Goal: Task Accomplishment & Management: Manage account settings

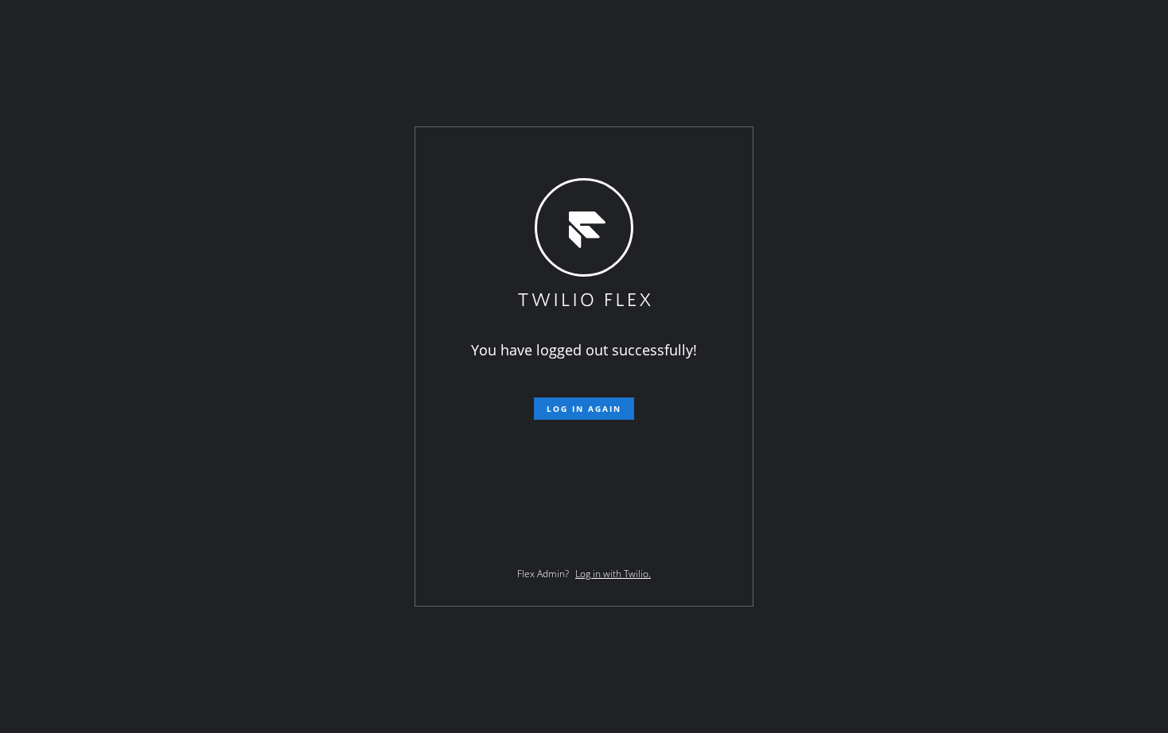
click at [1036, 294] on div "You have logged out successfully! Log in again Flex Admin? Log in with Twilio." at bounding box center [584, 366] width 1168 height 733
click at [589, 410] on span "Log in again" at bounding box center [583, 408] width 75 height 11
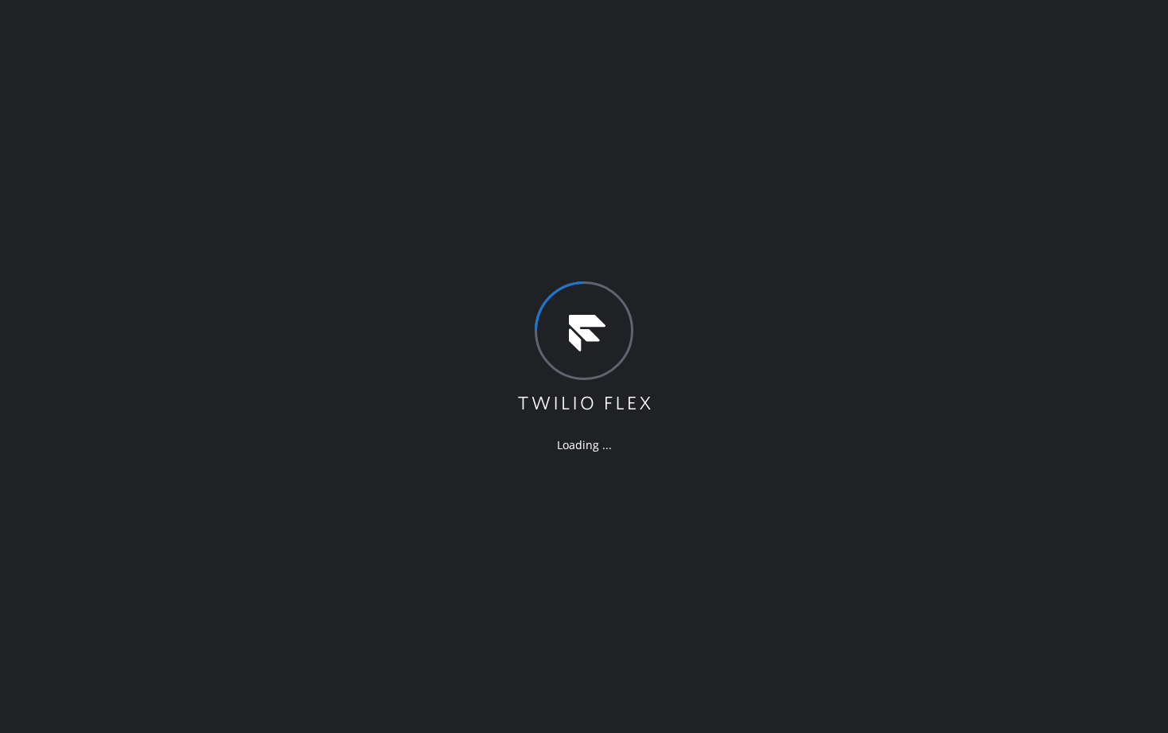
drag, startPoint x: 189, startPoint y: 466, endPoint x: 312, endPoint y: 729, distance: 290.7
click at [187, 479] on div "Loading ..." at bounding box center [584, 366] width 1168 height 733
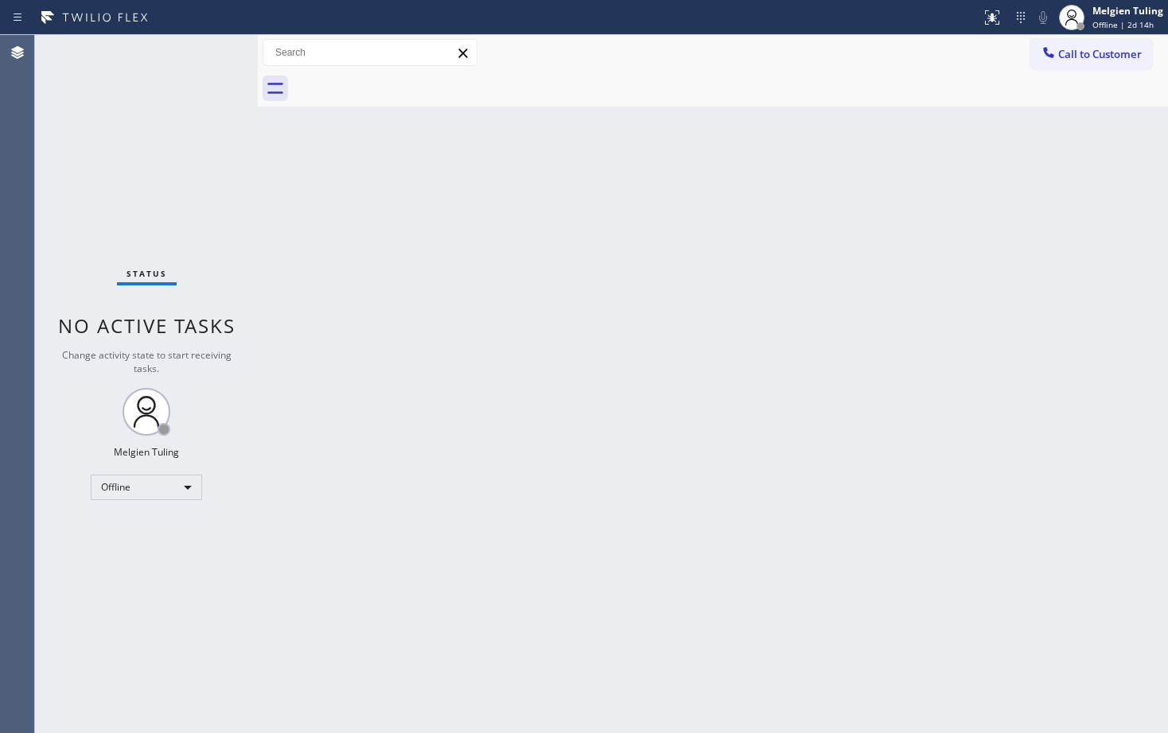
click at [234, 251] on div "Status No active tasks Change activity state to start receiving tasks. Melgien …" at bounding box center [146, 384] width 223 height 698
click at [134, 484] on div "Offline" at bounding box center [146, 487] width 111 height 25
click at [387, 499] on div at bounding box center [584, 366] width 1168 height 733
click at [158, 492] on div "Offline" at bounding box center [146, 487] width 111 height 25
click at [141, 531] on li "Available" at bounding box center [145, 529] width 108 height 19
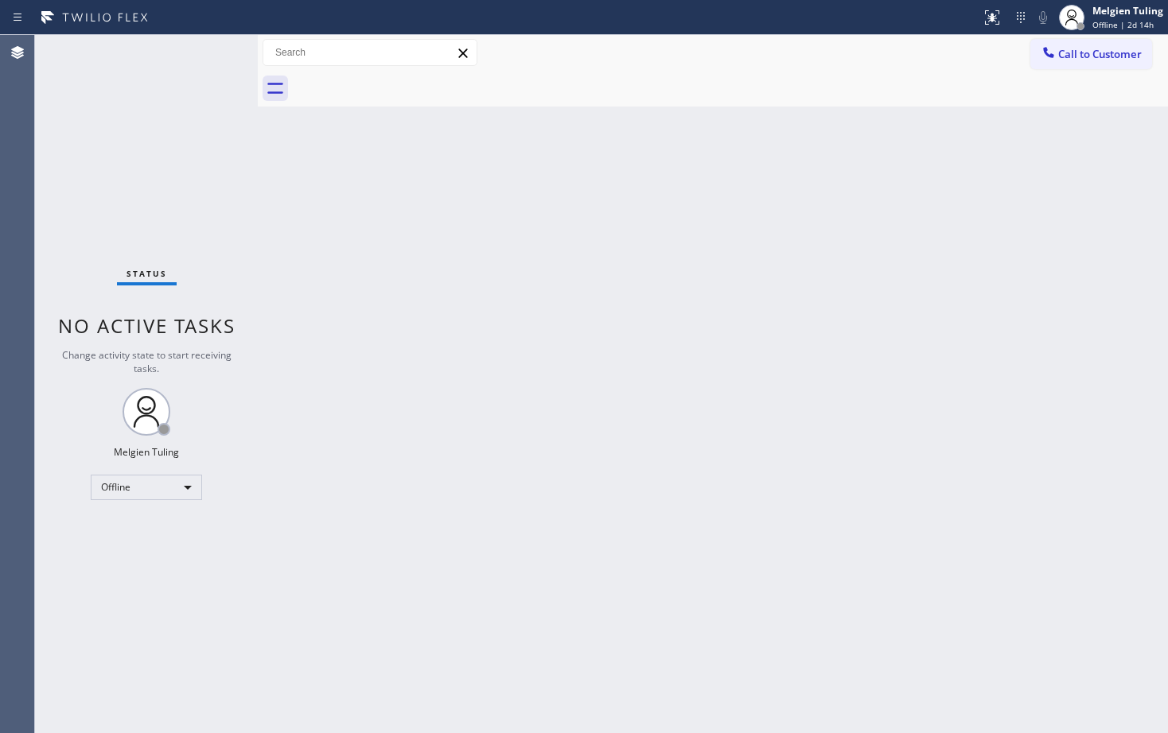
click at [510, 344] on div "Back to Dashboard Change Sender ID Customers Technicians Select a contact Outbo…" at bounding box center [713, 384] width 910 height 698
click at [156, 597] on div "Status No active tasks You are ready to start receiving tasks. Melgien Tuling A…" at bounding box center [146, 384] width 223 height 698
click at [212, 49] on div "Status No active tasks You are ready to start receiving tasks. Melgien Tuling A…" at bounding box center [146, 384] width 223 height 698
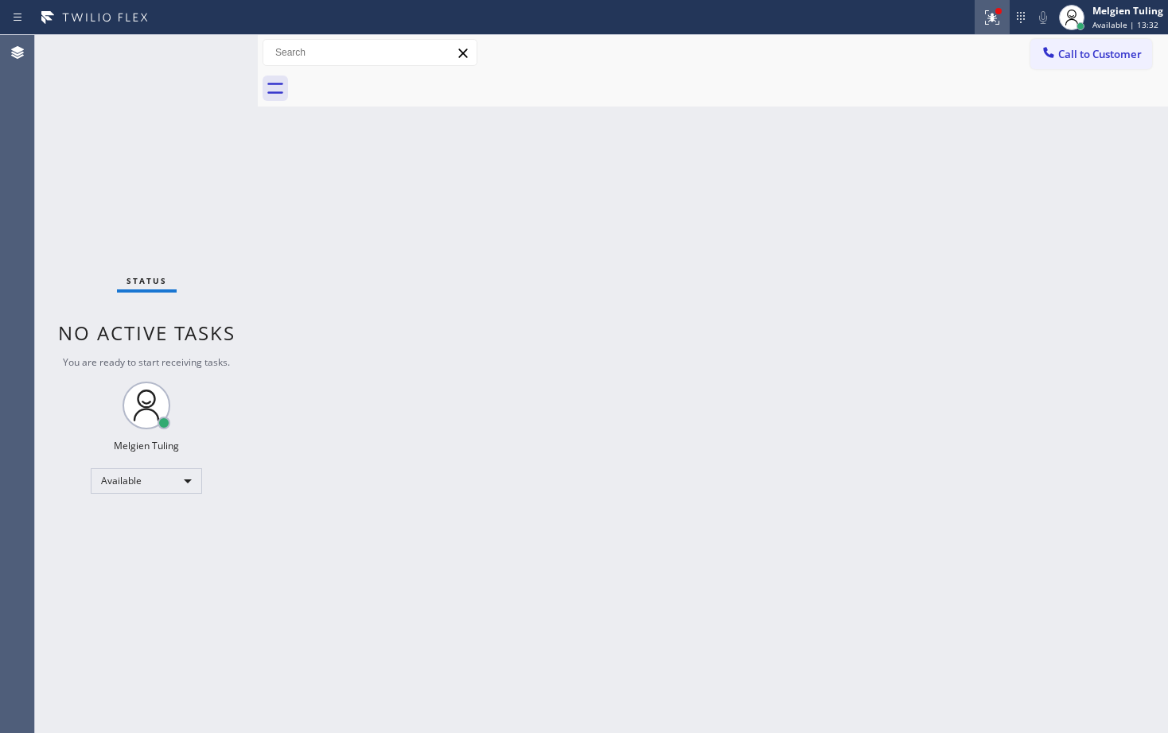
click at [992, 19] on icon at bounding box center [990, 15] width 10 height 11
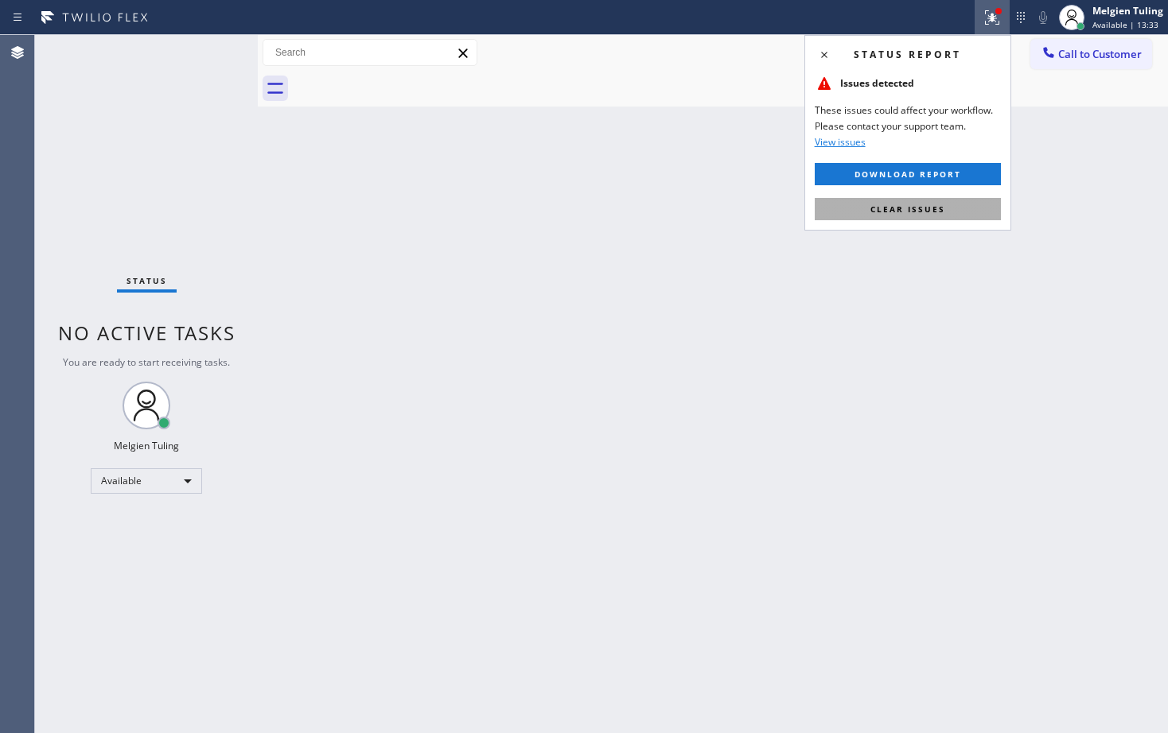
click at [919, 206] on span "Clear issues" at bounding box center [907, 209] width 75 height 11
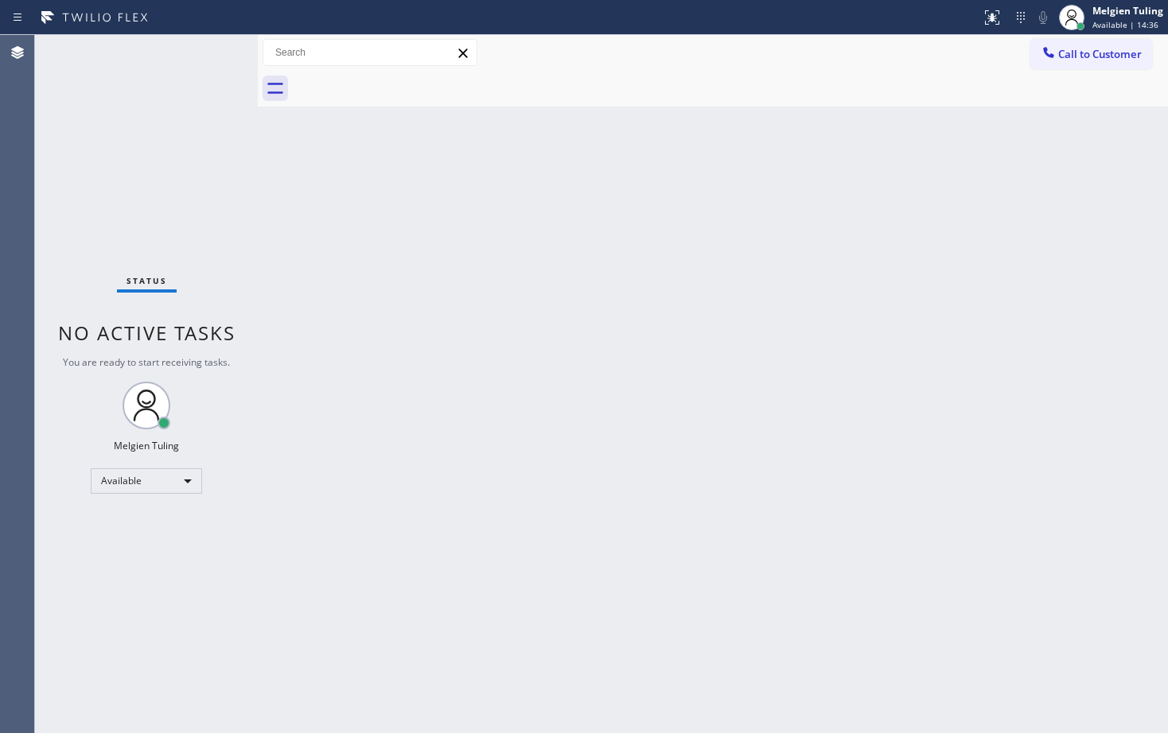
click at [198, 48] on div "Status No active tasks You are ready to start receiving tasks. Melgien Tuling A…" at bounding box center [146, 384] width 223 height 698
click at [200, 57] on div "Status No active tasks You are ready to start receiving tasks. Melgien Tuling A…" at bounding box center [146, 384] width 223 height 698
click at [807, 297] on div "Back to Dashboard Change Sender ID Customers Technicians Select a contact Outbo…" at bounding box center [713, 384] width 910 height 698
click at [187, 122] on div "Status No active tasks You are ready to start receiving tasks. Melgien Tuling A…" at bounding box center [146, 384] width 223 height 698
click at [492, 226] on div "Back to Dashboard Change Sender ID Customers Technicians Select a contact Outbo…" at bounding box center [713, 384] width 910 height 698
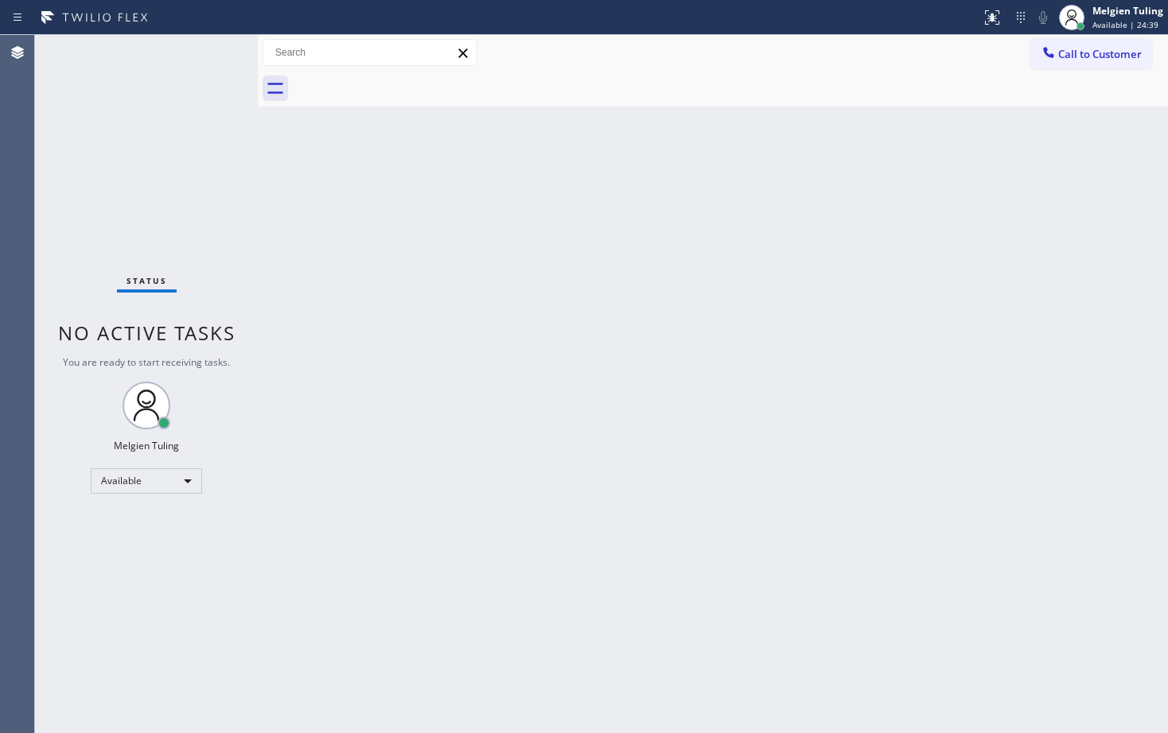
click at [240, 421] on div "Status No active tasks You are ready to start receiving tasks. Melgien Tuling A…" at bounding box center [146, 384] width 223 height 698
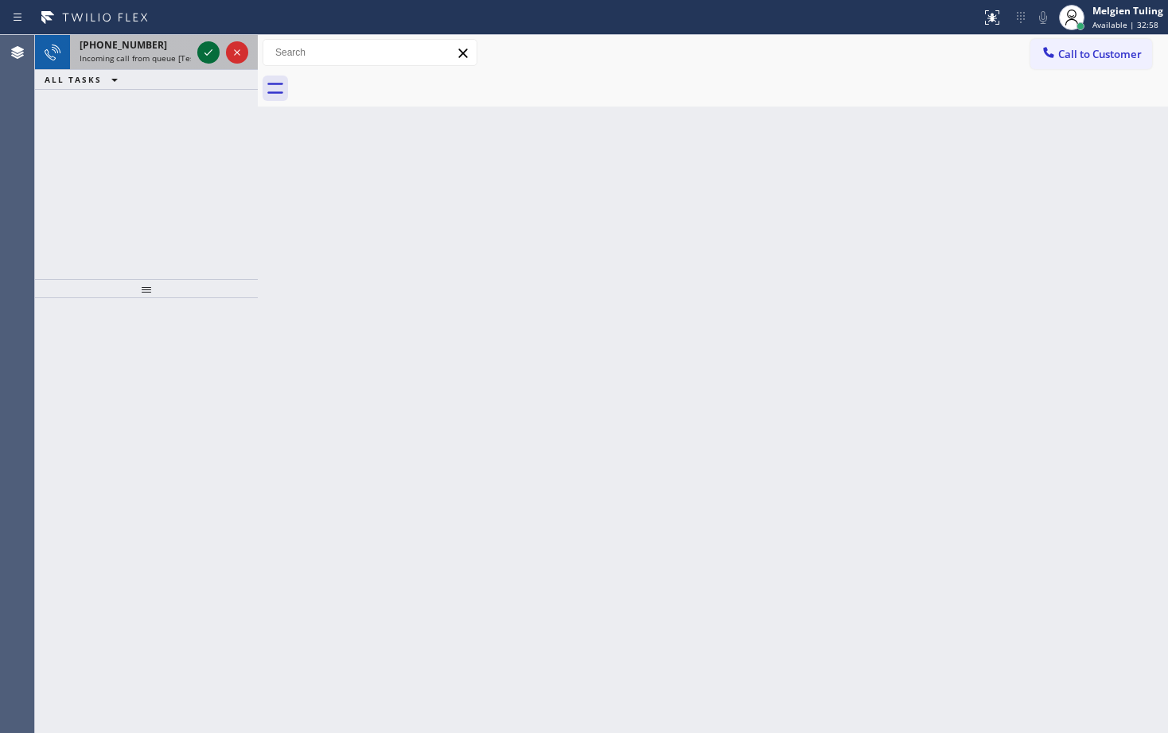
click at [206, 55] on icon at bounding box center [208, 52] width 8 height 6
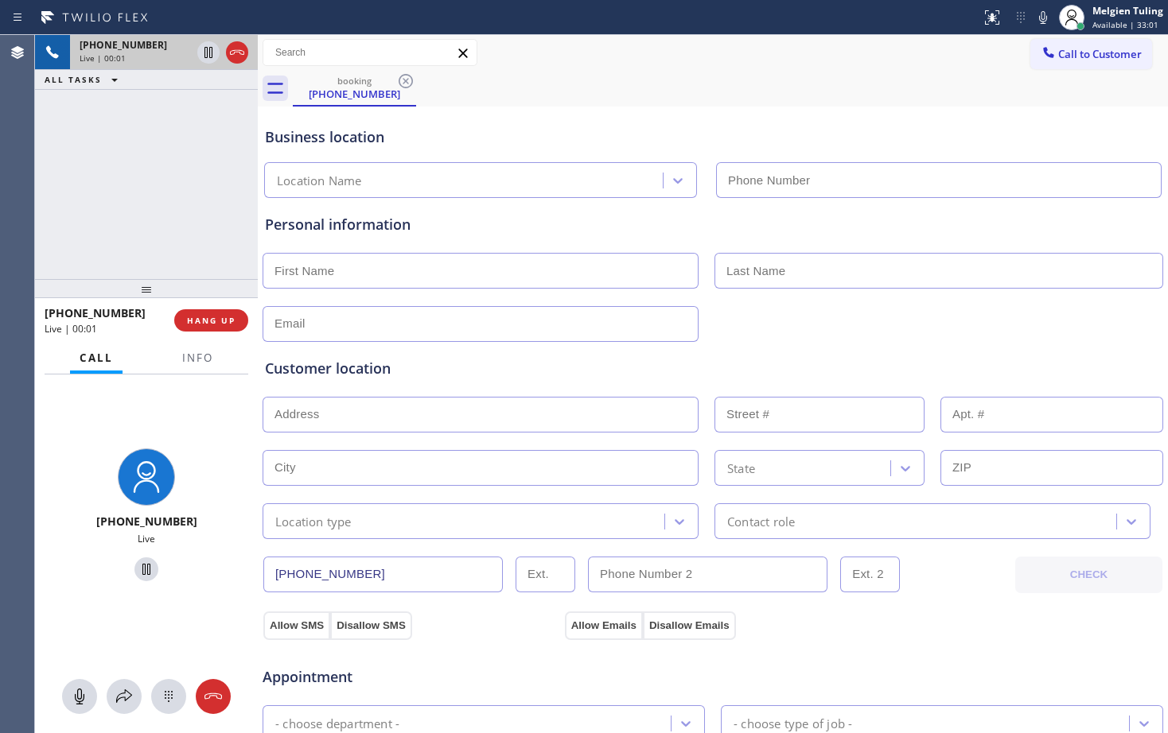
type input "[PHONE_NUMBER]"
click at [199, 315] on span "HANG UP" at bounding box center [211, 320] width 49 height 11
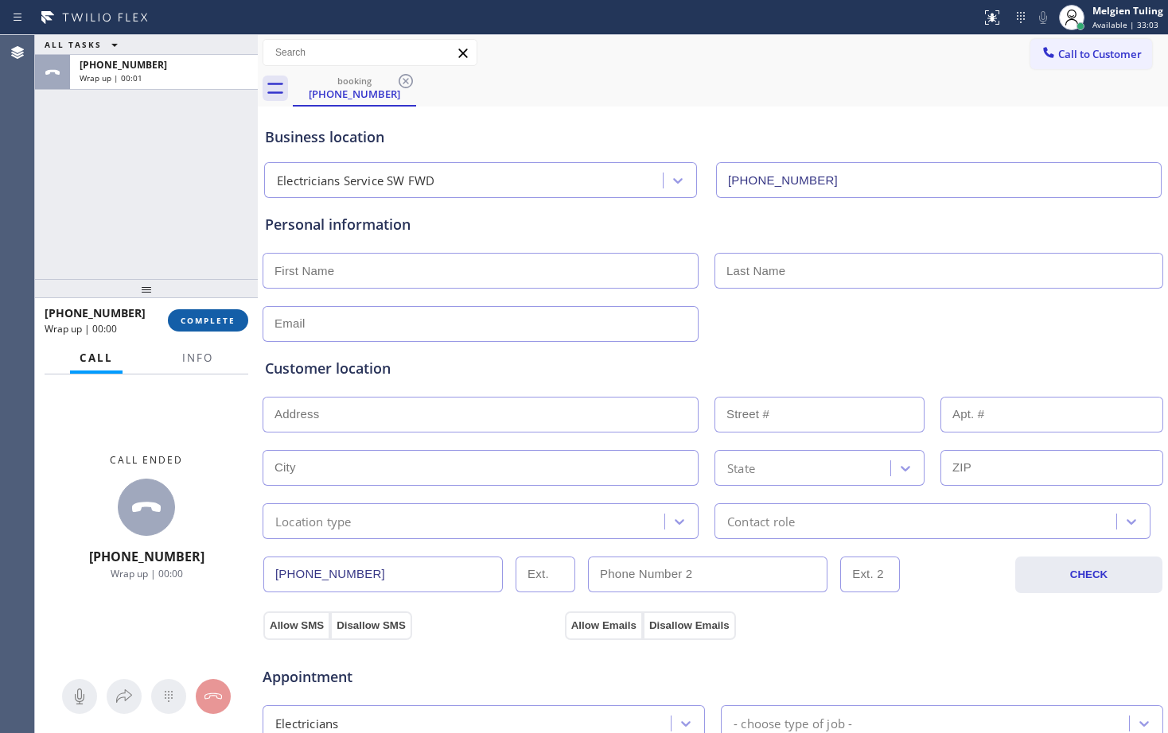
click at [199, 315] on span "COMPLETE" at bounding box center [208, 320] width 55 height 11
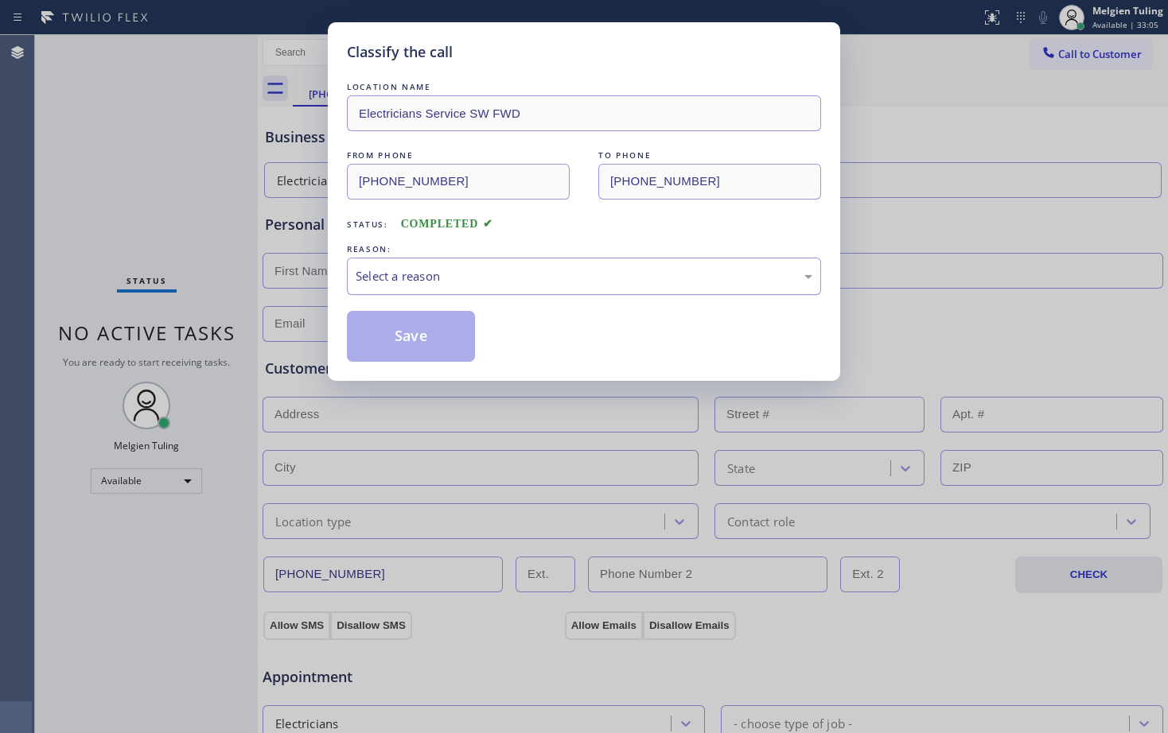
click at [365, 277] on div "Select a reason" at bounding box center [584, 276] width 457 height 18
click at [416, 322] on button "Save" at bounding box center [411, 336] width 128 height 51
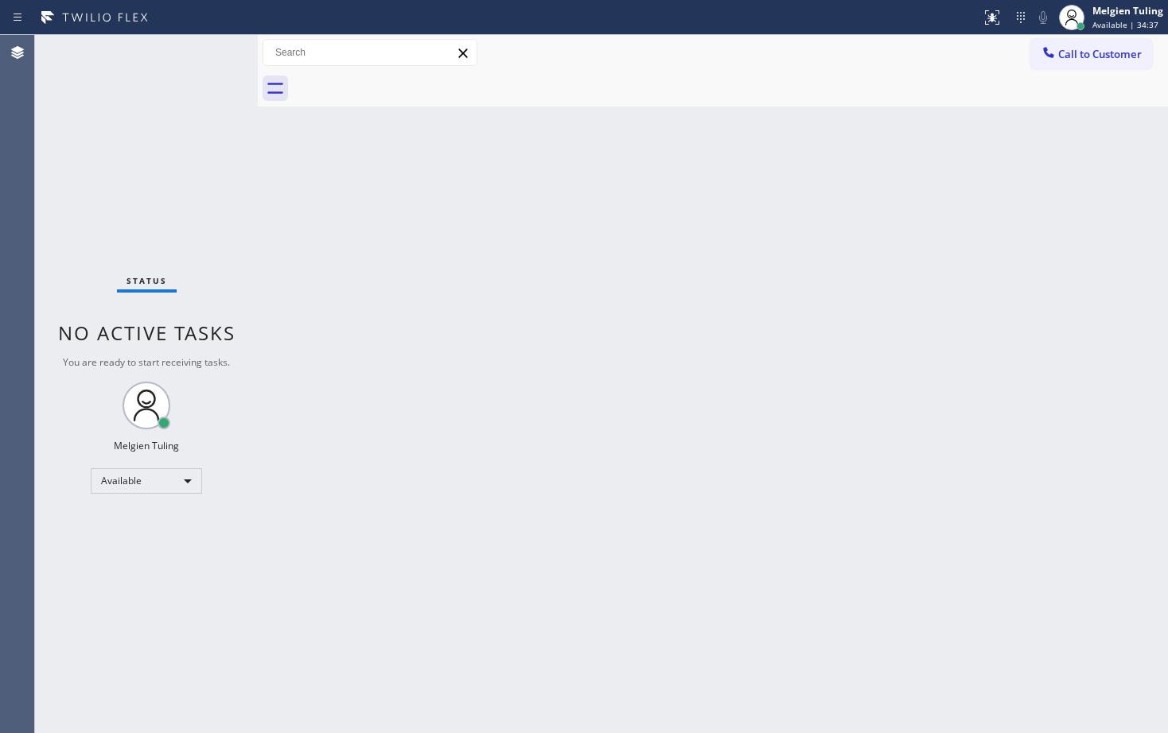
click at [205, 58] on div "Status No active tasks You are ready to start receiving tasks. Melgien Tuling A…" at bounding box center [146, 384] width 223 height 698
click at [423, 360] on div "Back to Dashboard Change Sender ID Customers Technicians Select a contact Outbo…" at bounding box center [713, 384] width 910 height 698
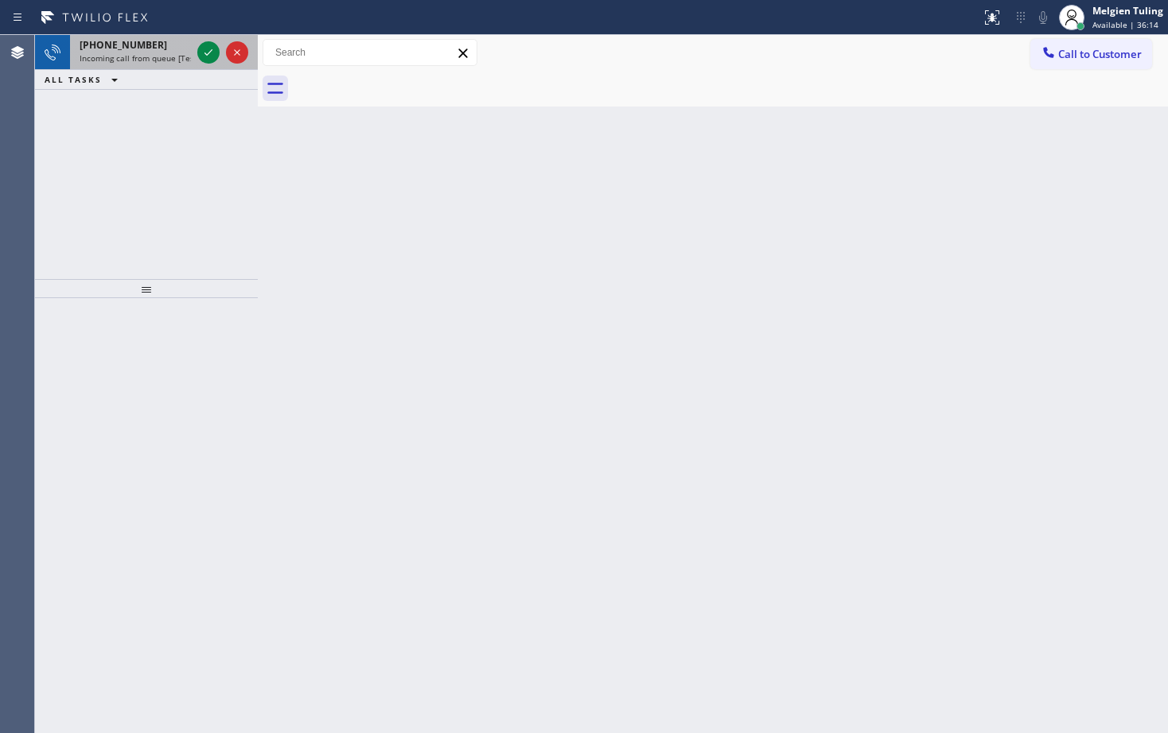
click at [193, 47] on div "[PHONE_NUMBER] Incoming call from queue [Test] All" at bounding box center [132, 52] width 124 height 35
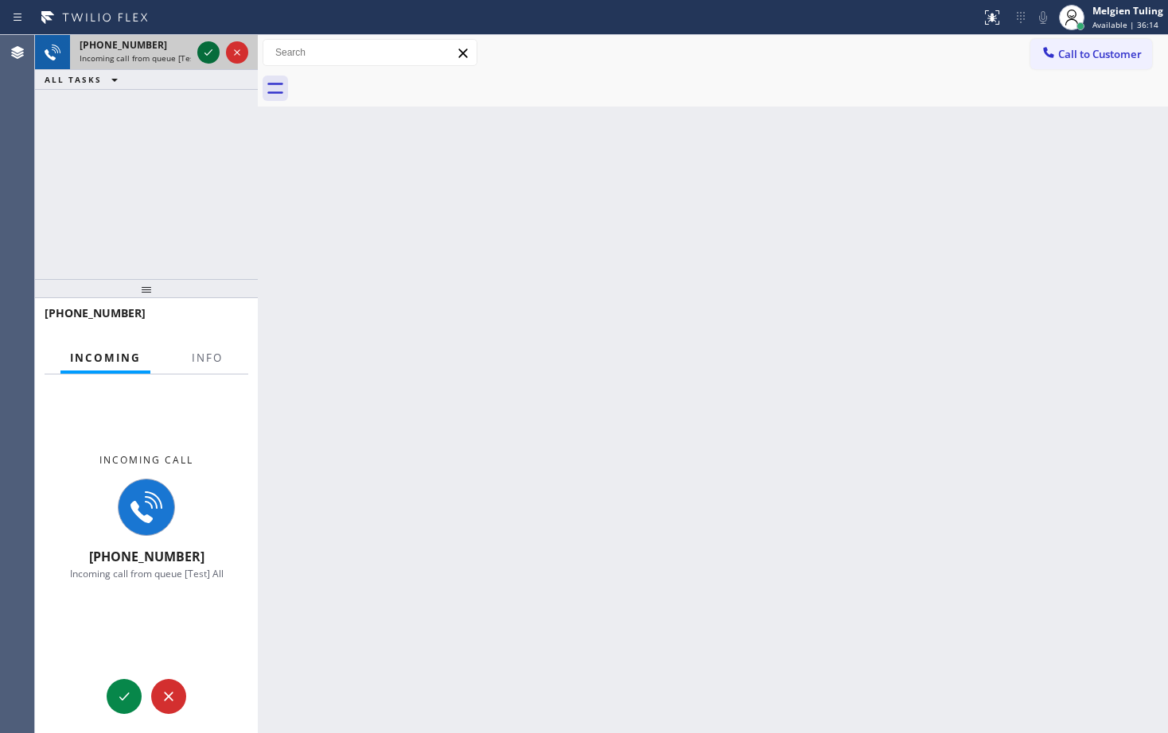
click at [205, 52] on icon at bounding box center [208, 52] width 19 height 19
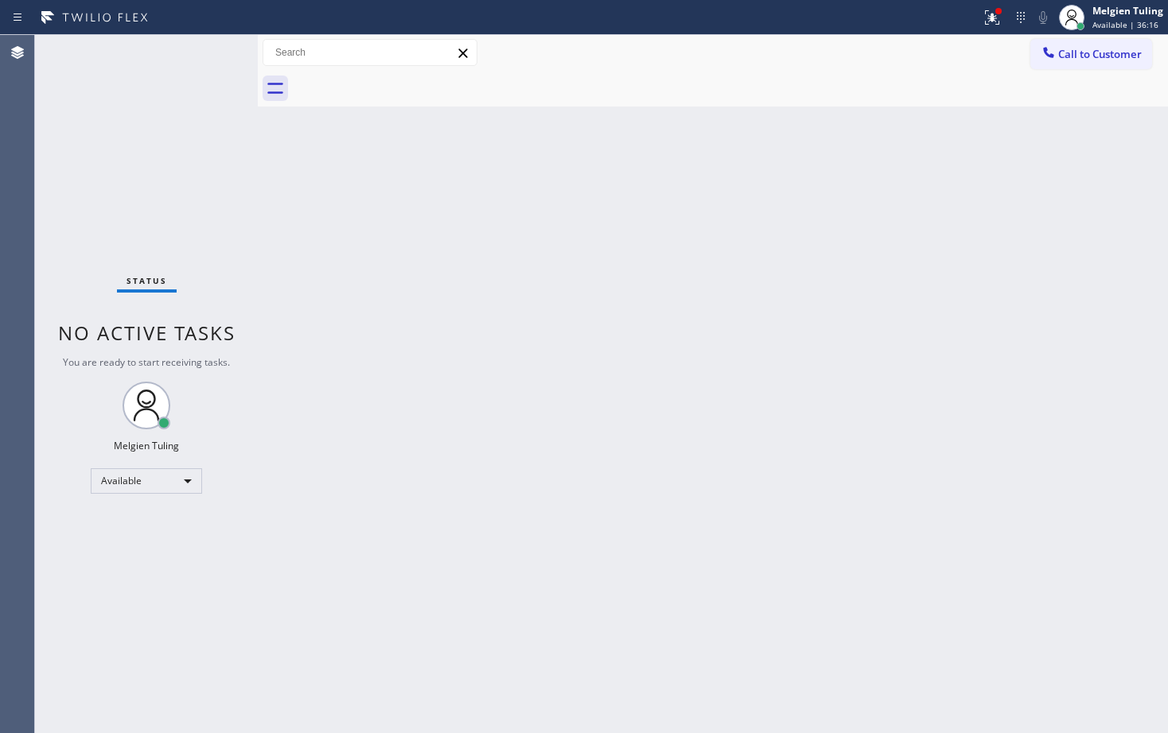
click at [205, 52] on div "Status No active tasks You are ready to start receiving tasks. Melgien Tuling A…" at bounding box center [146, 384] width 223 height 698
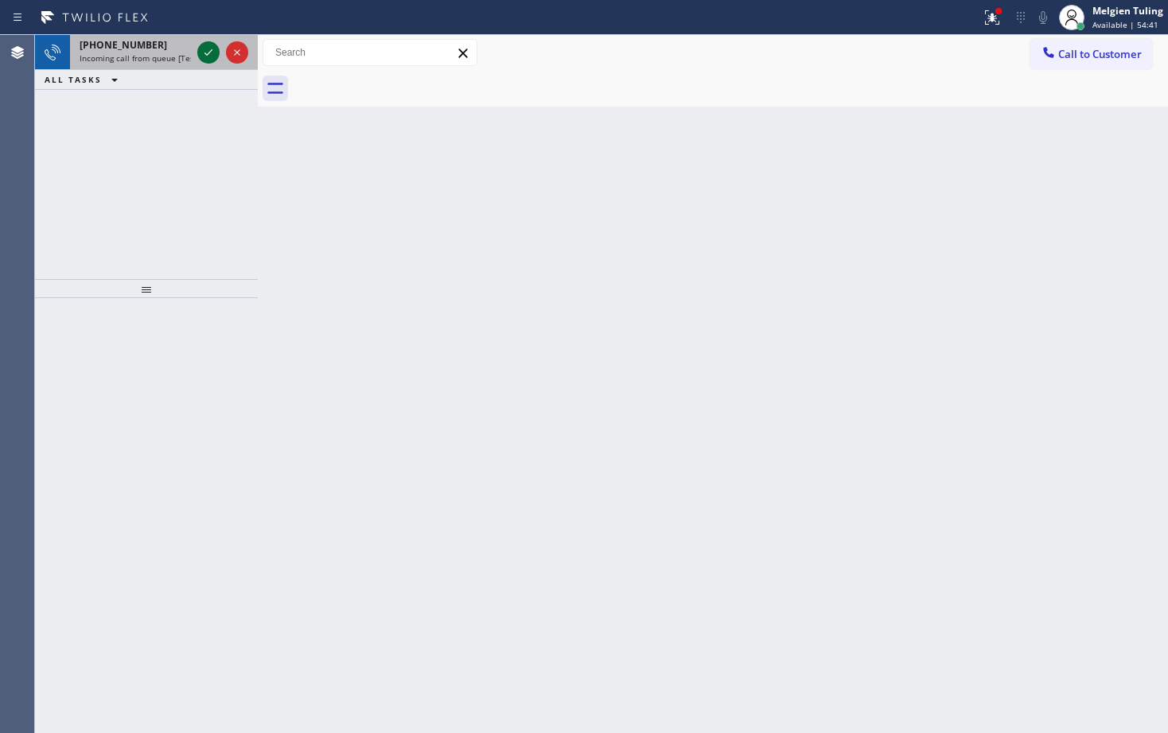
click at [205, 52] on icon at bounding box center [208, 52] width 19 height 19
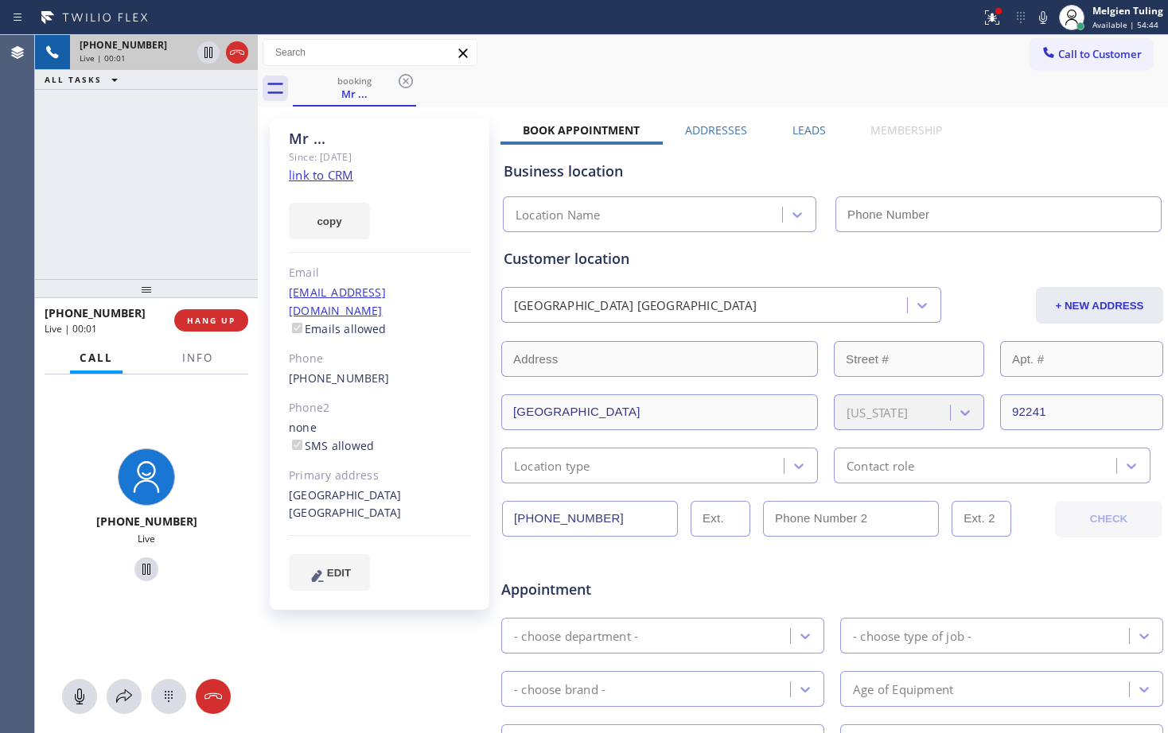
type input "[PHONE_NUMBER]"
click at [189, 355] on span "Info" at bounding box center [197, 358] width 31 height 14
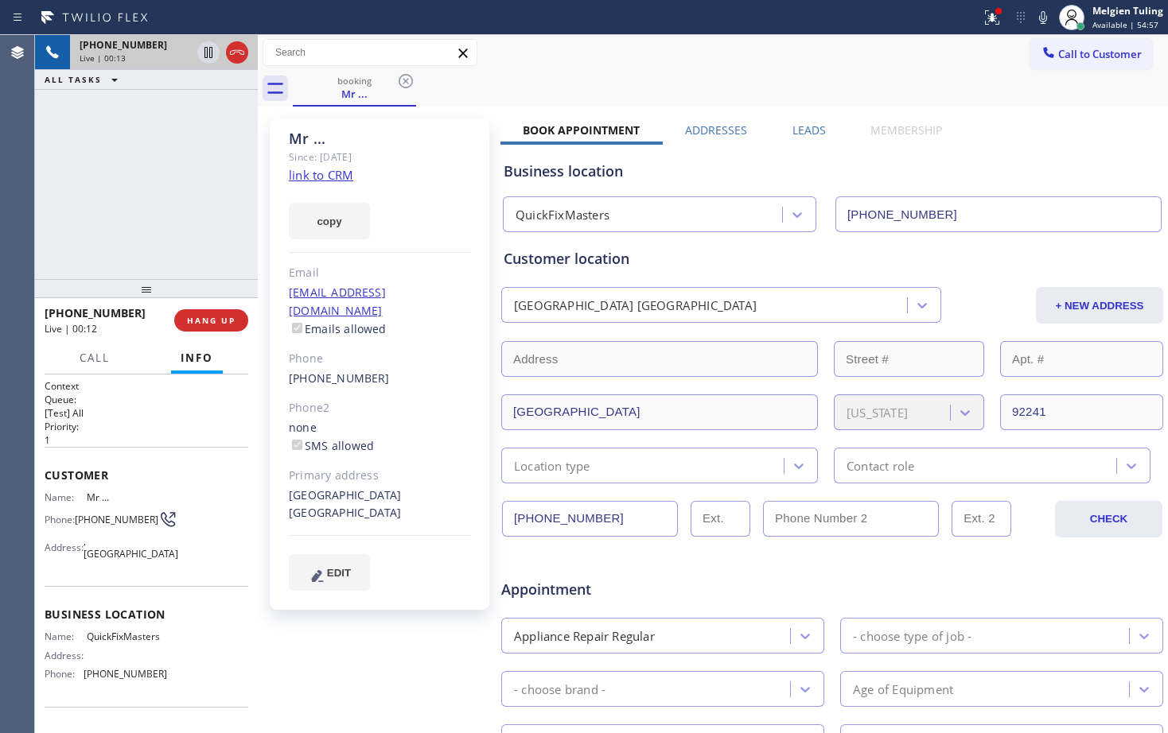
click at [400, 668] on div "Mr ... Since: [DATE] link to CRM copy Email [EMAIL_ADDRESS][DOMAIN_NAME] Emails…" at bounding box center [381, 626] width 239 height 1031
click at [325, 177] on link "link to CRM" at bounding box center [321, 175] width 64 height 16
drag, startPoint x: 144, startPoint y: 123, endPoint x: 156, endPoint y: 117, distance: 13.5
click at [150, 122] on div "[PHONE_NUMBER] Live | 01:34 ALL TASKS ALL TASKS ACTIVE TASKS TASKS IN WRAP UP" at bounding box center [146, 157] width 223 height 244
click at [201, 52] on icon at bounding box center [208, 52] width 19 height 19
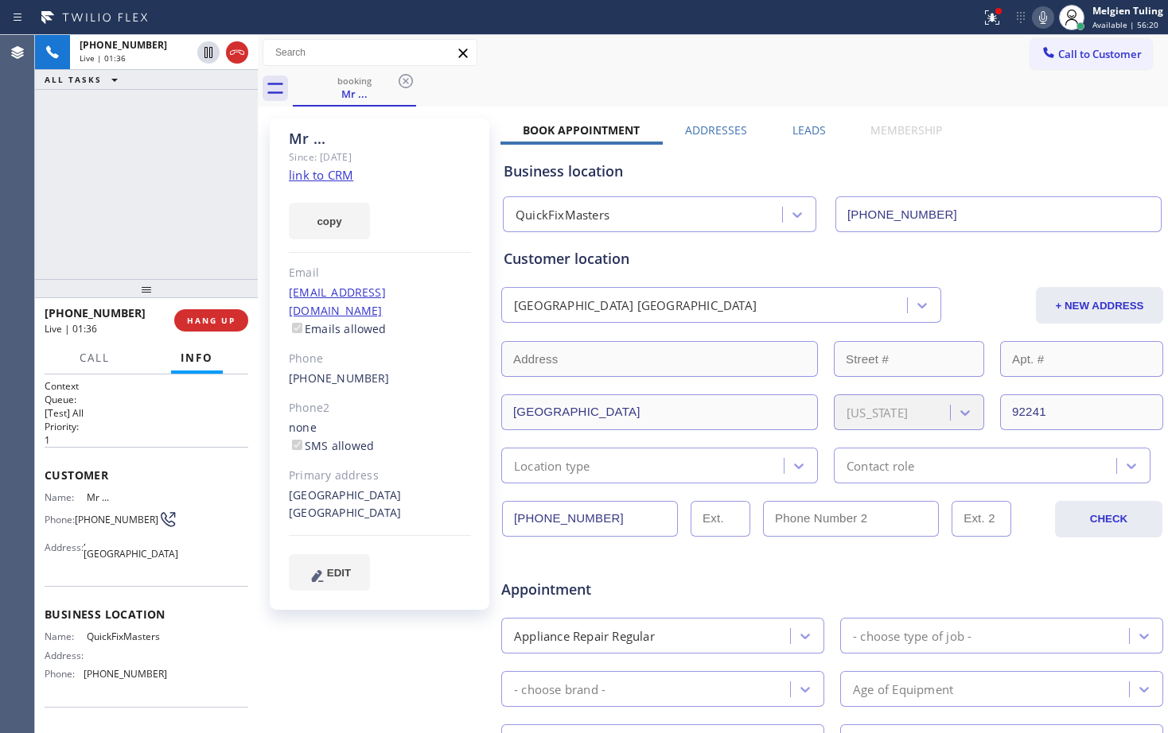
click at [1050, 20] on icon at bounding box center [1042, 17] width 19 height 19
click at [989, 17] on icon at bounding box center [992, 16] width 10 height 6
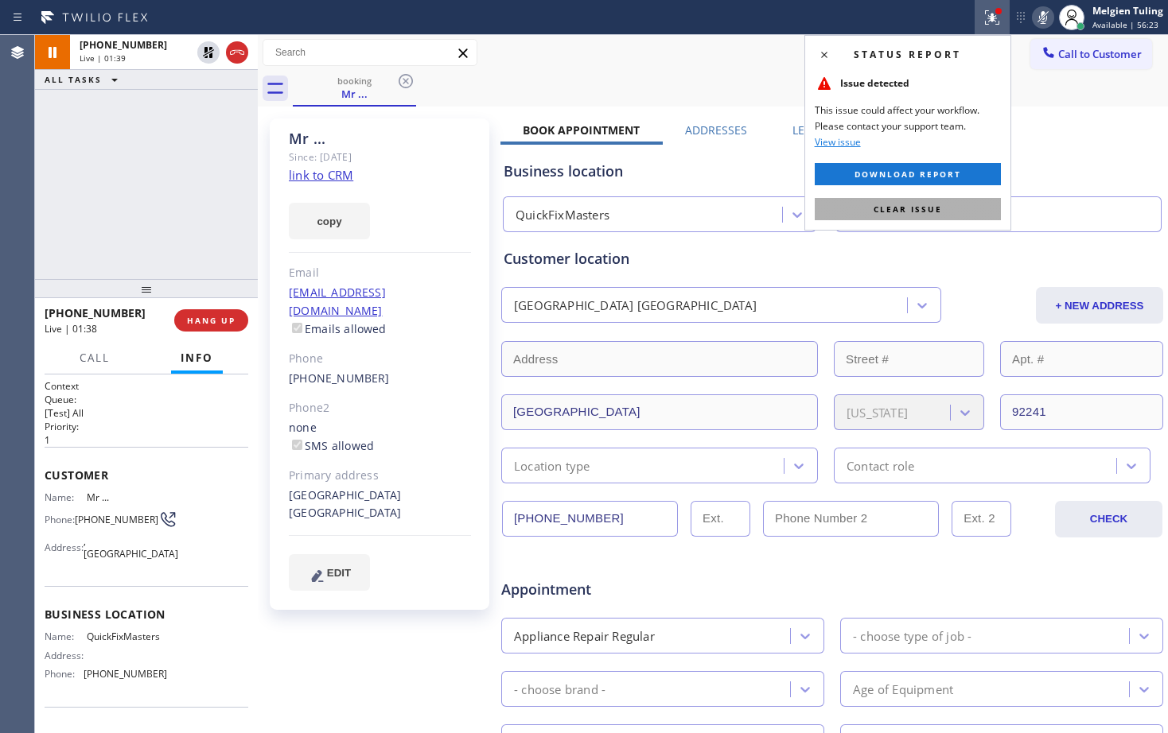
click at [893, 208] on span "Clear issue" at bounding box center [907, 209] width 68 height 11
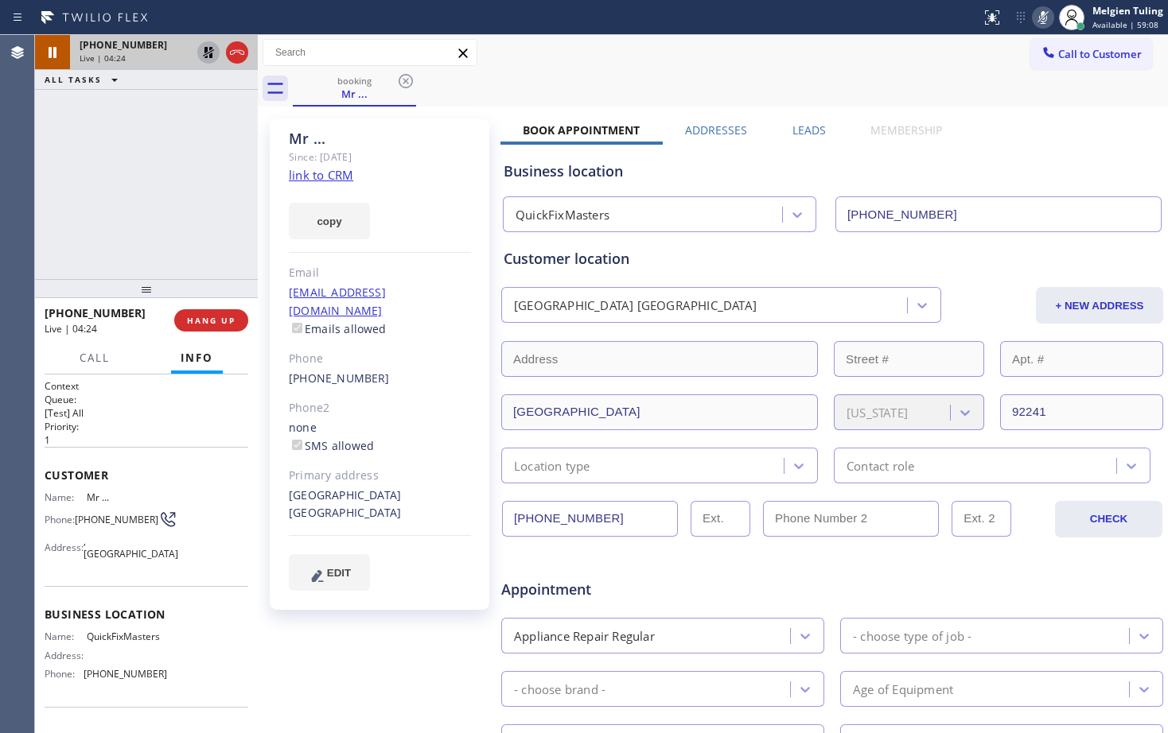
click at [206, 57] on icon at bounding box center [208, 52] width 11 height 11
click at [1047, 19] on icon at bounding box center [1042, 17] width 19 height 19
click at [765, 83] on div "booking Mr ..." at bounding box center [730, 89] width 875 height 36
click at [620, 76] on div "booking Mr ..." at bounding box center [730, 89] width 875 height 36
click at [376, 668] on div "Mr ... Since: [DATE] link to CRM copy Email [EMAIL_ADDRESS][DOMAIN_NAME] Emails…" at bounding box center [381, 626] width 239 height 1031
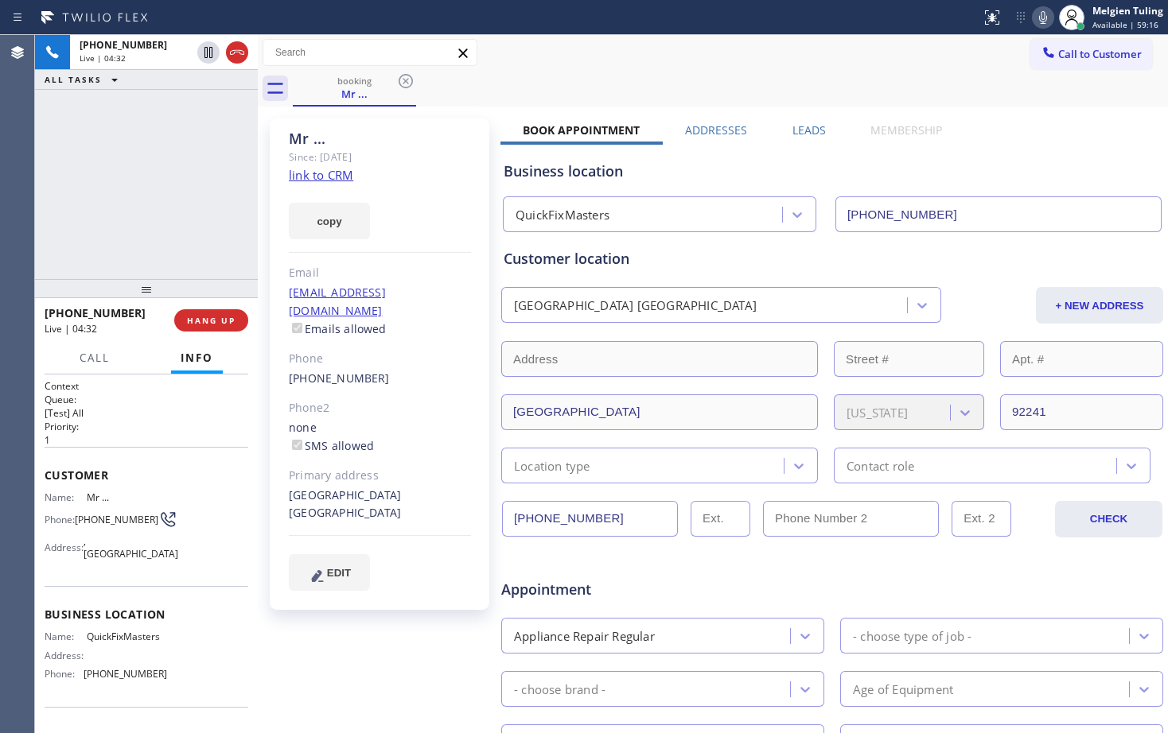
click at [376, 668] on div "Mr ... Since: [DATE] link to CRM copy Email [EMAIL_ADDRESS][DOMAIN_NAME] Emails…" at bounding box center [381, 626] width 239 height 1031
click at [127, 182] on div "[PHONE_NUMBER] Live | 05:32 ALL TASKS ALL TASKS ACTIVE TASKS TASKS IN WRAP UP" at bounding box center [146, 157] width 223 height 244
click at [200, 55] on icon at bounding box center [208, 52] width 19 height 19
click at [1054, 16] on div at bounding box center [1043, 17] width 22 height 19
click at [657, 61] on div "Call to Customer Outbound call Location Search location Your caller id phone nu…" at bounding box center [713, 53] width 910 height 28
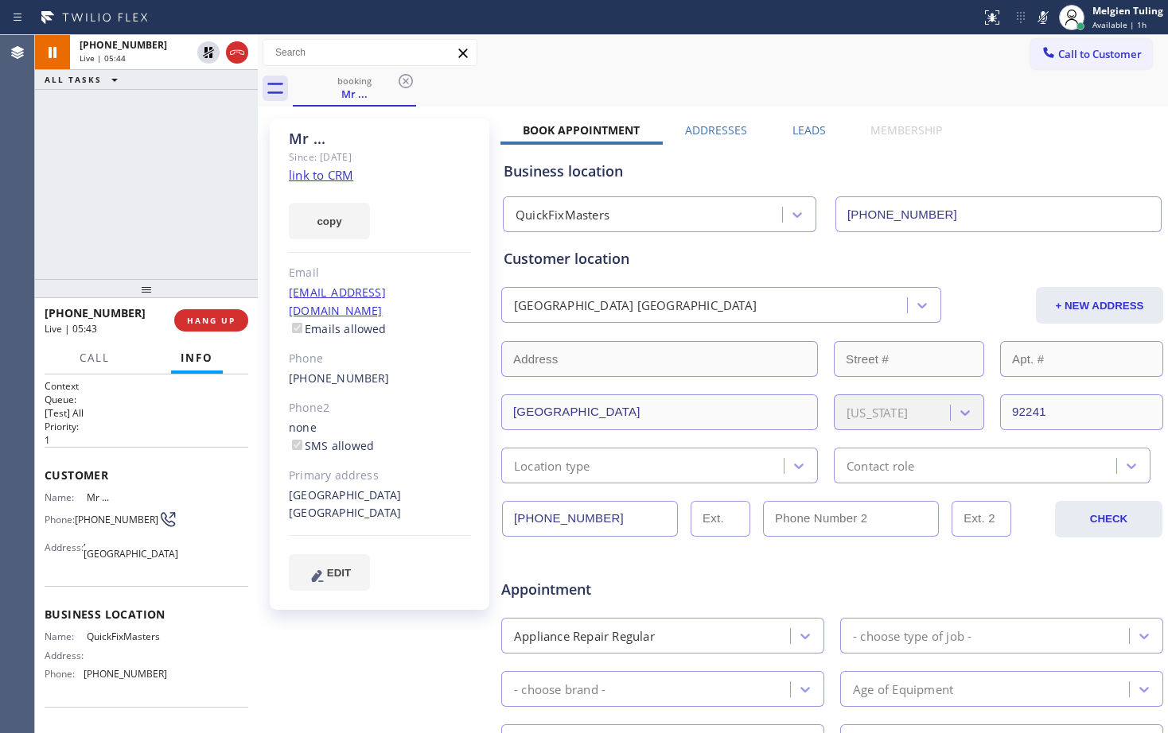
click at [222, 226] on div "[PHONE_NUMBER] Live | 05:44 ALL TASKS ALL TASKS ACTIVE TASKS TASKS IN WRAP UP" at bounding box center [146, 157] width 223 height 244
click at [196, 203] on div "[PHONE_NUMBER] Live | 06:39 ALL TASKS ALL TASKS ACTIVE TASKS TASKS IN WRAP UP" at bounding box center [146, 157] width 223 height 244
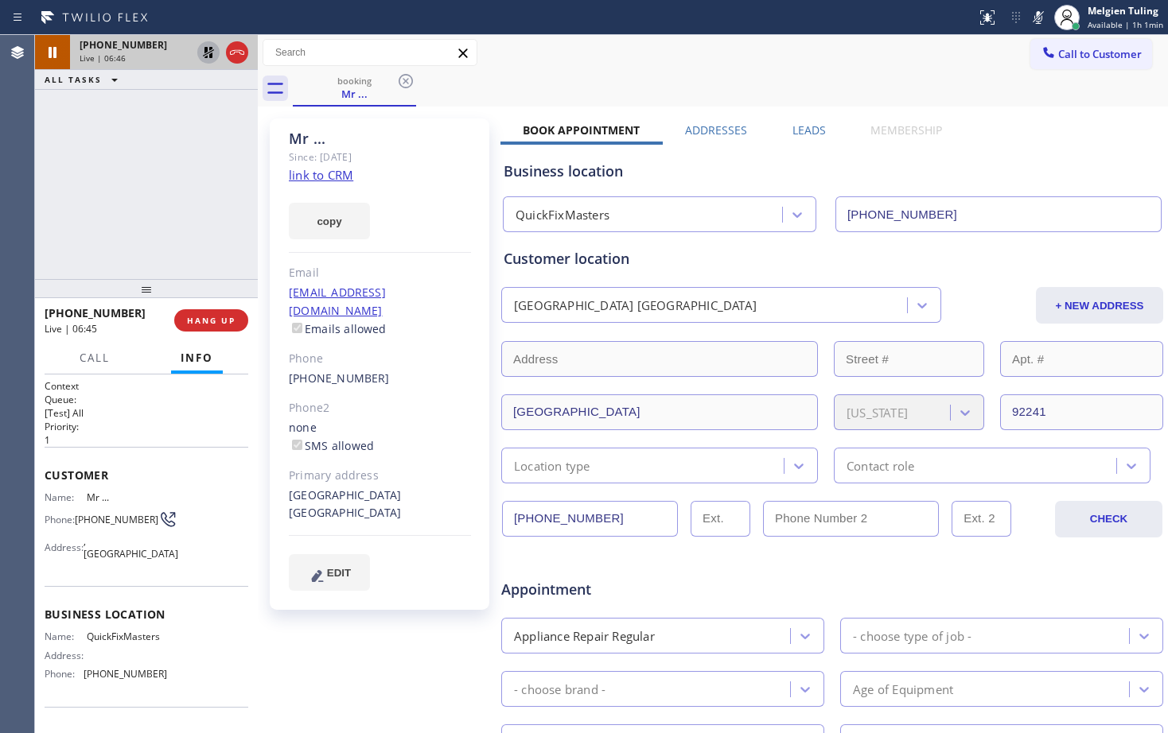
click at [201, 51] on icon at bounding box center [208, 52] width 19 height 19
click at [1037, 18] on icon at bounding box center [1037, 17] width 19 height 19
click at [995, 130] on div "Book Appointment Addresses Leads Membership Business location QuickFixMasters […" at bounding box center [831, 631] width 663 height 1019
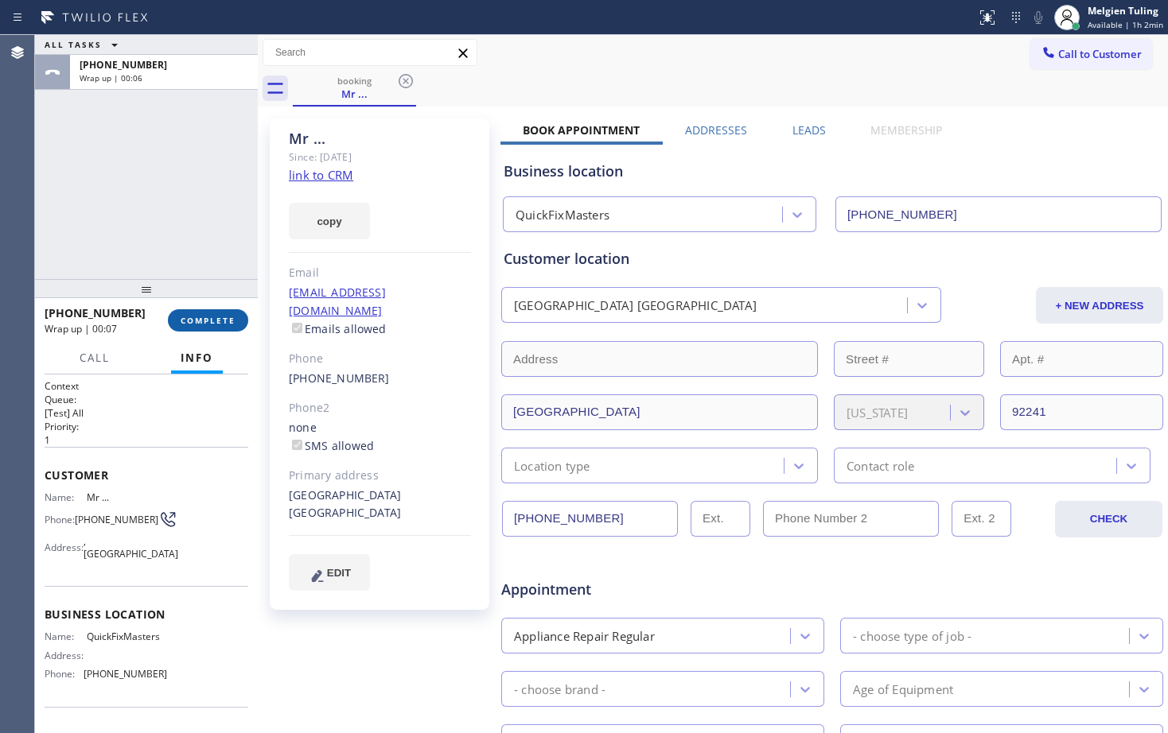
click at [203, 321] on span "COMPLETE" at bounding box center [208, 320] width 55 height 11
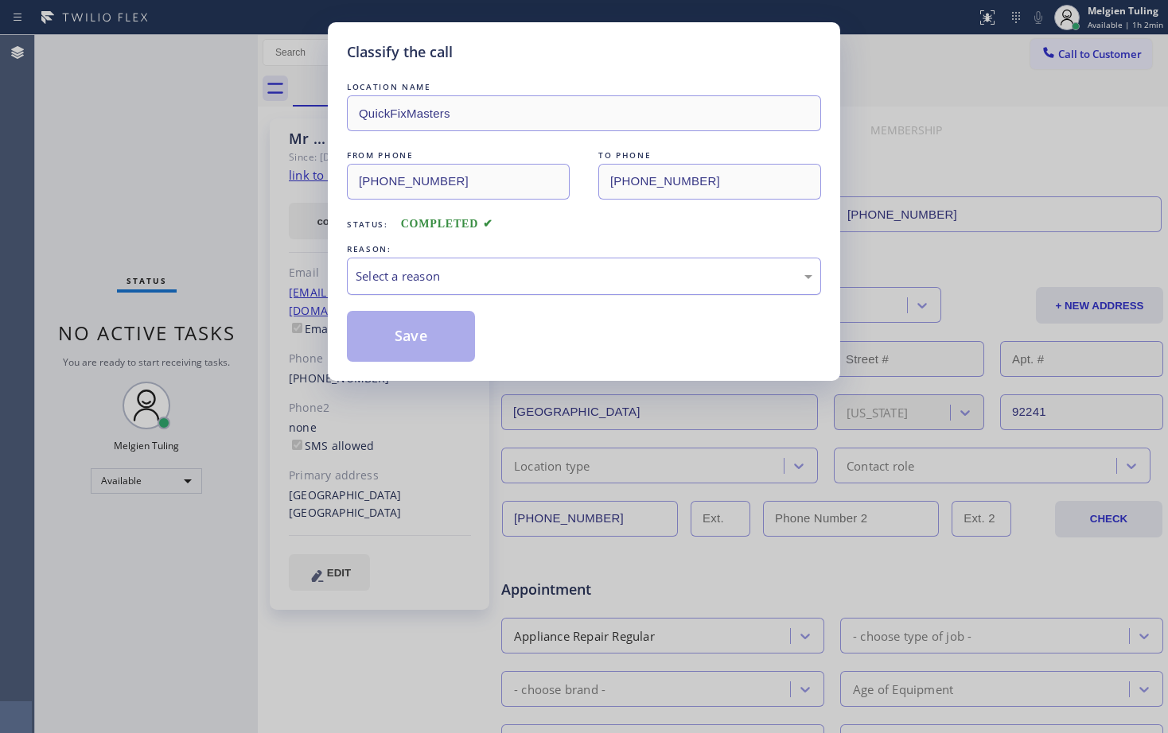
click at [371, 278] on div "Select a reason" at bounding box center [584, 276] width 457 height 18
click at [426, 343] on button "Save" at bounding box center [411, 336] width 128 height 51
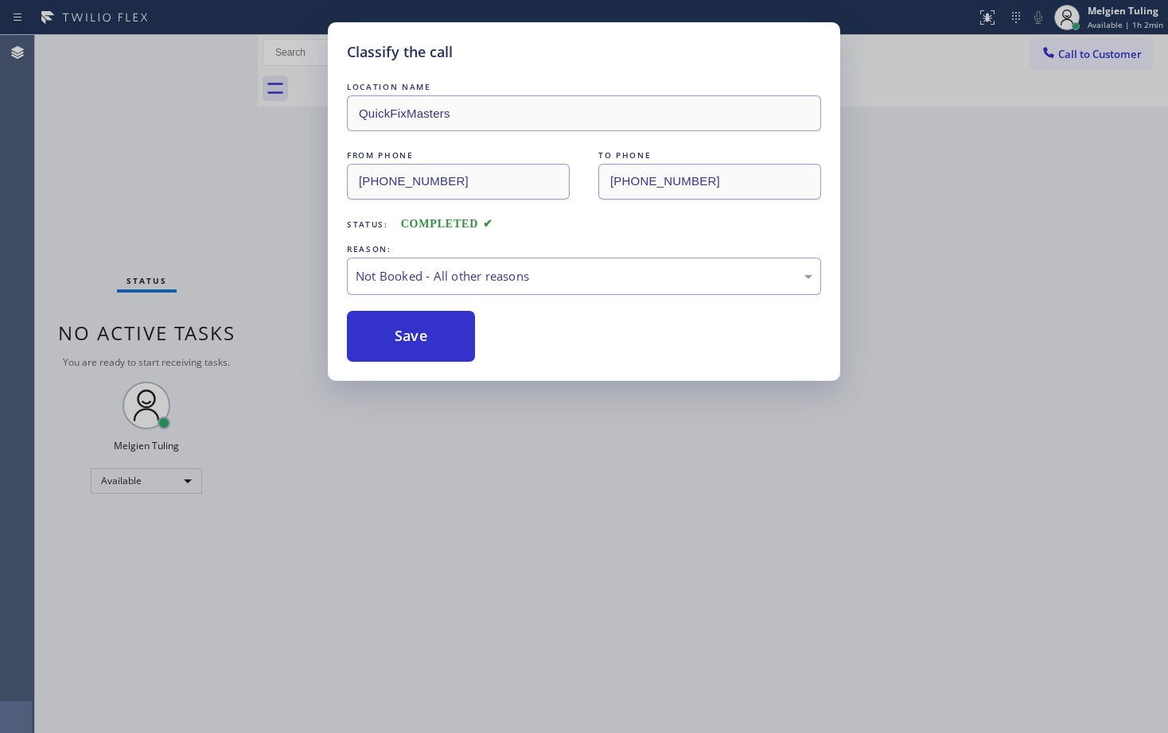
click at [265, 206] on div "Back to Dashboard Change Sender ID Customers Technicians Select a contact Outbo…" at bounding box center [713, 384] width 910 height 698
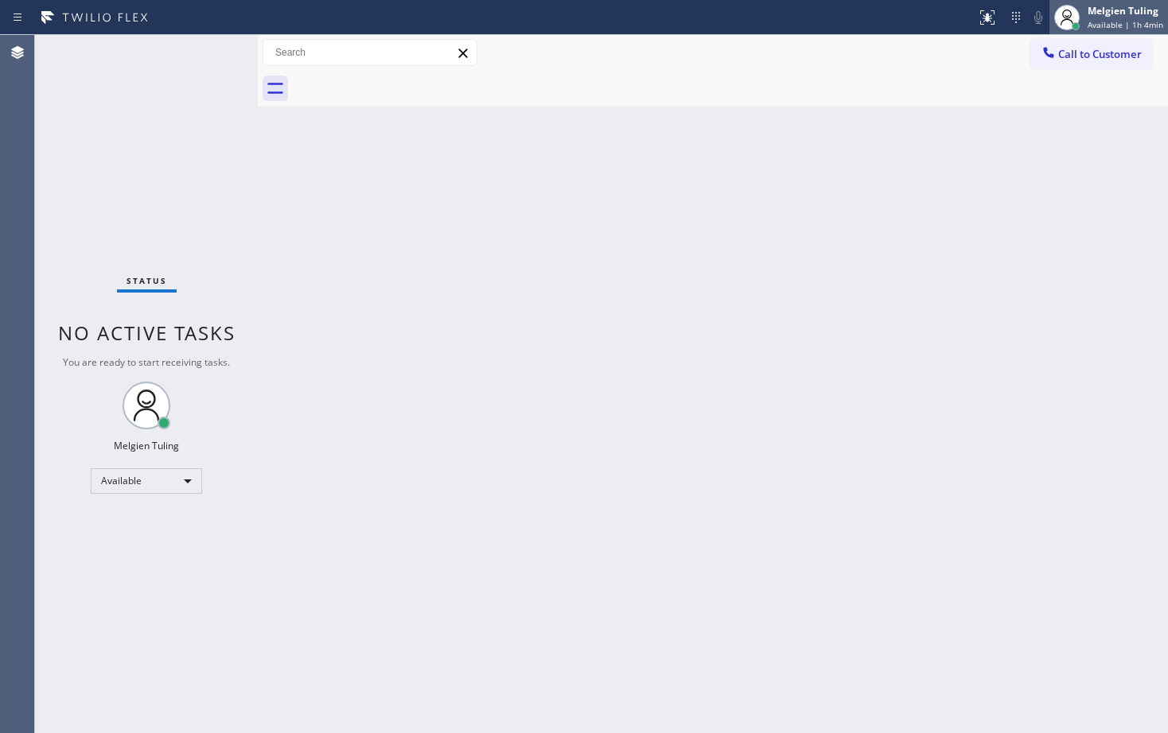
click at [1124, 19] on span "Available | 1h 4min" at bounding box center [1125, 24] width 76 height 11
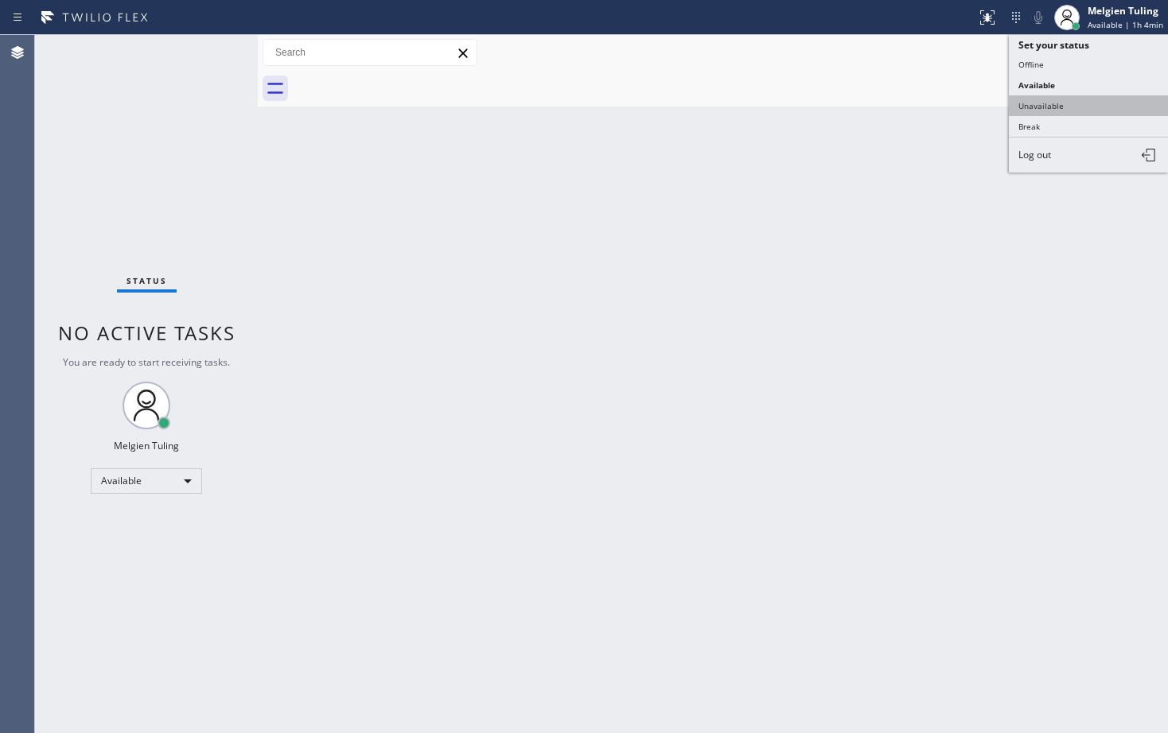
click at [1038, 103] on button "Unavailable" at bounding box center [1088, 105] width 159 height 21
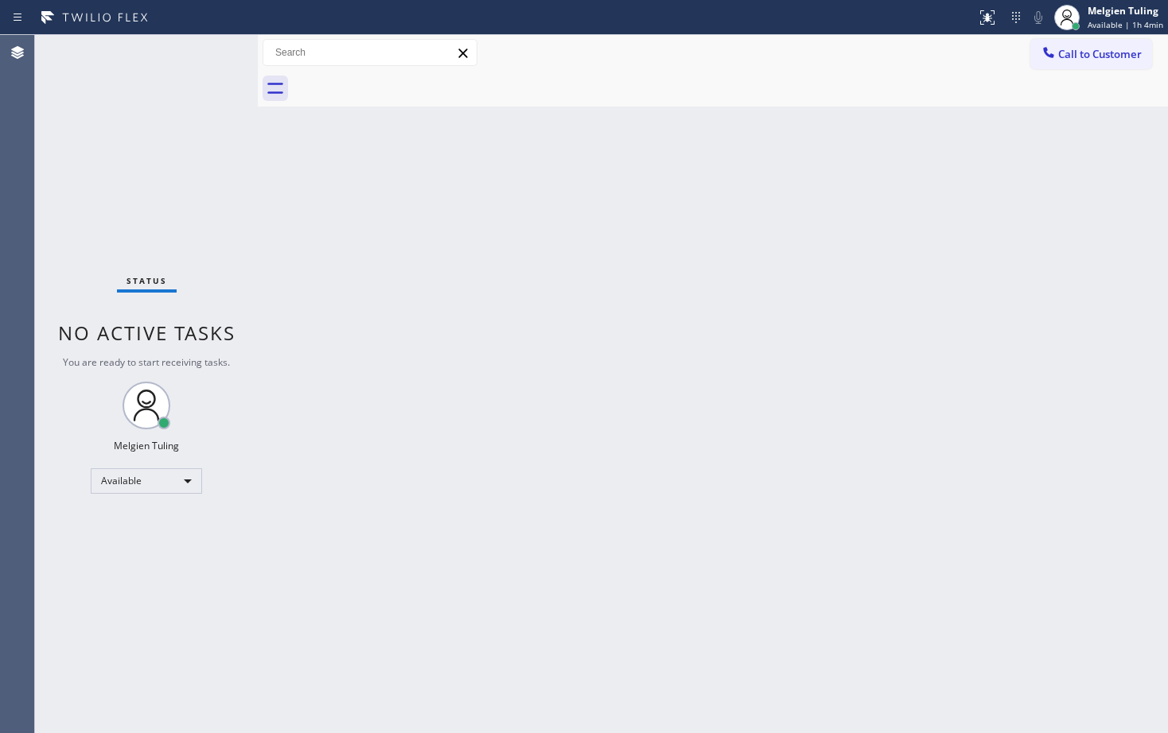
click at [1038, 103] on div at bounding box center [730, 89] width 875 height 36
click at [530, 325] on div "Back to Dashboard Change Sender ID Customers Technicians Select a contact Outbo…" at bounding box center [713, 384] width 910 height 698
click at [1094, 55] on span "Call to Customer" at bounding box center [1100, 54] width 84 height 14
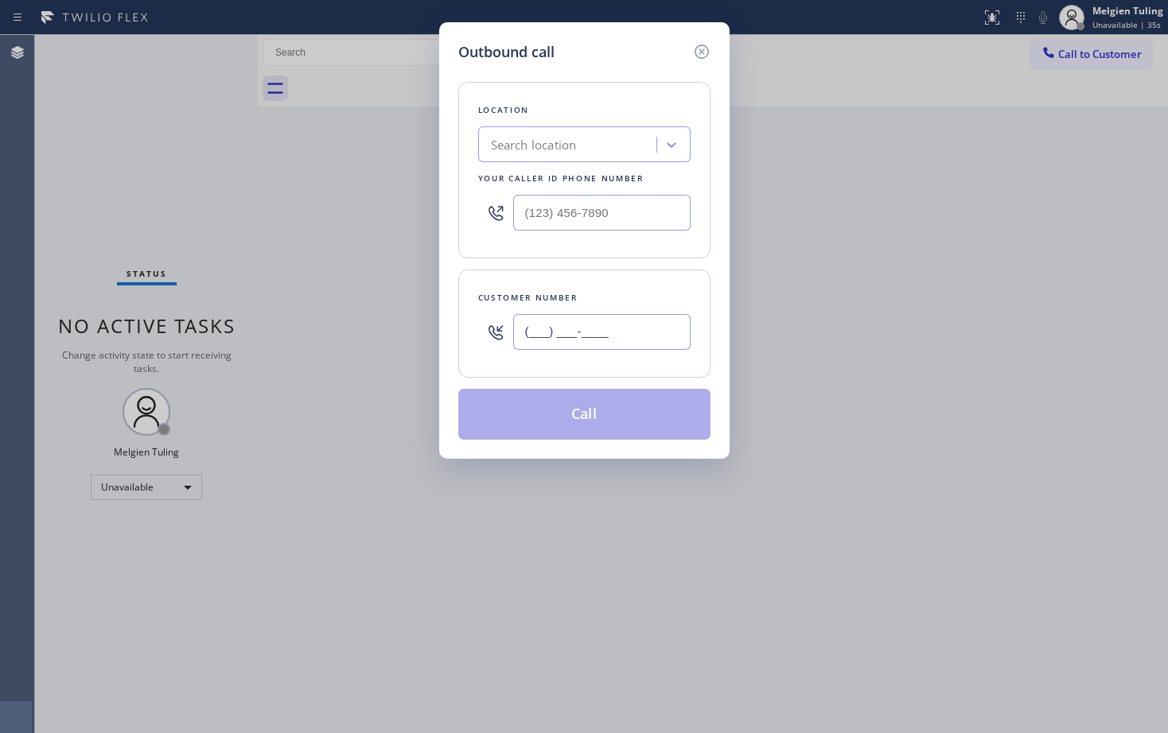
click at [535, 335] on input "(___) ___-____" at bounding box center [601, 332] width 177 height 36
paste input "310) 730-3674"
type input "[PHONE_NUMBER]"
type input "(___) ___-____"
click at [549, 196] on input "(___) ___-____" at bounding box center [601, 213] width 177 height 36
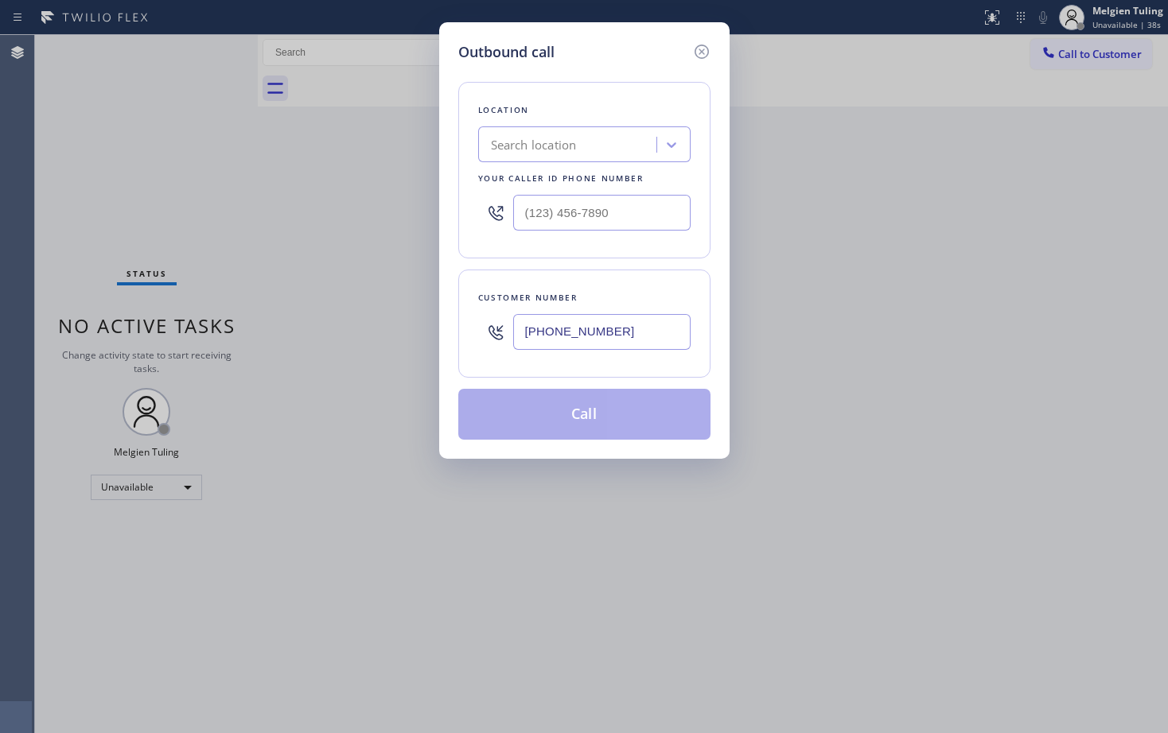
click at [552, 137] on div "Search location" at bounding box center [534, 145] width 86 height 18
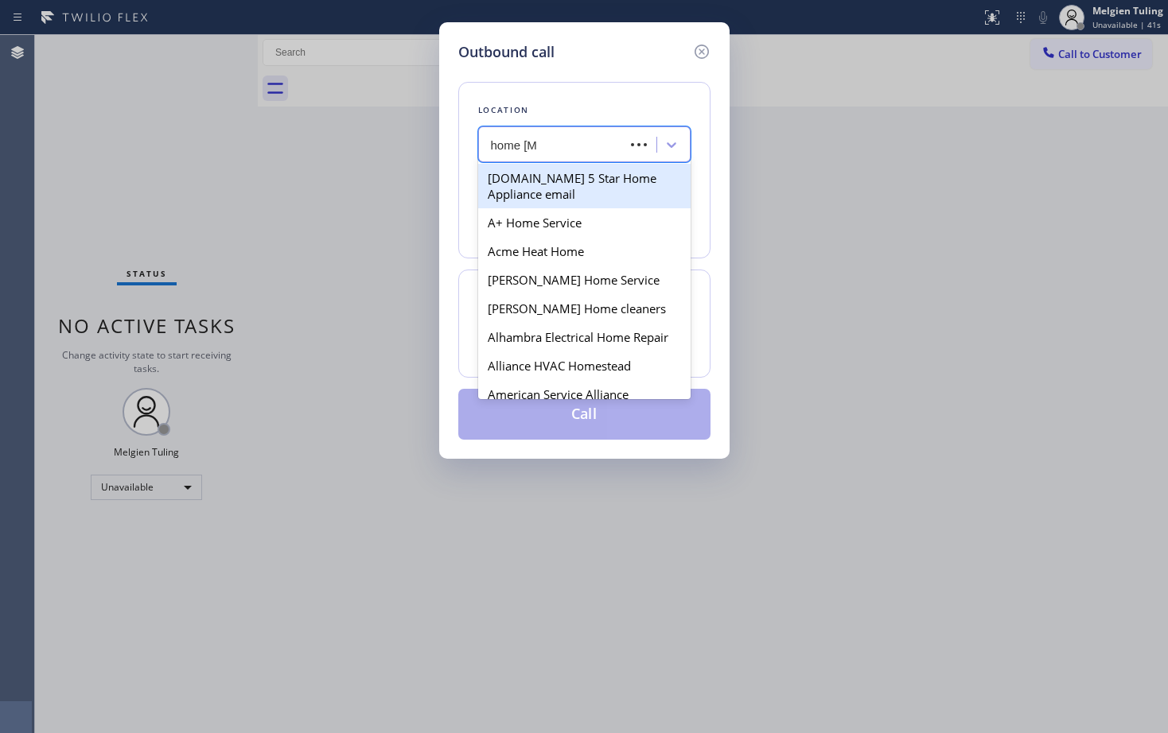
type input "home allia"
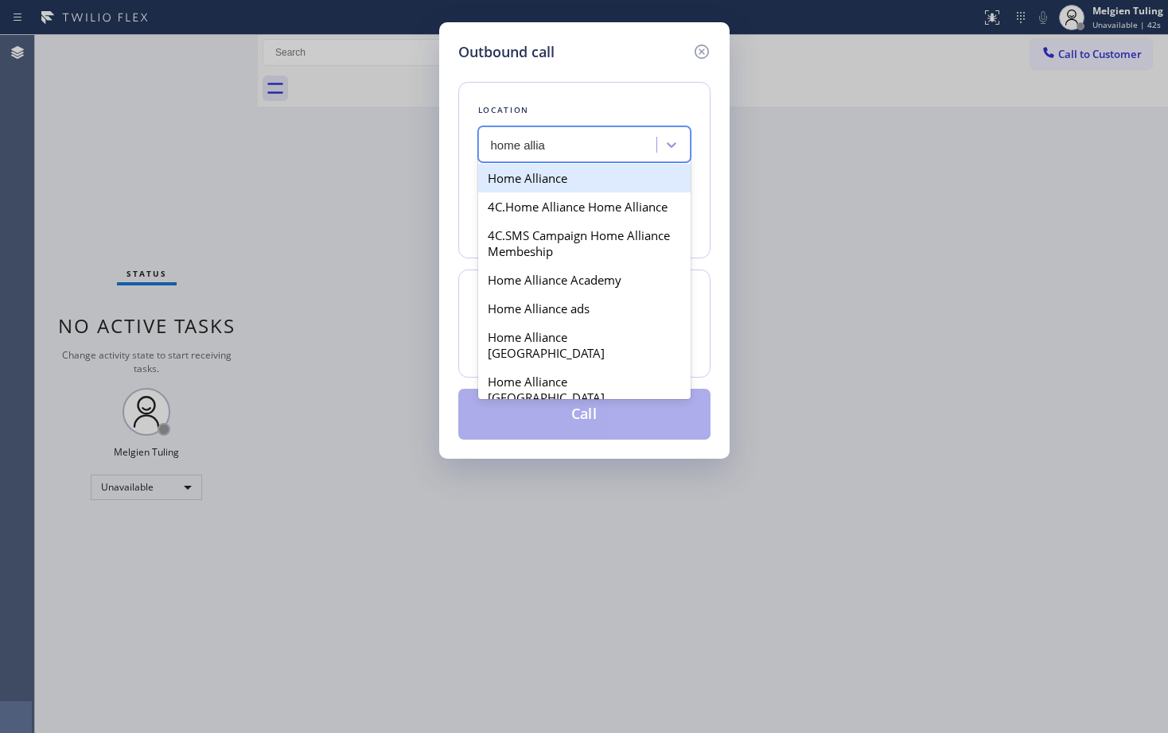
click at [551, 192] on div "Home Alliance" at bounding box center [584, 178] width 212 height 29
type input "[PHONE_NUMBER]"
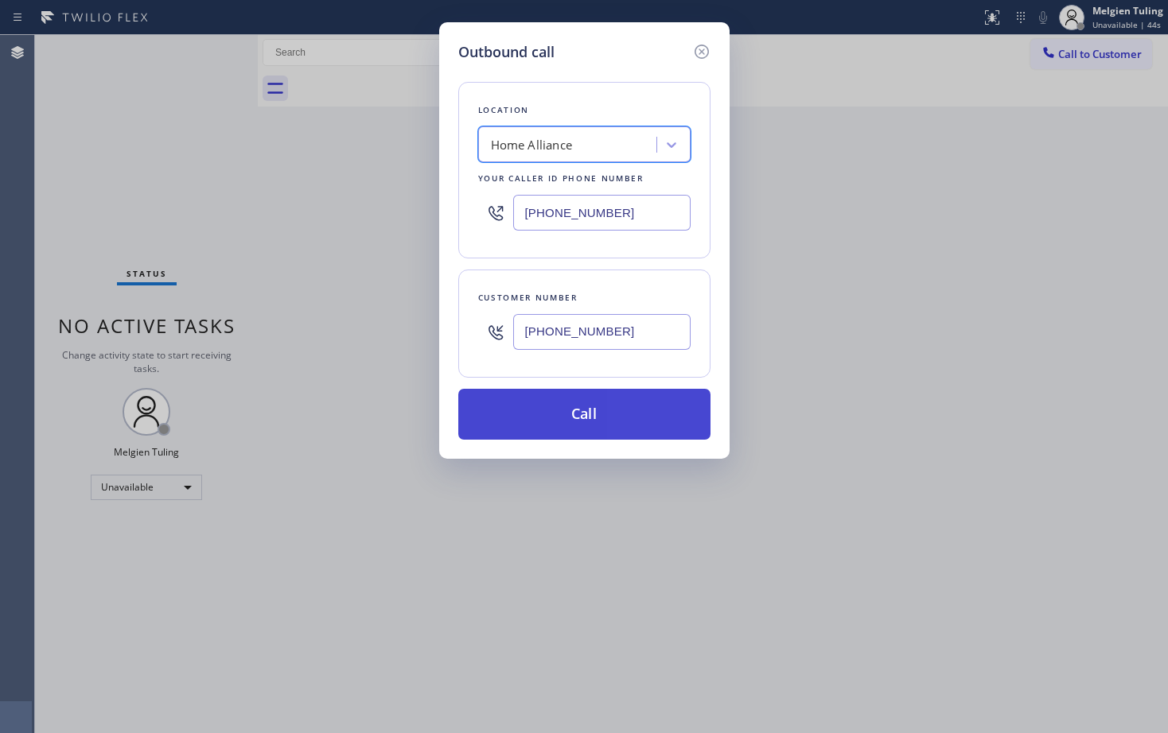
click at [571, 422] on button "Call" at bounding box center [584, 414] width 252 height 51
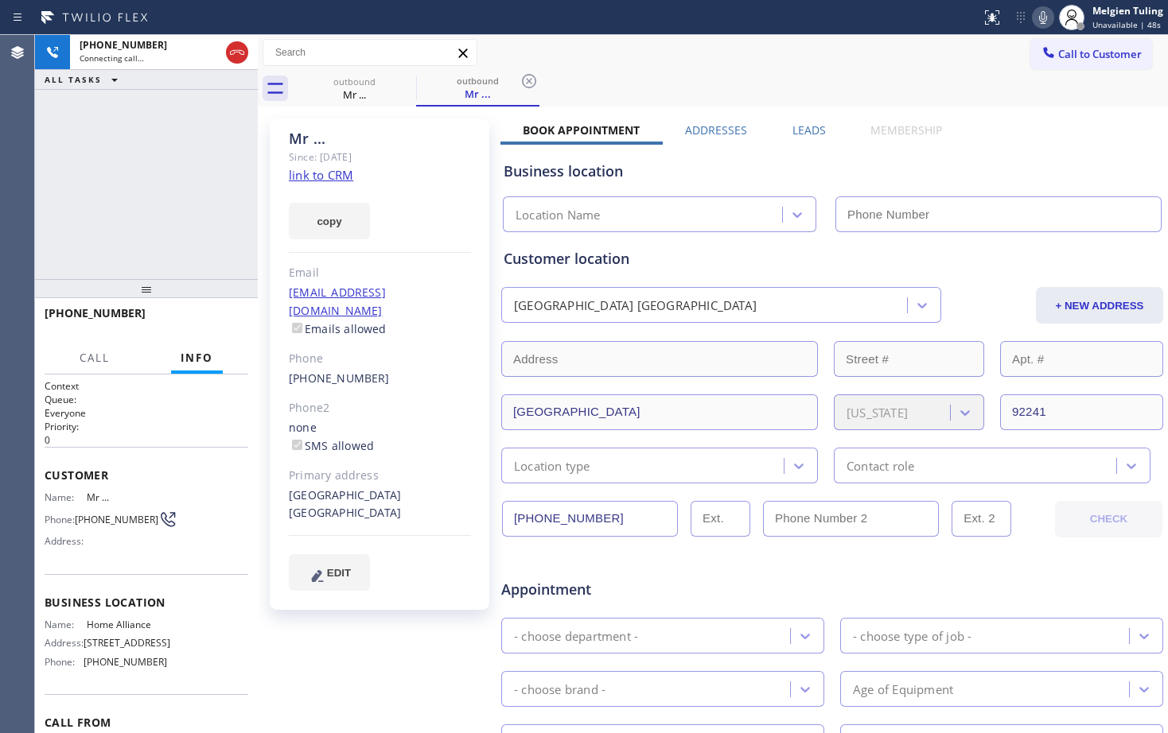
type input "[PHONE_NUMBER]"
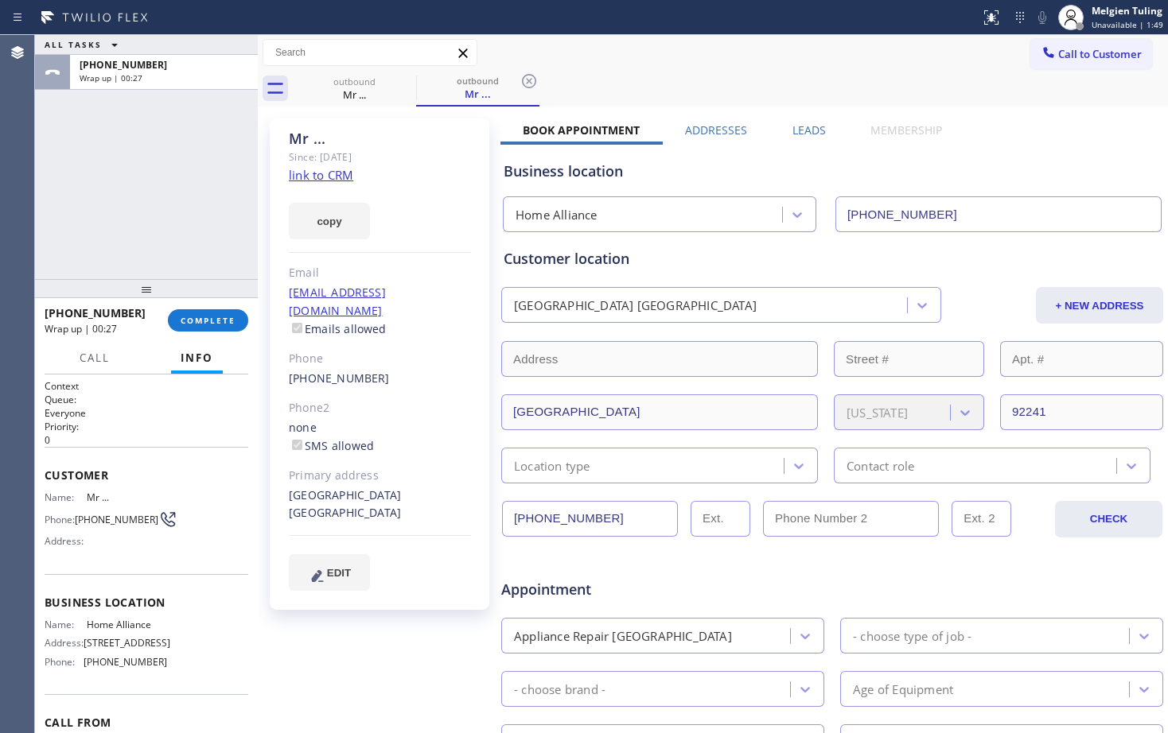
click at [163, 197] on div "ALL TASKS ALL TASKS ACTIVE TASKS TASKS IN WRAP UP [PHONE_NUMBER] Wrap up | 00:27" at bounding box center [146, 157] width 223 height 244
drag, startPoint x: 47, startPoint y: 476, endPoint x: 138, endPoint y: 512, distance: 98.5
click at [138, 512] on div "Customer Name: Mr ... Phone: [PHONE_NUMBER] Address:" at bounding box center [147, 510] width 204 height 127
click at [205, 464] on div "Customer Name: Mr ... Phone: [PHONE_NUMBER] Address:" at bounding box center [147, 510] width 204 height 127
click at [190, 325] on span "COMPLETE" at bounding box center [208, 320] width 55 height 11
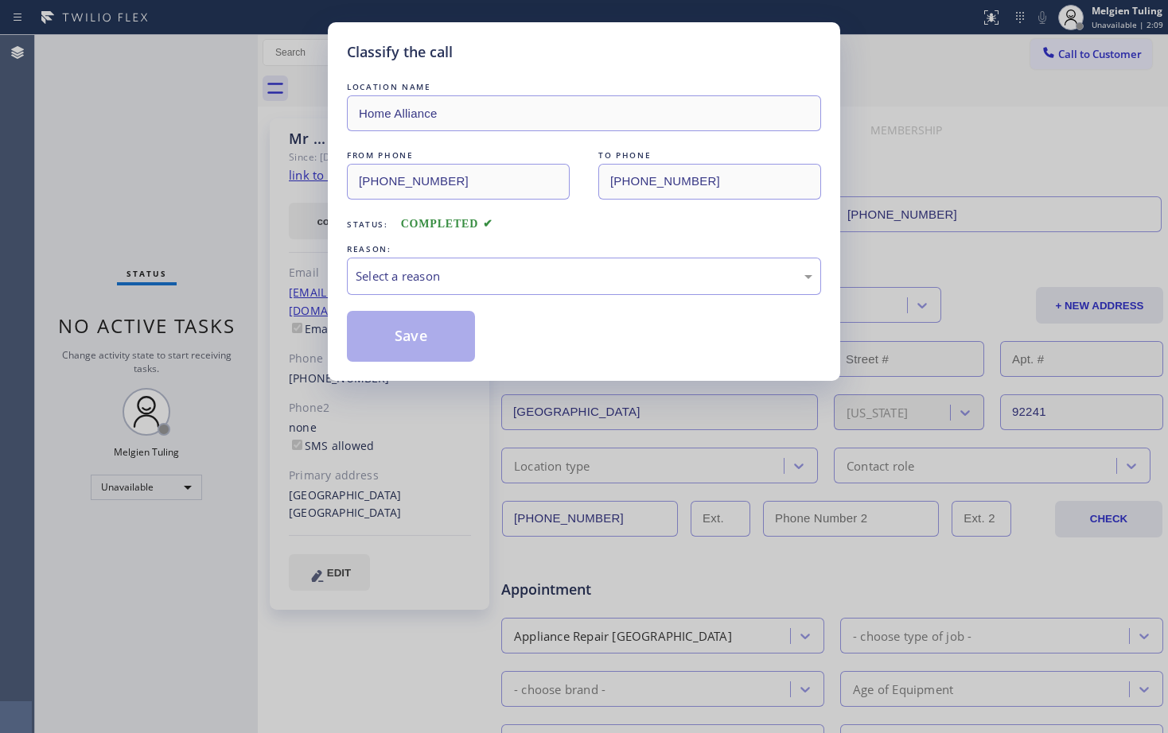
click at [414, 270] on div "Select a reason" at bounding box center [584, 276] width 457 height 18
click at [398, 338] on button "Save" at bounding box center [411, 336] width 128 height 51
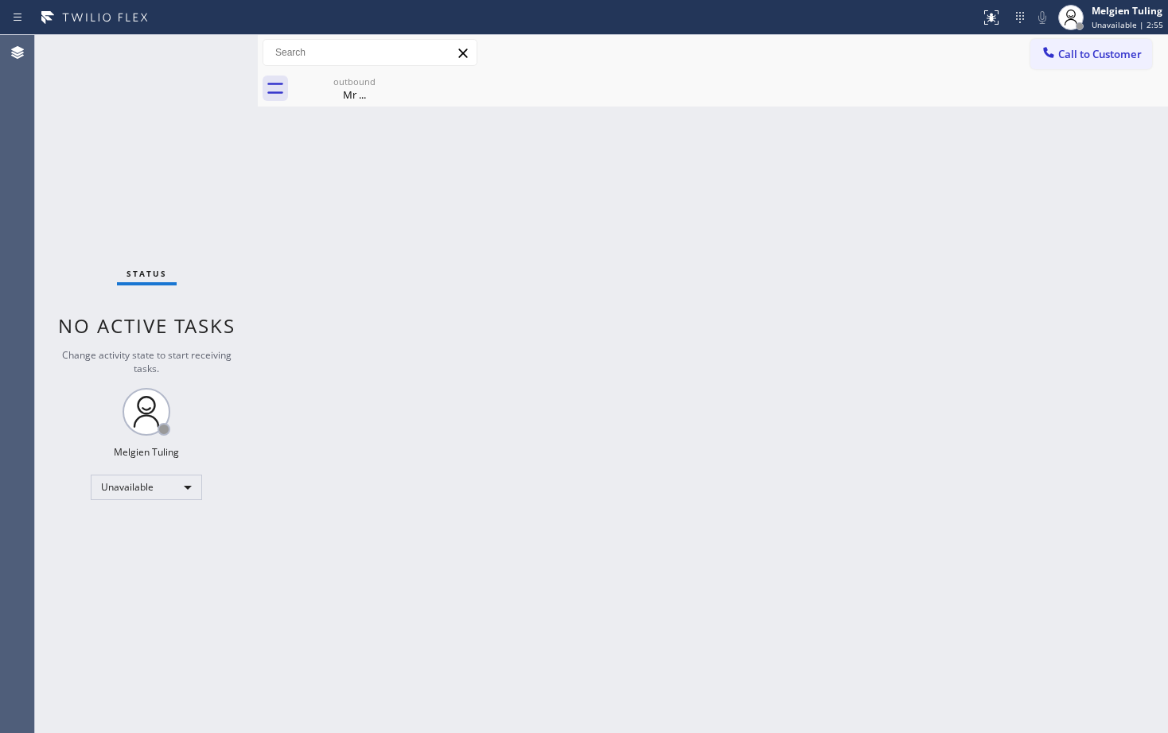
click at [531, 401] on div "Back to Dashboard Change Sender ID Customers Technicians Select a contact Outbo…" at bounding box center [713, 384] width 910 height 698
click at [1079, 56] on span "Call to Customer" at bounding box center [1100, 54] width 84 height 14
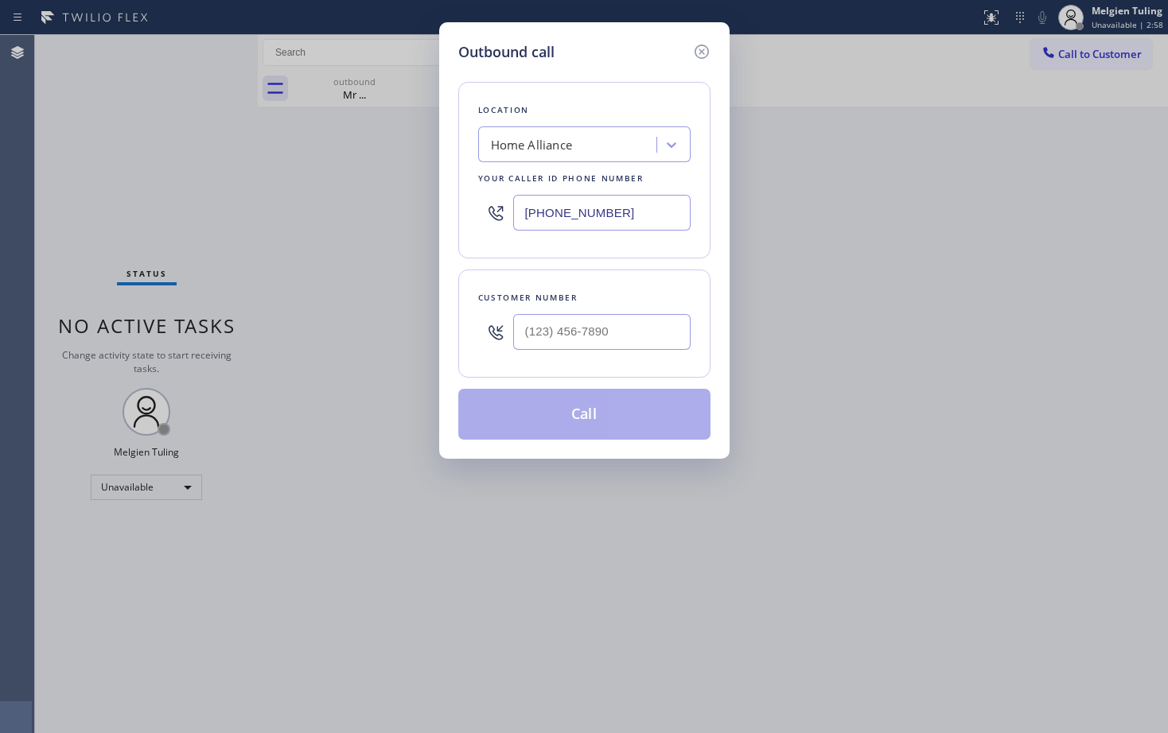
type input "(___) ___-____"
click at [549, 329] on input "(___) ___-____" at bounding box center [601, 332] width 177 height 36
click at [533, 329] on input "(___) ___-____" at bounding box center [601, 332] width 177 height 36
paste input "310) 730-3674"
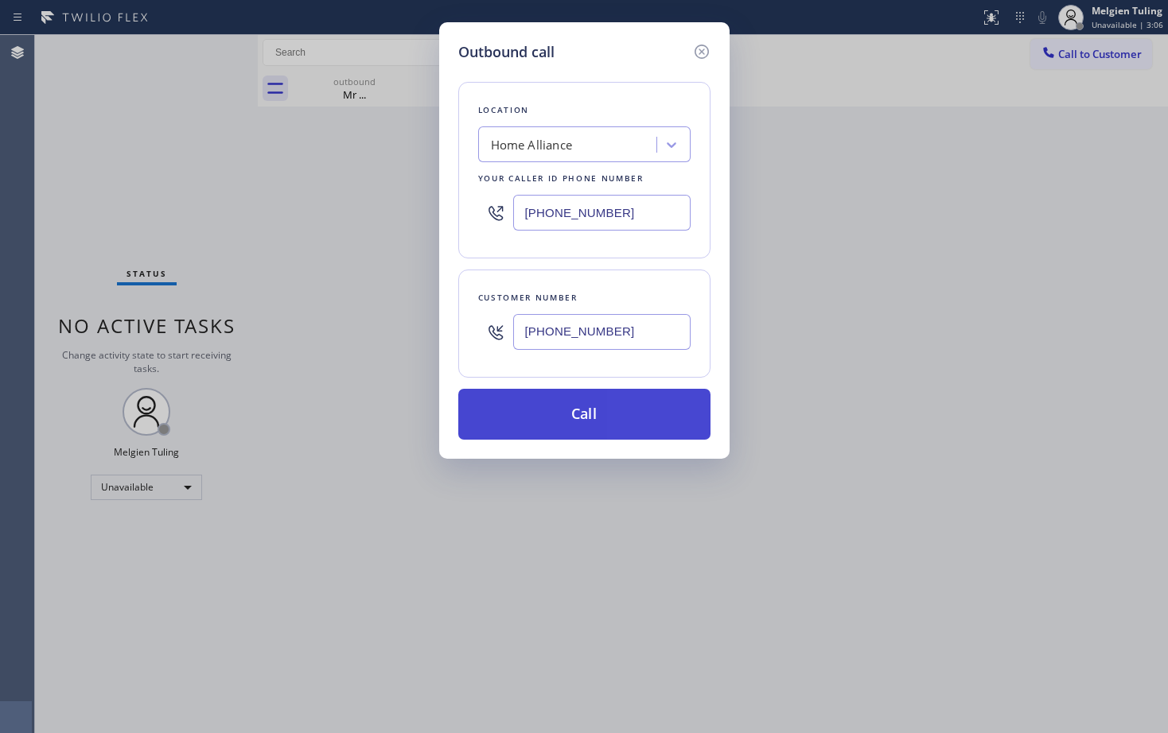
type input "[PHONE_NUMBER]"
click at [572, 422] on button "Call" at bounding box center [584, 414] width 252 height 51
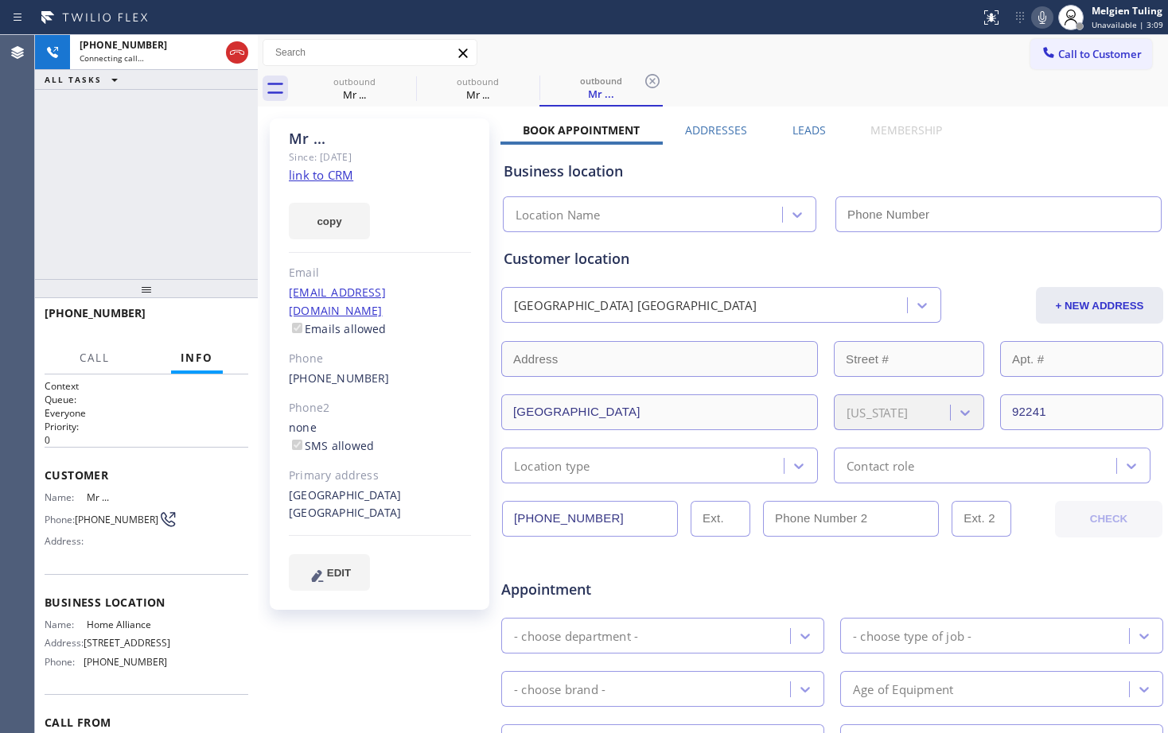
click at [437, 215] on div "copy" at bounding box center [380, 212] width 182 height 55
type input "[PHONE_NUMBER]"
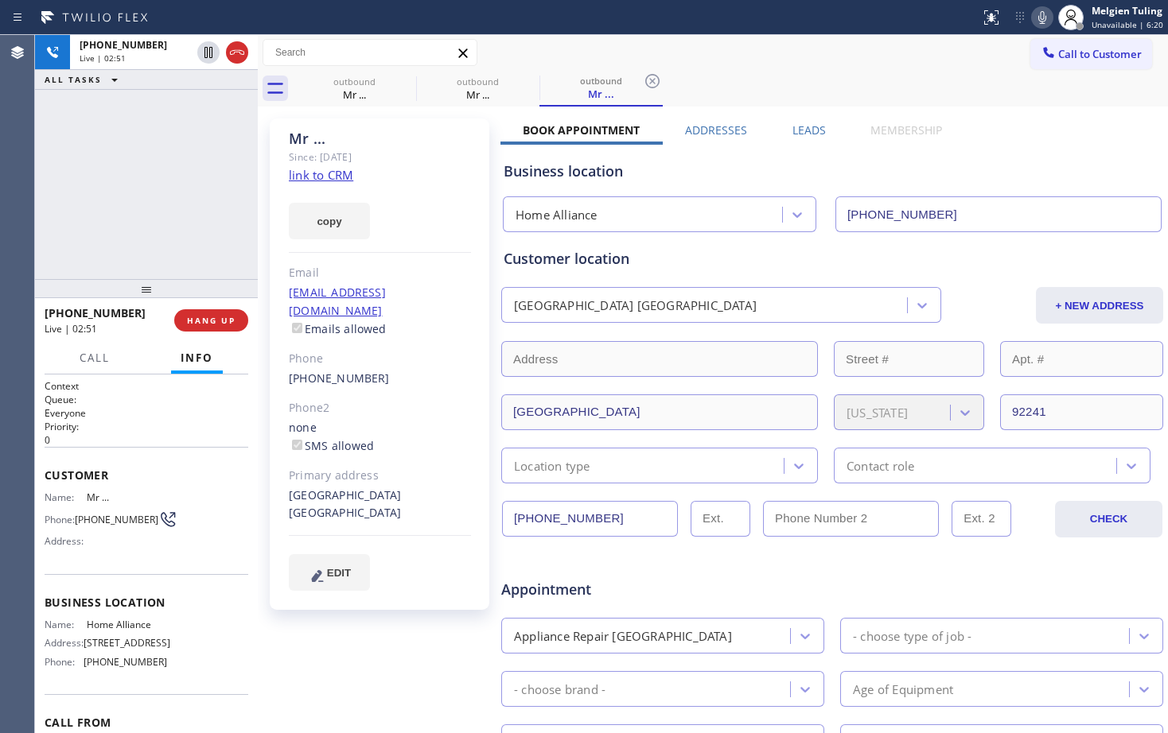
click at [158, 170] on div "[PHONE_NUMBER] Live | 02:51 ALL TASKS ALL TASKS ACTIVE TASKS TASKS IN WRAP UP" at bounding box center [146, 157] width 223 height 244
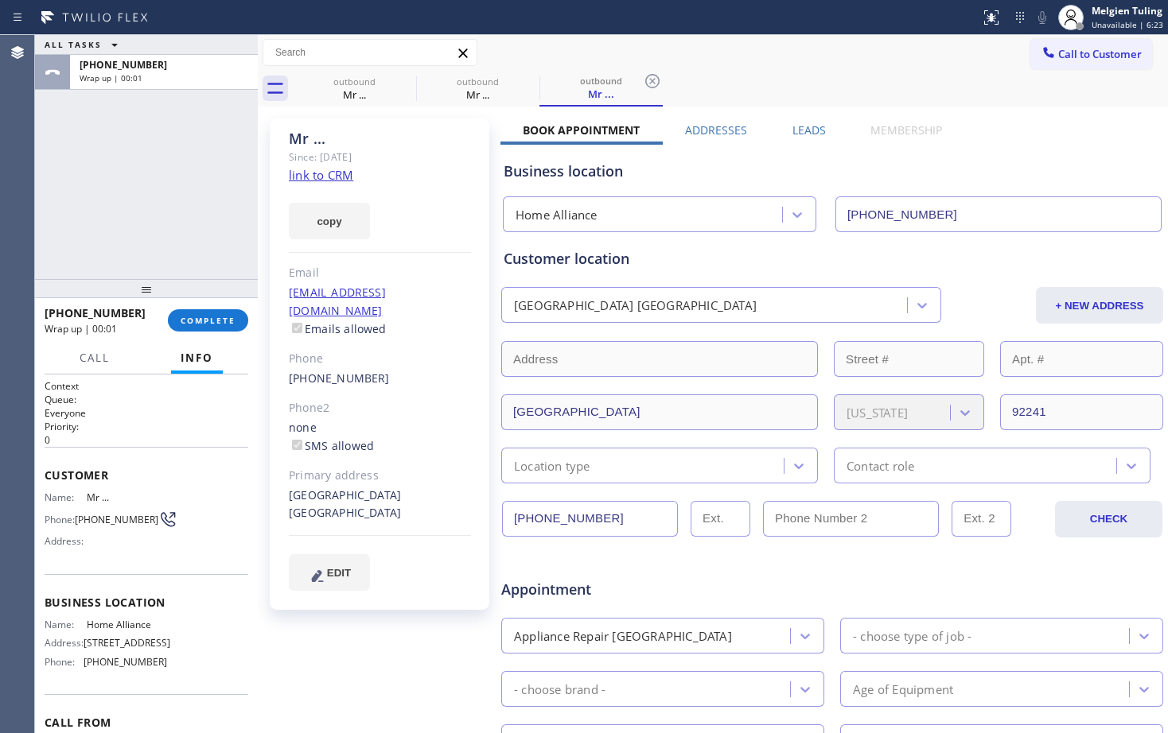
click at [438, 233] on div "copy" at bounding box center [380, 212] width 182 height 55
click at [166, 179] on div "ALL TASKS ALL TASKS ACTIVE TASKS TASKS IN WRAP UP [PHONE_NUMBER] Wrap up | 00:39" at bounding box center [146, 157] width 223 height 244
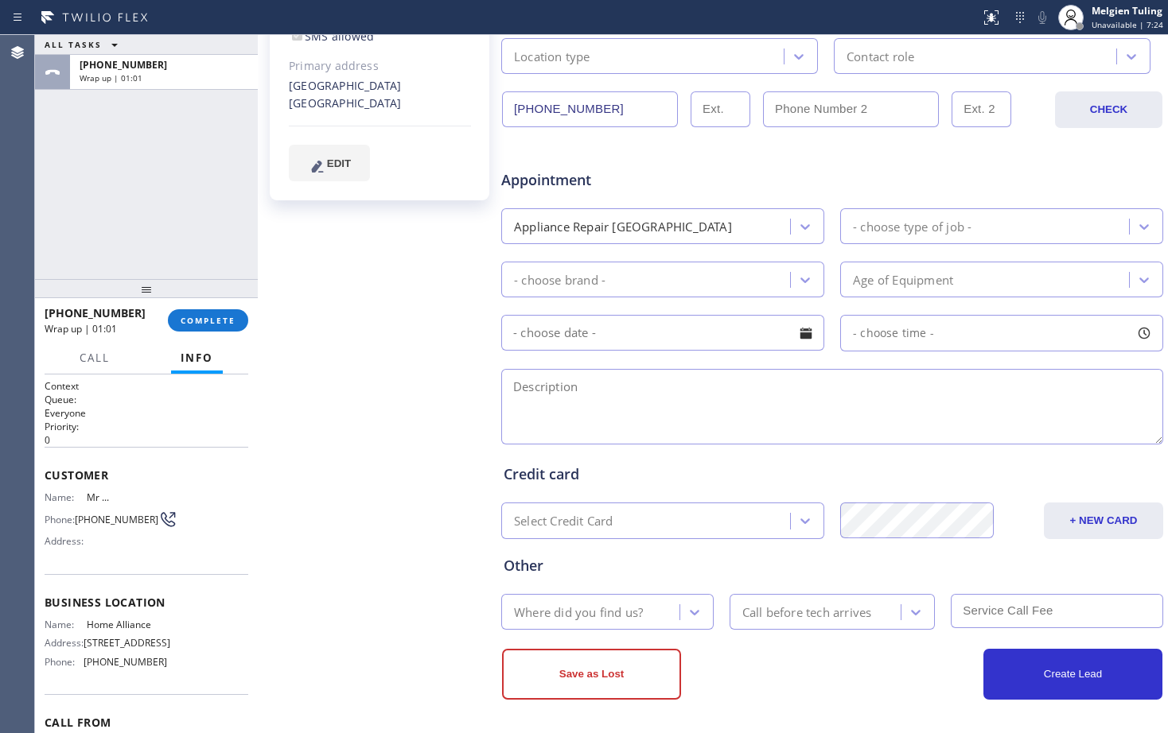
scroll to position [412, 0]
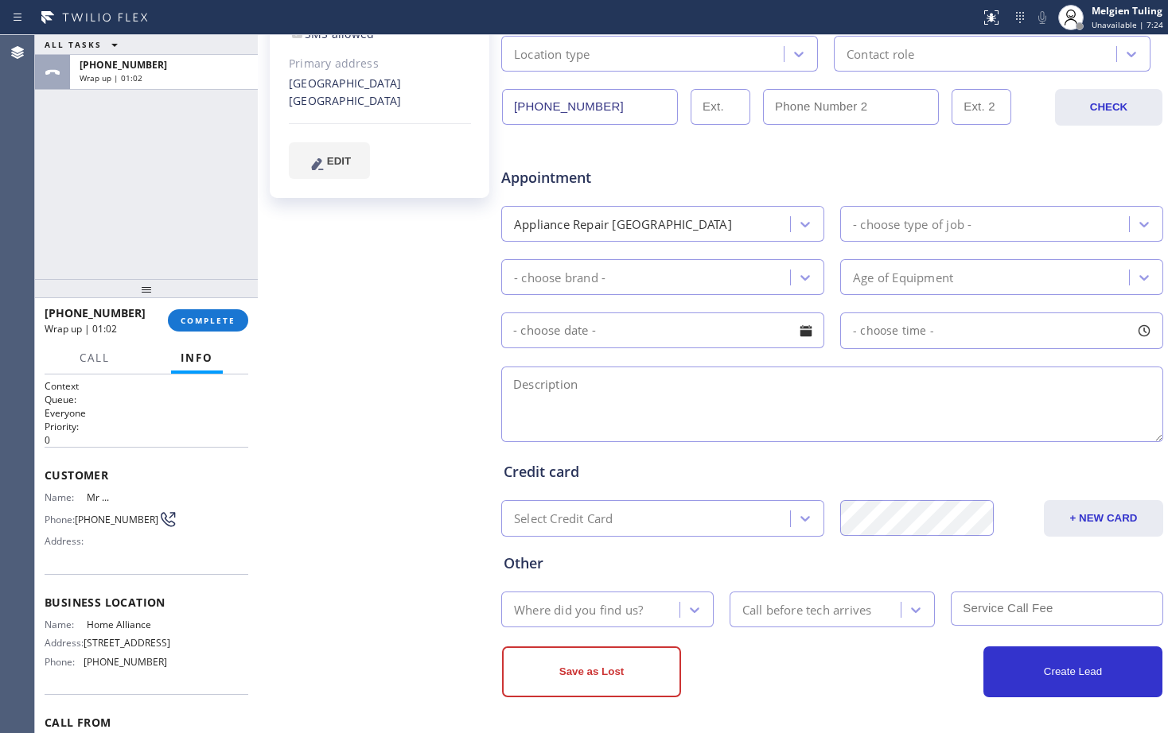
click at [529, 399] on textarea at bounding box center [832, 405] width 662 height 76
paste textarea "samsung/oven /not heating when its turned on / [DEMOGRAPHIC_DATA]/ house-ho/676…"
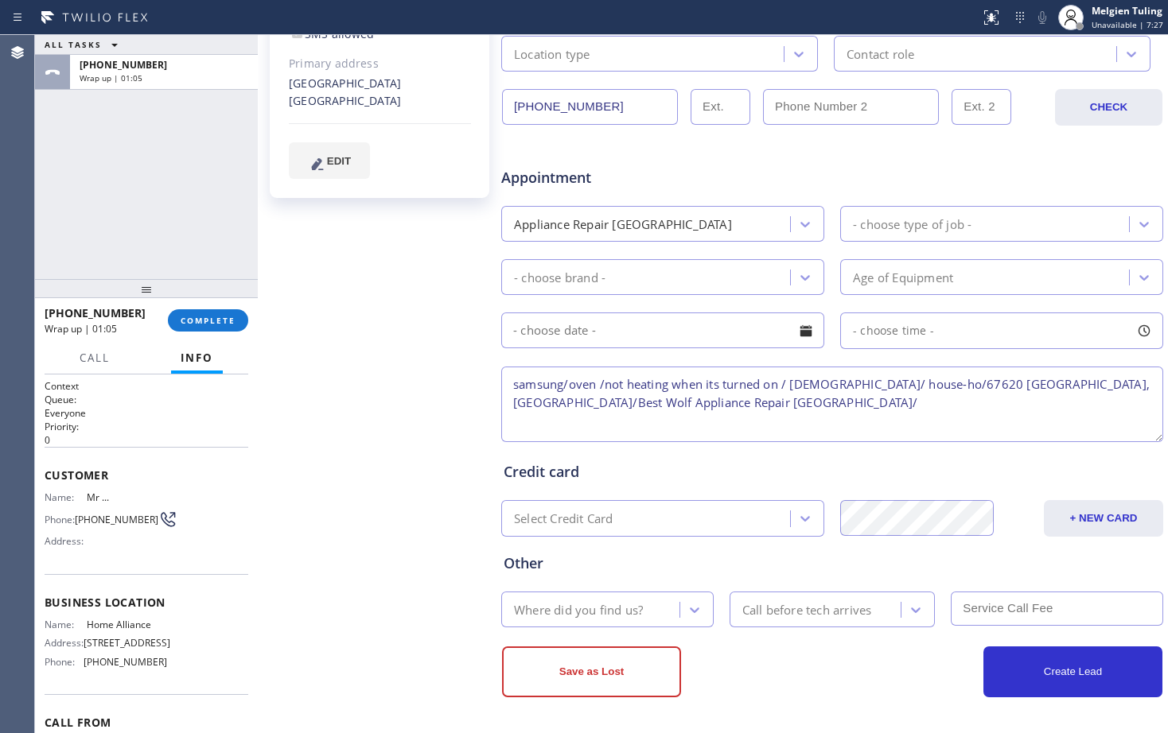
click at [516, 384] on textarea "samsung/oven /not heating when its turned on / [DEMOGRAPHIC_DATA]/ house-ho/676…" at bounding box center [832, 405] width 662 height 76
click at [907, 400] on textarea "12-3/ no scf / Samsung/oven /not heating when its turned on / [DEMOGRAPHIC_DATA…" at bounding box center [832, 405] width 662 height 76
click at [563, 415] on textarea "12-3/ no scf / Samsung/oven /not heating when its turned on / [DEMOGRAPHIC_DATA…" at bounding box center [832, 405] width 662 height 76
type textarea "12-3/ no scf / Samsung/oven /not heating when its turned on / [DEMOGRAPHIC_DATA…"
click at [577, 605] on div "Where did you find us?" at bounding box center [578, 610] width 129 height 18
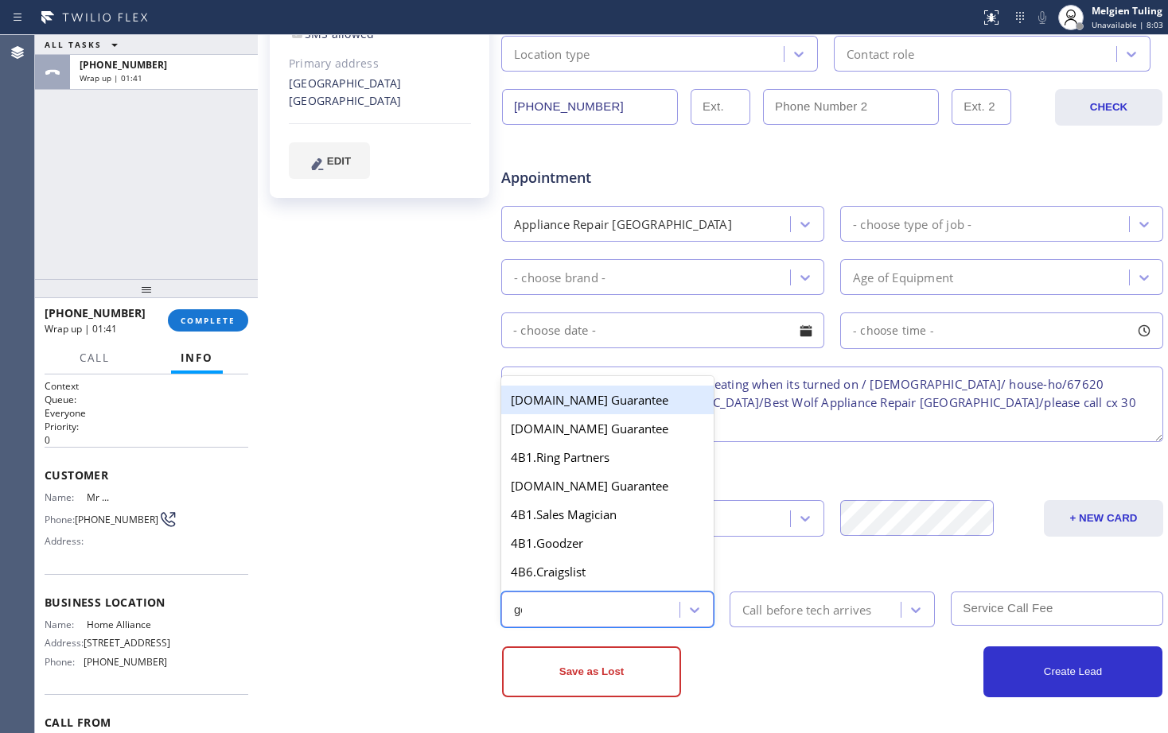
type input "goo"
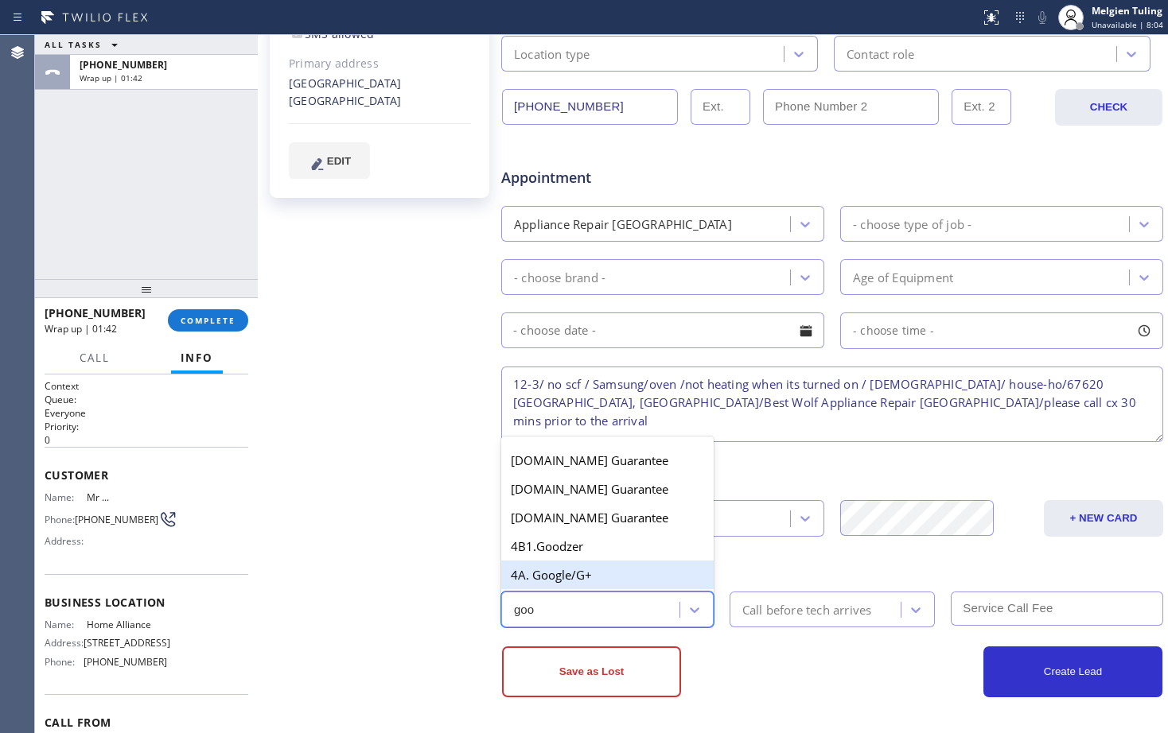
click at [600, 577] on div "4A. Google/G+" at bounding box center [607, 575] width 212 height 29
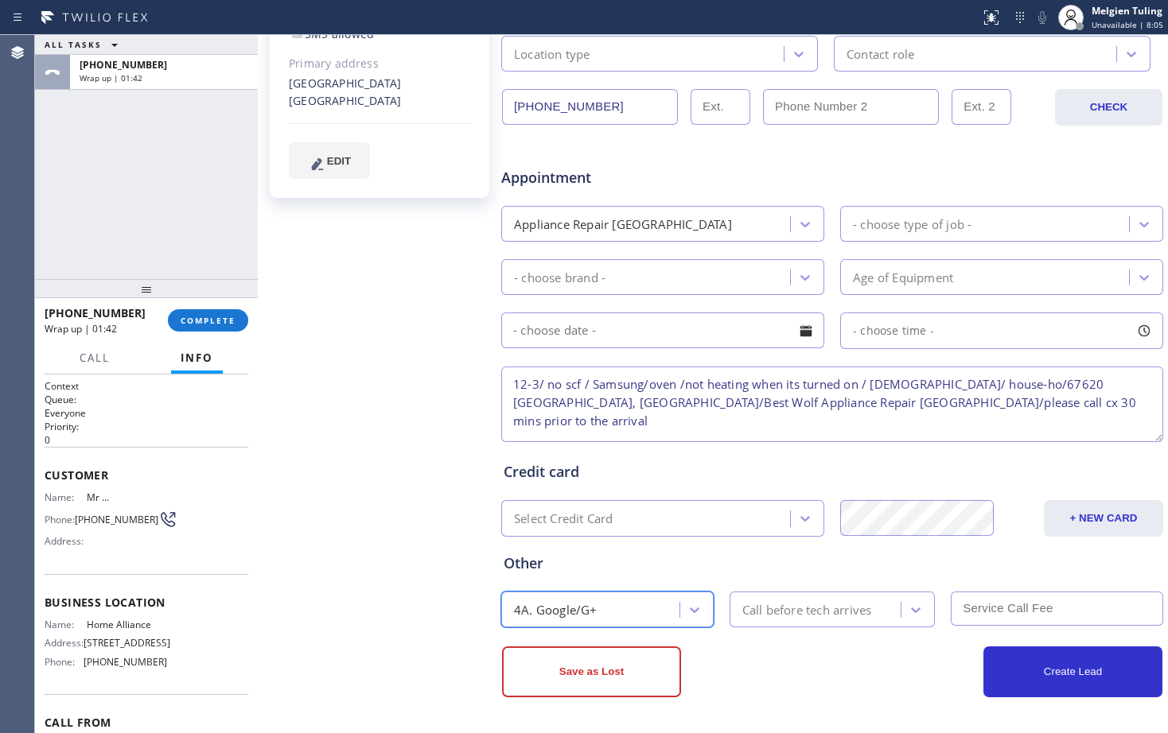
click at [755, 611] on div "Call before tech arrives" at bounding box center [807, 610] width 130 height 18
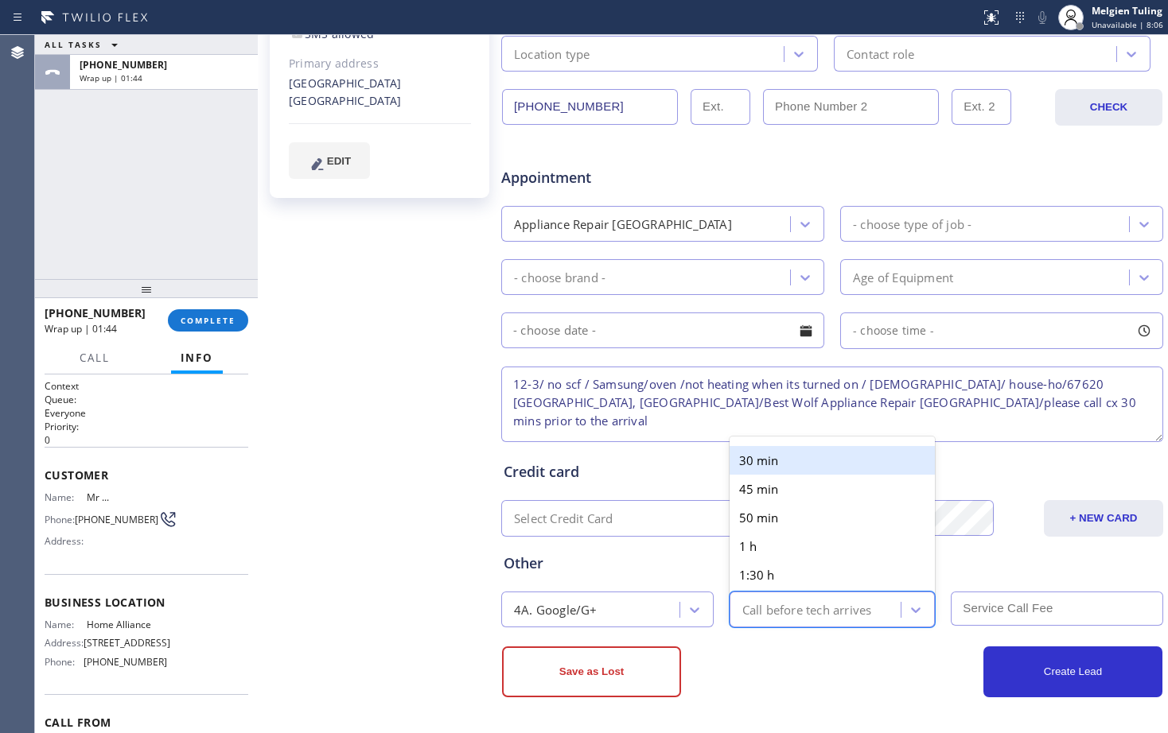
click at [757, 465] on div "30 min" at bounding box center [832, 460] width 206 height 29
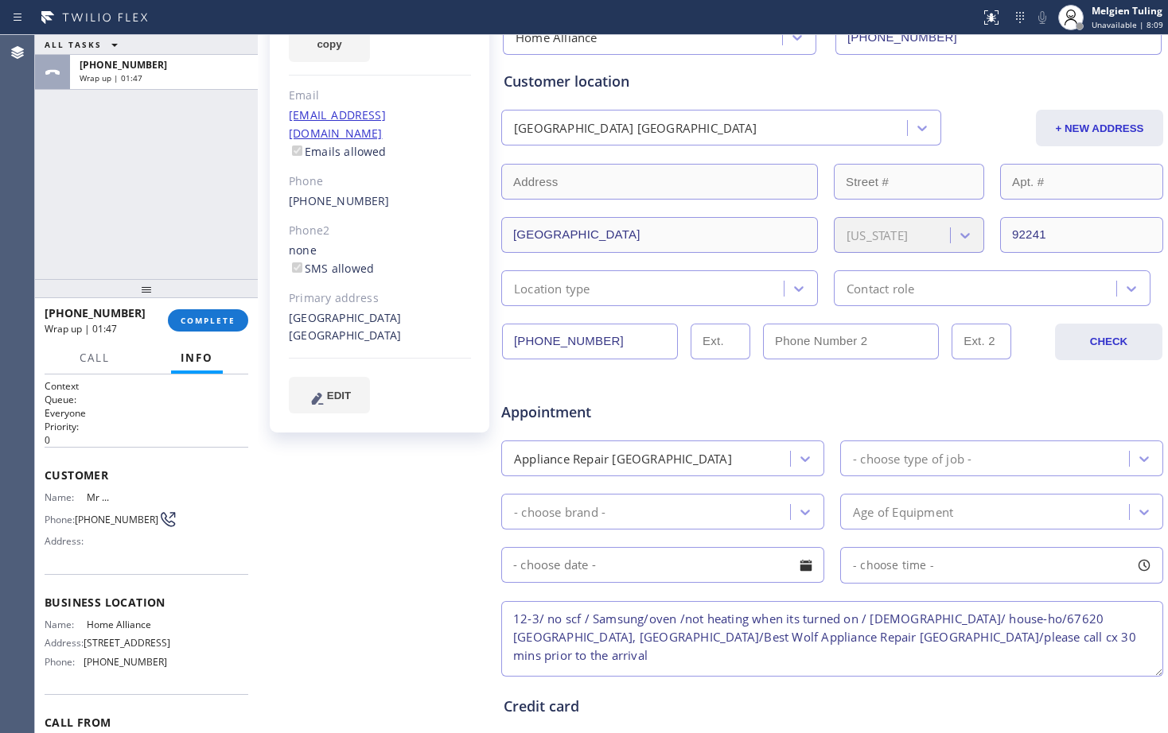
scroll to position [173, 0]
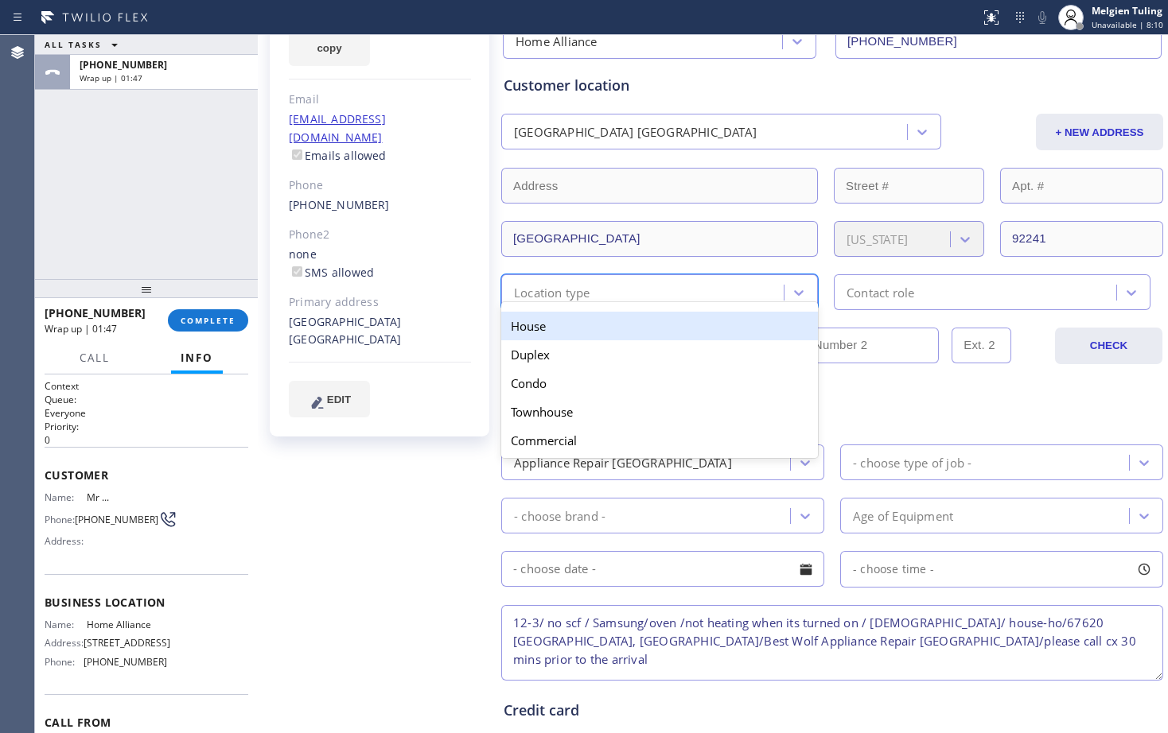
click at [573, 288] on div "Location type" at bounding box center [552, 292] width 76 height 18
click at [560, 326] on div "House" at bounding box center [659, 326] width 317 height 29
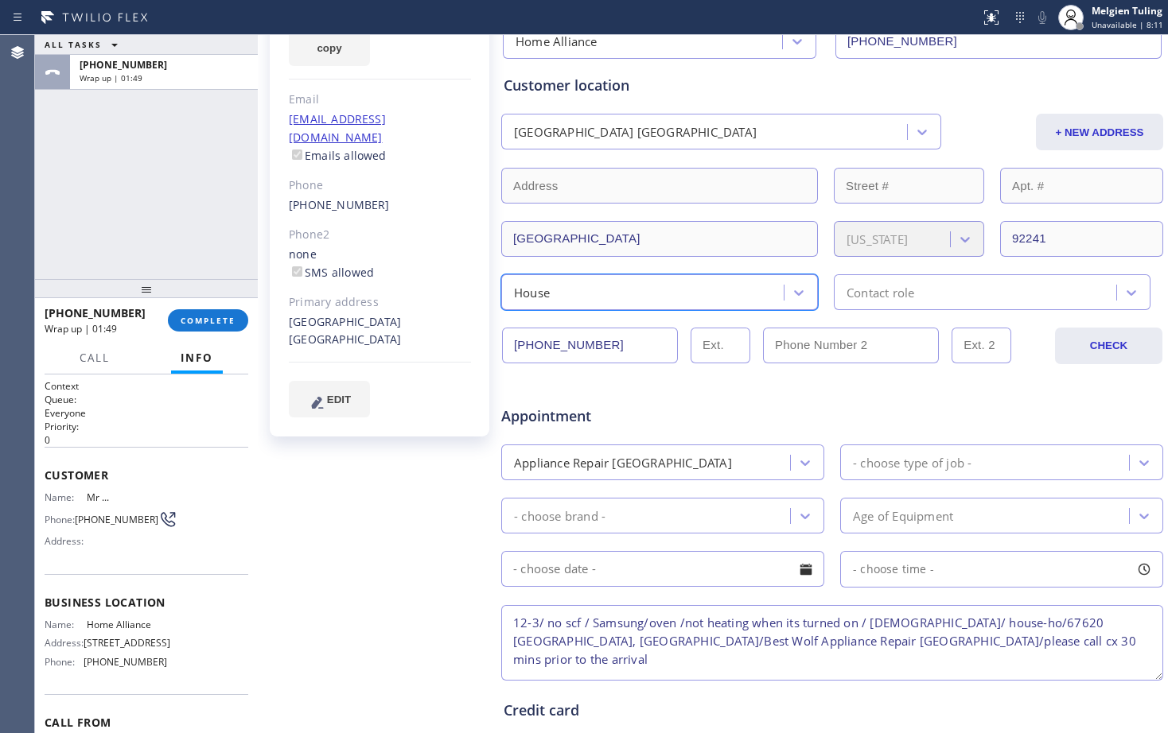
click at [876, 285] on div "Contact role" at bounding box center [880, 292] width 68 height 18
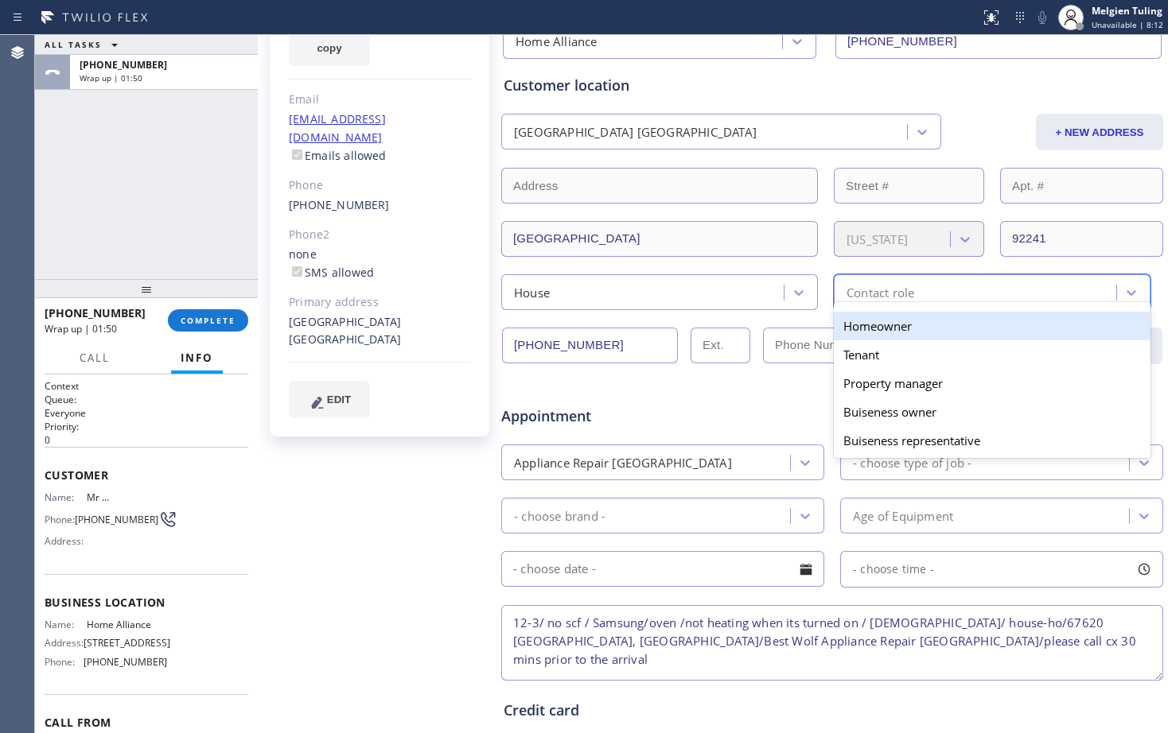
click at [853, 330] on div "Homeowner" at bounding box center [992, 326] width 317 height 29
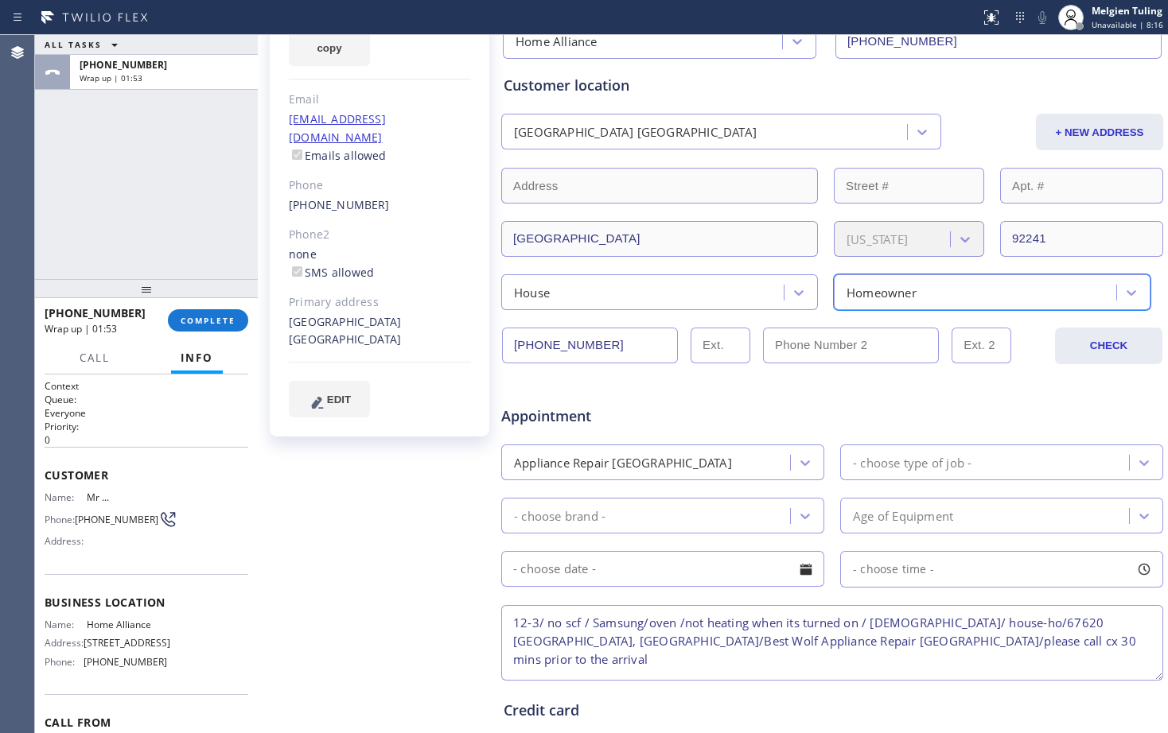
click at [682, 468] on div "Appliance Repair [GEOGRAPHIC_DATA]" at bounding box center [648, 463] width 284 height 28
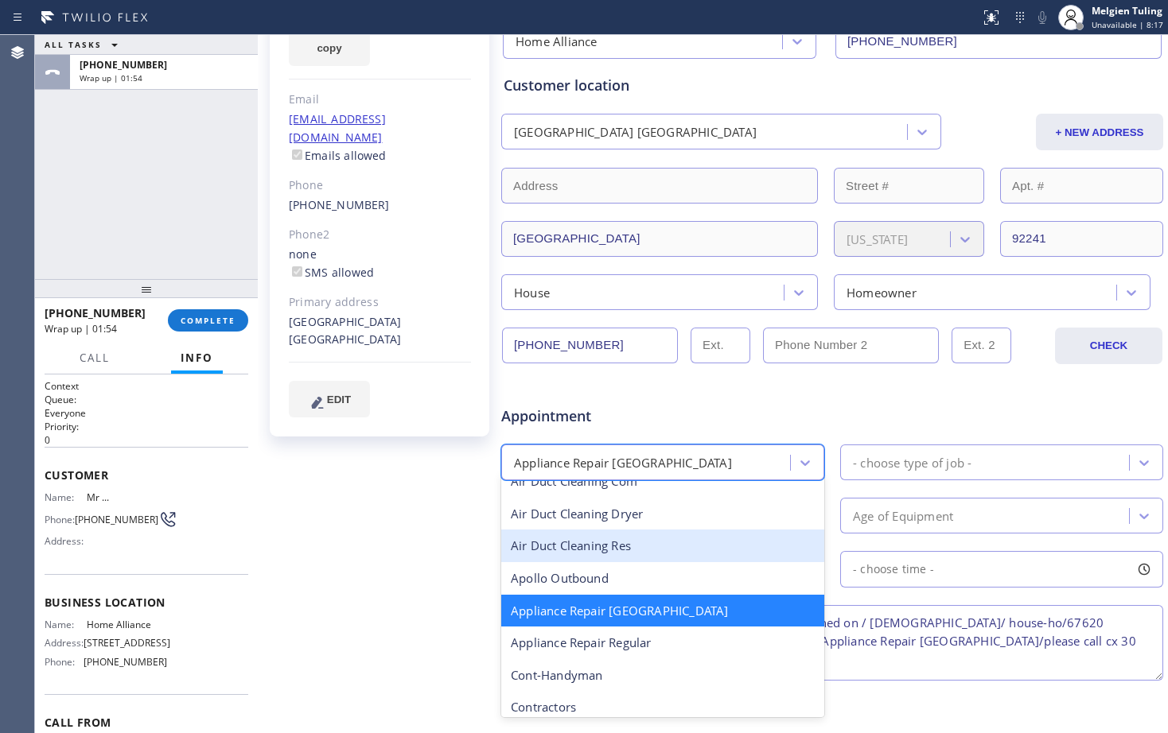
scroll to position [82, 0]
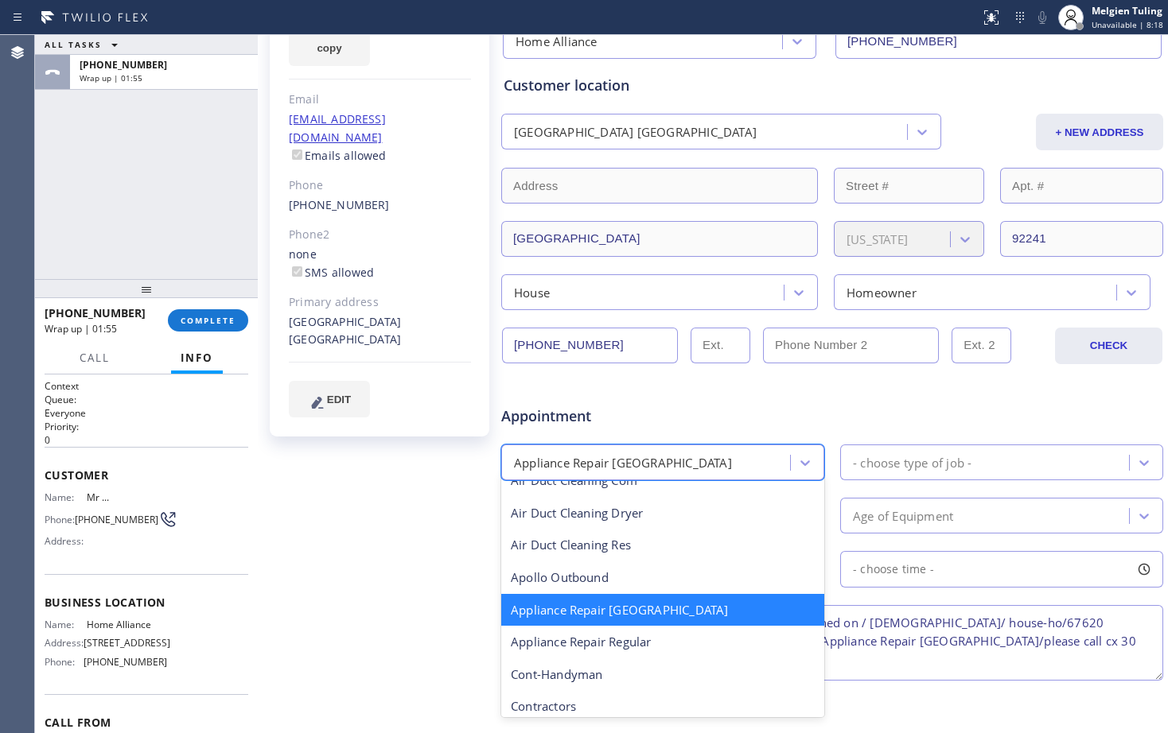
click at [636, 608] on div "Appliance Repair [GEOGRAPHIC_DATA]" at bounding box center [662, 610] width 323 height 33
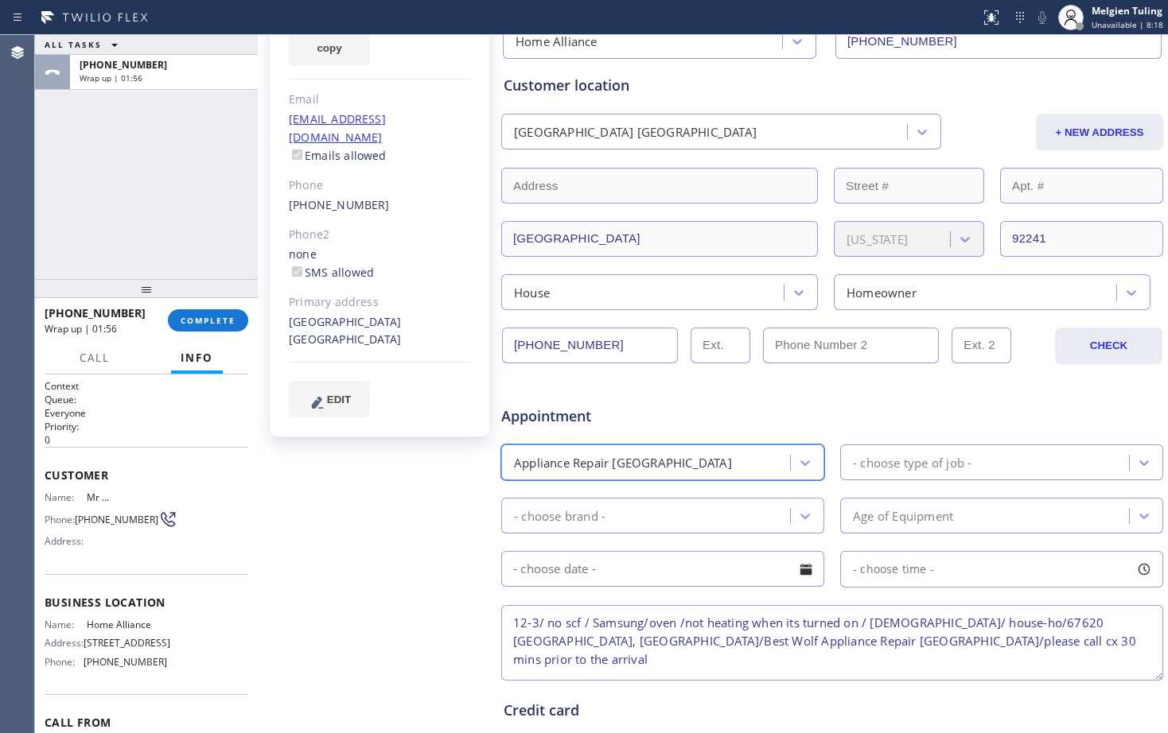
click at [657, 522] on div "- choose brand -" at bounding box center [648, 516] width 284 height 28
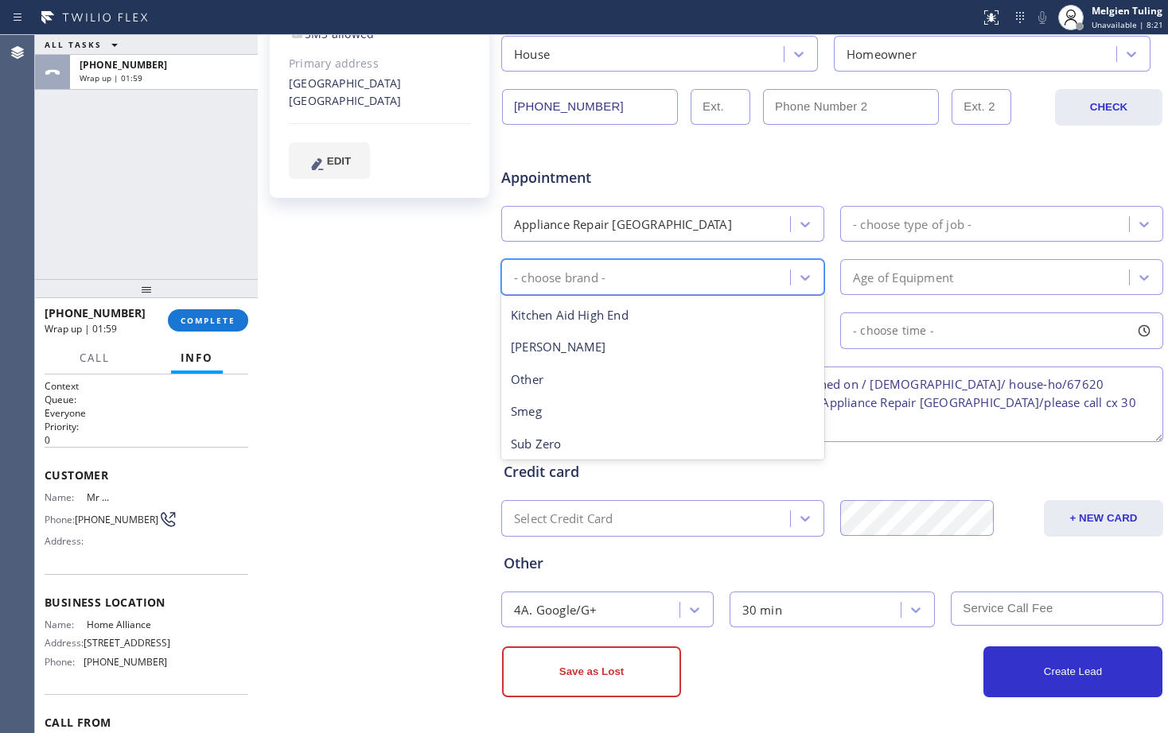
scroll to position [133, 0]
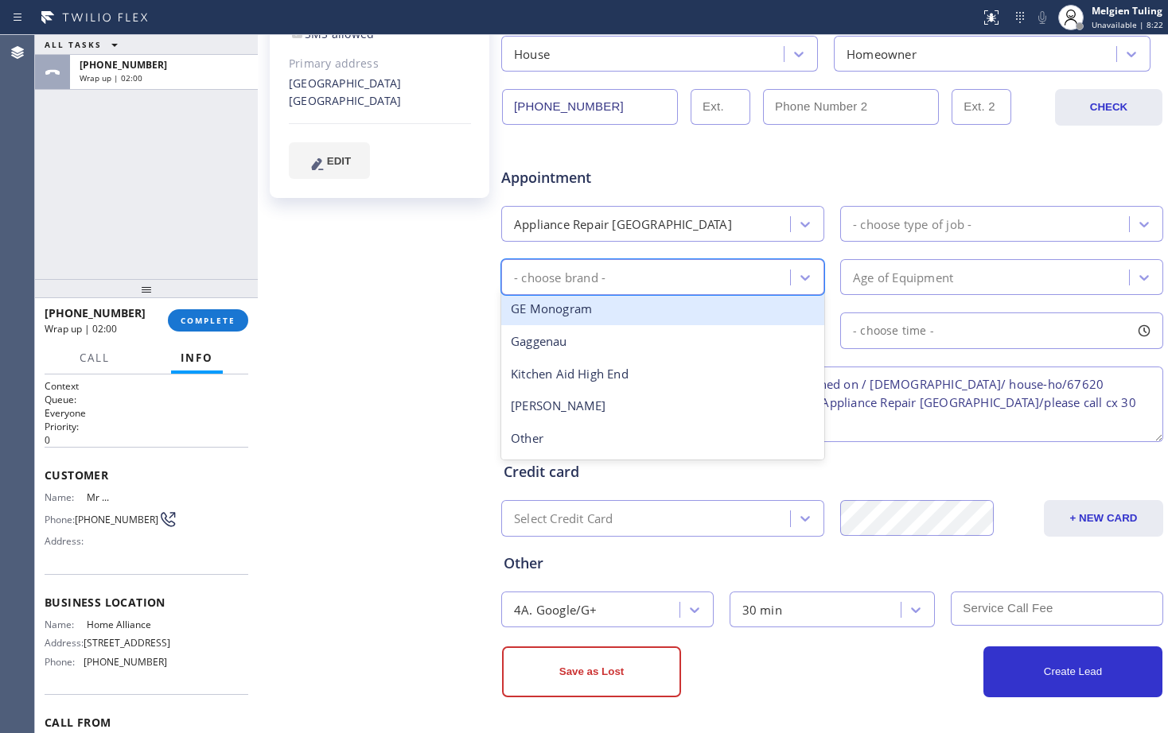
click at [589, 227] on div "Appliance Repair [GEOGRAPHIC_DATA]" at bounding box center [623, 224] width 218 height 18
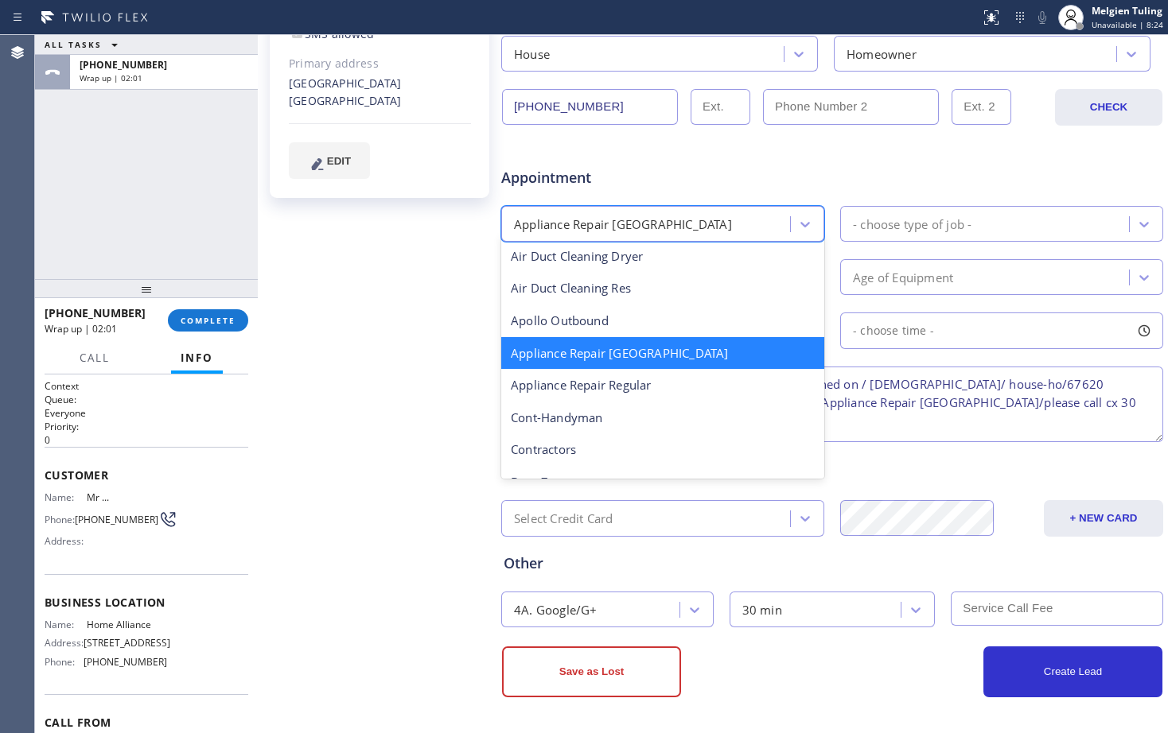
scroll to position [161, 0]
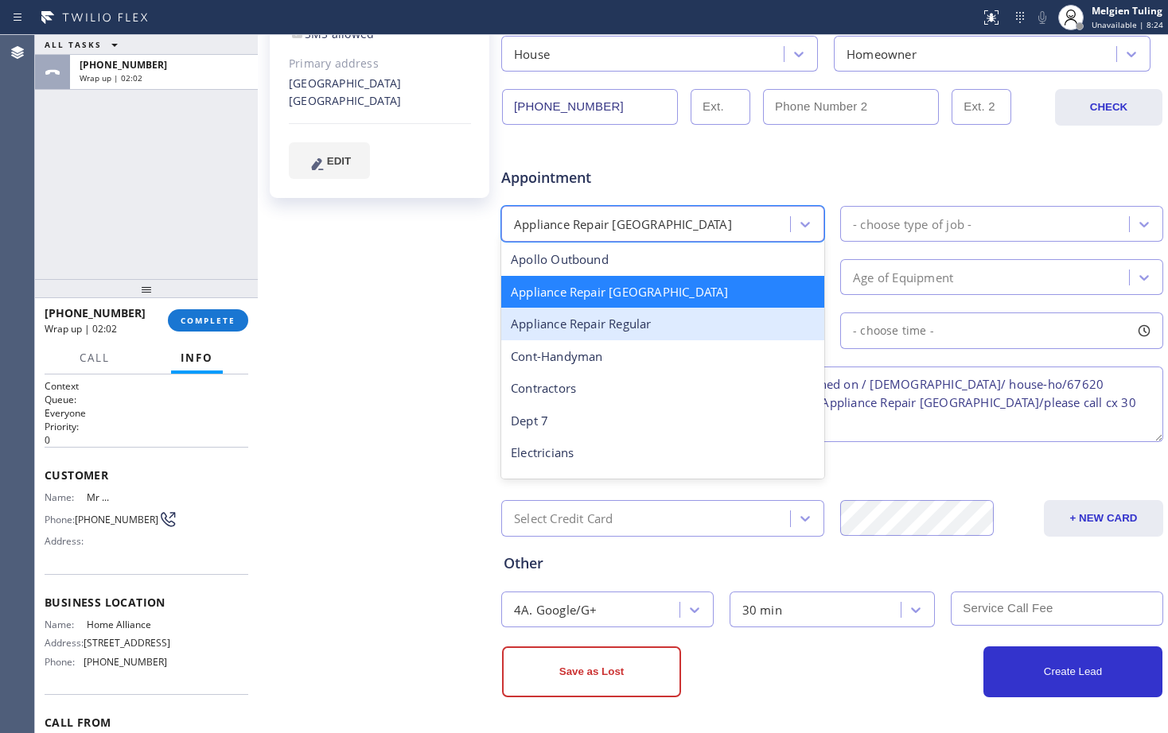
click at [636, 315] on div "Appliance Repair Regular" at bounding box center [662, 324] width 323 height 33
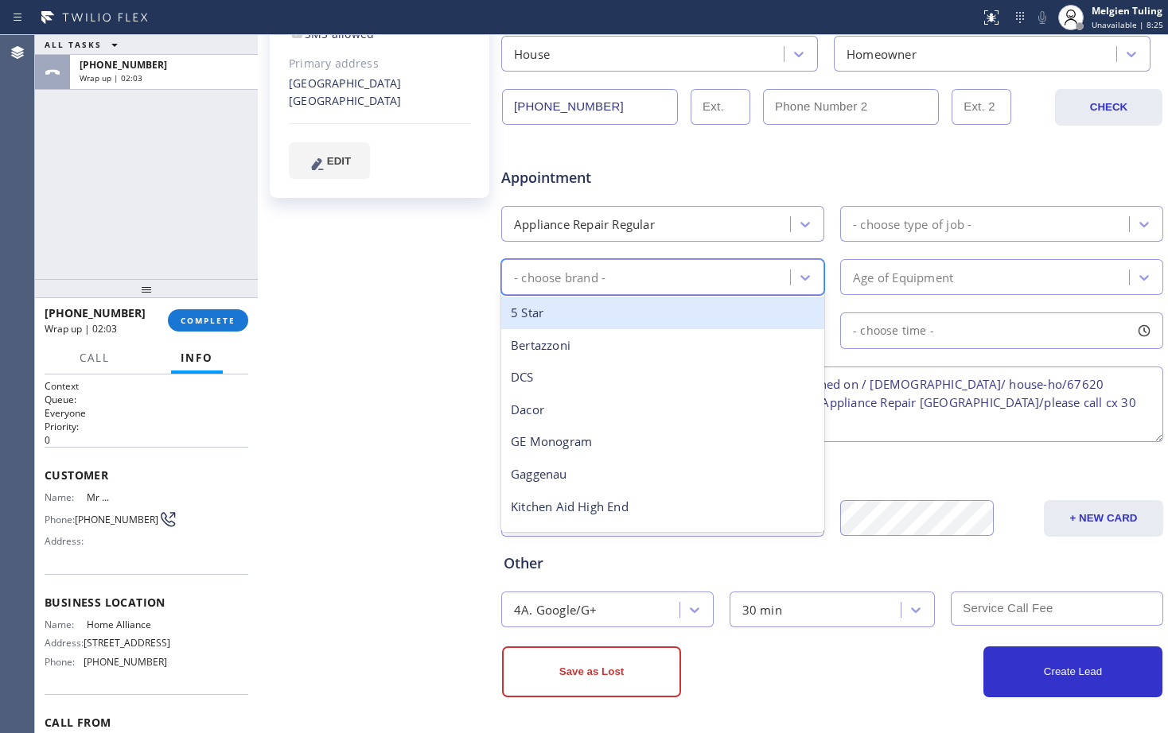
click at [595, 272] on div "- choose brand -" at bounding box center [559, 277] width 91 height 18
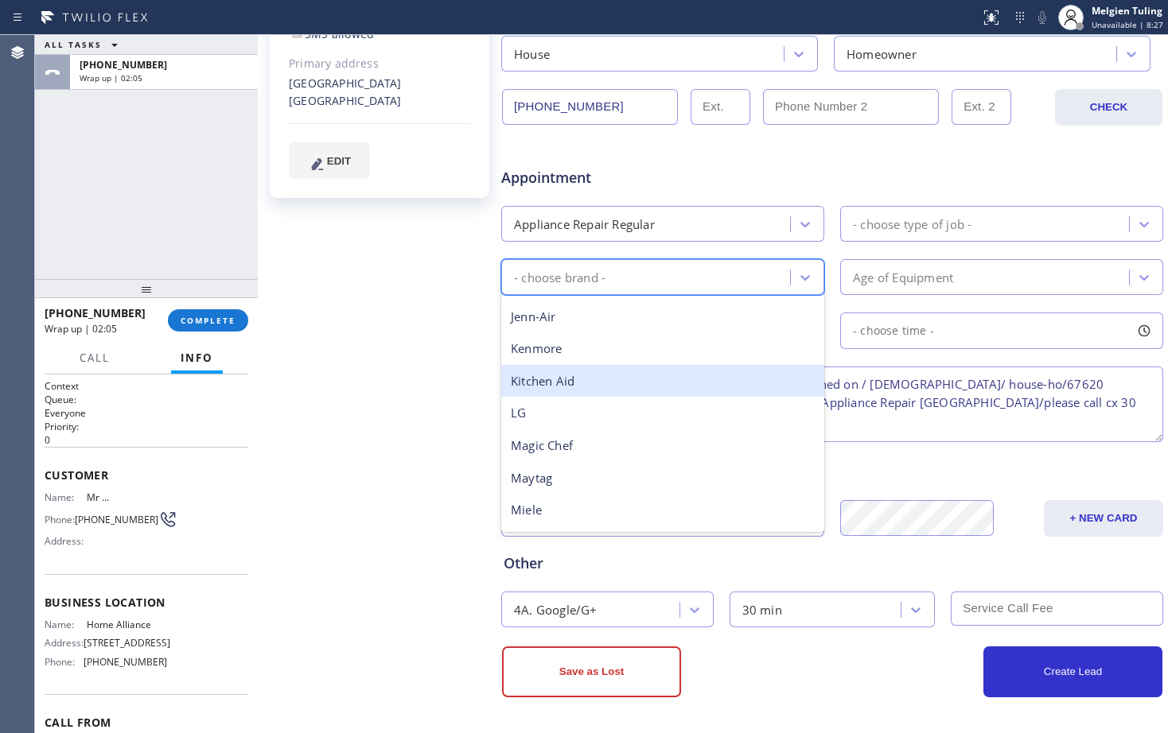
scroll to position [349, 0]
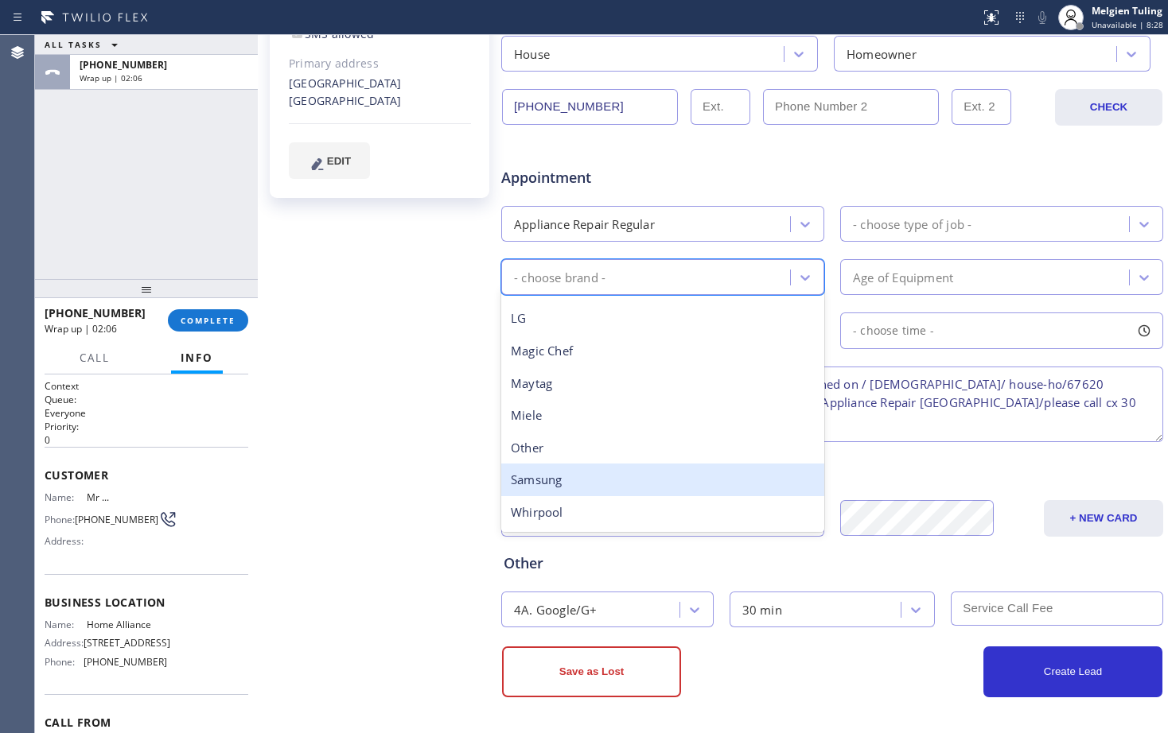
click at [547, 484] on div "Samsung" at bounding box center [662, 480] width 323 height 33
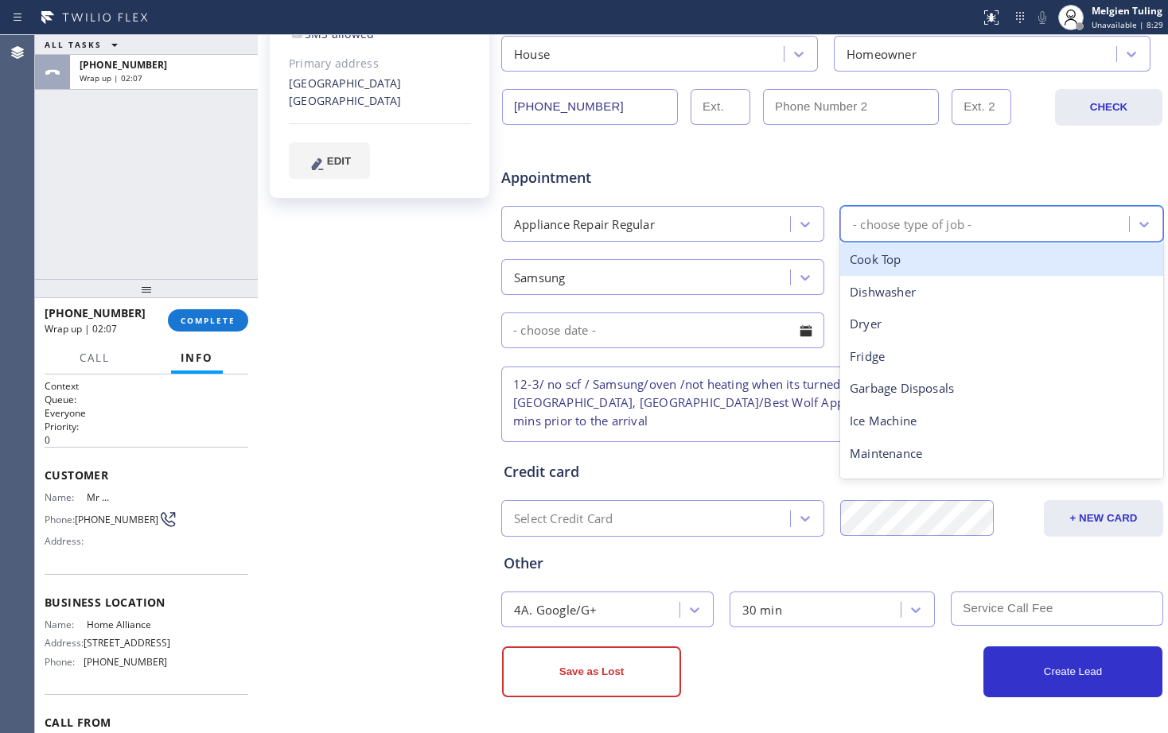
click at [869, 227] on div "- choose type of job -" at bounding box center [912, 224] width 119 height 18
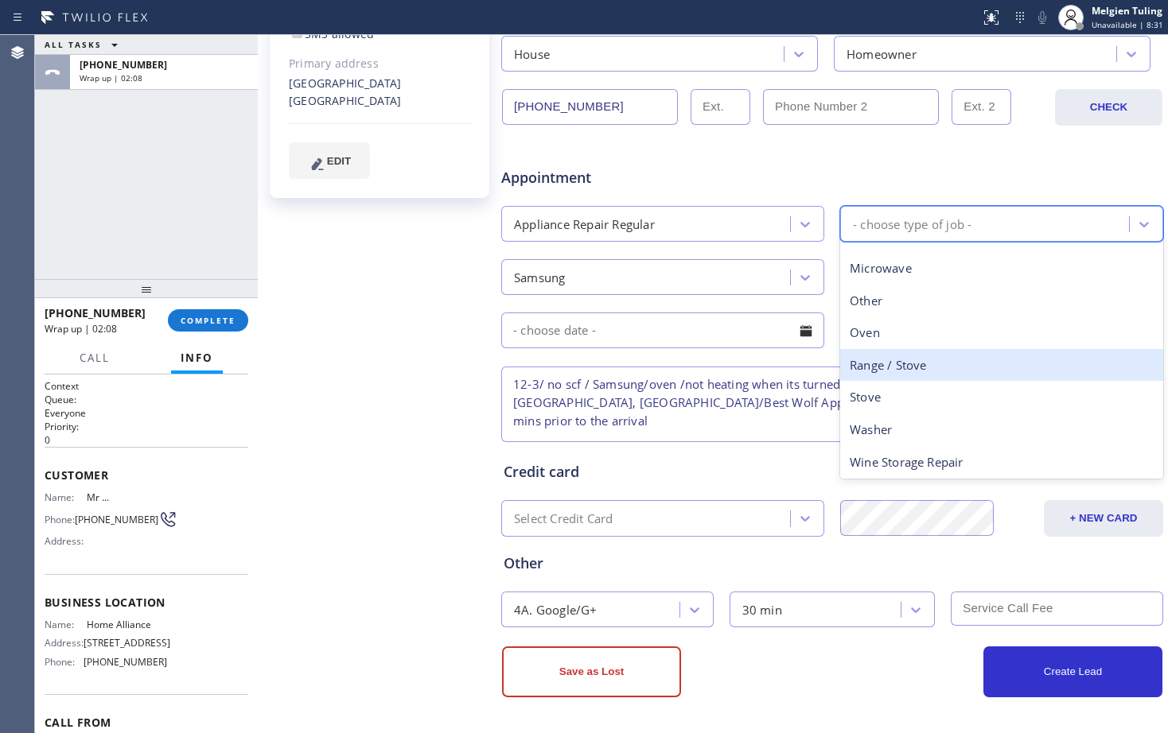
scroll to position [220, 0]
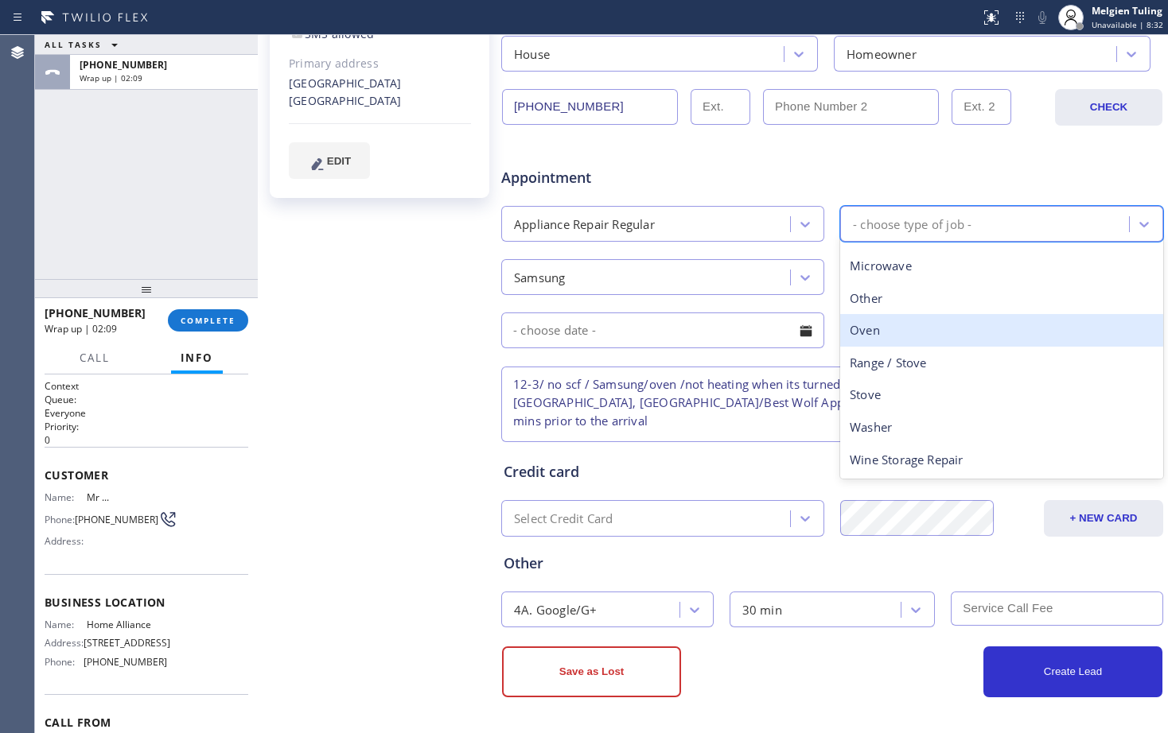
click at [871, 332] on div "Oven" at bounding box center [1001, 330] width 323 height 33
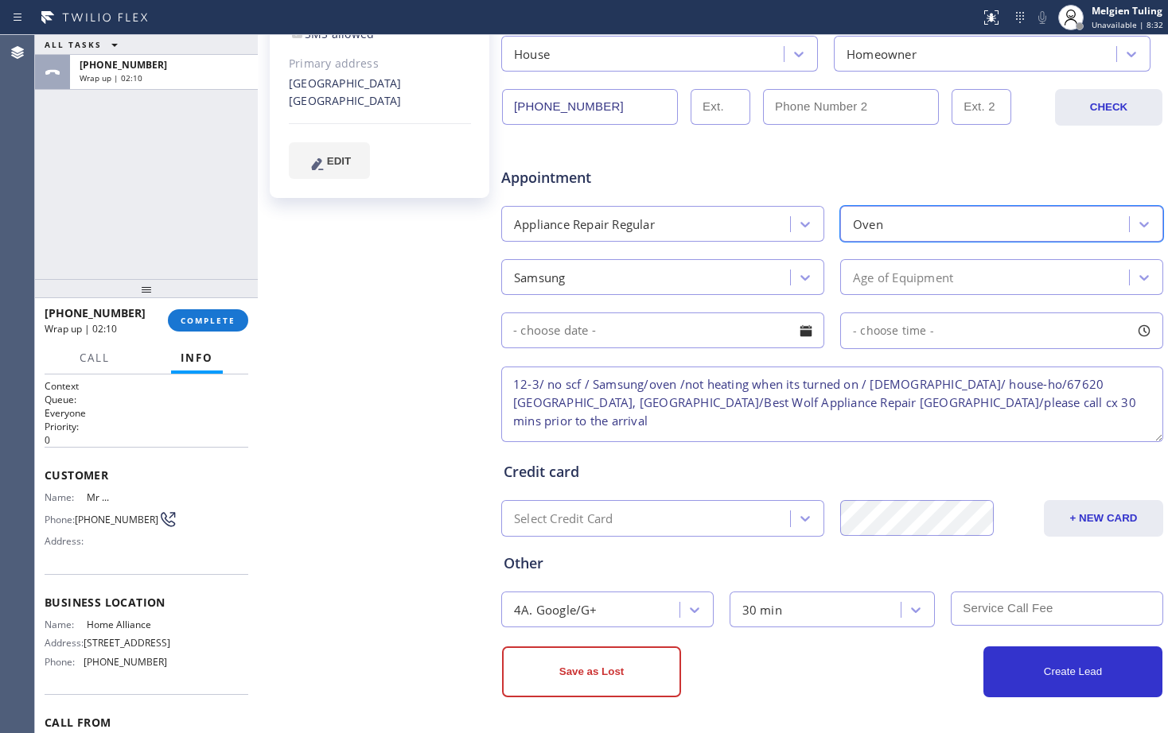
click at [659, 279] on div "Samsung" at bounding box center [648, 277] width 284 height 28
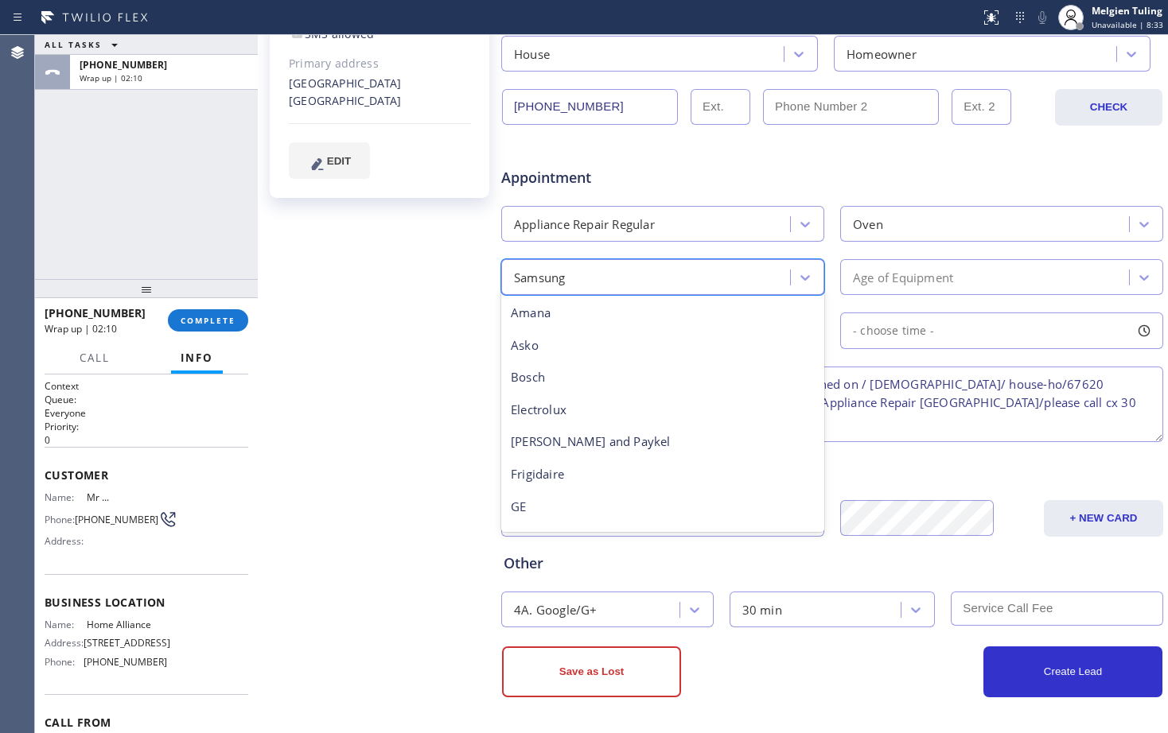
scroll to position [325, 0]
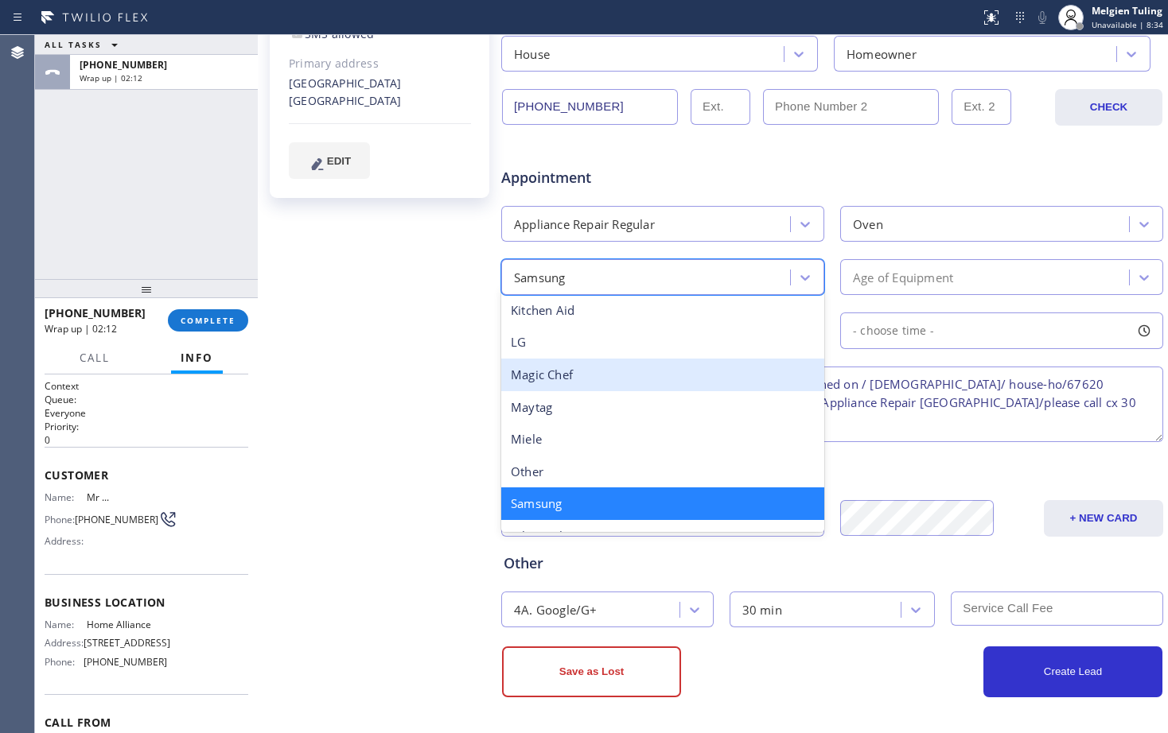
click at [908, 287] on div "Age of Equipment" at bounding box center [987, 277] width 284 height 28
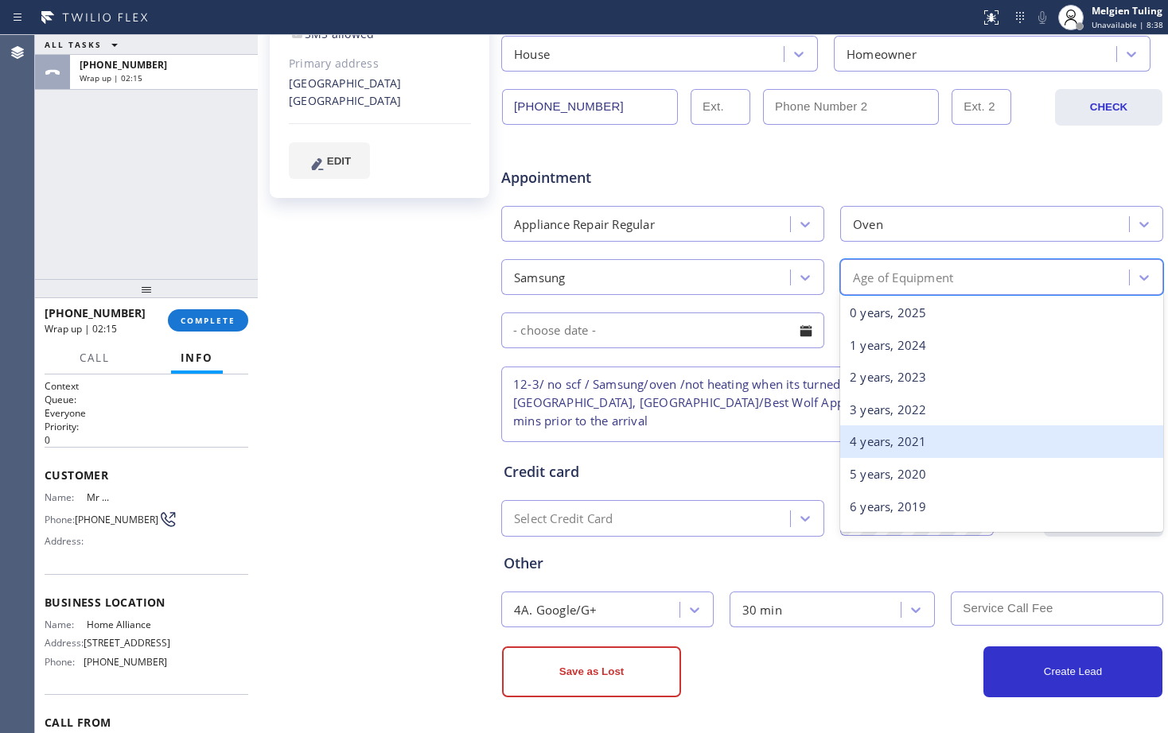
click at [877, 440] on div "4 years, 2021" at bounding box center [1001, 442] width 323 height 33
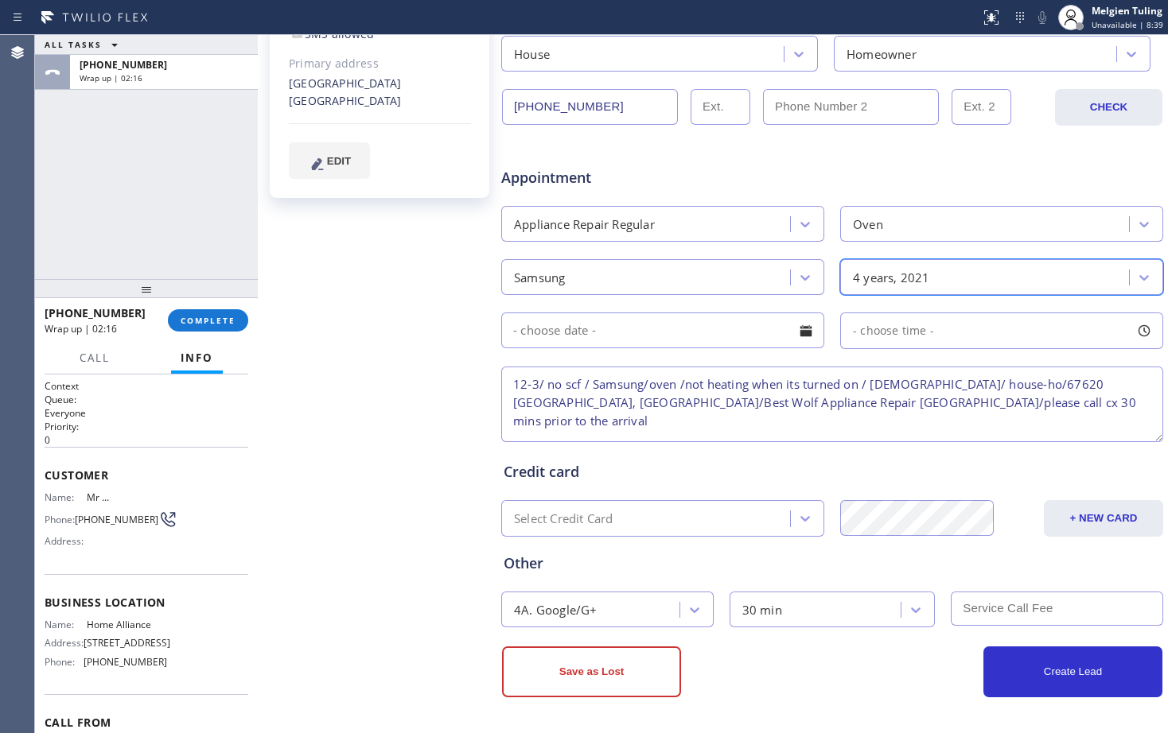
click at [543, 332] on input "text" at bounding box center [662, 331] width 323 height 36
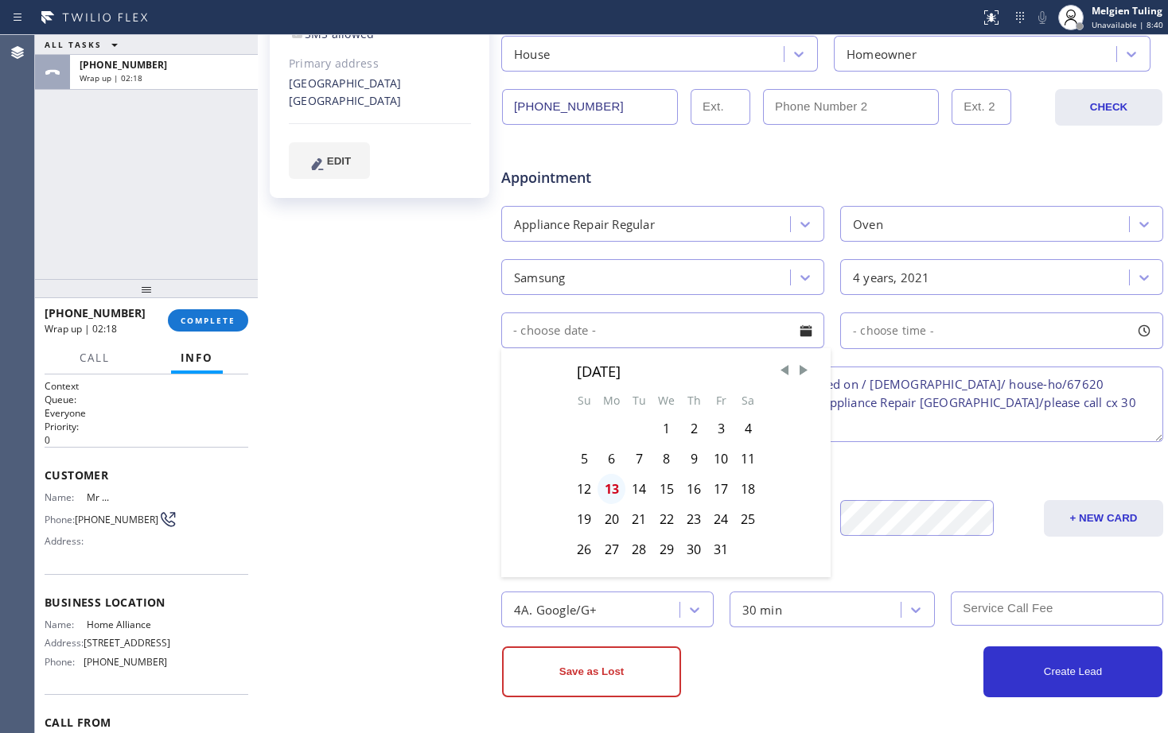
click at [612, 489] on div "13" at bounding box center [611, 489] width 28 height 30
type input "[DATE]"
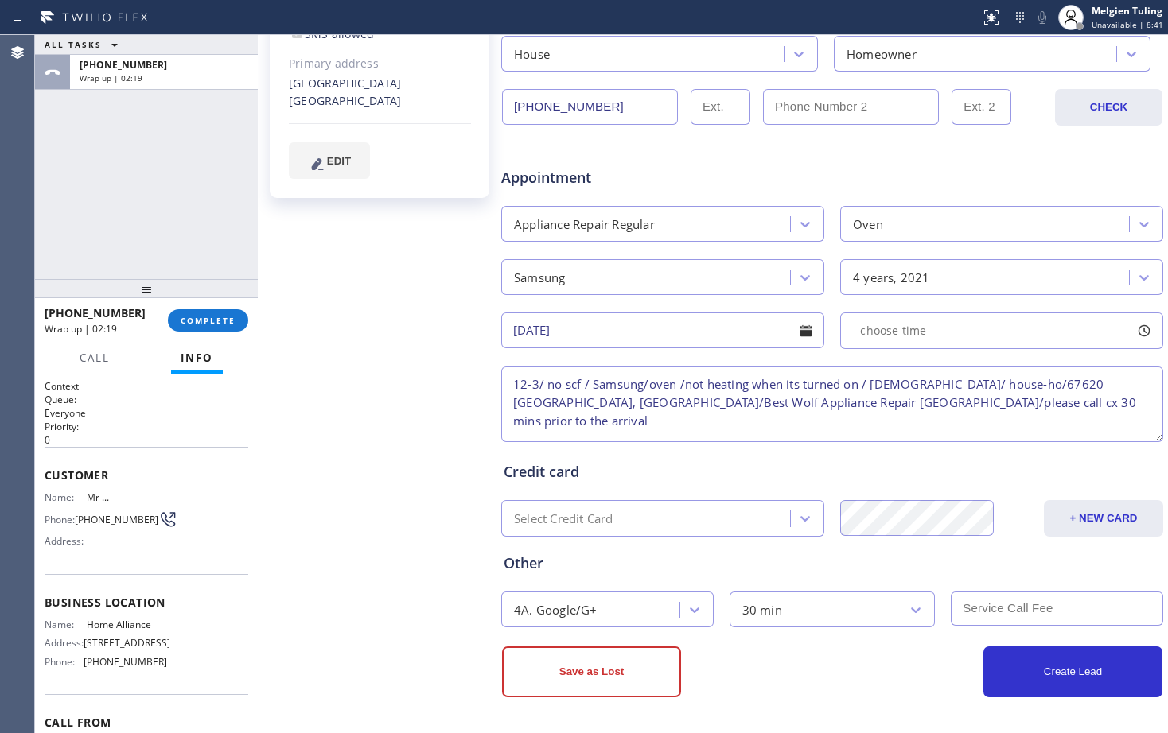
click at [871, 322] on div "- choose time -" at bounding box center [887, 331] width 93 height 18
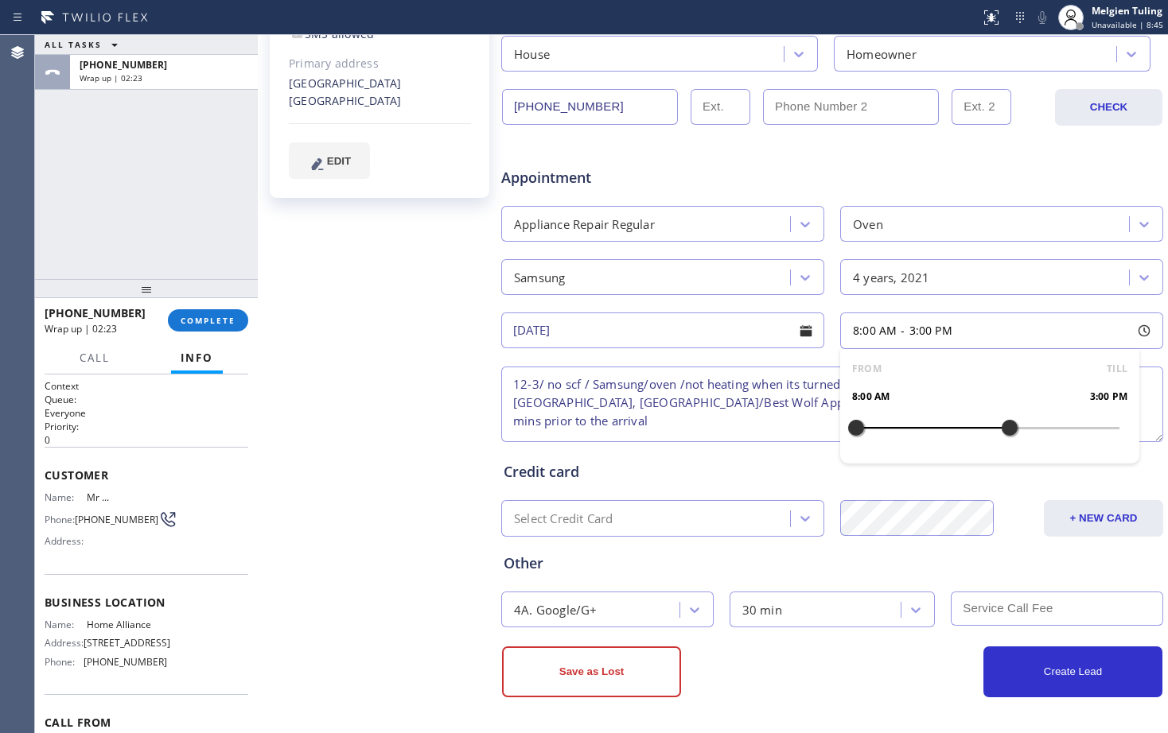
drag, startPoint x: 850, startPoint y: 426, endPoint x: 1001, endPoint y: 421, distance: 151.2
click at [1001, 421] on div at bounding box center [1009, 427] width 19 height 33
drag, startPoint x: 894, startPoint y: 425, endPoint x: 932, endPoint y: 423, distance: 38.2
click at [934, 423] on div at bounding box center [943, 427] width 19 height 33
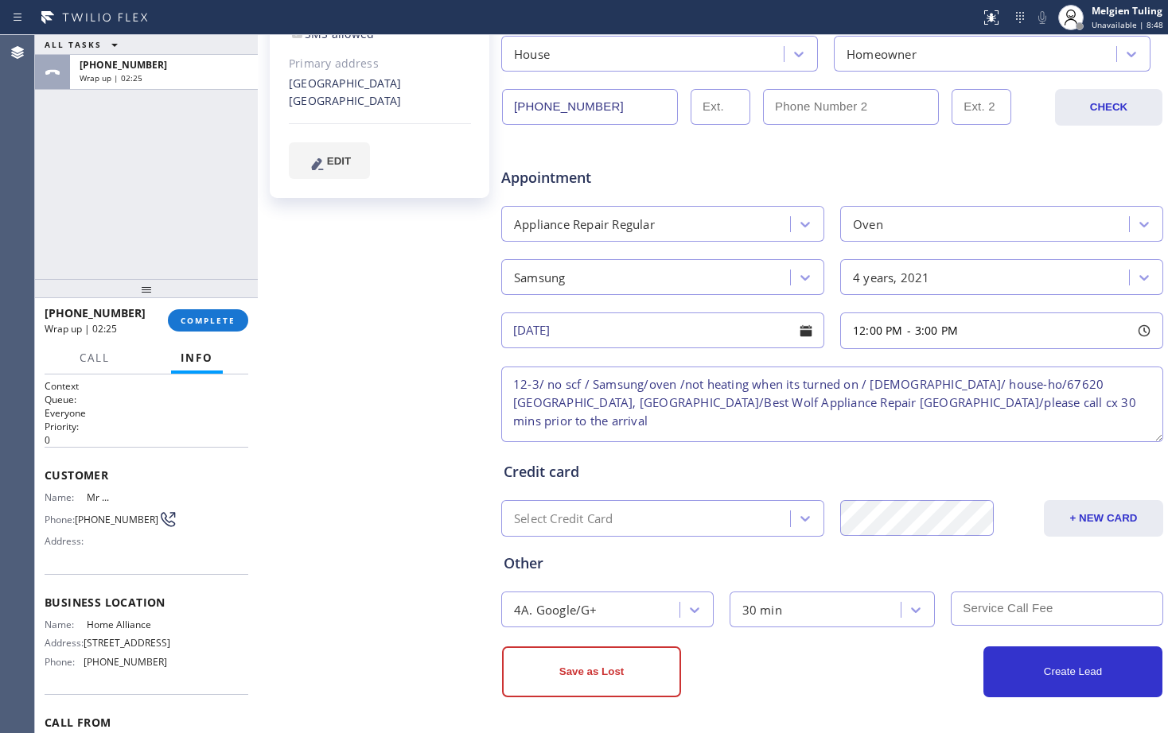
click at [758, 338] on input "[DATE]" at bounding box center [662, 331] width 323 height 36
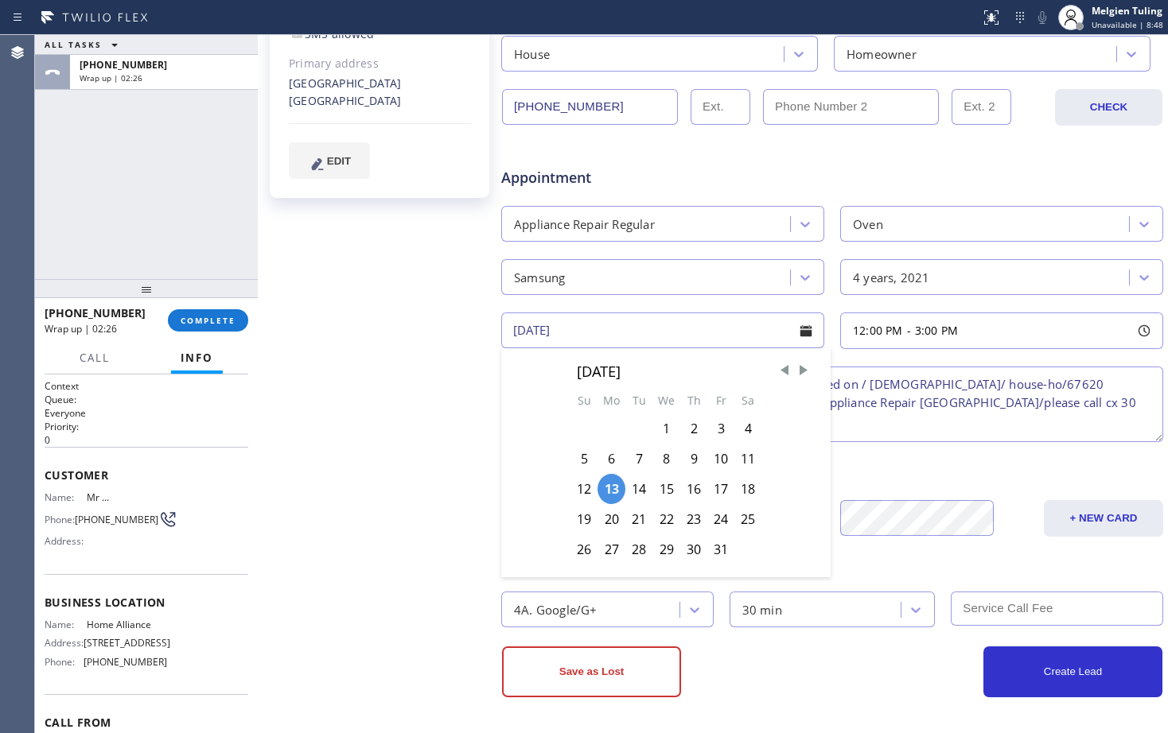
click at [930, 461] on div "Credit card" at bounding box center [832, 471] width 657 height 21
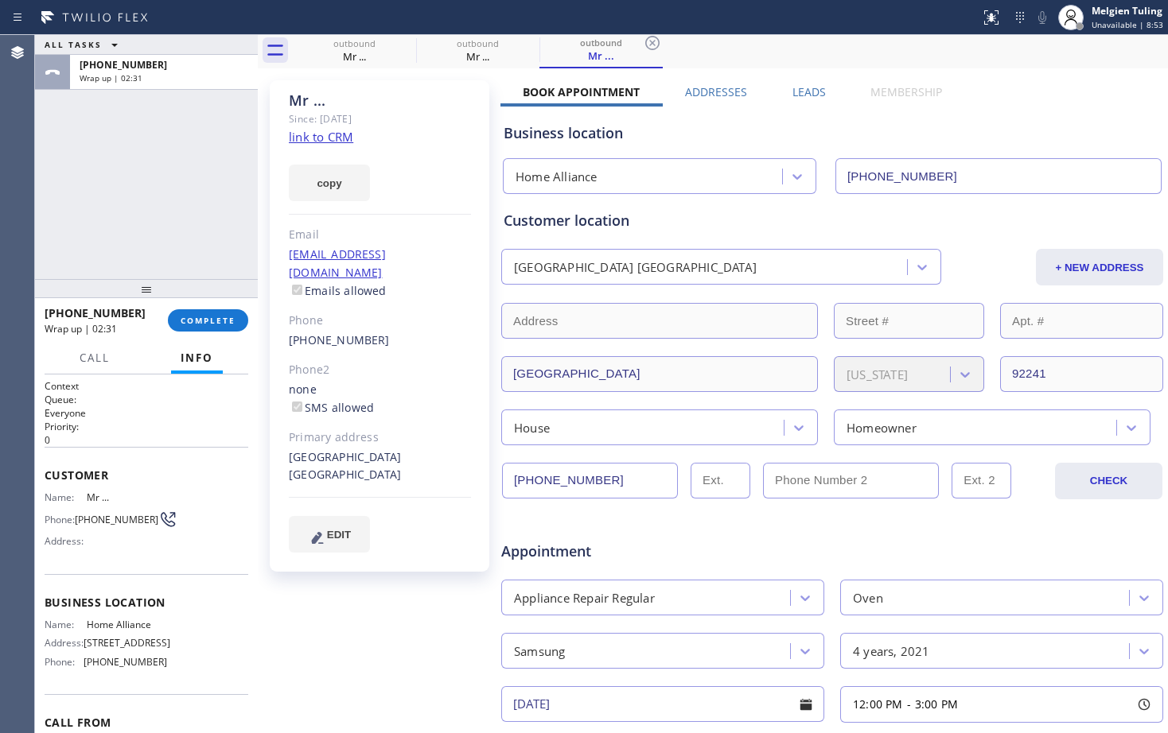
scroll to position [0, 0]
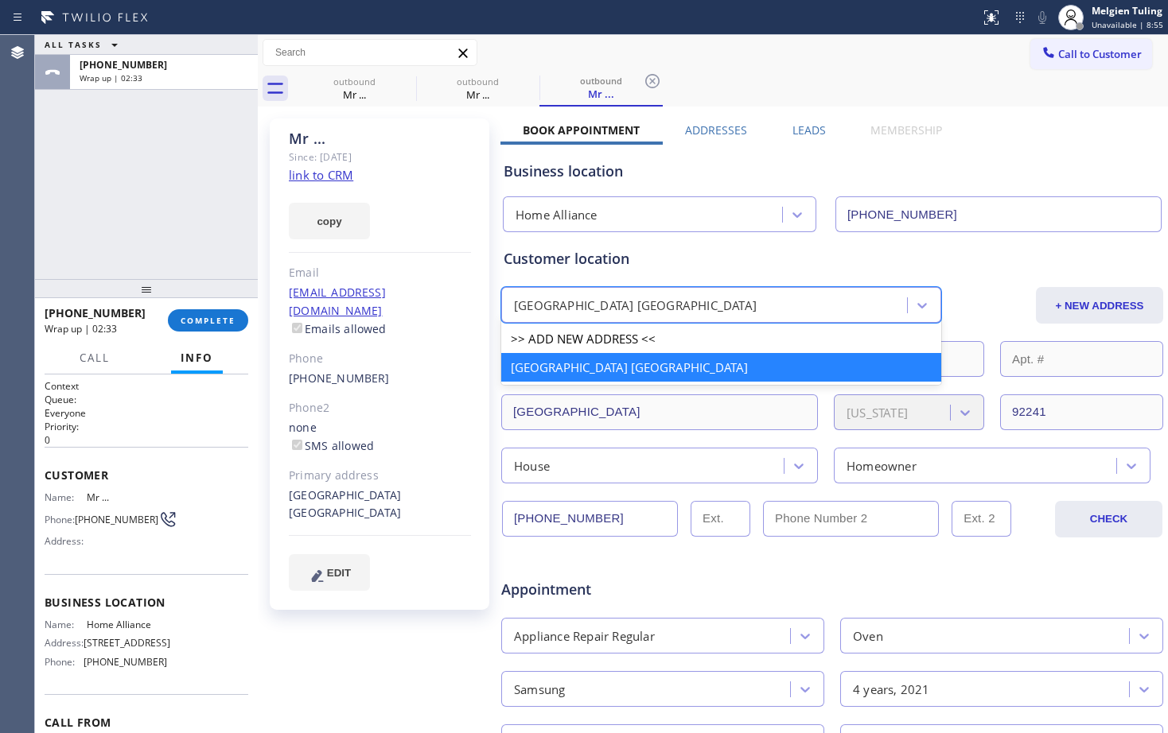
click at [699, 296] on div "[GEOGRAPHIC_DATA] [GEOGRAPHIC_DATA]" at bounding box center [706, 306] width 401 height 28
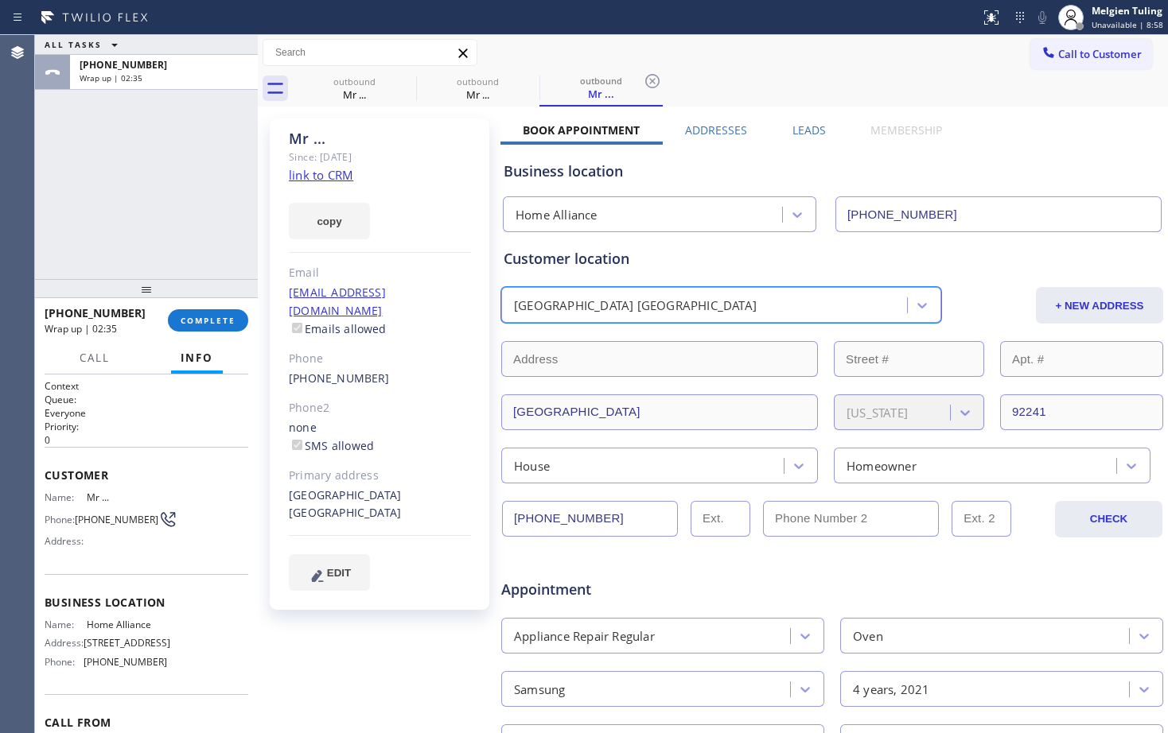
drag, startPoint x: 724, startPoint y: 303, endPoint x: 615, endPoint y: 305, distance: 109.0
click at [615, 305] on div "[GEOGRAPHIC_DATA] [GEOGRAPHIC_DATA]" at bounding box center [706, 306] width 401 height 28
paste input "samsung/oven /not heating when its turned on / [DEMOGRAPHIC_DATA]/ house-ho/676…"
type input "s"
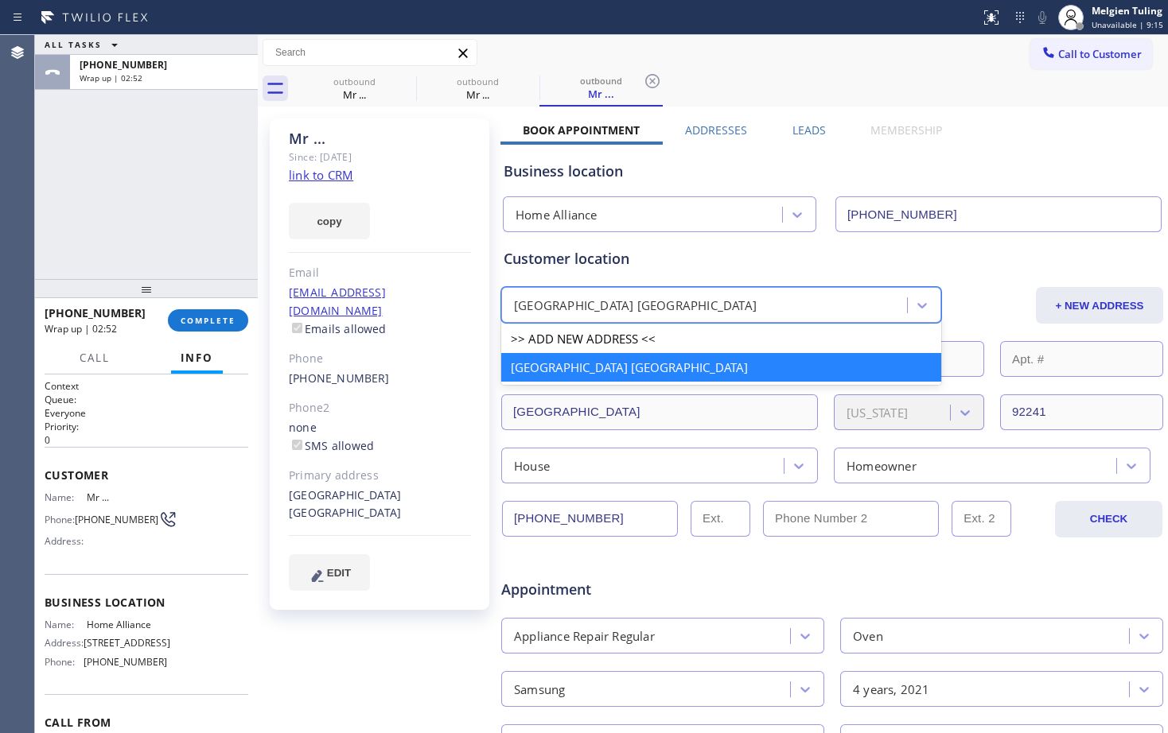
click at [562, 305] on div "[GEOGRAPHIC_DATA] [GEOGRAPHIC_DATA]" at bounding box center [635, 306] width 243 height 18
paste input "[STREET_ADDRESS]"
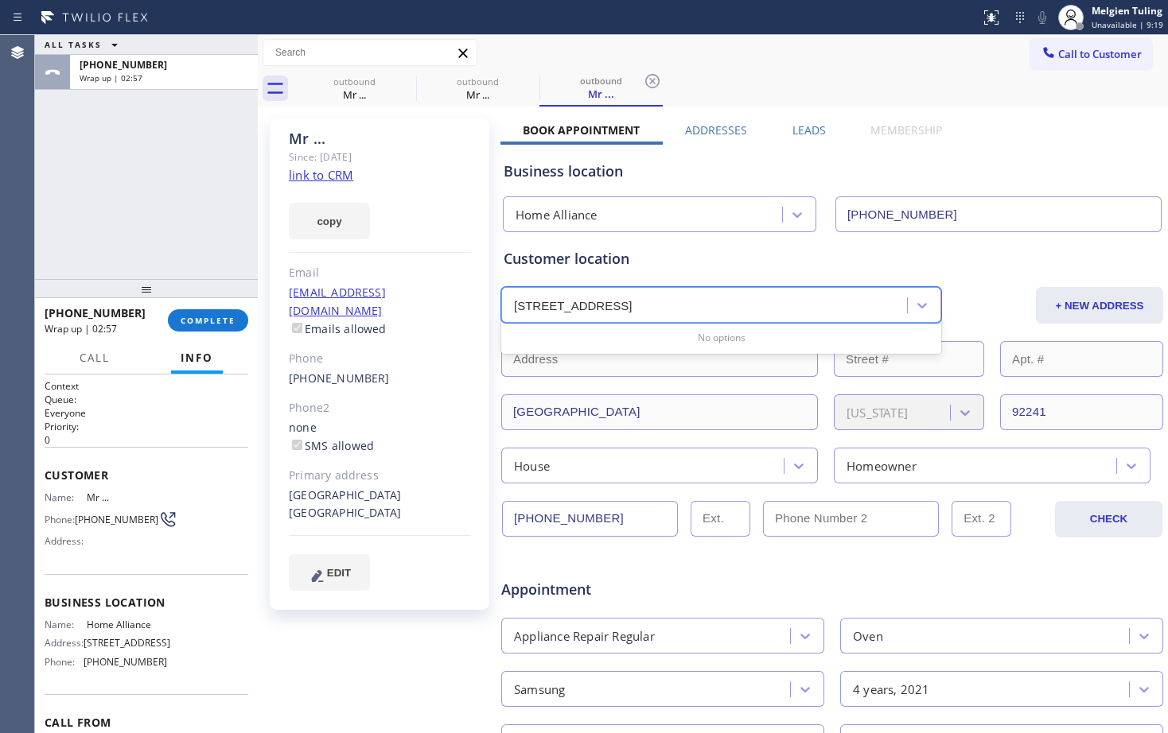
type input "[STREET_ADDRESS]"
click at [850, 297] on div "[GEOGRAPHIC_DATA] [GEOGRAPHIC_DATA]" at bounding box center [706, 306] width 401 height 28
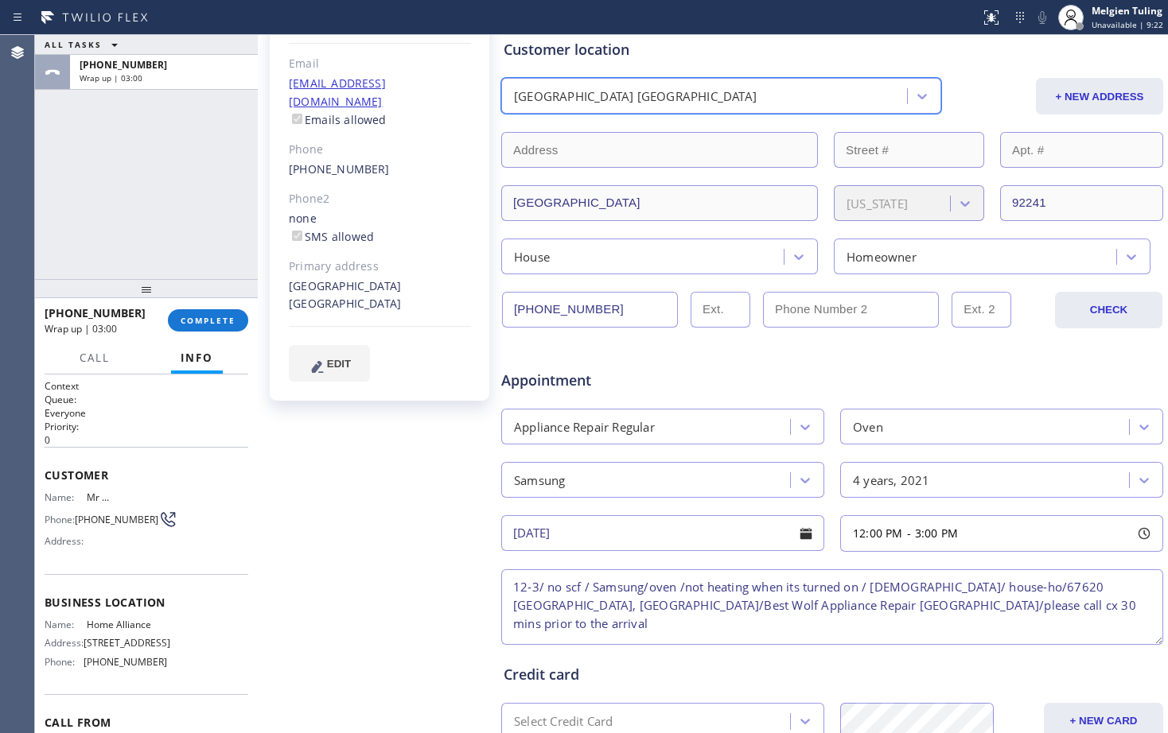
scroll to position [239, 0]
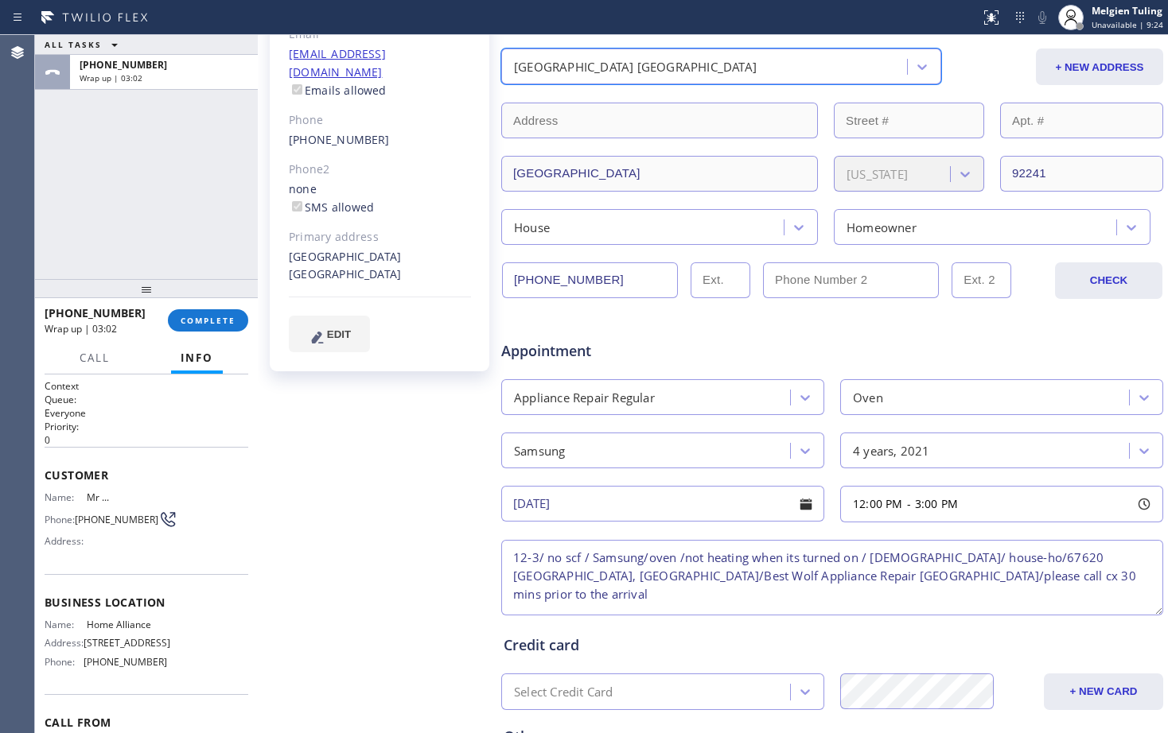
click at [395, 461] on div "Mr ... Since: [DATE] link to CRM copy Email [EMAIL_ADDRESS][DOMAIN_NAME] Emails…" at bounding box center [381, 387] width 239 height 1031
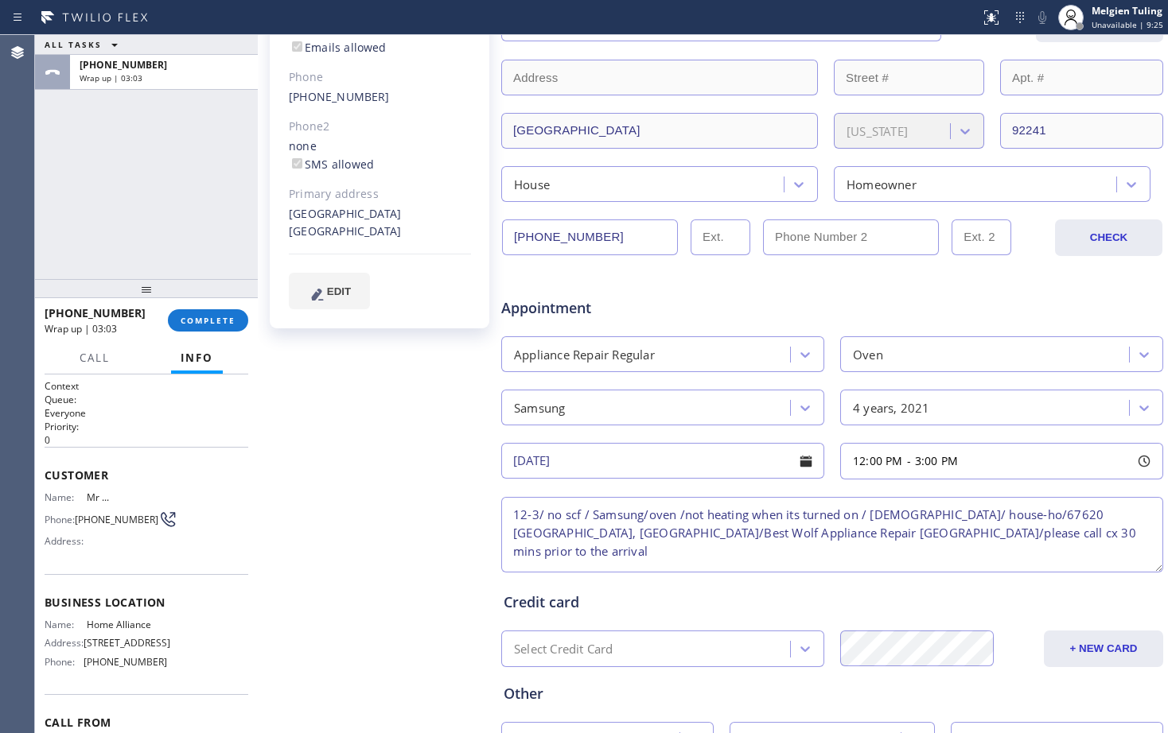
scroll to position [398, 0]
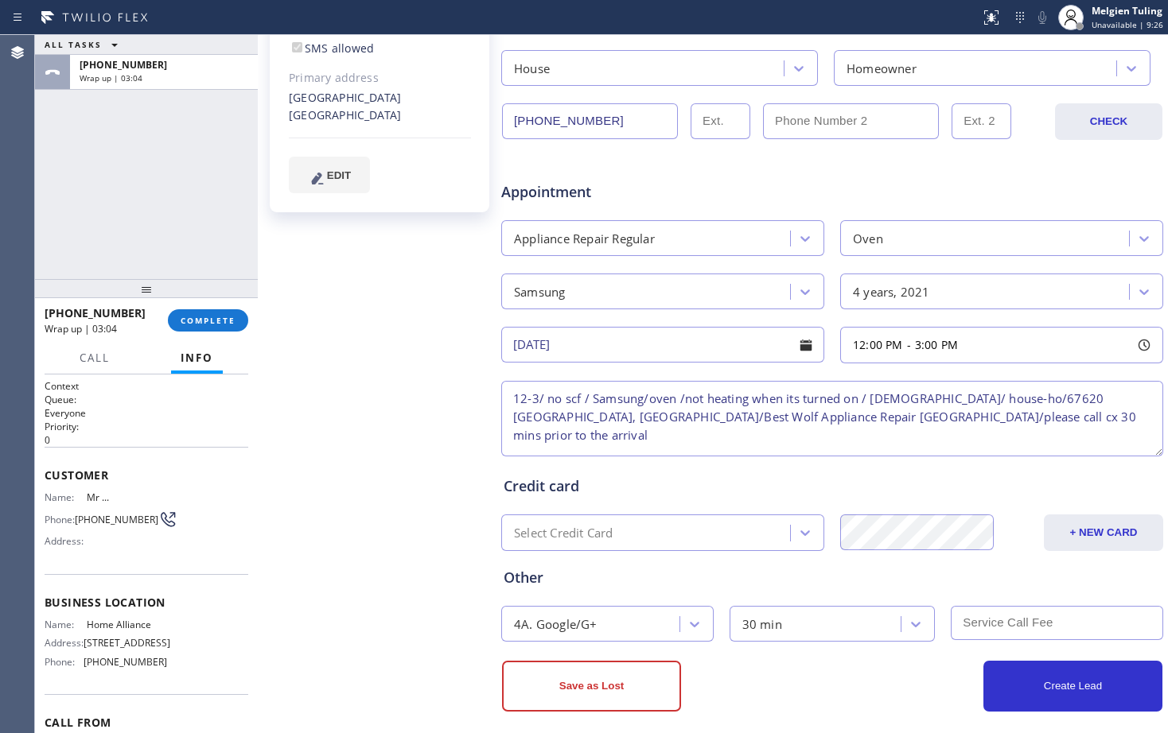
click at [561, 445] on textarea "12-3/ no scf / Samsung/oven /not heating when its turned on / [DEMOGRAPHIC_DATA…" at bounding box center [832, 419] width 662 height 76
drag, startPoint x: 511, startPoint y: 397, endPoint x: 1121, endPoint y: 413, distance: 609.5
click at [1121, 413] on textarea "12-3/ no scf / Samsung/oven /not heating when its turned on / [DEMOGRAPHIC_DATA…" at bounding box center [832, 419] width 662 height 76
click at [197, 325] on span "COMPLETE" at bounding box center [208, 320] width 55 height 11
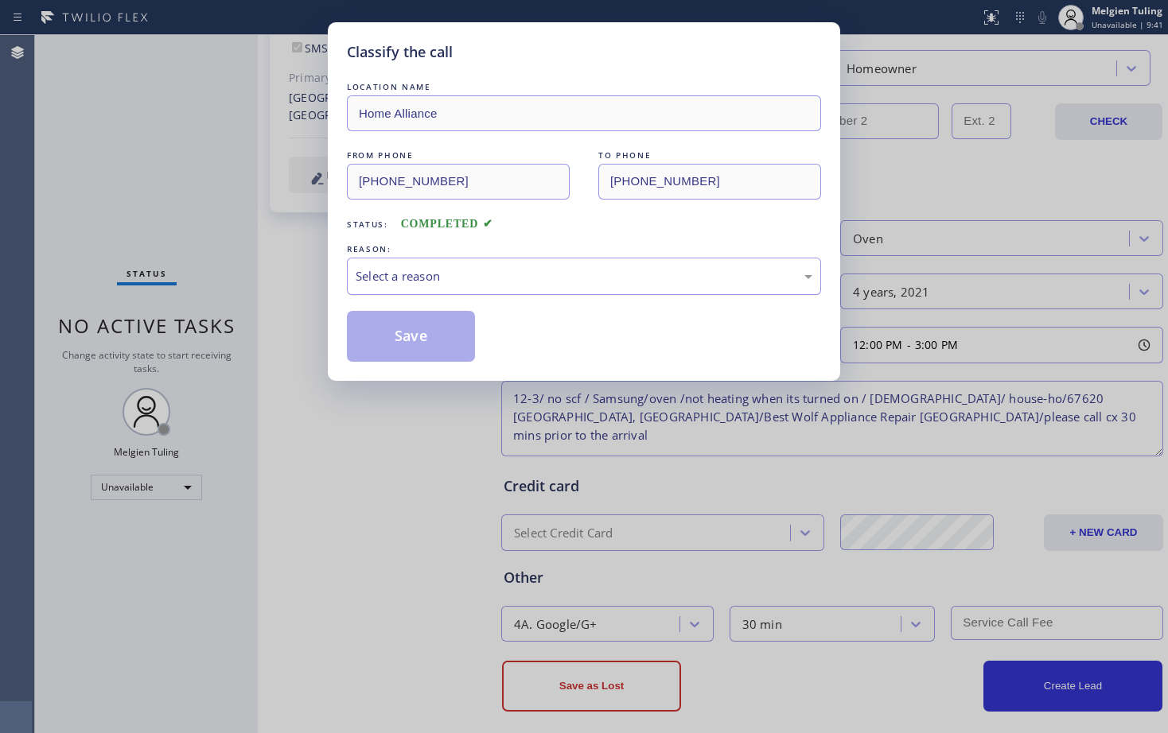
click at [402, 282] on div "Select a reason" at bounding box center [584, 276] width 457 height 18
click at [389, 325] on button "Save" at bounding box center [411, 336] width 128 height 51
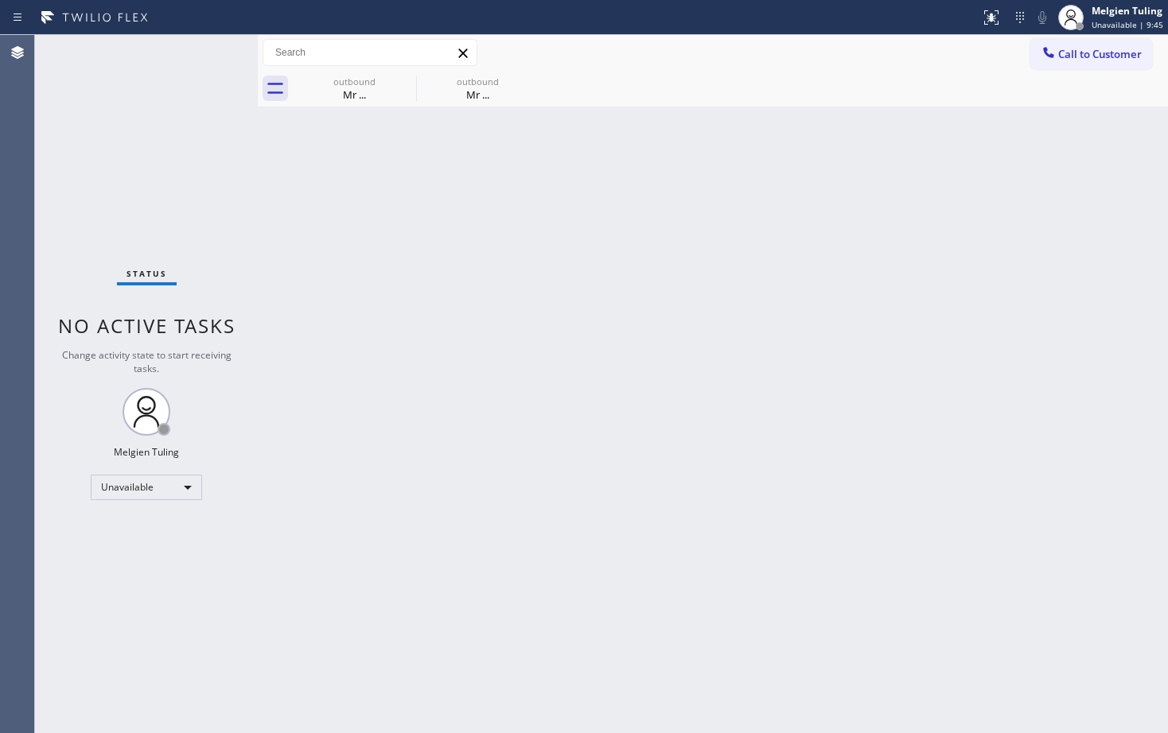
click at [169, 165] on div "Status No active tasks Change activity state to start receiving tasks. Melgien …" at bounding box center [146, 384] width 223 height 698
click at [1118, 20] on span "Unavailable | 9:52" at bounding box center [1127, 24] width 72 height 11
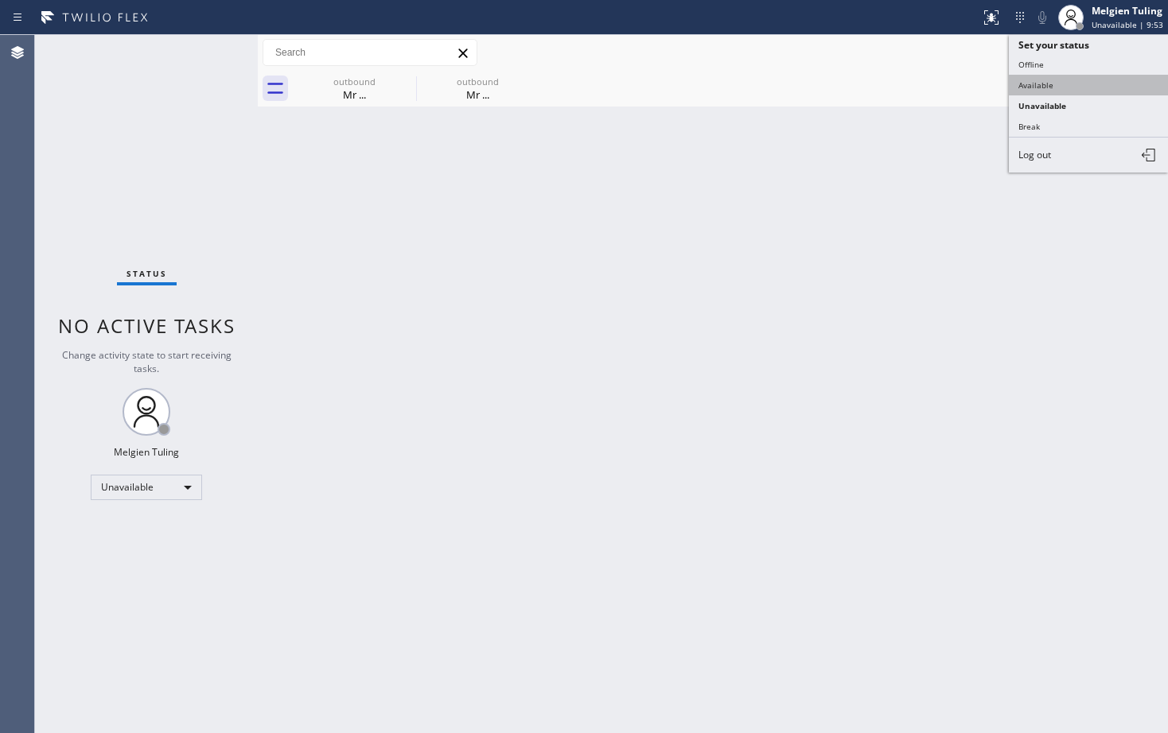
click at [1042, 80] on button "Available" at bounding box center [1088, 85] width 159 height 21
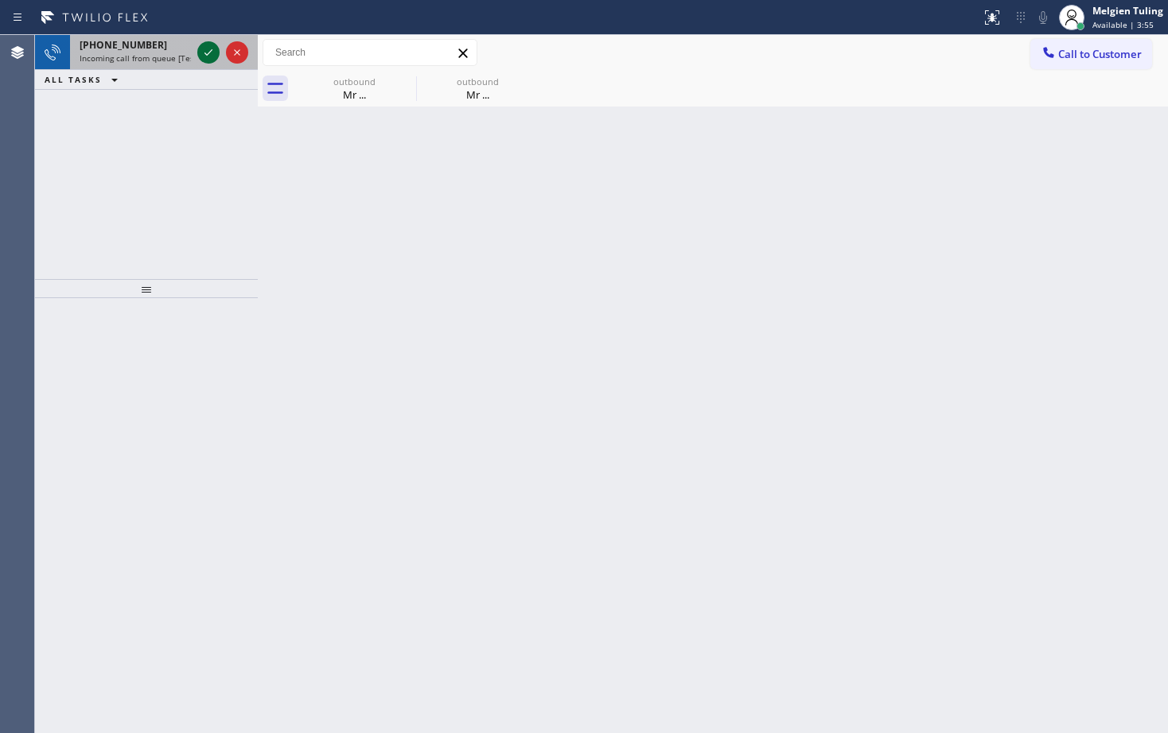
click at [201, 43] on icon at bounding box center [208, 52] width 19 height 19
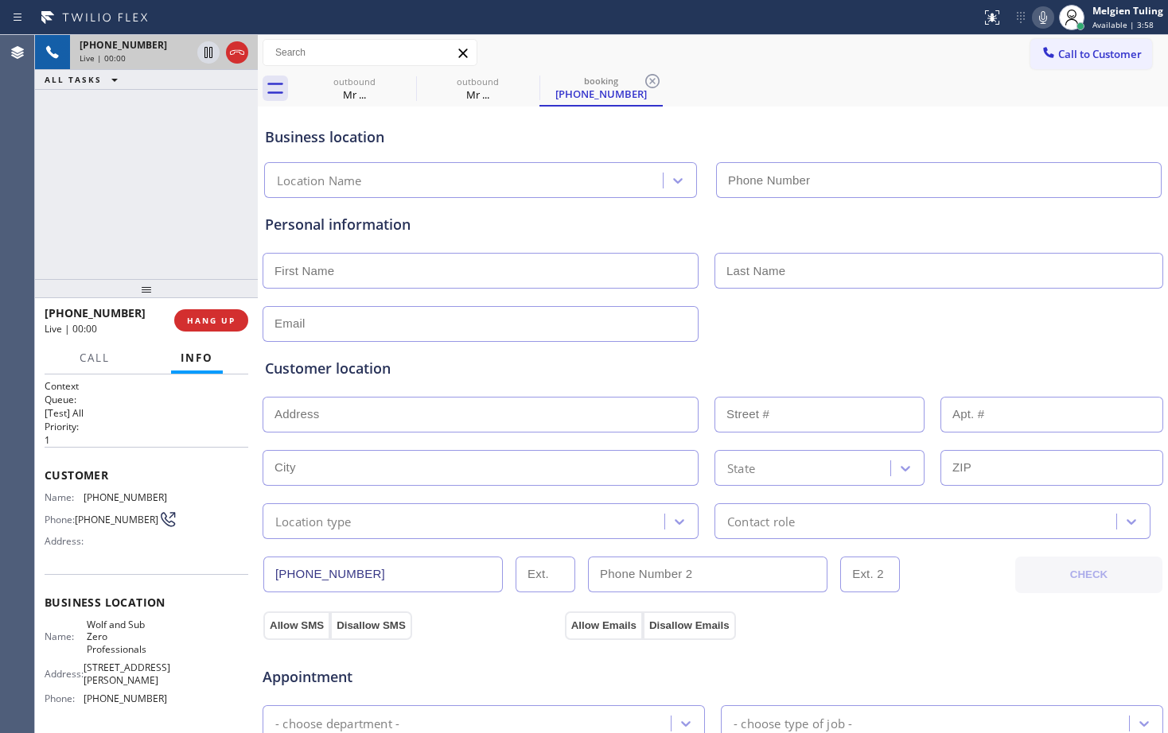
type input "[PHONE_NUMBER]"
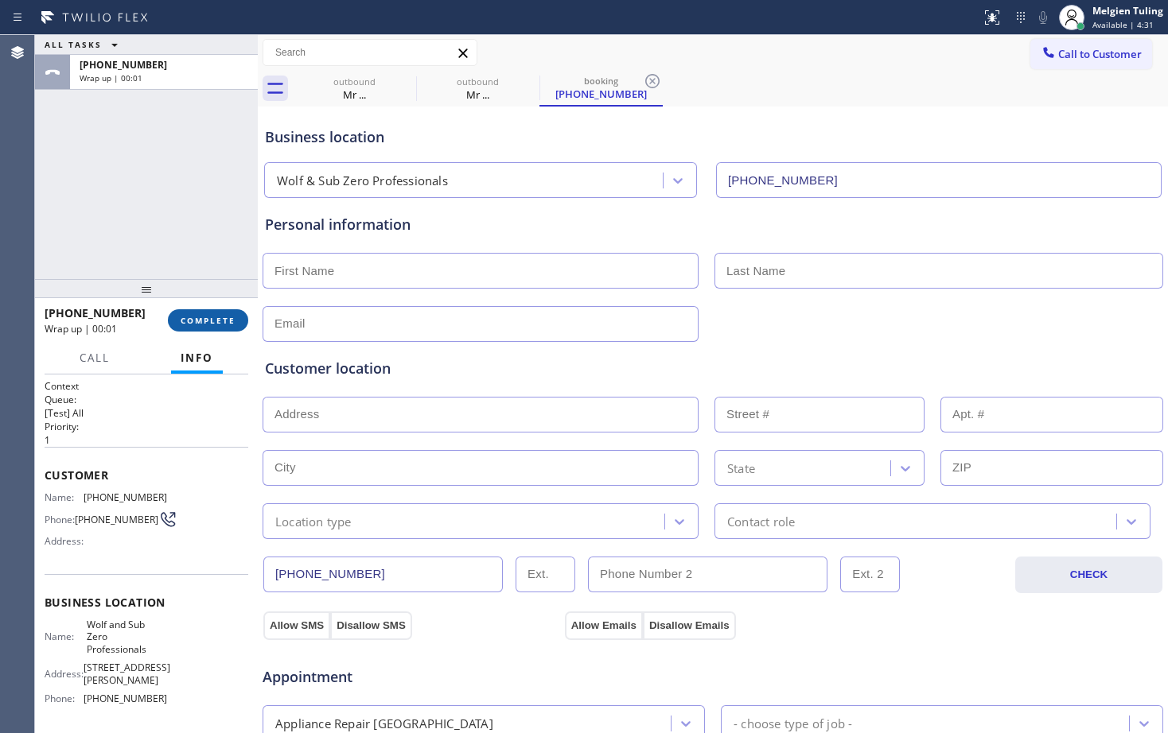
click at [218, 325] on span "COMPLETE" at bounding box center [208, 320] width 55 height 11
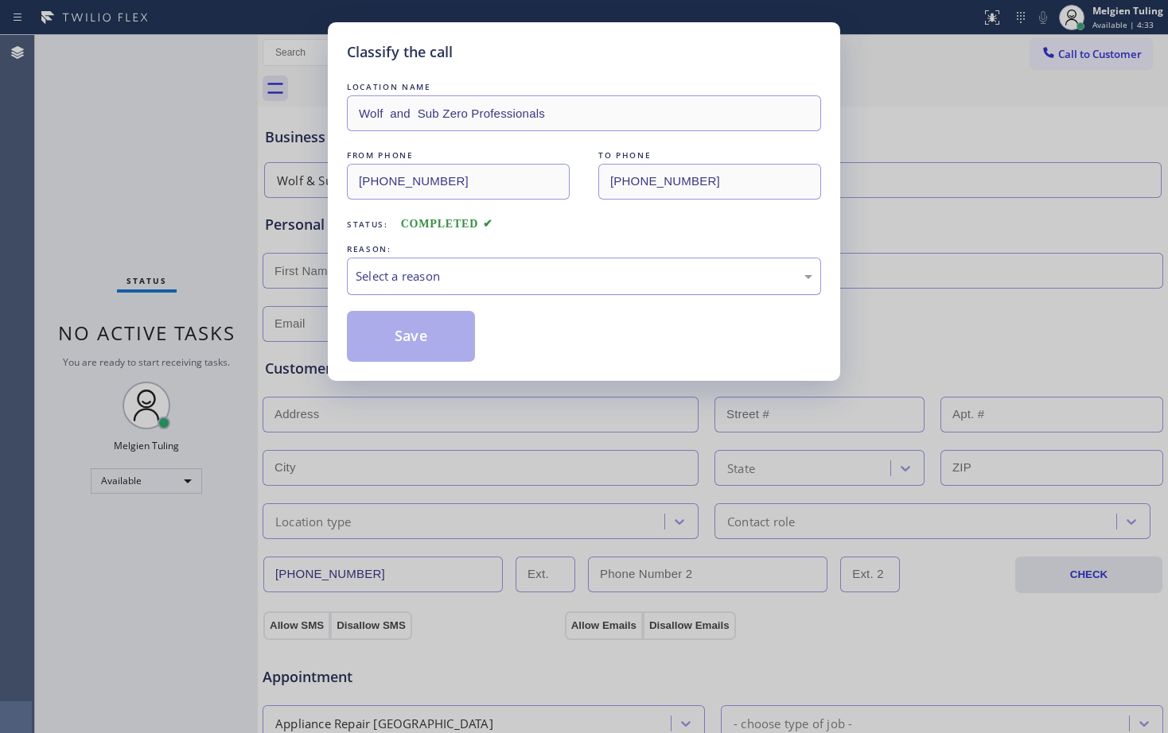
click at [401, 277] on div "Select a reason" at bounding box center [584, 276] width 457 height 18
click at [400, 339] on button "Save" at bounding box center [411, 336] width 128 height 51
type input "[PHONE_NUMBER]"
type input "[DATE]"
type textarea "12-3/ no scf / Samsung/oven /not heating when its turned on / [DEMOGRAPHIC_DATA…"
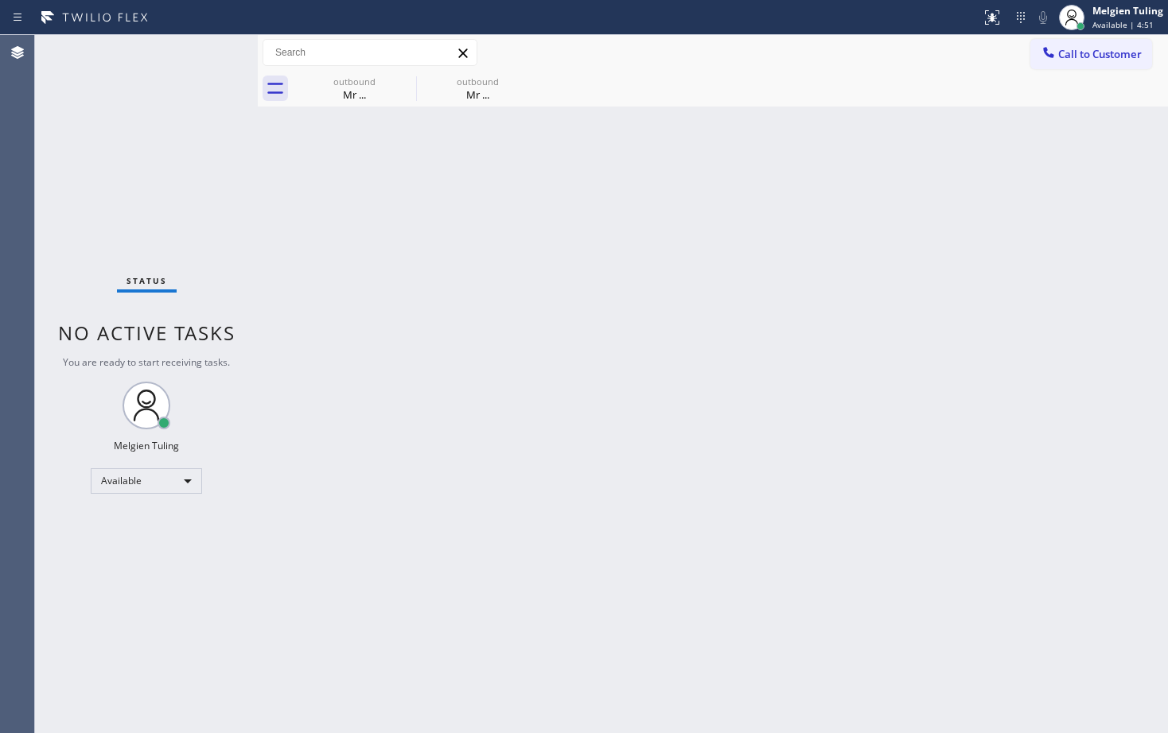
drag, startPoint x: 228, startPoint y: 207, endPoint x: 200, endPoint y: 181, distance: 38.8
click at [228, 207] on div "Status No active tasks You are ready to start receiving tasks. Melgien Tuling A…" at bounding box center [146, 384] width 223 height 698
click at [687, 376] on div "Back to Dashboard Change Sender ID Customers Technicians Select a contact Outbo…" at bounding box center [713, 384] width 910 height 698
click at [630, 294] on div "Back to Dashboard Change Sender ID Customers Technicians Select a contact Outbo…" at bounding box center [713, 384] width 910 height 698
click at [204, 60] on div "Status No active tasks You are ready to start receiving tasks. Melgien Tuling A…" at bounding box center [146, 384] width 223 height 698
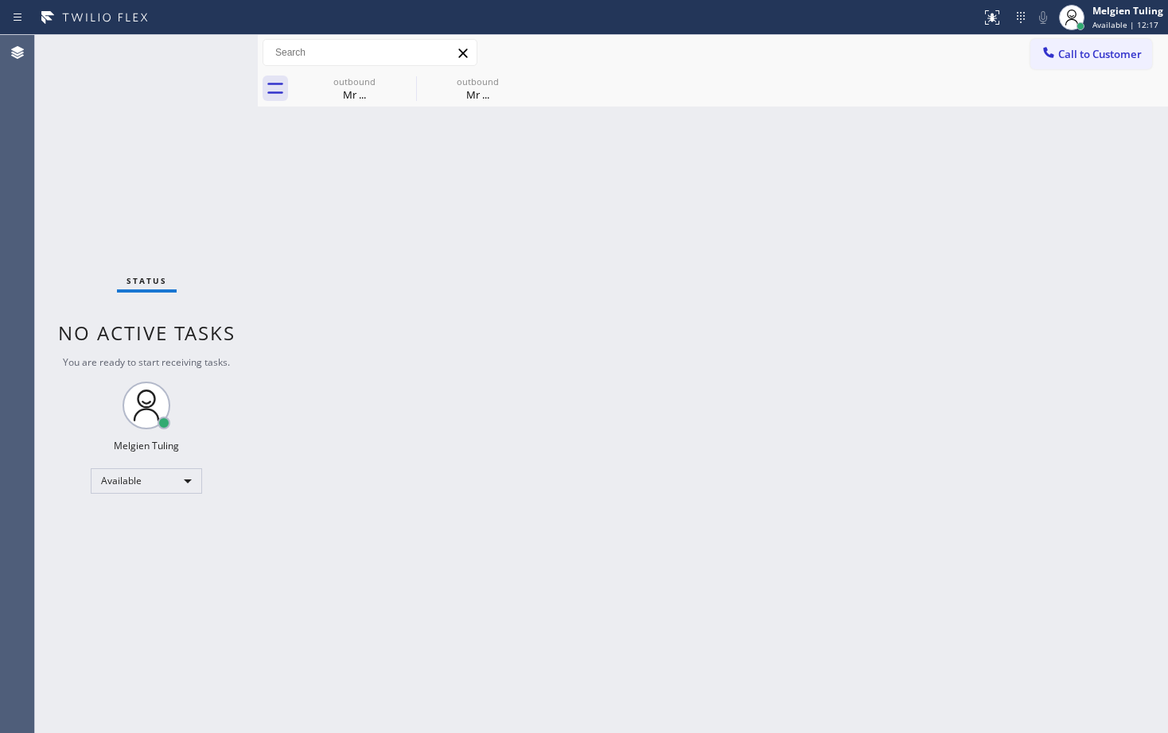
click at [209, 46] on div "Status No active tasks You are ready to start receiving tasks. Melgien Tuling A…" at bounding box center [146, 384] width 223 height 698
click at [756, 229] on div "Back to Dashboard Change Sender ID Customers Technicians Select a contact Outbo…" at bounding box center [713, 384] width 910 height 698
click at [403, 77] on icon at bounding box center [405, 81] width 19 height 19
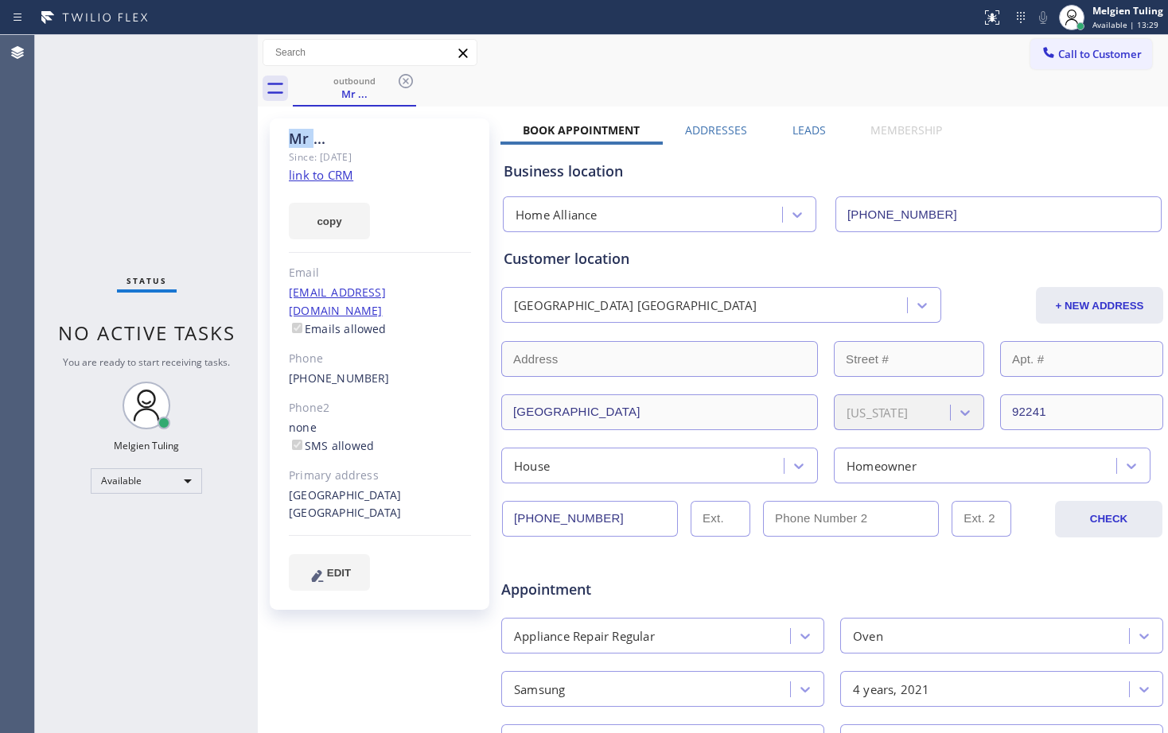
click at [403, 77] on icon at bounding box center [405, 81] width 19 height 19
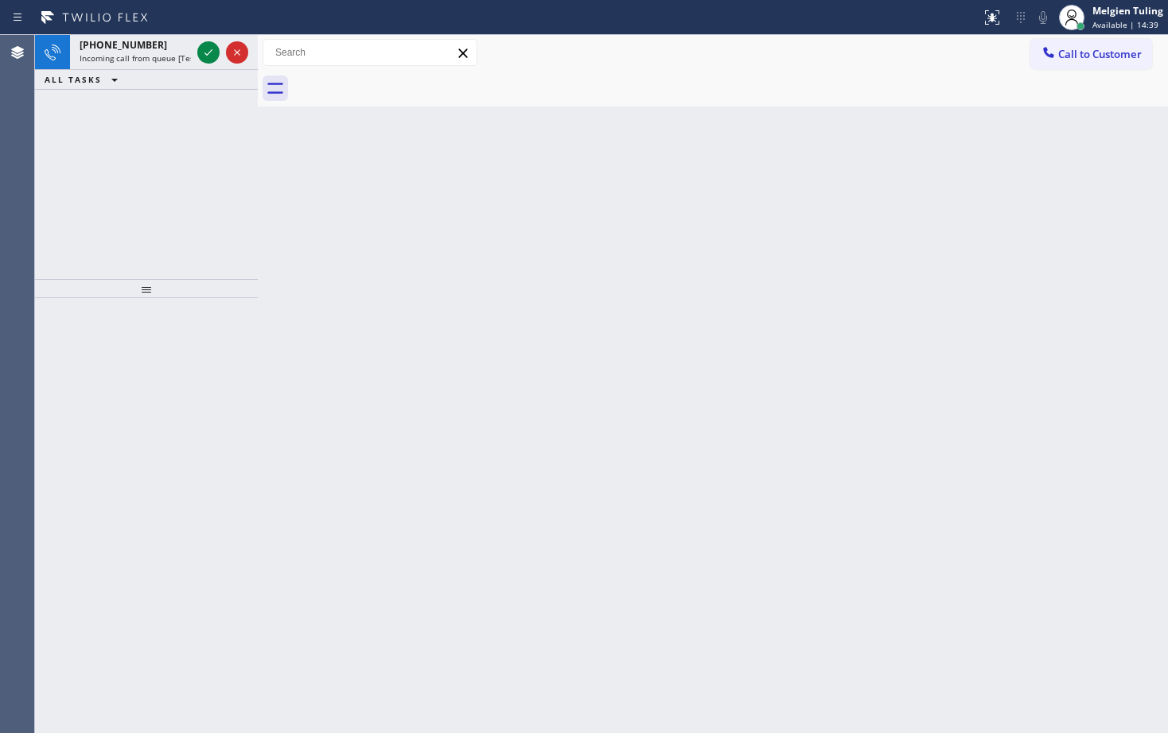
click at [212, 38] on div at bounding box center [222, 52] width 57 height 35
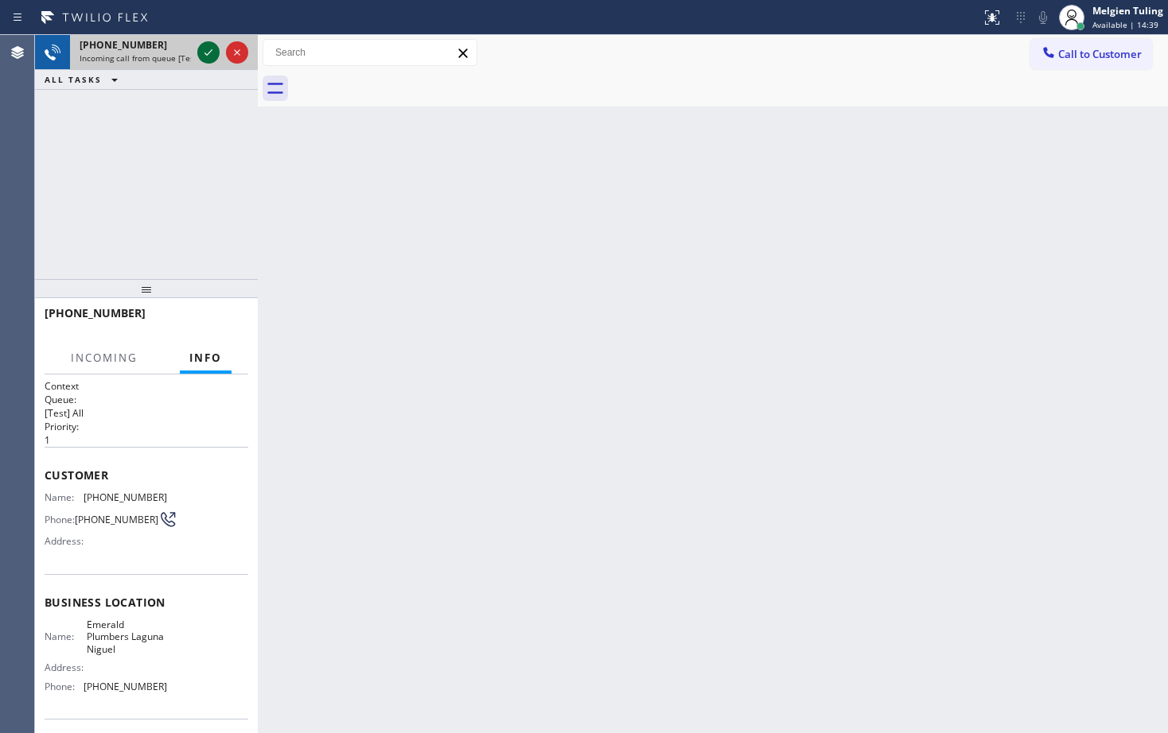
click at [207, 61] on icon at bounding box center [208, 52] width 19 height 19
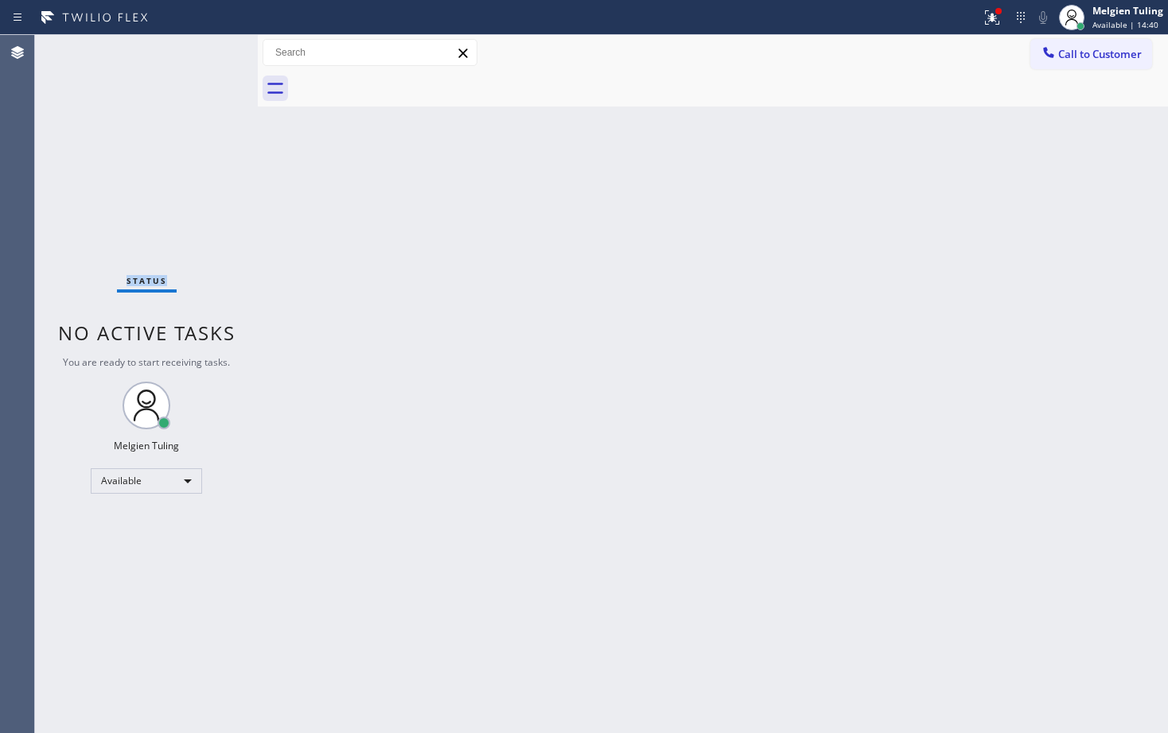
click at [207, 58] on div "Status No active tasks You are ready to start receiving tasks. Melgien Tuling A…" at bounding box center [146, 384] width 223 height 698
click at [207, 56] on div "Status No active tasks You are ready to start receiving tasks. Melgien Tuling A…" at bounding box center [146, 384] width 223 height 698
click at [993, 21] on icon at bounding box center [991, 17] width 19 height 19
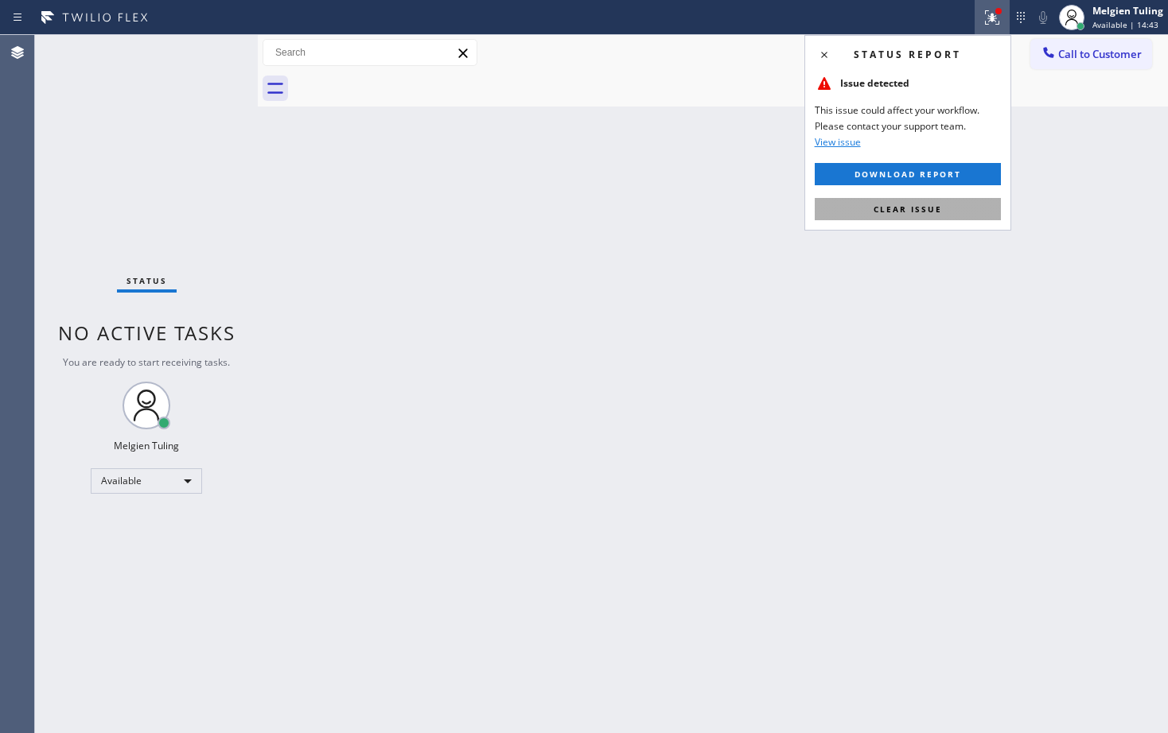
click at [883, 209] on span "Clear issue" at bounding box center [907, 209] width 68 height 11
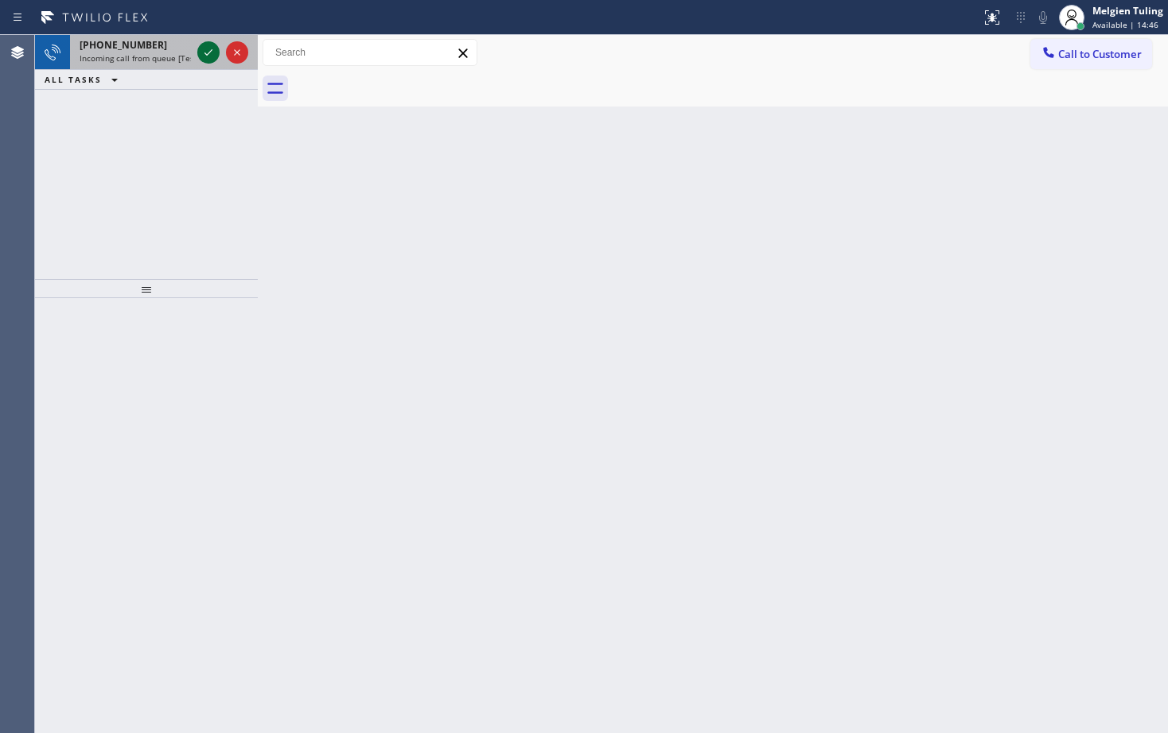
click at [202, 51] on icon at bounding box center [208, 52] width 19 height 19
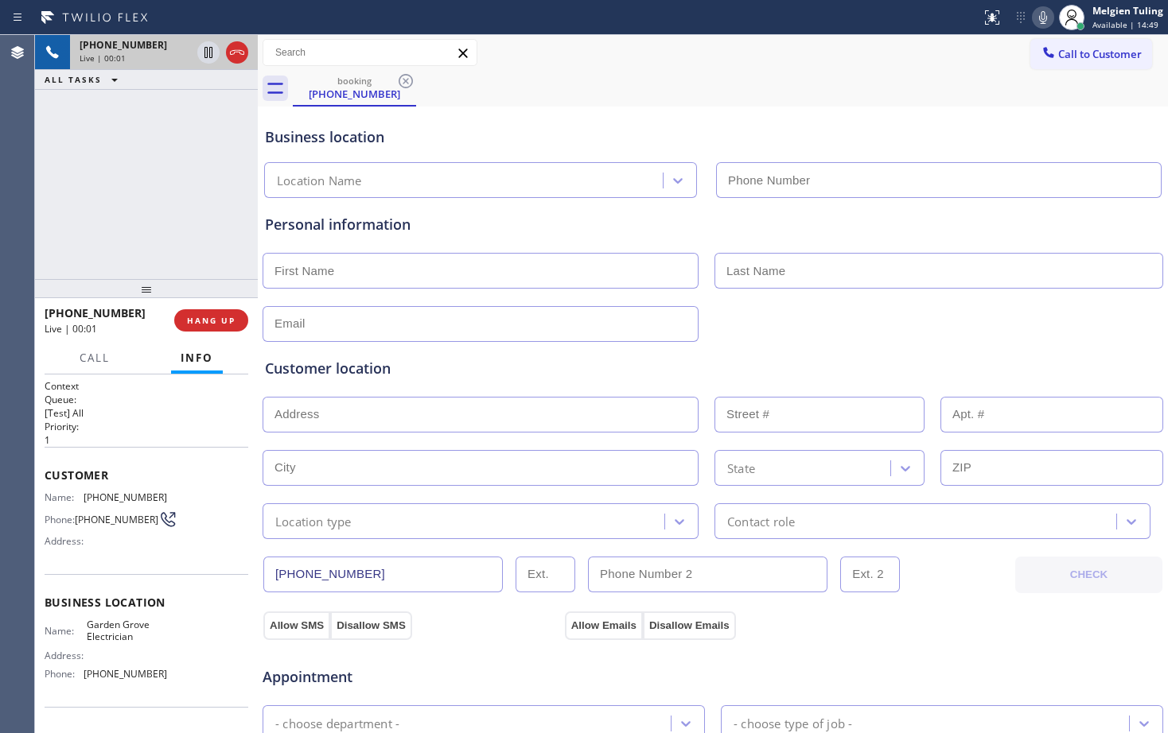
type input "[PHONE_NUMBER]"
click at [478, 227] on div "Personal information" at bounding box center [713, 224] width 896 height 21
drag, startPoint x: 612, startPoint y: 110, endPoint x: 859, endPoint y: 56, distance: 253.2
click at [617, 110] on div "Business location [GEOGRAPHIC_DATA] Electrician [PHONE_NUMBER]" at bounding box center [713, 151] width 902 height 94
click at [1039, 16] on icon at bounding box center [1042, 17] width 19 height 19
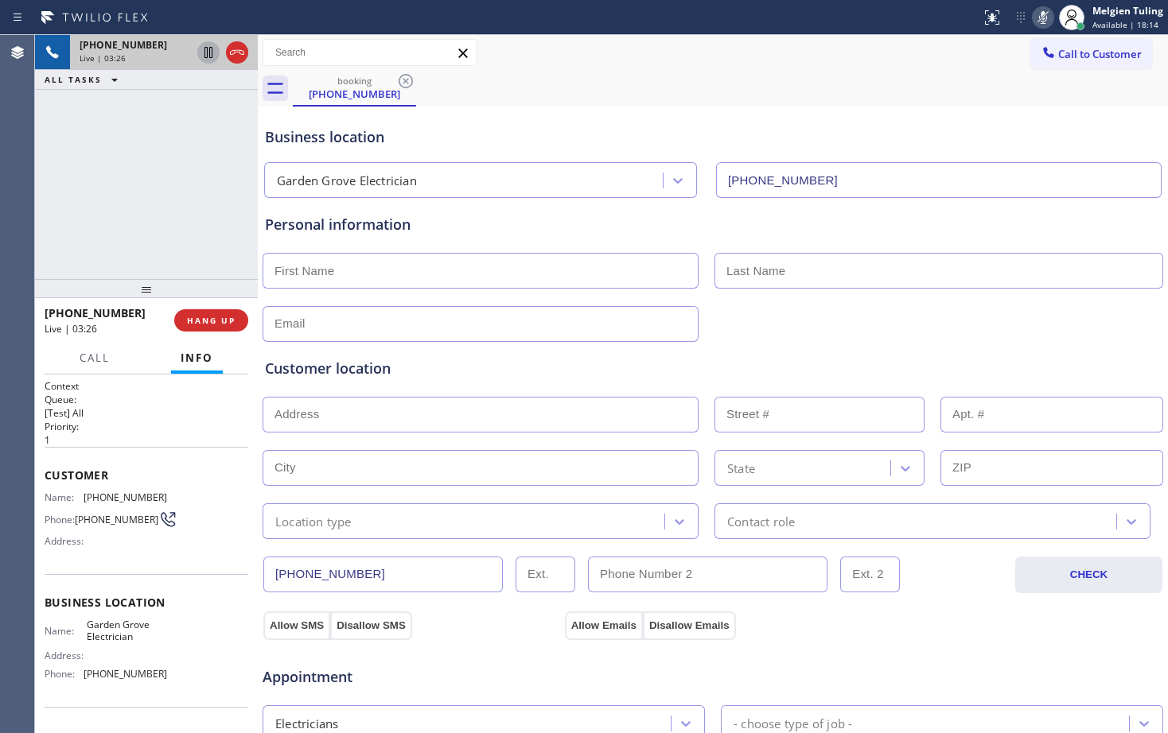
click at [204, 48] on icon at bounding box center [208, 52] width 19 height 19
click at [795, 87] on div "booking [PHONE_NUMBER]" at bounding box center [730, 89] width 875 height 36
click at [201, 49] on icon at bounding box center [208, 52] width 19 height 19
click at [1051, 13] on icon at bounding box center [1042, 17] width 19 height 19
click at [1040, 18] on icon at bounding box center [1042, 17] width 19 height 19
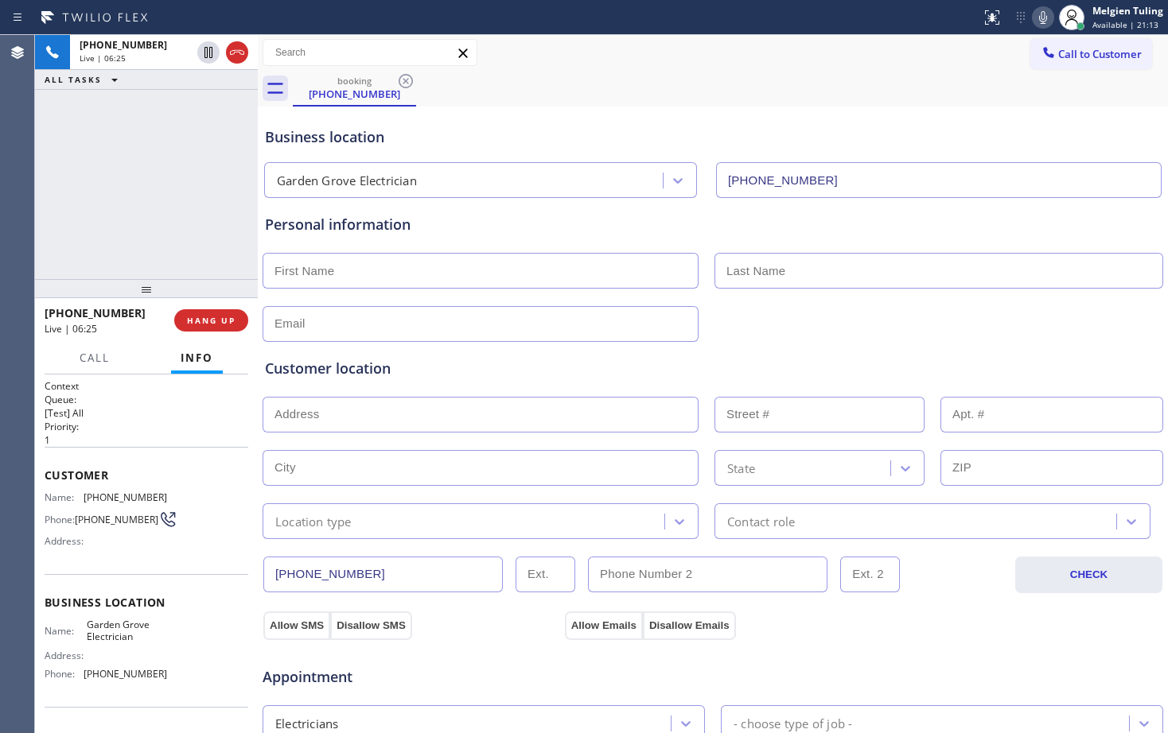
click at [893, 60] on div "Call to Customer Outbound call Location Home Alliance Your caller id phone numb…" at bounding box center [713, 53] width 910 height 28
click at [877, 356] on div "Customer location >> ADD NEW ADDRESS << + NEW ADDRESS State Location type Conta…" at bounding box center [713, 440] width 902 height 197
click at [920, 75] on div "booking [PHONE_NUMBER]" at bounding box center [730, 89] width 875 height 36
click at [1037, 16] on icon at bounding box center [1042, 17] width 19 height 19
click at [204, 50] on icon at bounding box center [208, 52] width 8 height 11
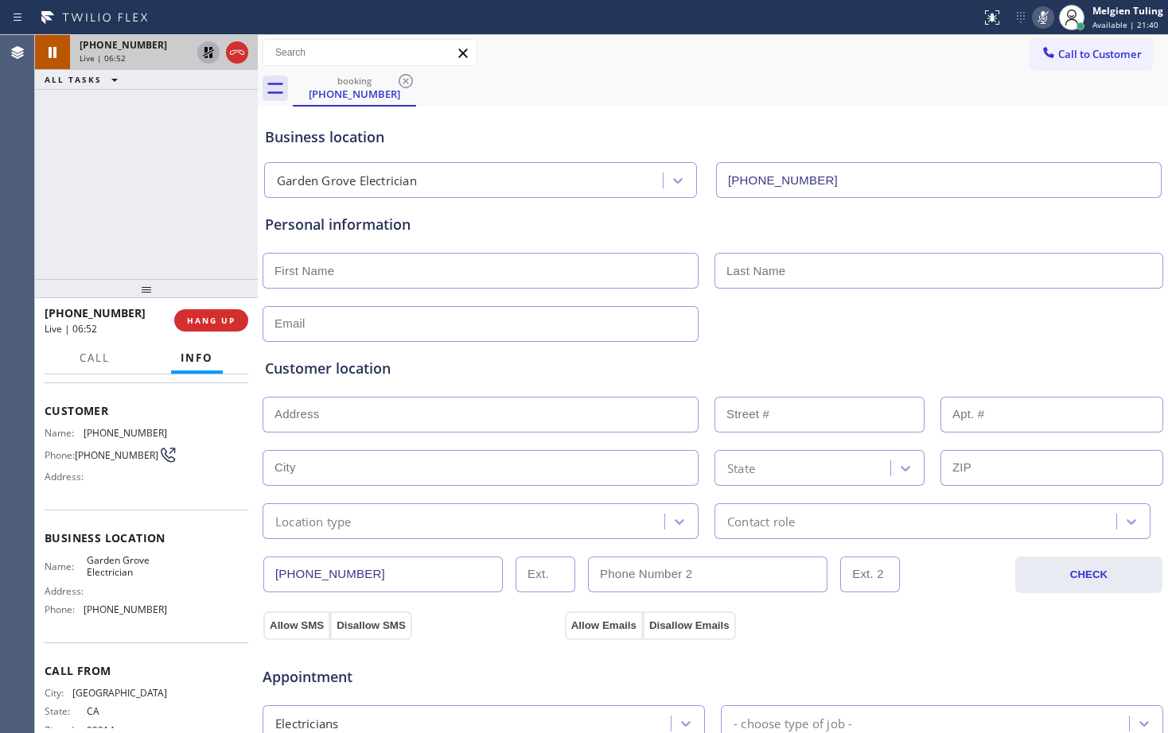
scroll to position [80, 0]
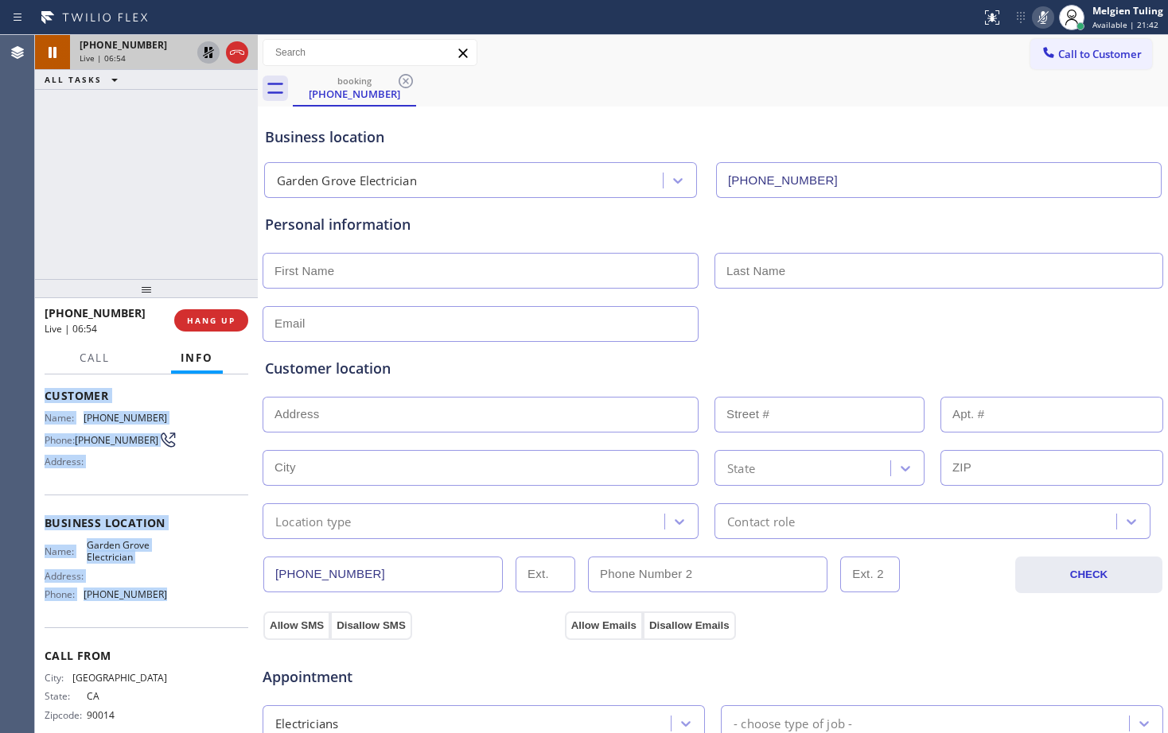
drag, startPoint x: 45, startPoint y: 392, endPoint x: 156, endPoint y: 598, distance: 233.8
click at [156, 598] on div "Context Queue: [Test] All Priority: 1 Customer Name: [PHONE_NUMBER] Phone: [PHO…" at bounding box center [146, 554] width 223 height 359
copy div "Customer Name: [PHONE_NUMBER] Phone: [PHONE_NUMBER] Address: Business location …"
click at [928, 325] on div at bounding box center [713, 322] width 904 height 39
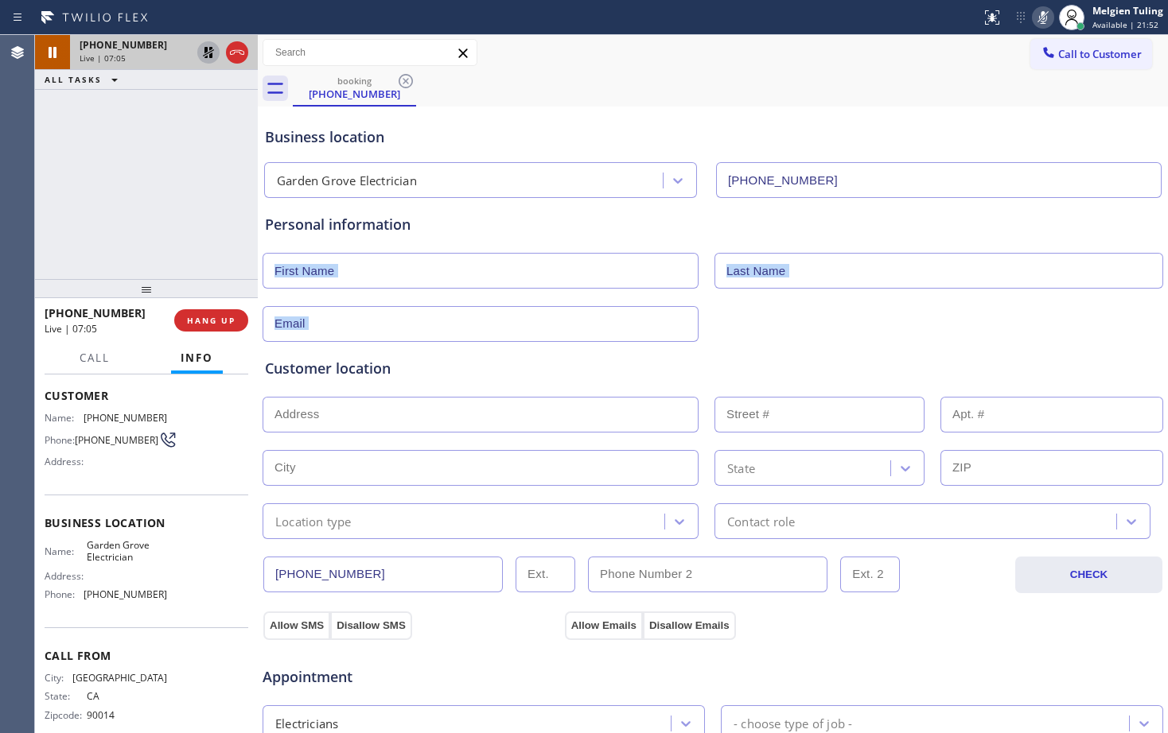
drag, startPoint x: 928, startPoint y: 325, endPoint x: 830, endPoint y: 286, distance: 106.1
click at [928, 325] on div at bounding box center [713, 322] width 904 height 39
click at [207, 138] on div "[PHONE_NUMBER] Live | 08:55 ALL TASKS ALL TASKS ACTIVE TASKS TASKS IN WRAP UP" at bounding box center [146, 157] width 223 height 244
click at [167, 166] on div "[PHONE_NUMBER] Live | 10:00 ALL TASKS ALL TASKS ACTIVE TASKS TASKS IN WRAP UP" at bounding box center [146, 157] width 223 height 244
click at [724, 63] on div "Call to Customer Outbound call Location Home Alliance Your caller id phone numb…" at bounding box center [713, 53] width 910 height 28
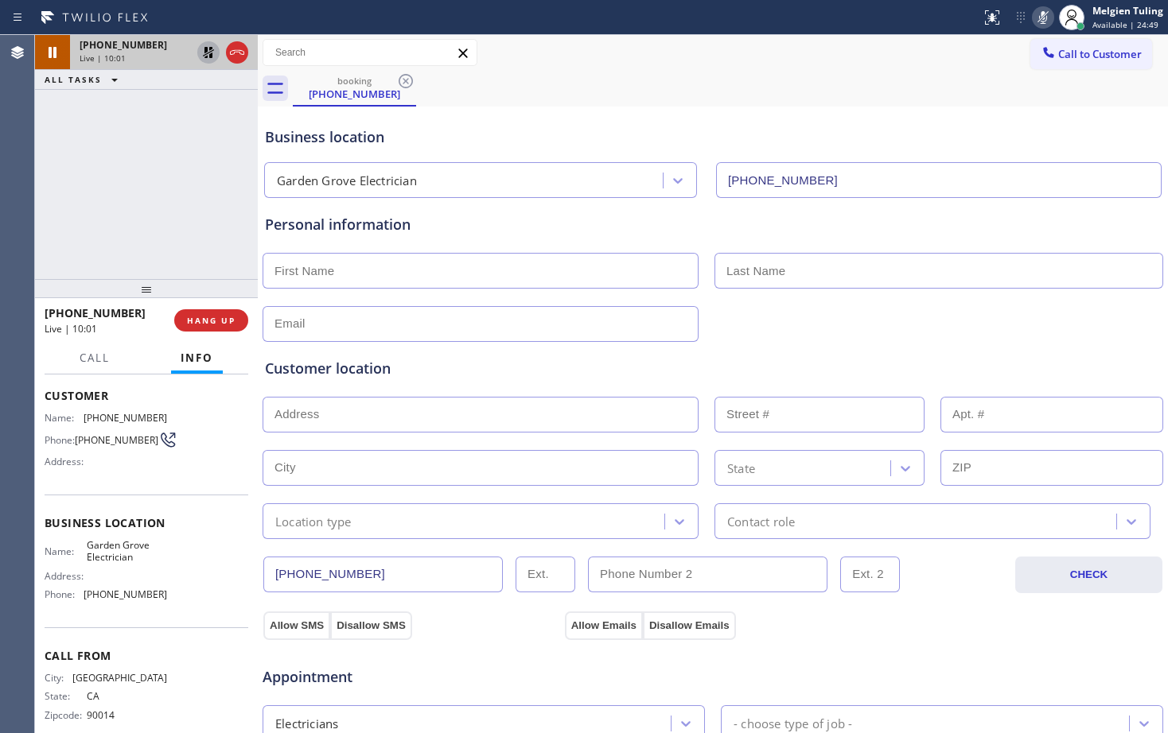
click at [1042, 14] on icon at bounding box center [1042, 17] width 19 height 19
click at [207, 49] on icon at bounding box center [208, 52] width 11 height 11
click at [654, 76] on div "booking [PHONE_NUMBER]" at bounding box center [730, 89] width 875 height 36
click at [195, 165] on div "[PHONE_NUMBER] Live | 11:39 ALL TASKS ALL TASKS ACTIVE TASKS TASKS IN WRAP UP" at bounding box center [146, 157] width 223 height 244
click at [565, 173] on div "Garden Grove Electrician" at bounding box center [466, 181] width 394 height 28
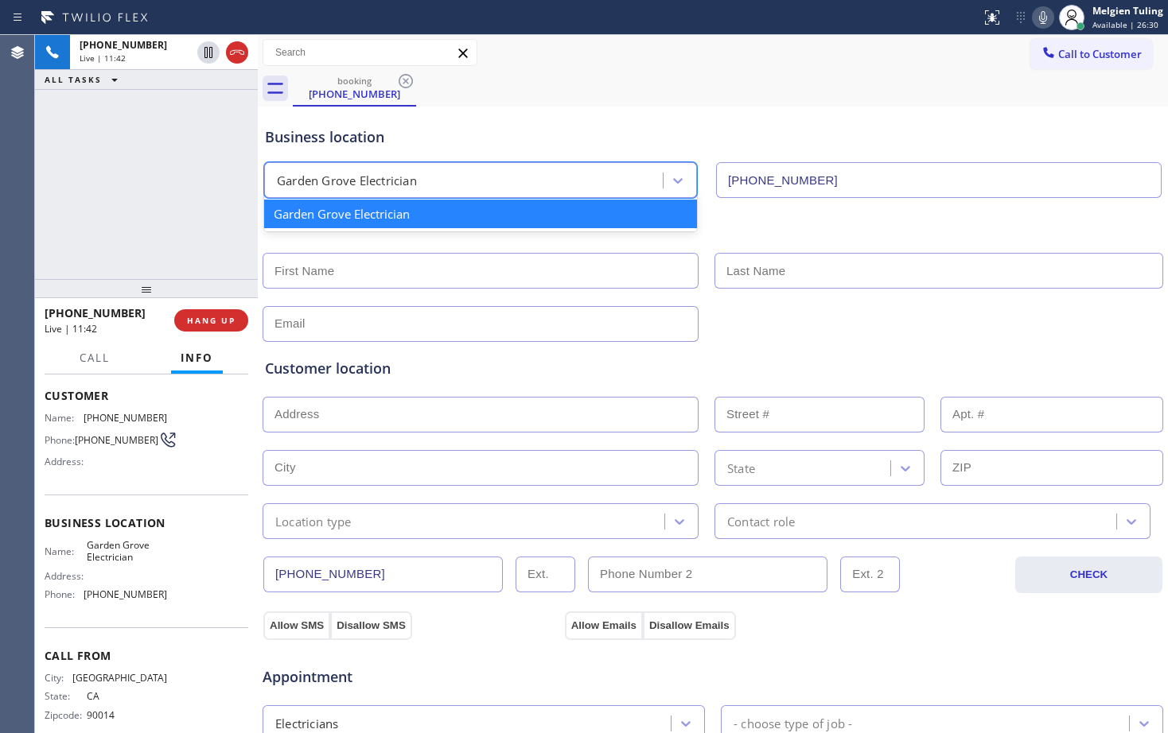
click at [616, 103] on div "booking [PHONE_NUMBER]" at bounding box center [730, 89] width 875 height 36
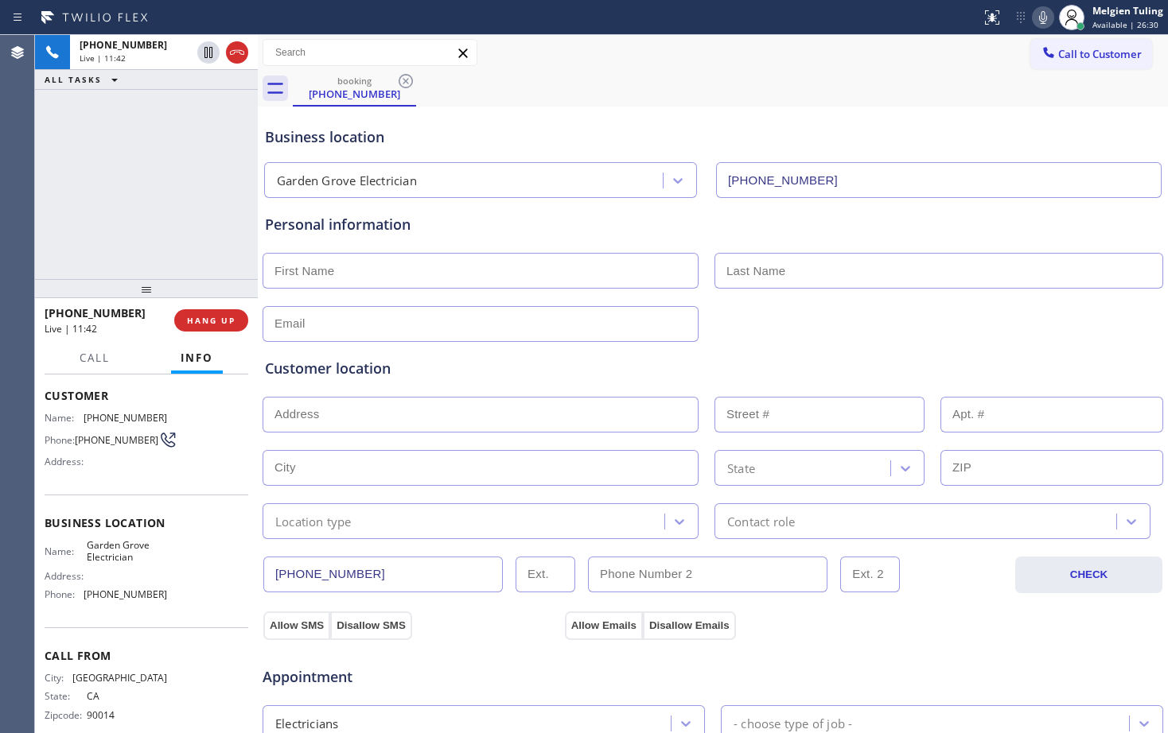
click at [616, 103] on div "booking [PHONE_NUMBER]" at bounding box center [730, 89] width 875 height 36
click at [954, 315] on div at bounding box center [713, 322] width 904 height 39
click at [802, 319] on div at bounding box center [713, 322] width 904 height 39
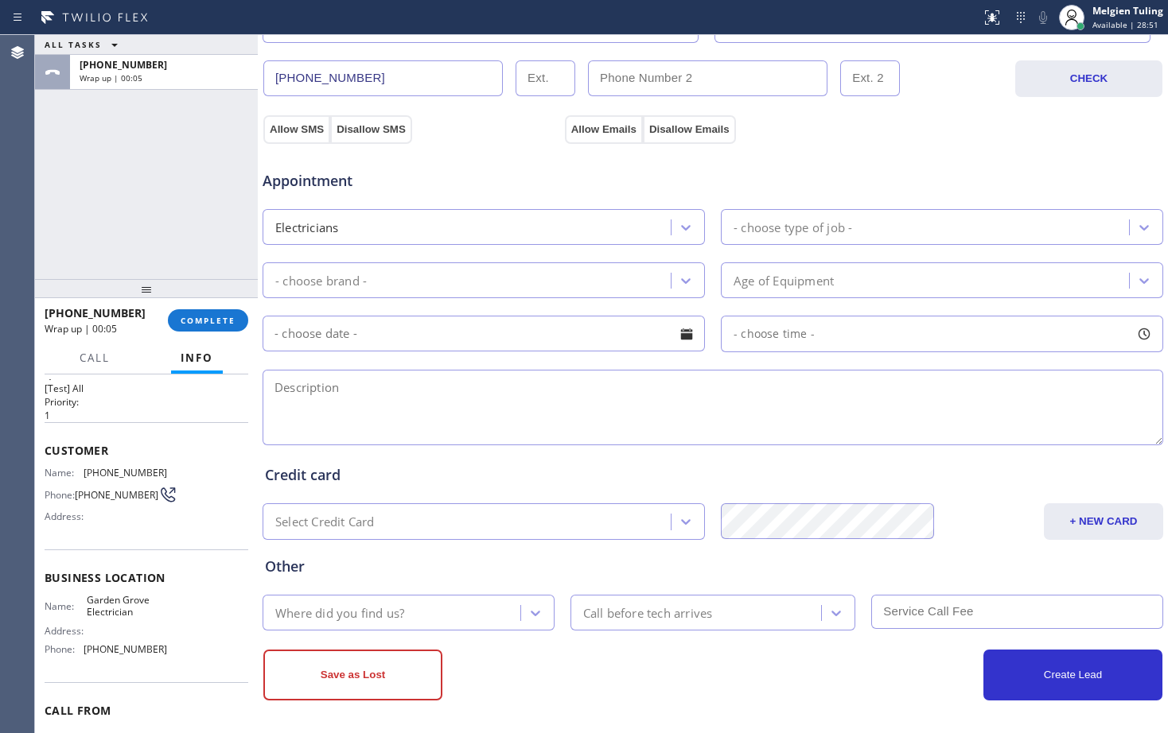
scroll to position [500, 0]
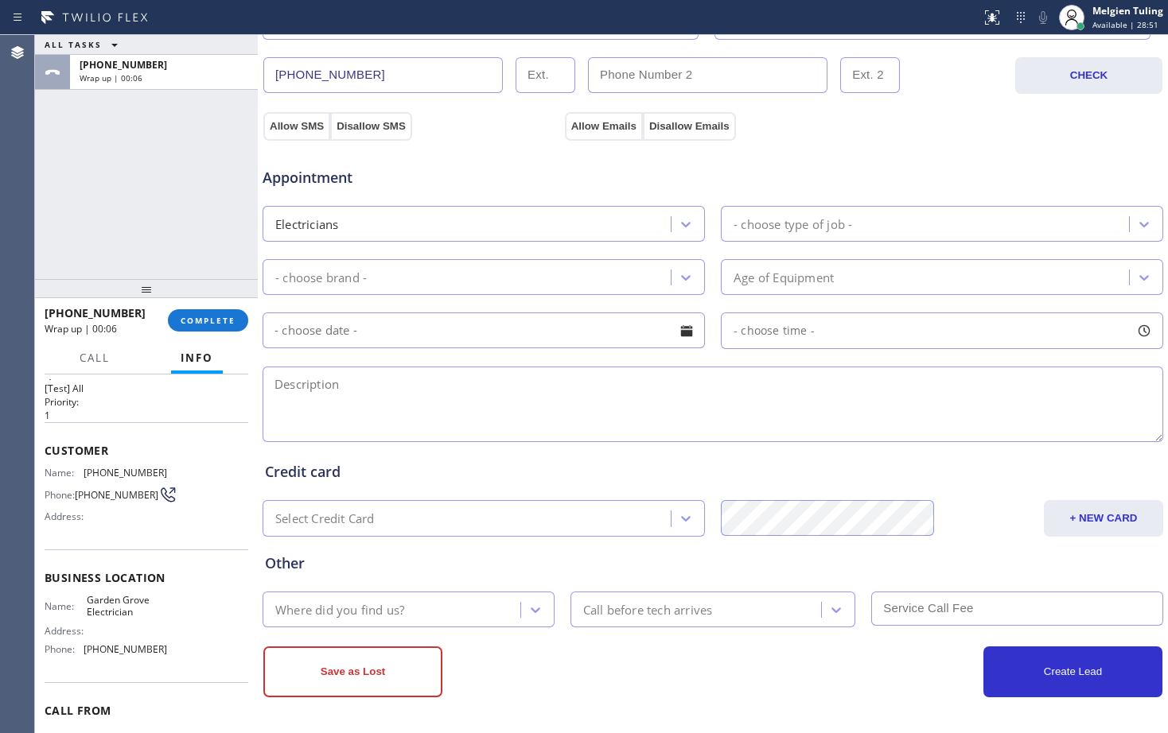
click at [415, 604] on div "Where did you find us?" at bounding box center [393, 610] width 253 height 28
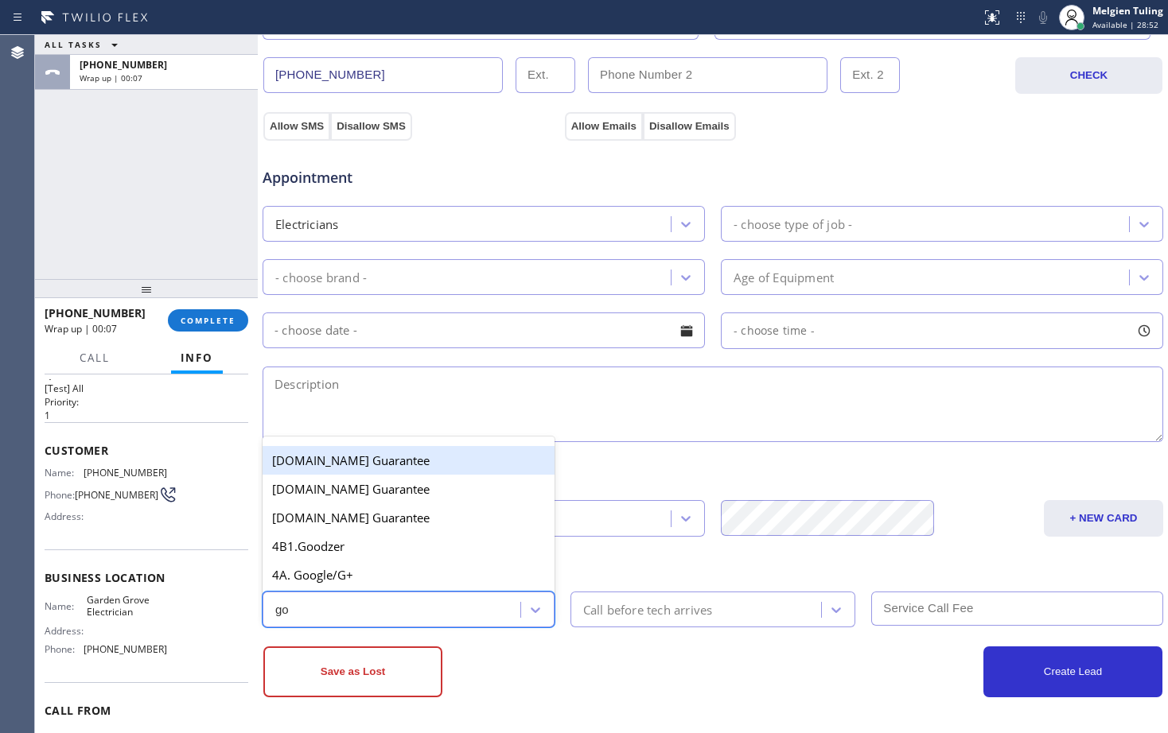
type input "goo"
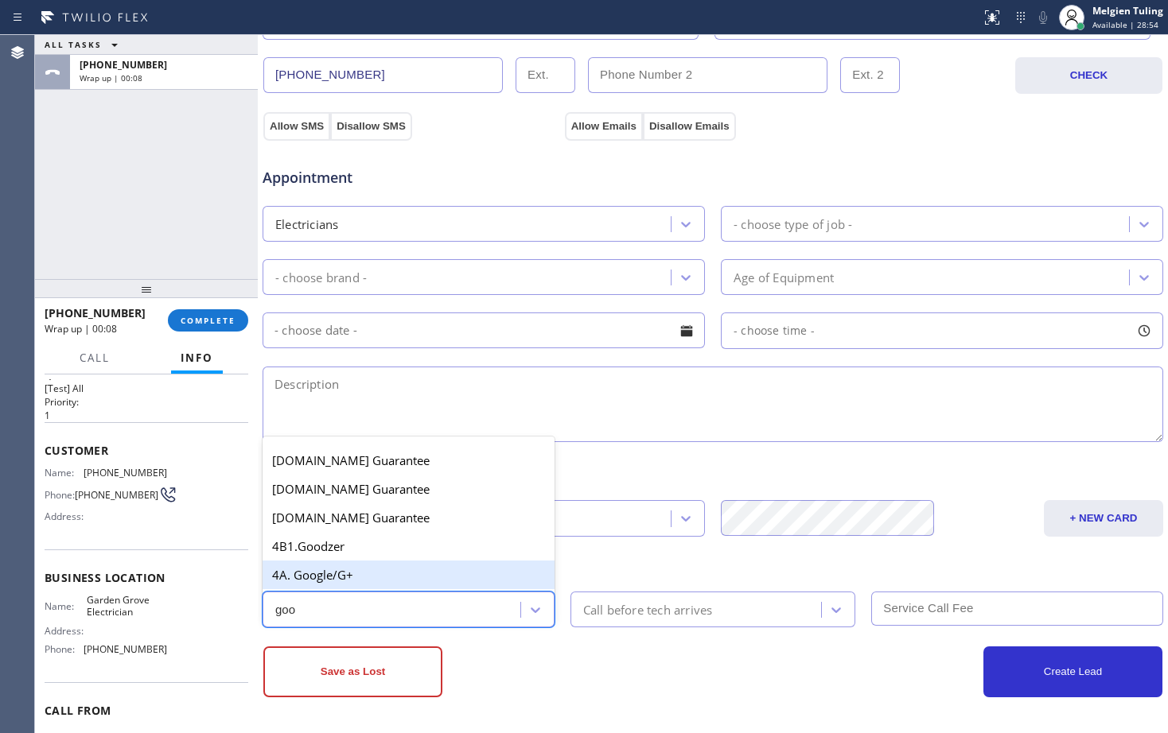
click at [414, 578] on div "4A. Google/G+" at bounding box center [408, 575] width 292 height 29
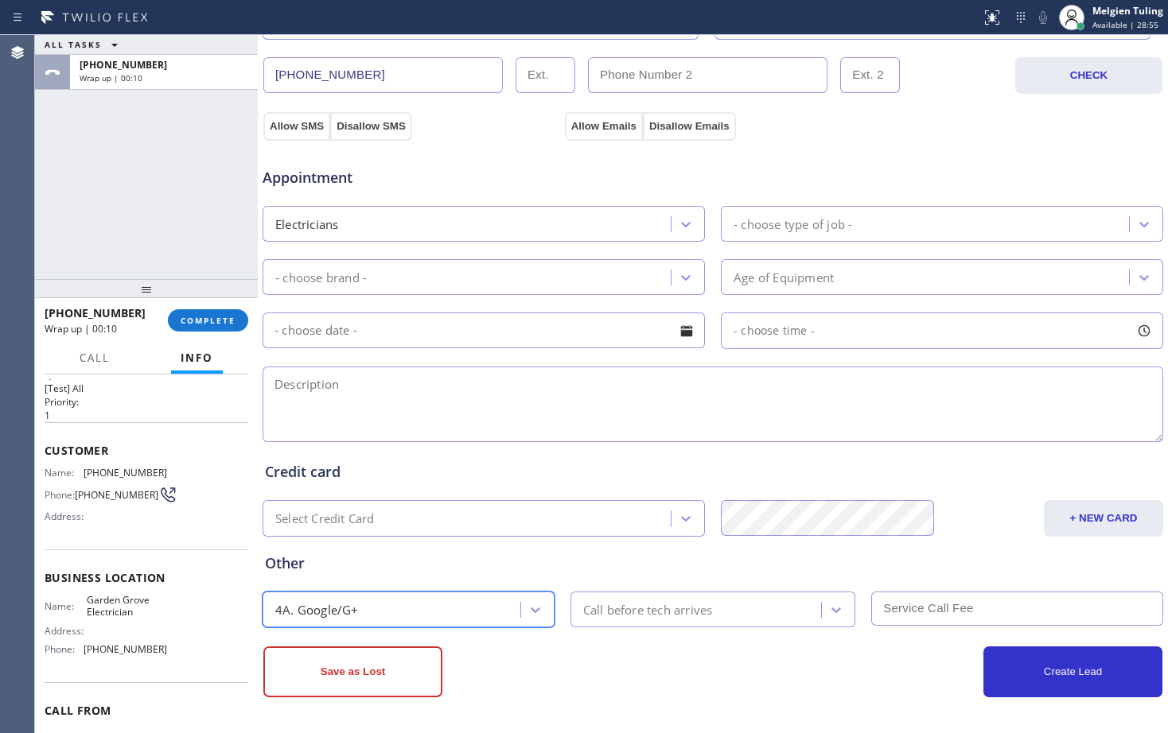
click at [620, 608] on div "Call before tech arrives" at bounding box center [648, 610] width 130 height 18
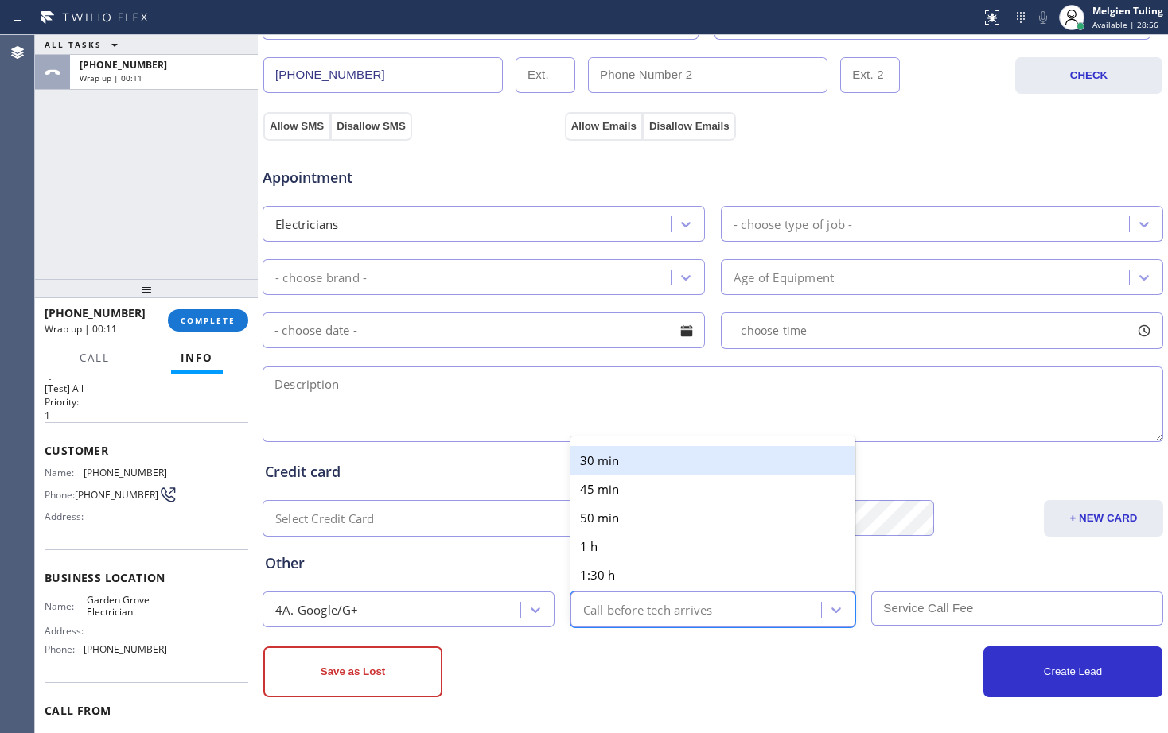
click at [613, 465] on div "30 min" at bounding box center [713, 460] width 286 height 29
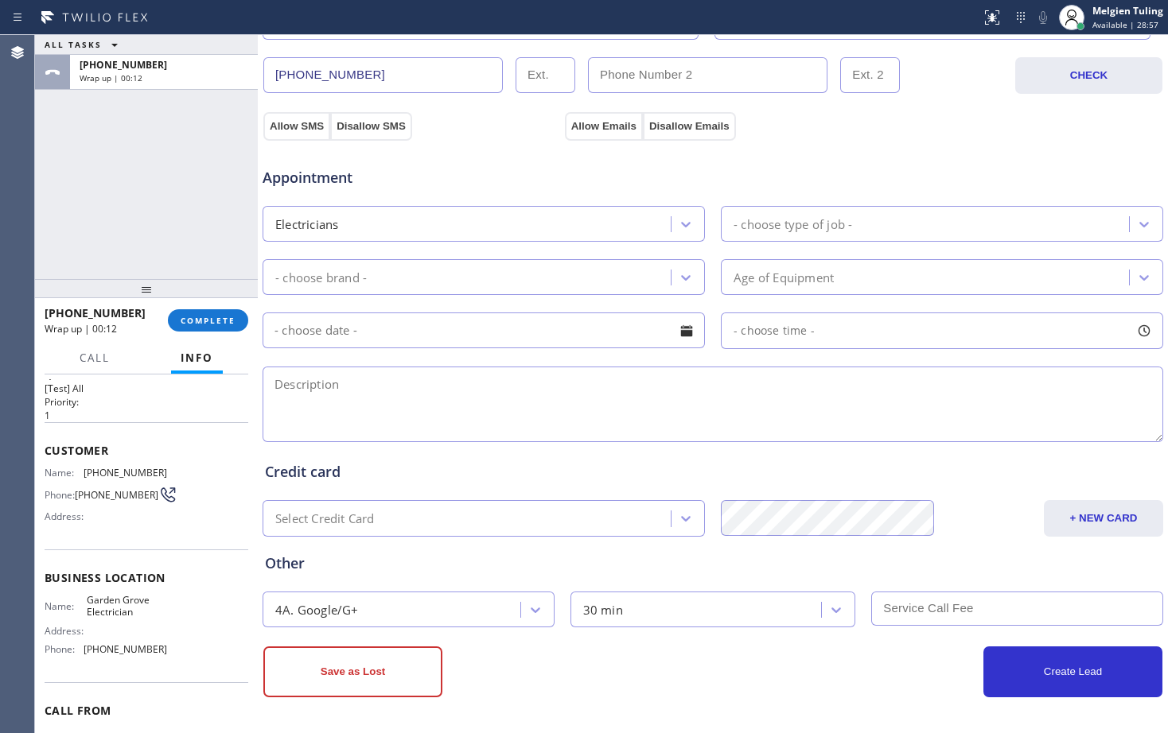
click at [905, 617] on input "text" at bounding box center [1017, 609] width 292 height 34
type input "60"
click at [336, 392] on textarea at bounding box center [712, 405] width 900 height 76
click at [317, 387] on textarea at bounding box center [712, 405] width 900 height 76
paste textarea "want to replace the electrical box in the shop and outdoor blocks to upgarde it…"
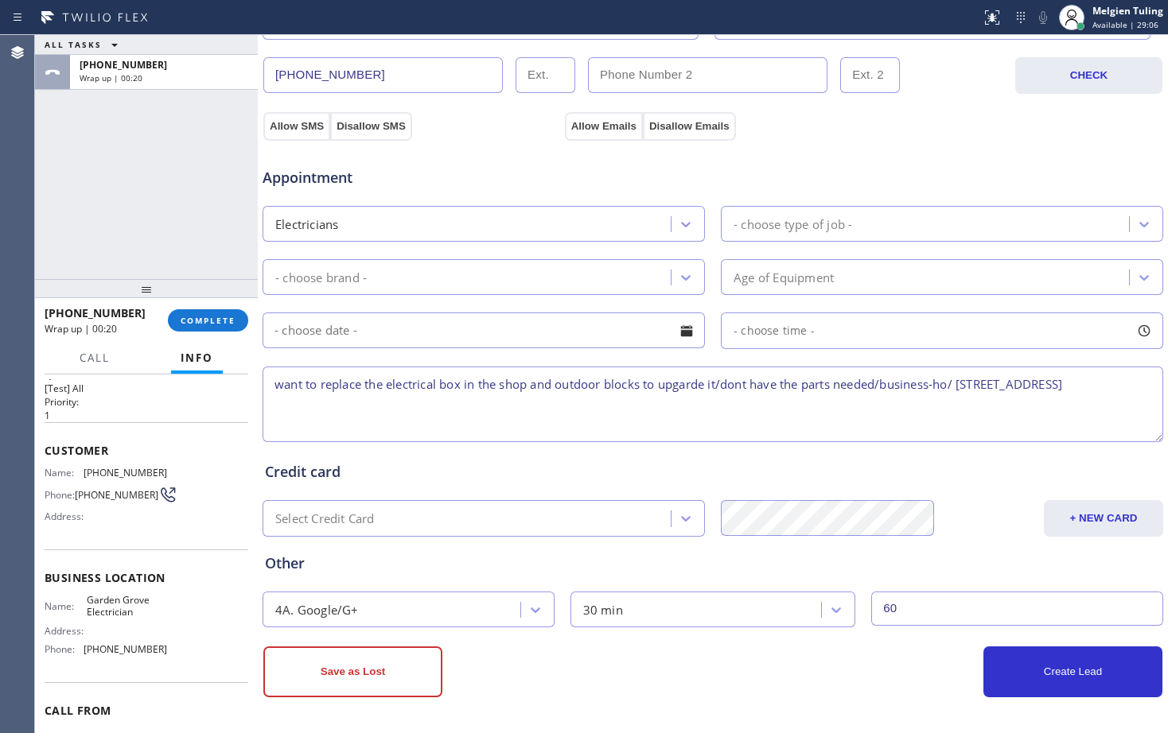
click at [272, 381] on textarea "want to replace the electrical box in the shop and outdoor blocks to upgarde it…" at bounding box center [712, 405] width 900 height 76
click at [282, 383] on textarea "want to replace the electrical box in the shop and outdoor blocks to upgarde it…" at bounding box center [712, 405] width 900 height 76
click at [805, 383] on textarea "9-12 /no scf /want to replace the electrical box in the shop and outdoor blocks…" at bounding box center [712, 405] width 900 height 76
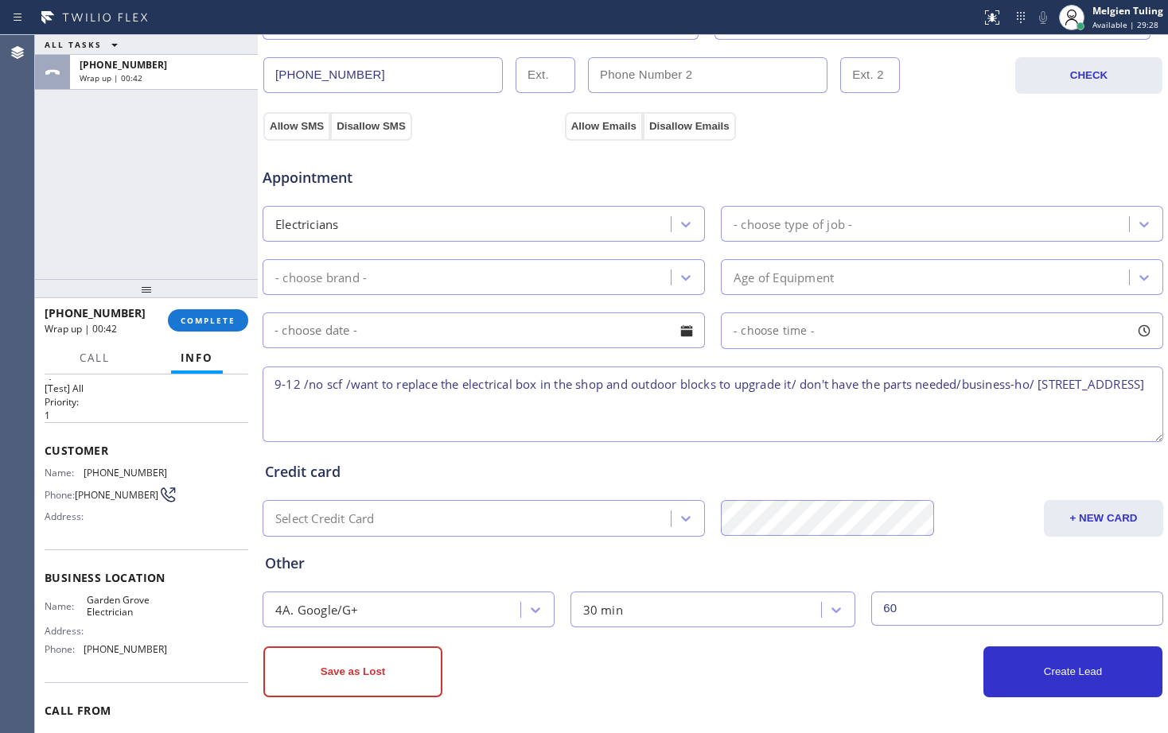
drag, startPoint x: 375, startPoint y: 406, endPoint x: 410, endPoint y: 402, distance: 34.4
click at [410, 399] on textarea "9-12 /no scf /want to replace the electrical box in the shop and outdoor blocks…" at bounding box center [712, 405] width 900 height 76
click at [382, 408] on textarea "9-12 /no scf /want to replace the electrical box in the shop and outdoor blocks…" at bounding box center [712, 405] width 900 height 76
click at [537, 408] on textarea "9-12 /no scf /want to replace the electrical box in the shop and outdoor blocks…" at bounding box center [712, 405] width 900 height 76
click at [126, 609] on span "Garden Grove Electrician" at bounding box center [127, 606] width 80 height 25
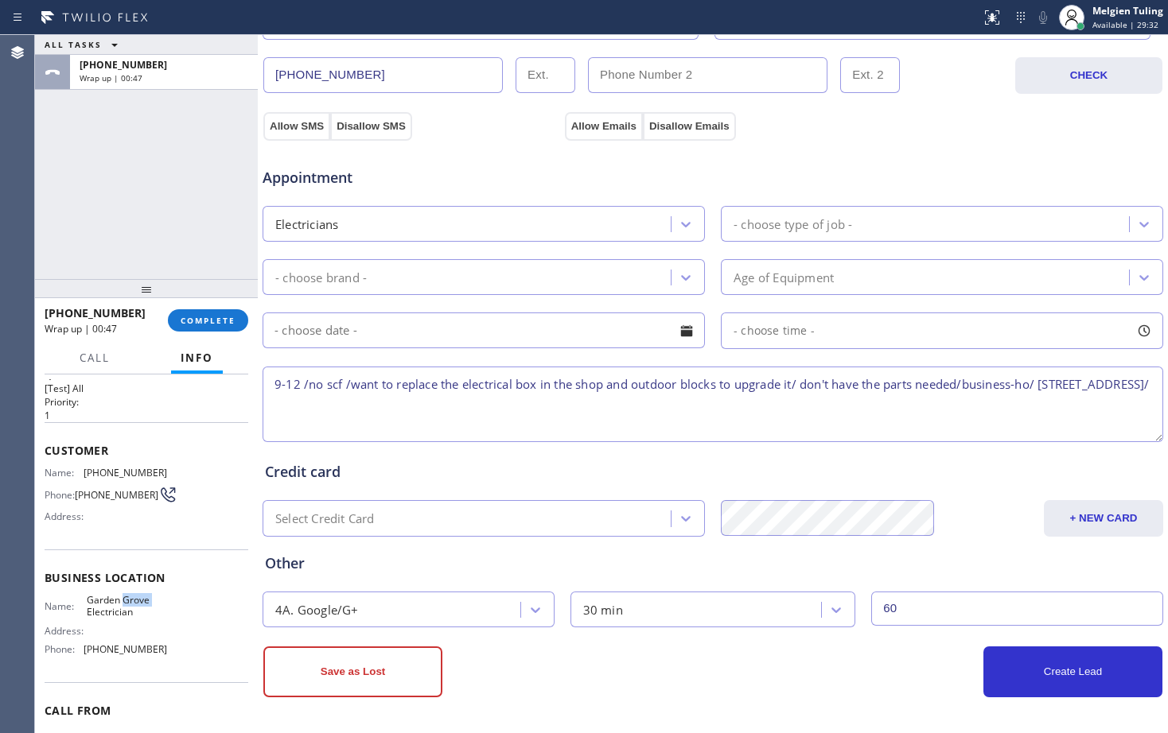
click at [126, 609] on span "Garden Grove Electrician" at bounding box center [127, 606] width 80 height 25
copy span "Garden Grove Electrician"
click at [527, 403] on textarea "9-12 /no scf /want to replace the electrical box in the shop and outdoor blocks…" at bounding box center [712, 405] width 900 height 76
paste textarea "Garden Grove Electrician"
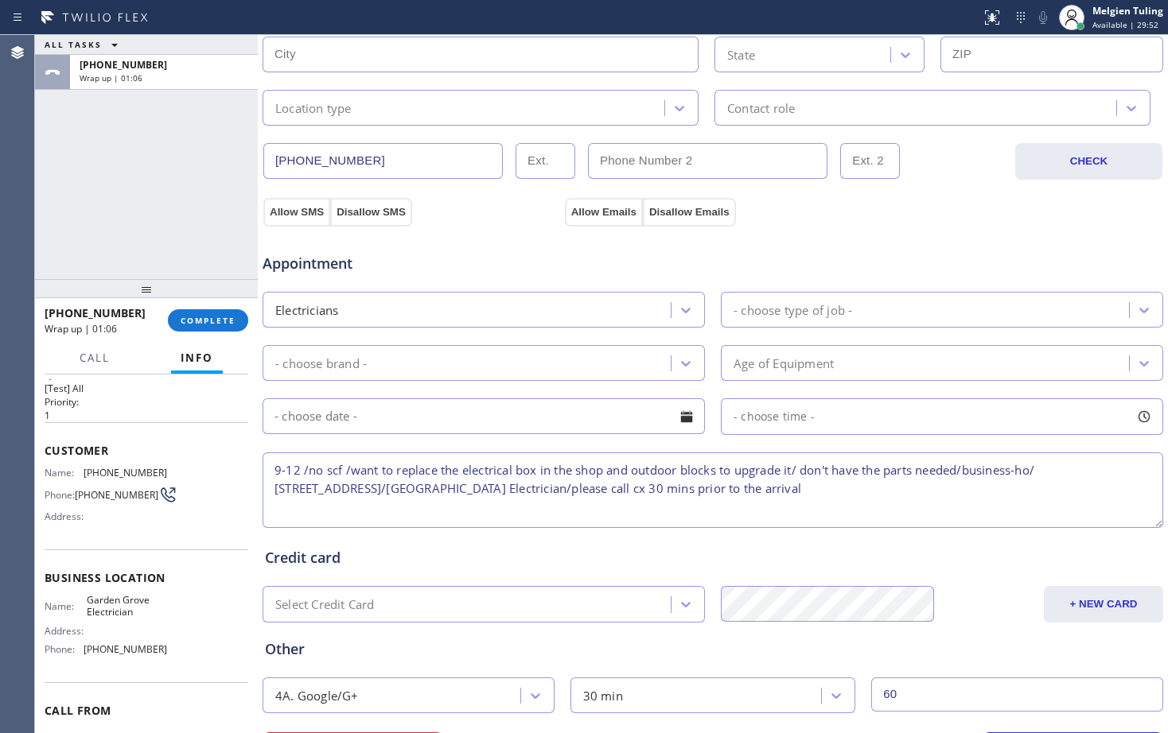
scroll to position [261, 0]
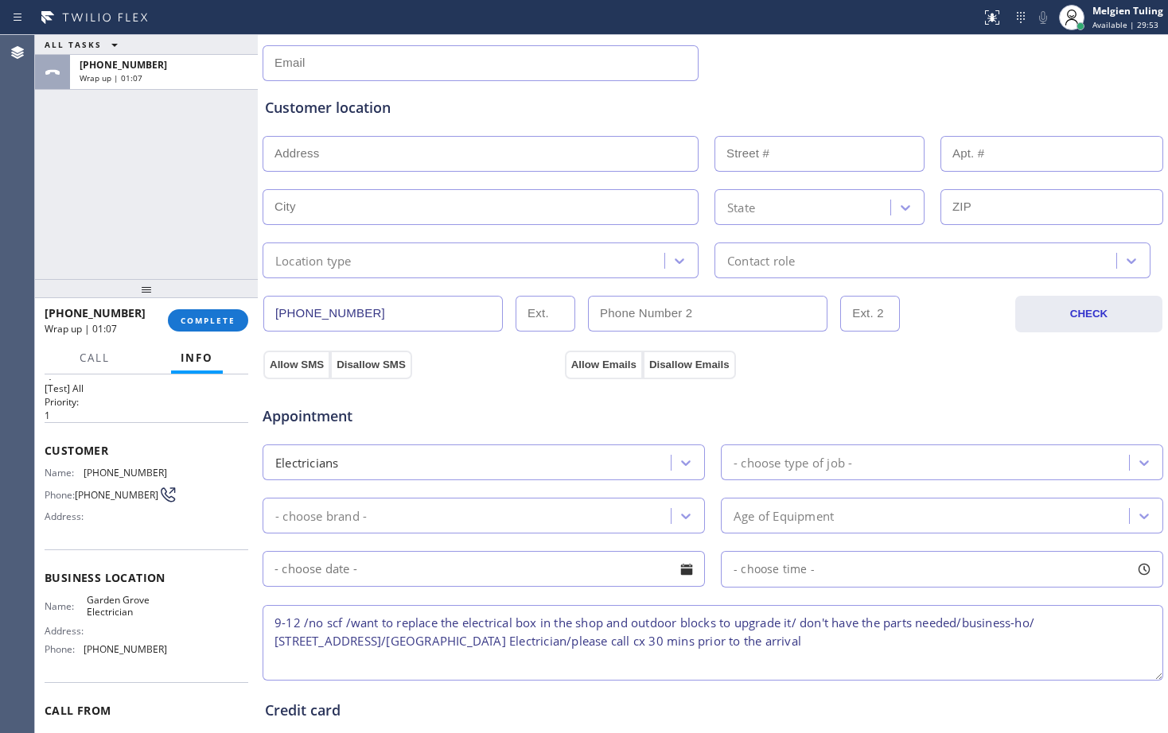
type textarea "9-12 /no scf /want to replace the electrical box in the shop and outdoor blocks…"
click at [298, 314] on input "[PHONE_NUMBER]" at bounding box center [382, 314] width 239 height 36
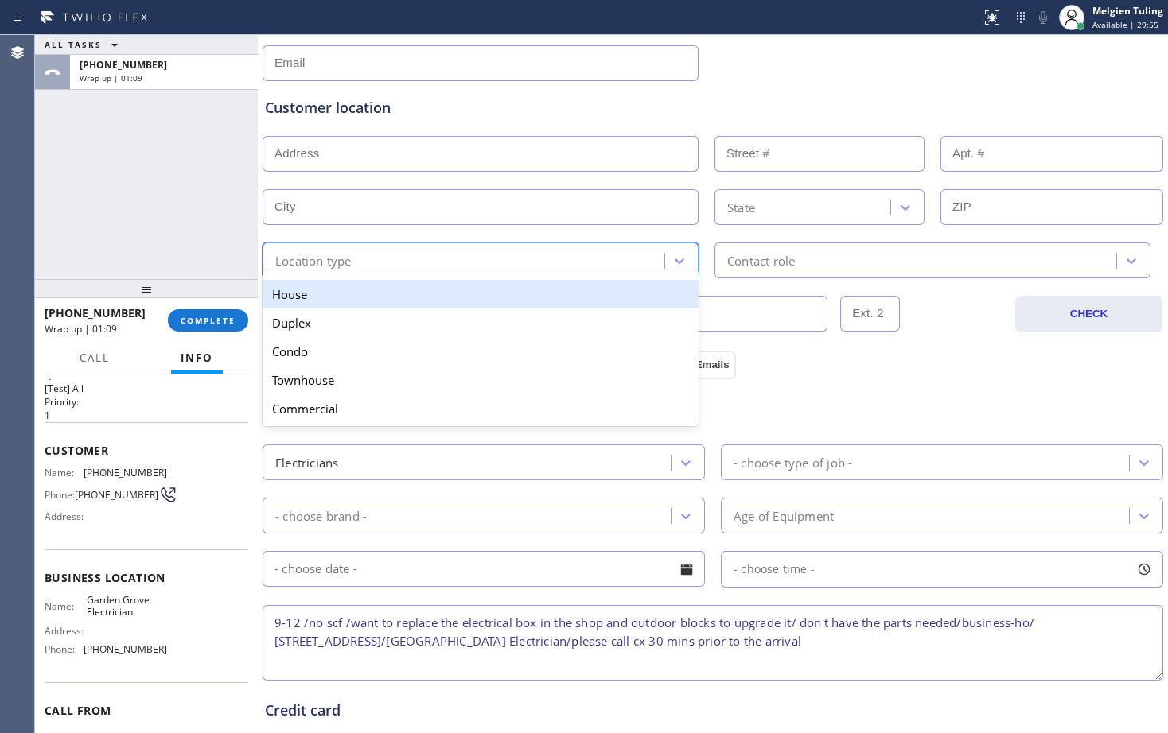
click at [360, 246] on div "Location type" at bounding box center [480, 261] width 436 height 36
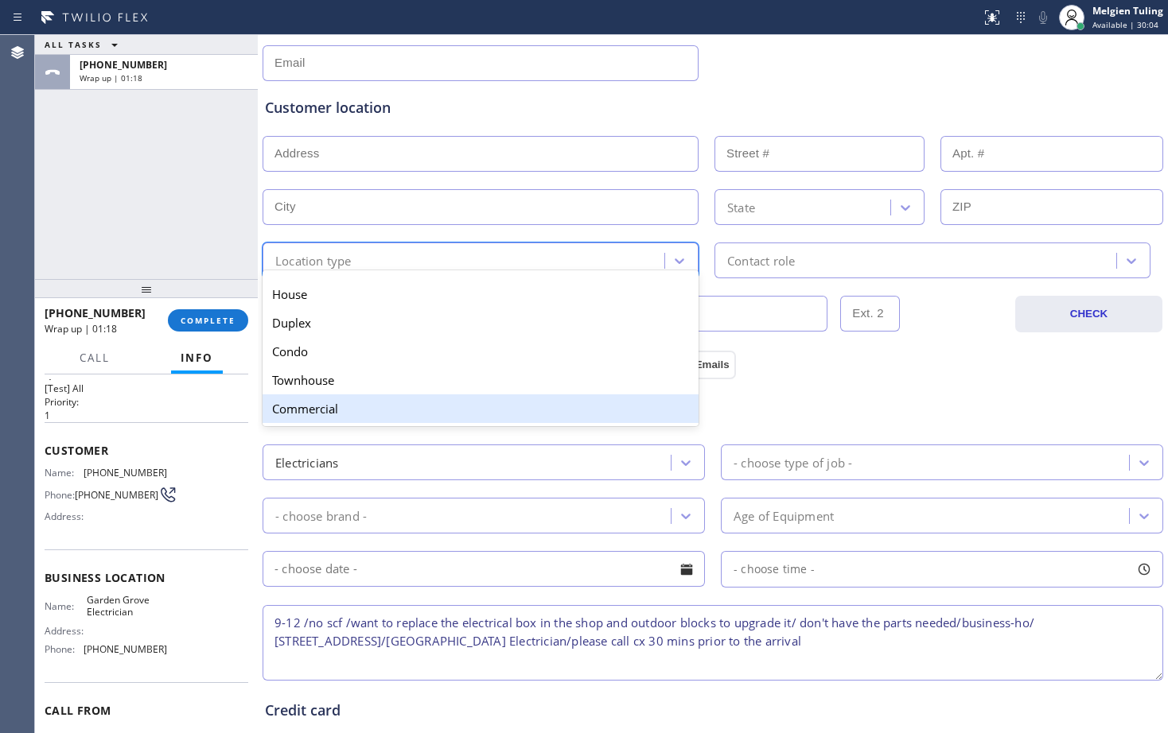
click at [348, 402] on div "Commercial" at bounding box center [480, 409] width 436 height 29
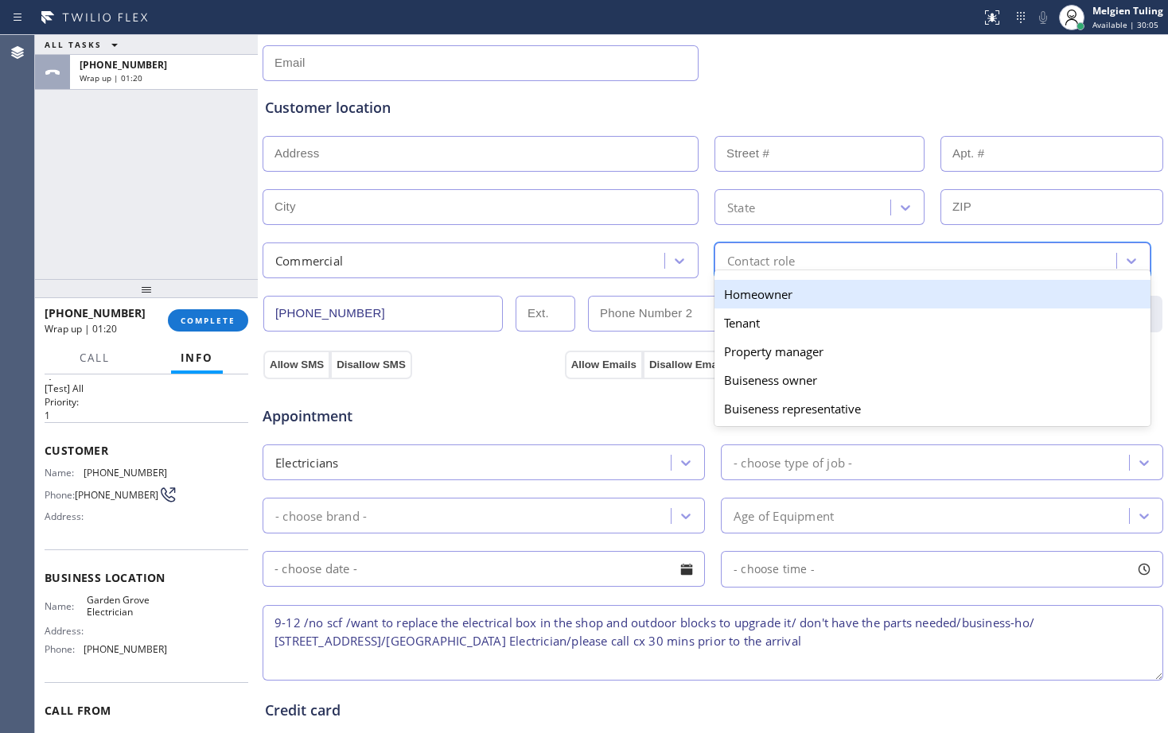
click at [772, 251] on div "Contact role" at bounding box center [917, 261] width 397 height 28
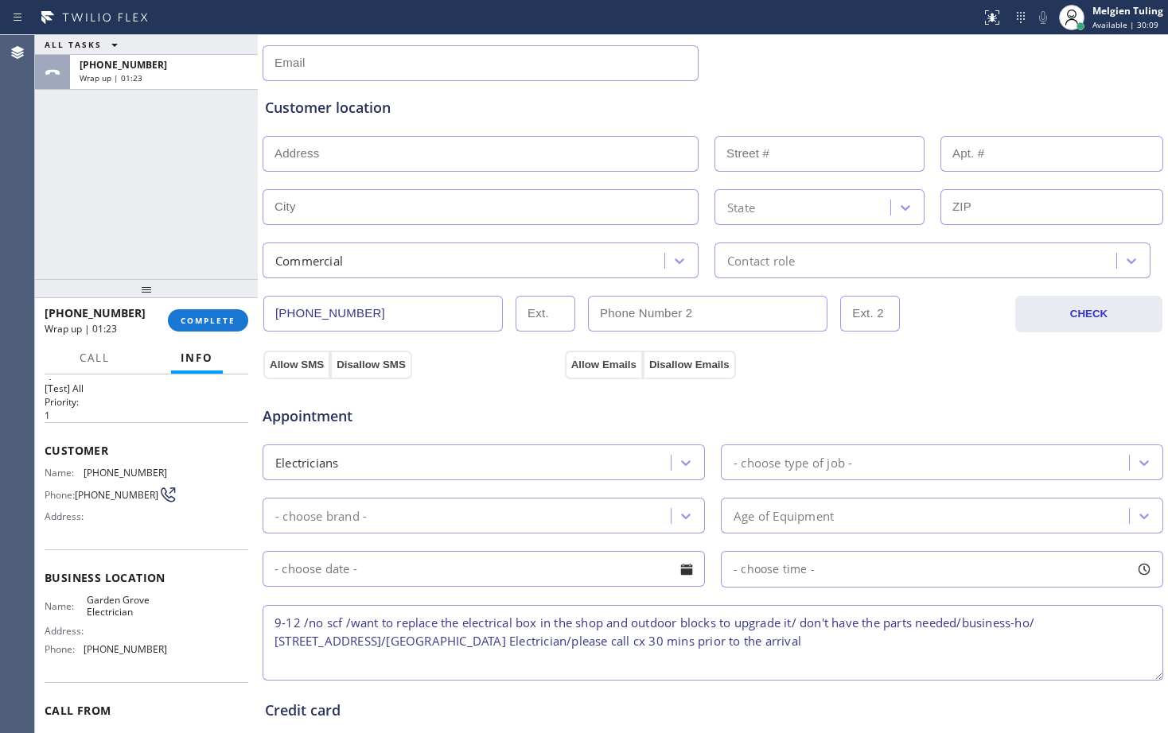
click at [783, 266] on div "Contact role" at bounding box center [761, 260] width 68 height 18
click at [727, 268] on div "Contact role" at bounding box center [761, 260] width 68 height 18
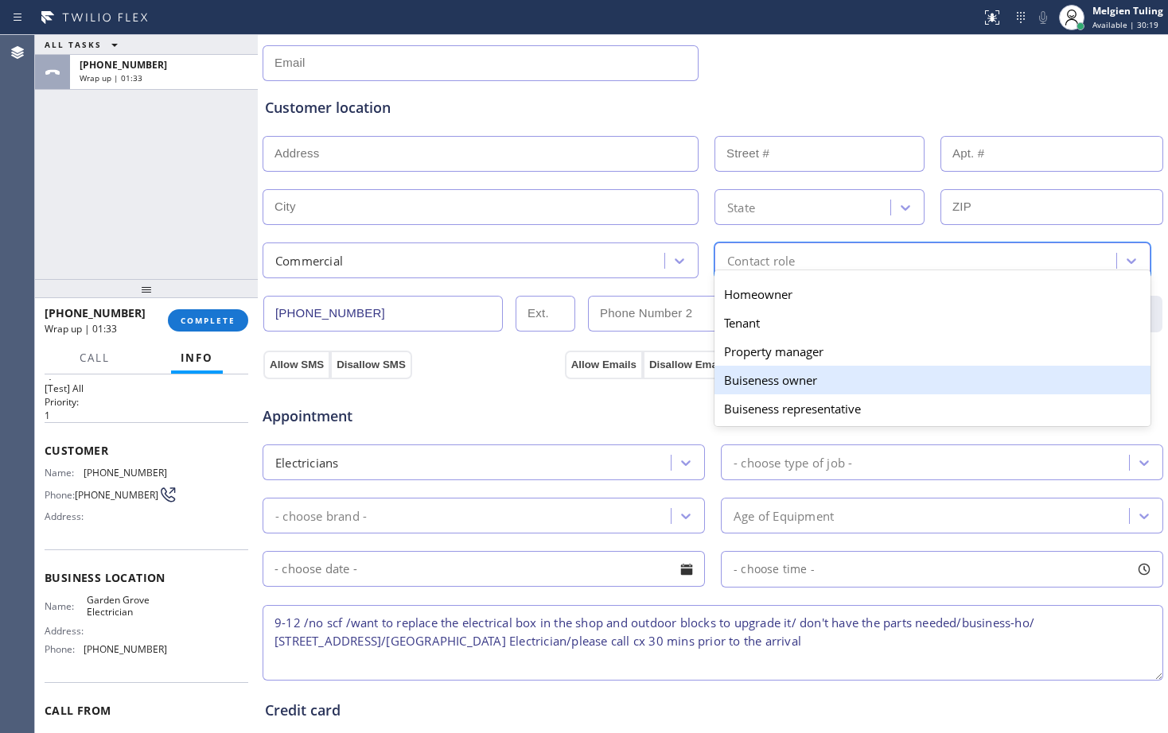
click at [754, 376] on div "Buiseness owner" at bounding box center [932, 380] width 436 height 29
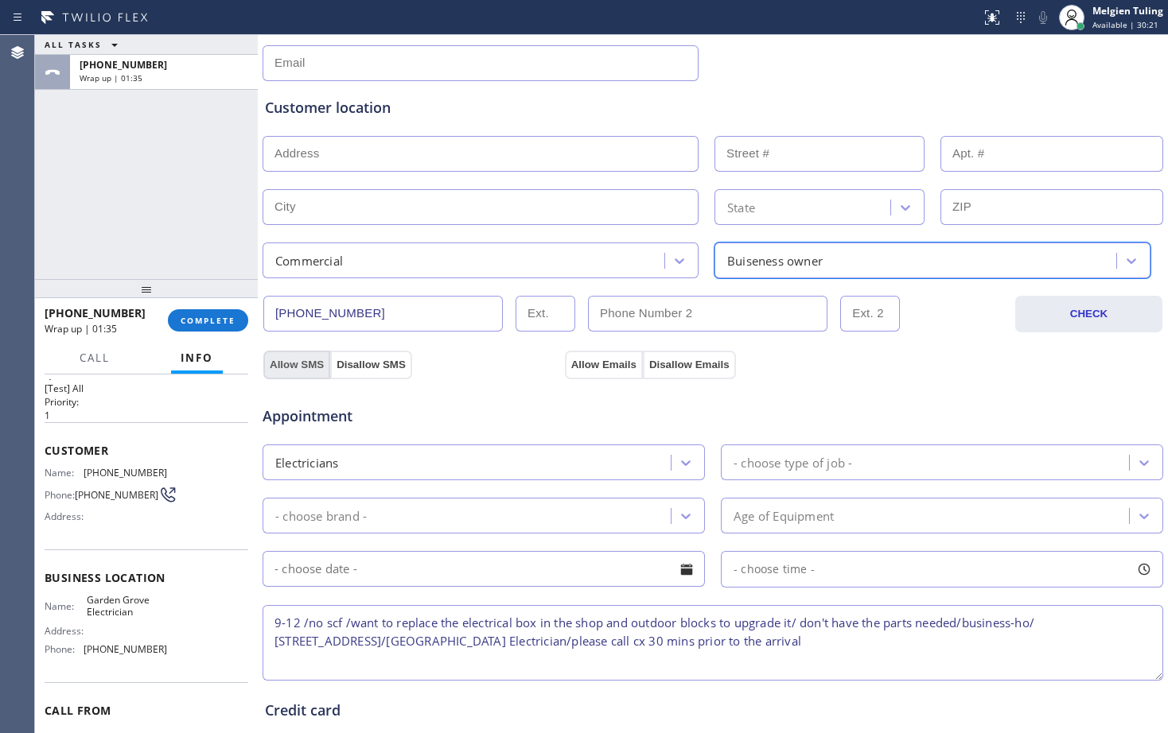
click at [305, 367] on button "Allow SMS" at bounding box center [296, 365] width 67 height 29
click at [582, 367] on button "Allow Emails" at bounding box center [604, 365] width 78 height 29
click at [371, 154] on input "text" at bounding box center [480, 154] width 436 height 36
click at [309, 142] on input "text" at bounding box center [480, 154] width 436 height 36
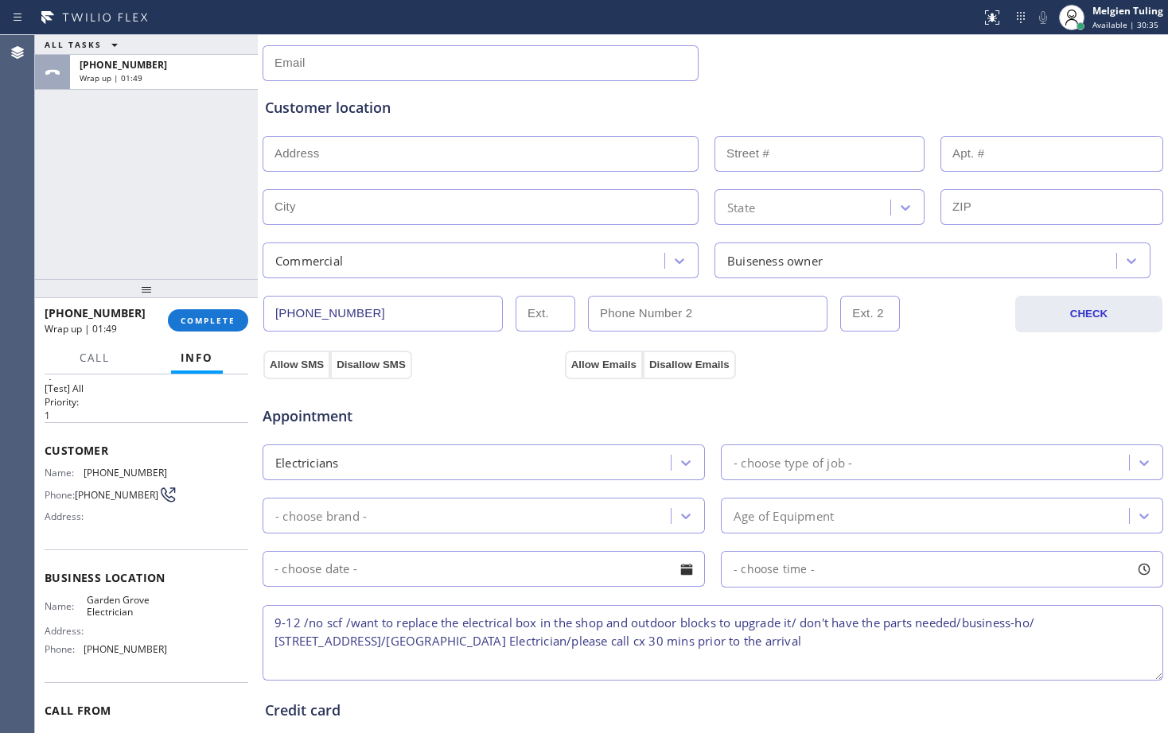
paste input "[STREET_ADDRESS]"
type input "[STREET_ADDRESS]"
type input "4243"
type input "[GEOGRAPHIC_DATA]"
type input "90280"
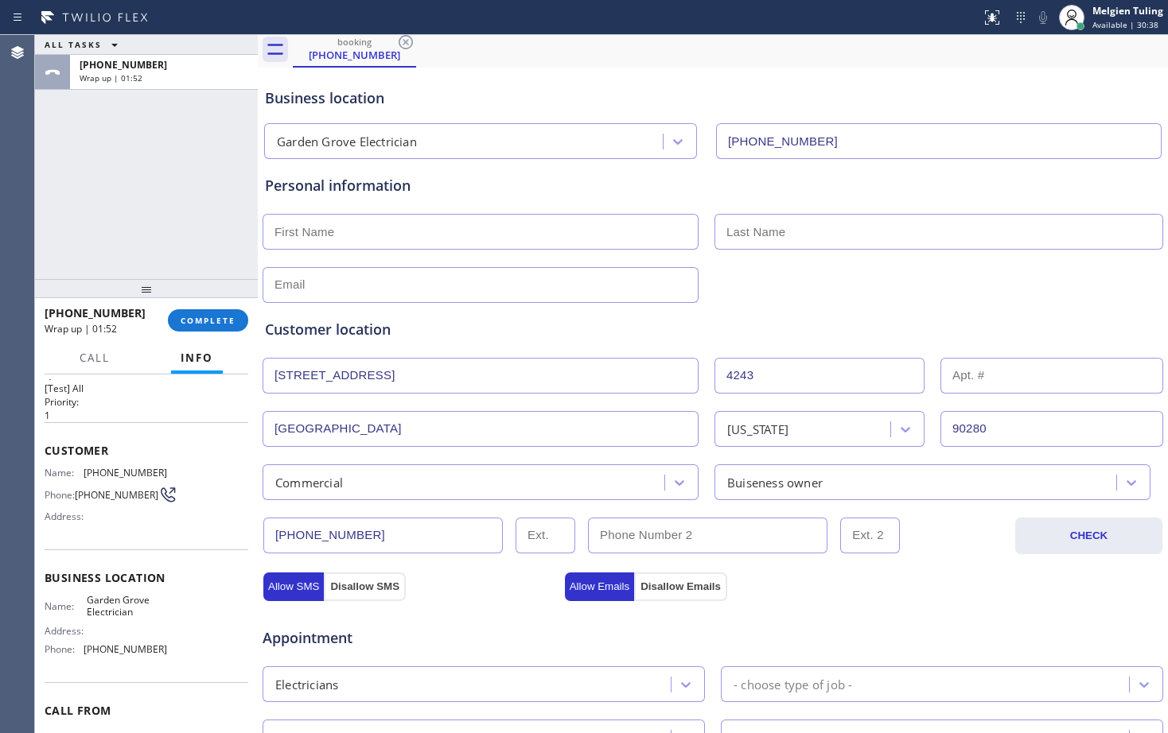
scroll to position [22, 0]
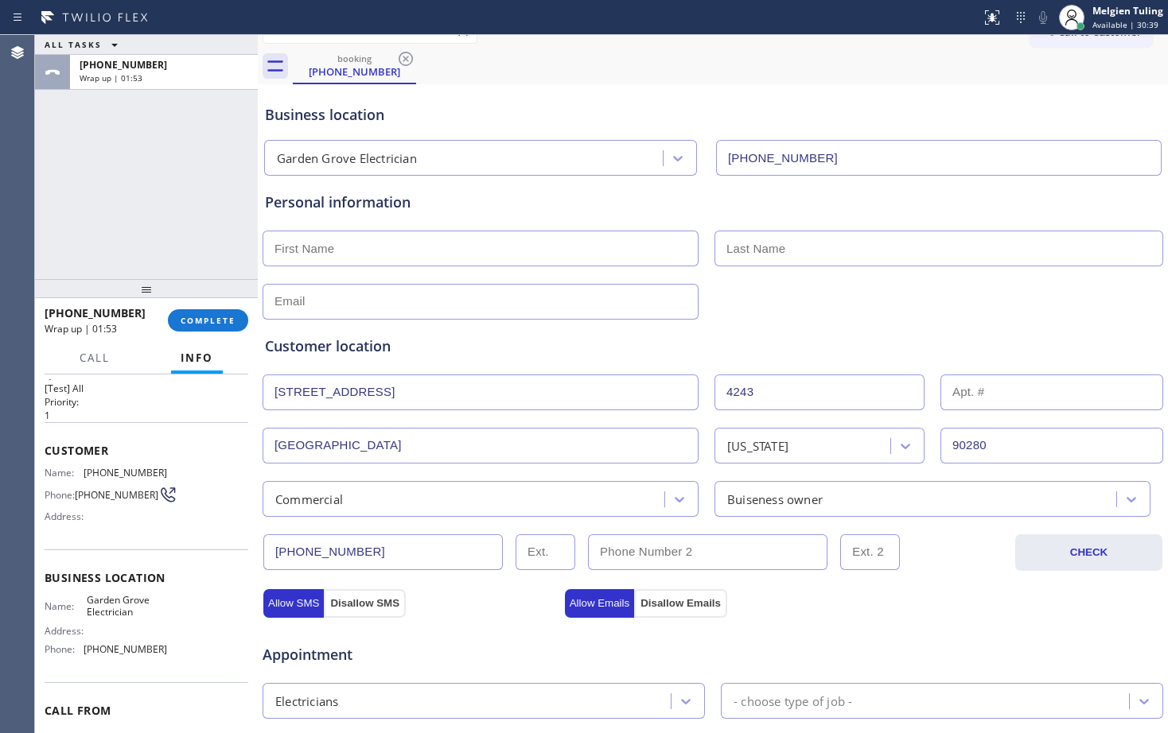
click at [518, 255] on input "text" at bounding box center [480, 249] width 436 height 36
type input "[PERSON_NAME]"
click at [767, 252] on input "text" at bounding box center [938, 249] width 449 height 36
click at [811, 247] on input "text" at bounding box center [938, 249] width 449 height 36
paste input "scapurchio"
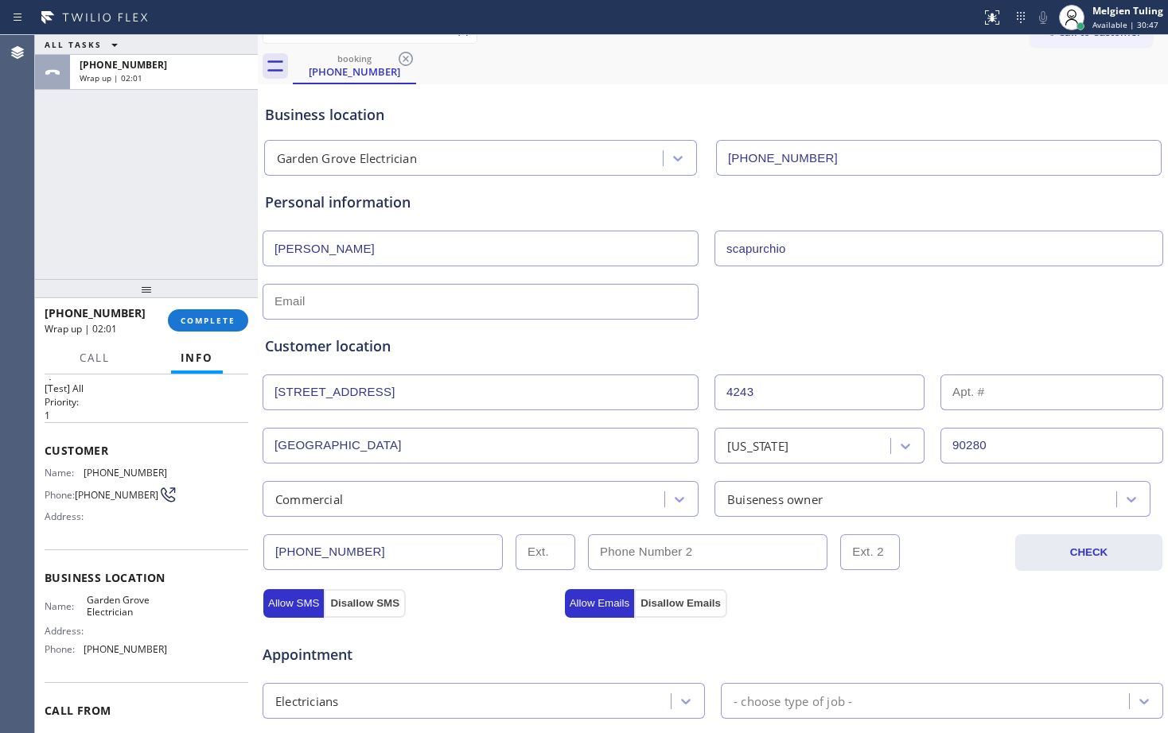
click at [728, 245] on input "scapurchio" at bounding box center [938, 249] width 449 height 36
type input "Scapurchio"
click at [523, 317] on div "Customer location >> ADD NEW ADDRESS << + NEW ADDRESS [STREET_ADDRESS][US_STATE…" at bounding box center [713, 415] width 902 height 204
click at [363, 301] on input "text" at bounding box center [480, 302] width 436 height 36
paste input "[PERSON_NAME][EMAIL_ADDRESS][DOMAIN_NAME]"
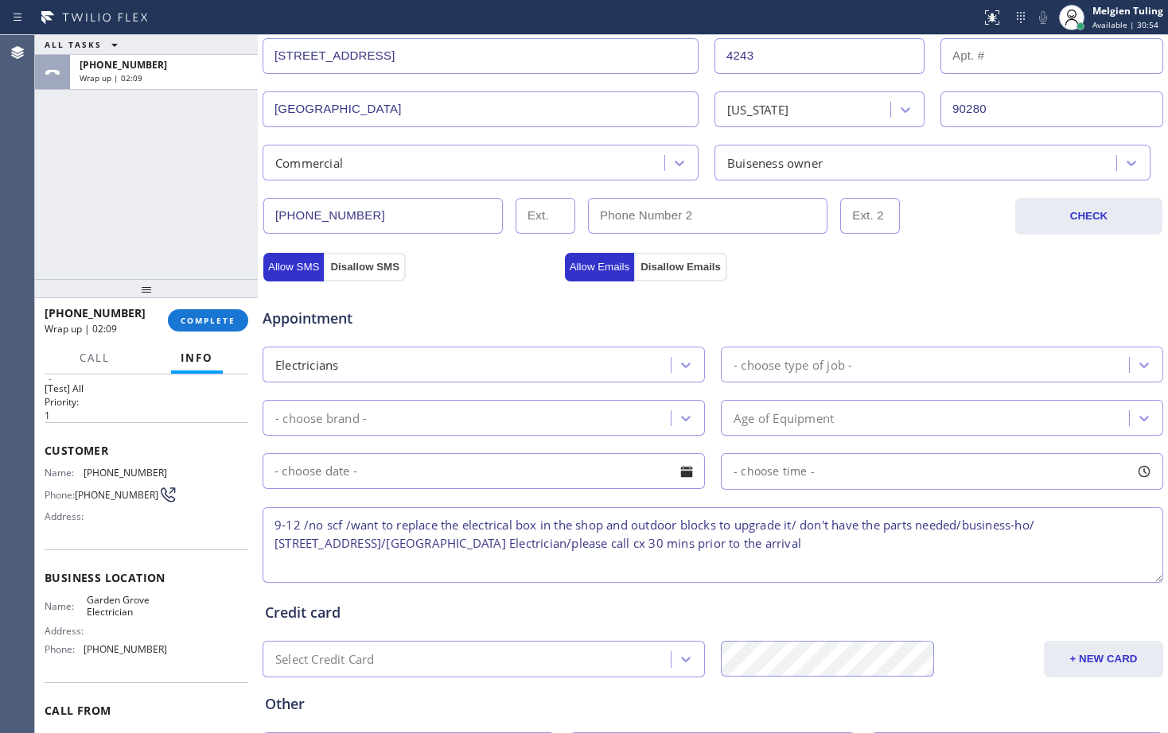
scroll to position [500, 0]
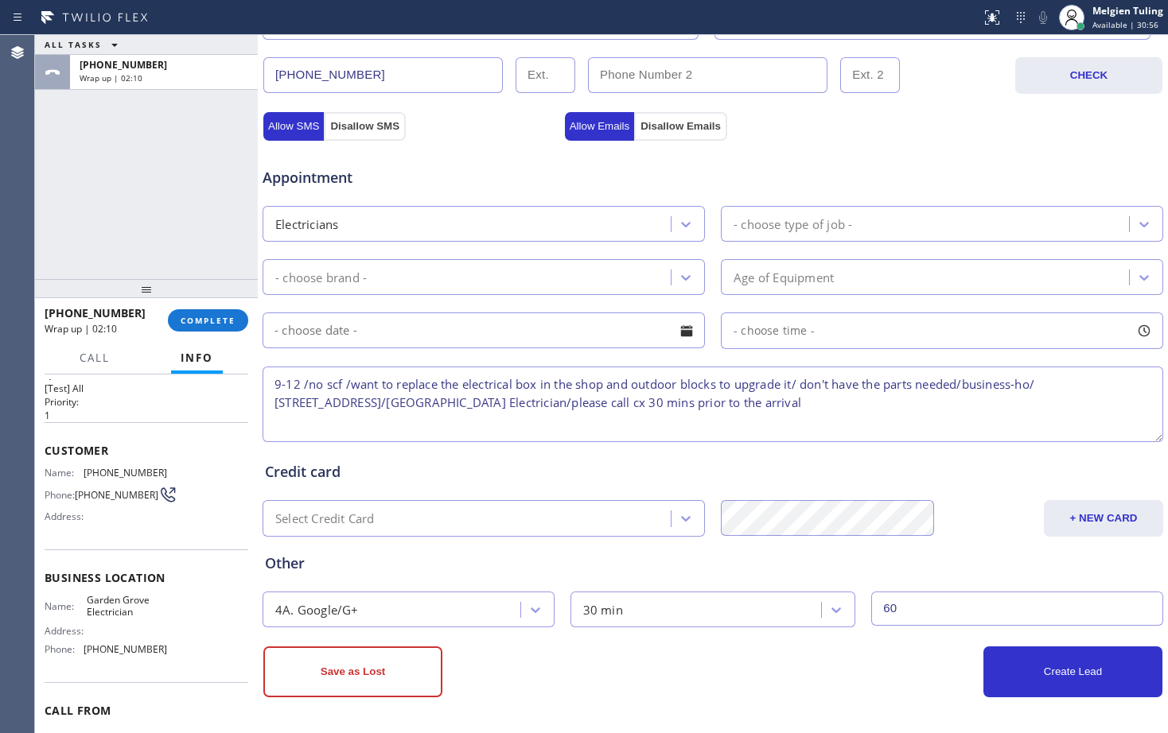
type input "[PERSON_NAME][EMAIL_ADDRESS][DOMAIN_NAME]"
click at [768, 221] on div "- choose type of job -" at bounding box center [792, 224] width 119 height 18
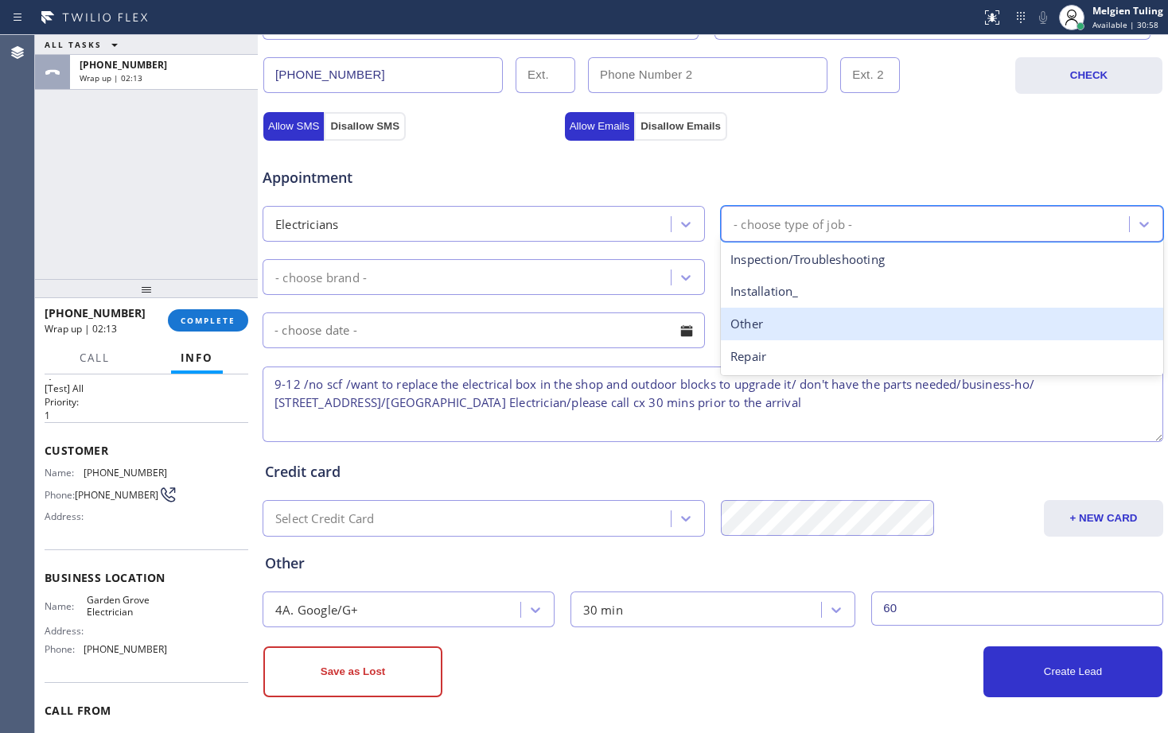
click at [772, 325] on div "Other" at bounding box center [942, 324] width 442 height 33
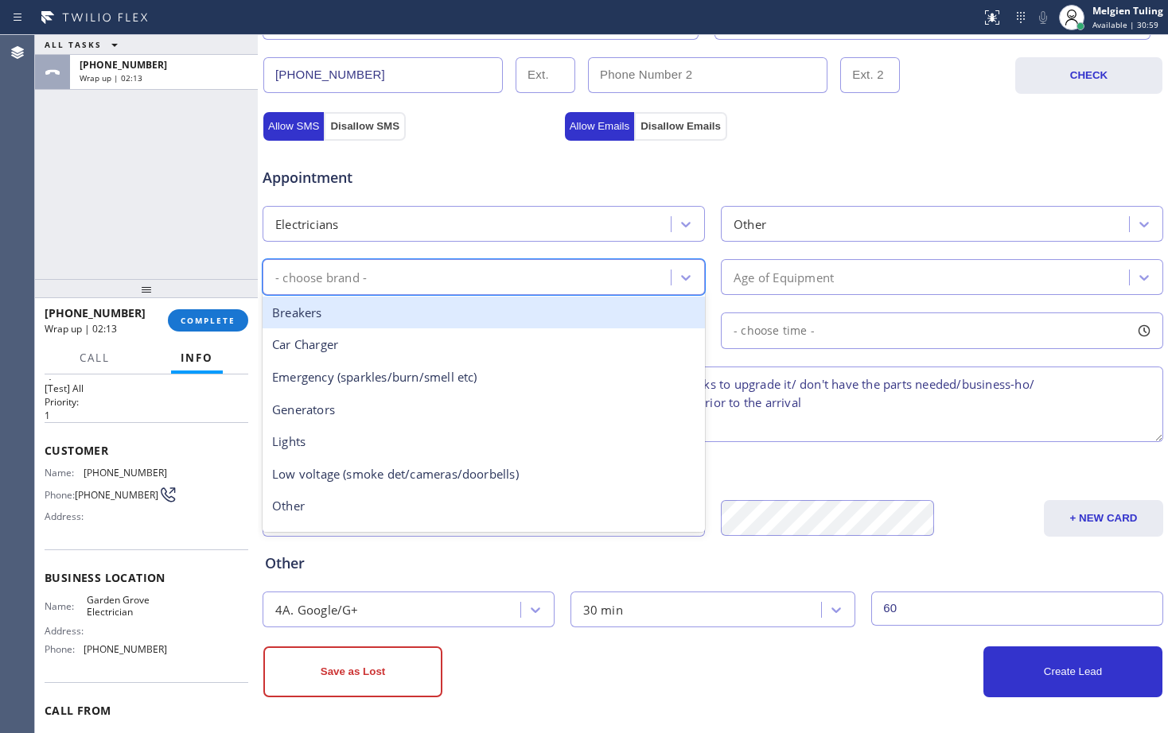
click at [518, 274] on div "- choose brand -" at bounding box center [468, 277] width 403 height 28
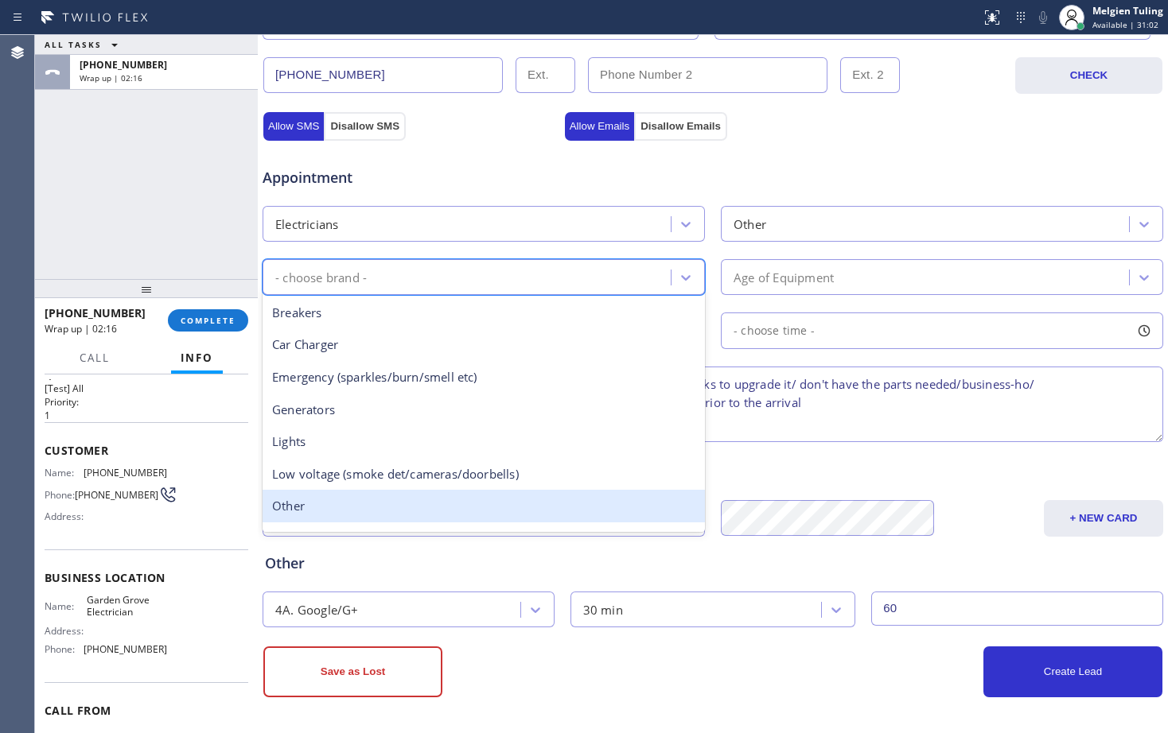
click at [317, 509] on div "Other" at bounding box center [483, 506] width 442 height 33
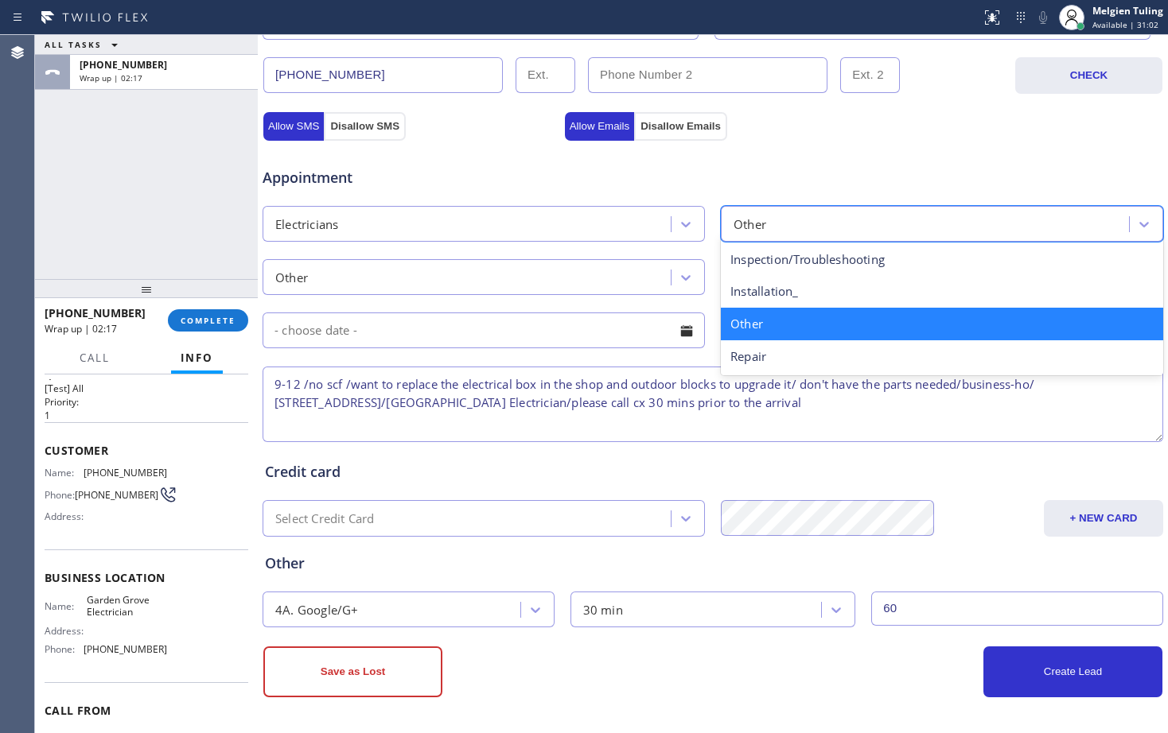
click at [779, 231] on div "Other" at bounding box center [926, 224] width 403 height 28
click at [768, 325] on div "Other" at bounding box center [942, 324] width 442 height 33
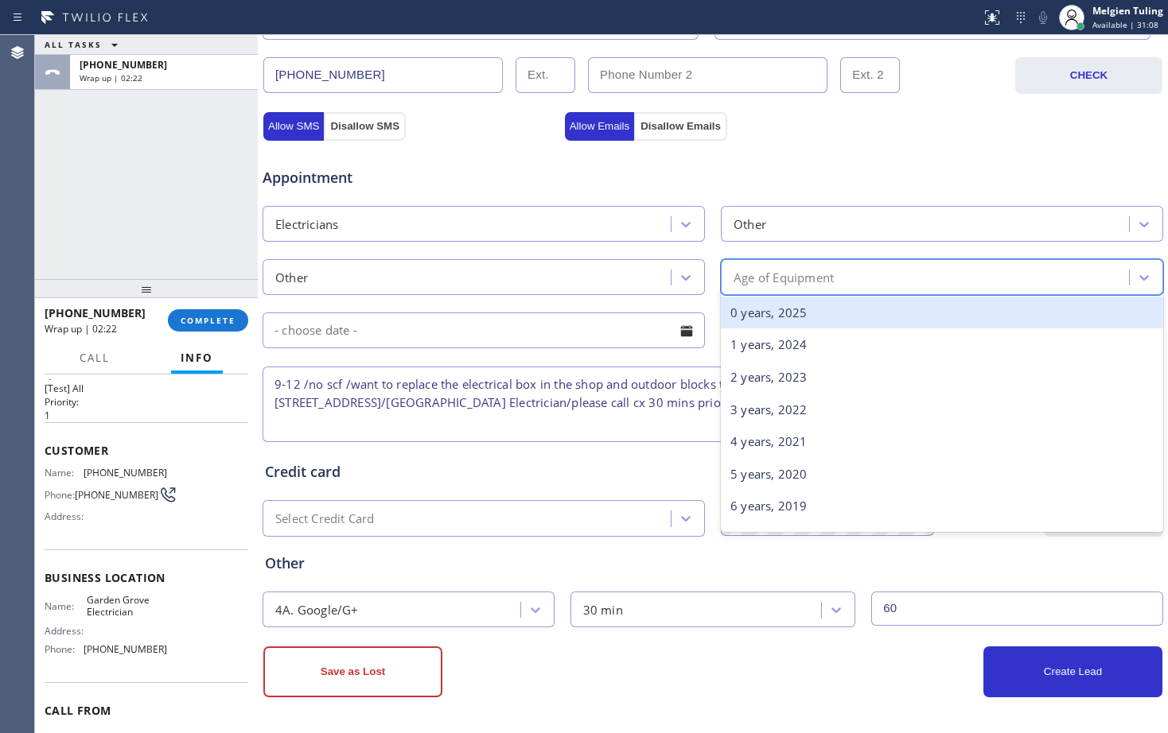
click at [763, 281] on div "Age of Equipment" at bounding box center [783, 277] width 100 height 18
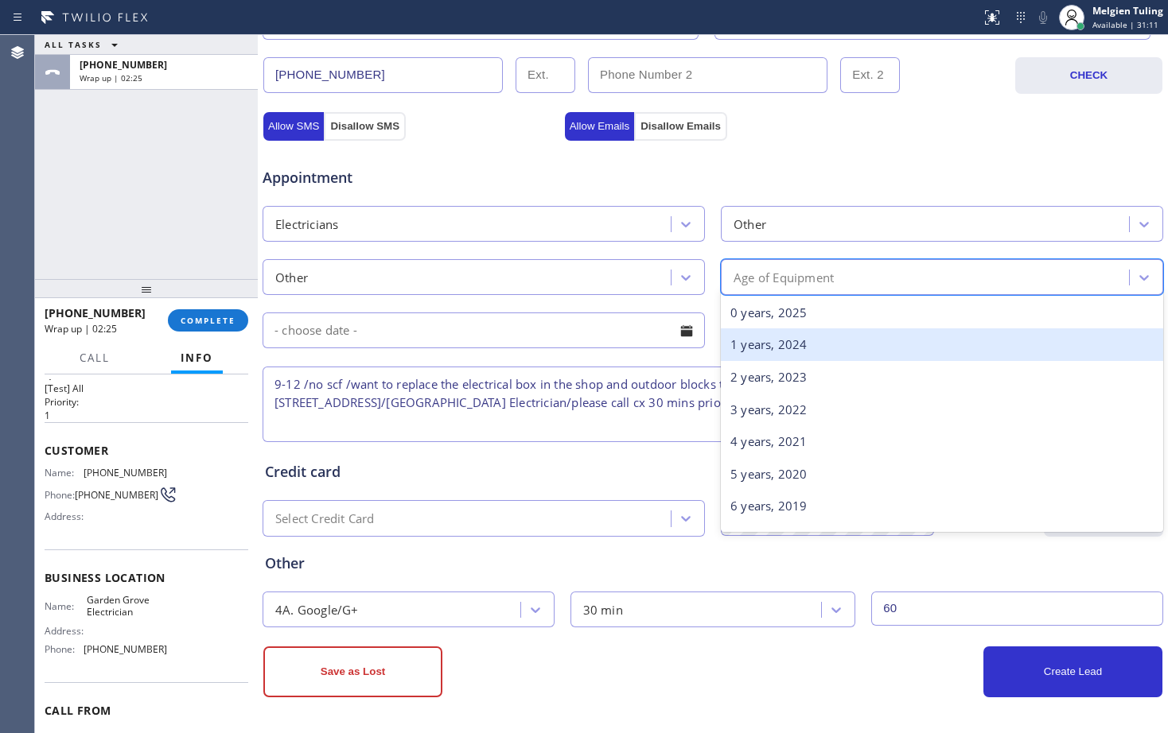
click at [748, 350] on div "1 years, 2024" at bounding box center [942, 345] width 442 height 33
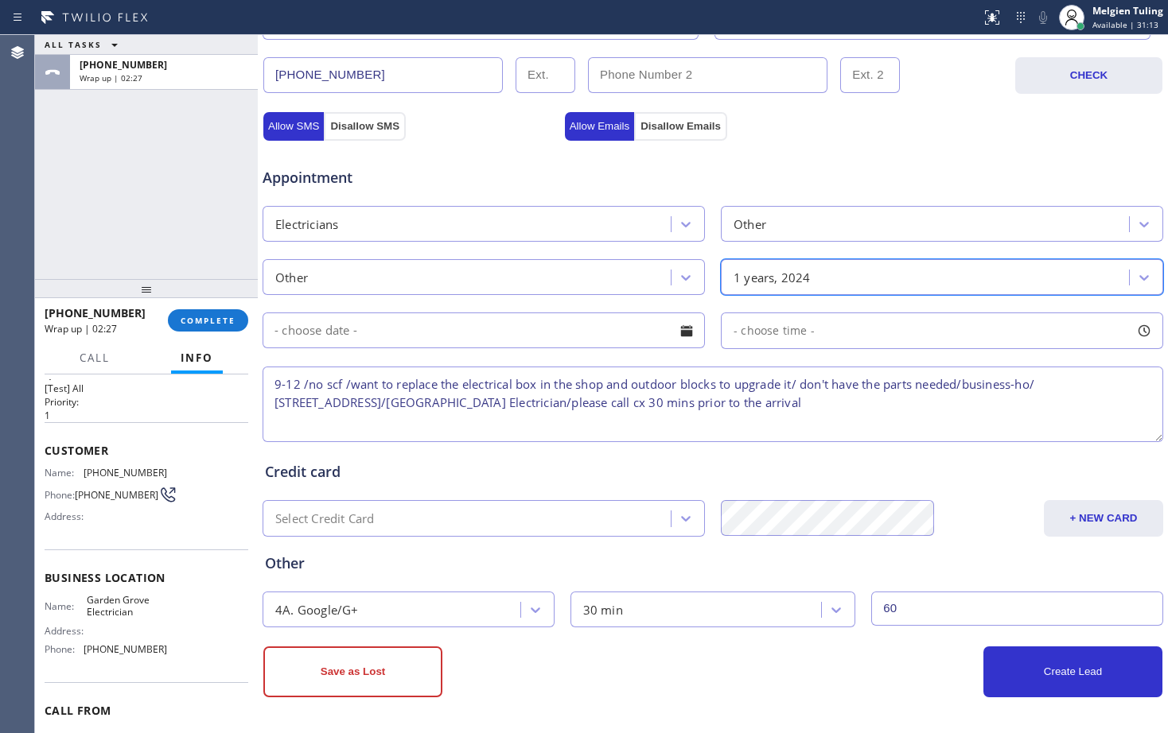
click at [437, 332] on input "text" at bounding box center [483, 331] width 442 height 36
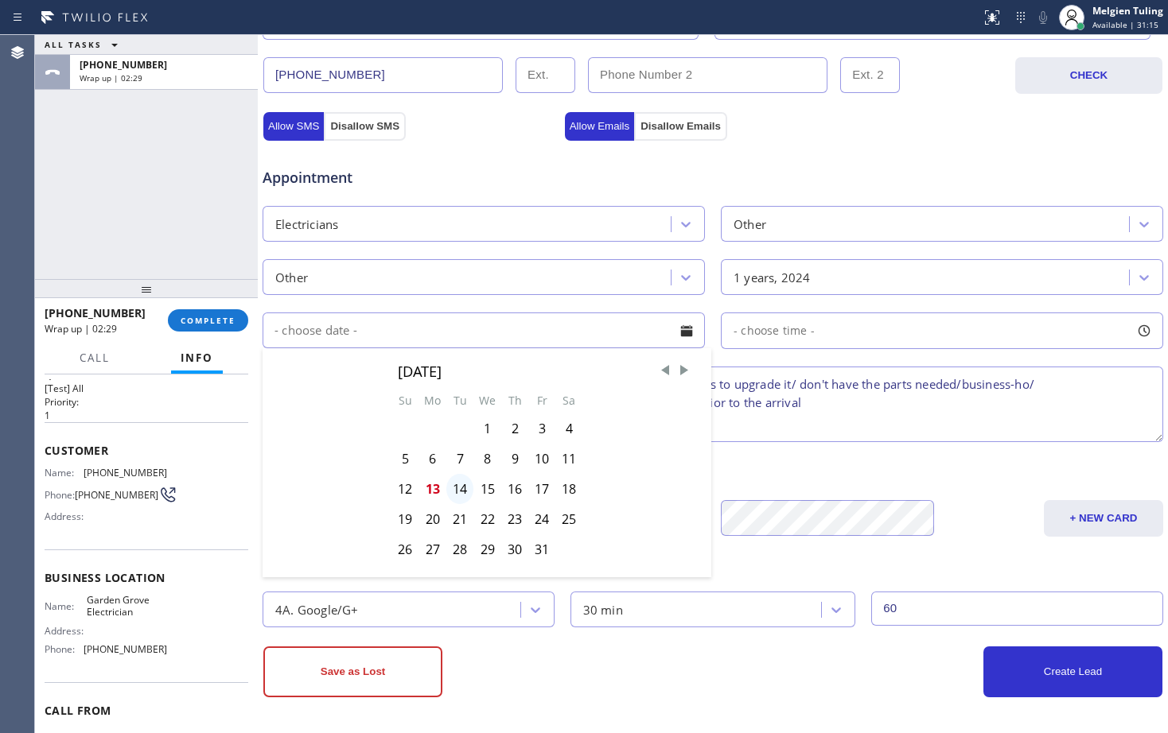
click at [454, 487] on div "14" at bounding box center [459, 489] width 27 height 30
type input "[DATE]"
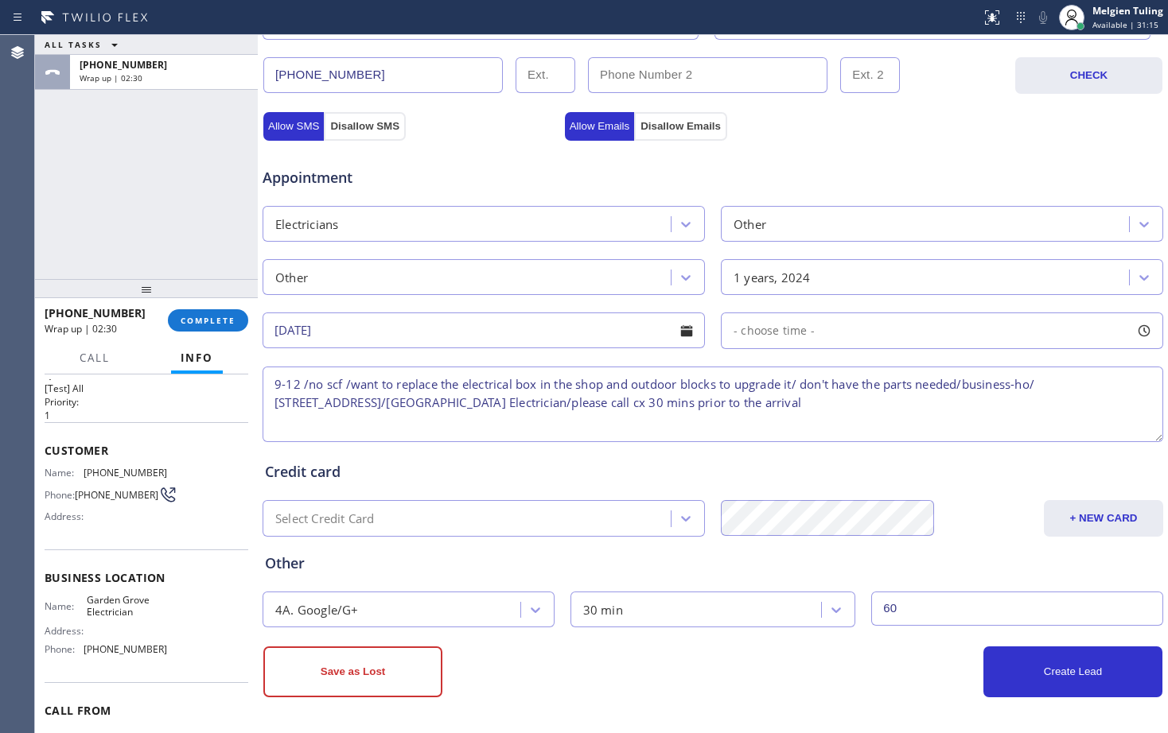
click at [779, 327] on span "- choose time -" at bounding box center [773, 330] width 81 height 15
drag, startPoint x: 737, startPoint y: 420, endPoint x: 850, endPoint y: 419, distance: 113.7
click at [854, 419] on div at bounding box center [863, 427] width 19 height 33
drag, startPoint x: 724, startPoint y: 426, endPoint x: 748, endPoint y: 427, distance: 23.9
click at [748, 427] on div at bounding box center [752, 427] width 19 height 33
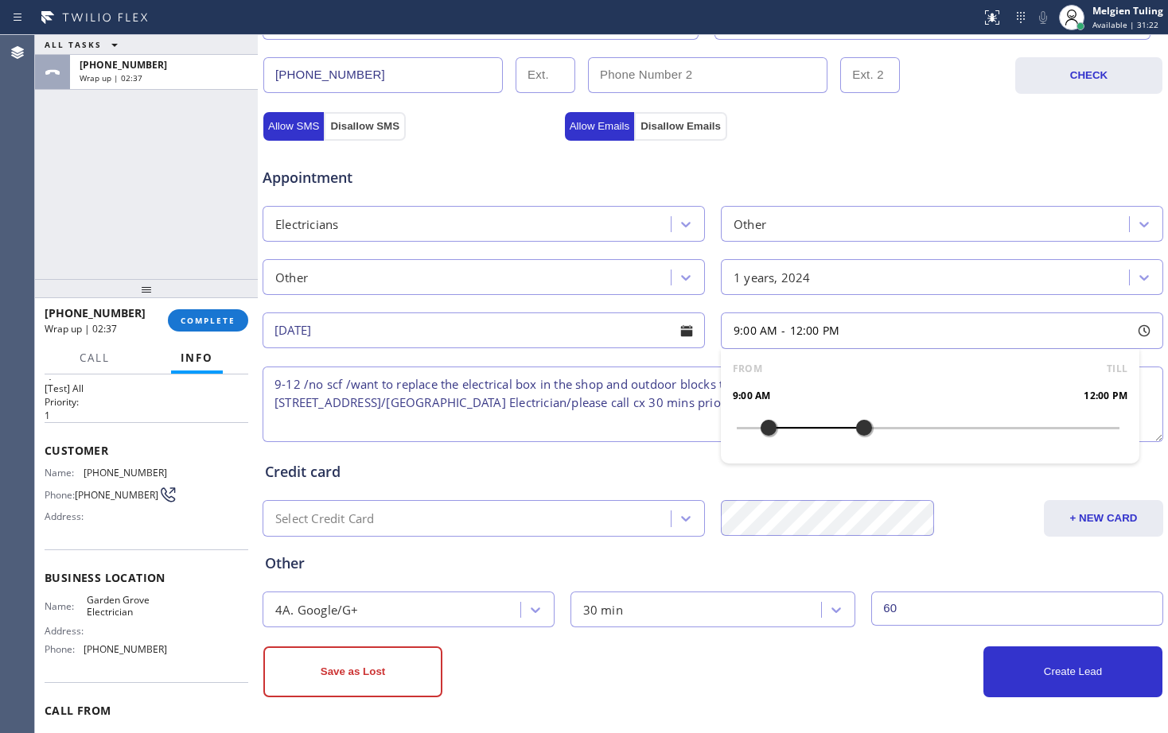
click at [759, 427] on div at bounding box center [768, 427] width 19 height 33
click at [567, 342] on input "[DATE]" at bounding box center [483, 331] width 442 height 36
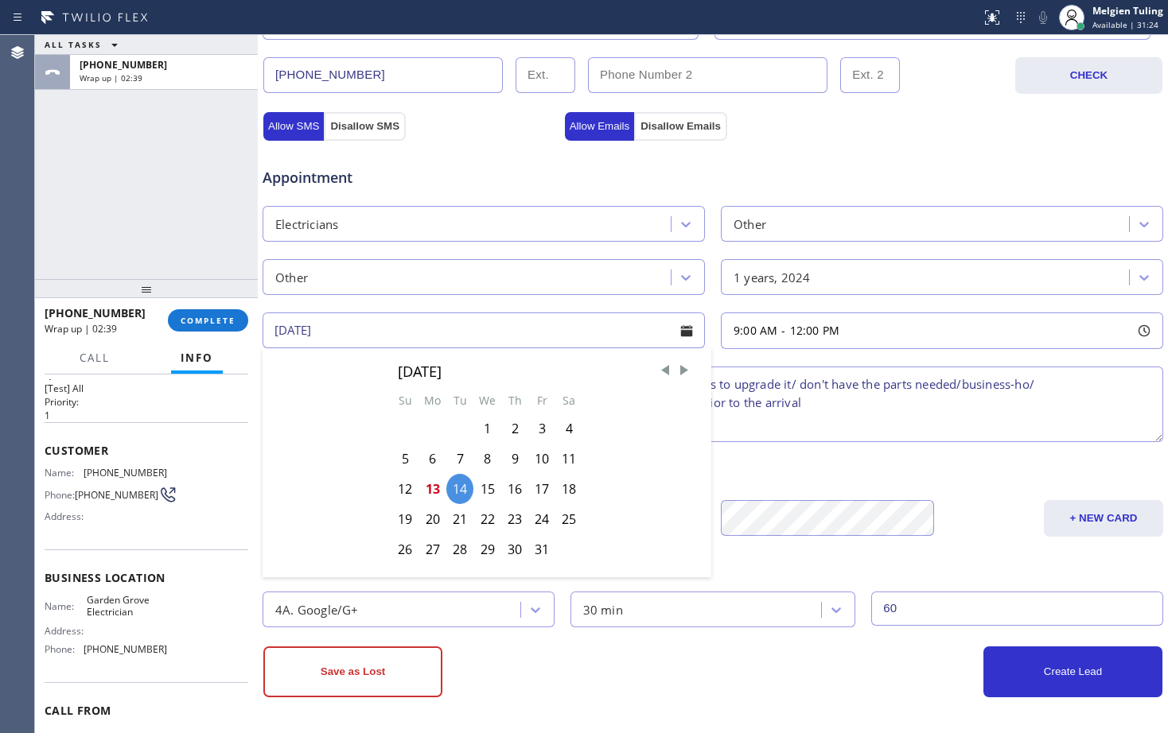
click at [809, 449] on div "Credit card Select Credit Card + NEW CARD CANCEL SAVE" at bounding box center [713, 490] width 902 height 91
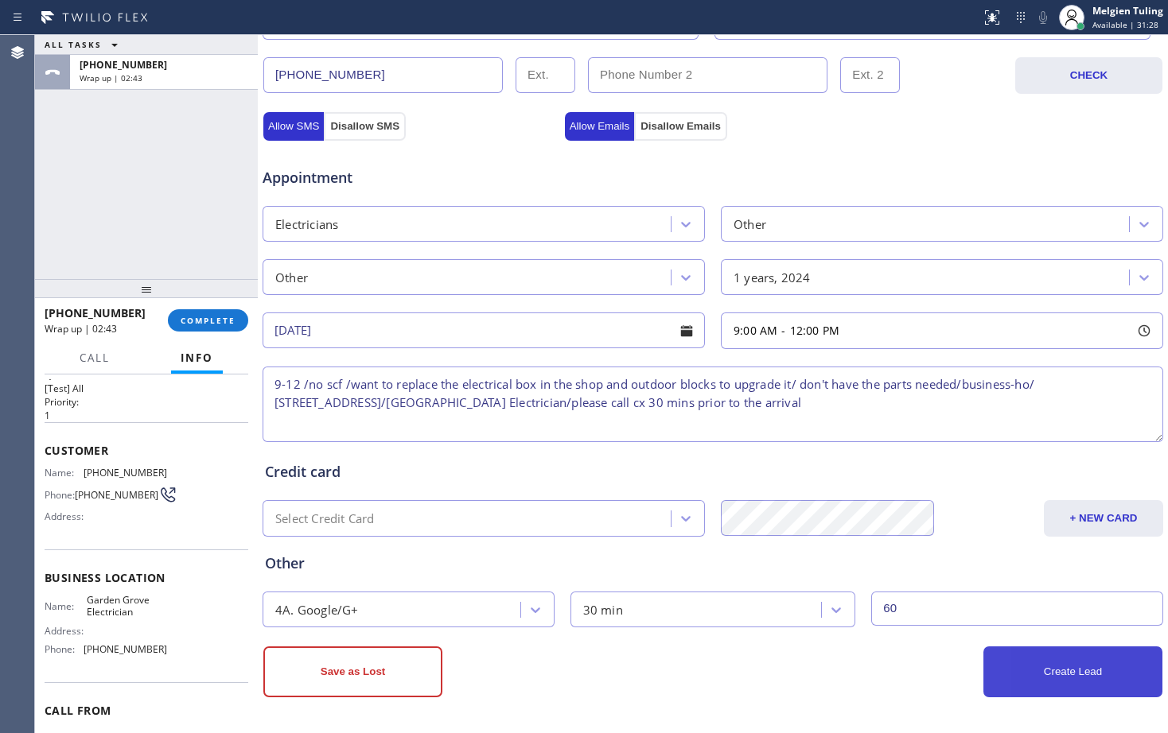
click at [1056, 677] on button "Create Lead" at bounding box center [1072, 672] width 179 height 51
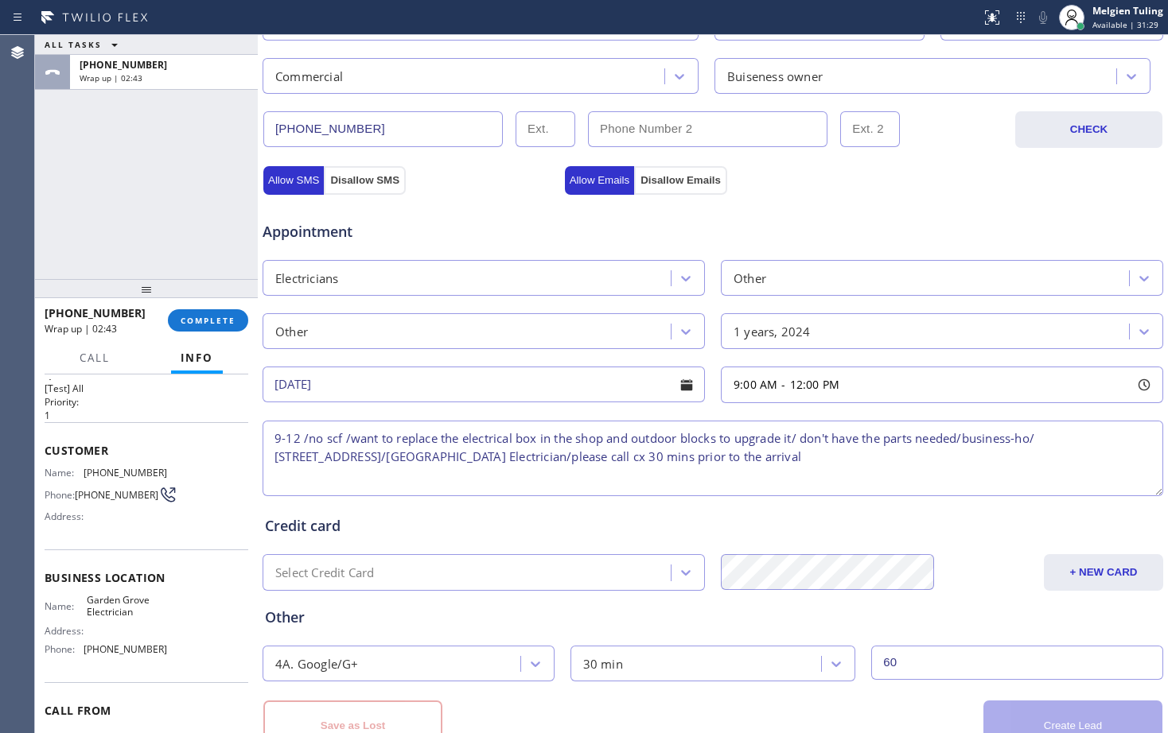
scroll to position [554, 0]
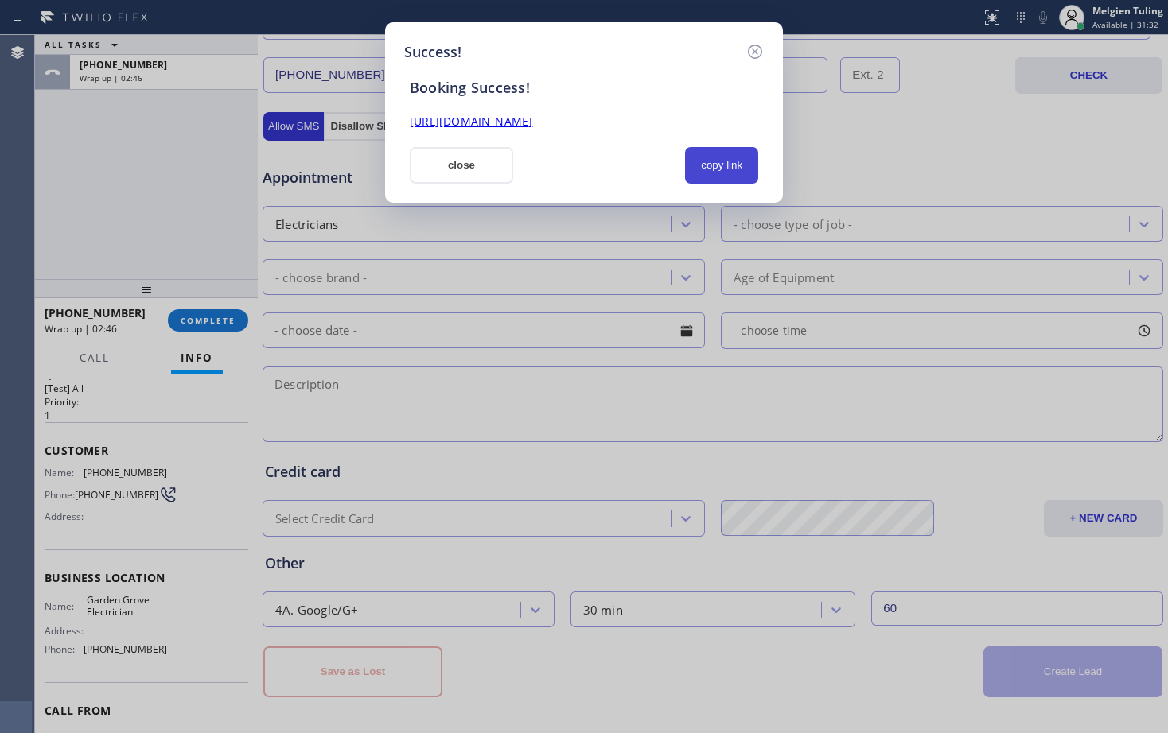
click at [718, 155] on button "copy link" at bounding box center [721, 165] width 73 height 37
click at [532, 128] on link "[URL][DOMAIN_NAME]" at bounding box center [471, 121] width 122 height 15
click at [472, 162] on button "close" at bounding box center [461, 165] width 103 height 37
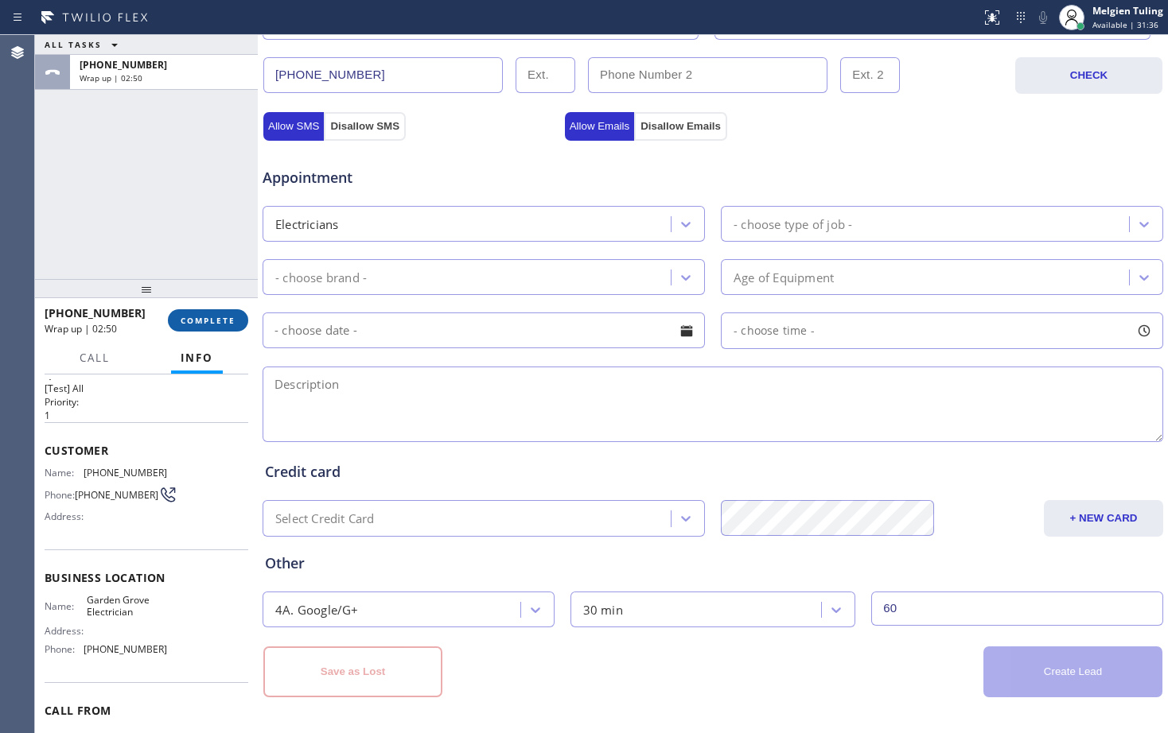
click at [195, 314] on button "COMPLETE" at bounding box center [208, 320] width 80 height 22
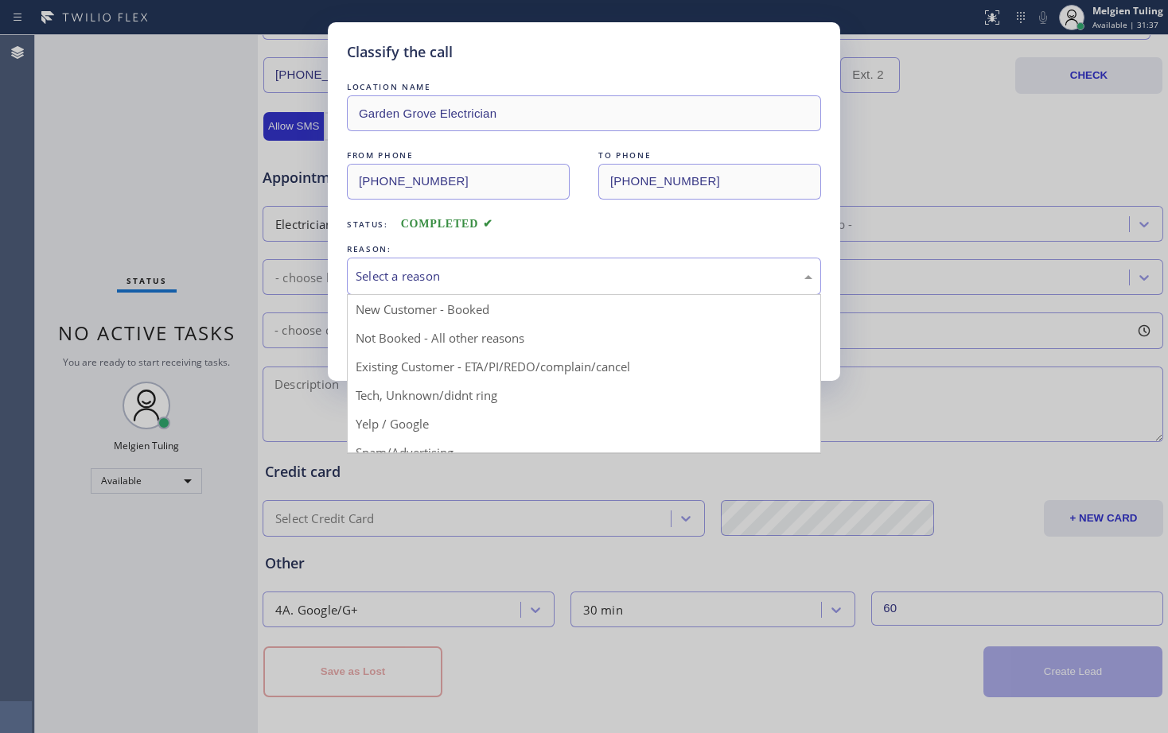
click at [448, 274] on div "Select a reason" at bounding box center [584, 276] width 457 height 18
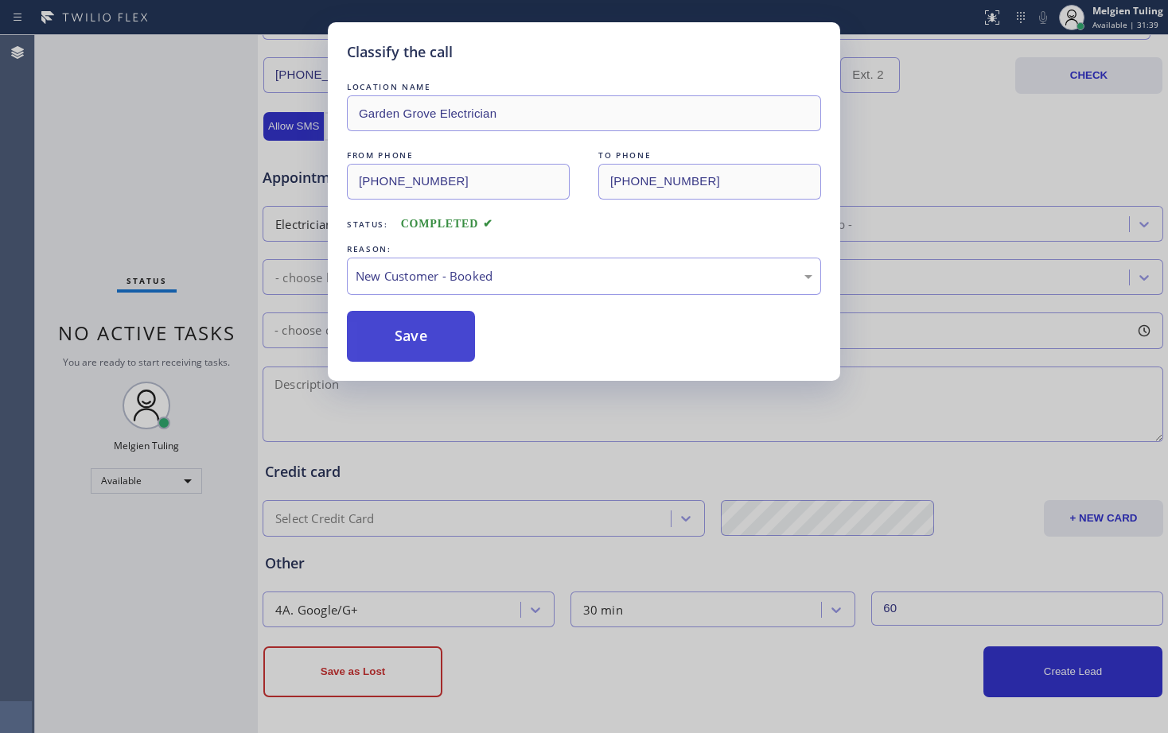
click at [425, 327] on button "Save" at bounding box center [411, 336] width 128 height 51
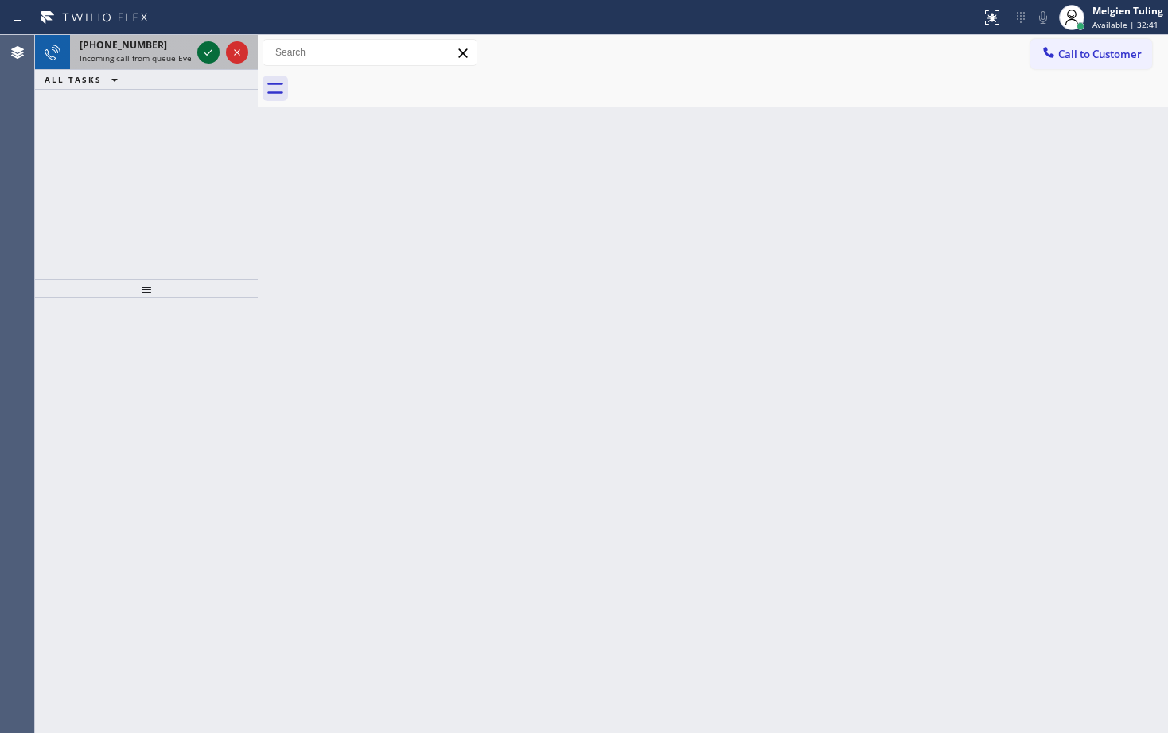
click at [202, 52] on icon at bounding box center [208, 52] width 19 height 19
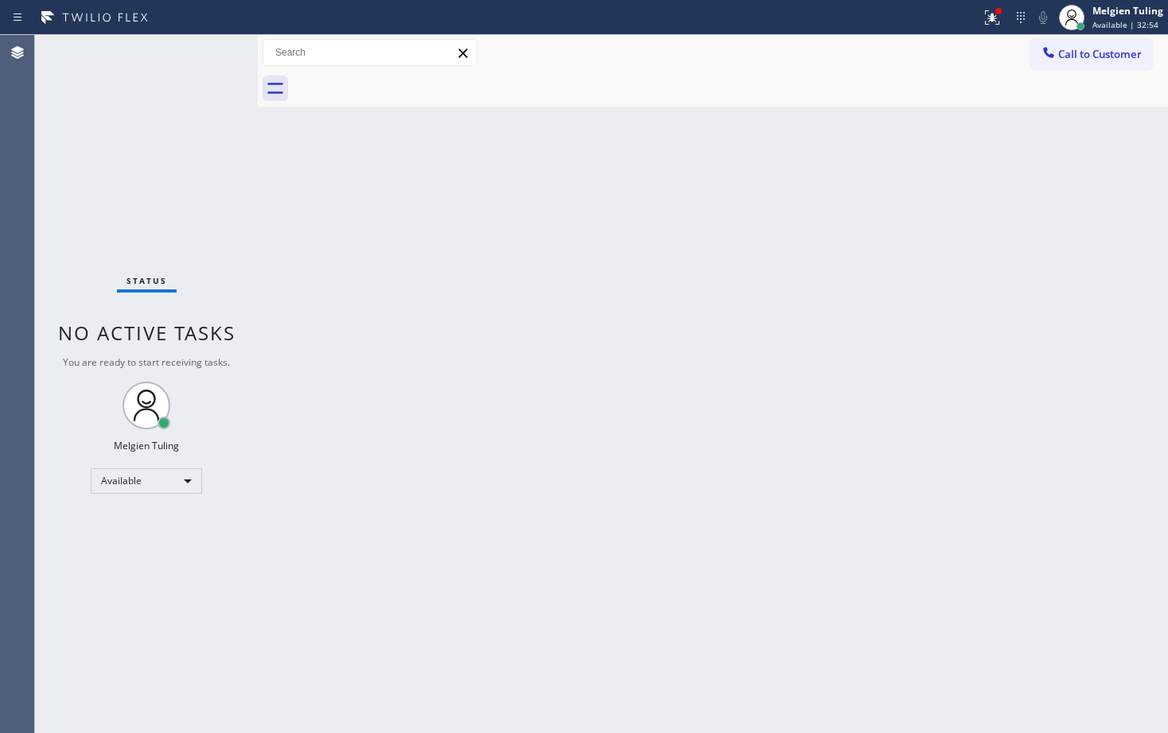
click at [359, 220] on div "Back to Dashboard Change Sender ID Customers Technicians Select a contact Outbo…" at bounding box center [713, 384] width 910 height 698
click at [1000, 17] on icon at bounding box center [991, 17] width 19 height 19
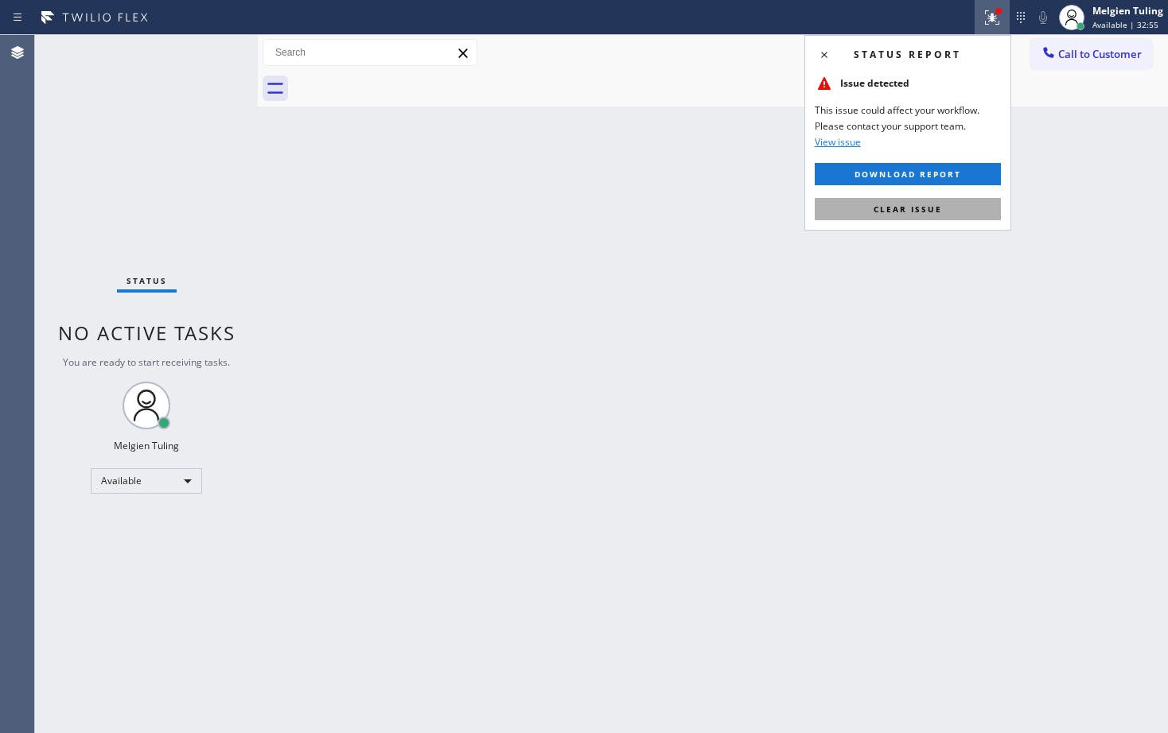
click at [888, 205] on span "Clear issue" at bounding box center [907, 209] width 68 height 11
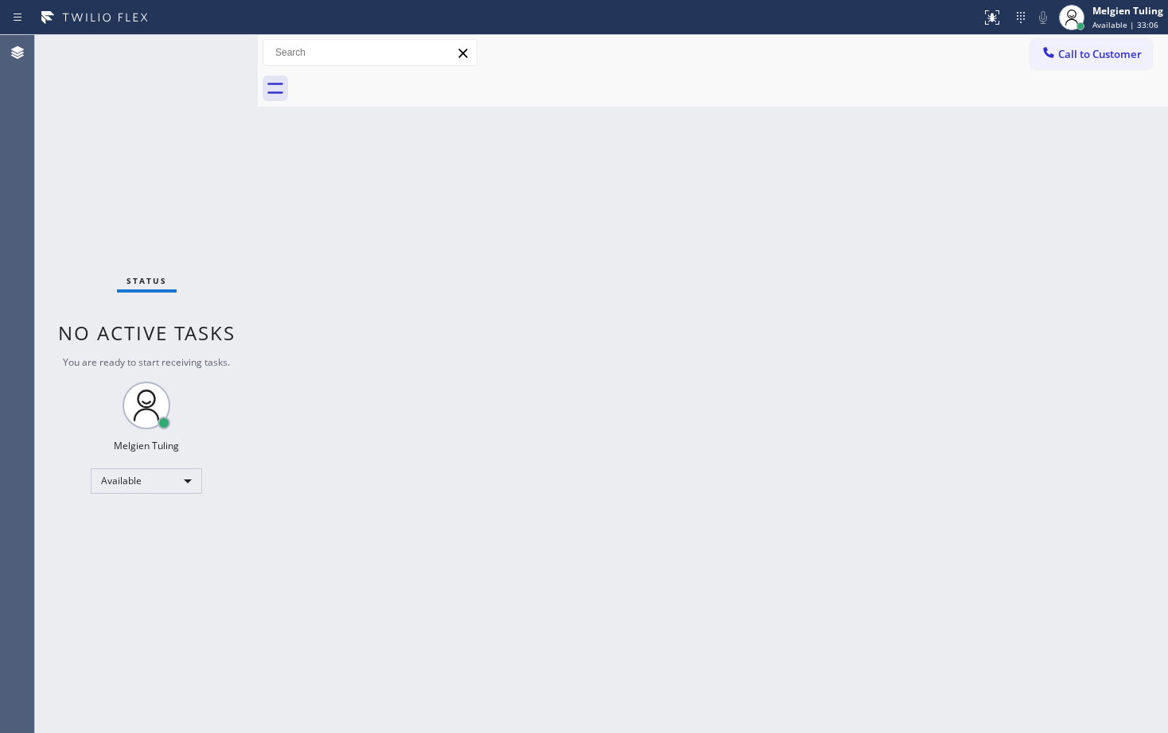
click at [387, 327] on div "Back to Dashboard Change Sender ID Customers Technicians Select a contact Outbo…" at bounding box center [713, 384] width 910 height 698
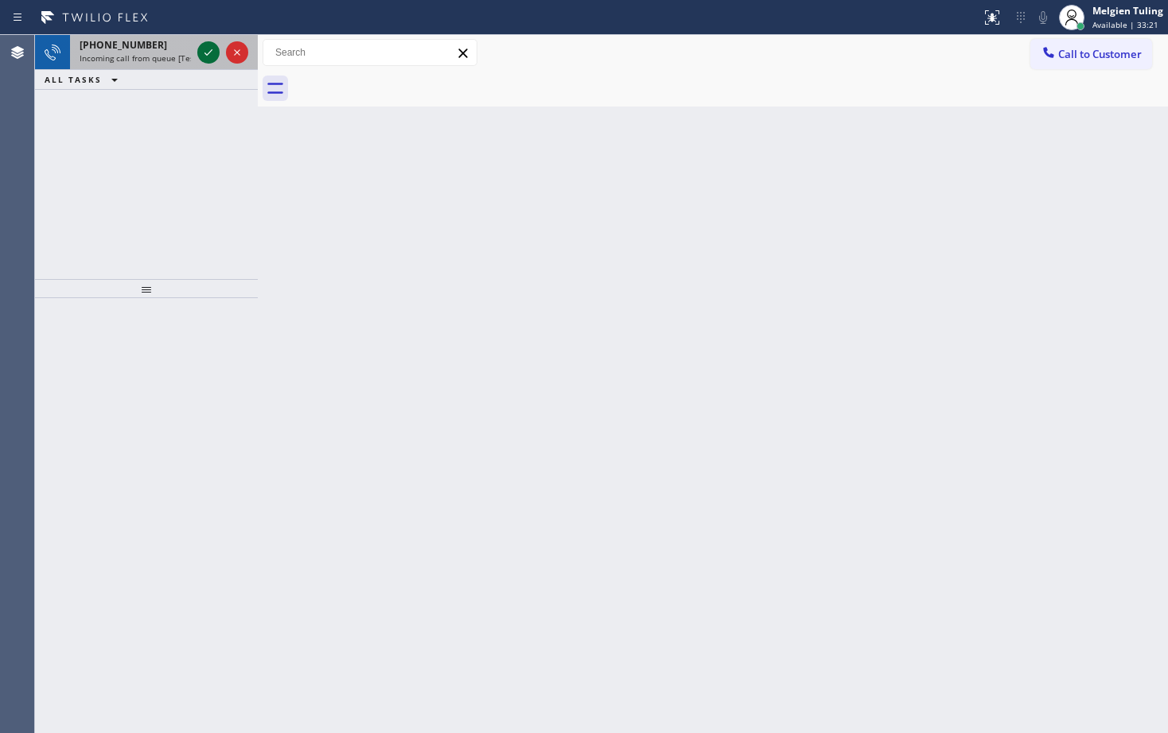
click at [204, 53] on icon at bounding box center [208, 52] width 19 height 19
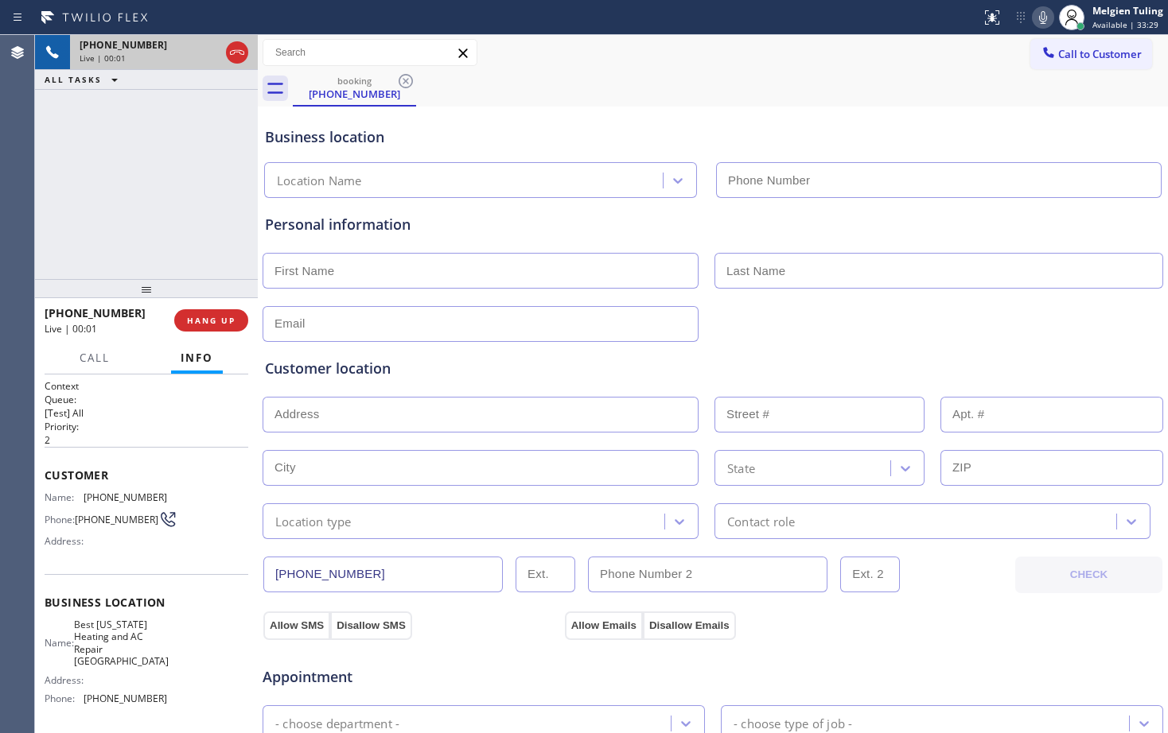
type input "[PHONE_NUMBER]"
click at [174, 189] on div "[PHONE_NUMBER] Live | 01:58 ALL TASKS ALL TASKS ACTIVE TASKS TASKS IN WRAP UP" at bounding box center [146, 157] width 223 height 244
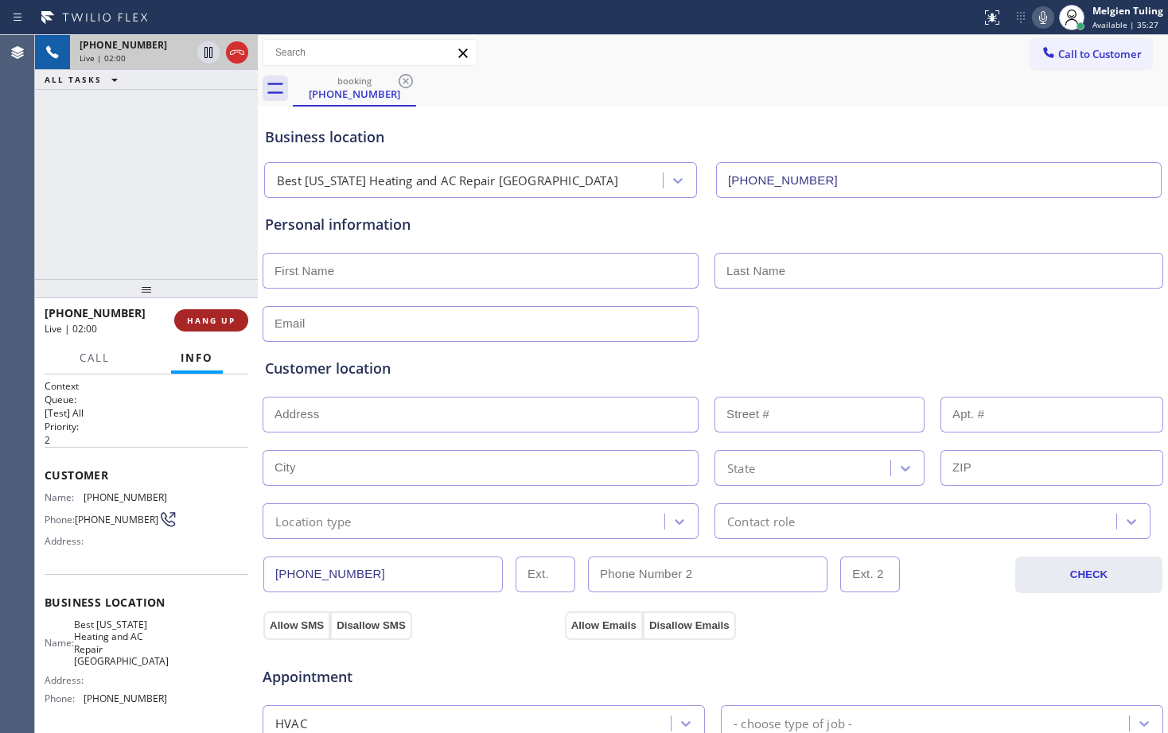
click at [190, 321] on span "HANG UP" at bounding box center [211, 320] width 49 height 11
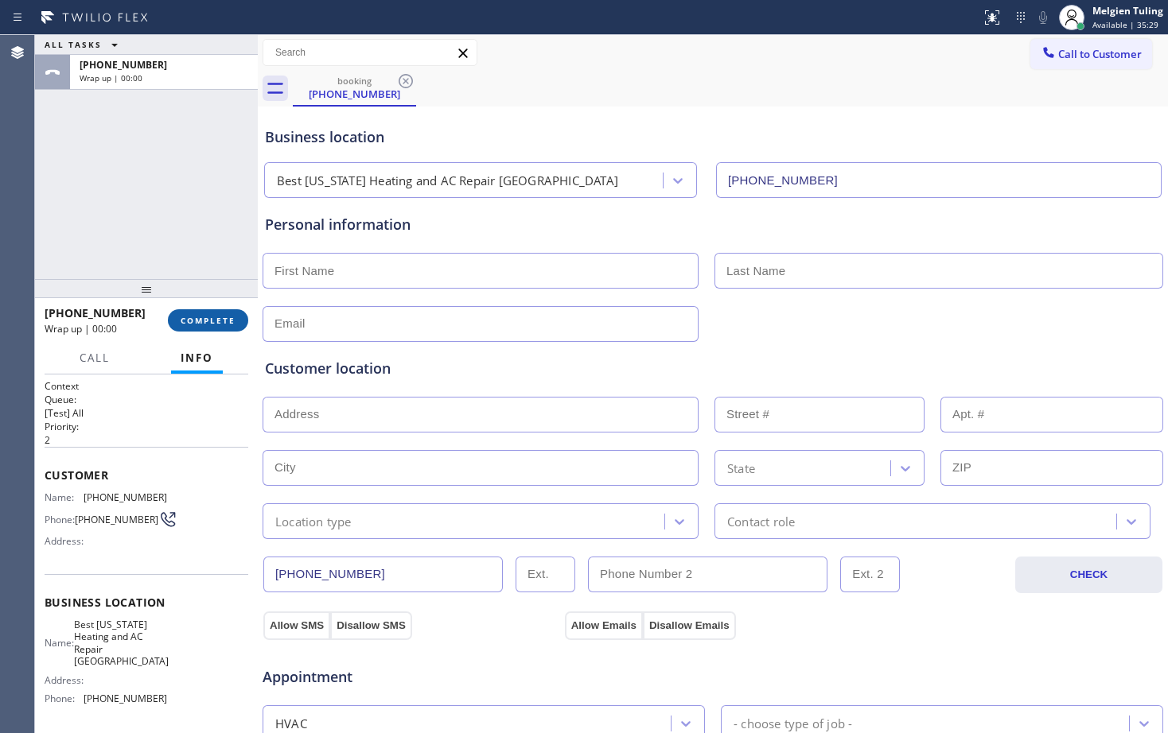
click at [190, 320] on span "COMPLETE" at bounding box center [208, 320] width 55 height 11
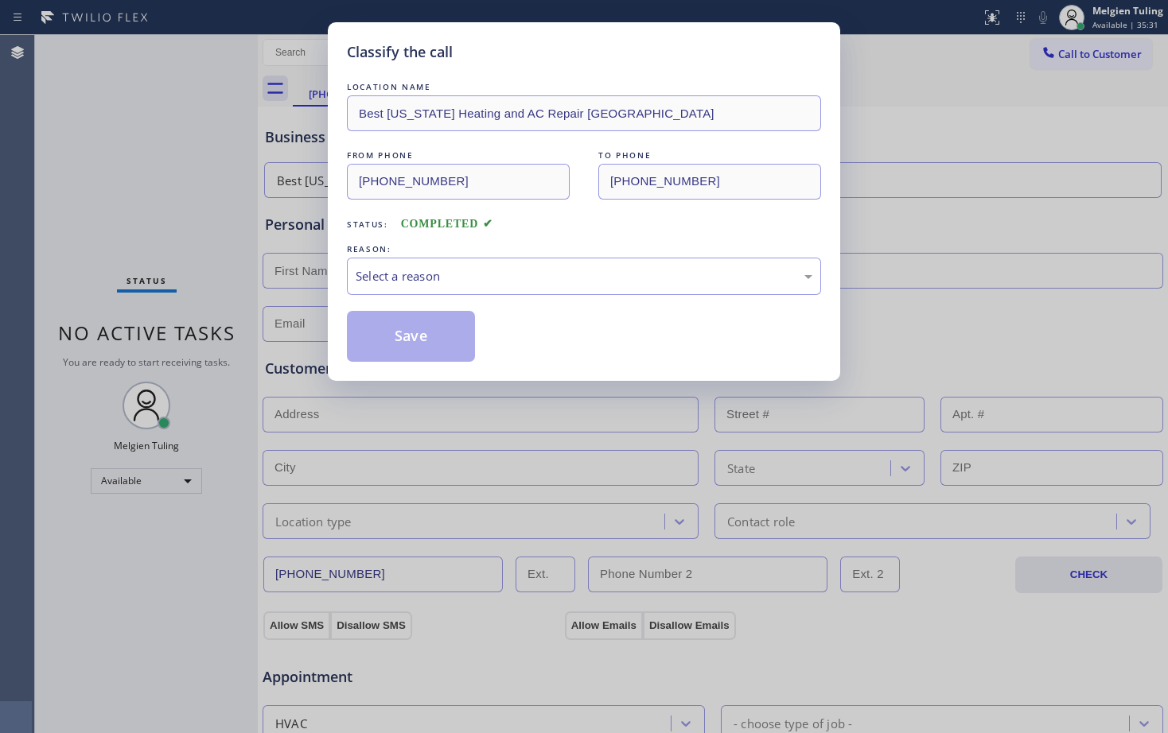
click at [438, 274] on div "Select a reason" at bounding box center [584, 276] width 457 height 18
click at [414, 331] on button "Save" at bounding box center [411, 336] width 128 height 51
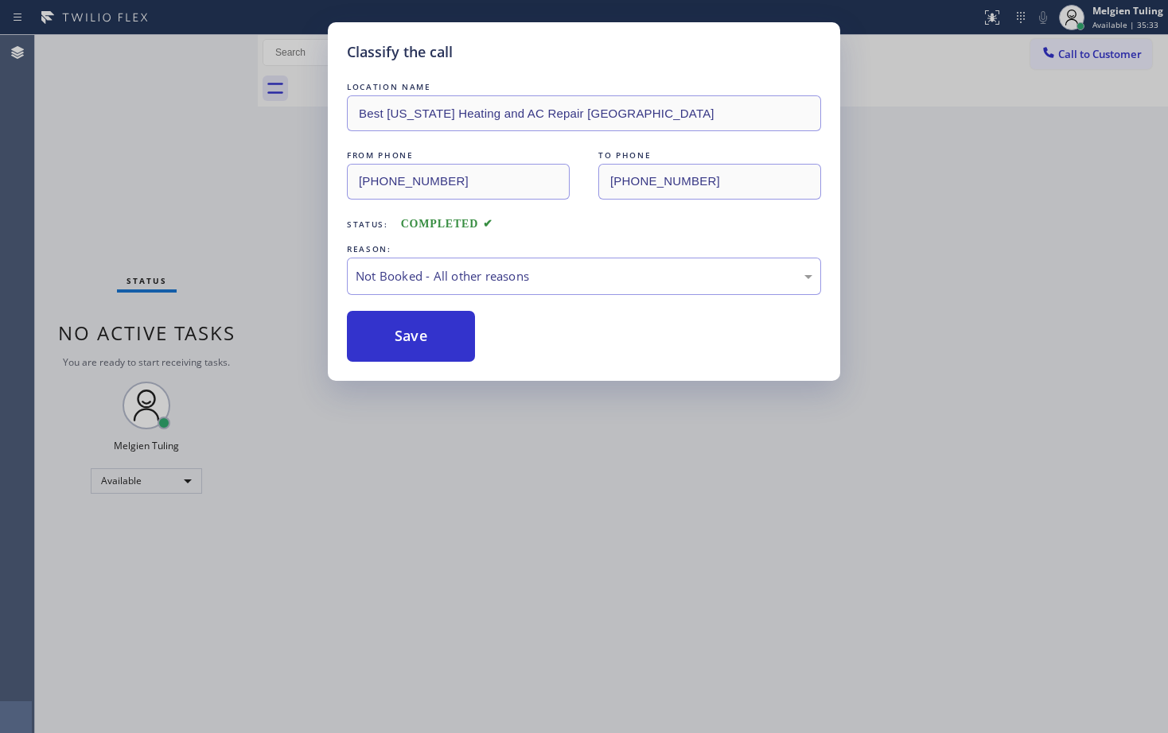
click at [140, 174] on div "Classify the call LOCATION NAME Best [US_STATE] Heating and AC Repair [GEOGRAPH…" at bounding box center [584, 366] width 1168 height 733
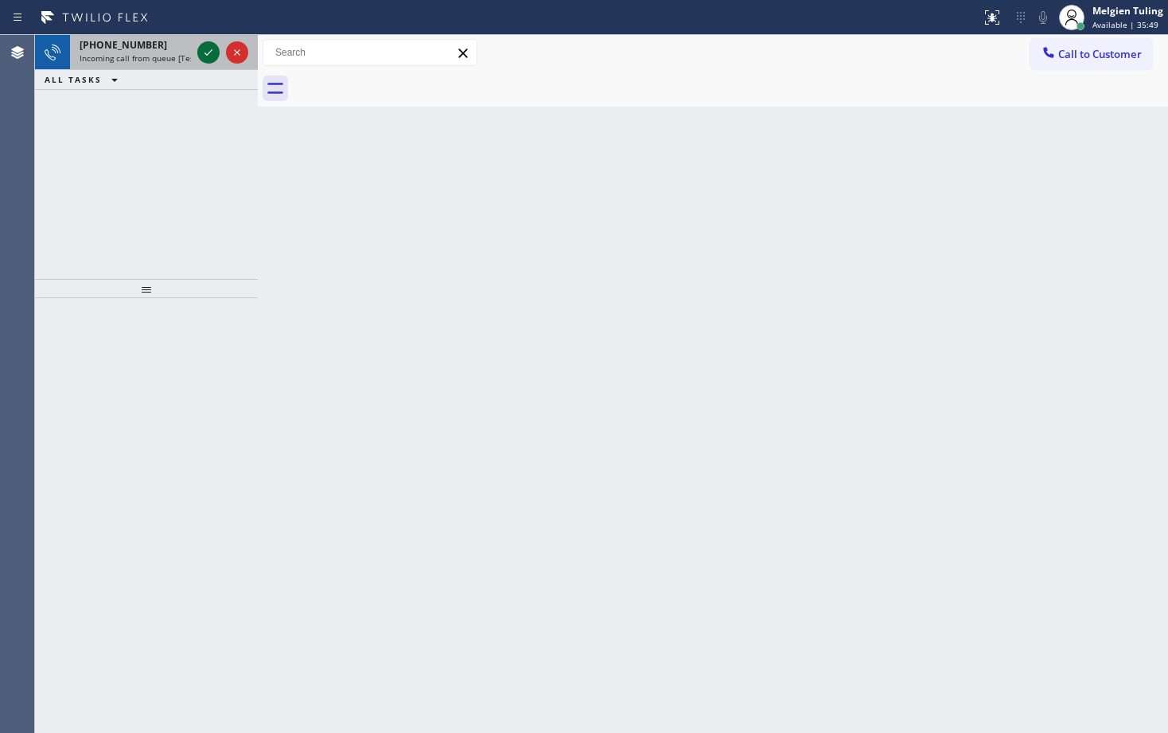
click at [203, 56] on icon at bounding box center [208, 52] width 19 height 19
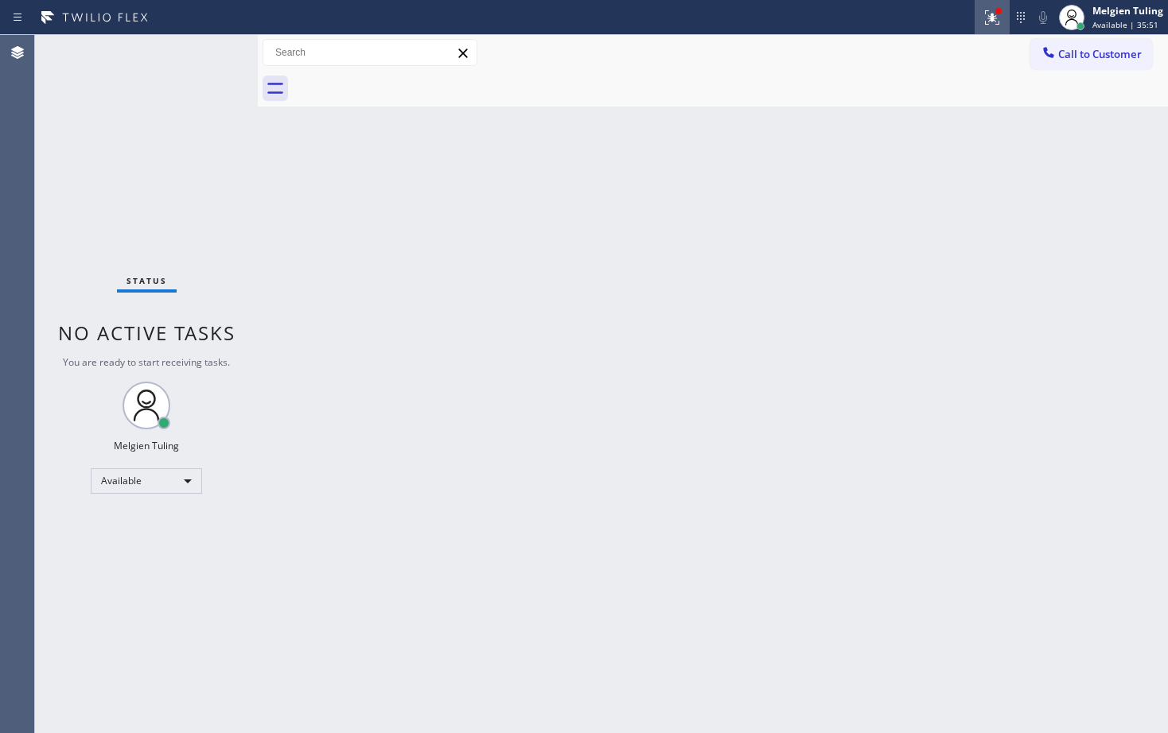
click at [992, 17] on icon at bounding box center [990, 15] width 10 height 11
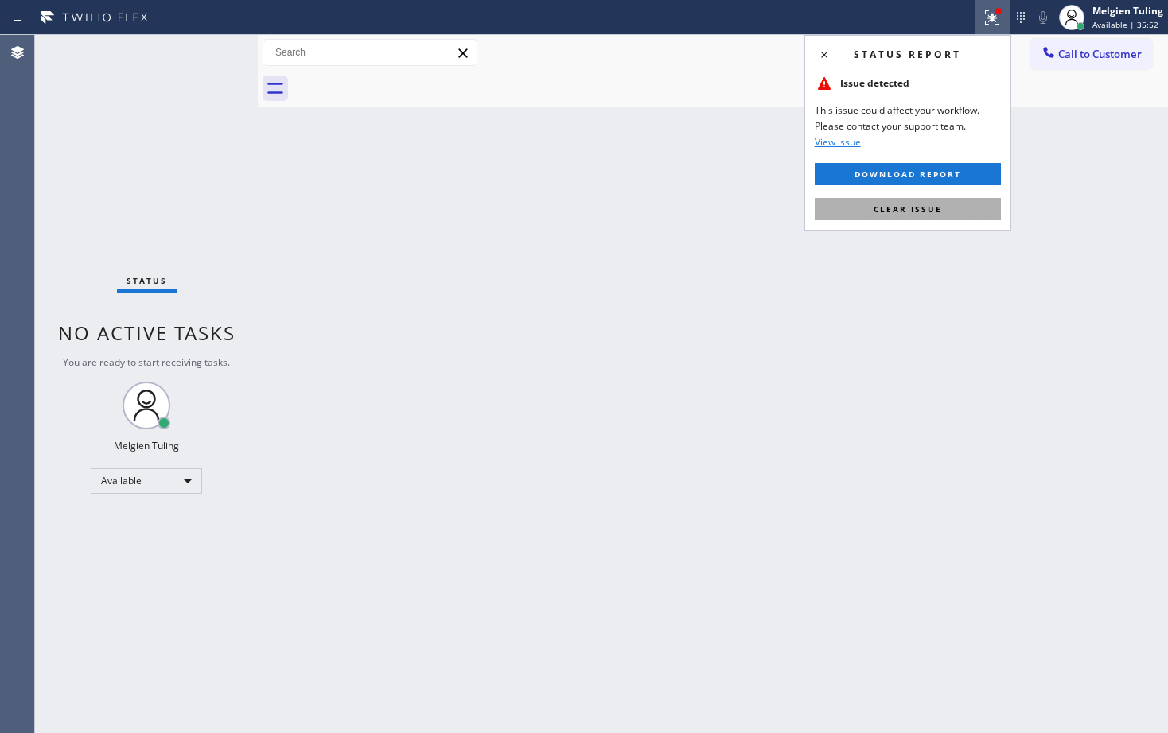
click at [892, 211] on span "Clear issue" at bounding box center [907, 209] width 68 height 11
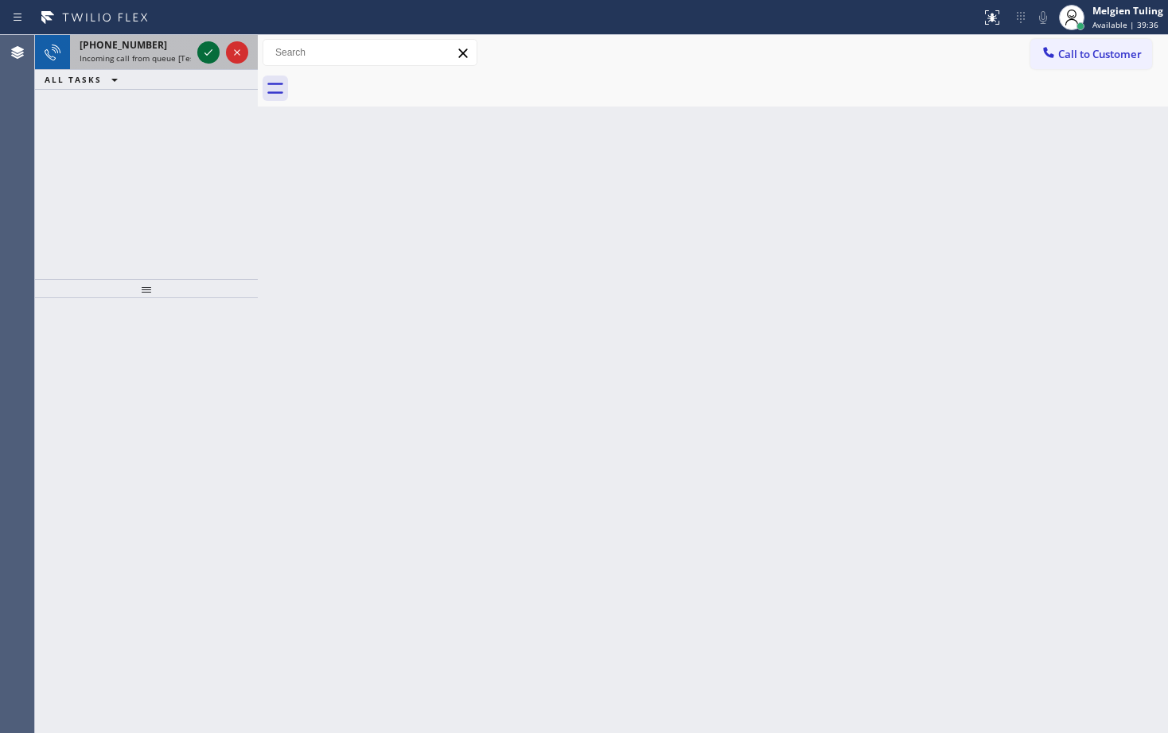
click at [207, 50] on icon at bounding box center [208, 52] width 19 height 19
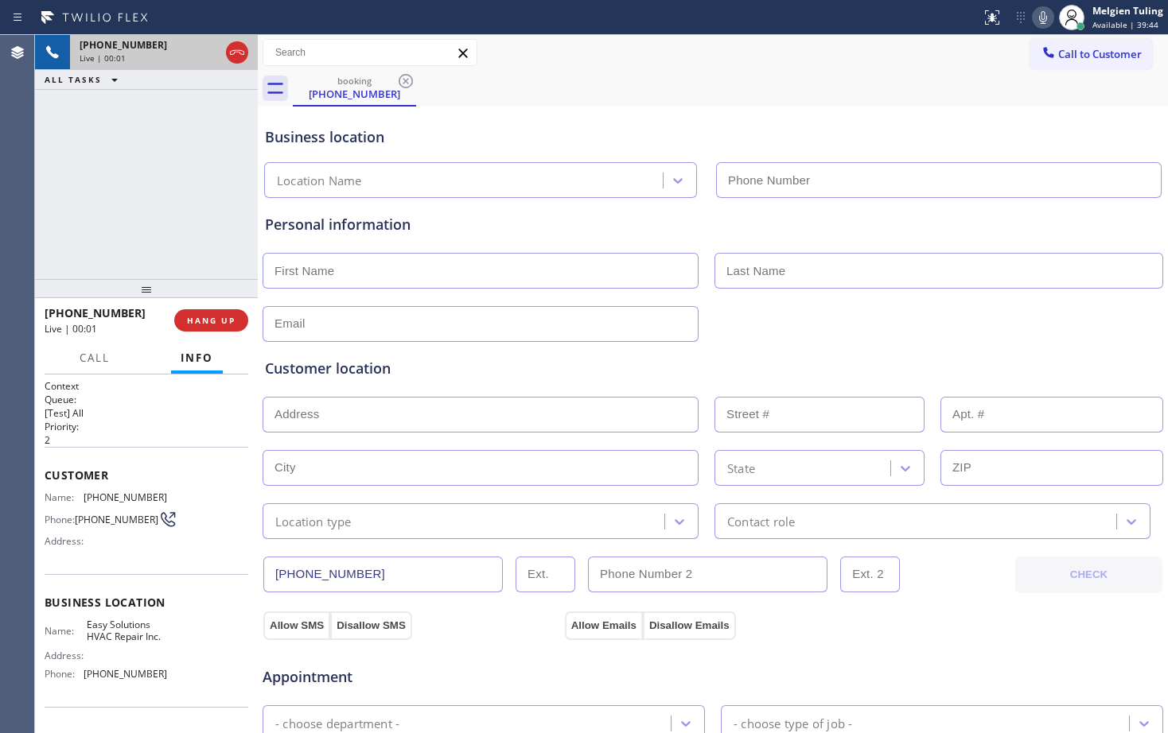
type input "[PHONE_NUMBER]"
click at [188, 317] on span "HANG UP" at bounding box center [211, 320] width 49 height 11
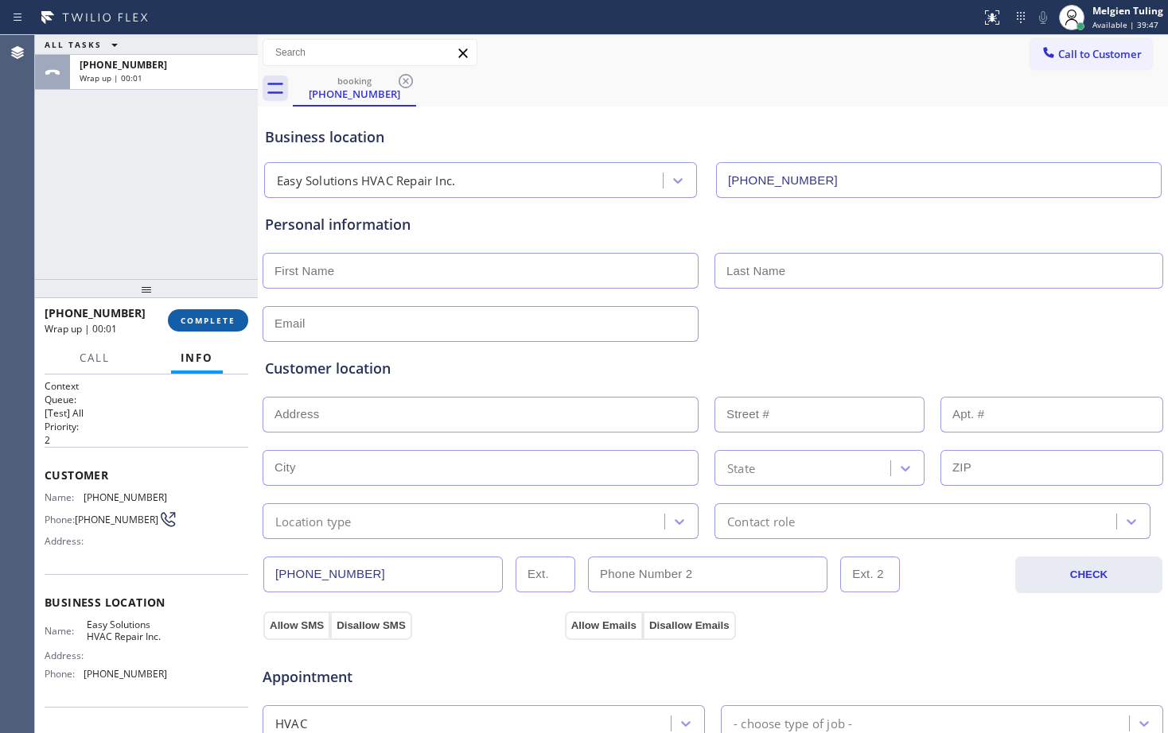
click at [207, 314] on button "COMPLETE" at bounding box center [208, 320] width 80 height 22
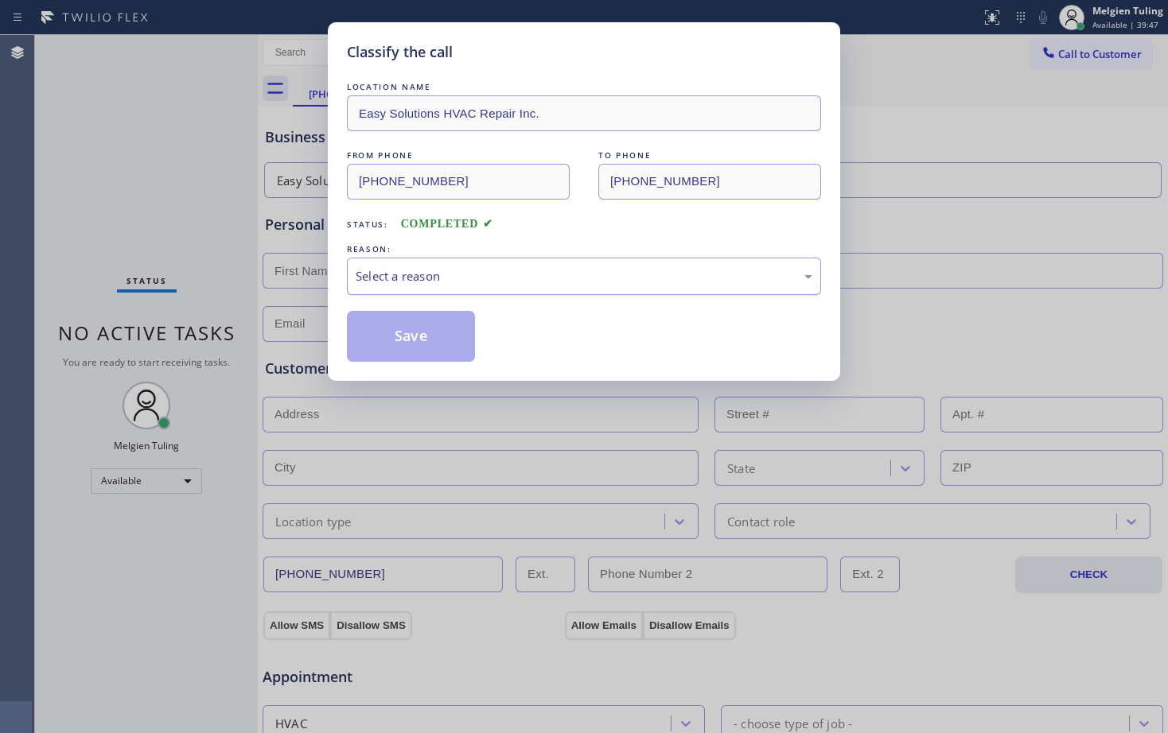
click at [385, 279] on div "Select a reason" at bounding box center [584, 276] width 457 height 18
click at [425, 335] on button "Save" at bounding box center [411, 336] width 128 height 51
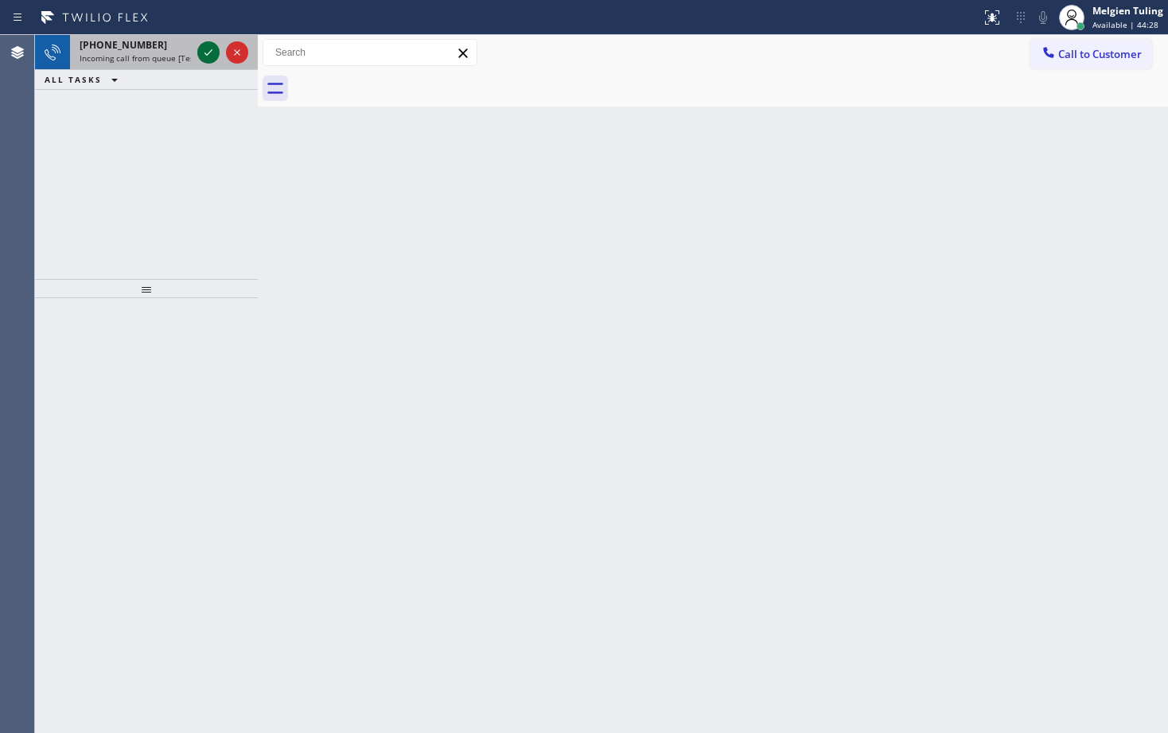
click at [210, 51] on icon at bounding box center [208, 52] width 19 height 19
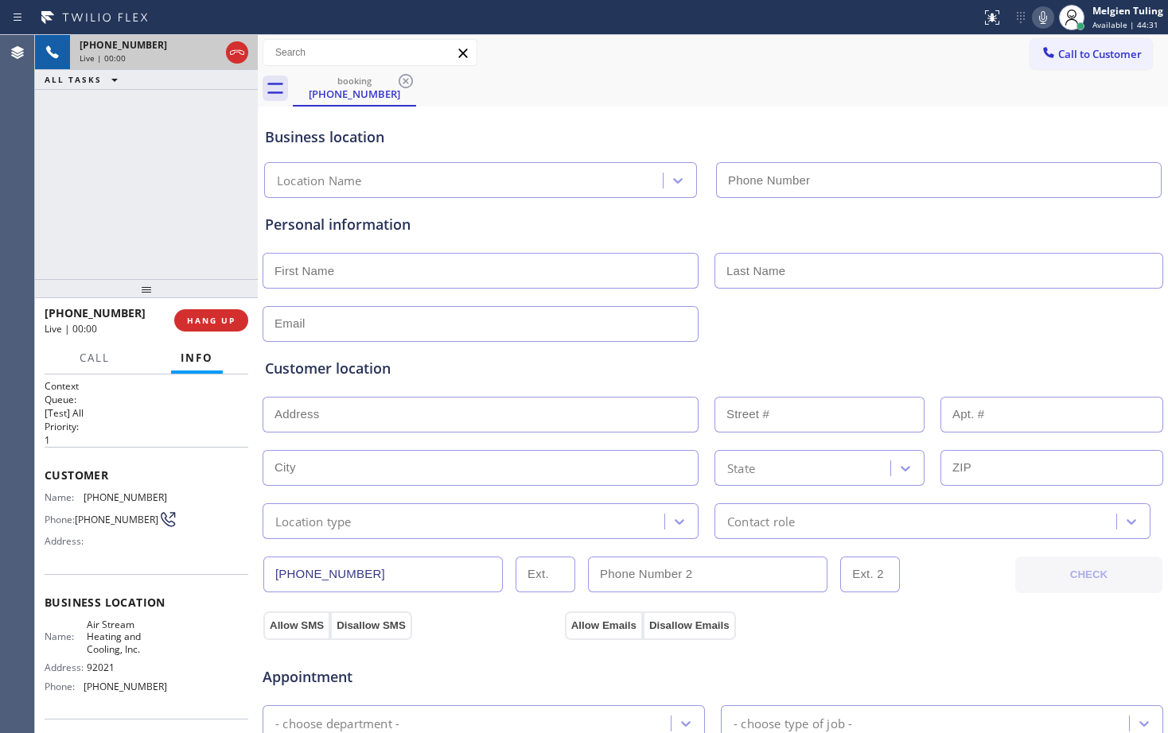
type input "[PHONE_NUMBER]"
click at [198, 330] on button "HANG UP" at bounding box center [211, 320] width 74 height 22
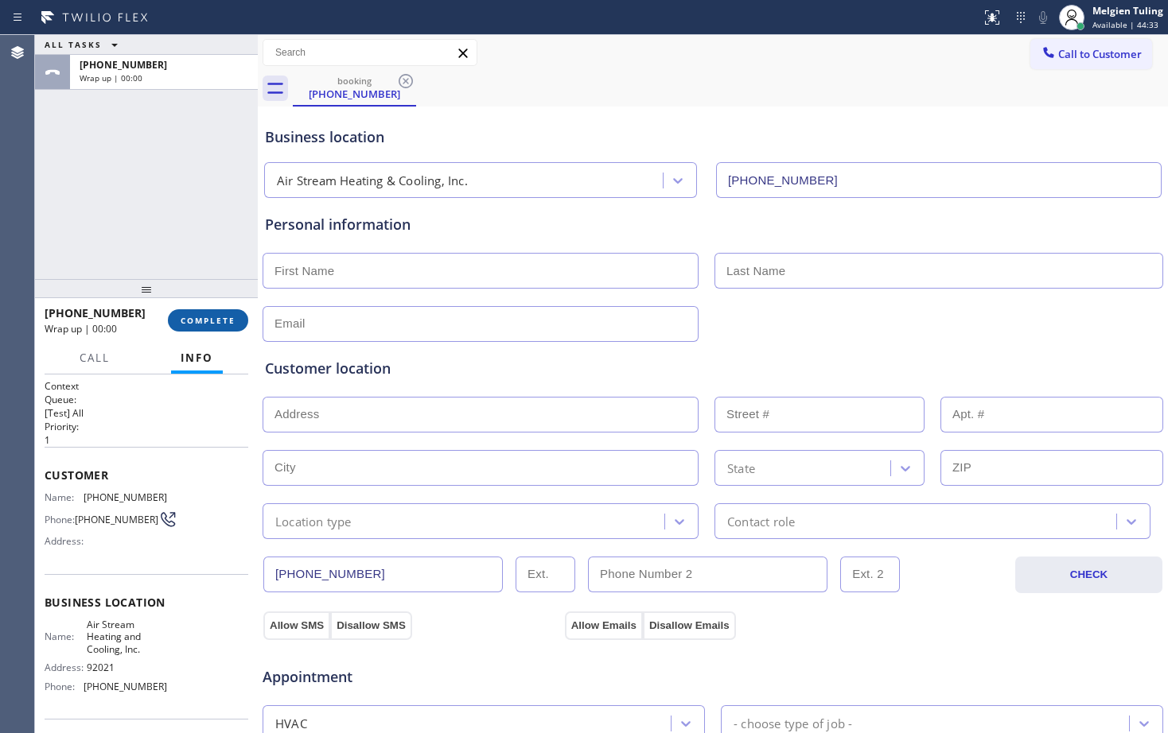
click at [206, 325] on span "COMPLETE" at bounding box center [208, 320] width 55 height 11
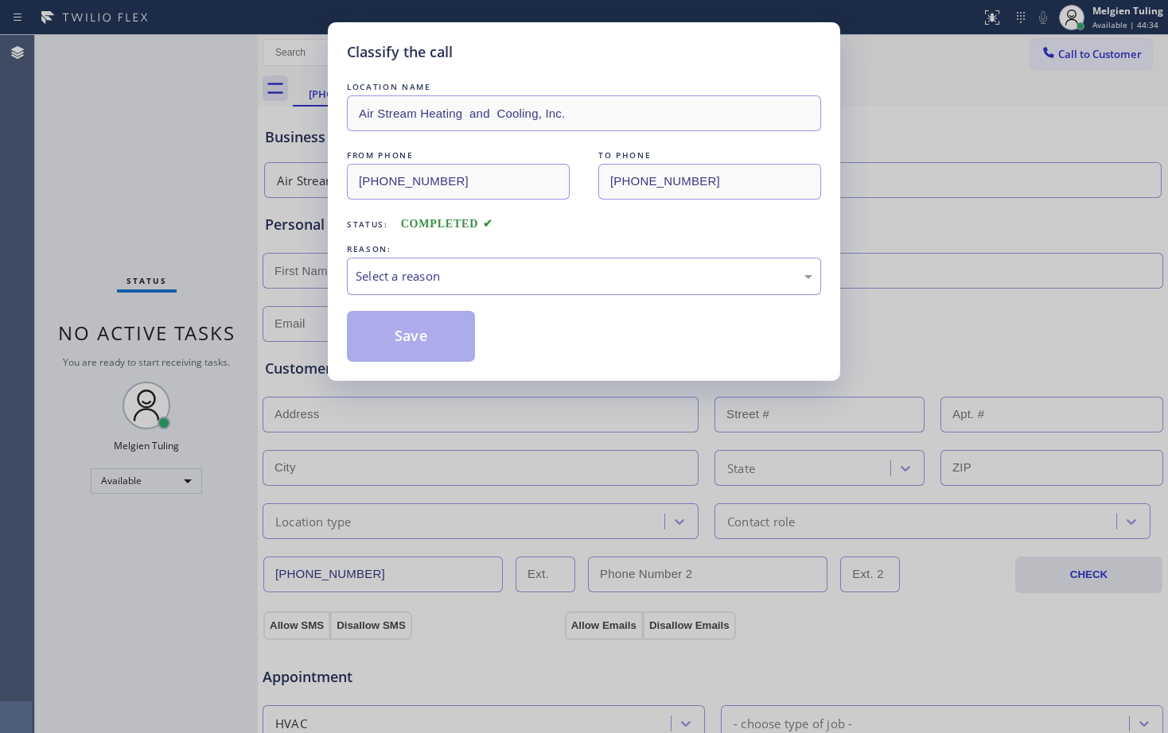
click at [407, 270] on div "Select a reason" at bounding box center [584, 276] width 457 height 18
click at [406, 320] on button "Save" at bounding box center [411, 336] width 128 height 51
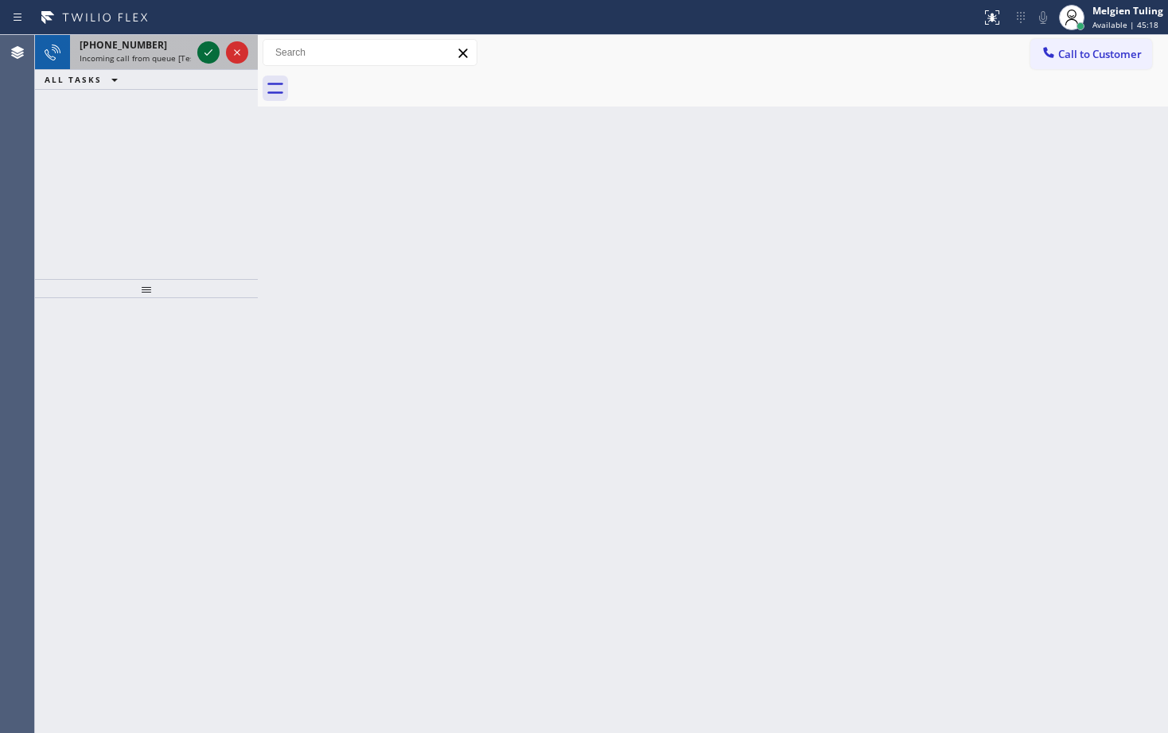
click at [206, 55] on icon at bounding box center [208, 52] width 8 height 6
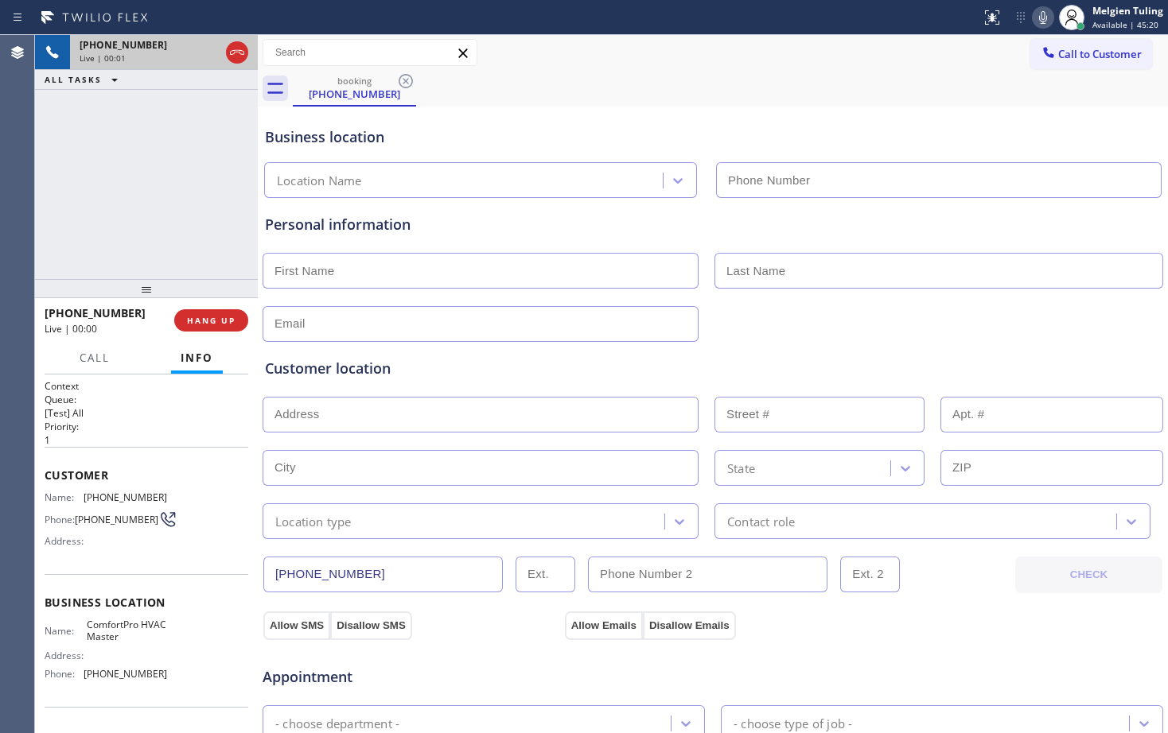
type input "[PHONE_NUMBER]"
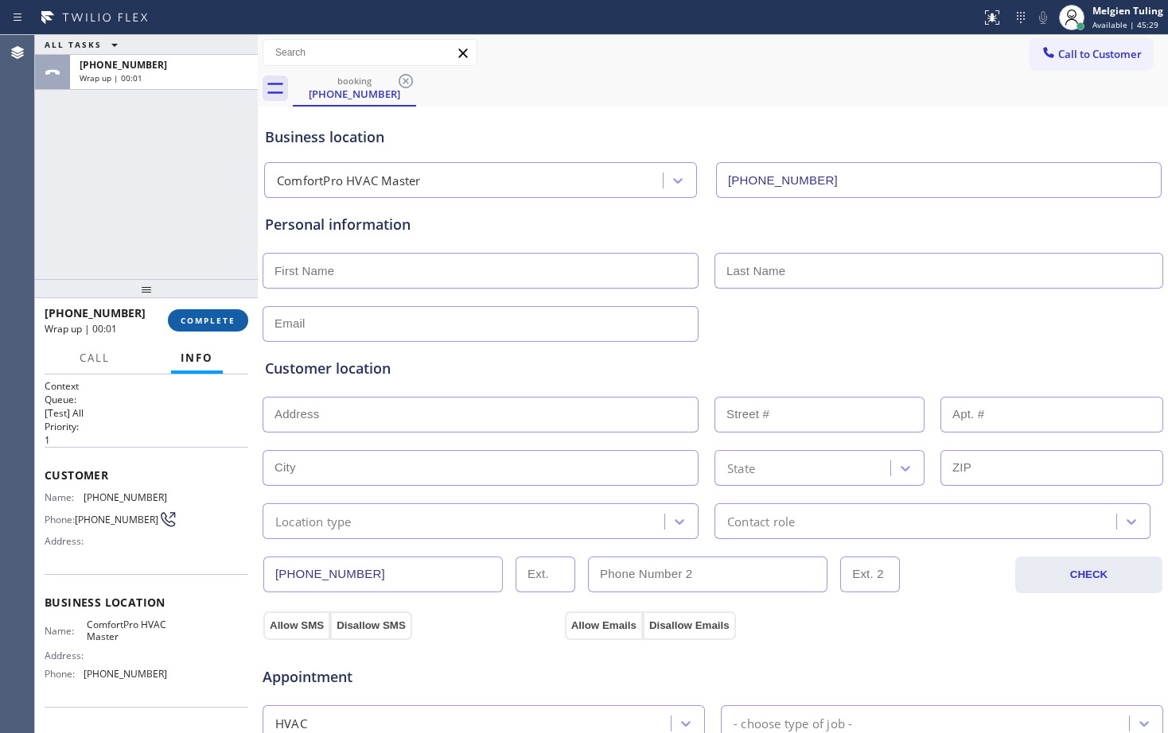
click at [210, 321] on span "COMPLETE" at bounding box center [208, 320] width 55 height 11
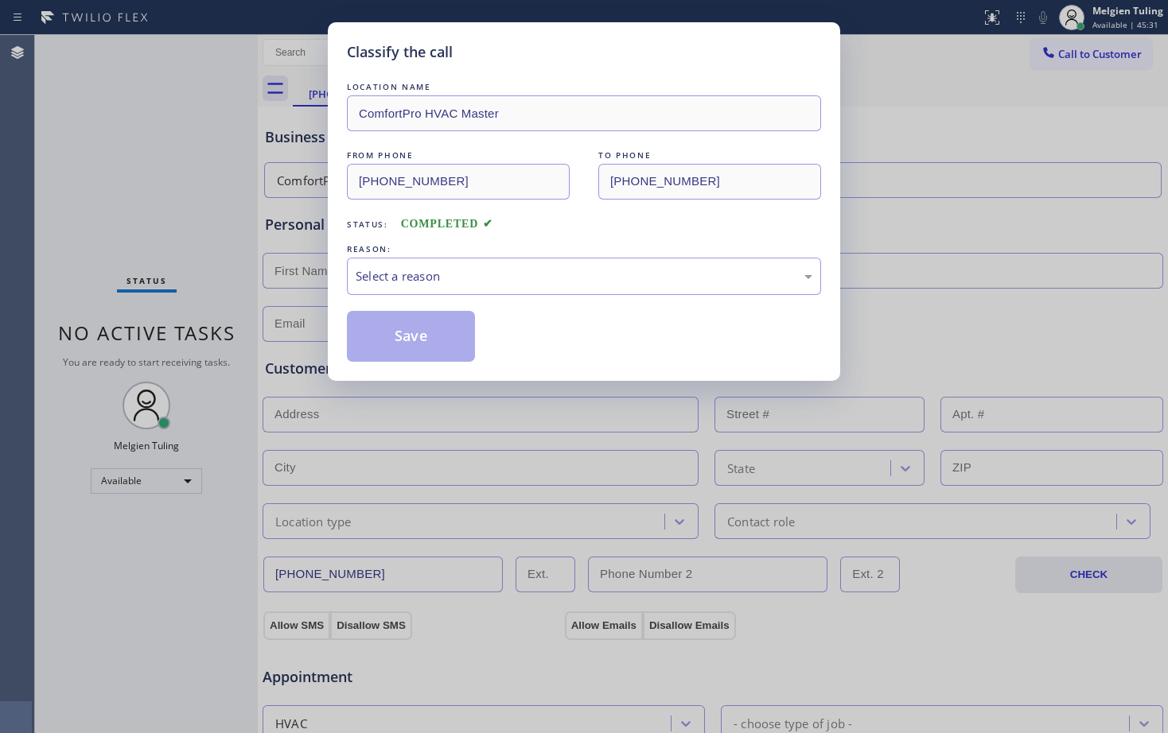
click at [210, 321] on div "Classify the call LOCATION NAME ComfortPro HVAC Master FROM PHONE [PHONE_NUMBER…" at bounding box center [584, 366] width 1168 height 733
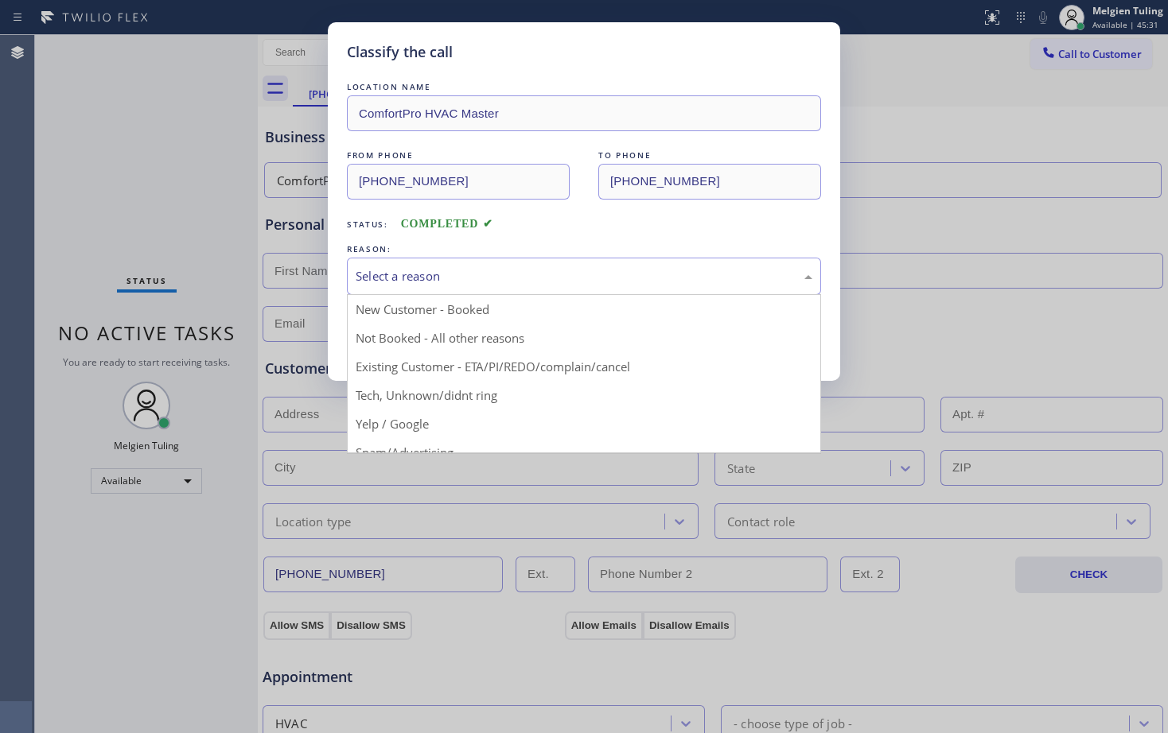
click at [422, 270] on div "Select a reason" at bounding box center [584, 276] width 457 height 18
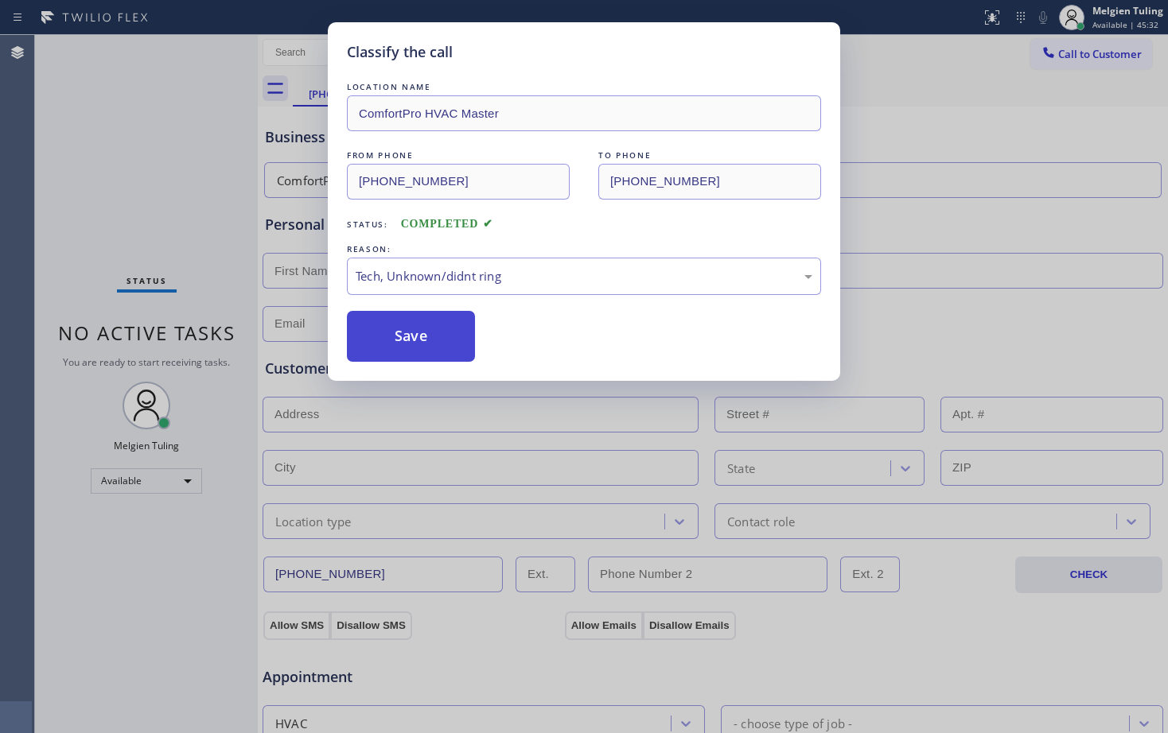
click at [410, 326] on button "Save" at bounding box center [411, 336] width 128 height 51
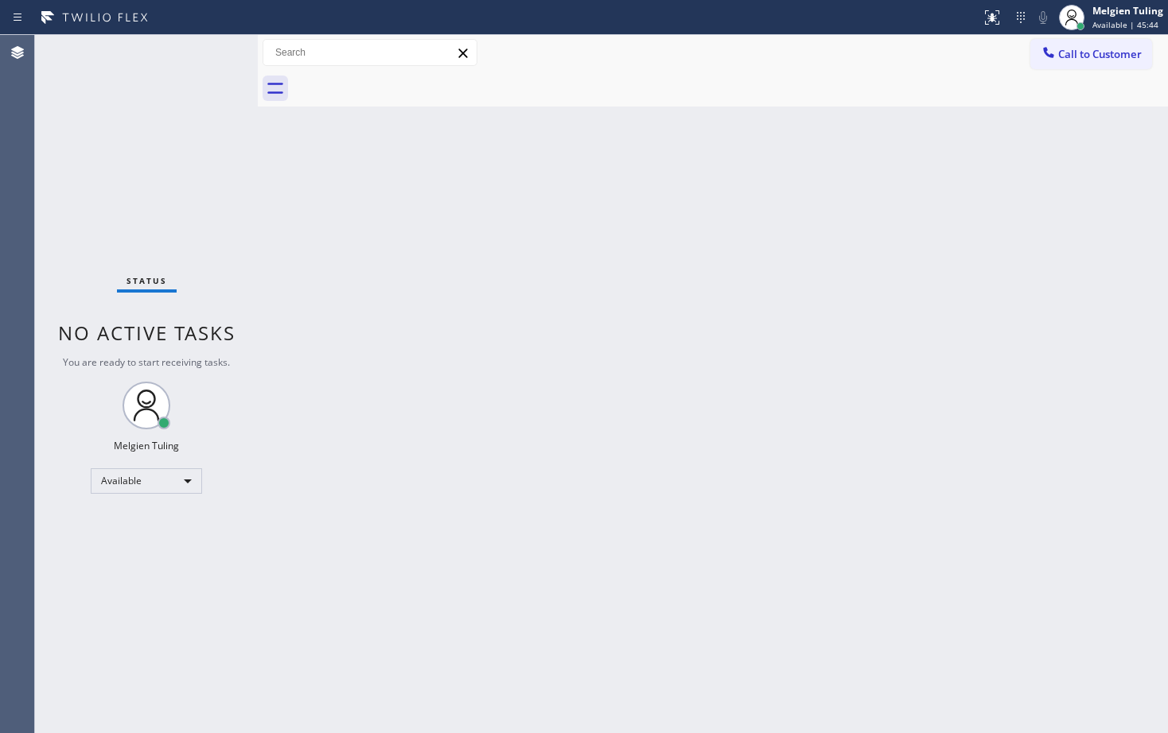
click at [857, 230] on div "Back to Dashboard Change Sender ID Customers Technicians Select a contact Outbo…" at bounding box center [713, 384] width 910 height 698
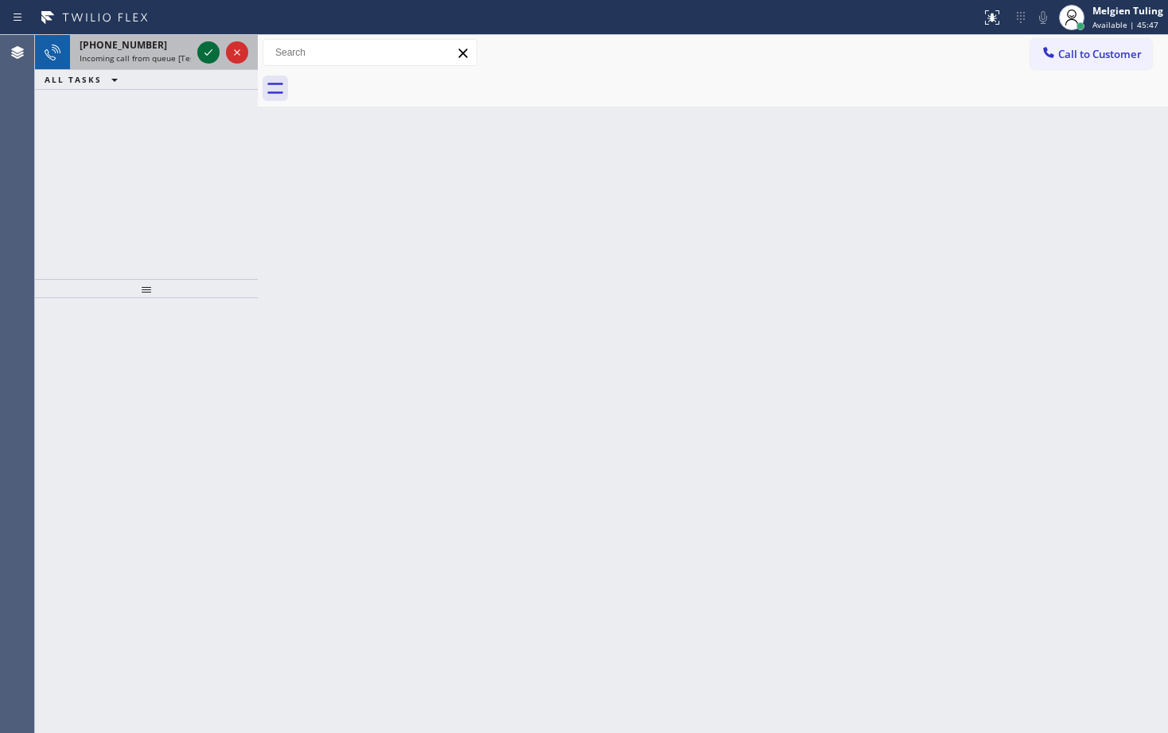
click at [201, 49] on icon at bounding box center [208, 52] width 19 height 19
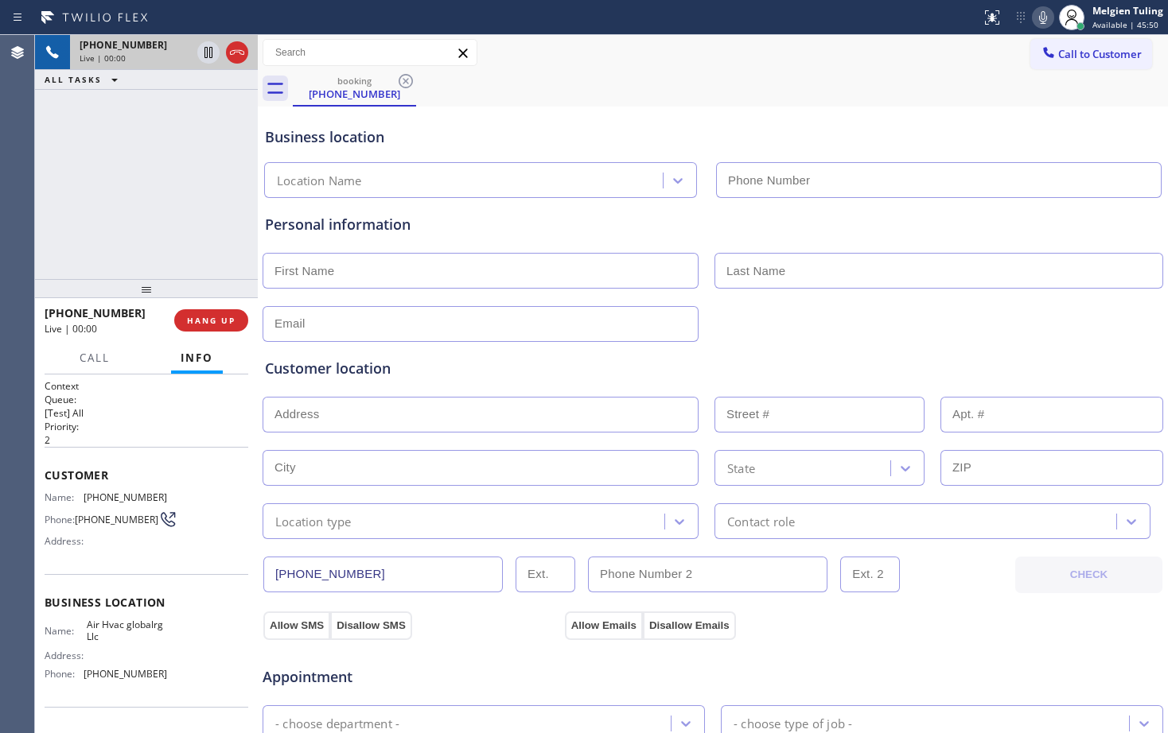
type input "[PHONE_NUMBER]"
click at [213, 322] on span "HANG UP" at bounding box center [211, 320] width 49 height 11
click at [216, 321] on span "HANG UP" at bounding box center [211, 320] width 49 height 11
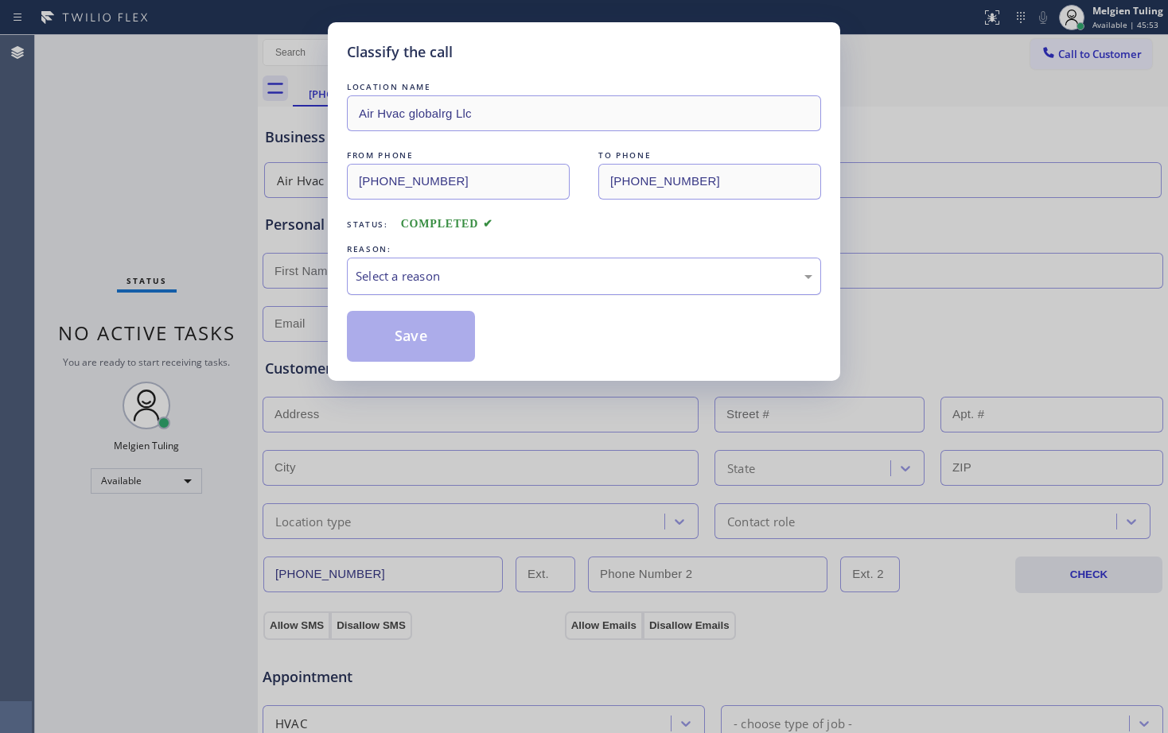
click at [390, 272] on div "Select a reason" at bounding box center [584, 276] width 457 height 18
click at [435, 341] on button "Save" at bounding box center [411, 336] width 128 height 51
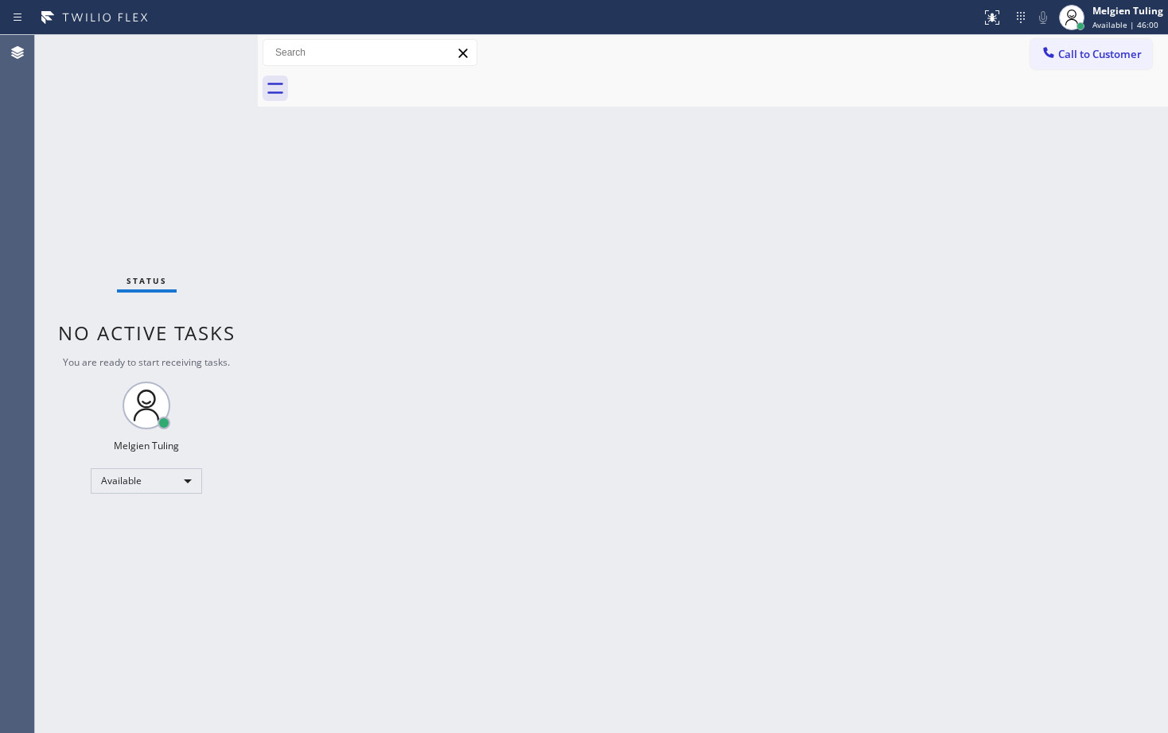
click at [442, 364] on div "Back to Dashboard Change Sender ID Customers Technicians Select a contact Outbo…" at bounding box center [713, 384] width 910 height 698
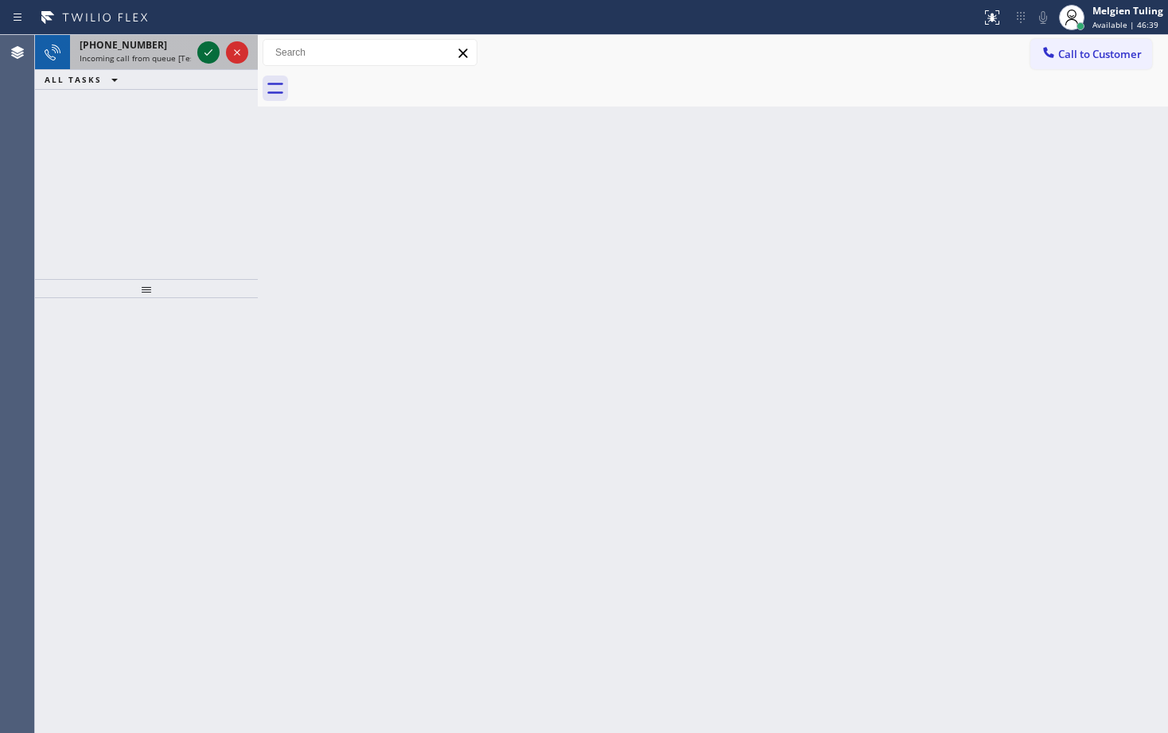
click at [198, 49] on div at bounding box center [208, 52] width 22 height 19
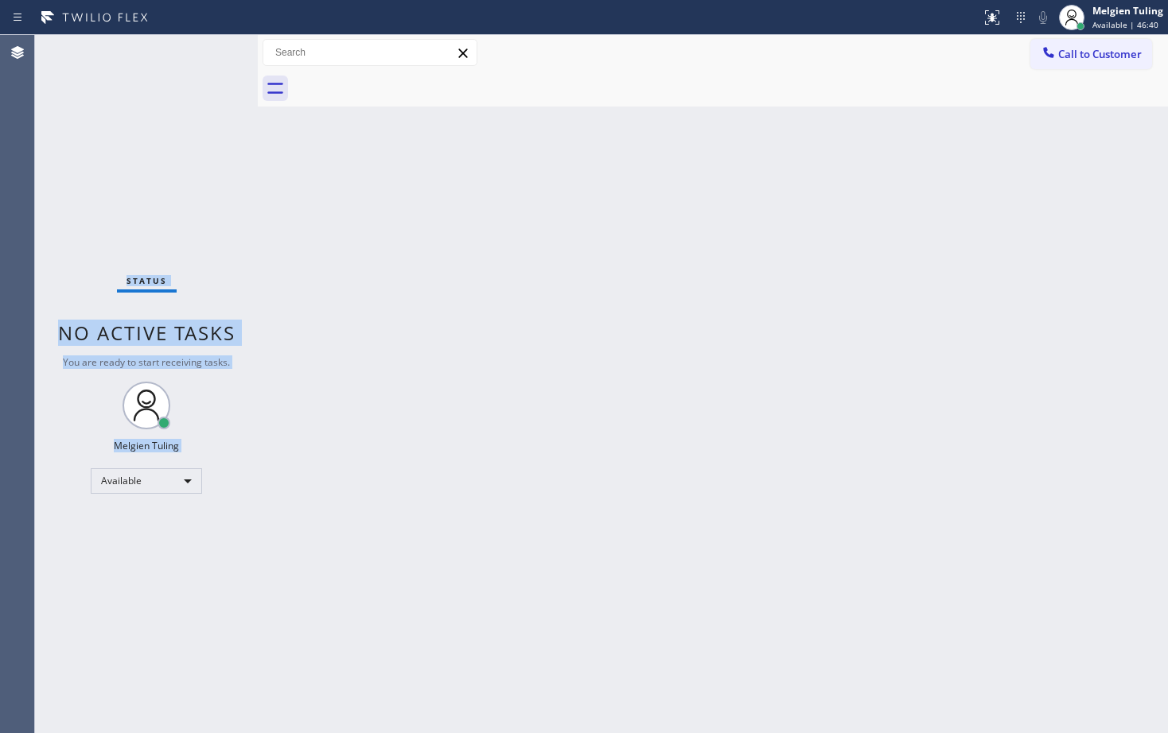
click at [198, 49] on div "Status No active tasks You are ready to start receiving tasks. Melgien Tuling A…" at bounding box center [146, 384] width 223 height 698
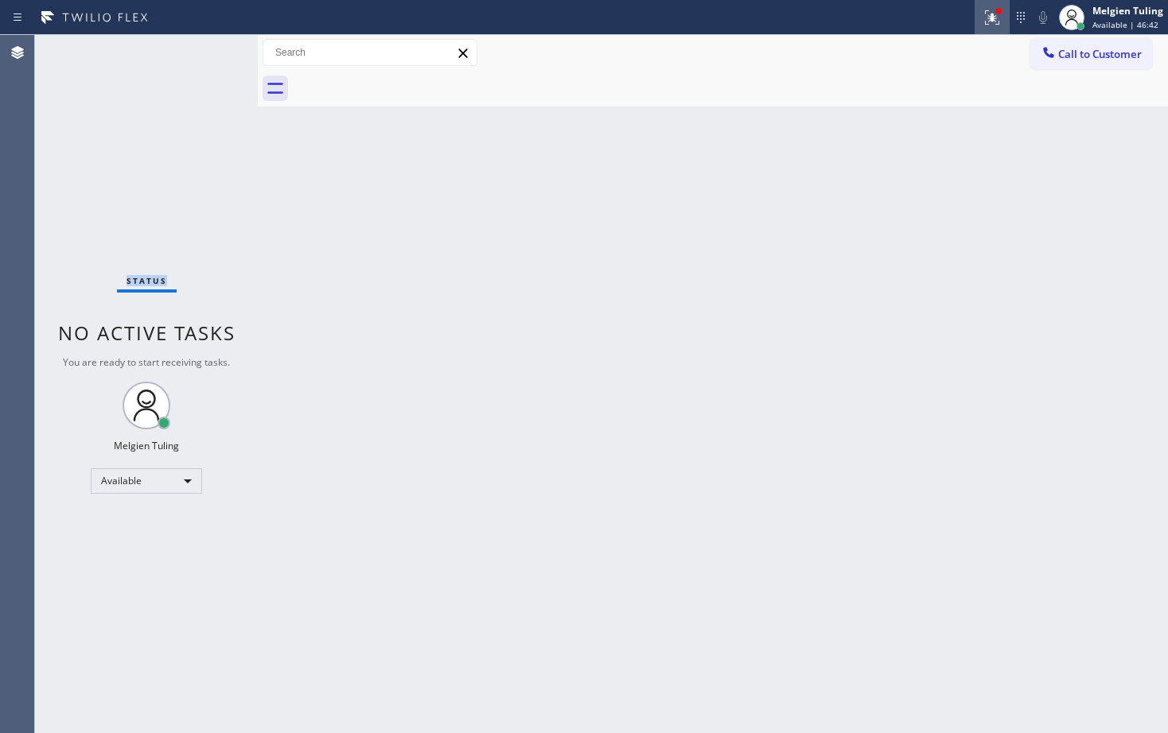
click at [993, 13] on icon at bounding box center [991, 17] width 19 height 19
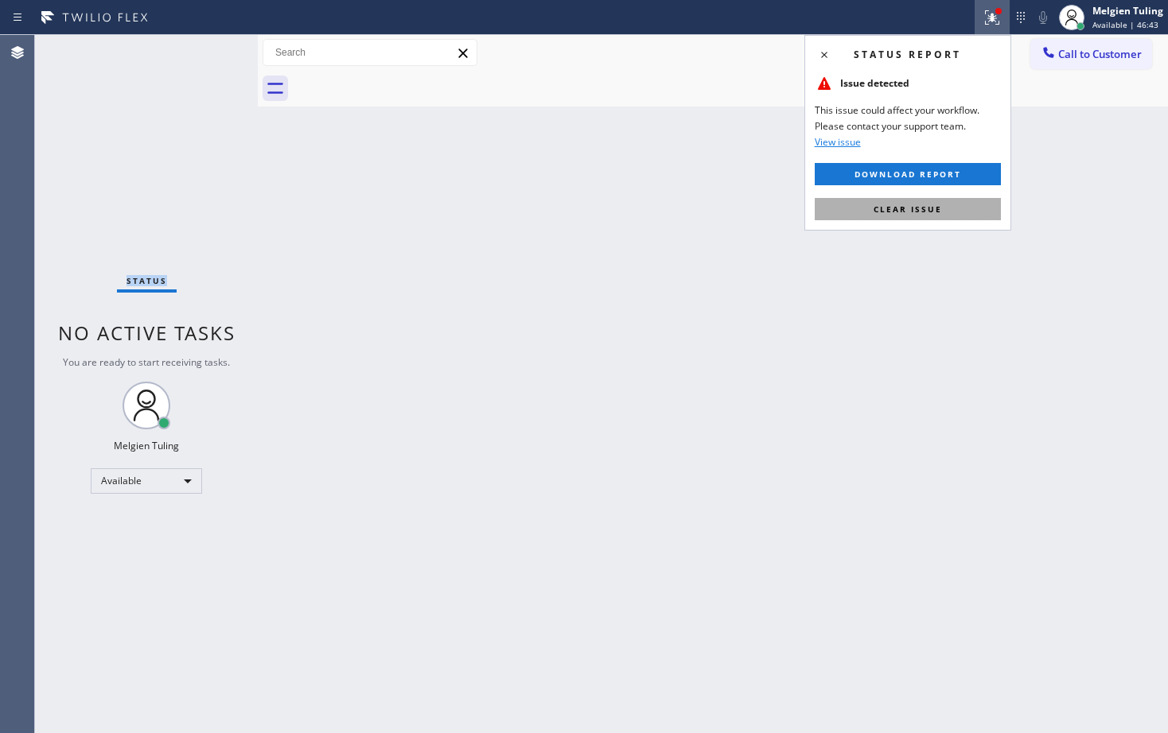
click at [885, 208] on span "Clear issue" at bounding box center [907, 209] width 68 height 11
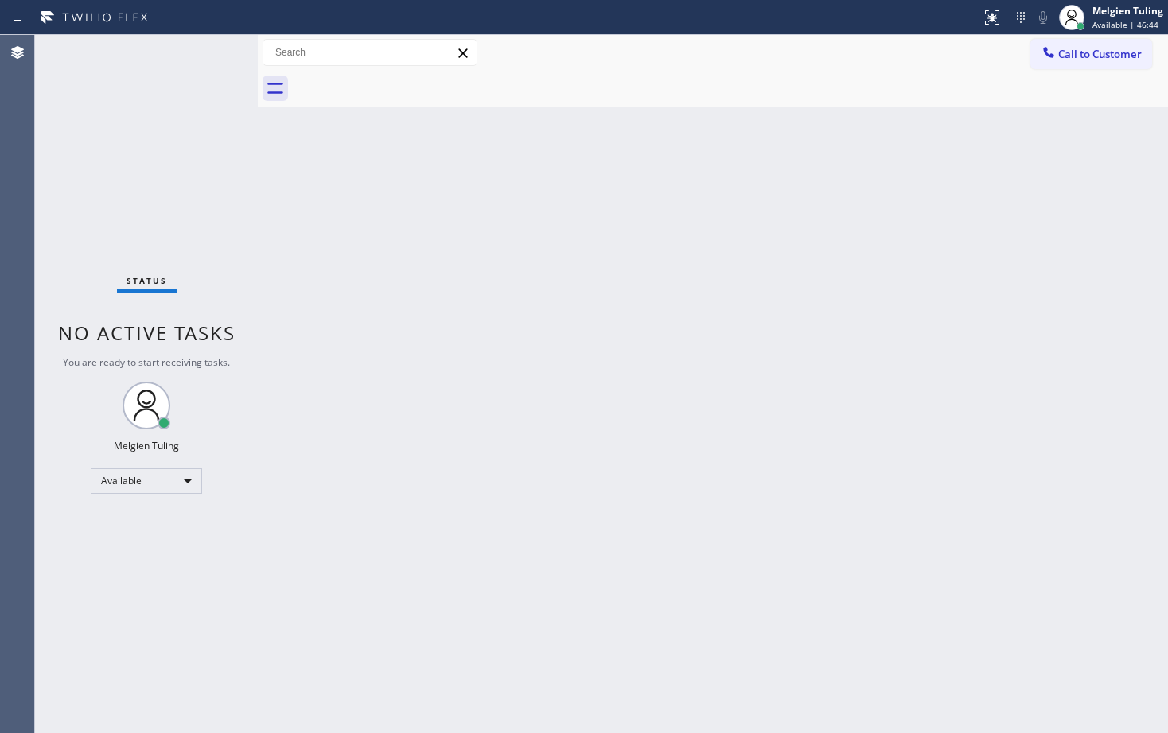
click at [881, 231] on div "Back to Dashboard Change Sender ID Customers Technicians Select a contact Outbo…" at bounding box center [713, 384] width 910 height 698
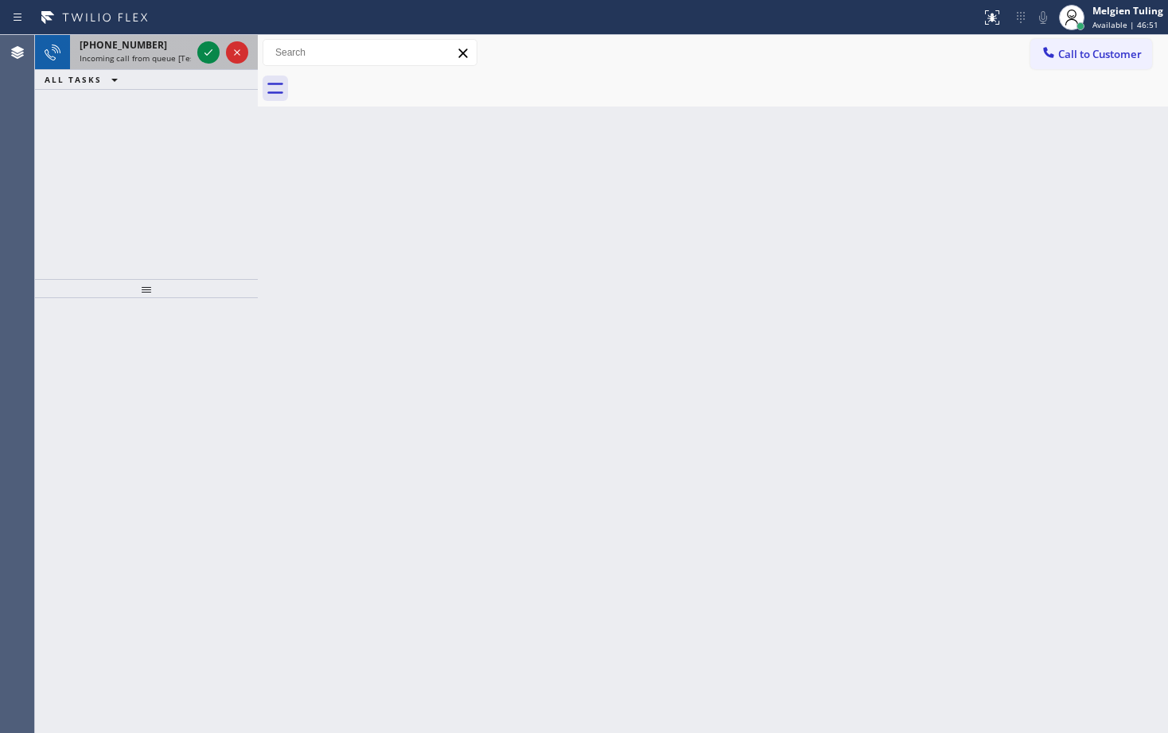
click at [214, 64] on div at bounding box center [222, 52] width 57 height 35
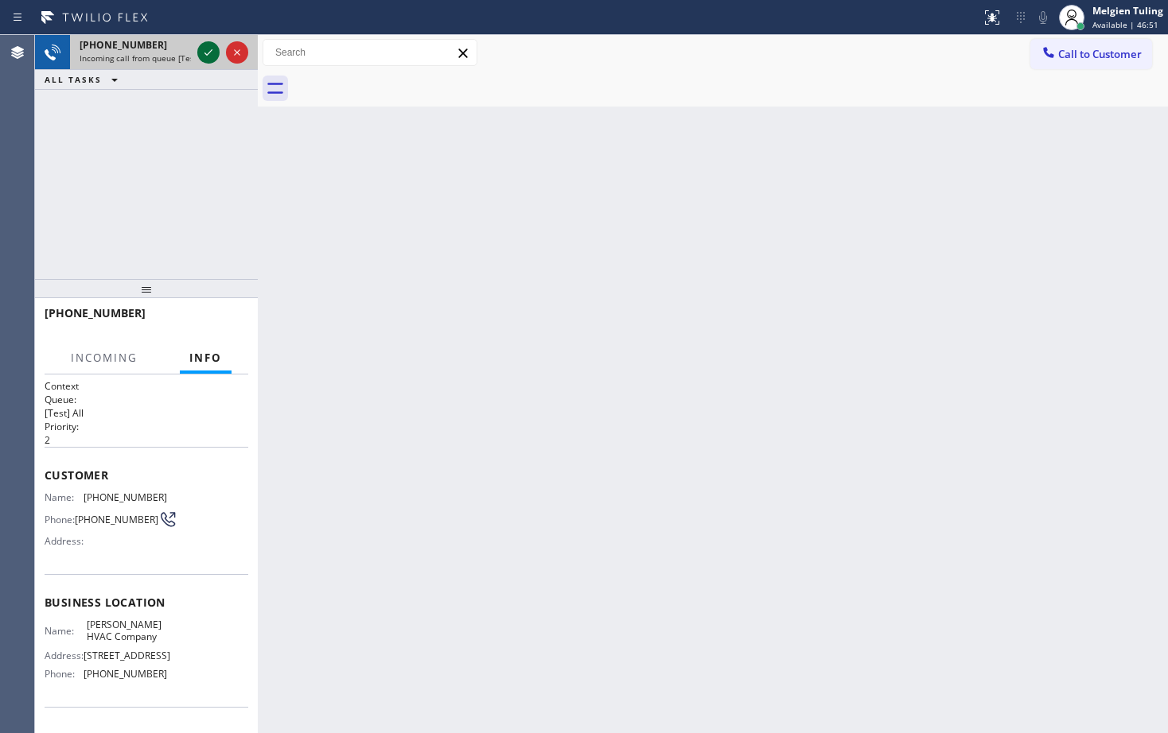
click at [199, 54] on icon at bounding box center [208, 52] width 19 height 19
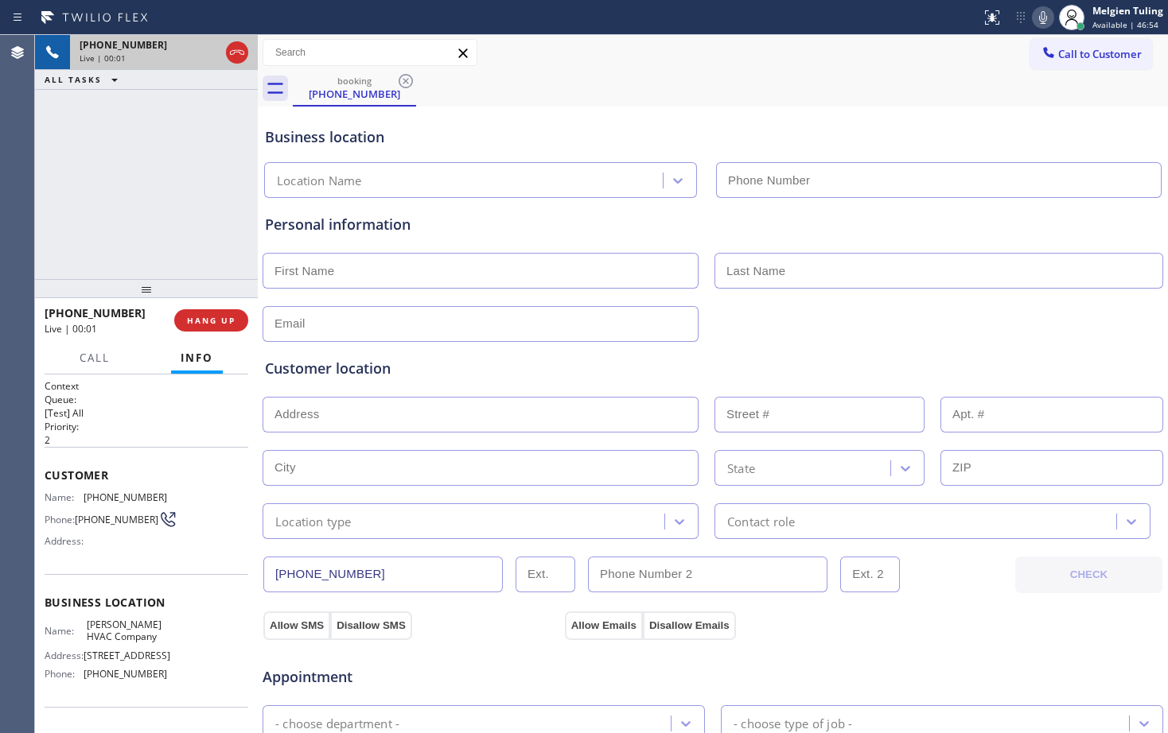
type input "[PHONE_NUMBER]"
click at [183, 181] on div "[PHONE_NUMBER] Live | 00:23 ALL TASKS ALL TASKS ACTIVE TASKS TASKS IN WRAP UP" at bounding box center [146, 157] width 223 height 244
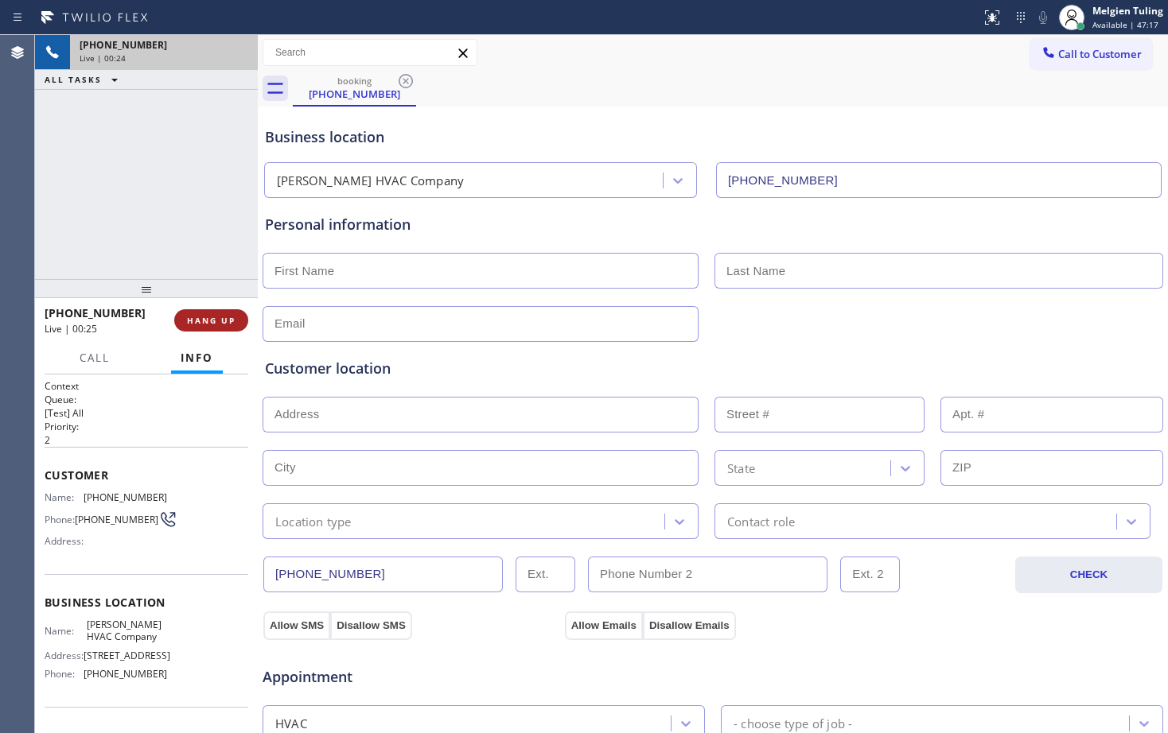
click at [215, 317] on span "HANG UP" at bounding box center [211, 320] width 49 height 11
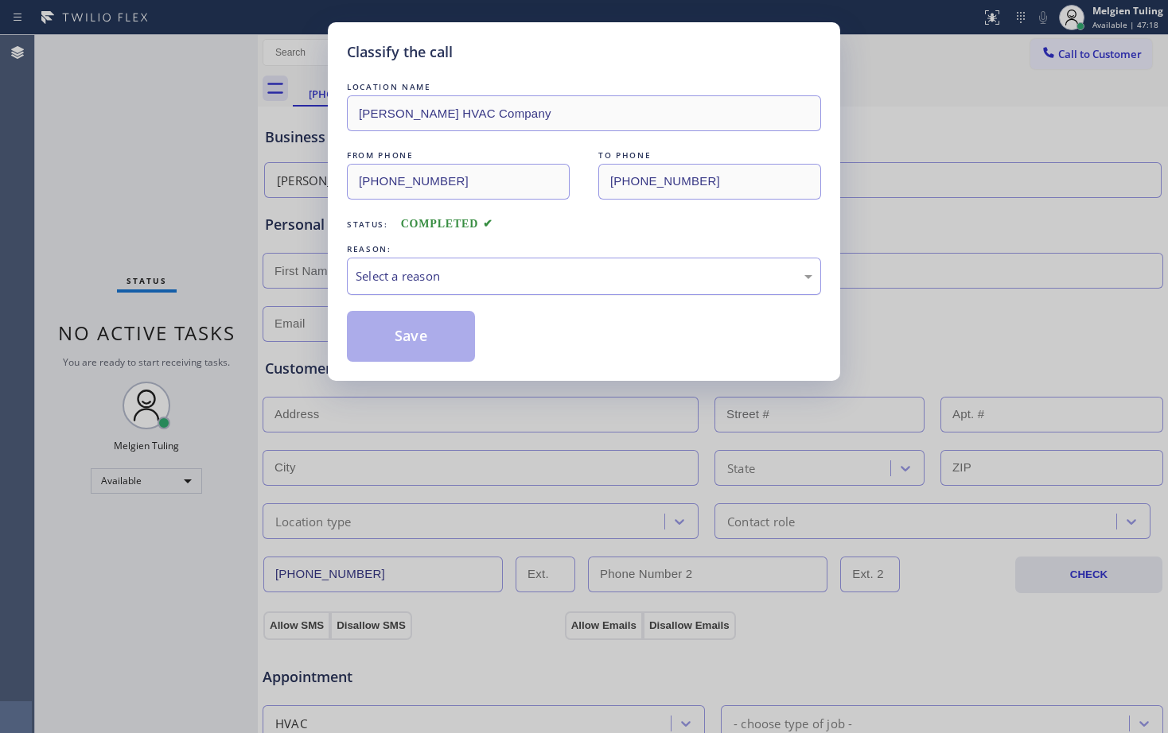
click at [461, 264] on div "Select a reason" at bounding box center [584, 276] width 474 height 37
click at [420, 328] on button "Save" at bounding box center [411, 336] width 128 height 51
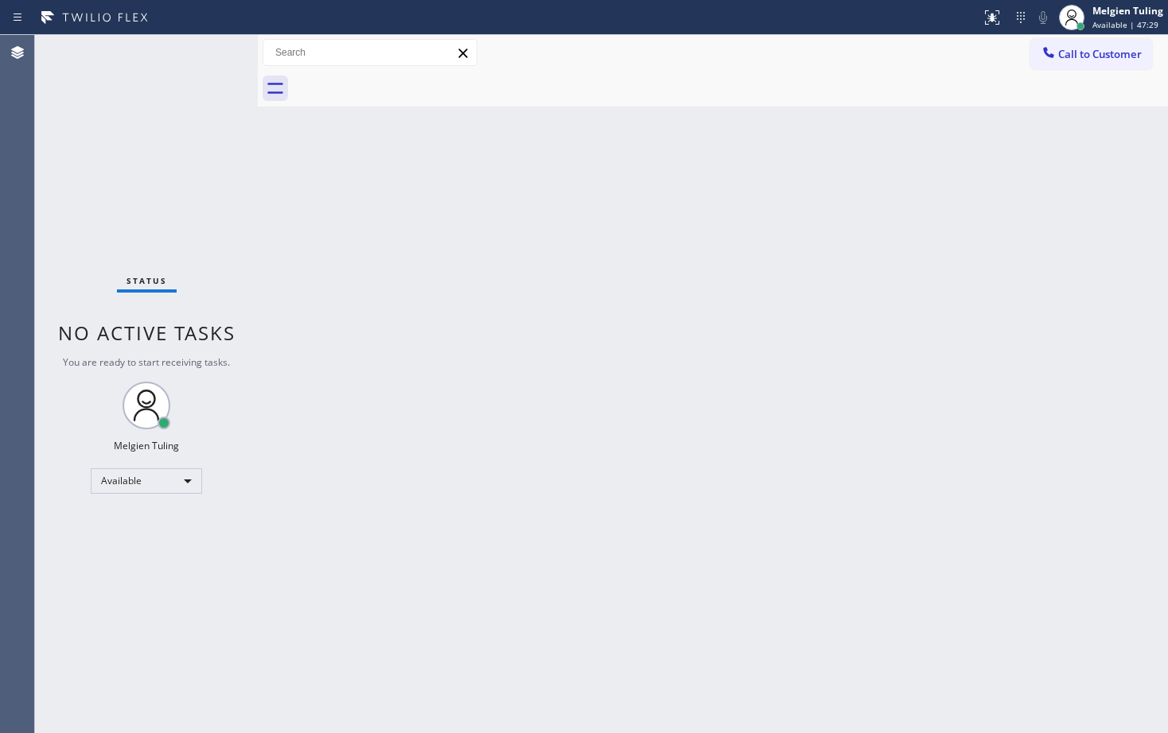
click at [613, 423] on div "Back to Dashboard Change Sender ID Customers Technicians Select a contact Outbo…" at bounding box center [713, 384] width 910 height 698
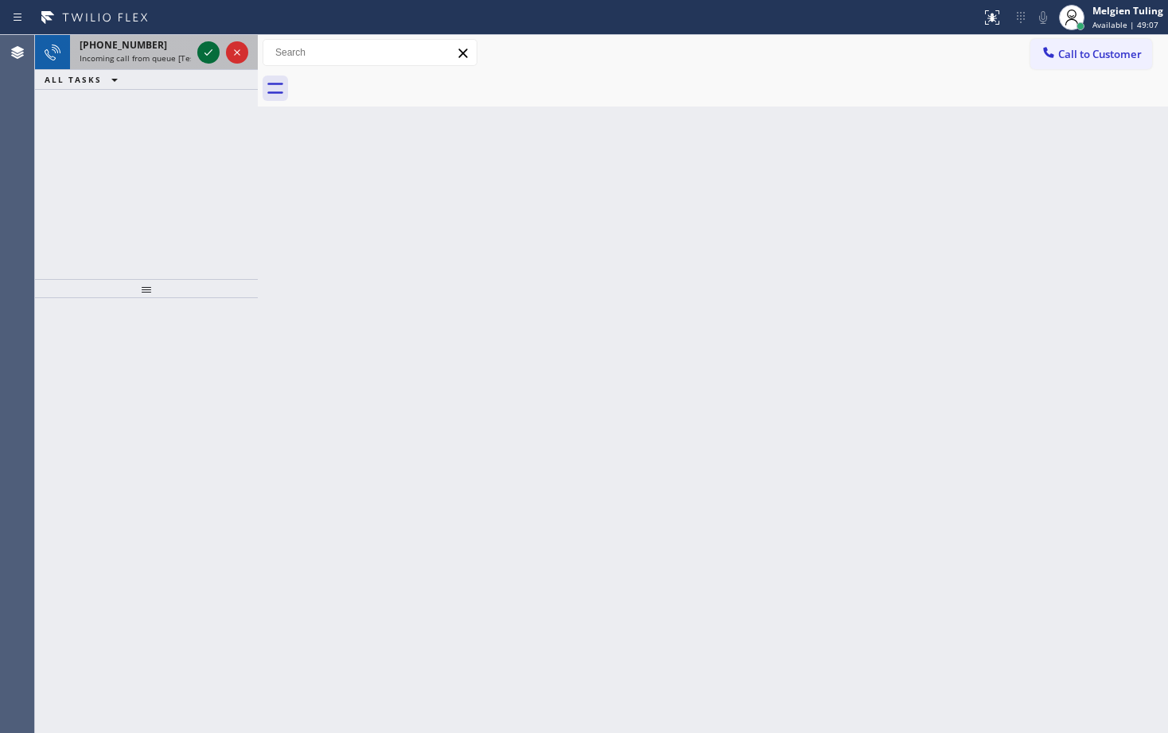
click at [203, 52] on icon at bounding box center [208, 52] width 19 height 19
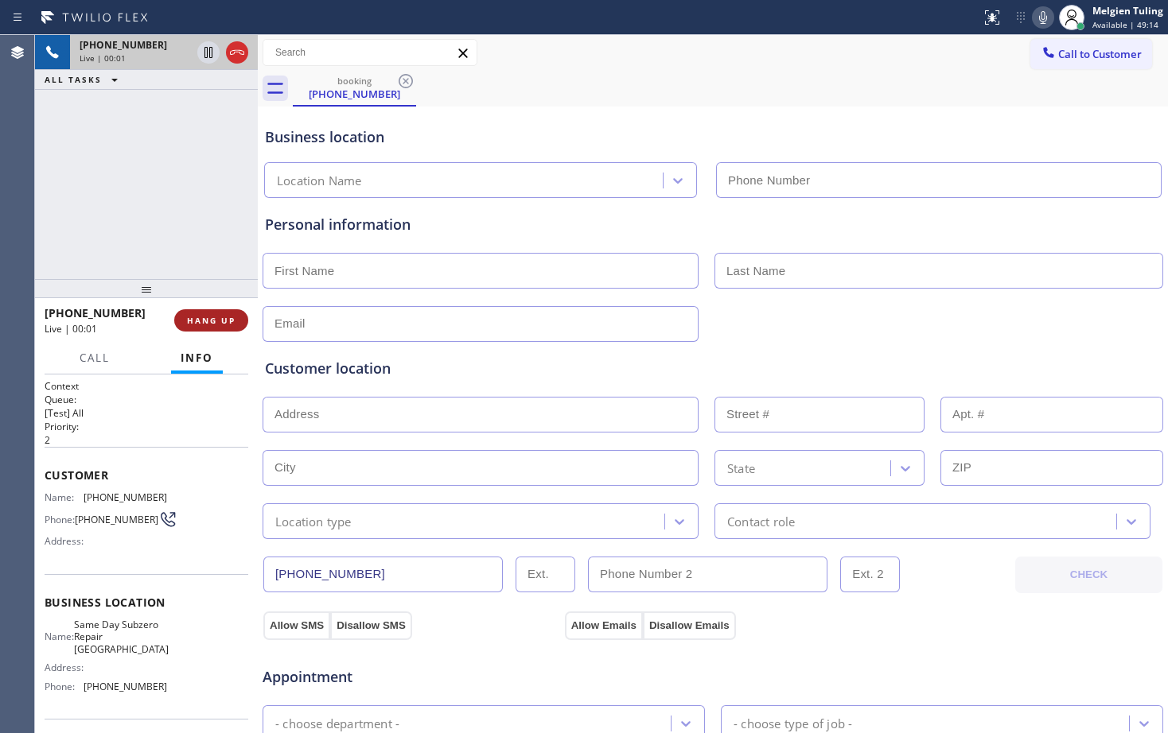
type input "[PHONE_NUMBER]"
click at [227, 321] on span "HANG UP" at bounding box center [211, 320] width 49 height 11
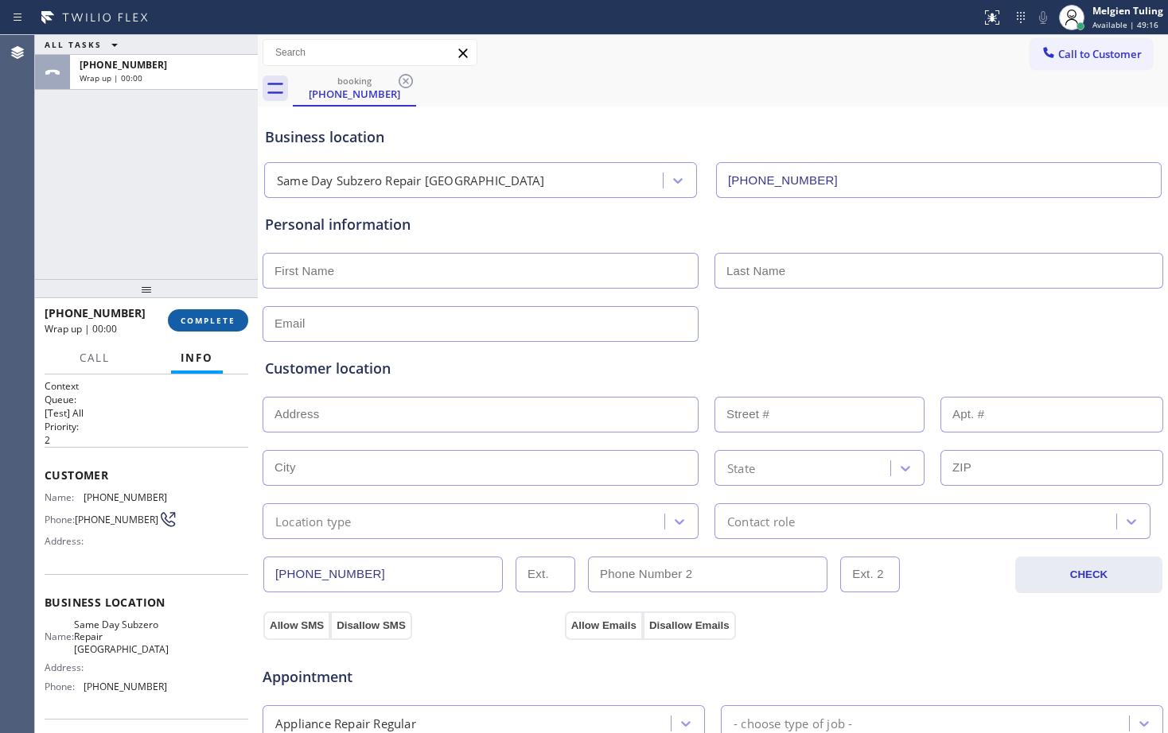
click at [227, 321] on span "COMPLETE" at bounding box center [208, 320] width 55 height 11
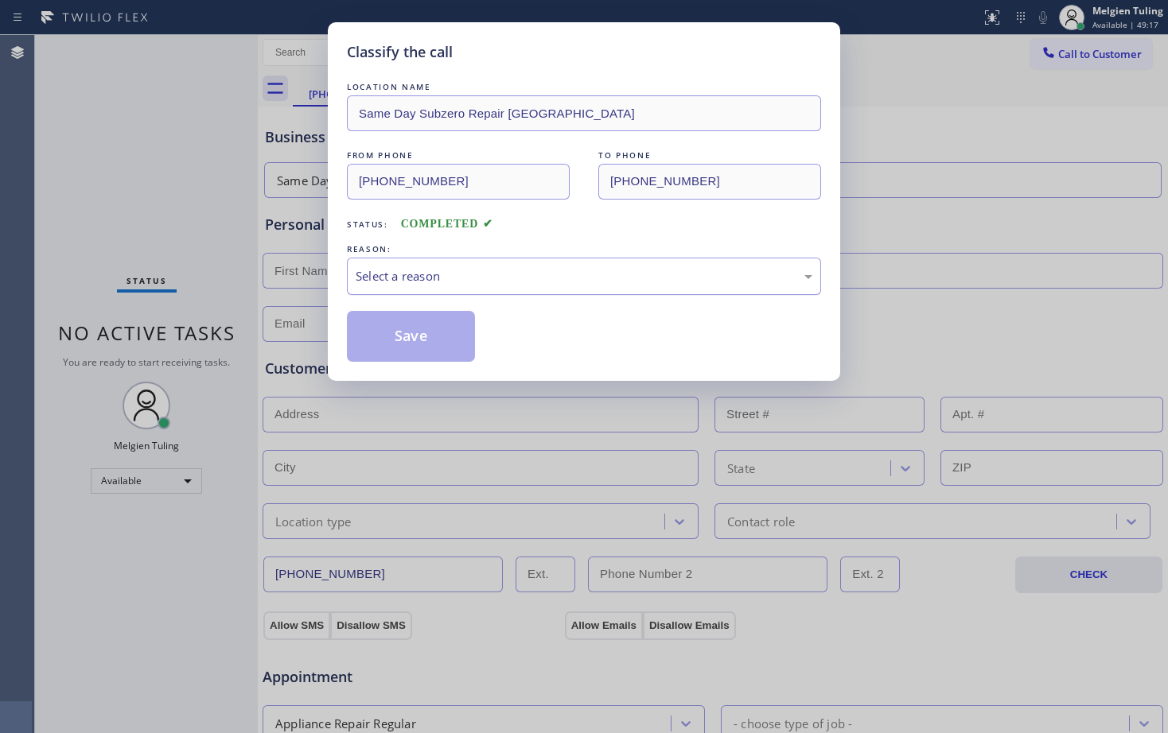
click at [436, 271] on div "Select a reason" at bounding box center [584, 276] width 457 height 18
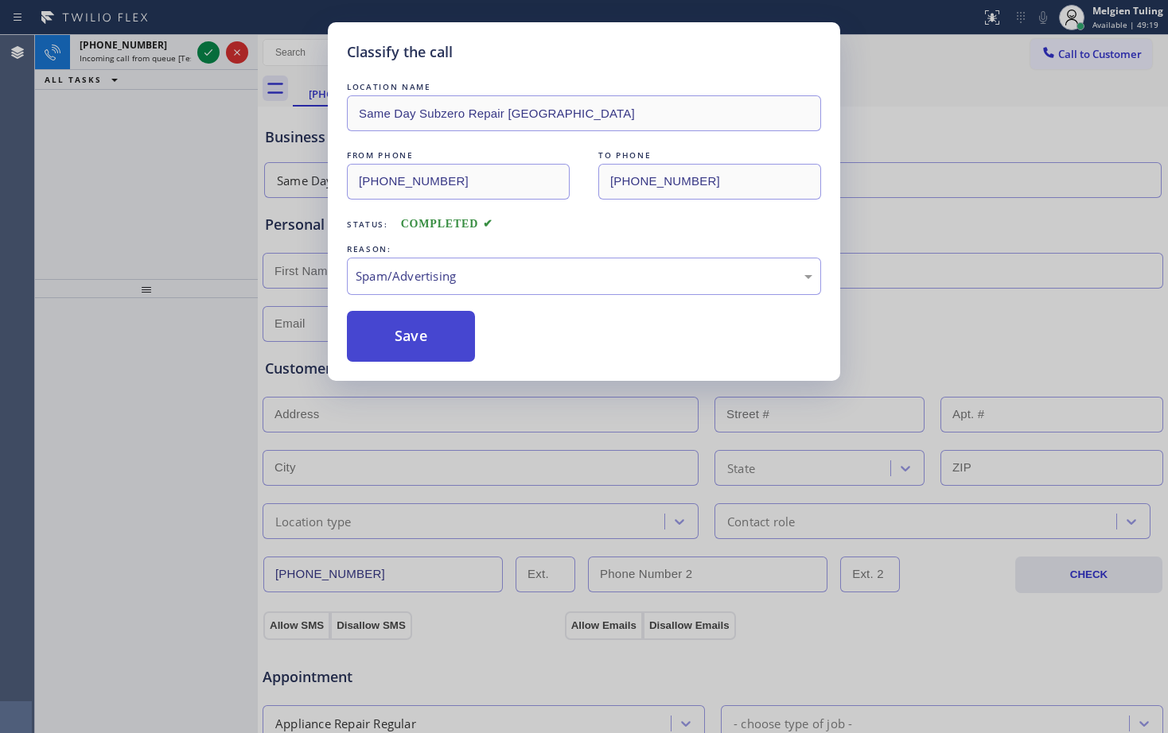
click at [402, 340] on button "Save" at bounding box center [411, 336] width 128 height 51
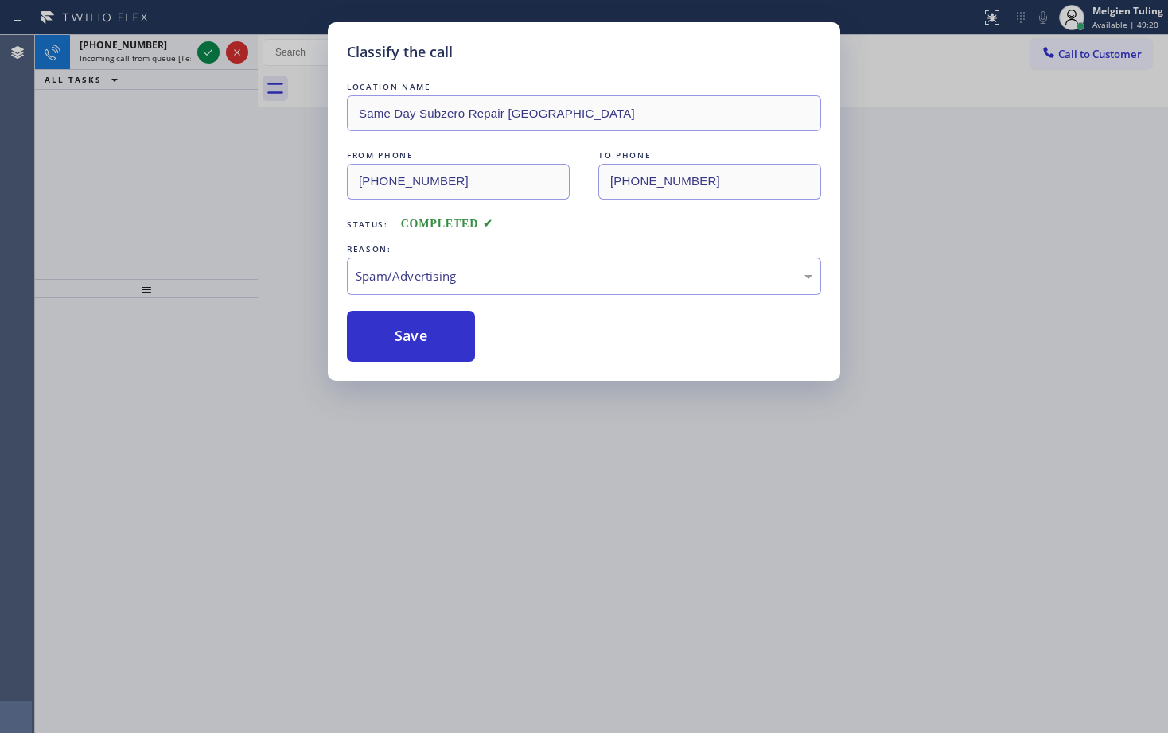
click at [207, 41] on div "Classify the call LOCATION NAME Same Day Subzero Repair [GEOGRAPHIC_DATA] FROM …" at bounding box center [584, 366] width 1168 height 733
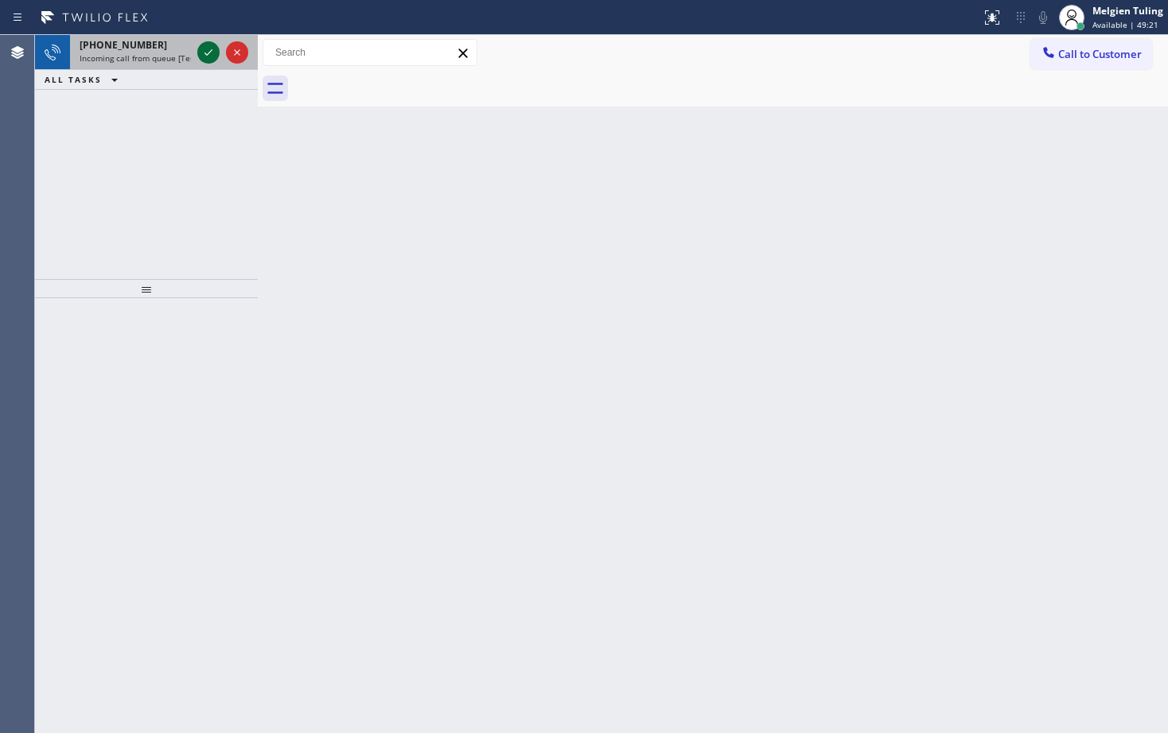
click at [206, 45] on icon at bounding box center [208, 52] width 19 height 19
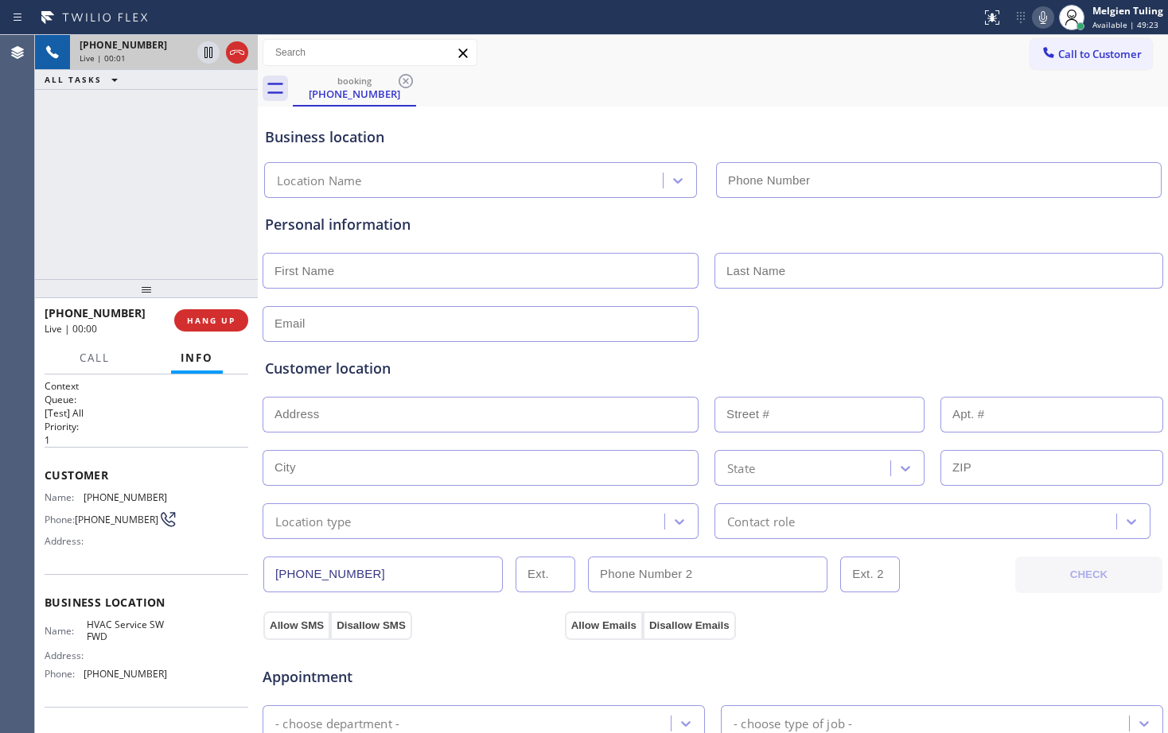
type input "[PHONE_NUMBER]"
click at [224, 321] on span "HANG UP" at bounding box center [211, 320] width 49 height 11
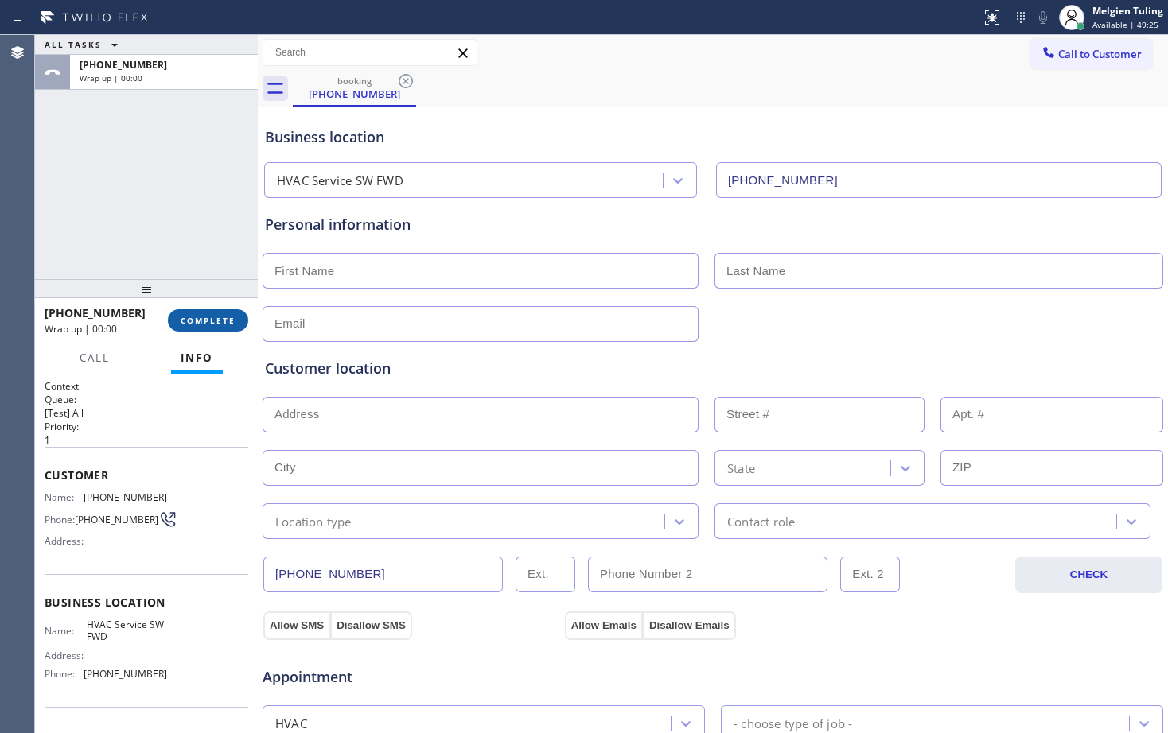
click at [224, 321] on span "COMPLETE" at bounding box center [208, 320] width 55 height 11
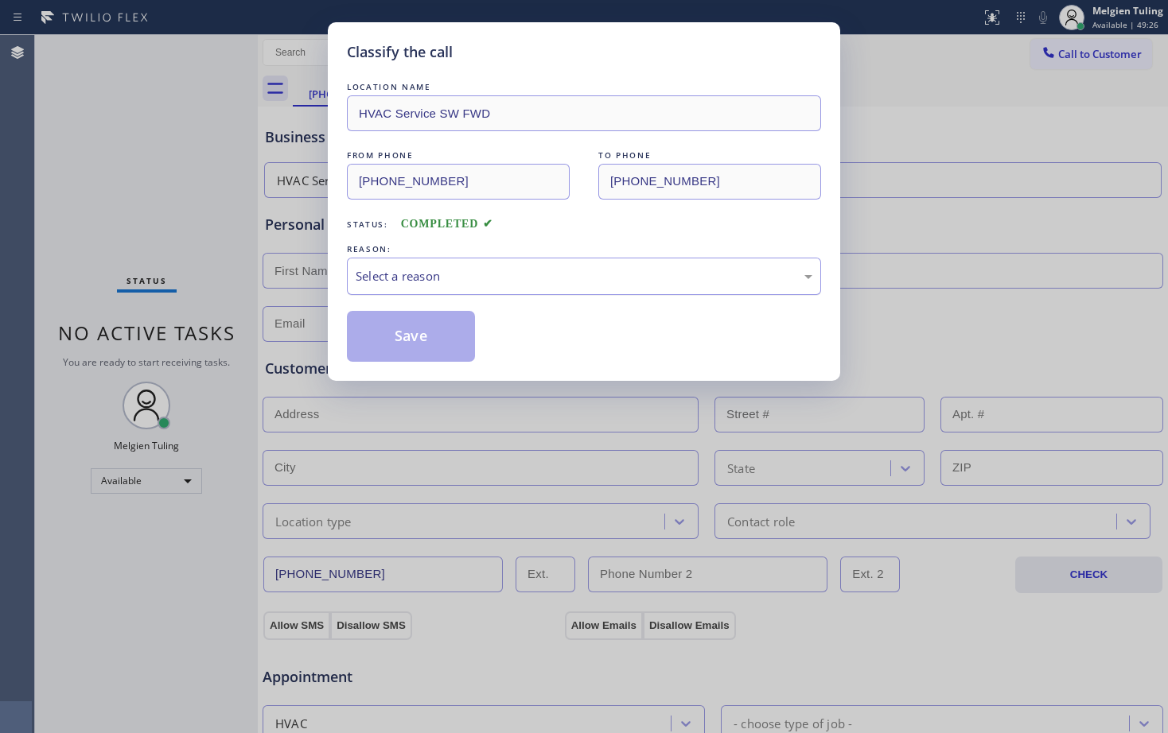
click at [449, 268] on div "Select a reason" at bounding box center [584, 276] width 457 height 18
click at [422, 338] on button "Save" at bounding box center [411, 336] width 128 height 51
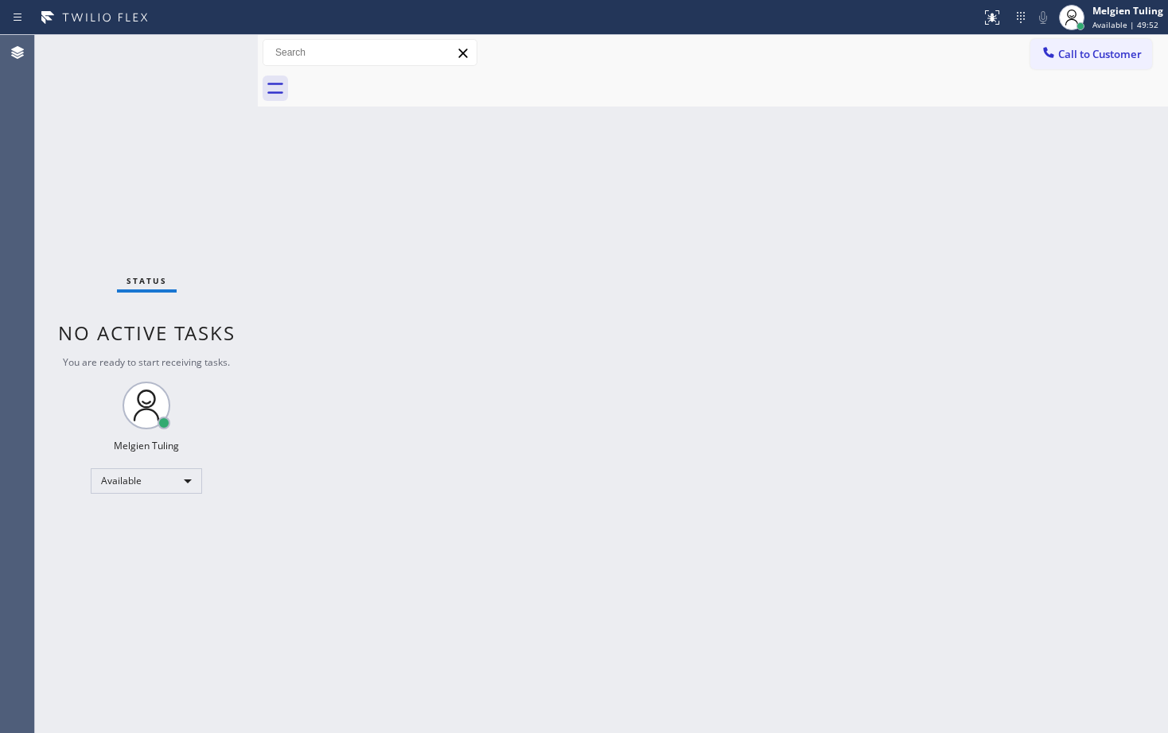
click at [374, 486] on div "Back to Dashboard Change Sender ID Customers Technicians Select a contact Outbo…" at bounding box center [713, 384] width 910 height 698
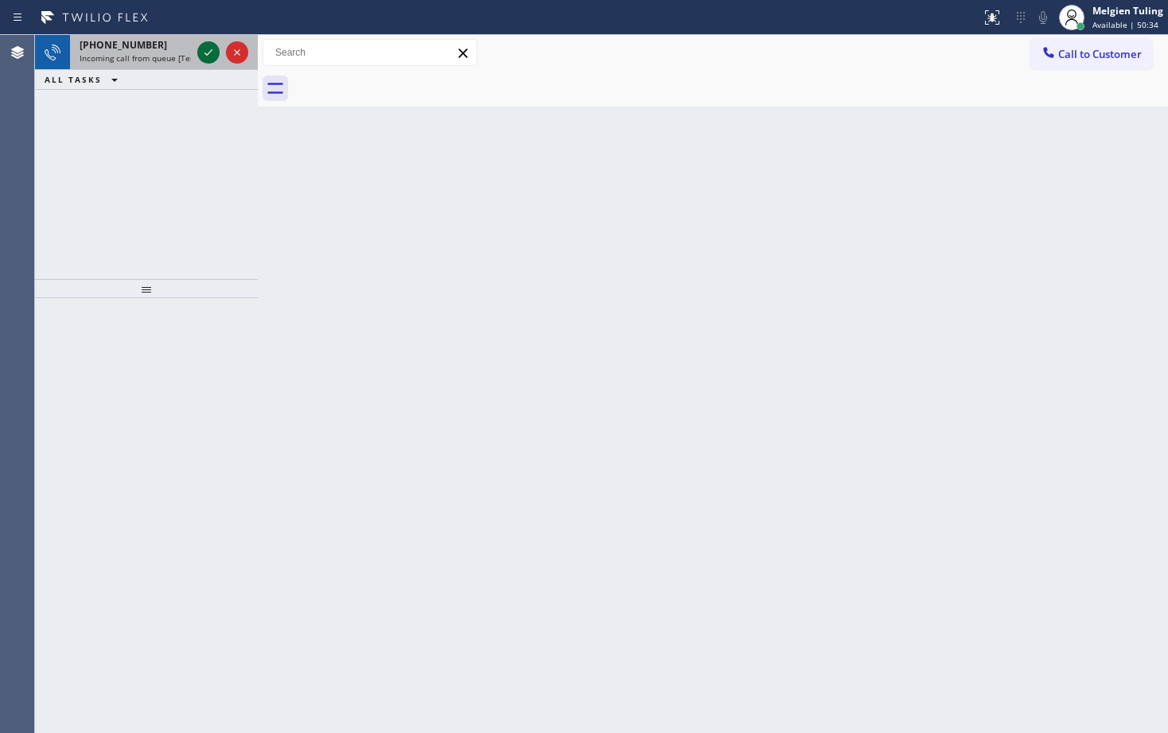
click at [203, 51] on icon at bounding box center [208, 52] width 19 height 19
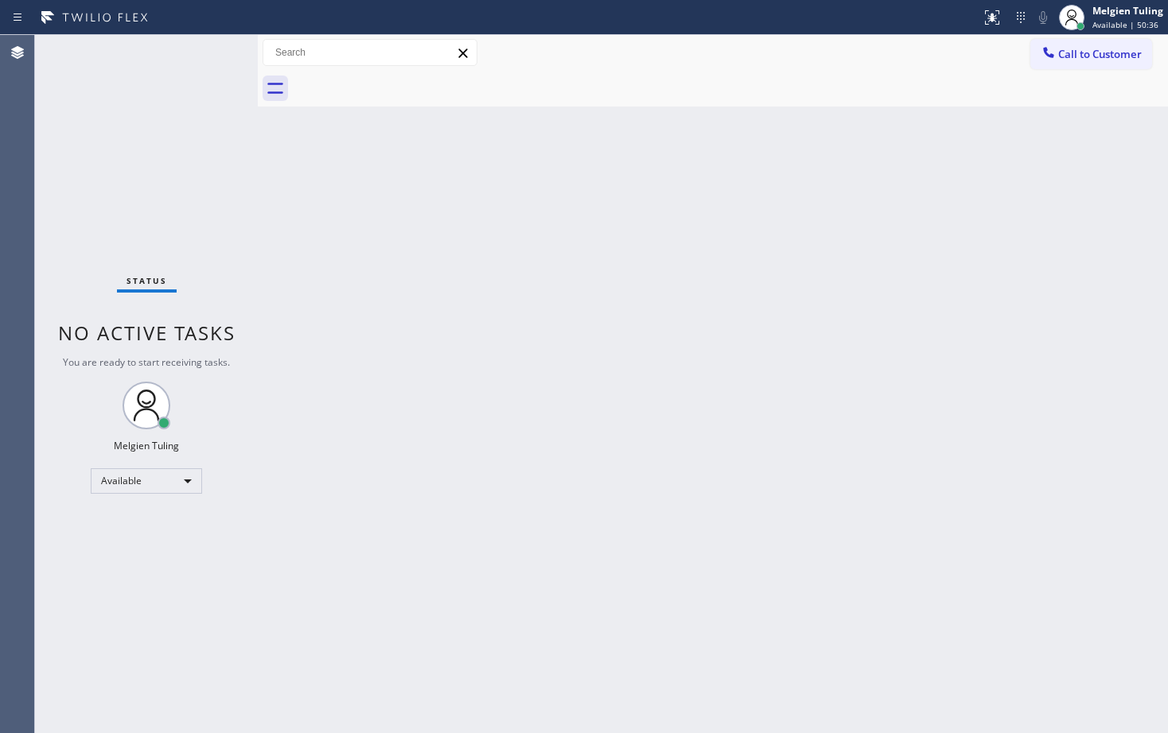
drag, startPoint x: 356, startPoint y: 518, endPoint x: 318, endPoint y: 598, distance: 88.6
click at [356, 520] on div "Back to Dashboard Change Sender ID Customers Technicians Select a contact Outbo…" at bounding box center [713, 384] width 910 height 698
click at [351, 536] on div "Back to Dashboard Change Sender ID Customers Technicians Select a contact Outbo…" at bounding box center [713, 384] width 910 height 698
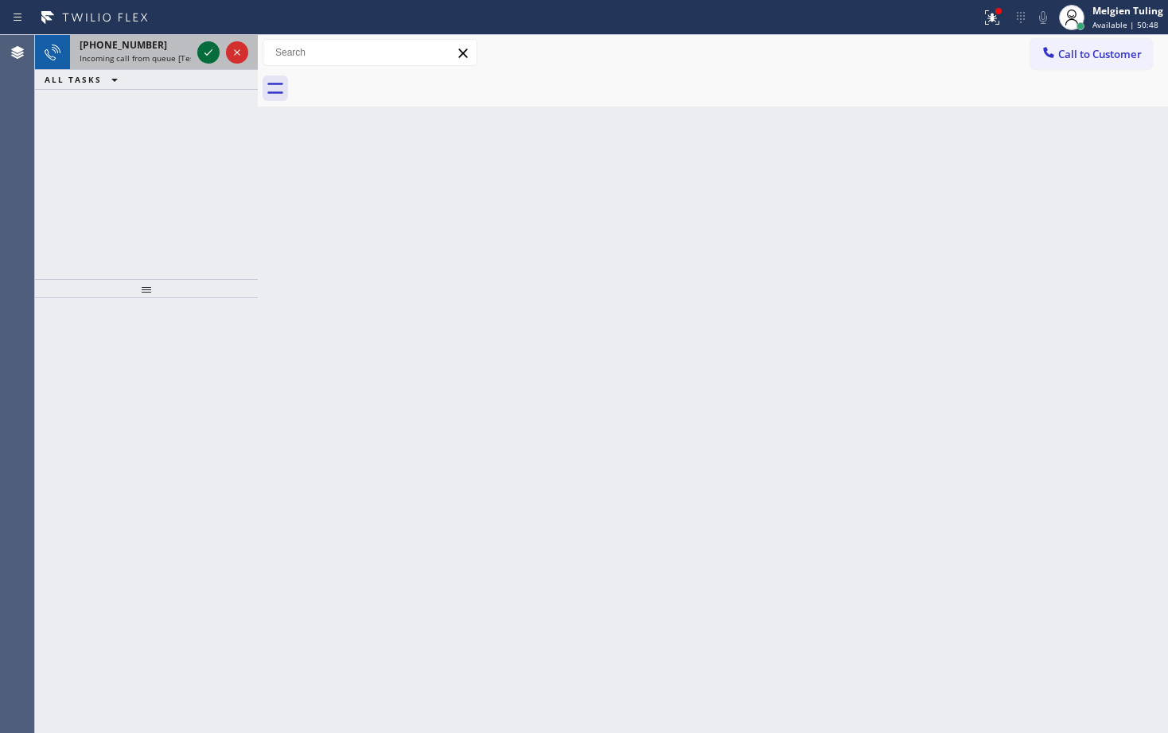
click at [204, 48] on icon at bounding box center [208, 52] width 19 height 19
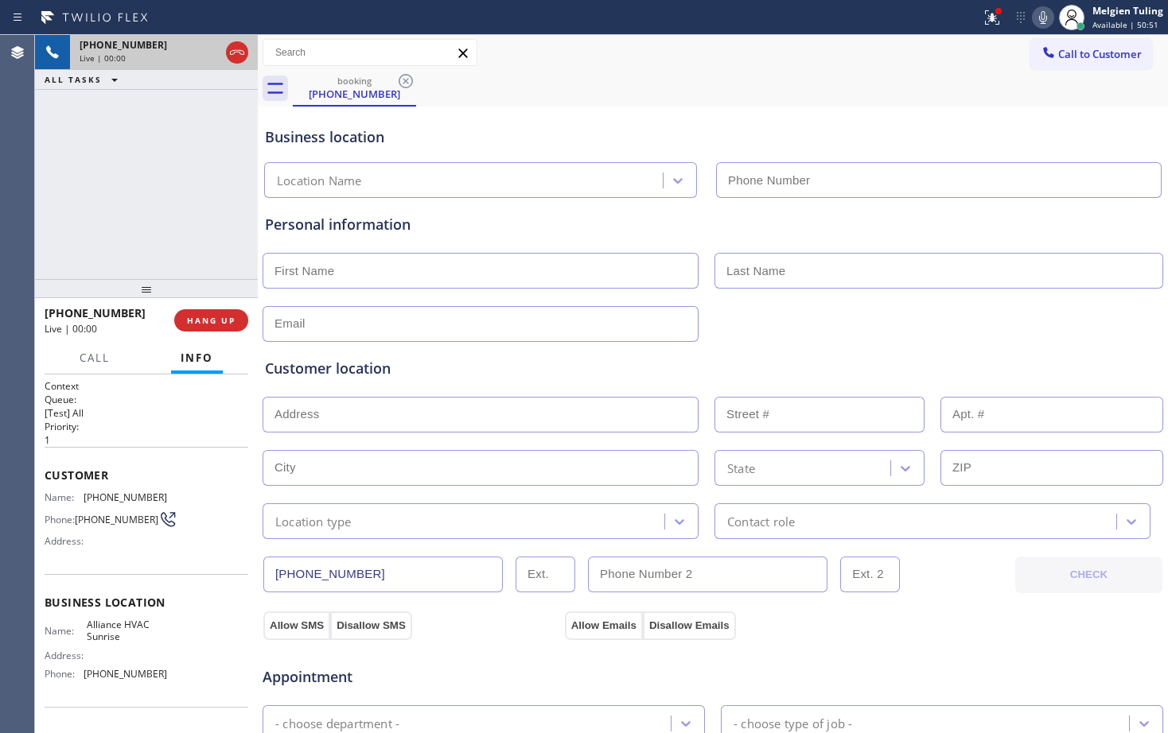
type input "[PHONE_NUMBER]"
click at [204, 311] on button "HANG UP" at bounding box center [211, 320] width 74 height 22
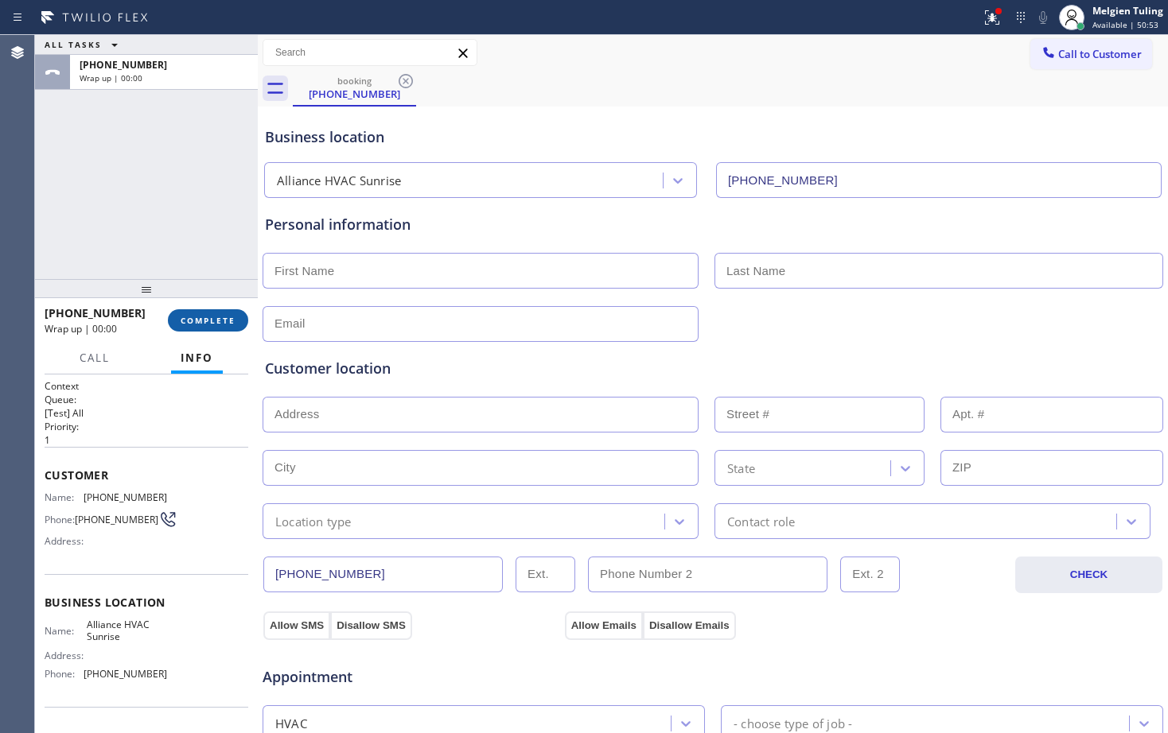
click at [217, 318] on span "COMPLETE" at bounding box center [208, 320] width 55 height 11
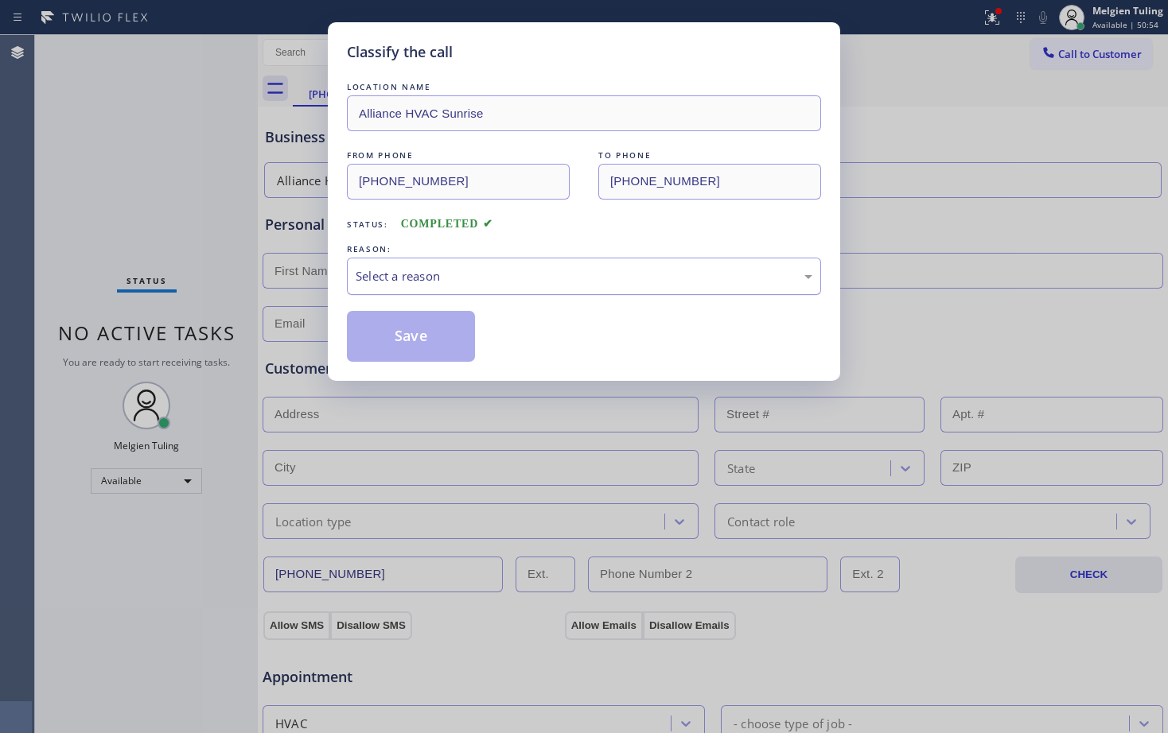
click at [501, 278] on div "Select a reason" at bounding box center [584, 276] width 457 height 18
click at [439, 321] on button "Save" at bounding box center [411, 336] width 128 height 51
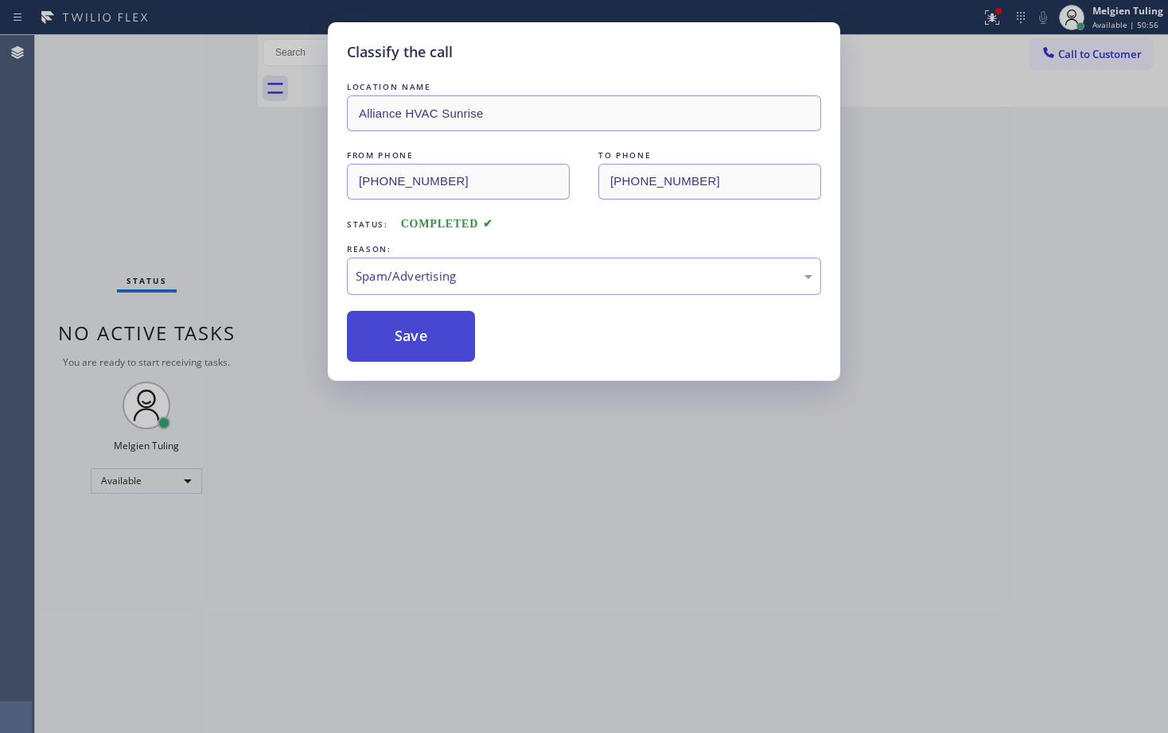
click at [440, 318] on button "Save" at bounding box center [411, 336] width 128 height 51
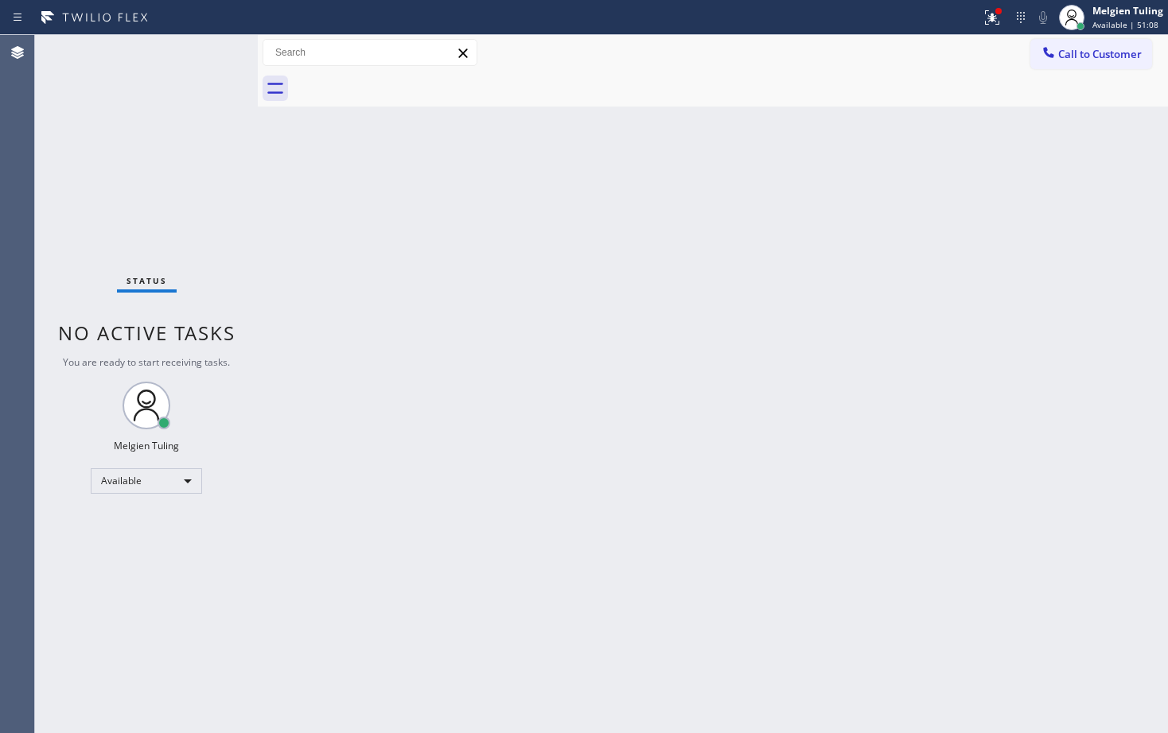
click at [358, 235] on div "Back to Dashboard Change Sender ID Customers Technicians Select a contact Outbo…" at bounding box center [713, 384] width 910 height 698
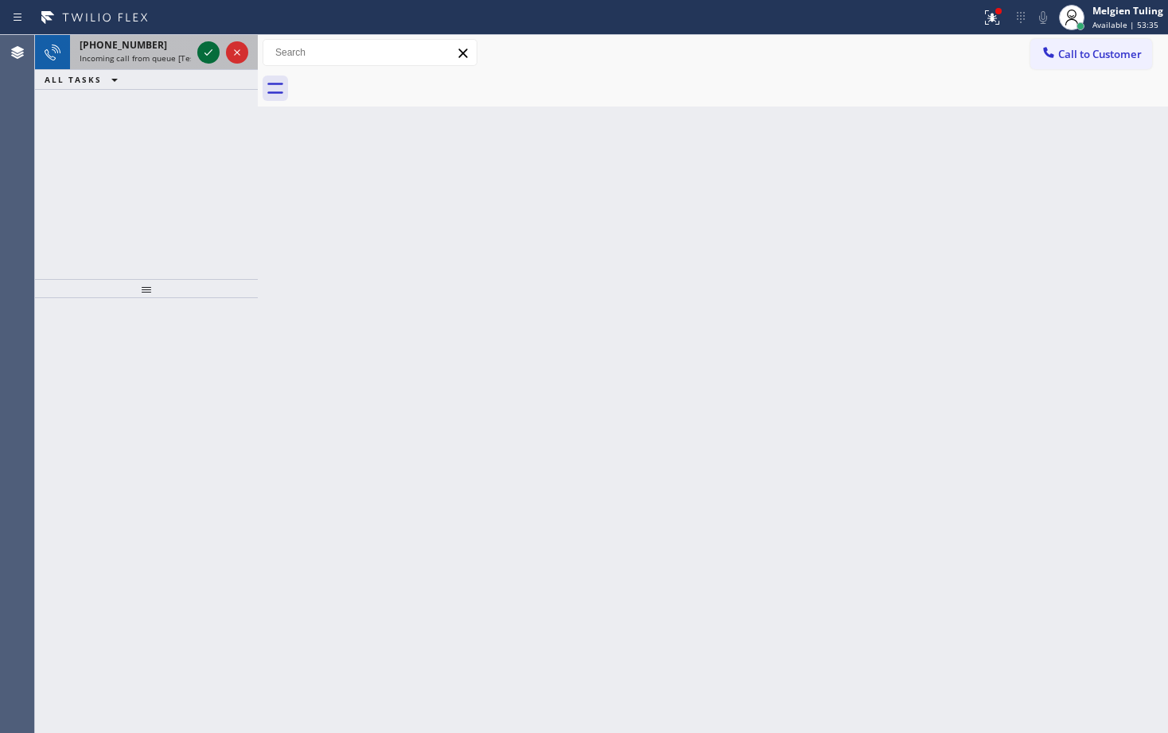
click at [209, 52] on icon at bounding box center [208, 52] width 19 height 19
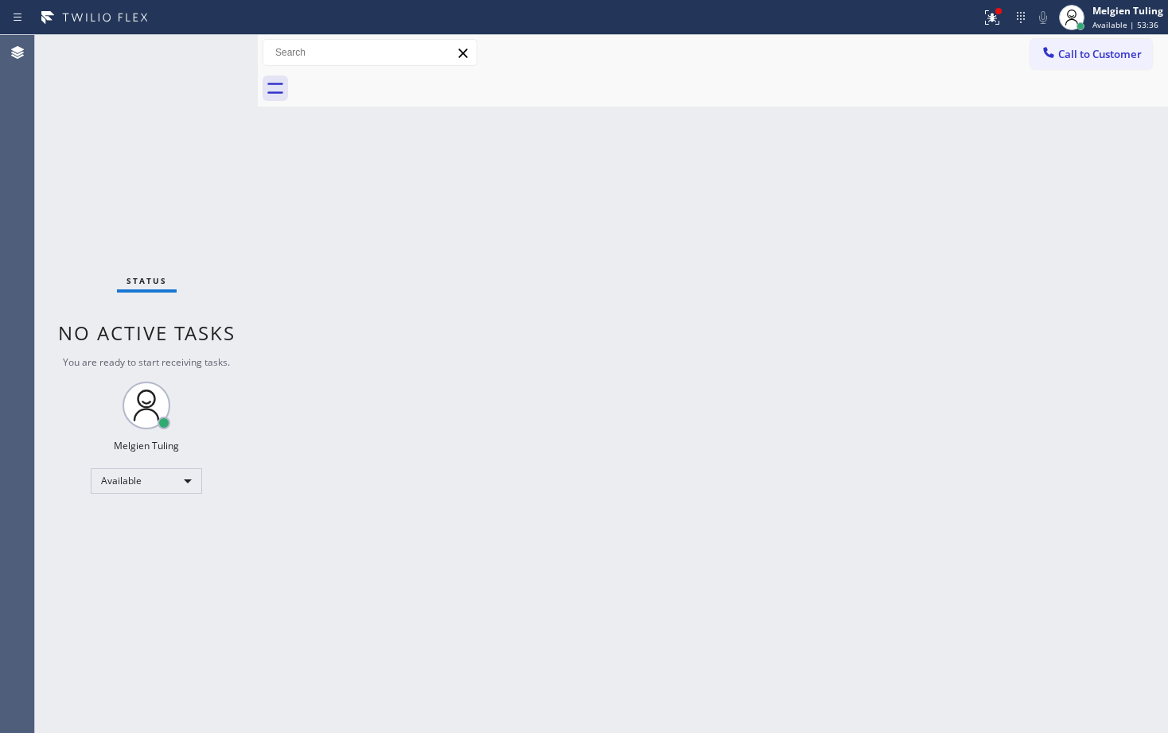
click at [209, 52] on div "Status No active tasks You are ready to start receiving tasks. Melgien Tuling A…" at bounding box center [146, 384] width 223 height 698
click at [395, 313] on div "Back to Dashboard Change Sender ID Customers Technicians Select a contact Outbo…" at bounding box center [713, 384] width 910 height 698
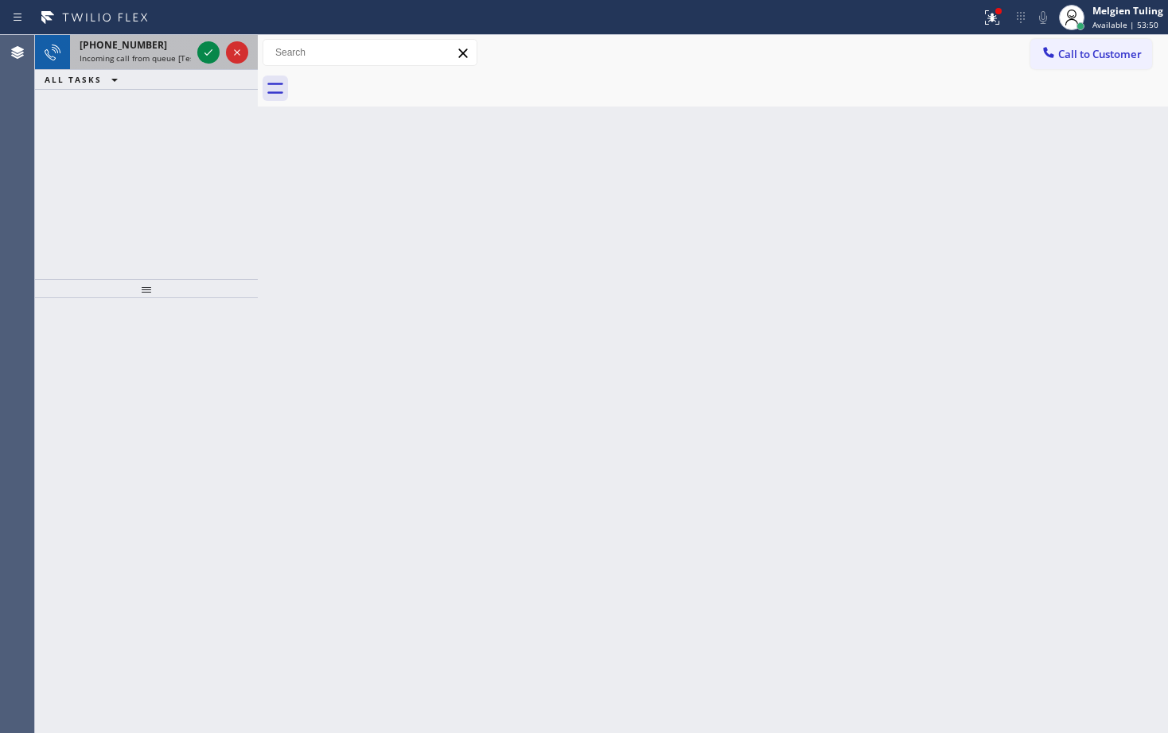
click at [204, 36] on div at bounding box center [222, 52] width 57 height 35
drag, startPoint x: 204, startPoint y: 36, endPoint x: 212, endPoint y: 81, distance: 45.9
click at [205, 36] on div at bounding box center [222, 52] width 57 height 35
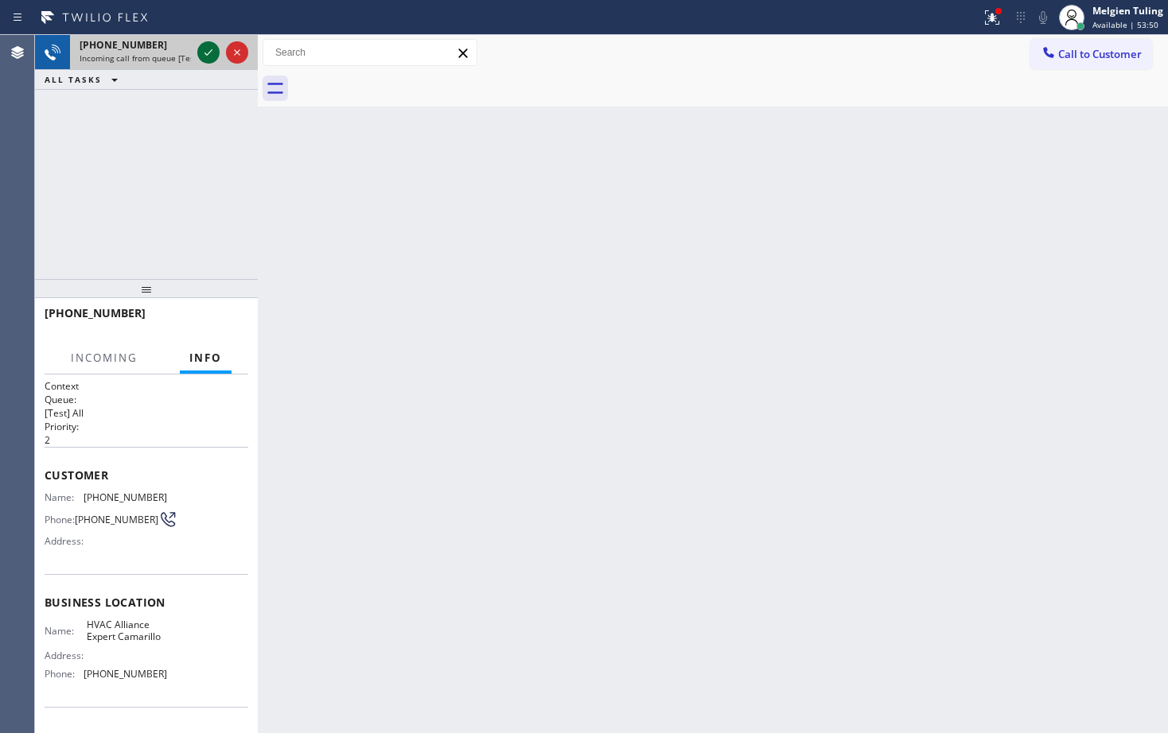
click at [203, 53] on icon at bounding box center [208, 52] width 19 height 19
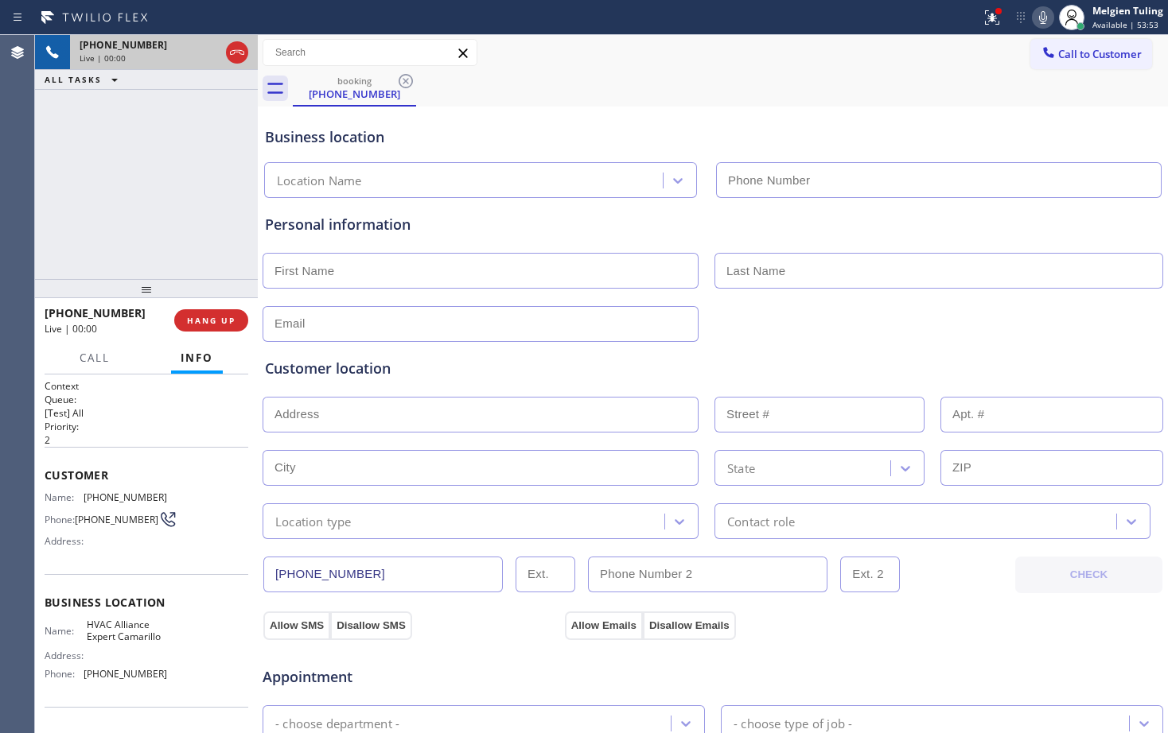
type input "[PHONE_NUMBER]"
click at [208, 321] on span "HANG UP" at bounding box center [211, 320] width 49 height 11
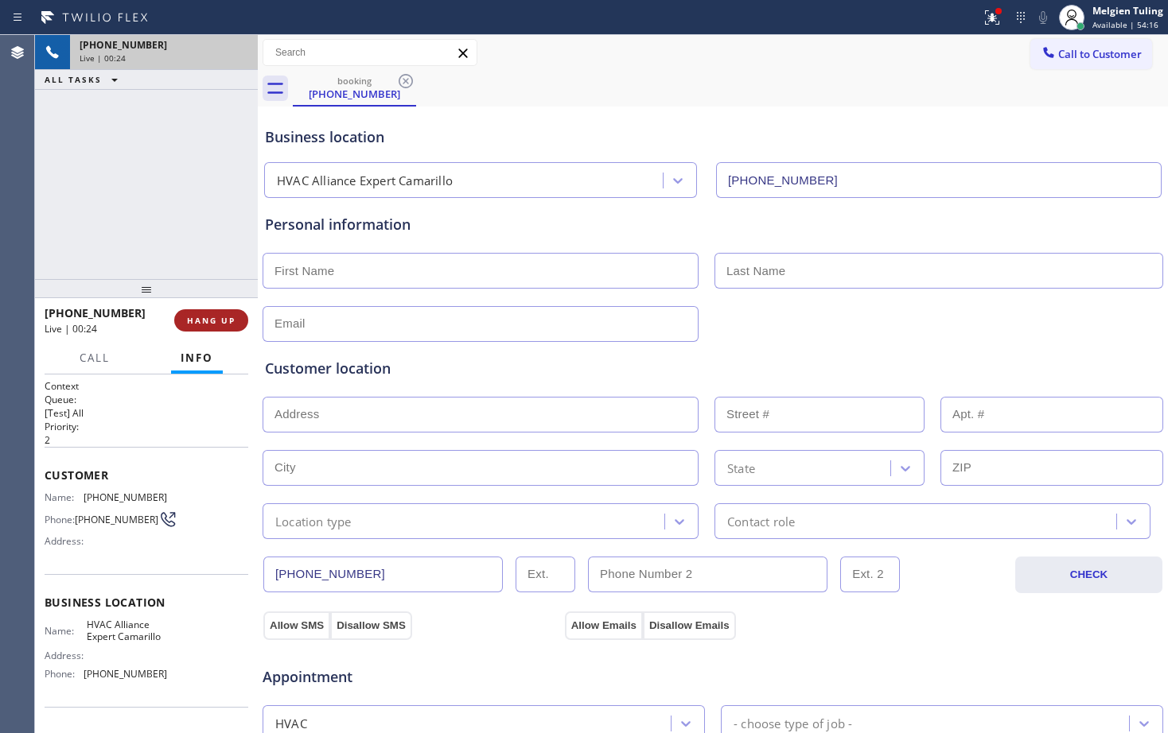
click at [207, 321] on span "HANG UP" at bounding box center [211, 320] width 49 height 11
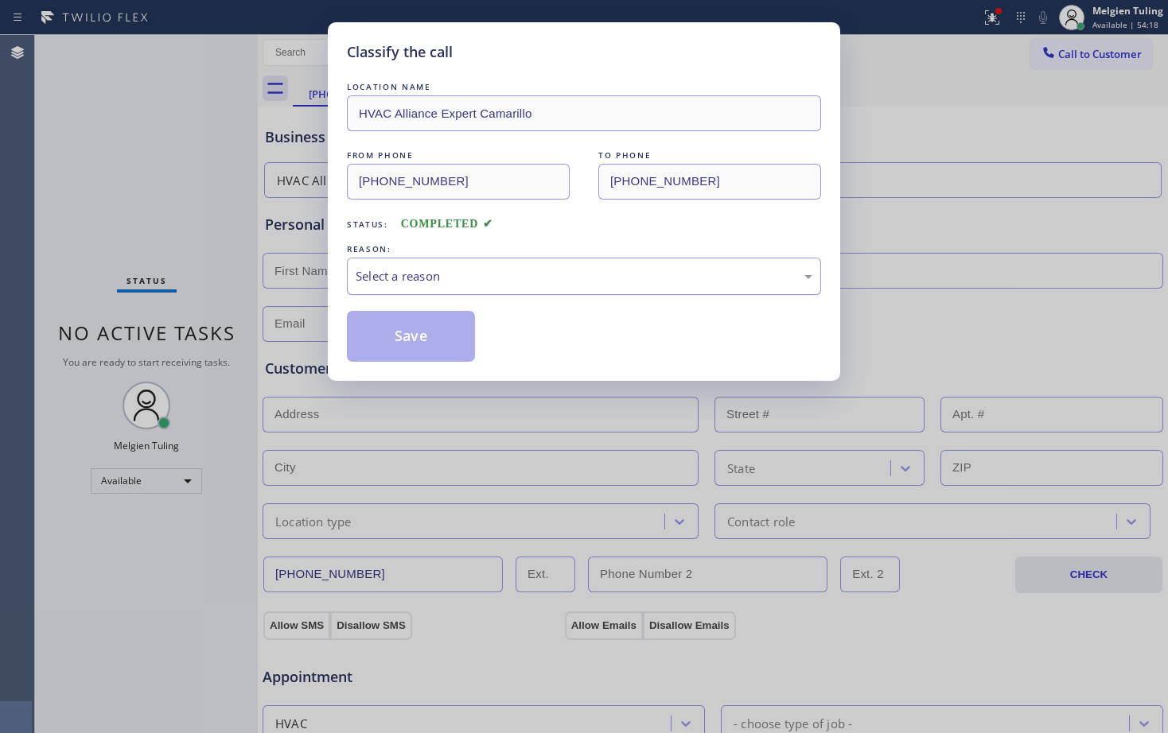
click at [466, 274] on div "Select a reason" at bounding box center [584, 276] width 457 height 18
click at [430, 336] on button "Save" at bounding box center [411, 336] width 128 height 51
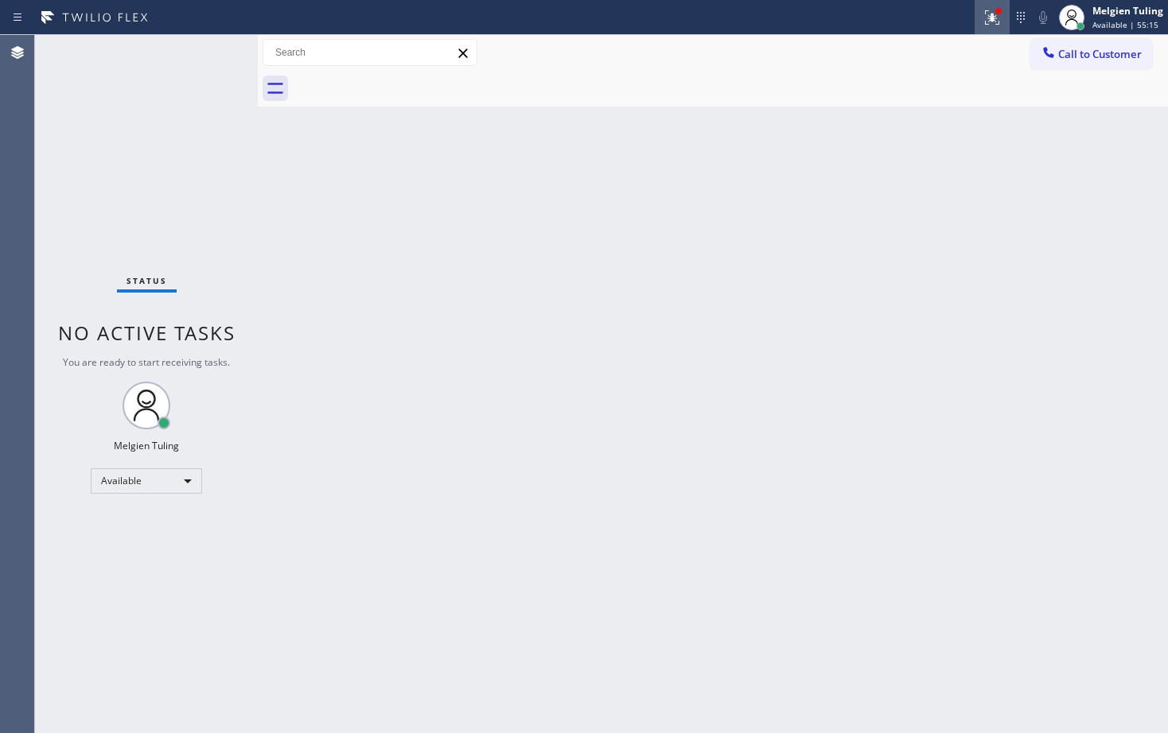
click at [995, 17] on icon at bounding box center [992, 16] width 10 height 6
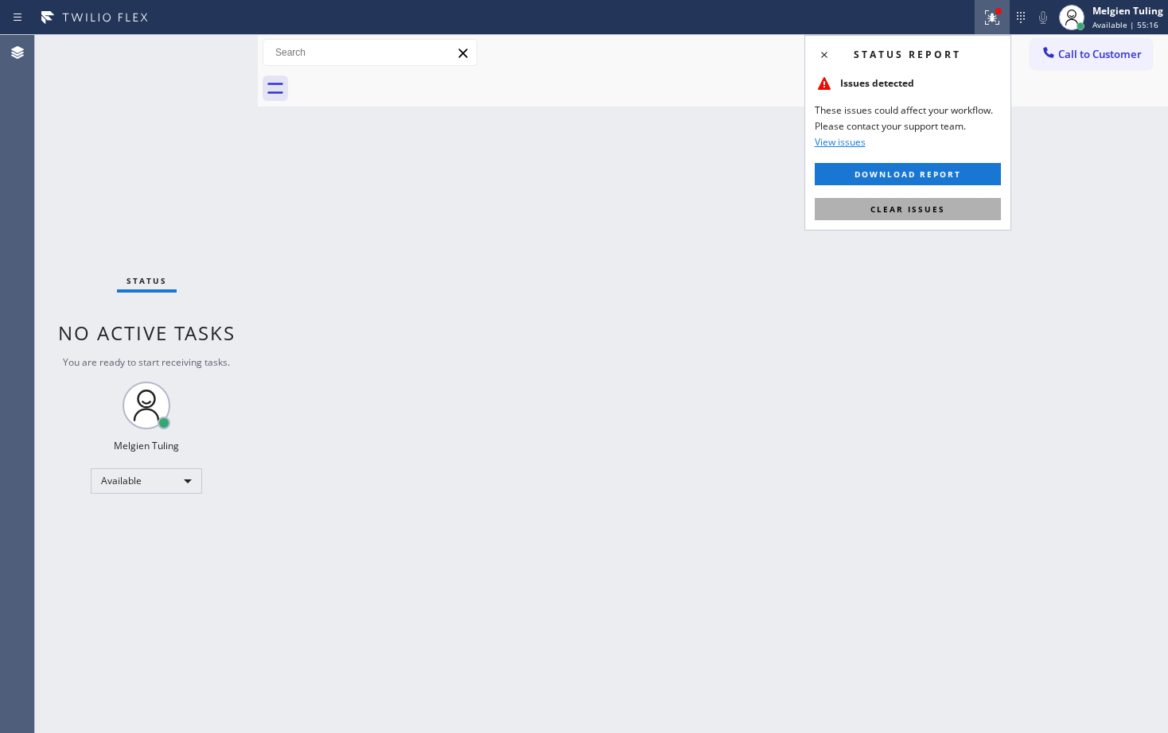
click at [906, 204] on span "Clear issues" at bounding box center [907, 209] width 75 height 11
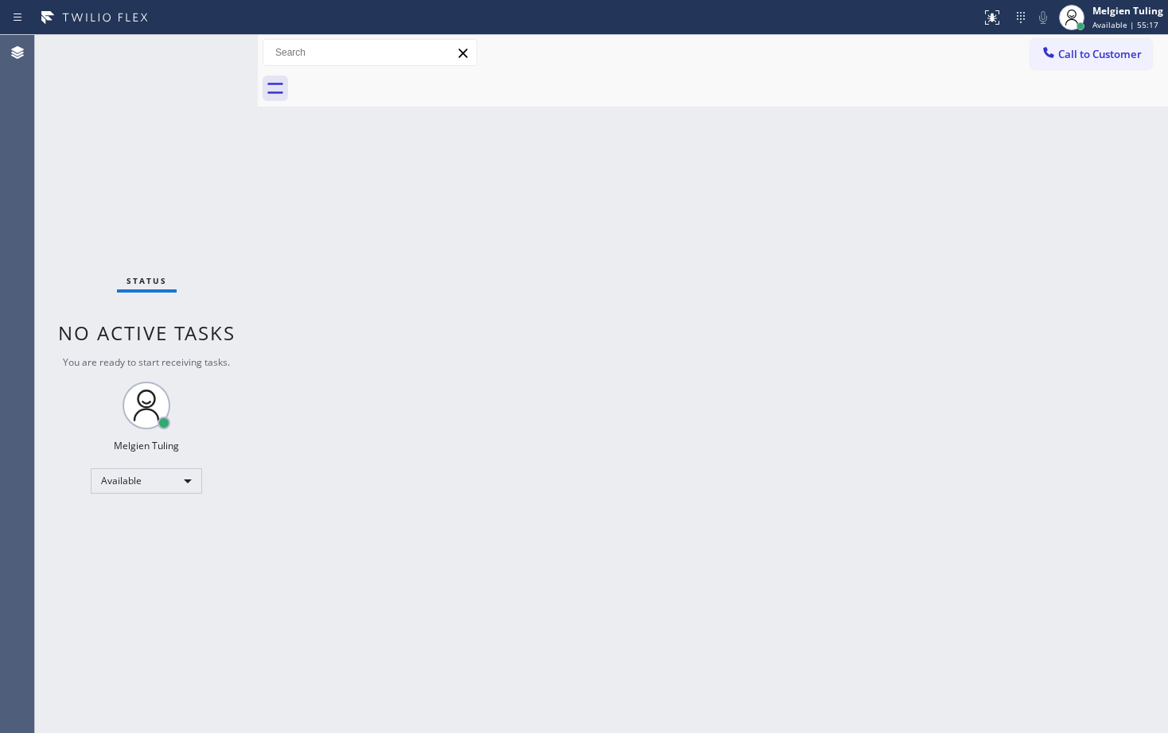
click at [881, 366] on div "Back to Dashboard Change Sender ID Customers Technicians Select a contact Outbo…" at bounding box center [713, 384] width 910 height 698
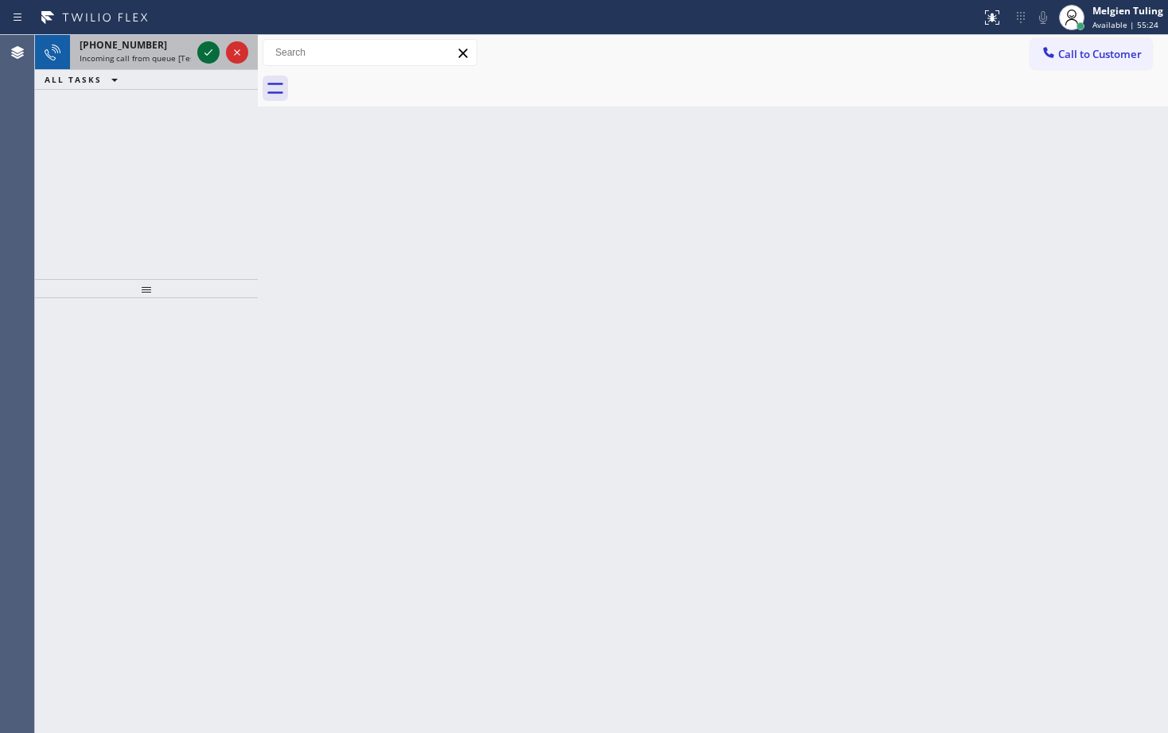
click at [204, 60] on icon at bounding box center [208, 52] width 19 height 19
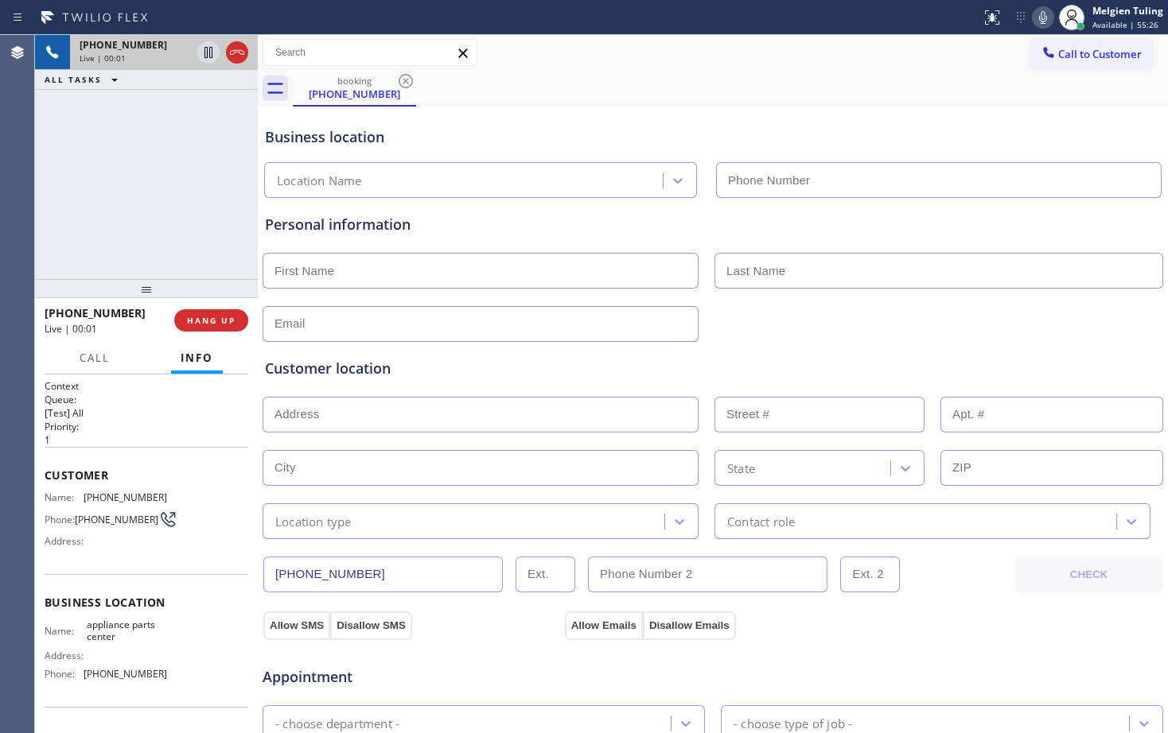
type input "[PHONE_NUMBER]"
click at [479, 317] on input "text" at bounding box center [480, 324] width 436 height 36
click at [951, 342] on div "Customer location >> ADD NEW ADDRESS << + NEW ADDRESS State Location type Conta…" at bounding box center [713, 440] width 902 height 197
click at [1044, 336] on div "Customer location >> ADD NEW ADDRESS << + NEW ADDRESS State Location type Conta…" at bounding box center [713, 438] width 902 height 204
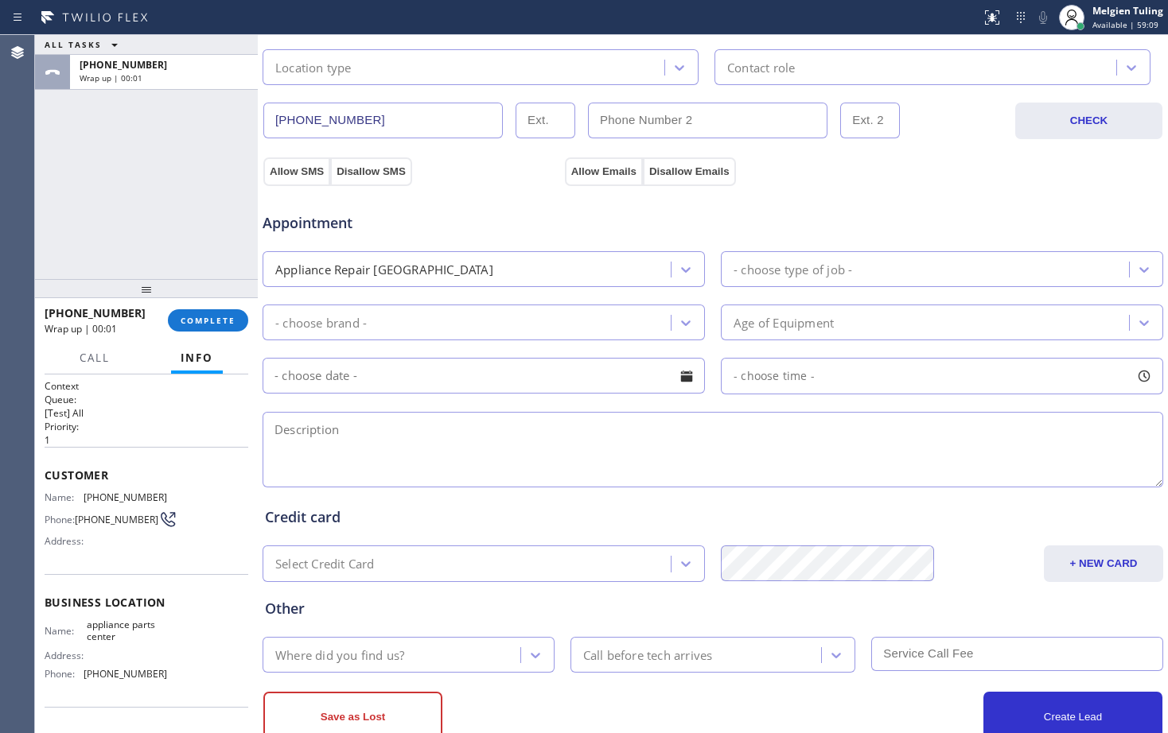
scroll to position [500, 0]
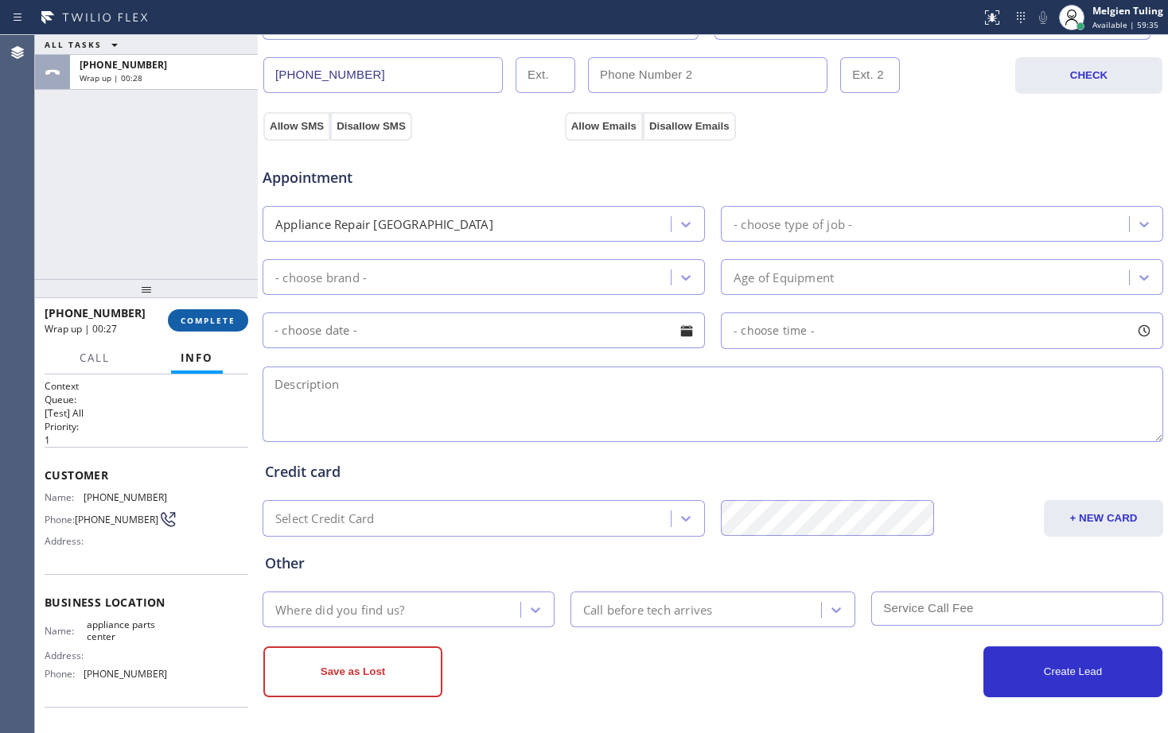
click at [197, 331] on button "COMPLETE" at bounding box center [208, 320] width 80 height 22
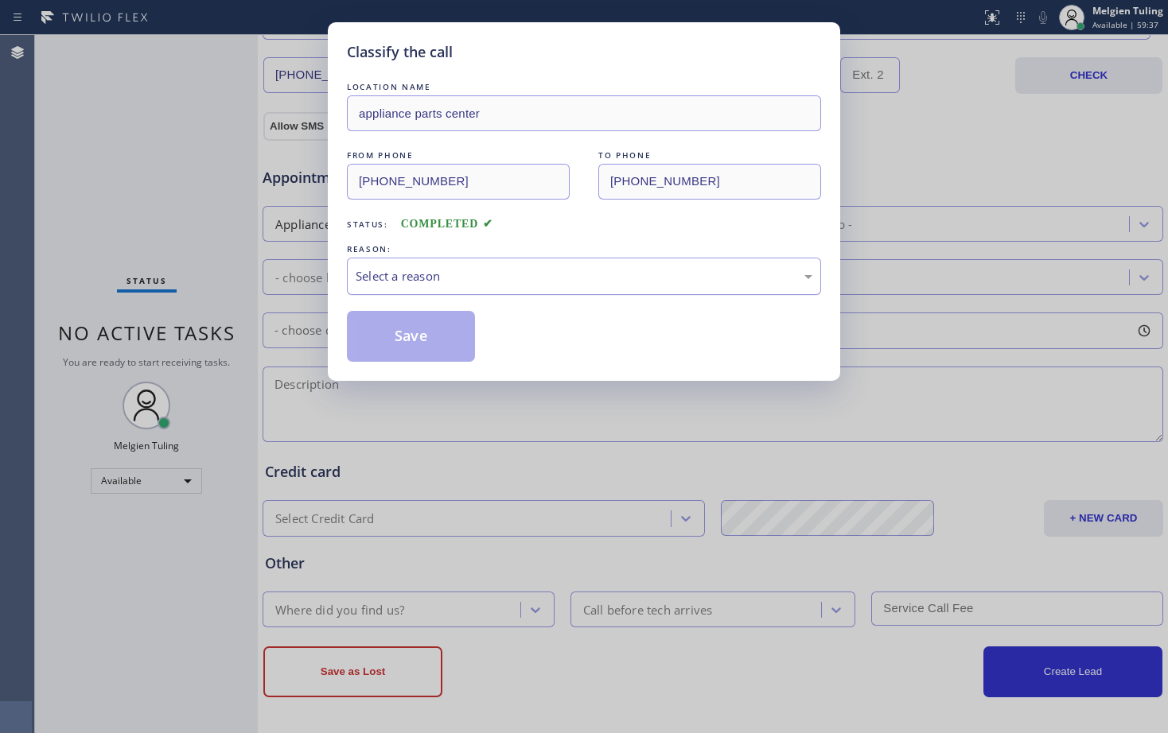
click at [395, 272] on div "Select a reason" at bounding box center [584, 276] width 457 height 18
click at [397, 338] on button "Save" at bounding box center [411, 336] width 128 height 51
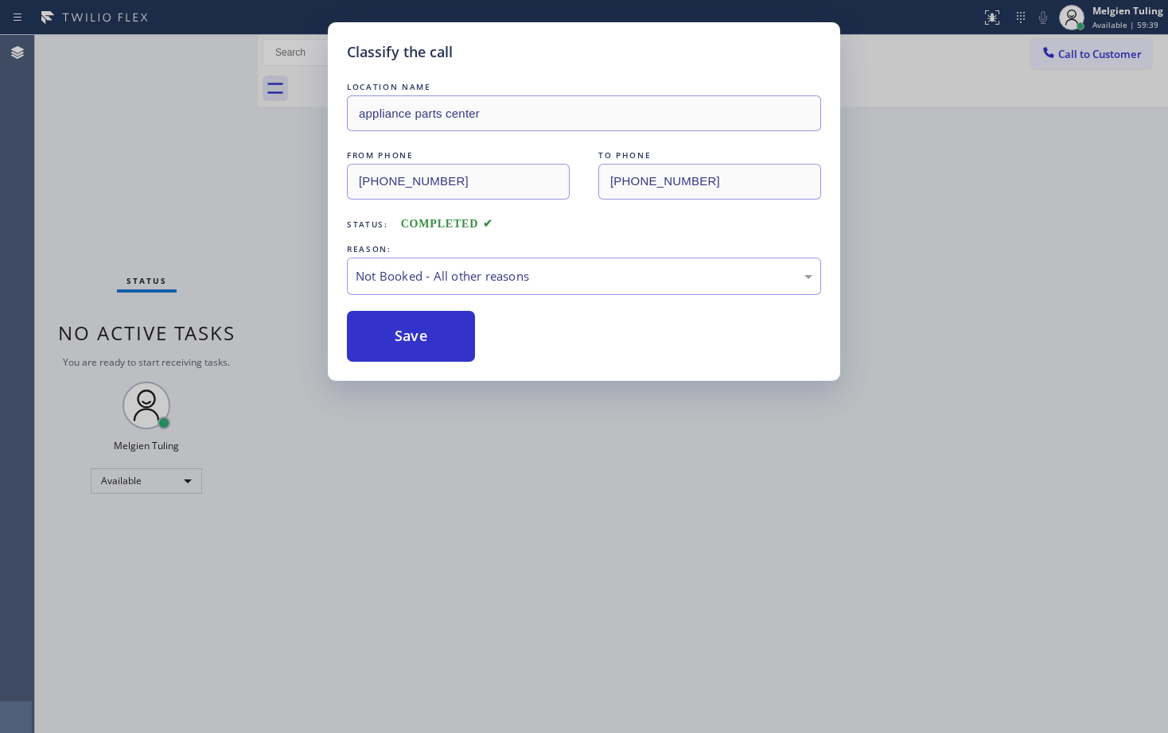
click at [186, 259] on div "Classify the call LOCATION NAME appliance parts center FROM PHONE [PHONE_NUMBER…" at bounding box center [584, 366] width 1168 height 733
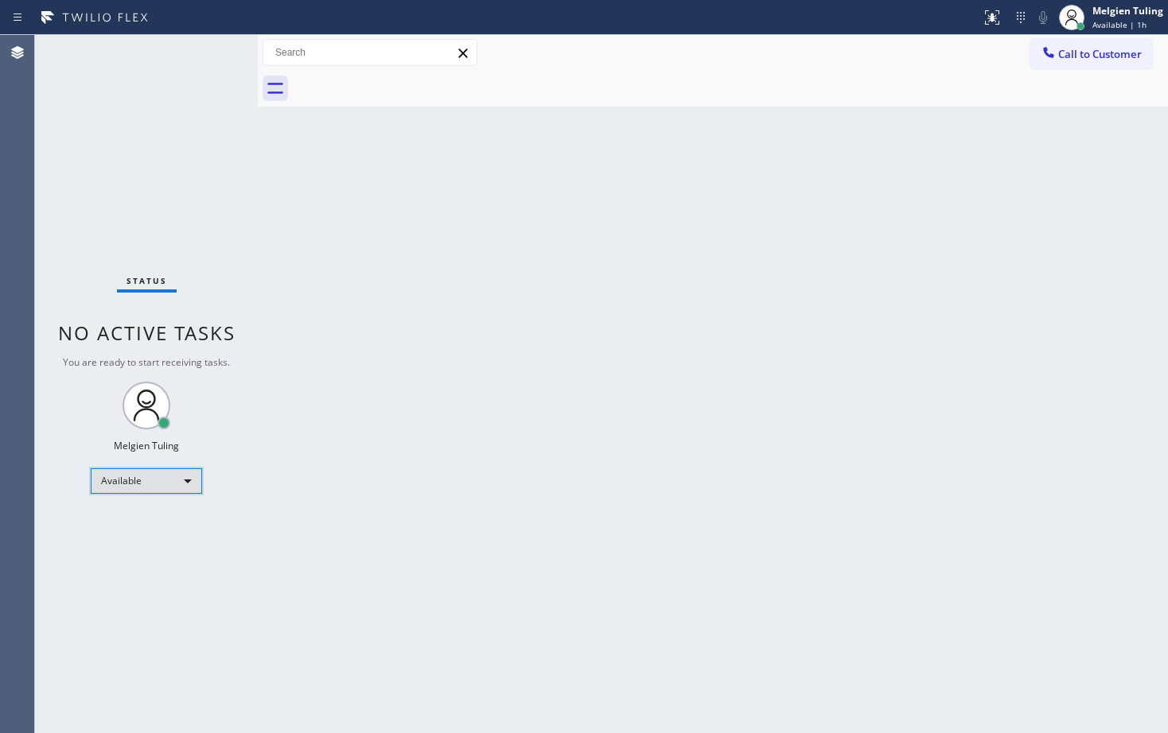
click at [181, 483] on div "Available" at bounding box center [146, 481] width 111 height 25
click at [135, 562] on li "Break" at bounding box center [145, 563] width 108 height 19
click at [383, 451] on div "Back to Dashboard Change Sender ID Customers Technicians Select a contact Outbo…" at bounding box center [713, 384] width 910 height 698
click at [181, 485] on div "Break" at bounding box center [146, 487] width 111 height 25
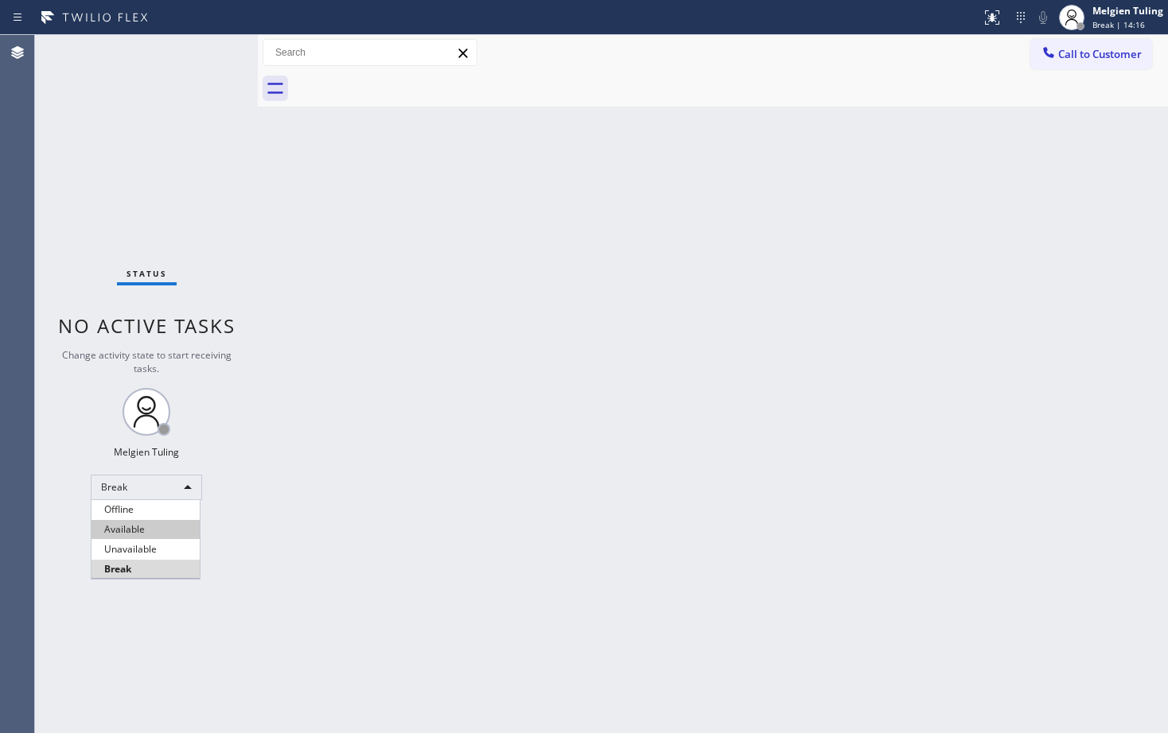
click at [146, 531] on li "Available" at bounding box center [145, 529] width 108 height 19
drag, startPoint x: 598, startPoint y: 364, endPoint x: 610, endPoint y: 364, distance: 12.0
click at [600, 364] on div "Back to Dashboard Change Sender ID Customers Technicians Select a contact Outbo…" at bounding box center [713, 384] width 910 height 698
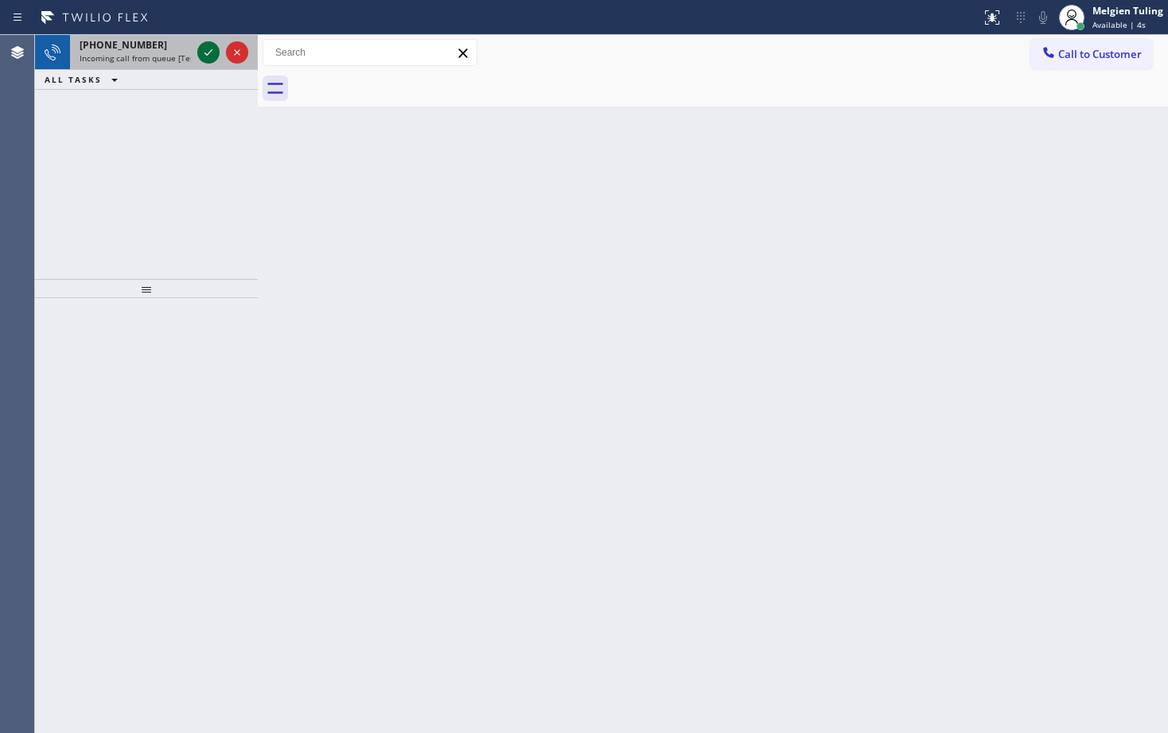
click at [205, 46] on icon at bounding box center [208, 52] width 19 height 19
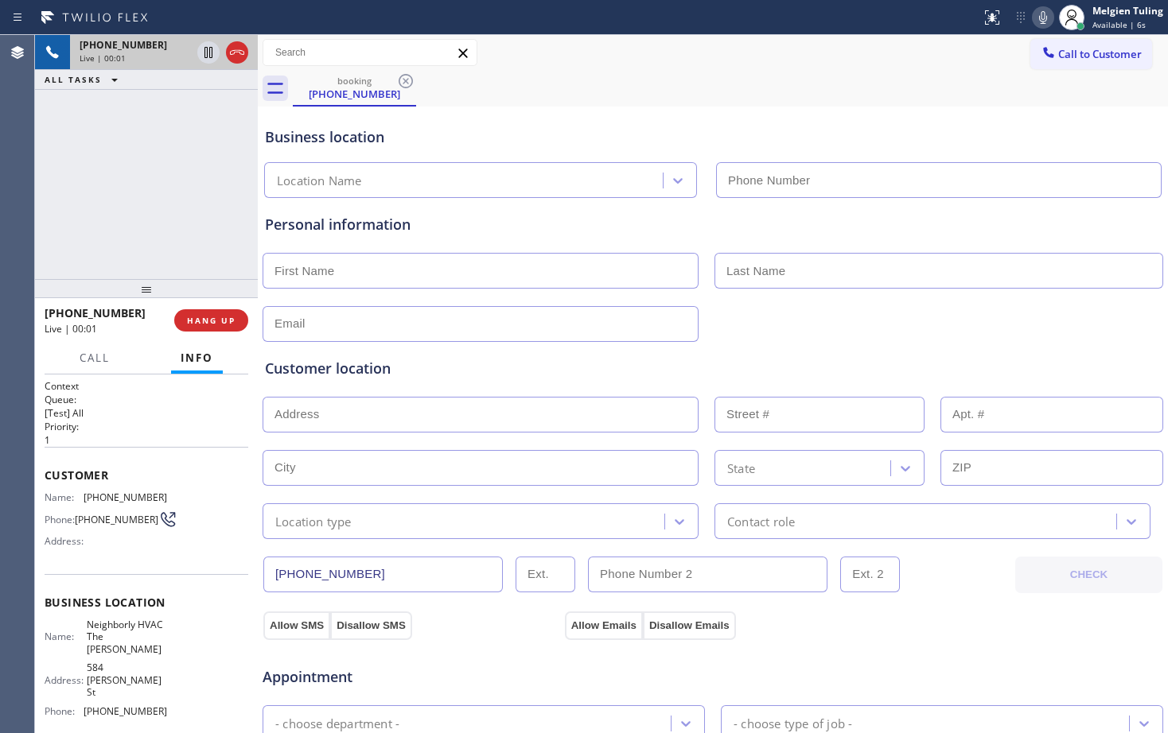
type input "[PHONE_NUMBER]"
click at [642, 119] on div "Business location Neighborly HVAC The [PERSON_NAME] [PHONE_NUMBER]" at bounding box center [713, 154] width 902 height 87
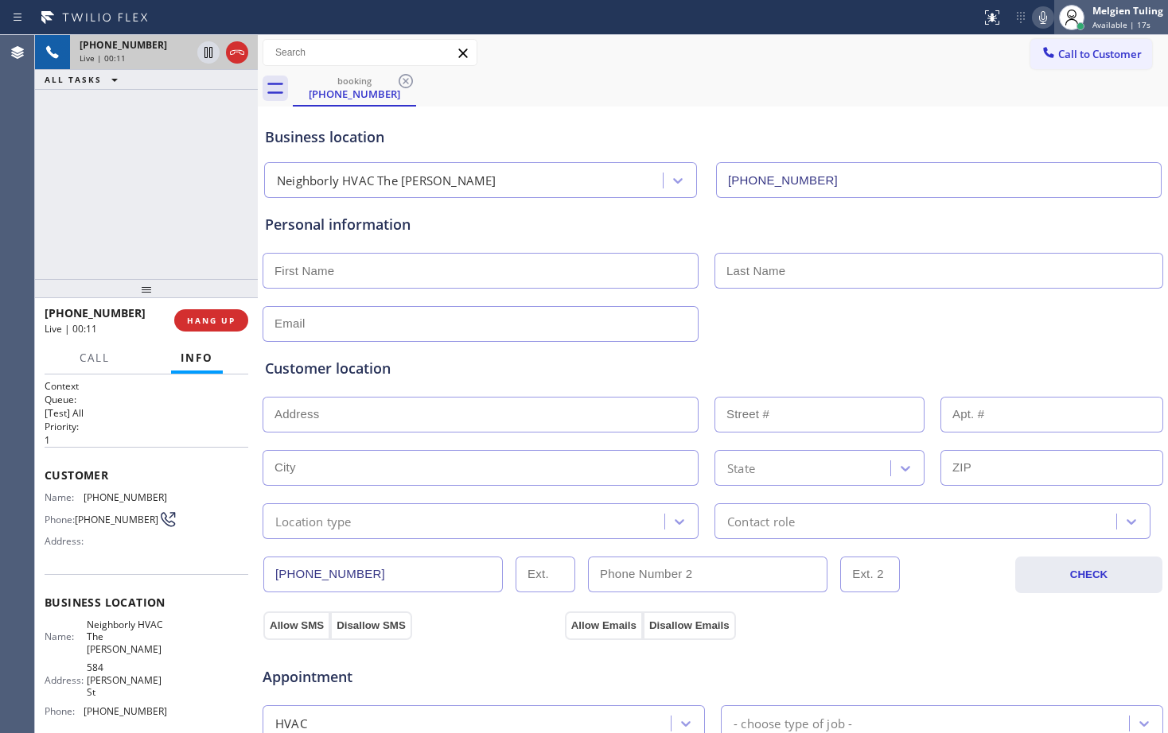
drag, startPoint x: 1165, startPoint y: 320, endPoint x: 1148, endPoint y: 3, distance: 317.0
click at [1148, 3] on div "Melgien Tuling Available | 17s" at bounding box center [1128, 17] width 79 height 28
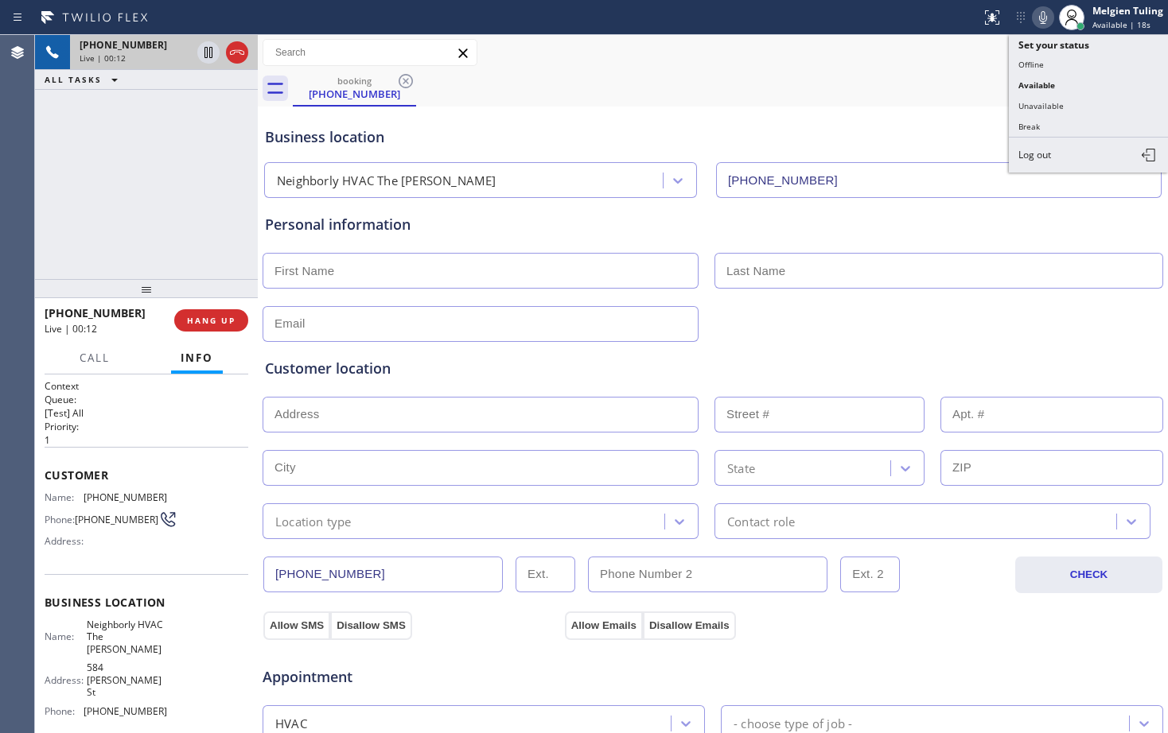
click at [896, 101] on div "booking [PHONE_NUMBER]" at bounding box center [730, 89] width 875 height 36
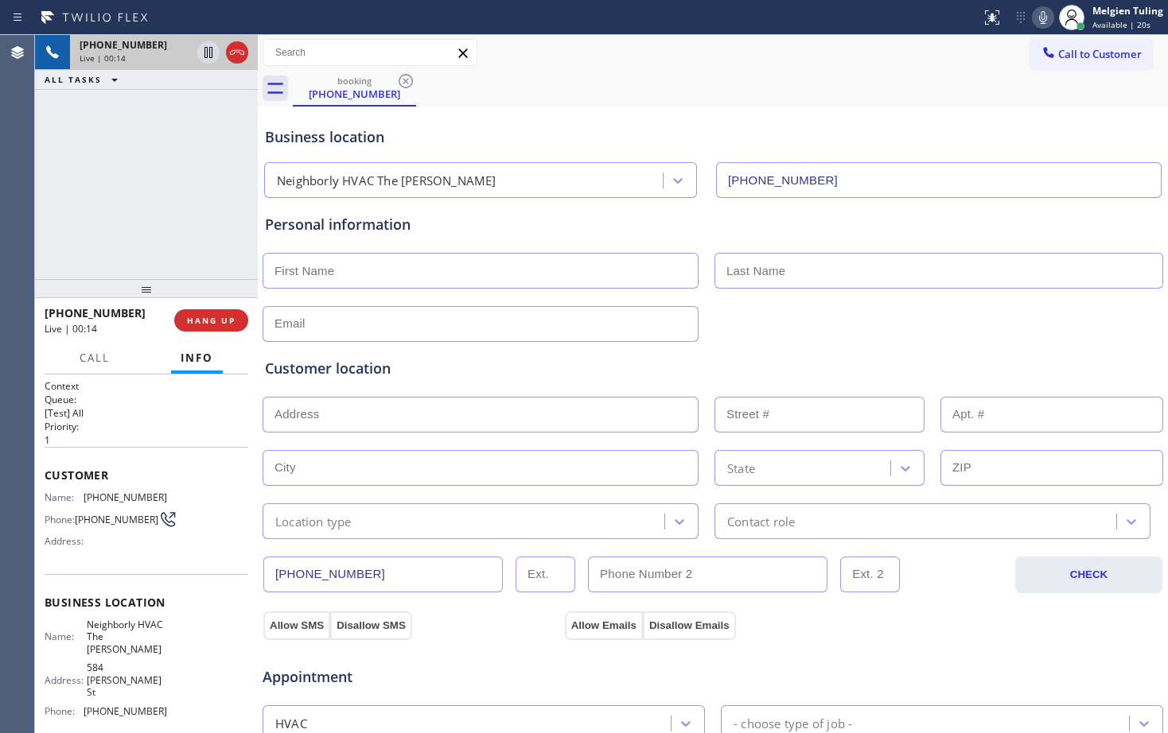
click at [651, 111] on div "Business location Neighborly HVAC The [PERSON_NAME] [PHONE_NUMBER]" at bounding box center [713, 154] width 902 height 87
click at [947, 327] on div at bounding box center [713, 322] width 904 height 39
click at [926, 322] on div at bounding box center [713, 322] width 904 height 39
click at [926, 321] on div at bounding box center [713, 322] width 904 height 39
click at [904, 326] on div at bounding box center [713, 322] width 904 height 39
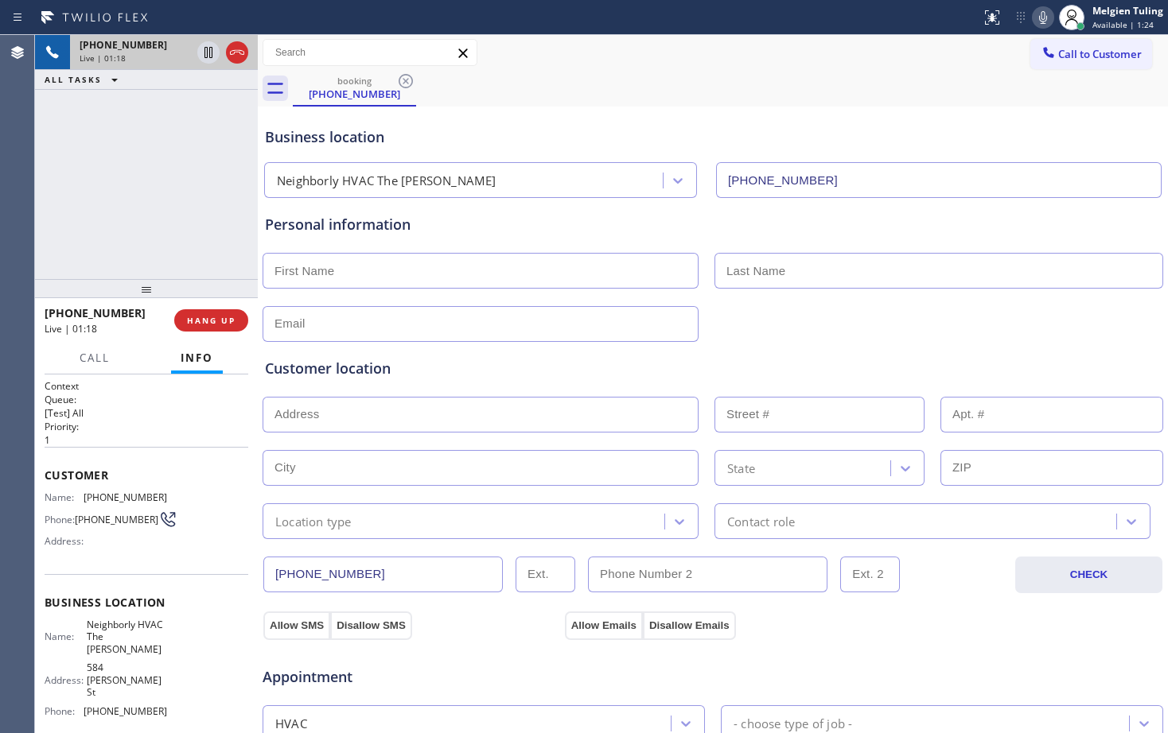
click at [906, 320] on div at bounding box center [713, 322] width 904 height 39
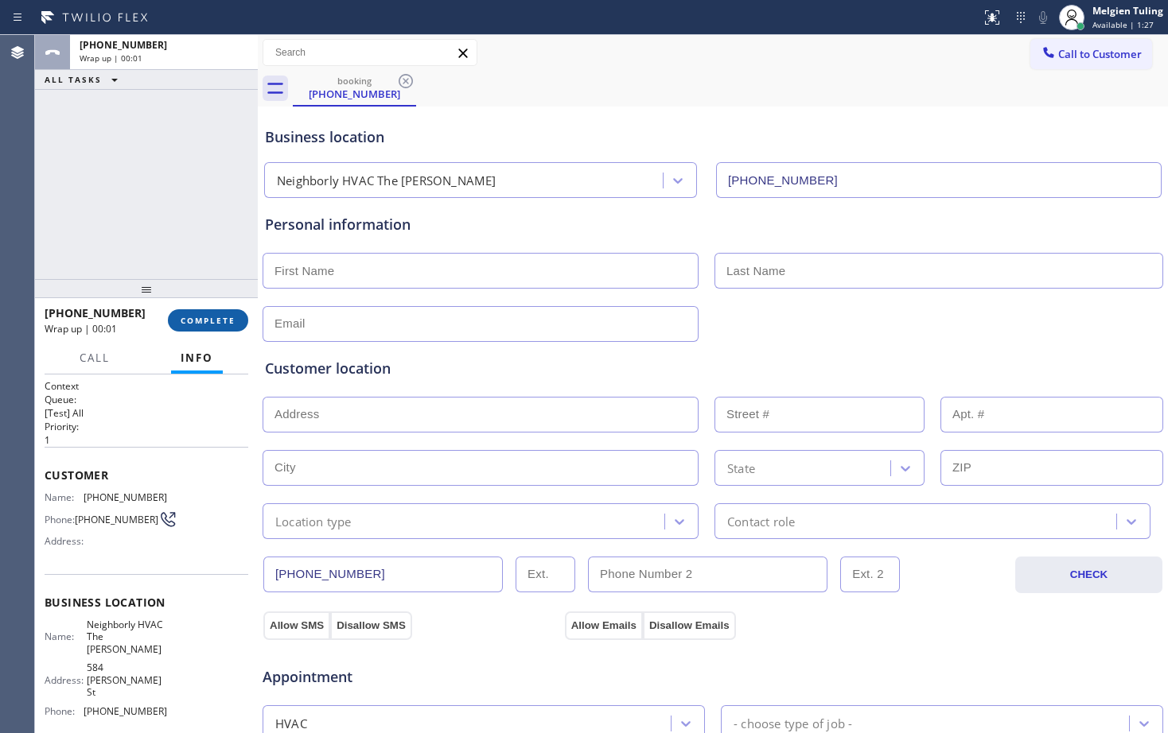
click at [209, 321] on span "COMPLETE" at bounding box center [208, 320] width 55 height 11
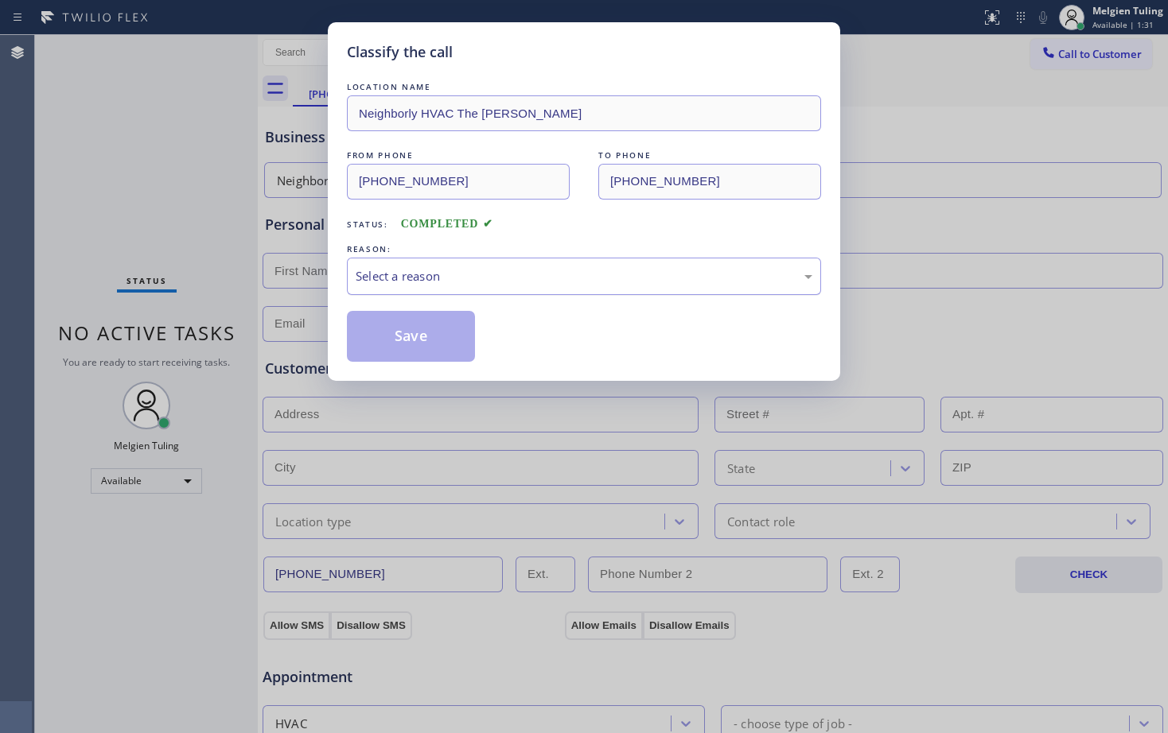
click at [424, 281] on div "Select a reason" at bounding box center [584, 276] width 457 height 18
click at [425, 344] on button "Save" at bounding box center [411, 336] width 128 height 51
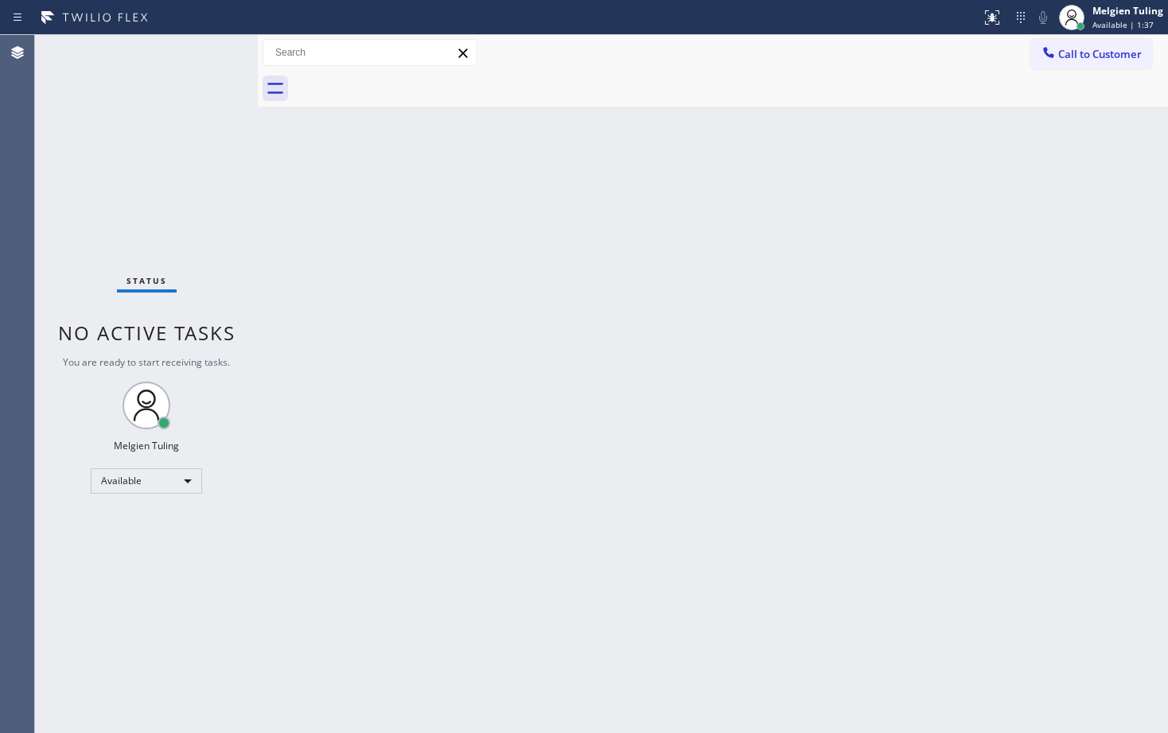
click at [404, 340] on div "Back to Dashboard Change Sender ID Customers Technicians Select a contact Outbo…" at bounding box center [713, 384] width 910 height 698
click at [430, 334] on div "Back to Dashboard Change Sender ID Customers Technicians Select a contact Outbo…" at bounding box center [713, 384] width 910 height 698
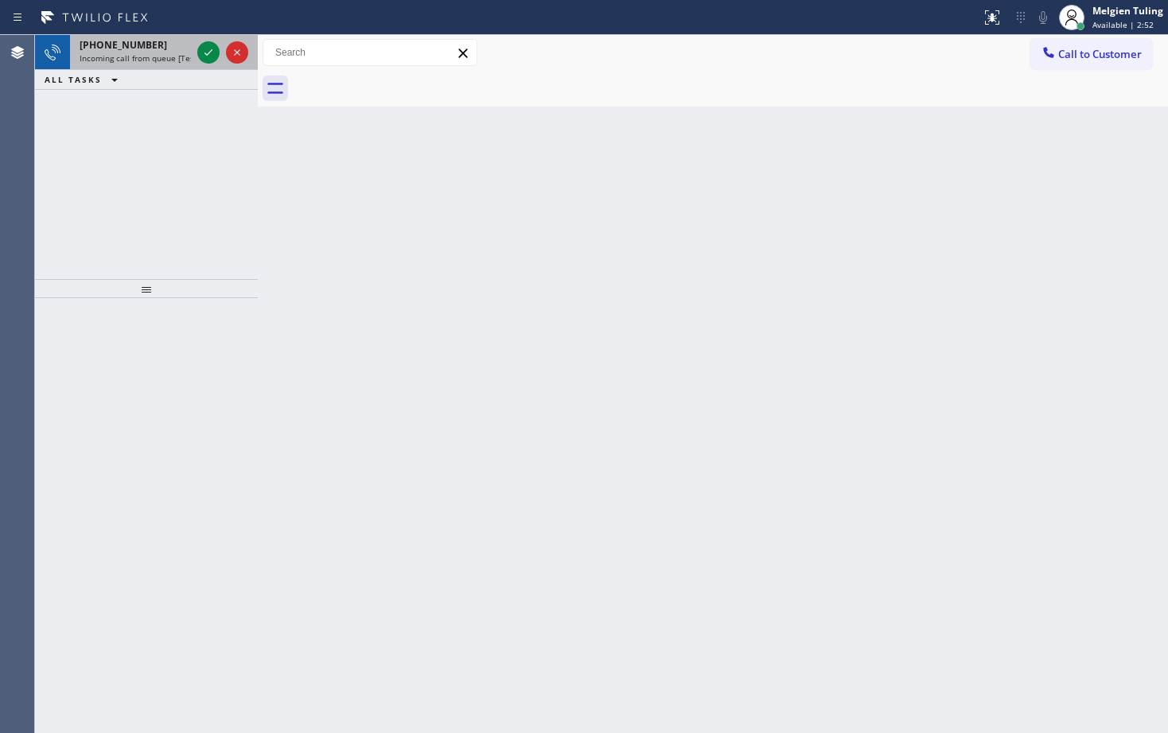
click at [196, 60] on div at bounding box center [222, 52] width 57 height 35
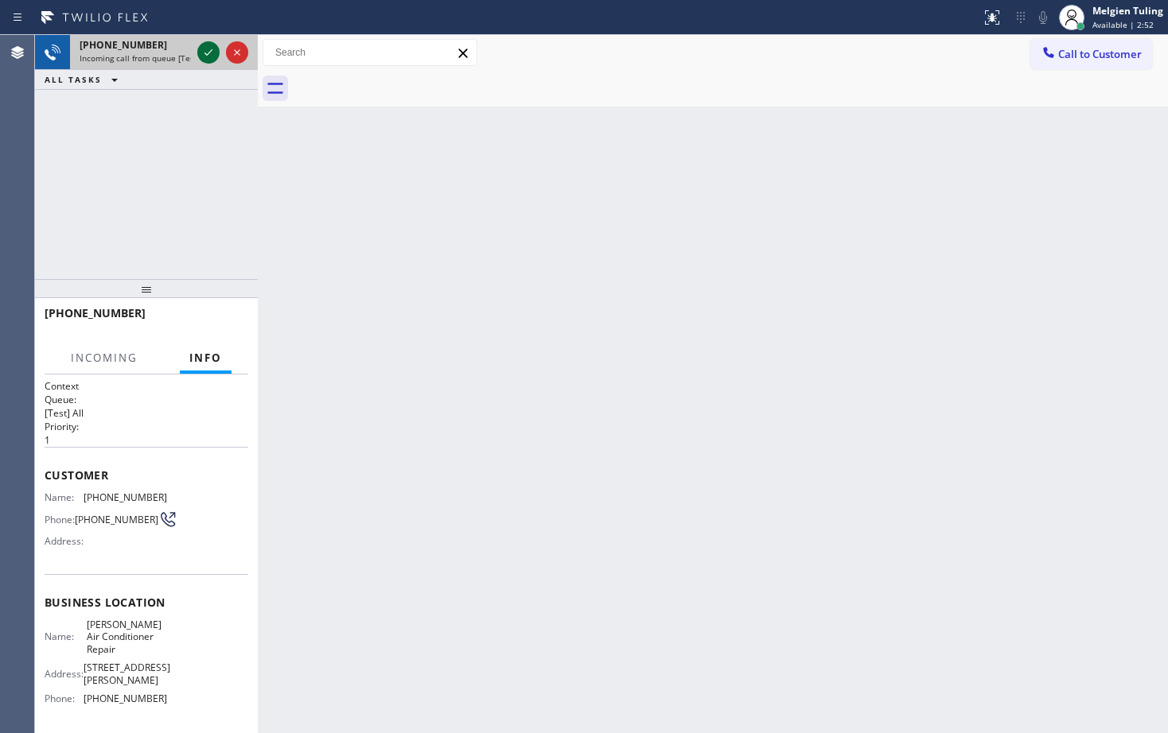
click at [207, 54] on icon at bounding box center [208, 52] width 19 height 19
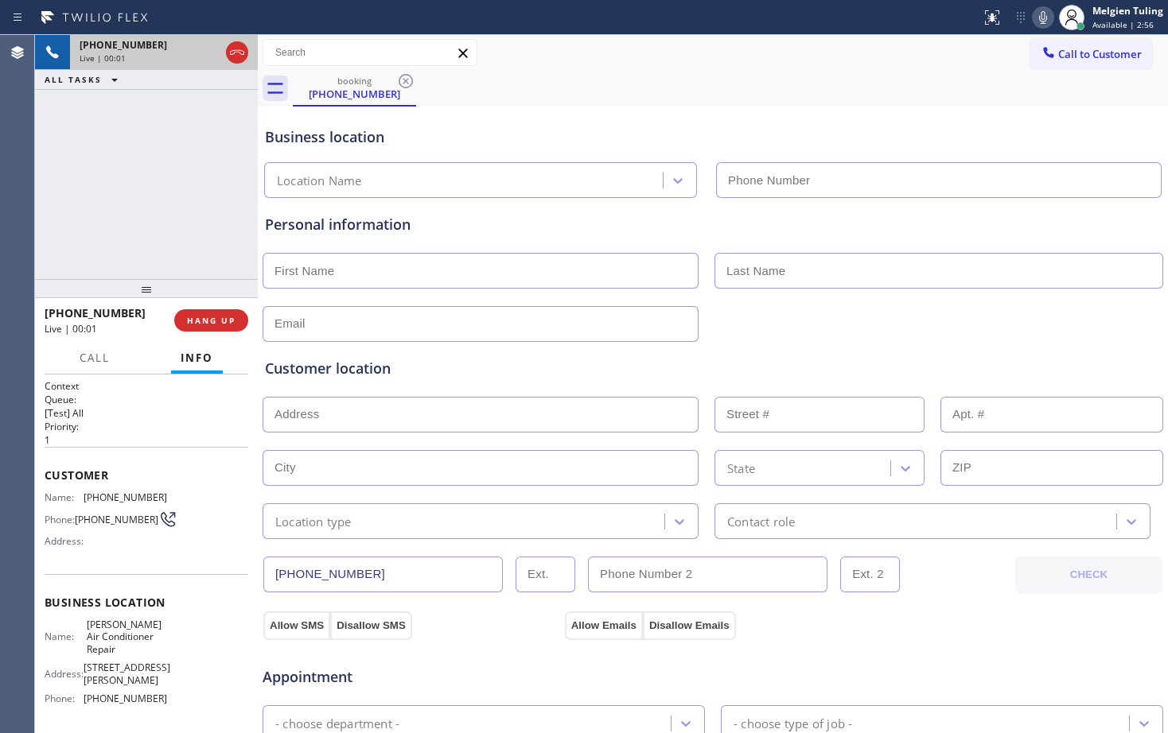
type input "[PHONE_NUMBER]"
click at [154, 137] on div "[PHONE_NUMBER] Live | 00:05 ALL TASKS ALL TASKS ACTIVE TASKS TASKS IN WRAP UP" at bounding box center [146, 157] width 223 height 244
click at [780, 297] on div "Personal information" at bounding box center [713, 278] width 896 height 128
click at [787, 236] on div "Personal information" at bounding box center [713, 278] width 896 height 128
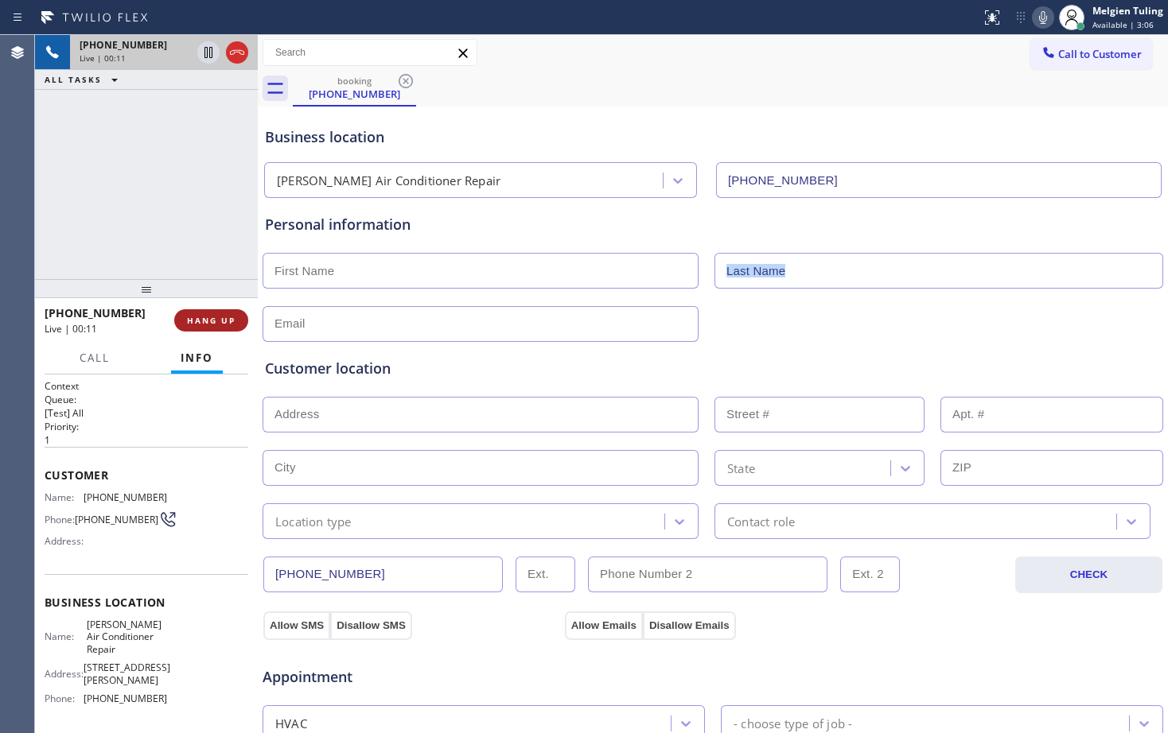
click at [216, 325] on span "HANG UP" at bounding box center [211, 320] width 49 height 11
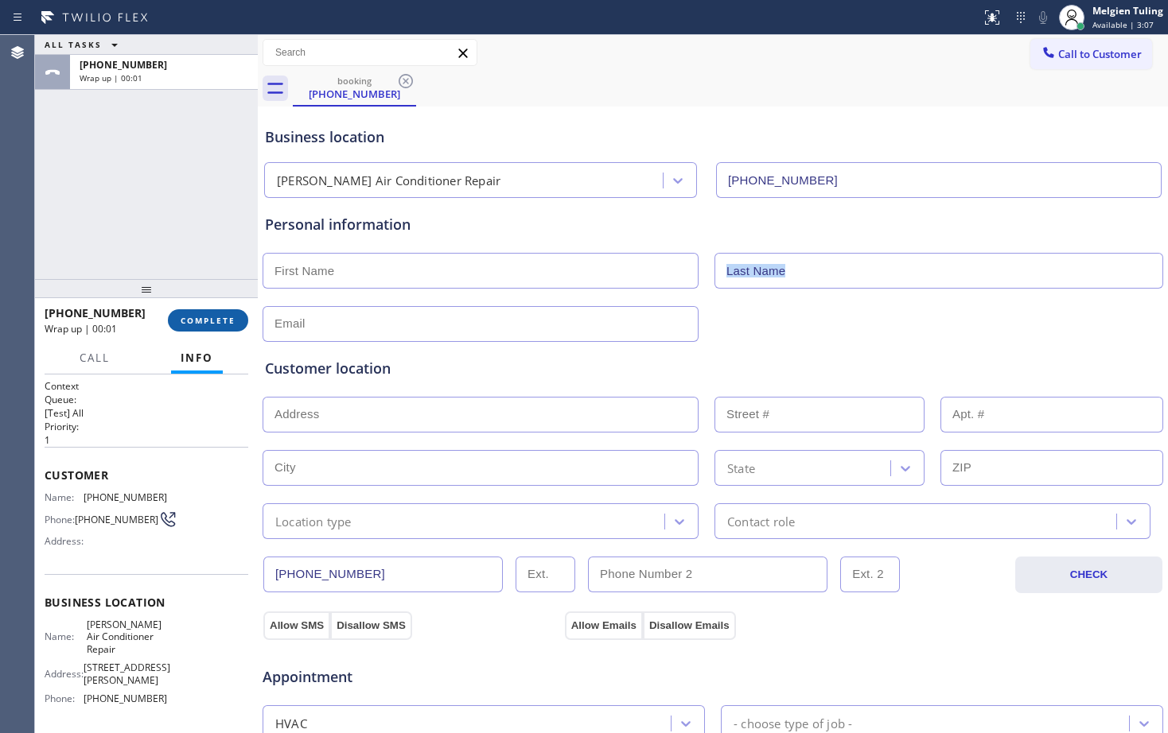
click at [221, 317] on span "COMPLETE" at bounding box center [208, 320] width 55 height 11
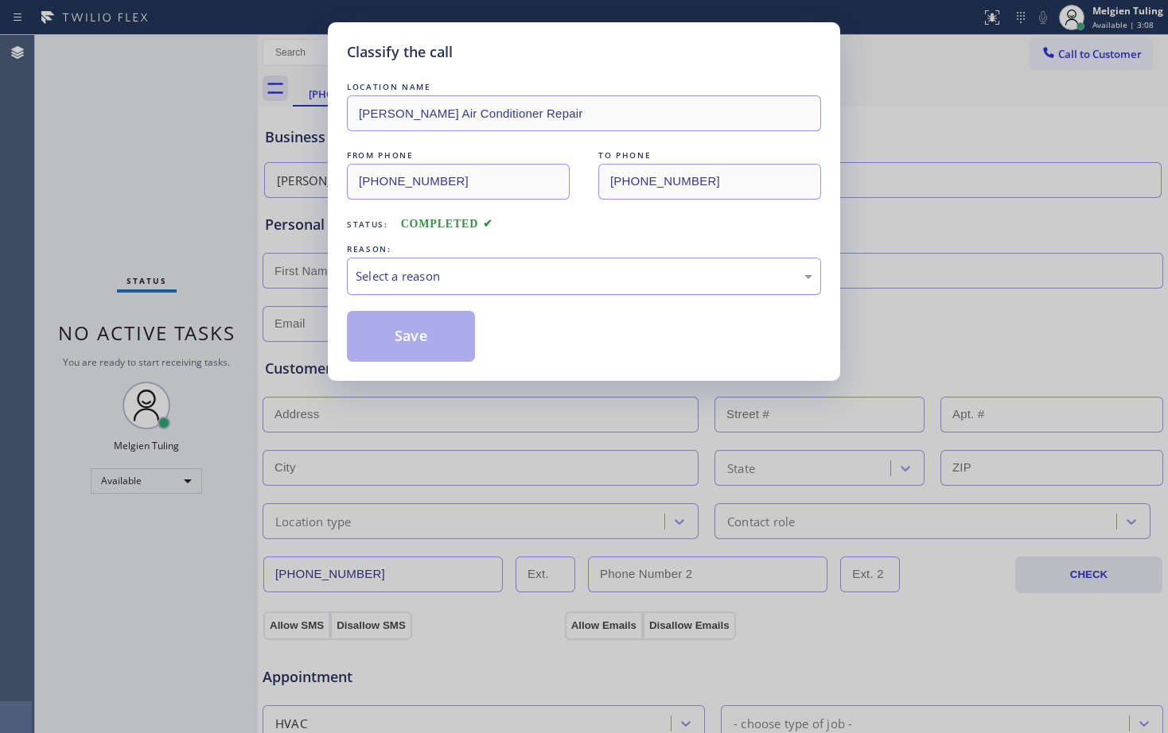
click at [445, 272] on div "Select a reason" at bounding box center [584, 276] width 457 height 18
click at [417, 345] on button "Save" at bounding box center [411, 336] width 128 height 51
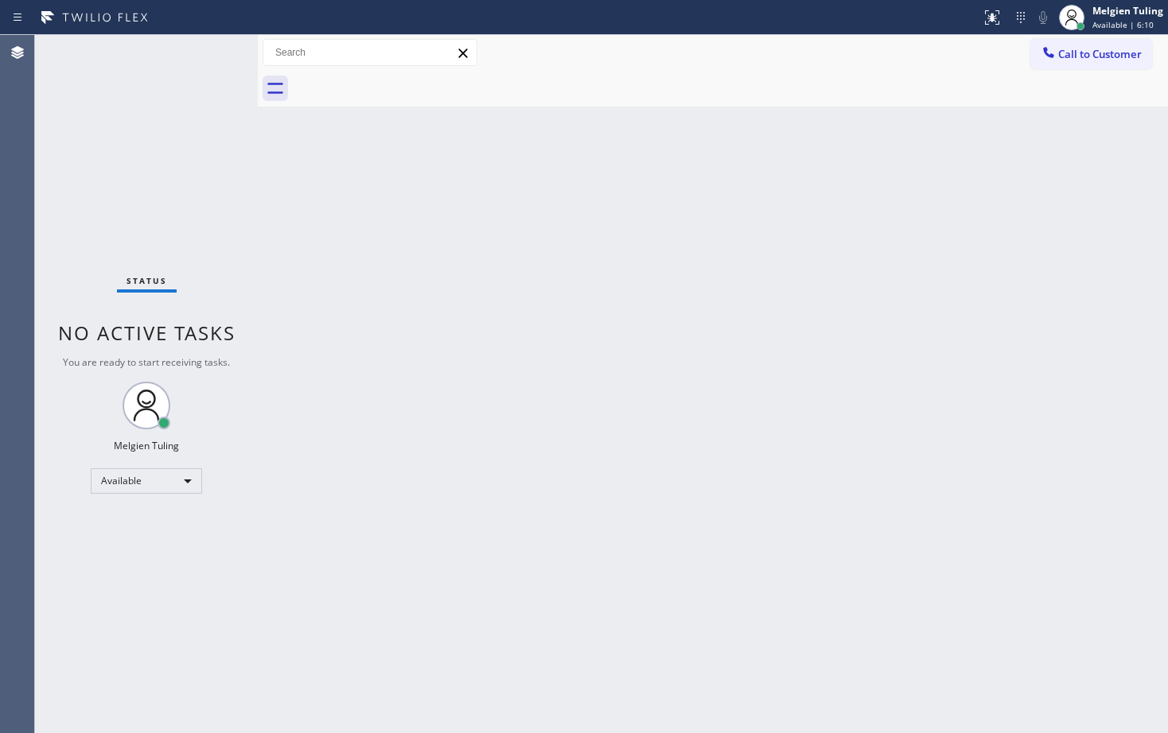
drag, startPoint x: 595, startPoint y: 375, endPoint x: 410, endPoint y: 553, distance: 256.0
click at [432, 531] on div "Back to Dashboard Change Sender ID Customers Technicians Select a contact Outbo…" at bounding box center [713, 384] width 910 height 698
drag, startPoint x: 230, startPoint y: 206, endPoint x: 255, endPoint y: 81, distance: 127.4
click at [245, 150] on div "Status No active tasks You are ready to start receiving tasks. Melgien Tuling A…" at bounding box center [146, 384] width 223 height 698
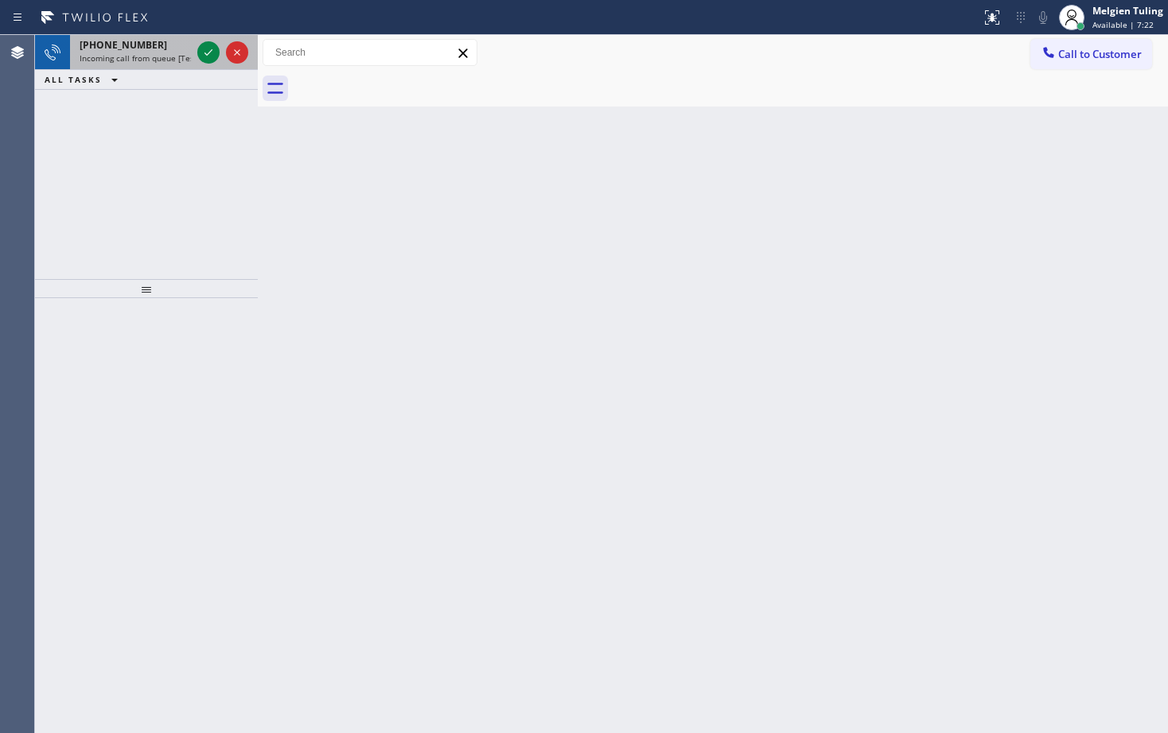
click at [157, 68] on div "[PHONE_NUMBER] Incoming call from queue [Test] All" at bounding box center [132, 52] width 124 height 35
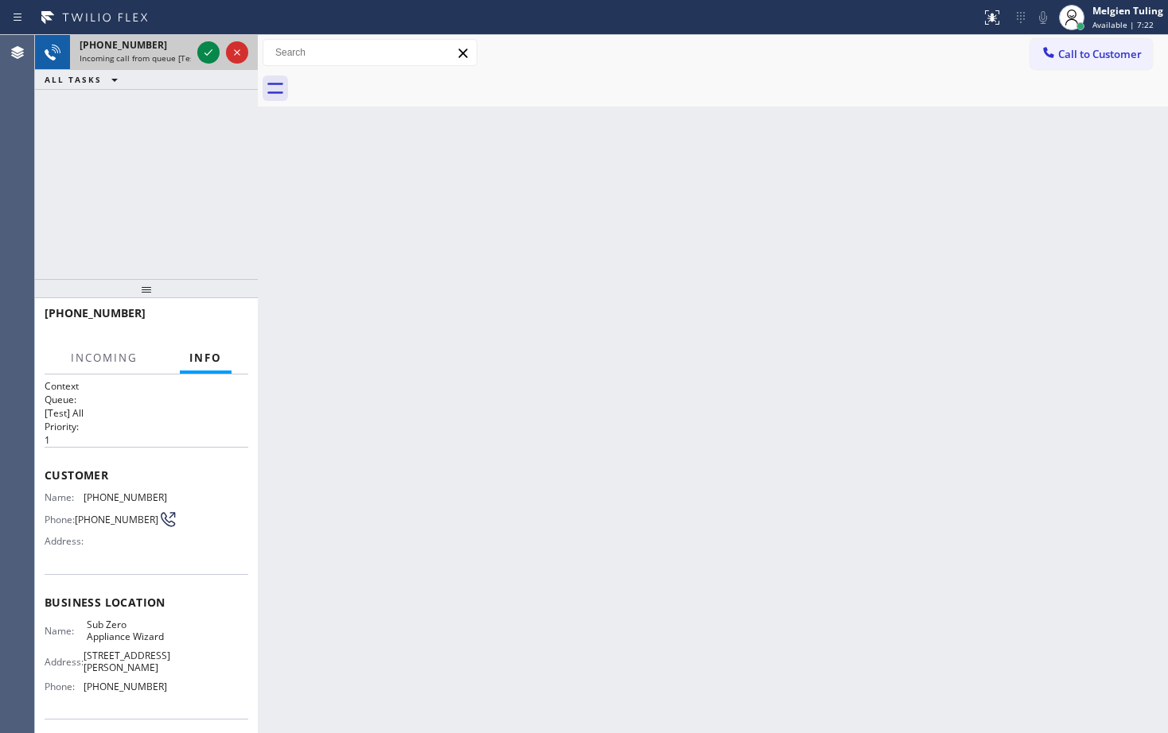
click at [192, 49] on div "[PHONE_NUMBER] Incoming call from queue [Test] All" at bounding box center [132, 52] width 124 height 35
click at [203, 53] on div at bounding box center [208, 52] width 22 height 19
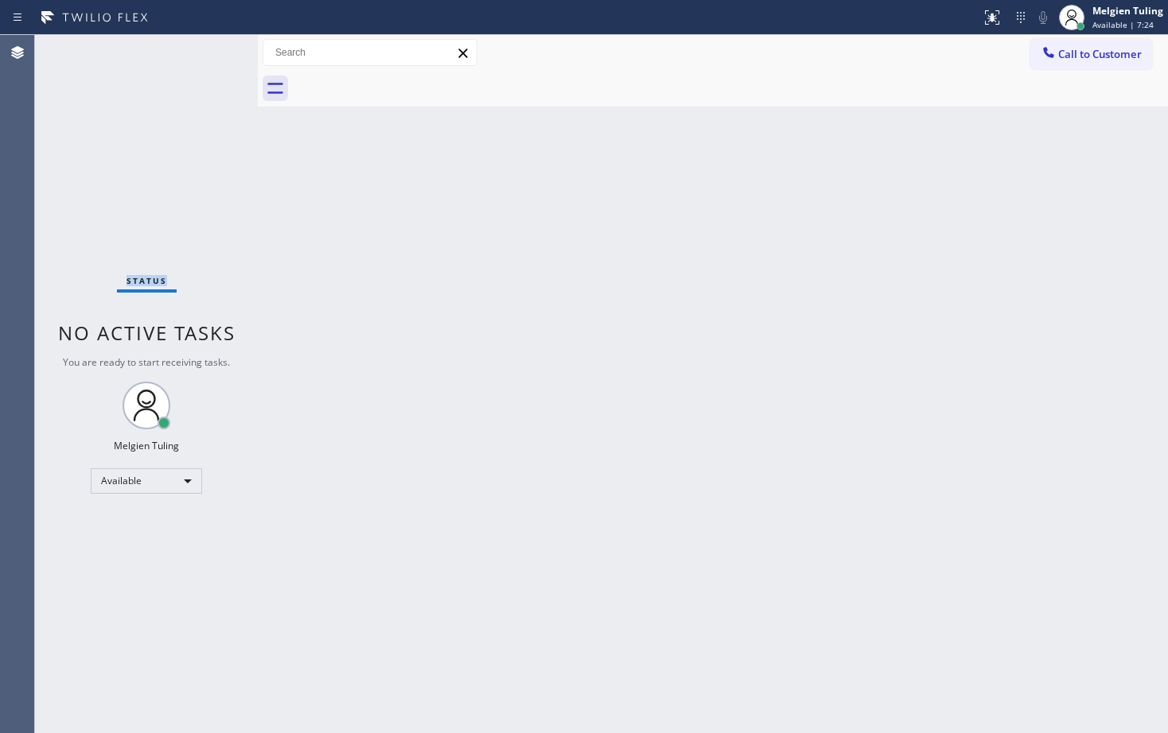
click at [204, 53] on div "Status No active tasks You are ready to start receiving tasks. Melgien Tuling A…" at bounding box center [146, 384] width 223 height 698
click at [204, 51] on div "Status No active tasks You are ready to start receiving tasks. Melgien Tuling A…" at bounding box center [146, 384] width 223 height 698
click at [350, 216] on div "Back to Dashboard Change Sender ID Customers Technicians Select a contact Outbo…" at bounding box center [713, 384] width 910 height 698
click at [424, 300] on div "Back to Dashboard Change Sender ID Customers Technicians Select a contact Outbo…" at bounding box center [713, 384] width 910 height 698
click at [993, 17] on icon at bounding box center [990, 15] width 10 height 11
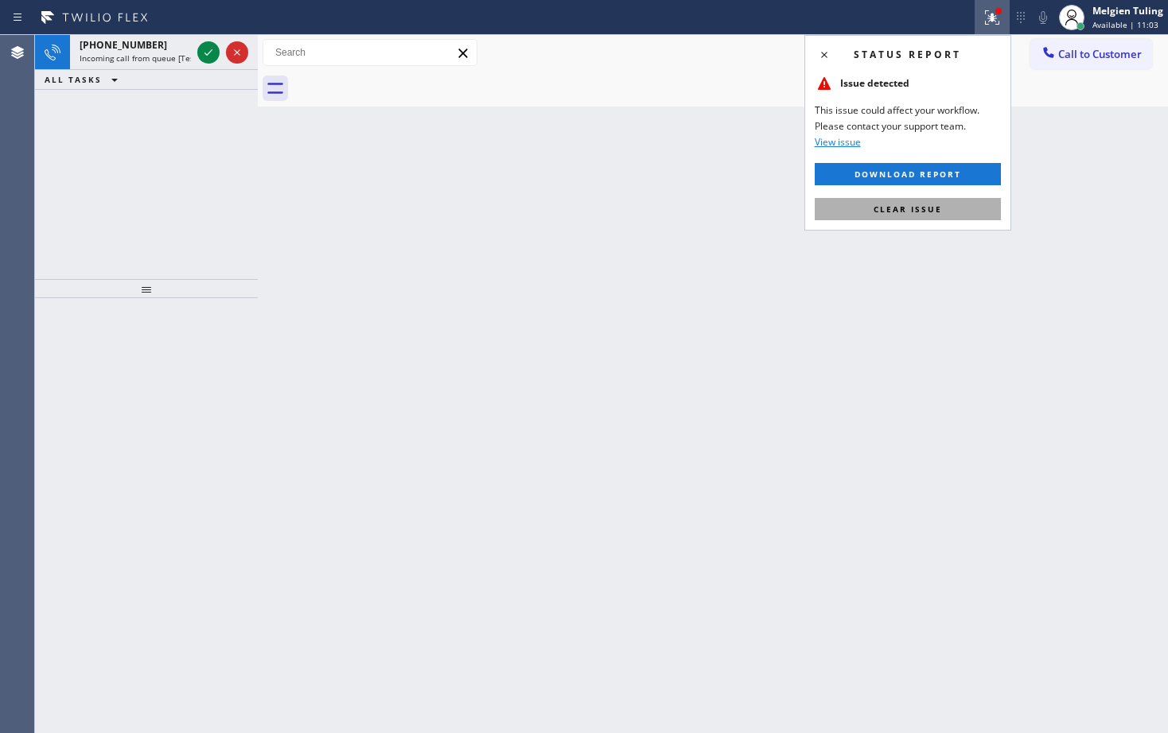
click at [878, 212] on span "Clear issue" at bounding box center [907, 209] width 68 height 11
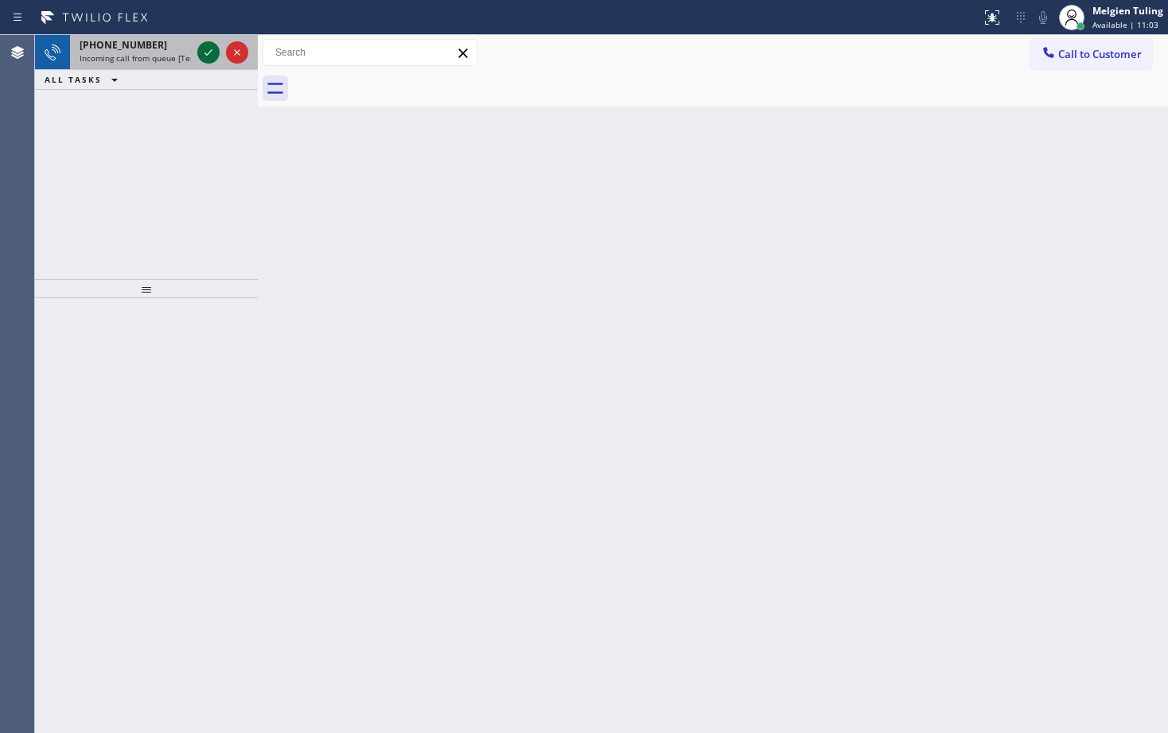
click at [207, 52] on icon at bounding box center [208, 52] width 19 height 19
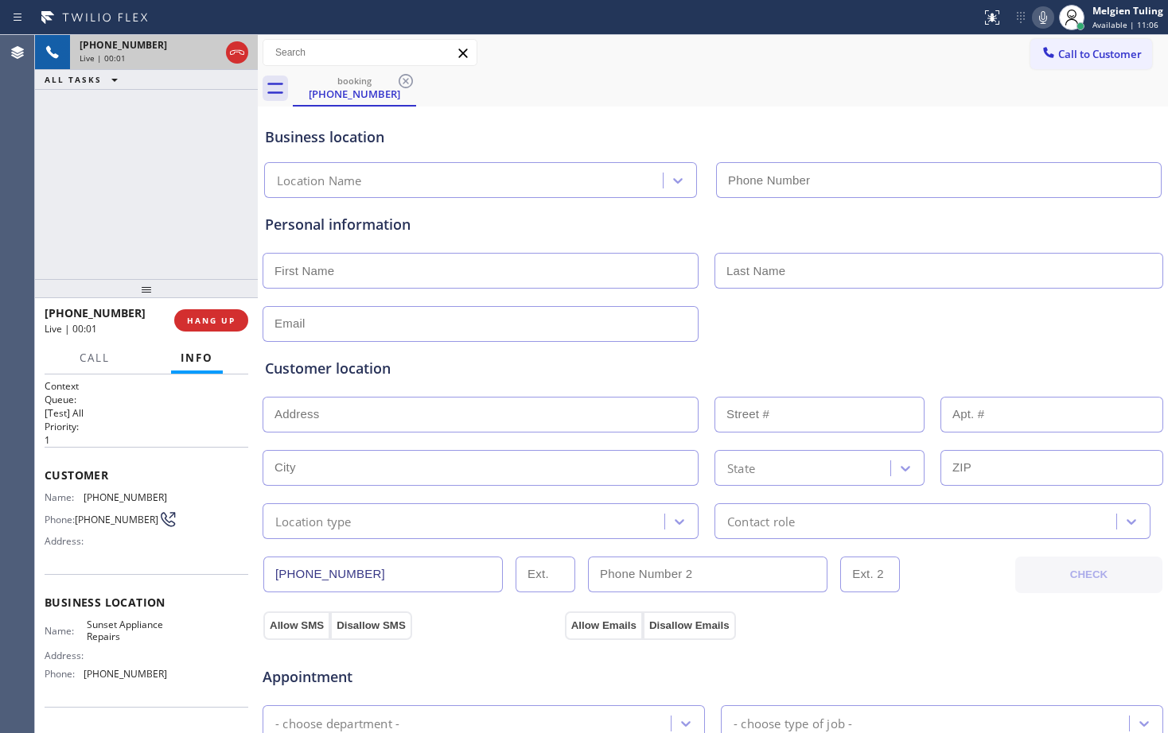
type input "[PHONE_NUMBER]"
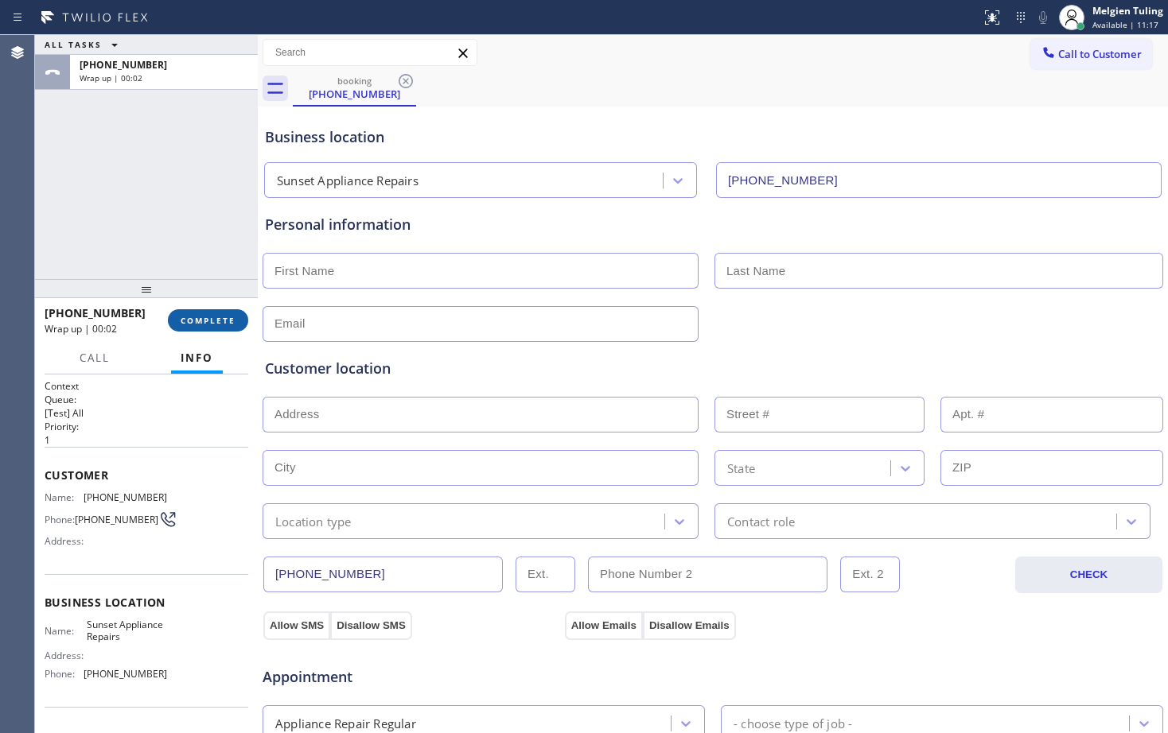
click at [192, 315] on span "COMPLETE" at bounding box center [208, 320] width 55 height 11
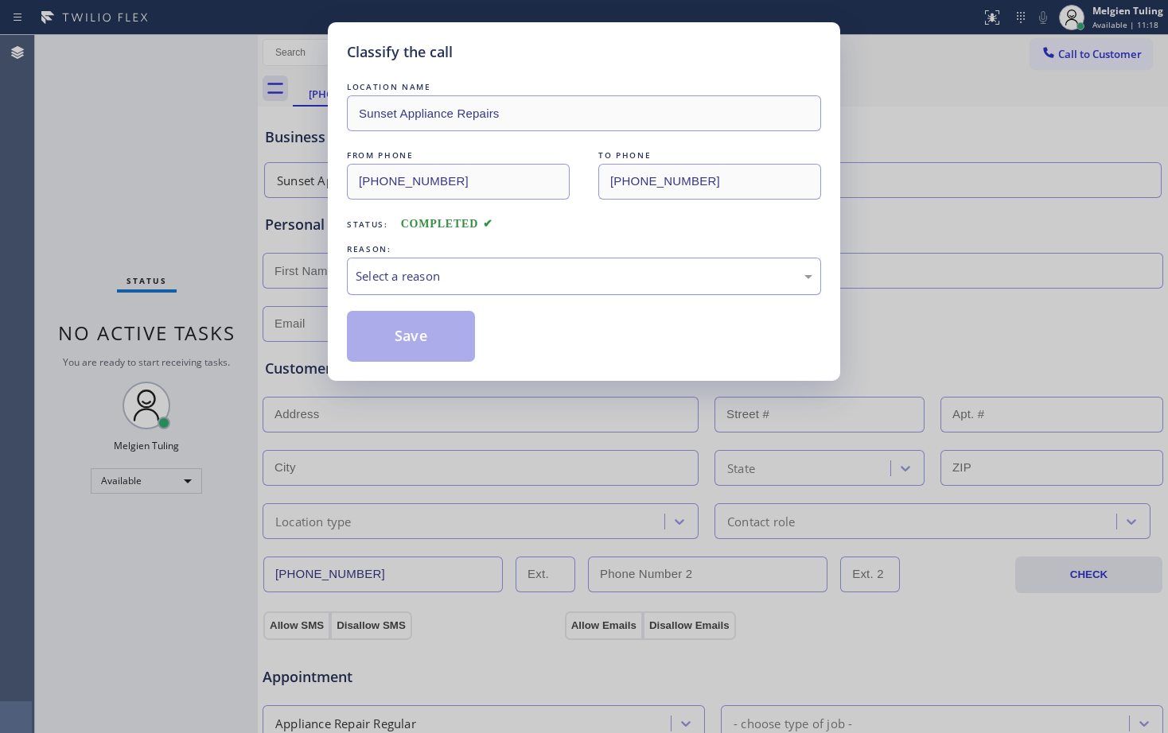
click at [467, 269] on div "Select a reason" at bounding box center [584, 276] width 457 height 18
click at [410, 344] on button "Save" at bounding box center [411, 336] width 128 height 51
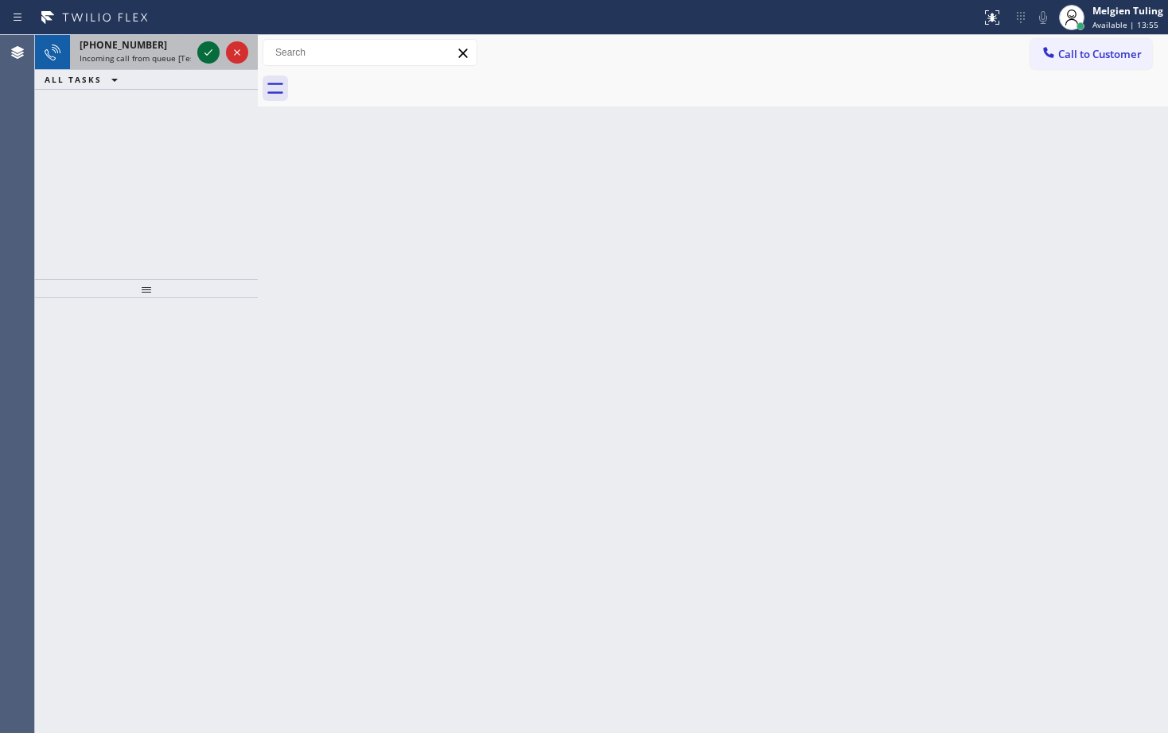
click at [211, 46] on icon at bounding box center [208, 52] width 19 height 19
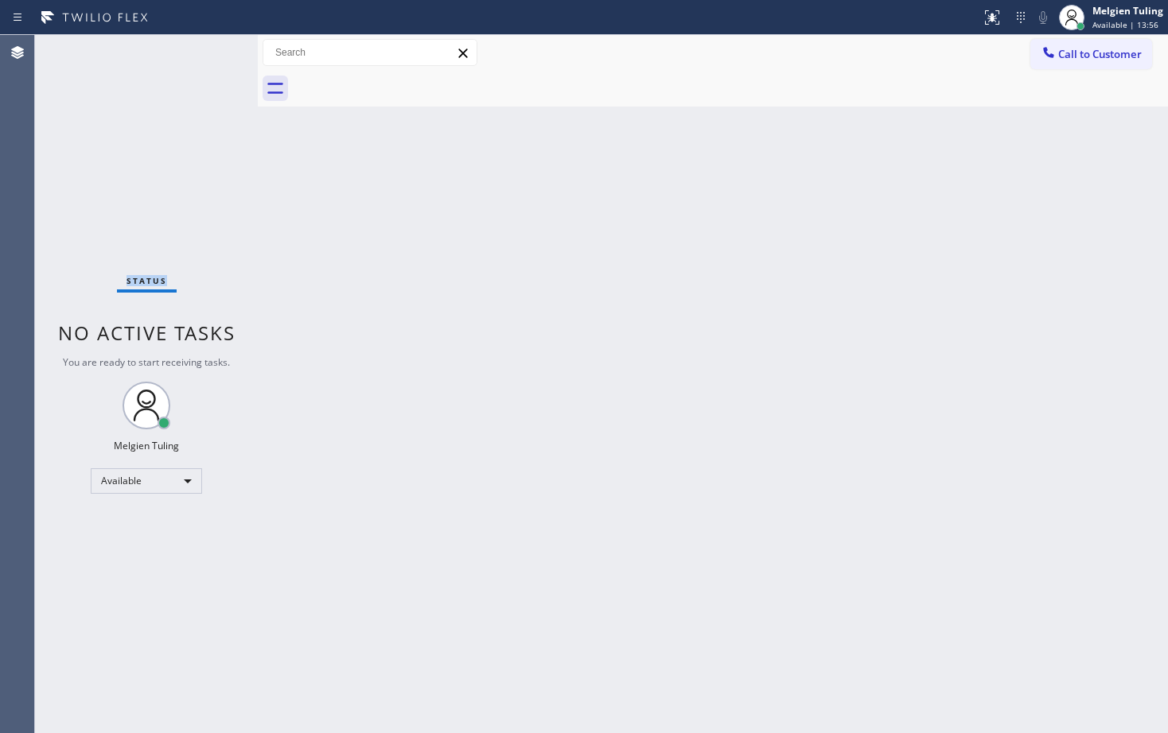
click at [211, 46] on div "Status No active tasks You are ready to start receiving tasks. Melgien Tuling A…" at bounding box center [146, 384] width 223 height 698
click at [992, 22] on icon at bounding box center [991, 17] width 19 height 19
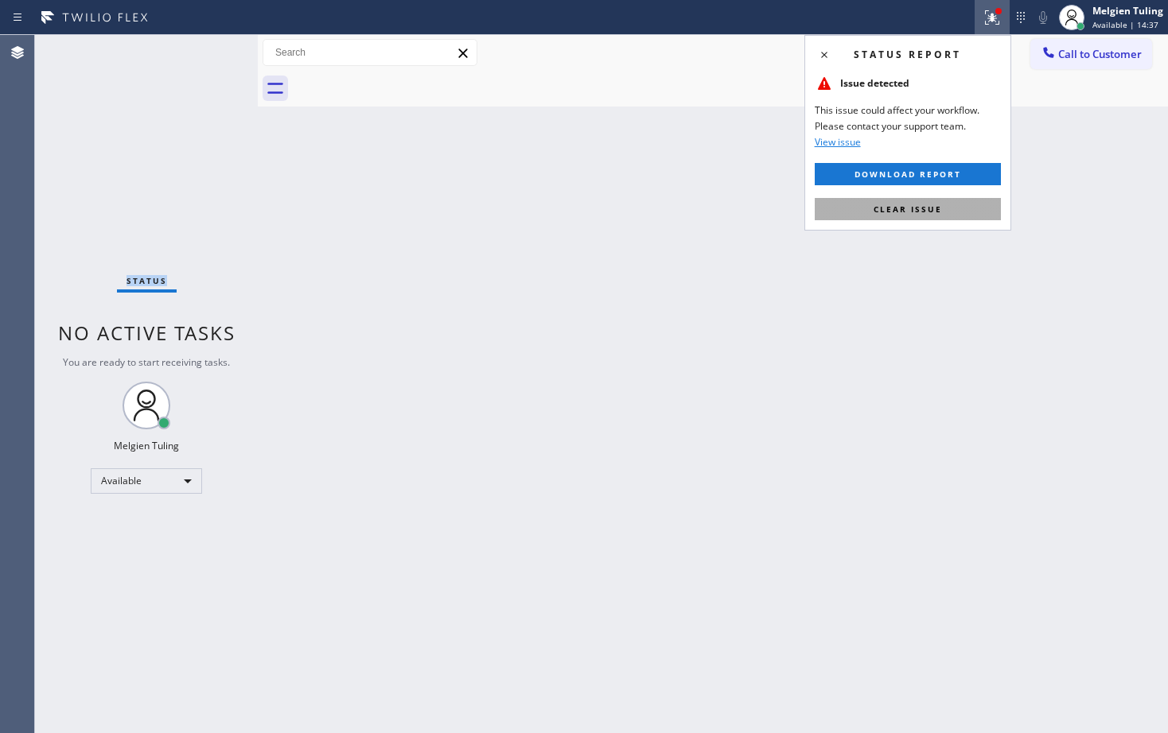
click at [918, 213] on span "Clear issue" at bounding box center [907, 209] width 68 height 11
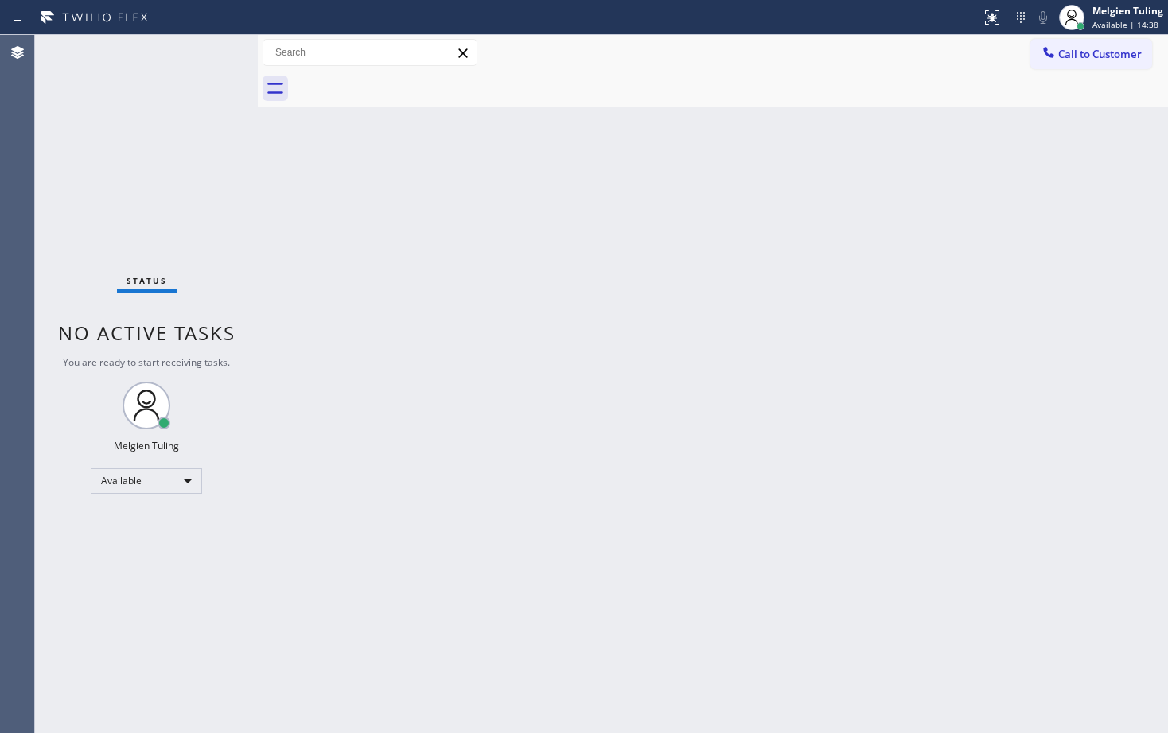
click at [846, 203] on div "Back to Dashboard Change Sender ID Customers Technicians Select a contact Outbo…" at bounding box center [713, 384] width 910 height 698
click at [344, 313] on div "Back to Dashboard Change Sender ID Customers Technicians Select a contact Outbo…" at bounding box center [713, 384] width 910 height 698
click at [338, 311] on div "Back to Dashboard Change Sender ID Customers Technicians Select a contact Outbo…" at bounding box center [713, 384] width 910 height 698
click at [588, 220] on div "Back to Dashboard Change Sender ID Customers Technicians Select a contact Outbo…" at bounding box center [713, 384] width 910 height 698
click at [647, 220] on div "Back to Dashboard Change Sender ID Customers Technicians Select a contact Outbo…" at bounding box center [713, 384] width 910 height 698
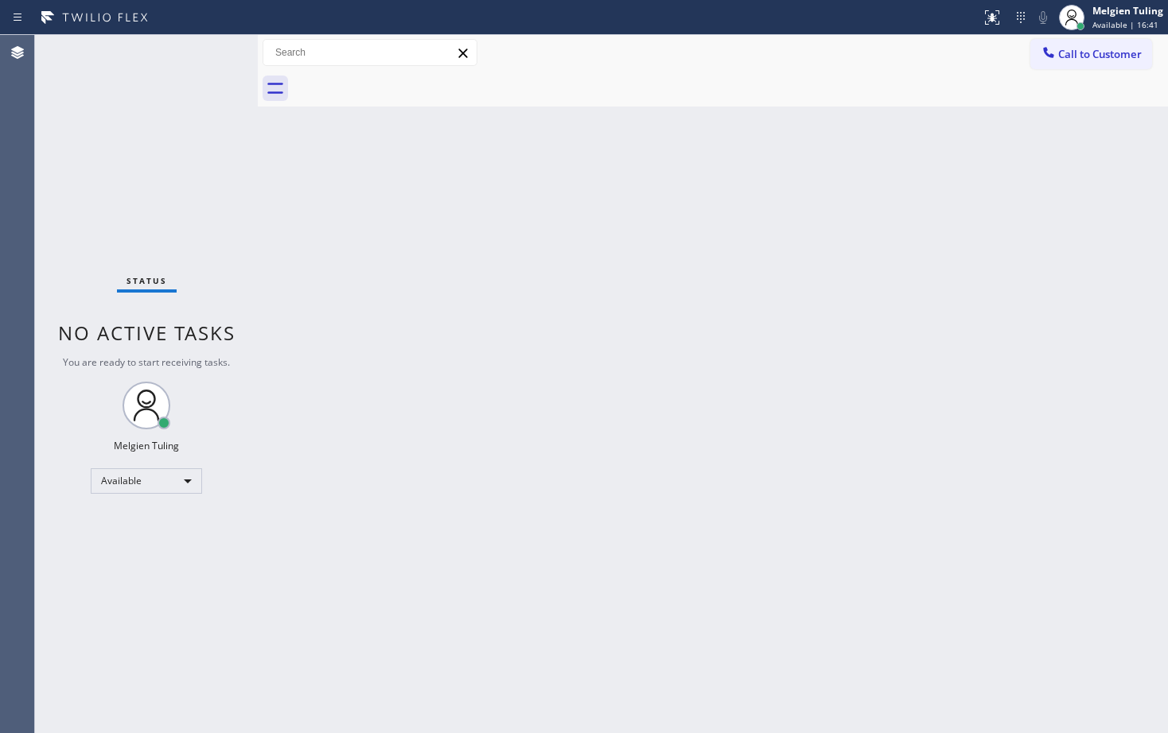
click at [564, 402] on div "Back to Dashboard Change Sender ID Customers Technicians Select a contact Outbo…" at bounding box center [713, 384] width 910 height 698
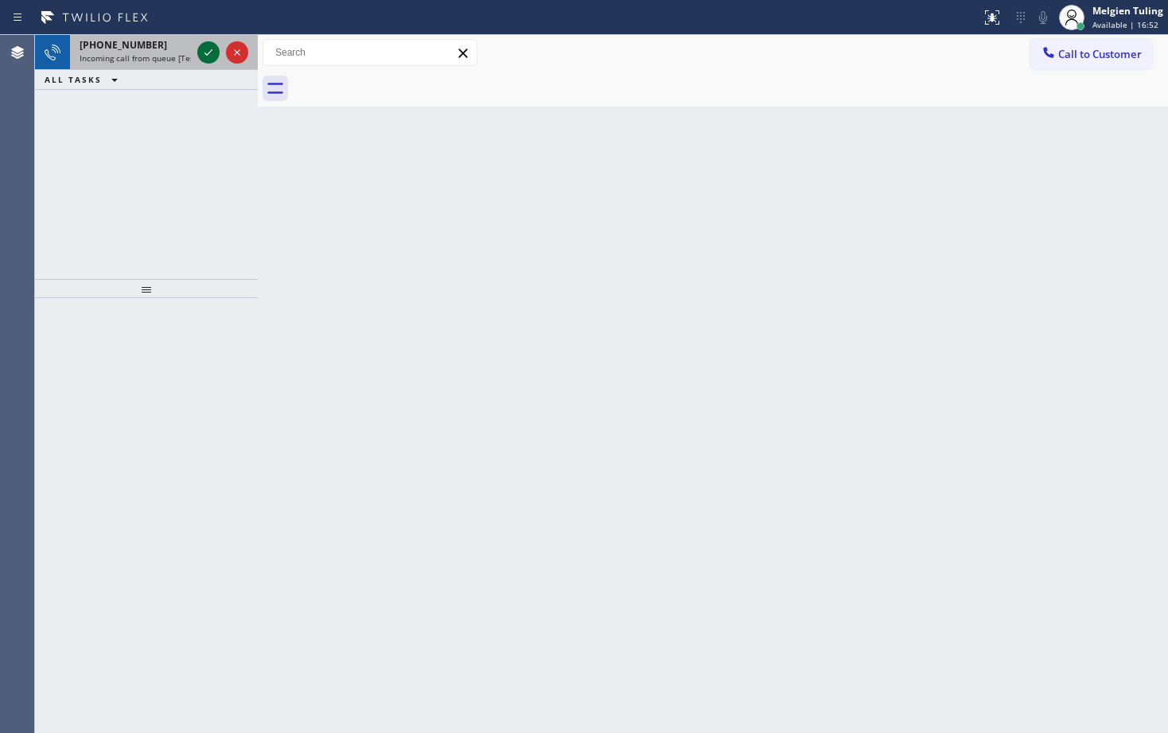
click at [207, 49] on icon at bounding box center [208, 52] width 19 height 19
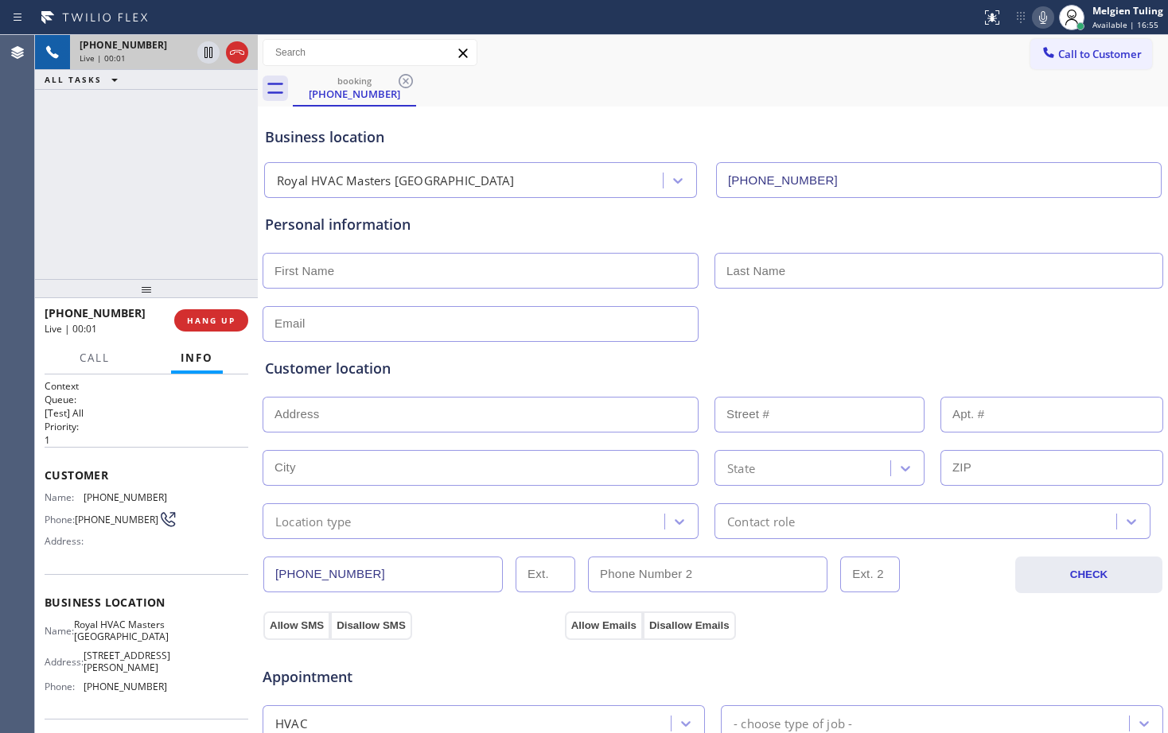
type input "[PHONE_NUMBER]"
click at [213, 316] on span "HANG UP" at bounding box center [211, 320] width 49 height 11
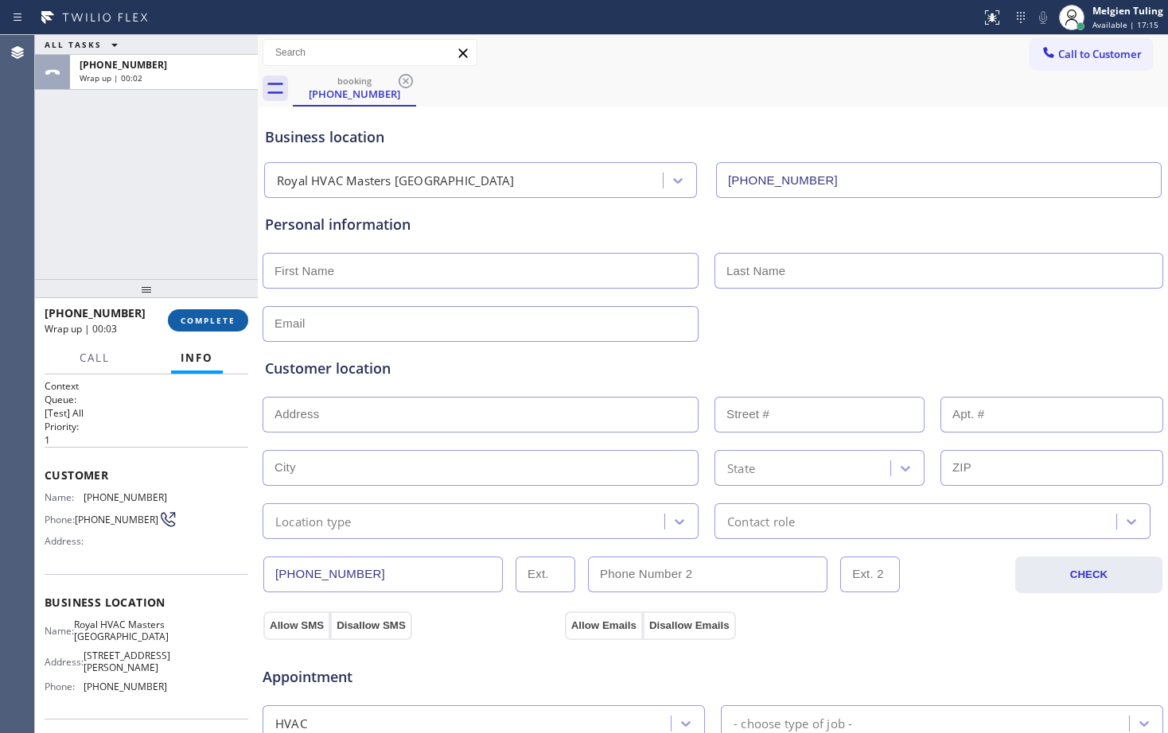
click at [213, 315] on span "COMPLETE" at bounding box center [208, 320] width 55 height 11
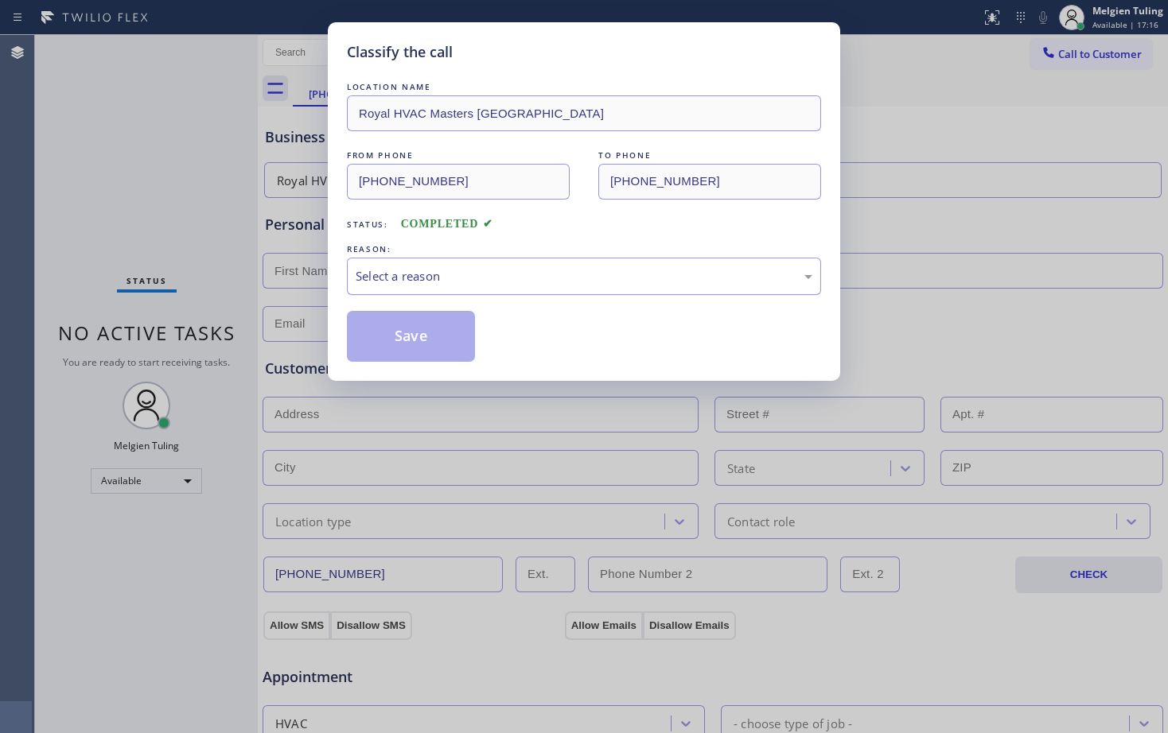
click at [389, 277] on div "Select a reason" at bounding box center [584, 276] width 457 height 18
click at [405, 314] on button "Save" at bounding box center [411, 336] width 128 height 51
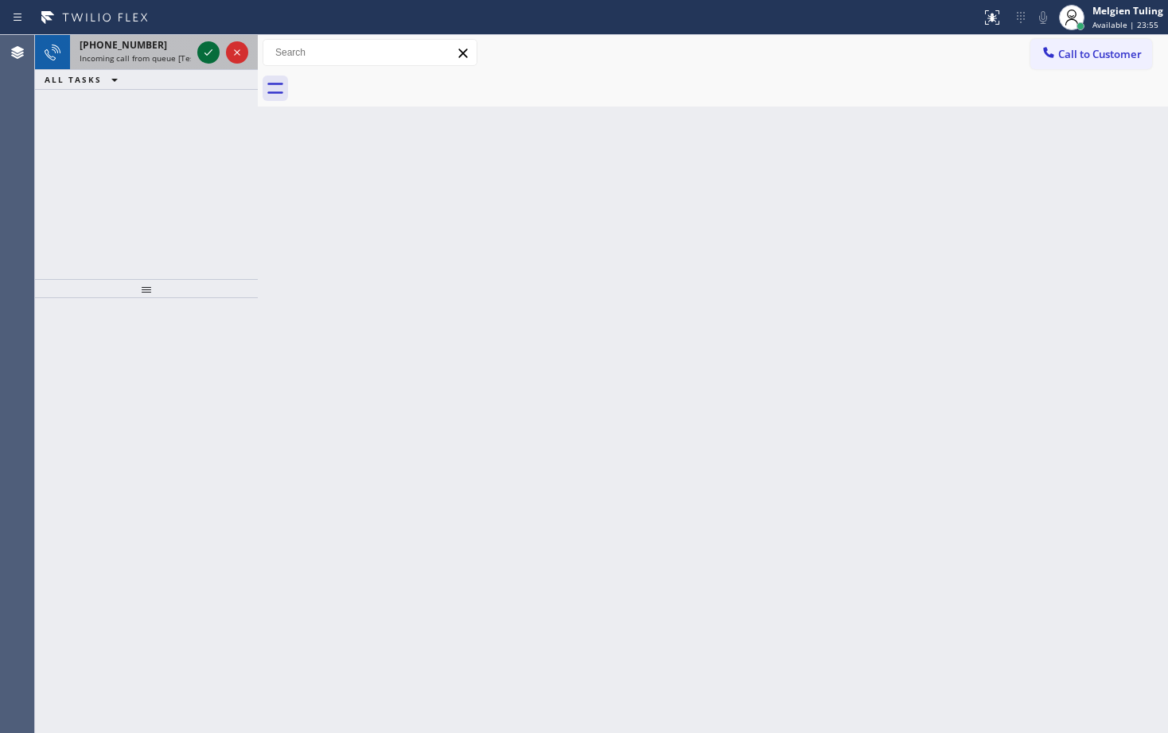
click at [213, 50] on icon at bounding box center [208, 52] width 19 height 19
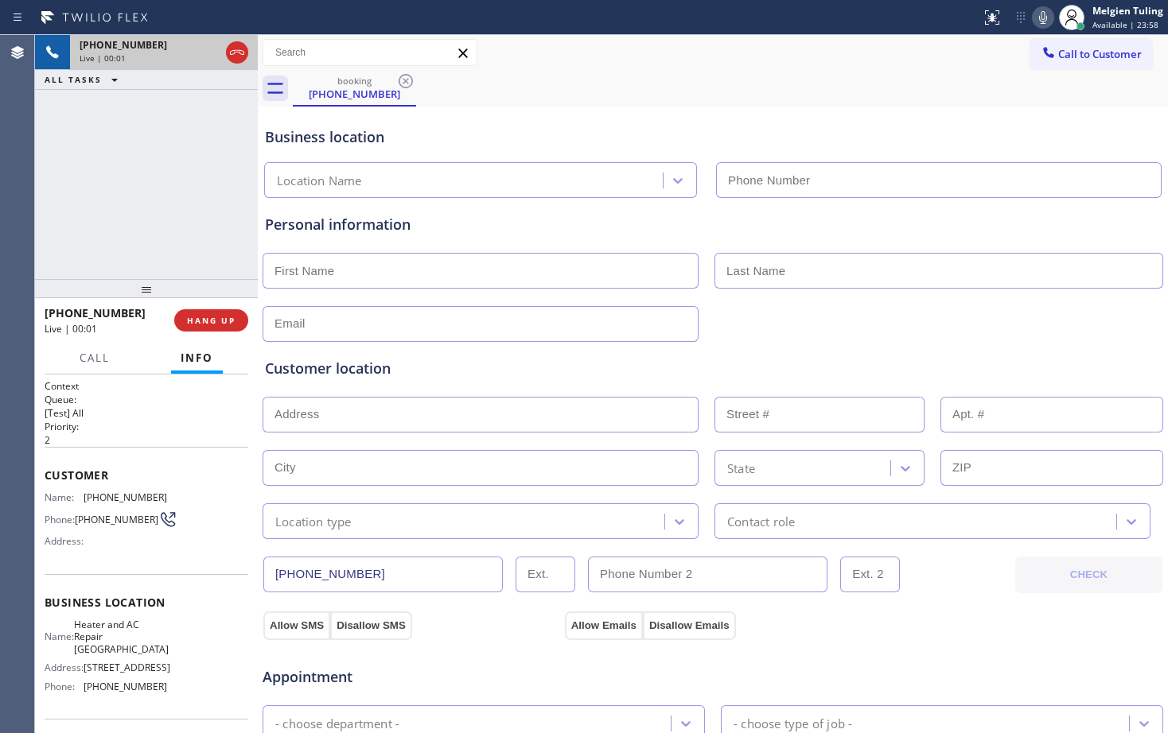
type input "[PHONE_NUMBER]"
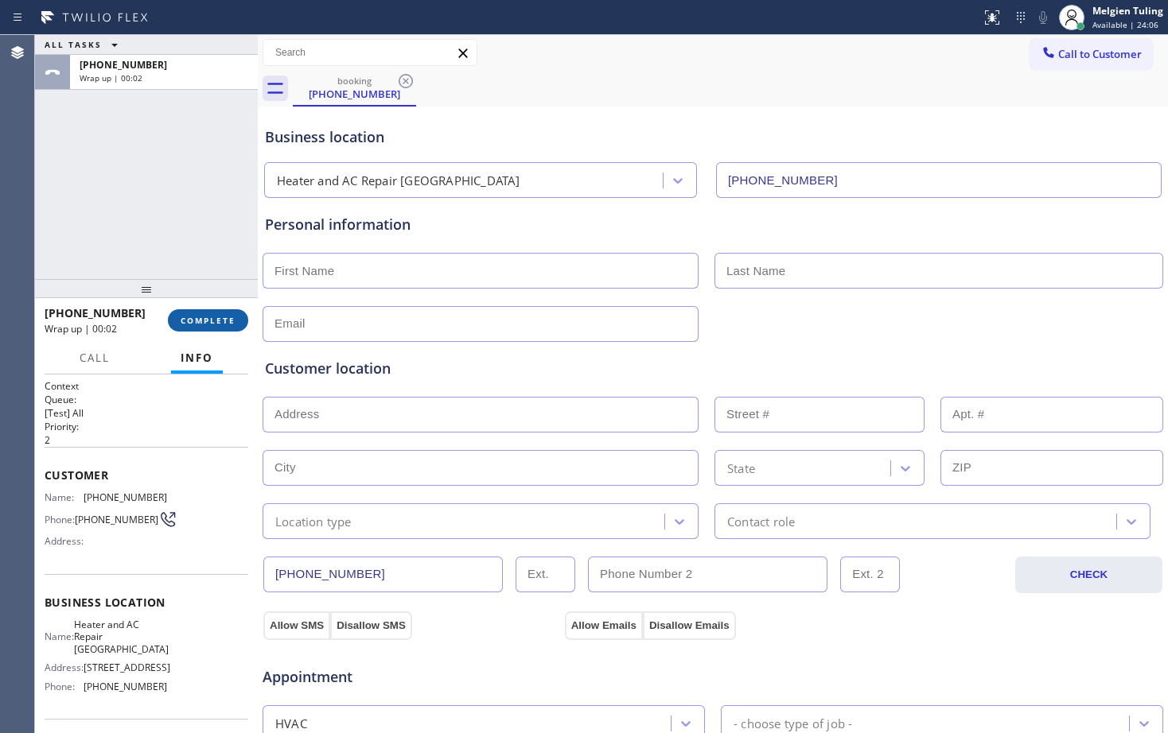
click at [188, 324] on span "COMPLETE" at bounding box center [208, 320] width 55 height 11
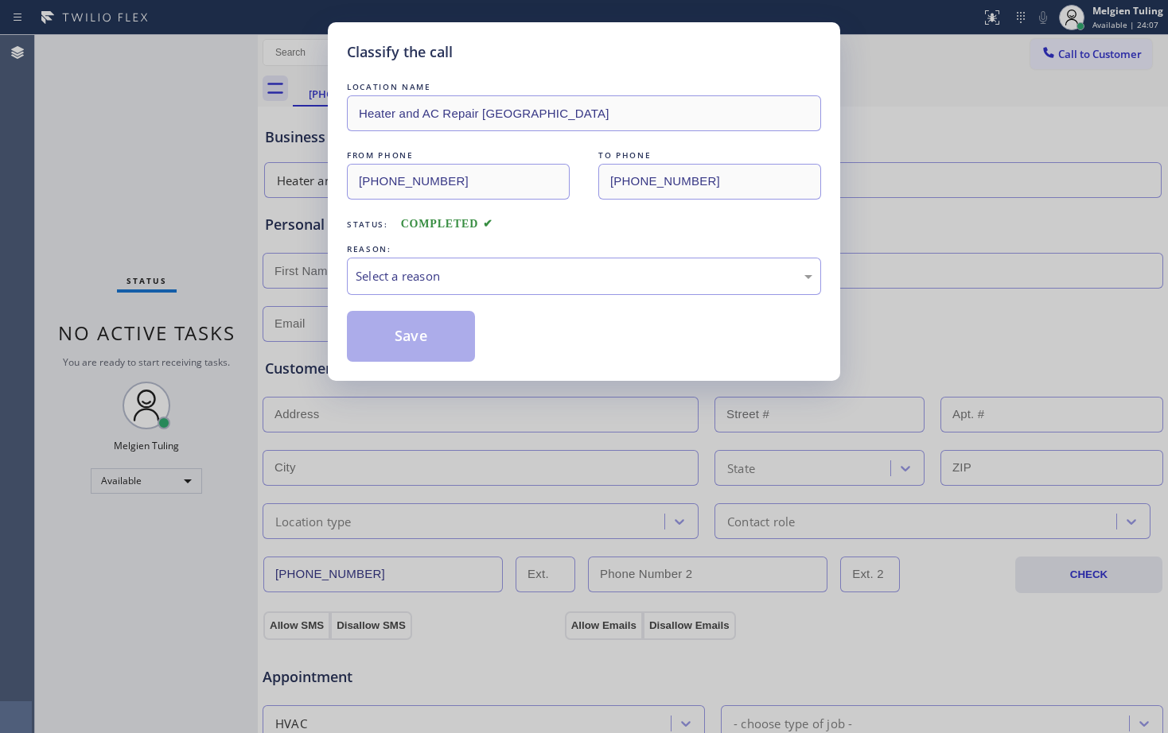
click at [523, 255] on div "REASON:" at bounding box center [584, 249] width 474 height 17
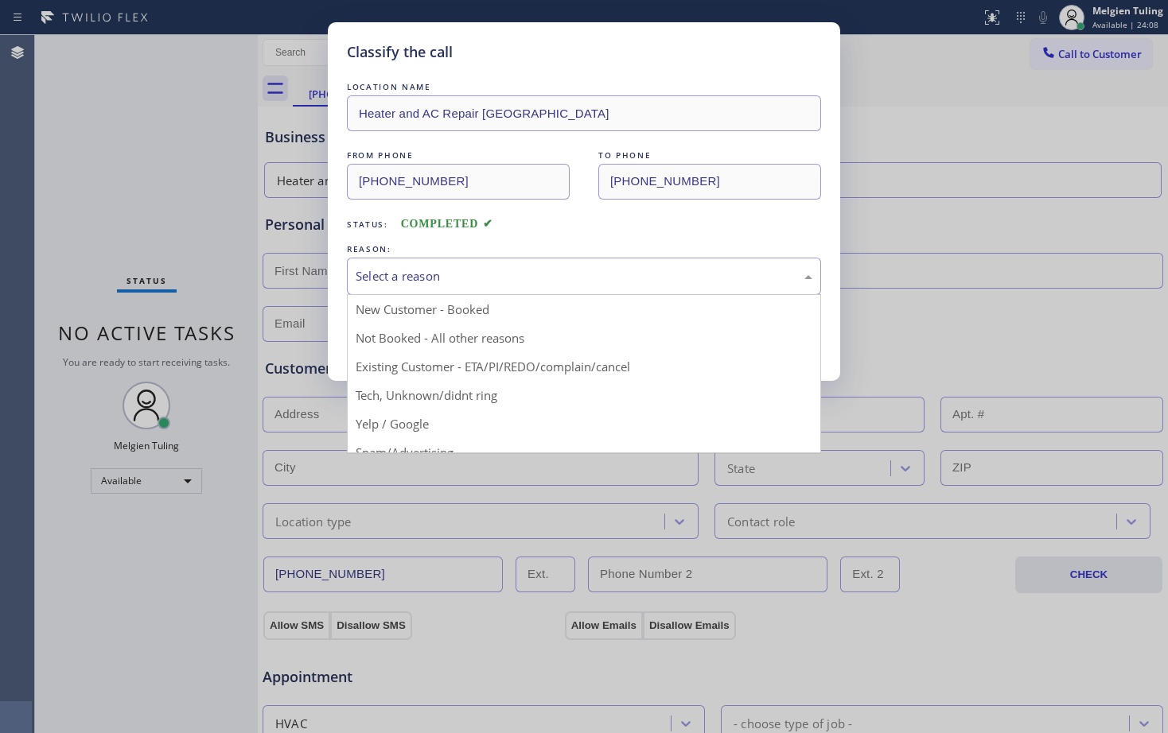
click at [509, 274] on div "Select a reason" at bounding box center [584, 276] width 457 height 18
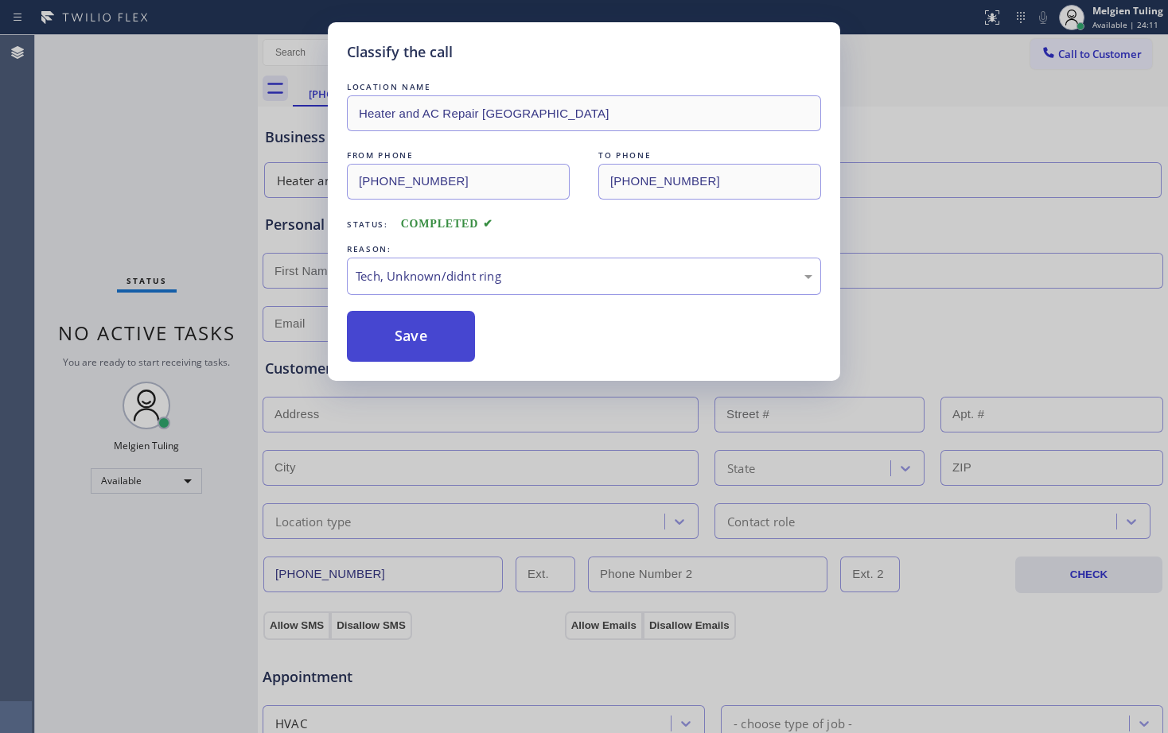
click at [406, 340] on button "Save" at bounding box center [411, 336] width 128 height 51
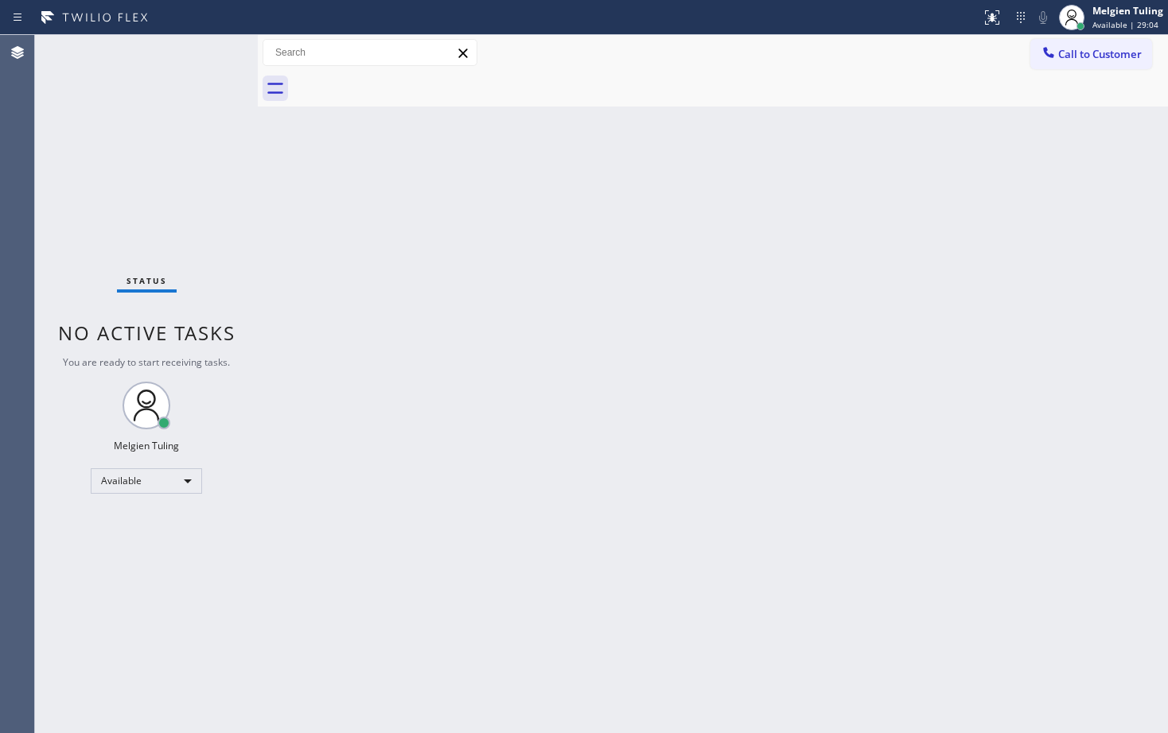
click at [204, 54] on div "Status No active tasks You are ready to start receiving tasks. Melgien Tuling A…" at bounding box center [146, 384] width 223 height 698
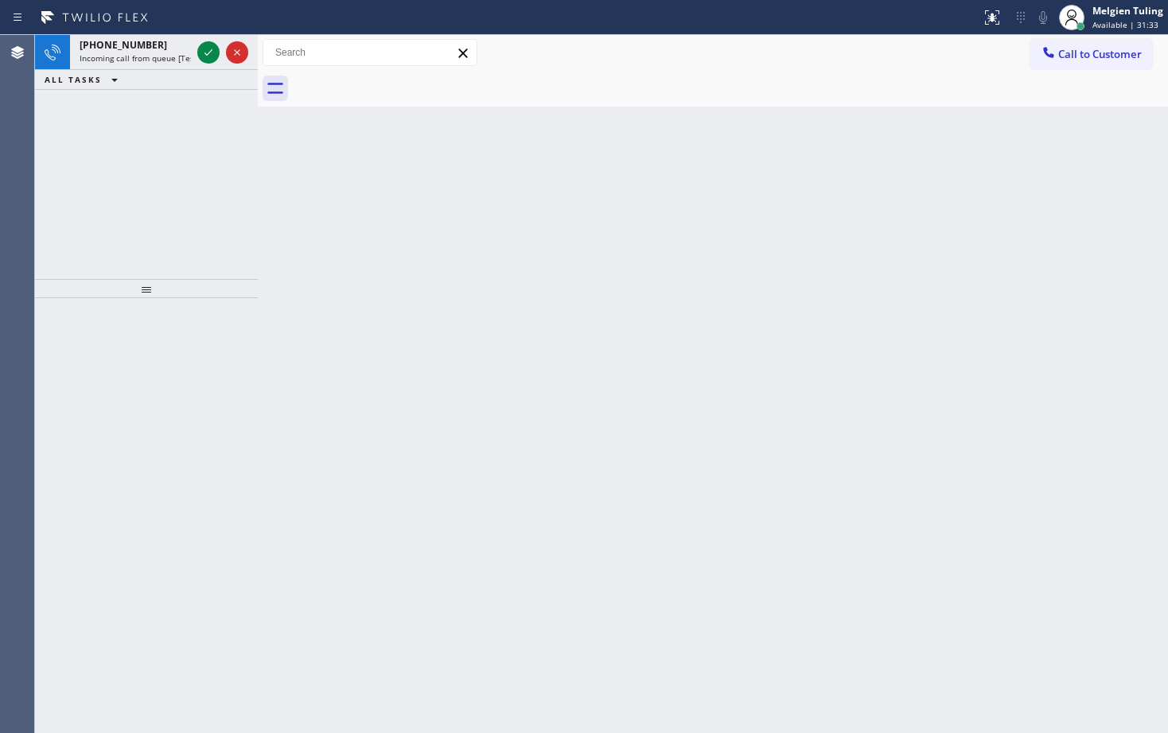
click at [195, 53] on div at bounding box center [222, 52] width 57 height 35
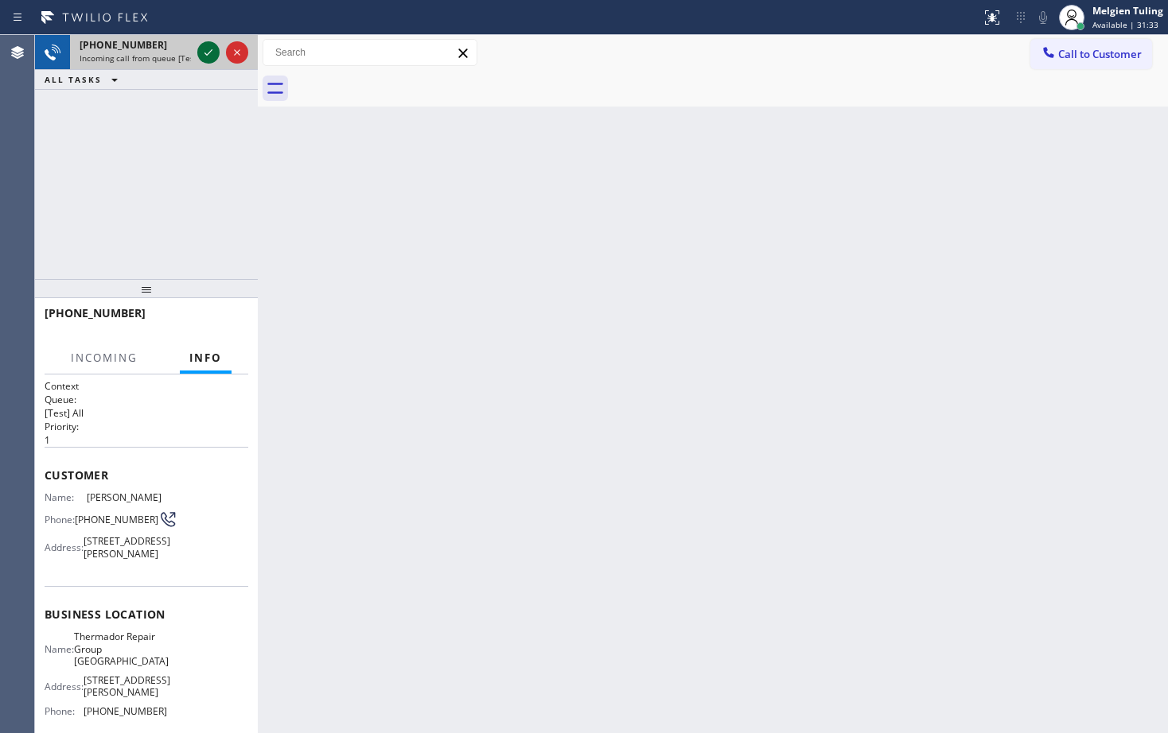
click at [202, 52] on icon at bounding box center [208, 52] width 19 height 19
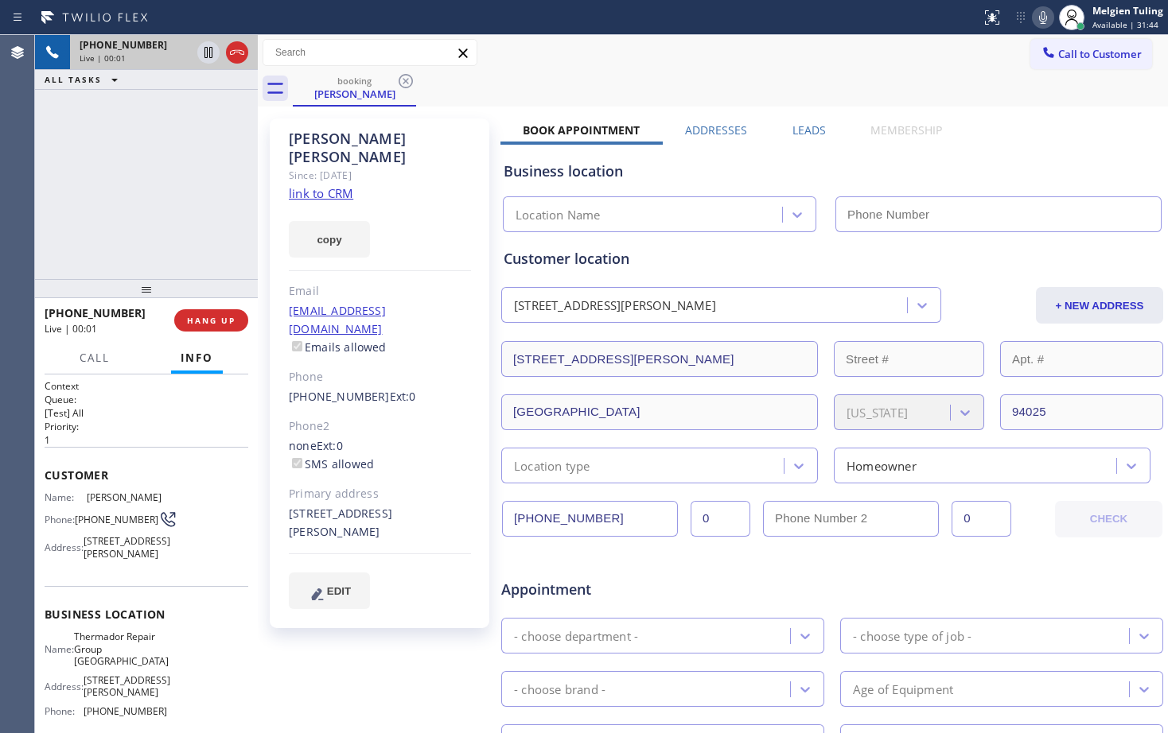
type input "[PHONE_NUMBER]"
click at [453, 216] on div "copy" at bounding box center [380, 230] width 182 height 55
click at [337, 185] on link "link to CRM" at bounding box center [321, 193] width 64 height 16
click at [147, 165] on div "[PHONE_NUMBER] Live | 01:11 ALL TASKS ALL TASKS ACTIVE TASKS TASKS IN WRAP UP" at bounding box center [146, 157] width 223 height 244
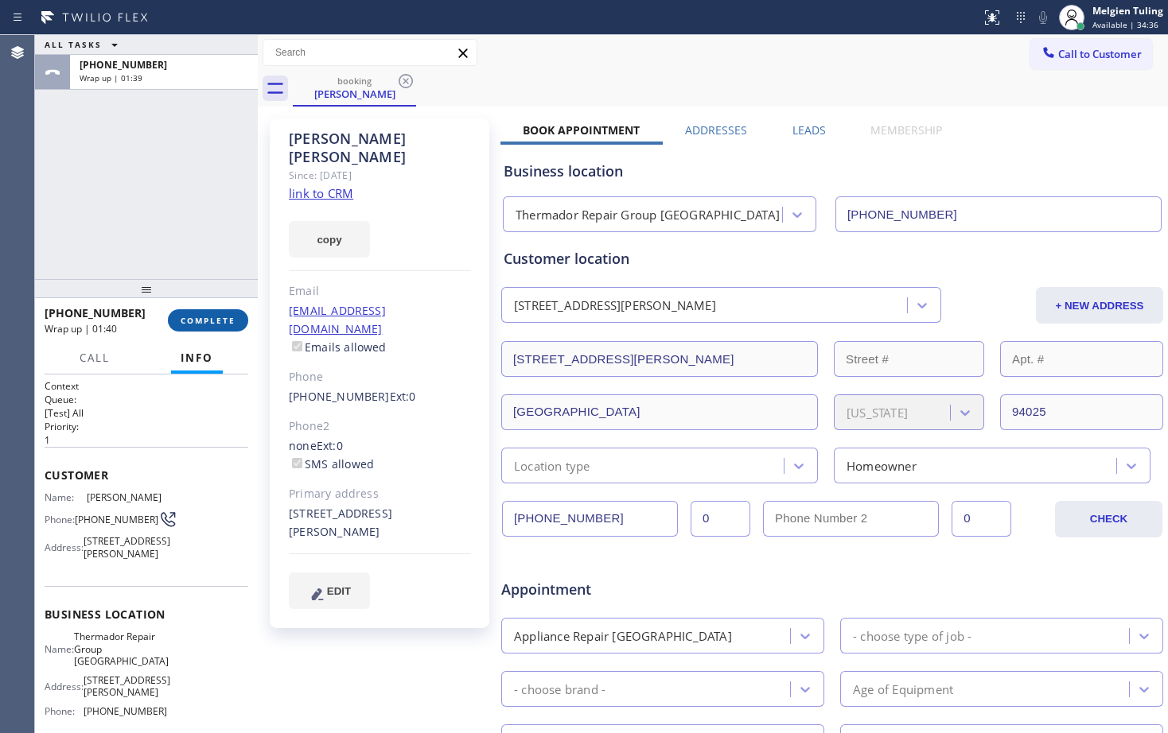
click at [200, 317] on span "COMPLETE" at bounding box center [208, 320] width 55 height 11
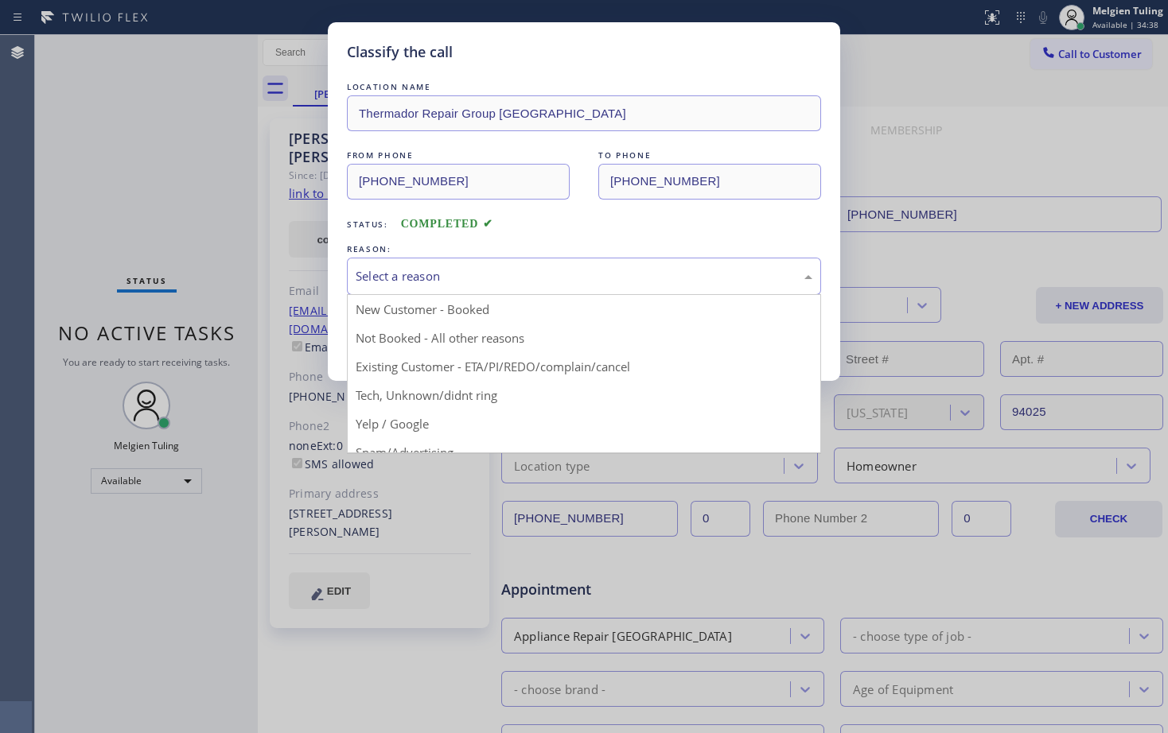
click at [500, 270] on div "Select a reason" at bounding box center [584, 276] width 457 height 18
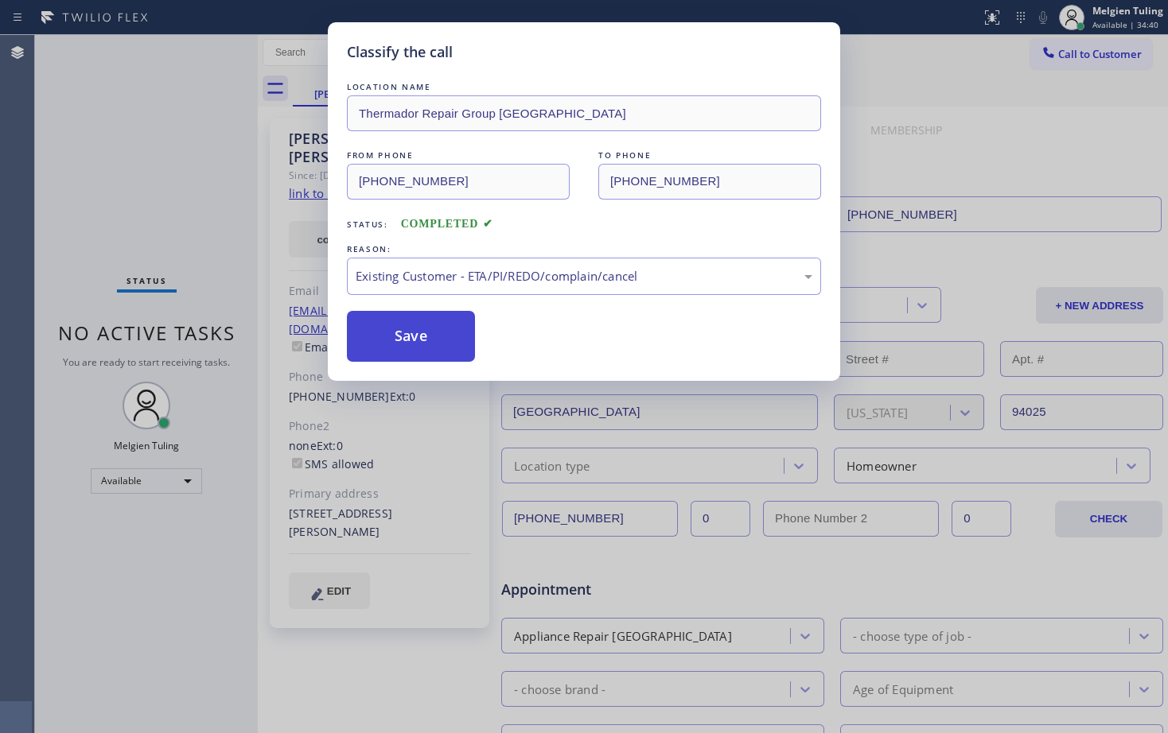
click at [399, 344] on button "Save" at bounding box center [411, 336] width 128 height 51
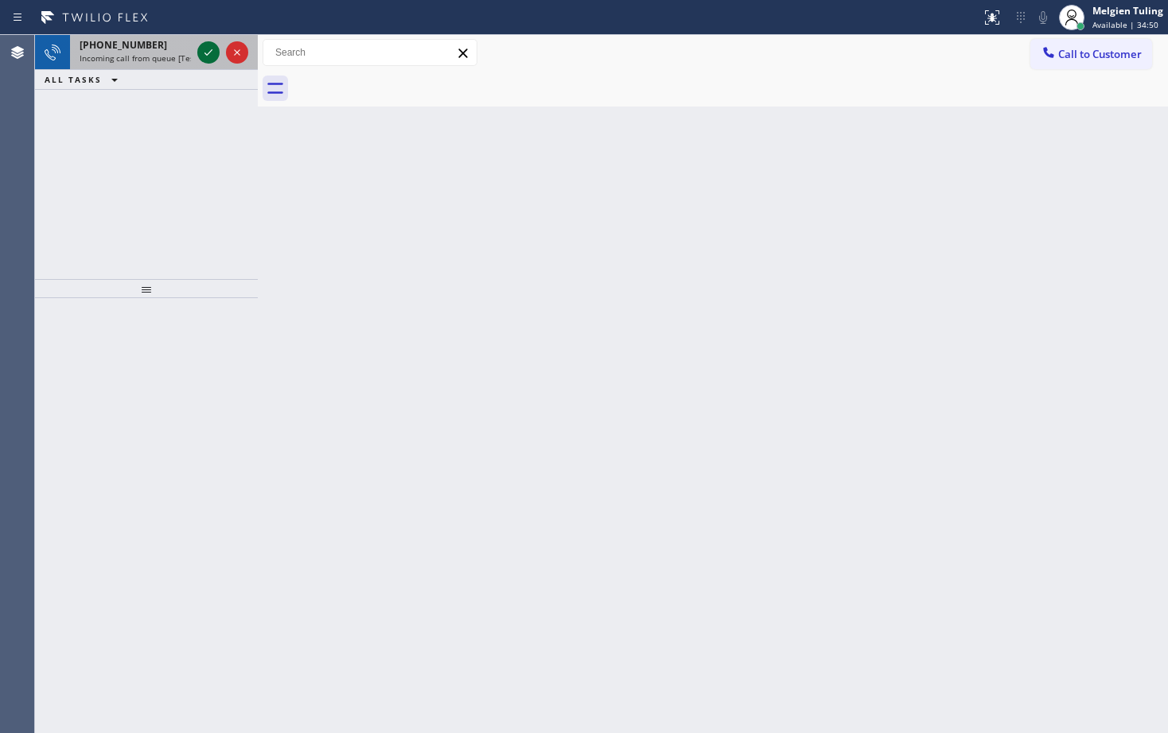
click at [209, 59] on icon at bounding box center [208, 52] width 19 height 19
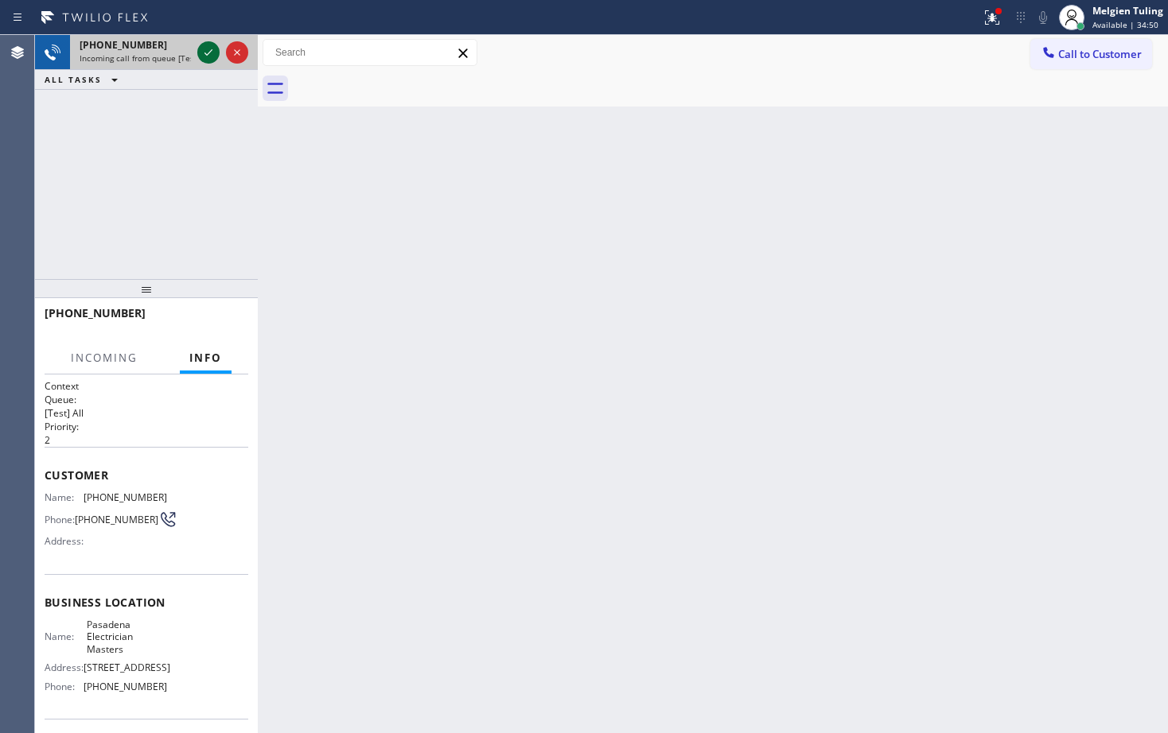
click at [209, 59] on icon at bounding box center [208, 52] width 19 height 19
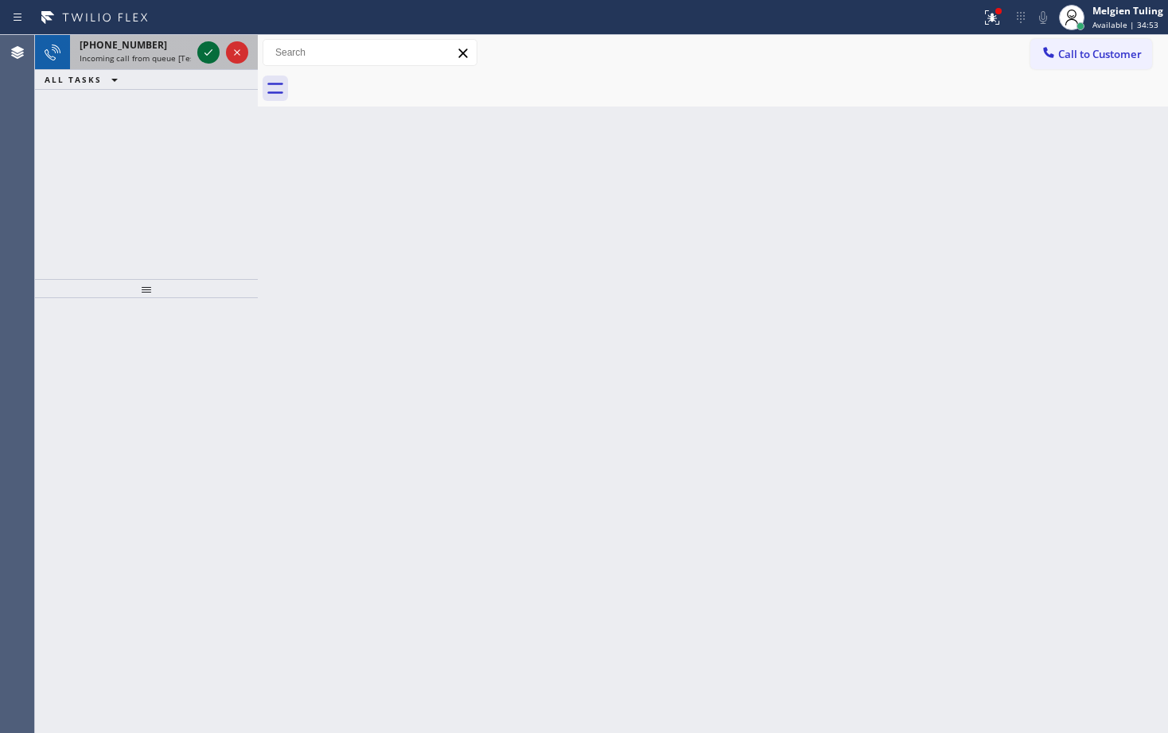
click at [215, 54] on icon at bounding box center [208, 52] width 19 height 19
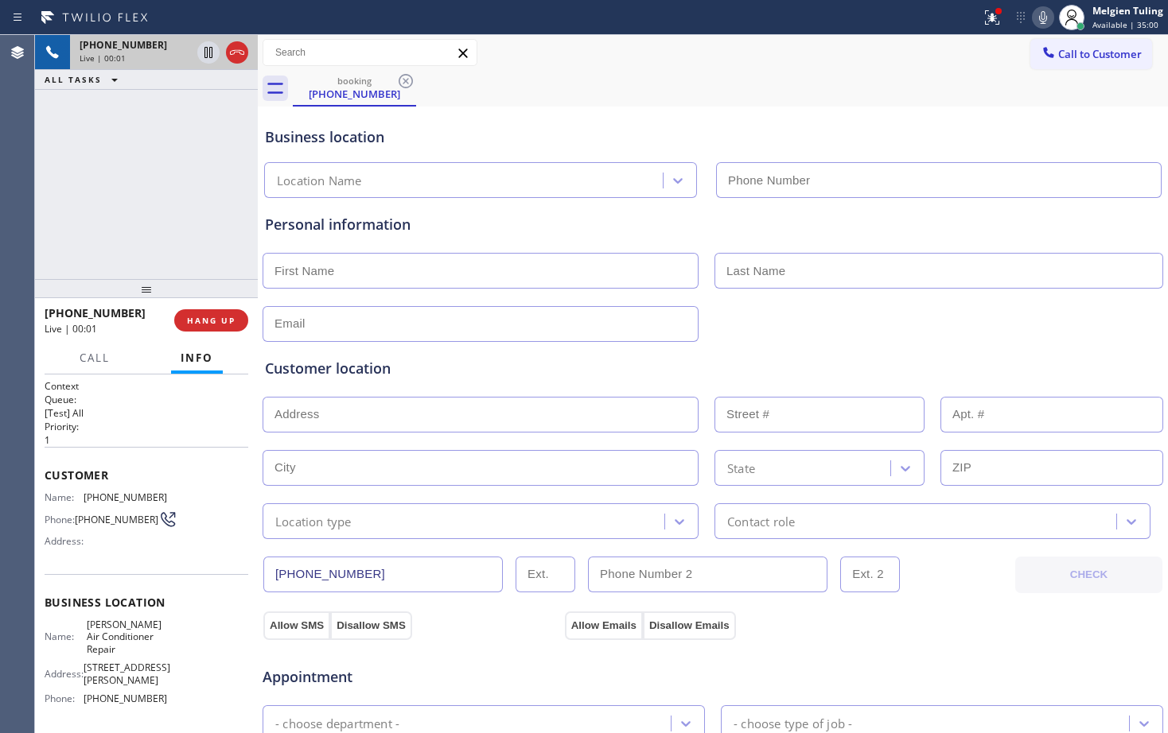
type input "[PHONE_NUMBER]"
click at [186, 315] on button "HANG UP" at bounding box center [211, 320] width 74 height 22
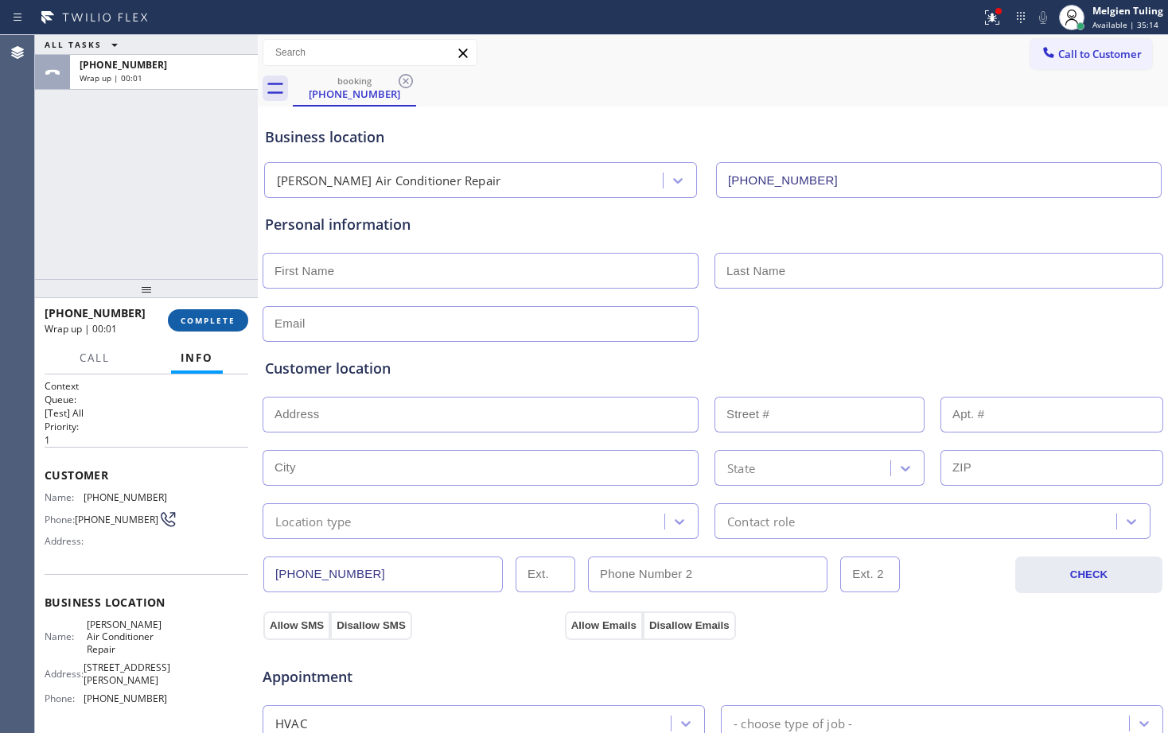
click at [186, 315] on span "COMPLETE" at bounding box center [208, 320] width 55 height 11
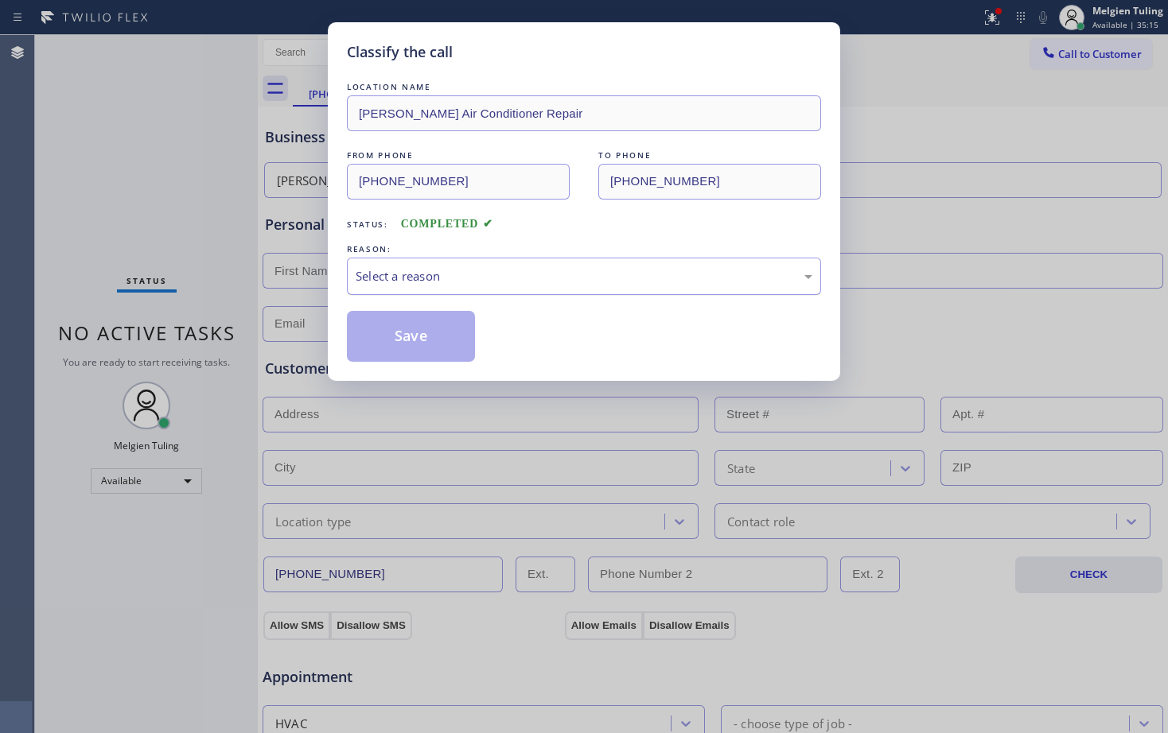
click at [483, 272] on div "Select a reason" at bounding box center [584, 276] width 457 height 18
click at [410, 396] on div "Classify the call LOCATION NAME [PERSON_NAME] Air Conditioner Repair FROM PHONE…" at bounding box center [584, 366] width 1168 height 733
click at [418, 333] on button "Save" at bounding box center [411, 336] width 128 height 51
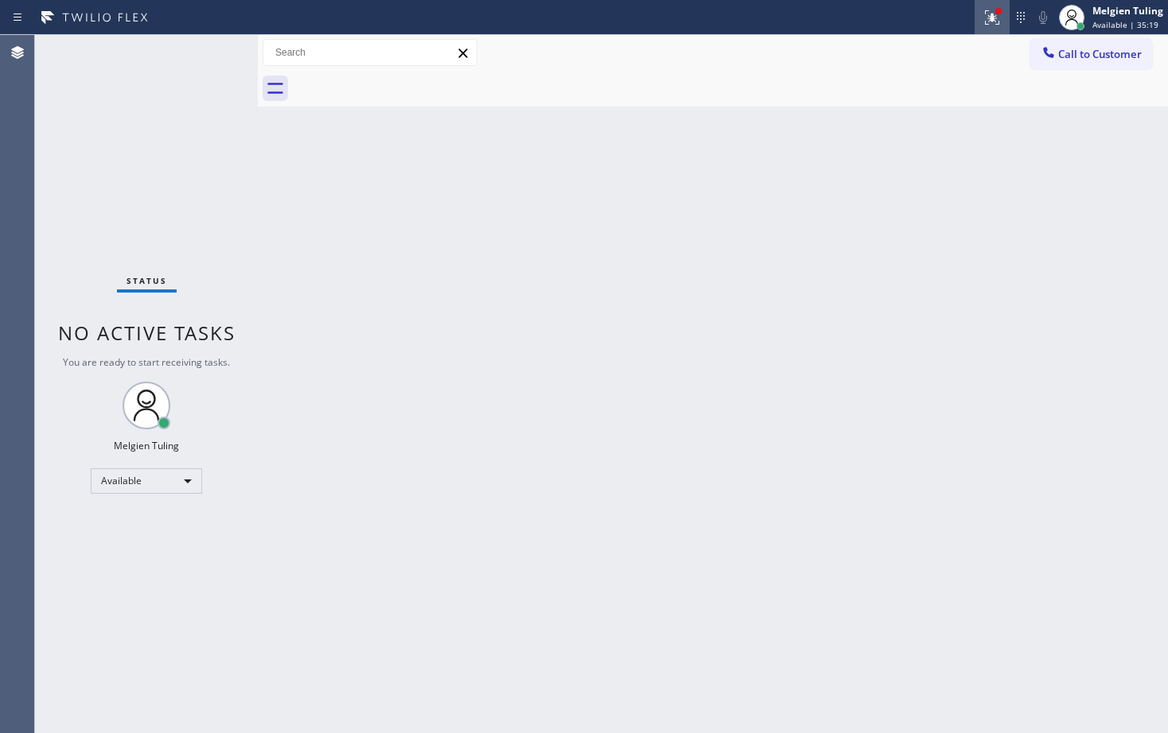
click at [993, 14] on icon at bounding box center [992, 16] width 10 height 6
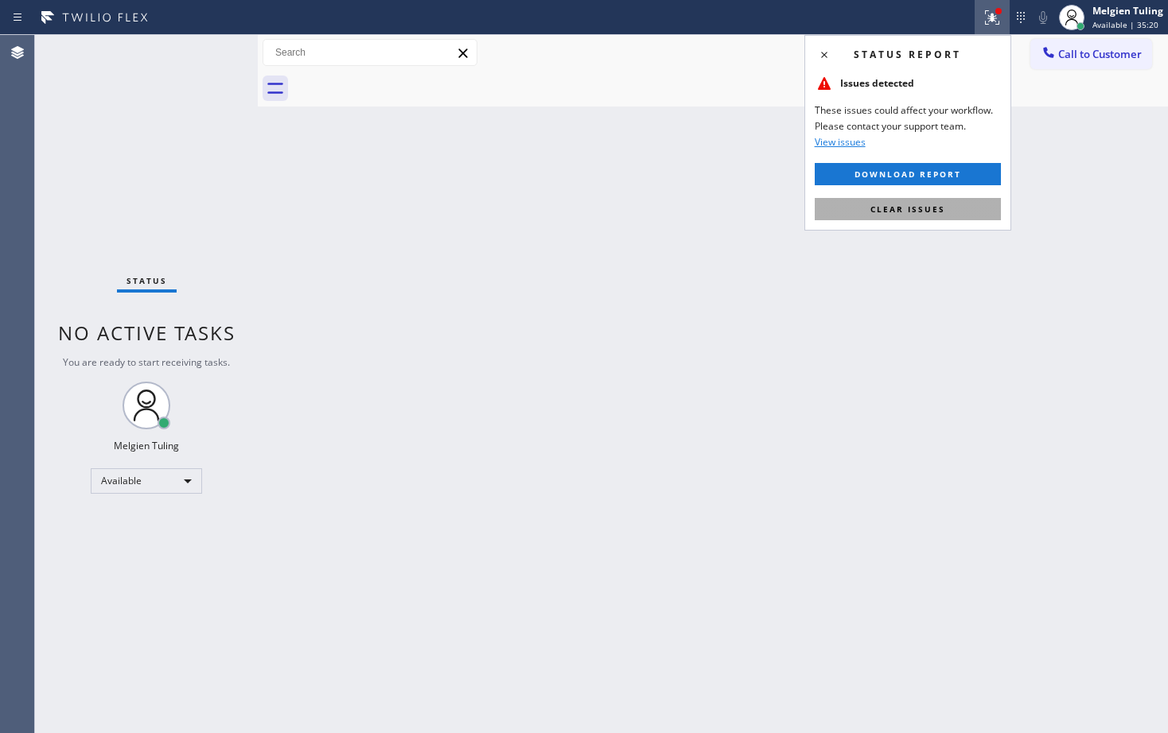
click at [904, 212] on span "Clear issues" at bounding box center [907, 209] width 75 height 11
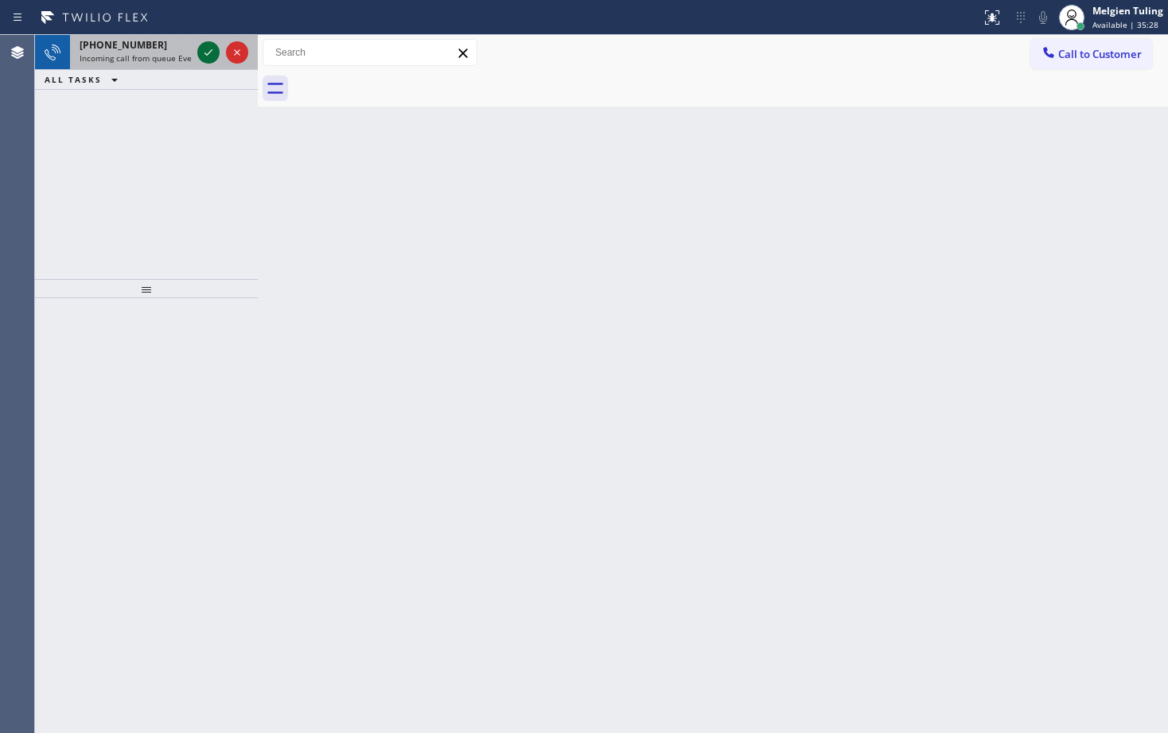
click at [212, 47] on icon at bounding box center [208, 52] width 19 height 19
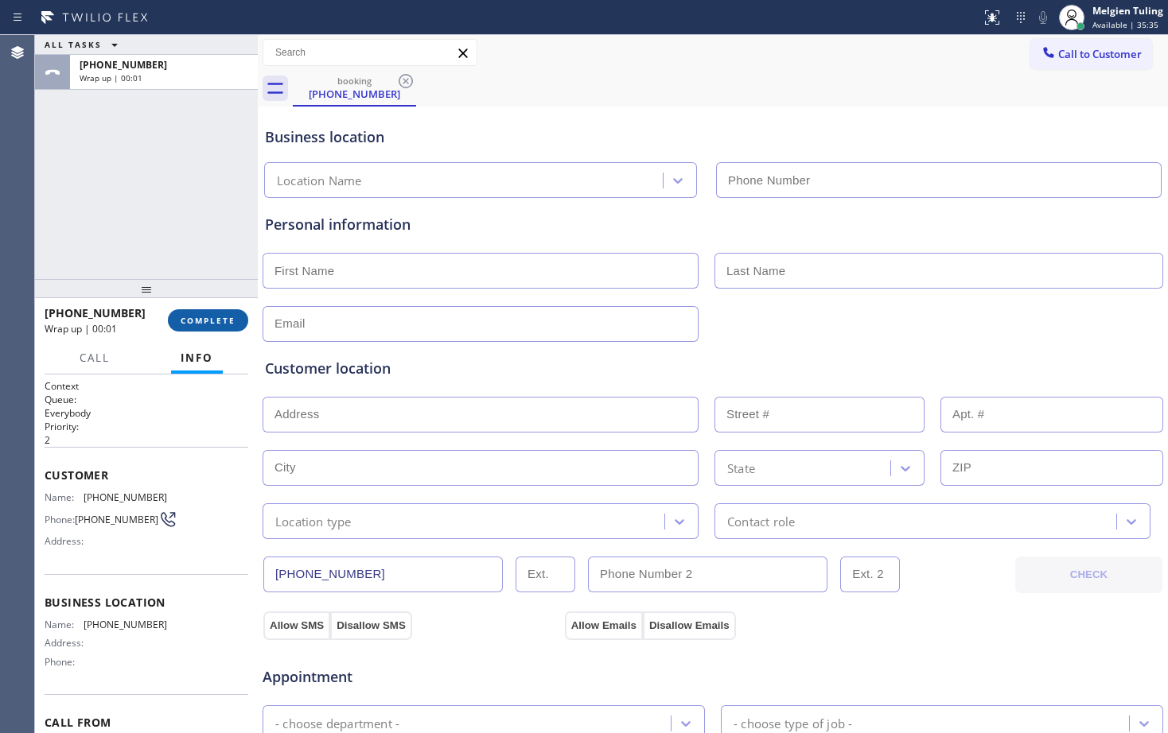
click at [186, 321] on span "COMPLETE" at bounding box center [208, 320] width 55 height 11
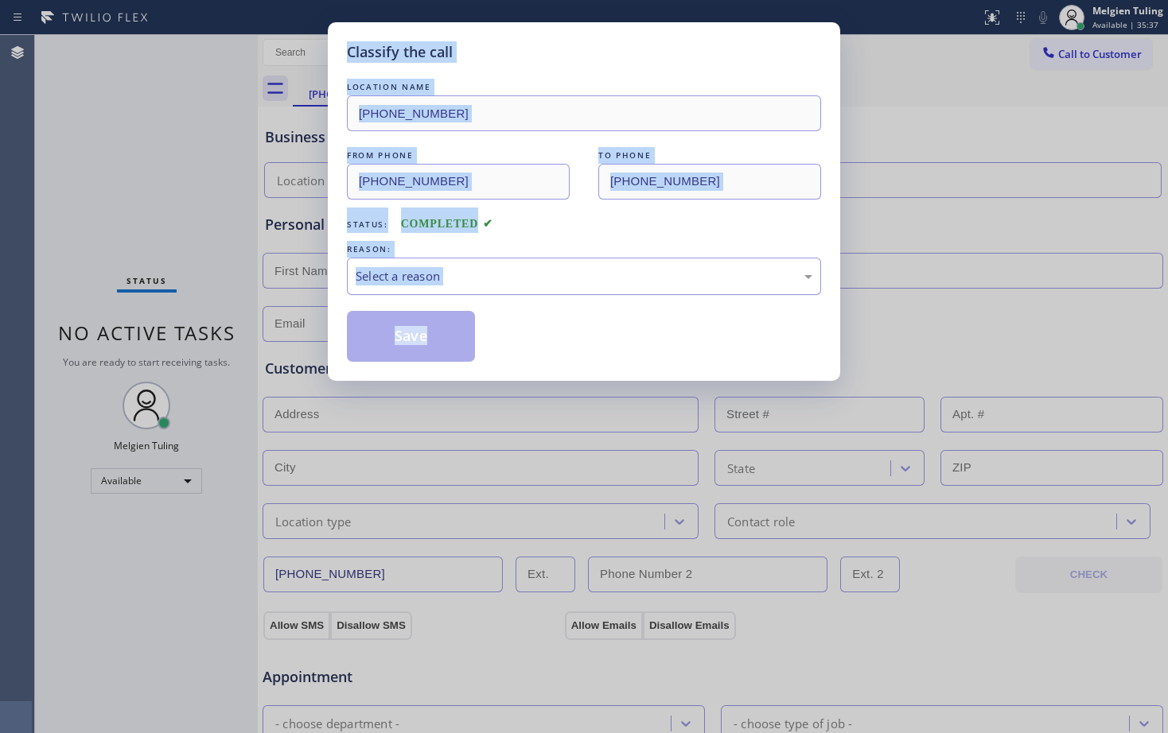
click at [491, 273] on div "Select a reason" at bounding box center [584, 276] width 457 height 18
click at [428, 319] on button "Save" at bounding box center [411, 336] width 128 height 51
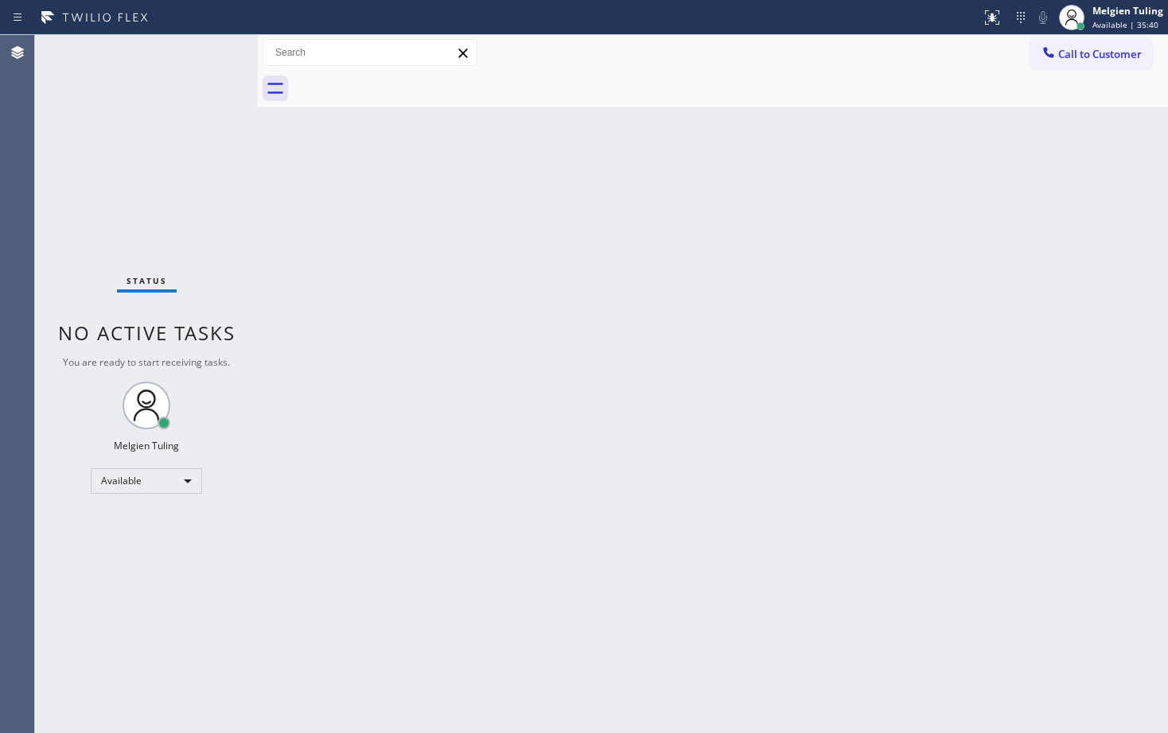
click at [271, 186] on div "Back to Dashboard Change Sender ID Customers Technicians Select a contact Outbo…" at bounding box center [713, 384] width 910 height 698
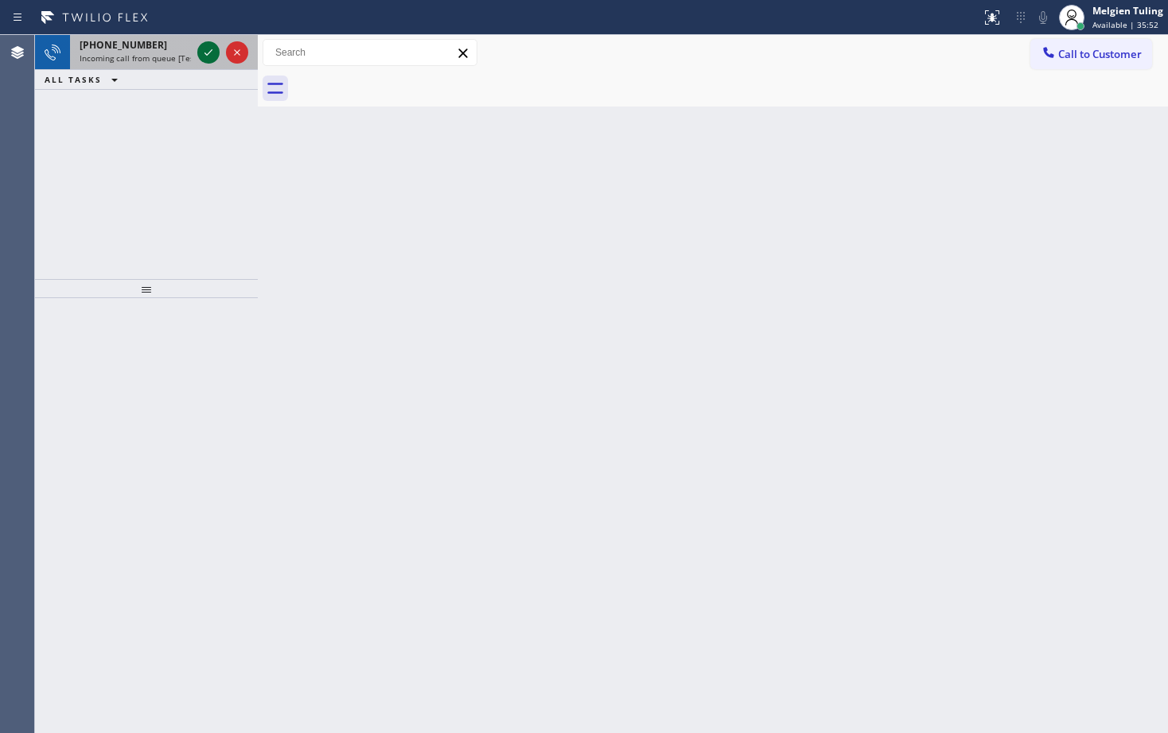
click at [208, 49] on icon at bounding box center [208, 52] width 19 height 19
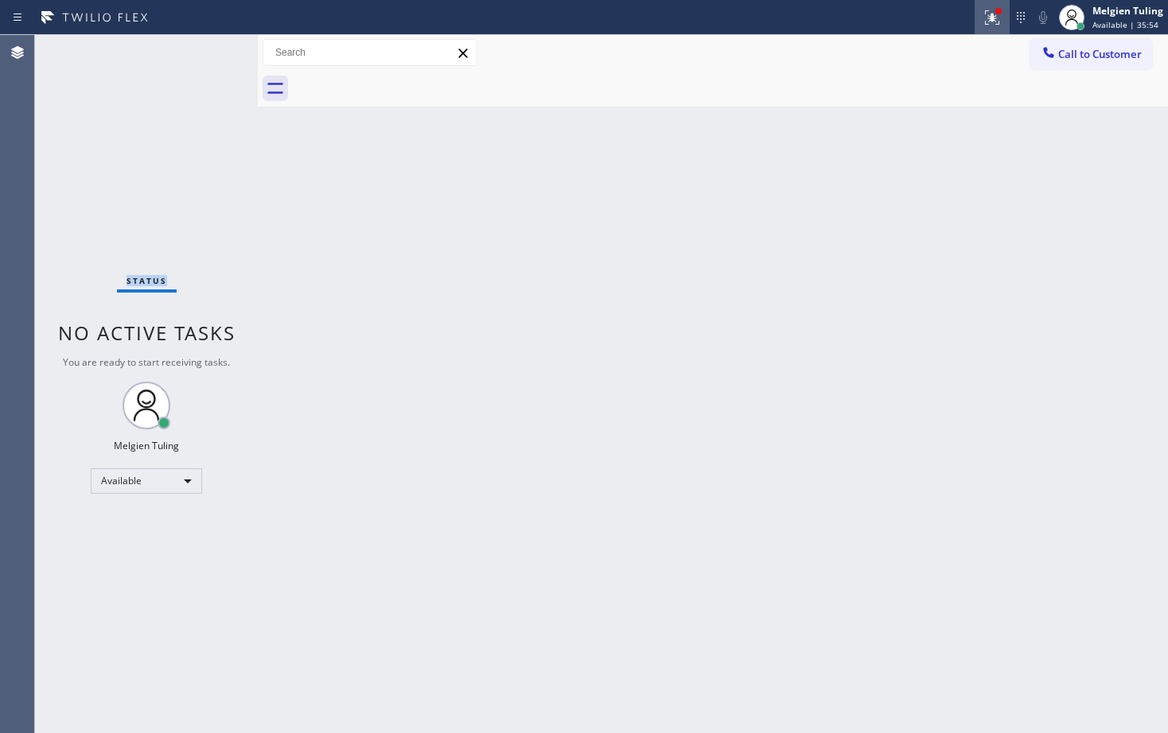
click at [989, 13] on icon at bounding box center [991, 17] width 19 height 19
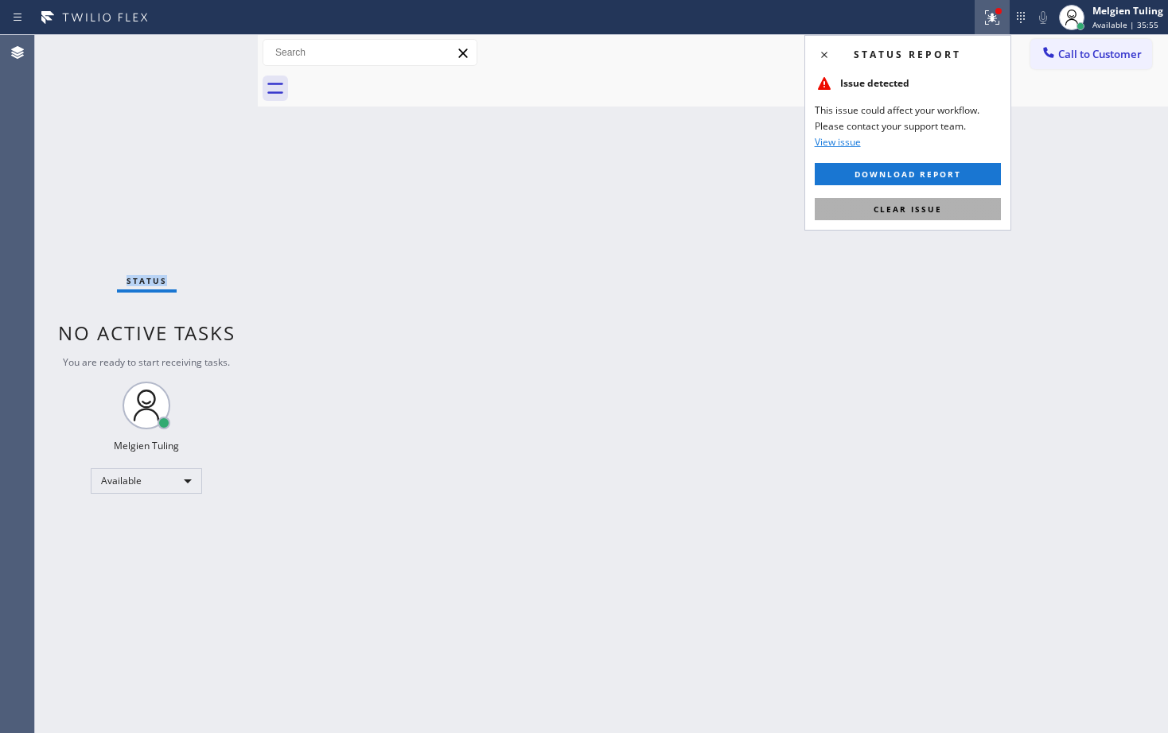
click at [920, 211] on span "Clear issue" at bounding box center [907, 209] width 68 height 11
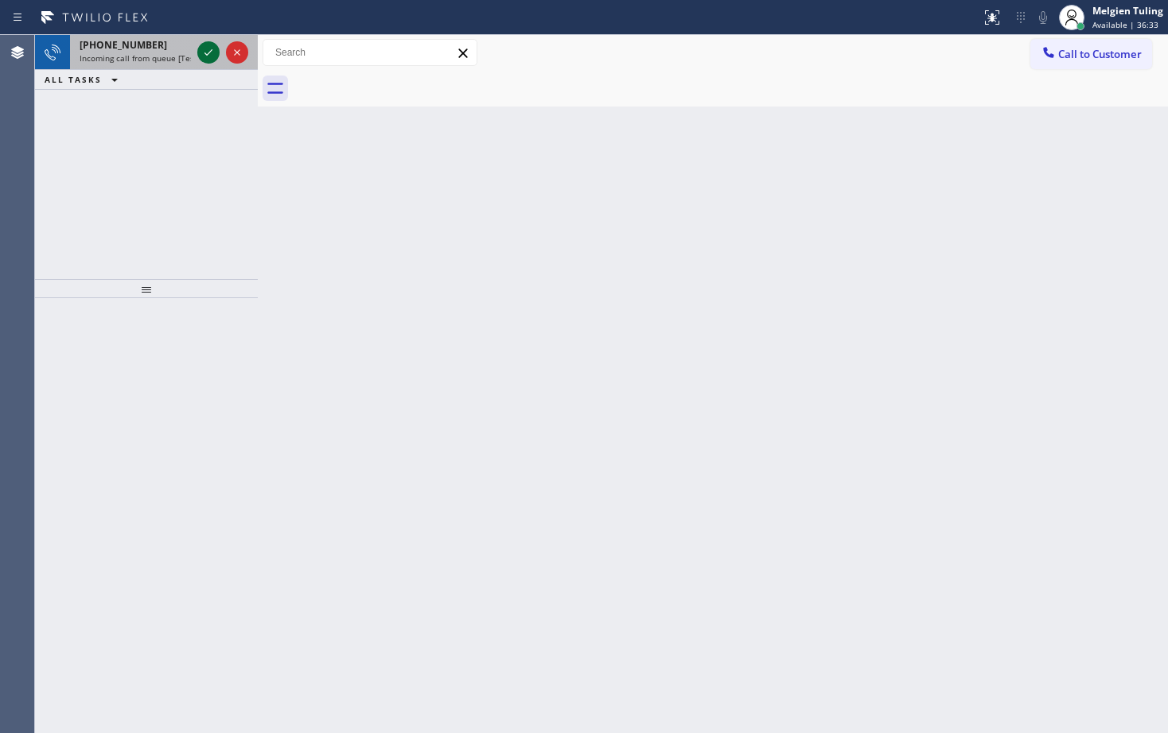
click at [204, 55] on icon at bounding box center [208, 52] width 19 height 19
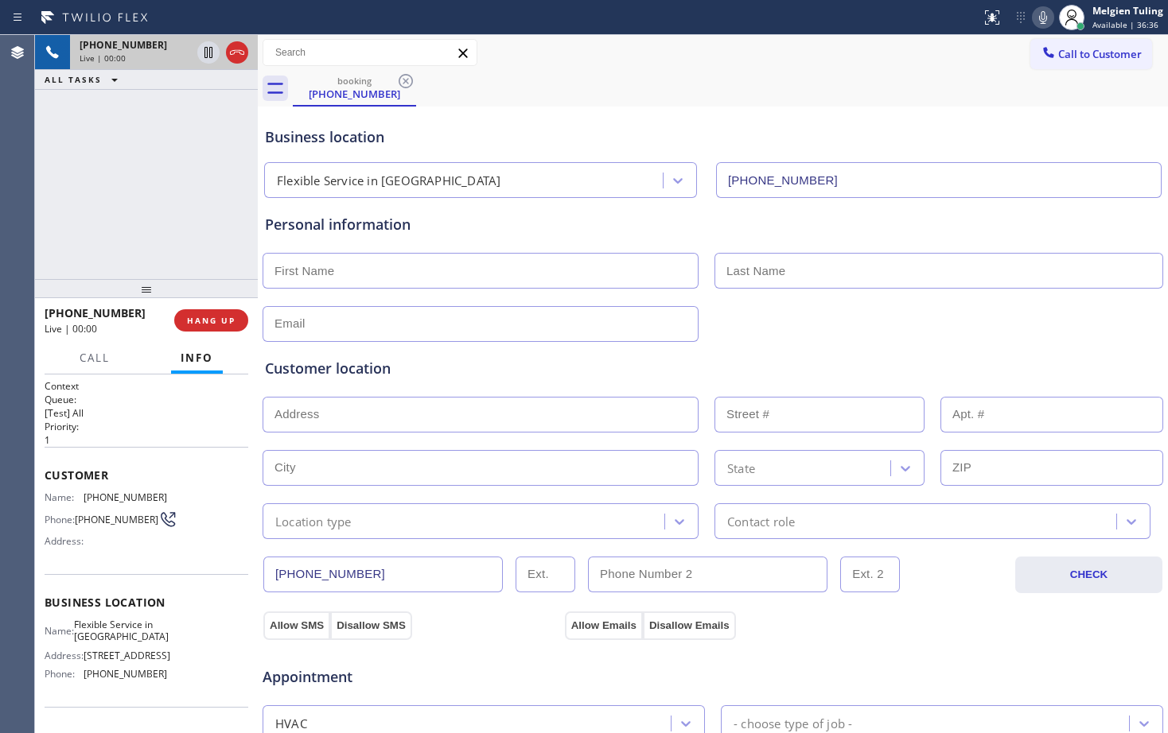
type input "[PHONE_NUMBER]"
click at [958, 358] on div "Customer location" at bounding box center [713, 368] width 896 height 21
click at [782, 322] on div at bounding box center [713, 322] width 904 height 39
drag, startPoint x: 782, startPoint y: 322, endPoint x: 580, endPoint y: 373, distance: 208.4
click at [580, 373] on div "Customer location" at bounding box center [713, 368] width 896 height 21
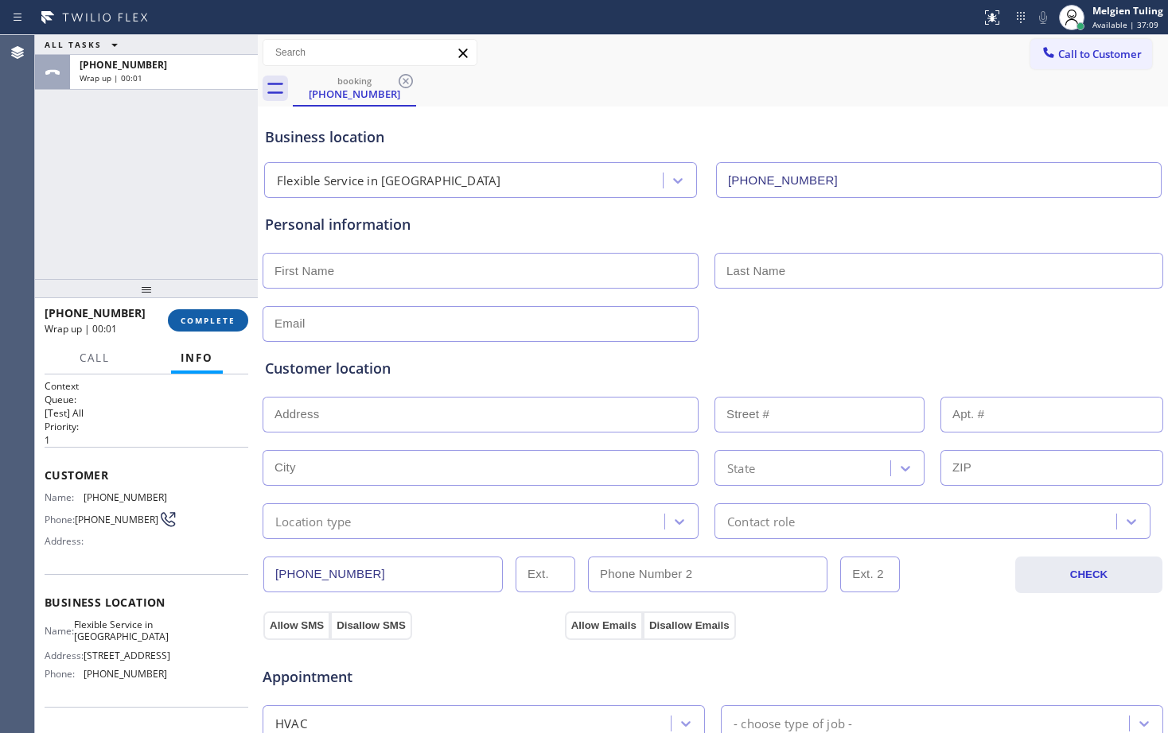
click at [231, 319] on span "COMPLETE" at bounding box center [208, 320] width 55 height 11
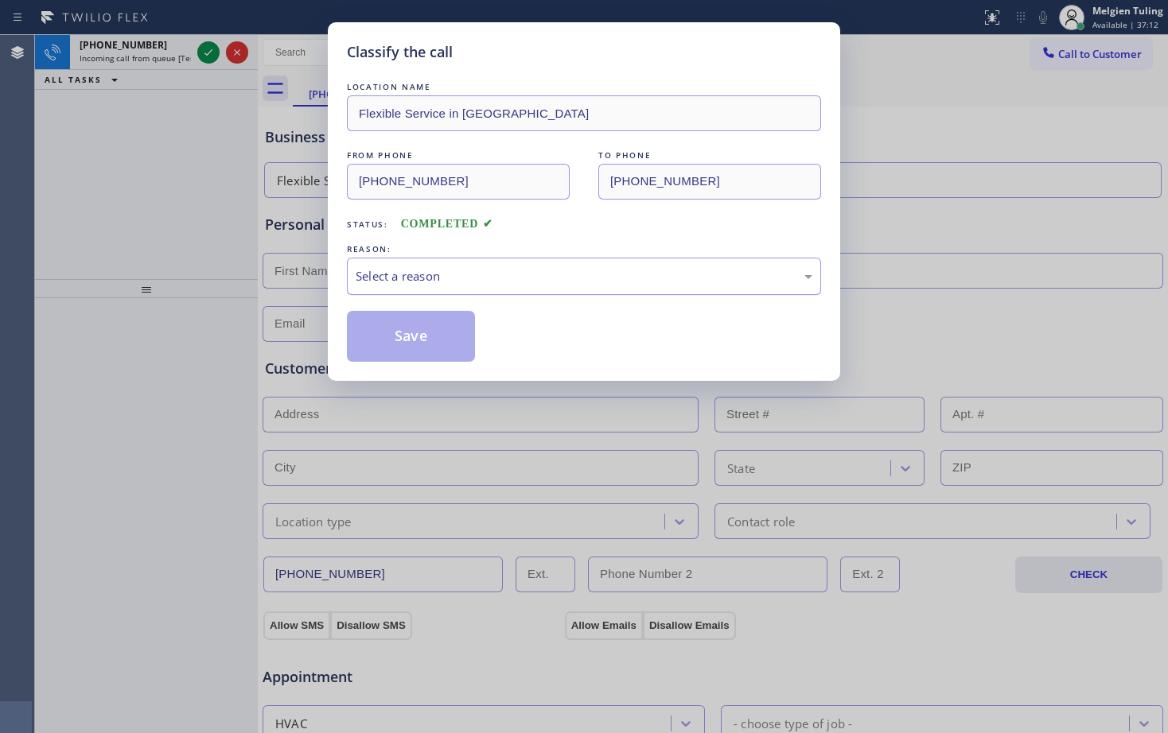
click at [500, 264] on div "Select a reason" at bounding box center [584, 276] width 474 height 37
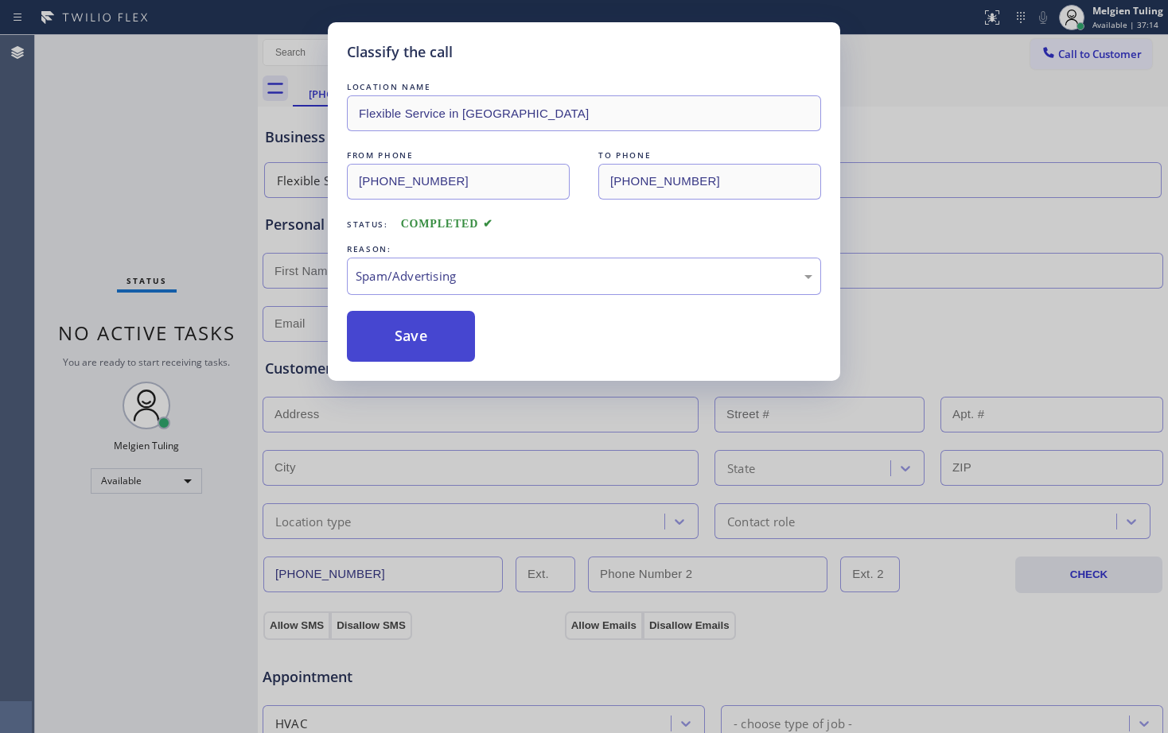
click at [419, 320] on button "Save" at bounding box center [411, 336] width 128 height 51
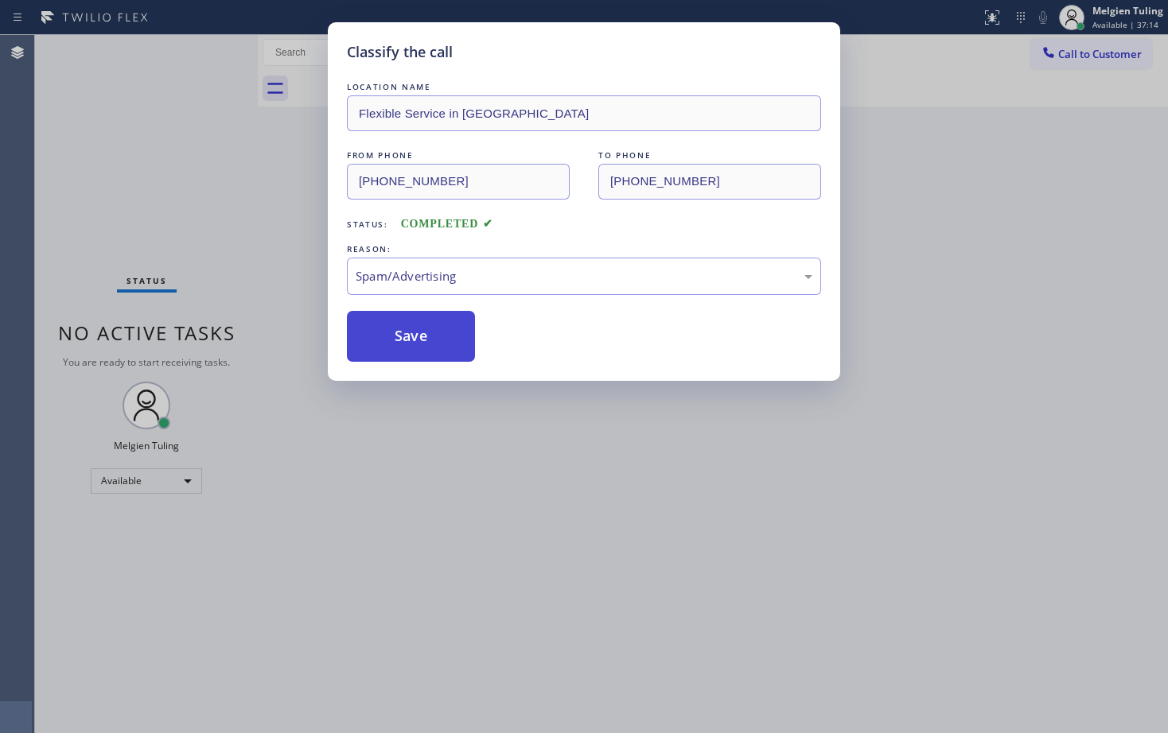
click at [419, 320] on button "Save" at bounding box center [411, 336] width 128 height 51
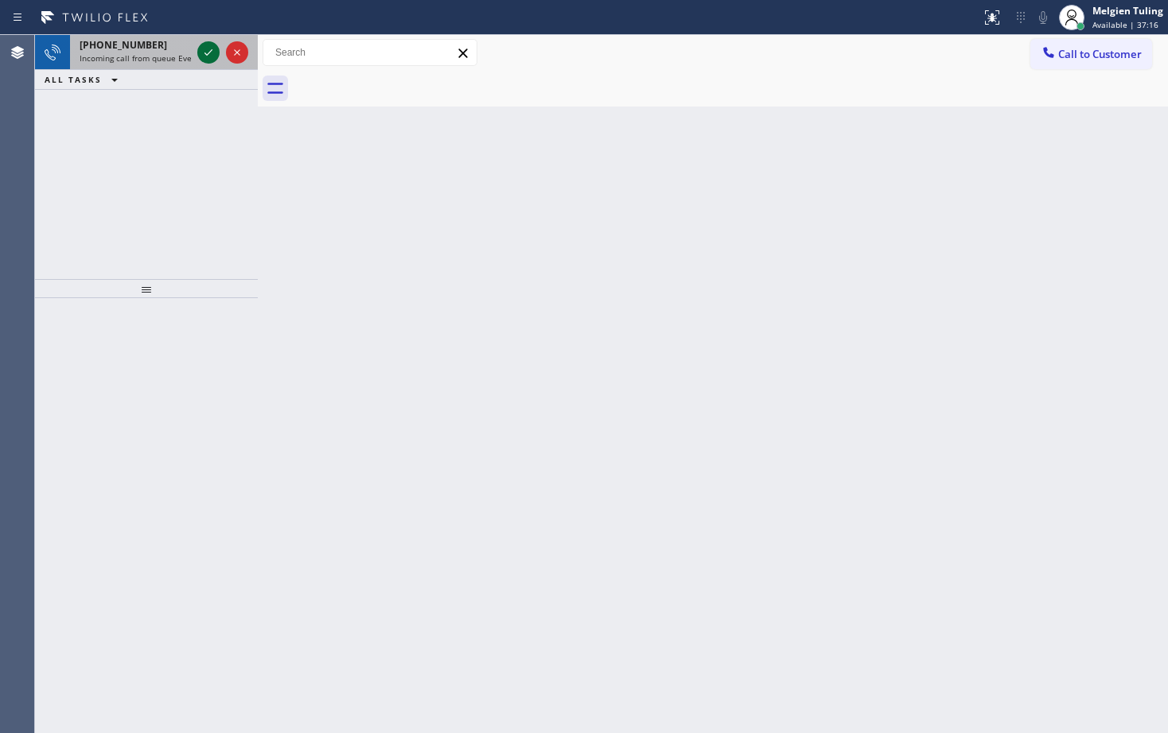
click at [206, 49] on icon at bounding box center [208, 52] width 19 height 19
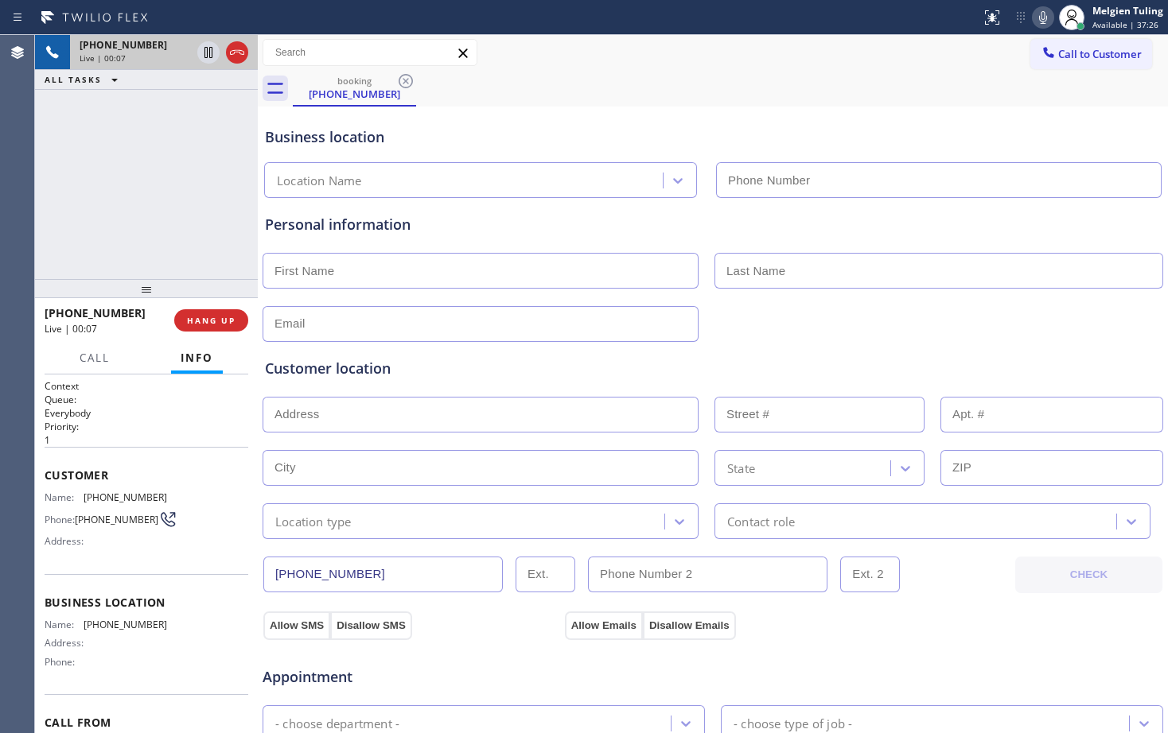
click at [481, 306] on input "text" at bounding box center [480, 324] width 436 height 36
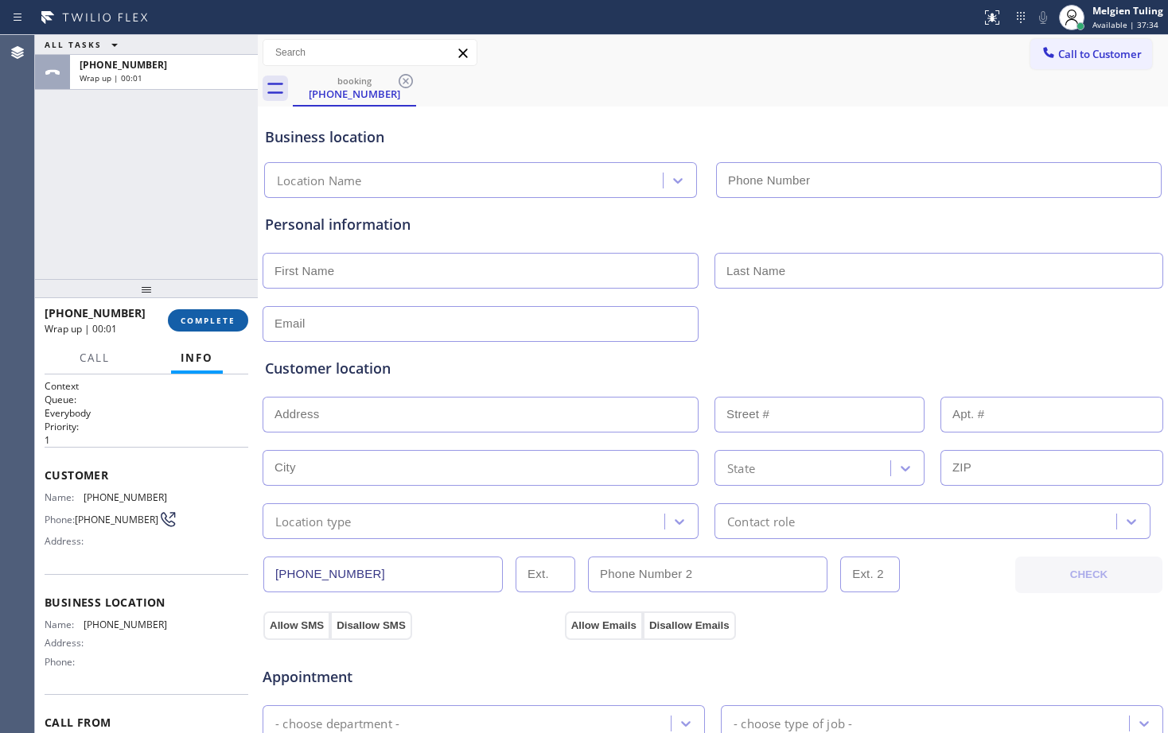
click at [233, 322] on span "COMPLETE" at bounding box center [208, 320] width 55 height 11
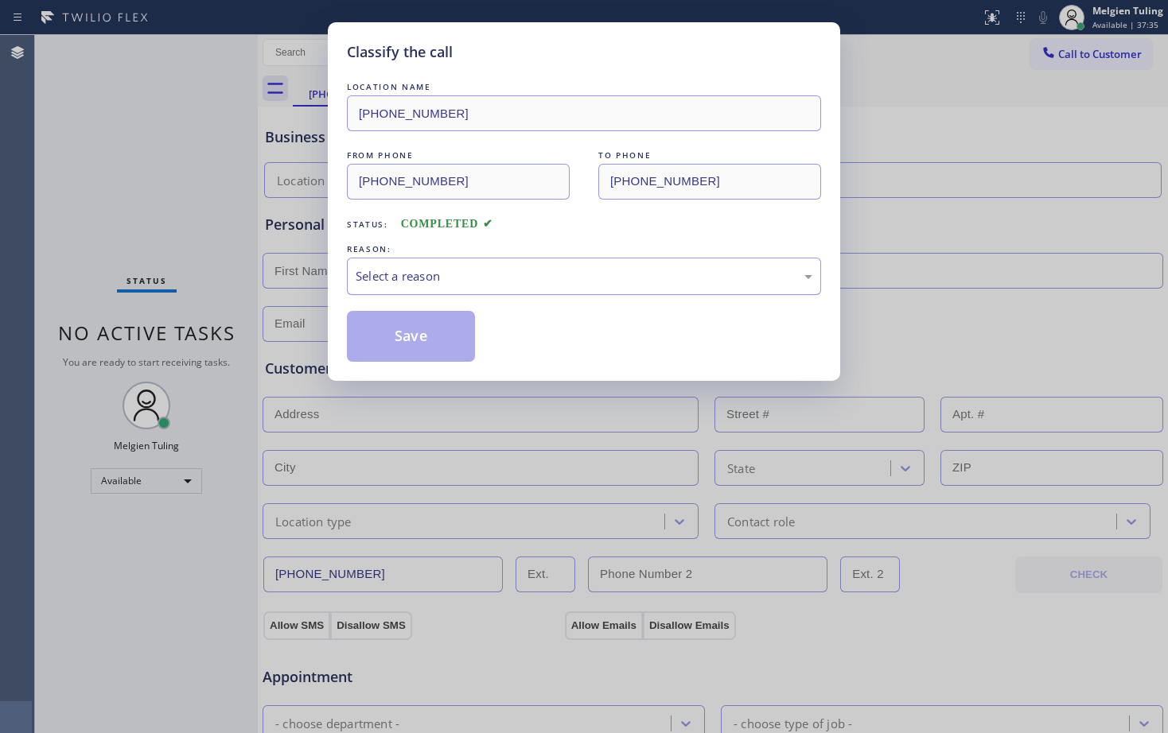
click at [495, 275] on div "Select a reason" at bounding box center [584, 276] width 457 height 18
click at [442, 338] on button "Save" at bounding box center [411, 336] width 128 height 51
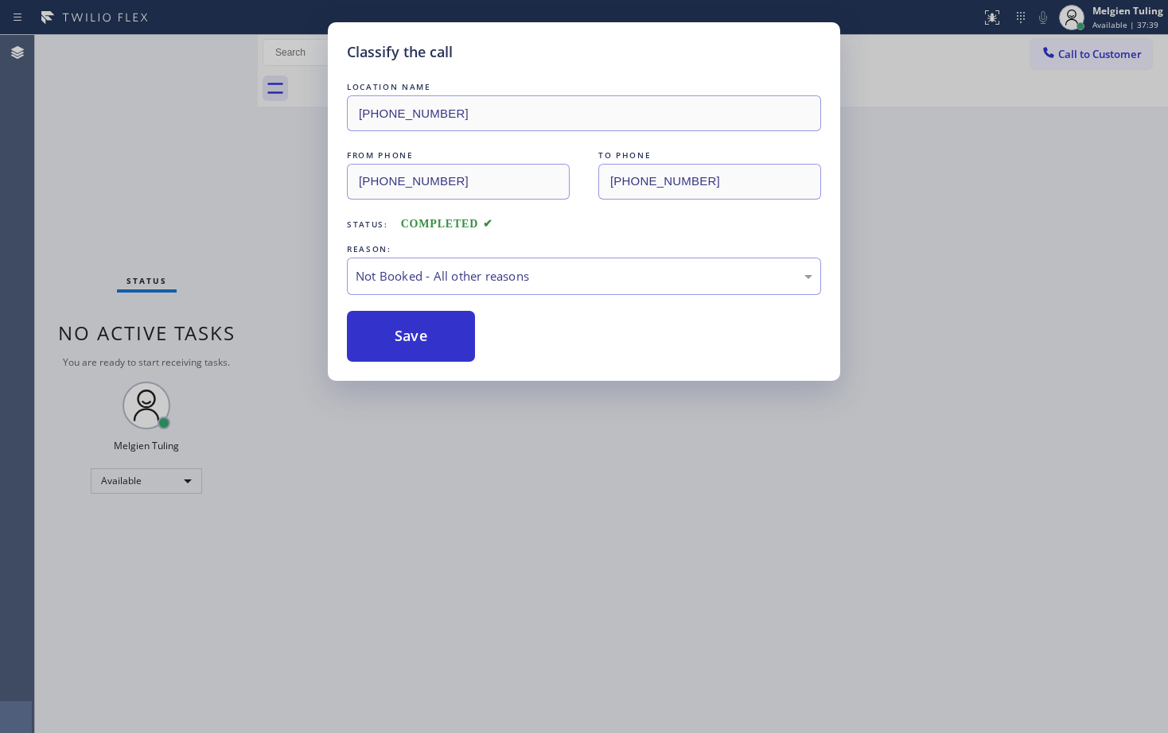
click at [442, 338] on button "Save" at bounding box center [411, 336] width 128 height 51
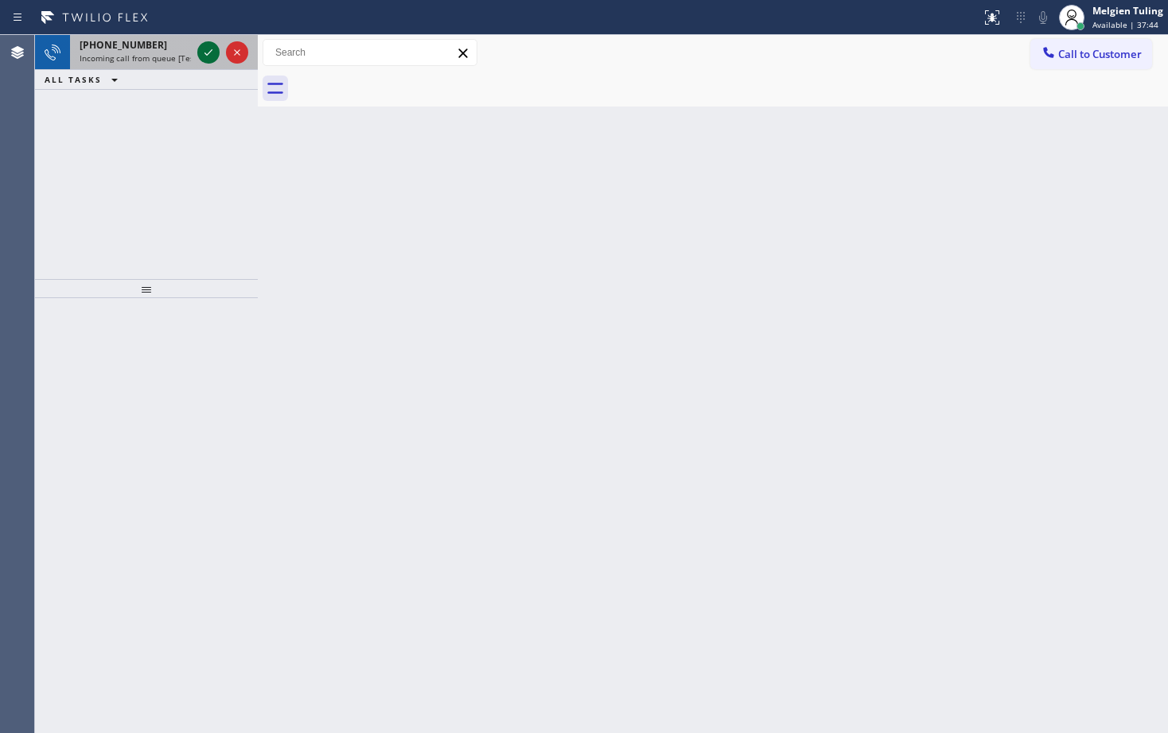
click at [210, 46] on icon at bounding box center [208, 52] width 19 height 19
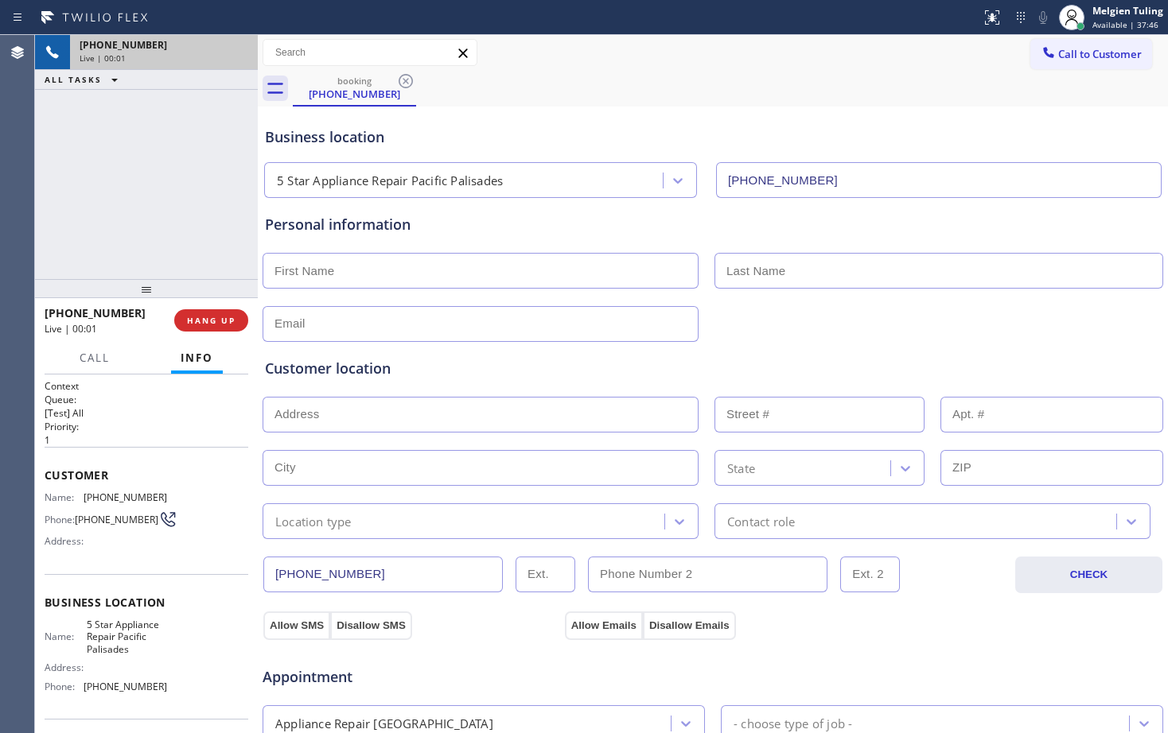
type input "[PHONE_NUMBER]"
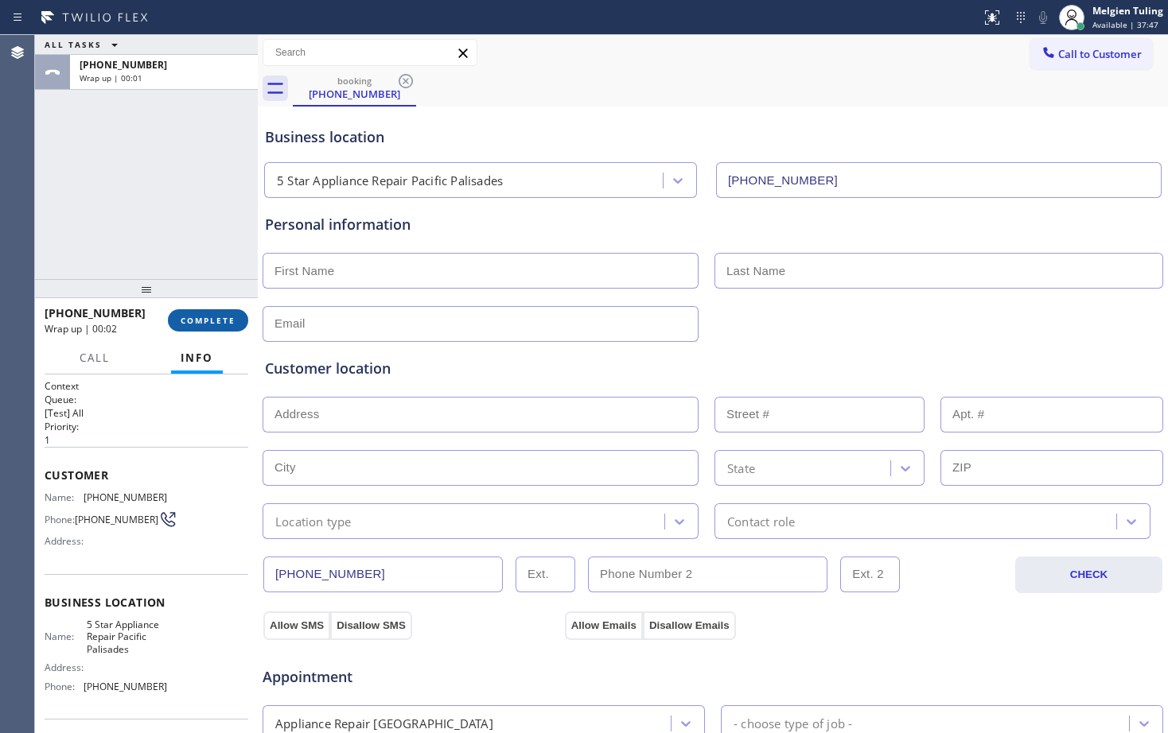
click at [213, 322] on span "COMPLETE" at bounding box center [208, 320] width 55 height 11
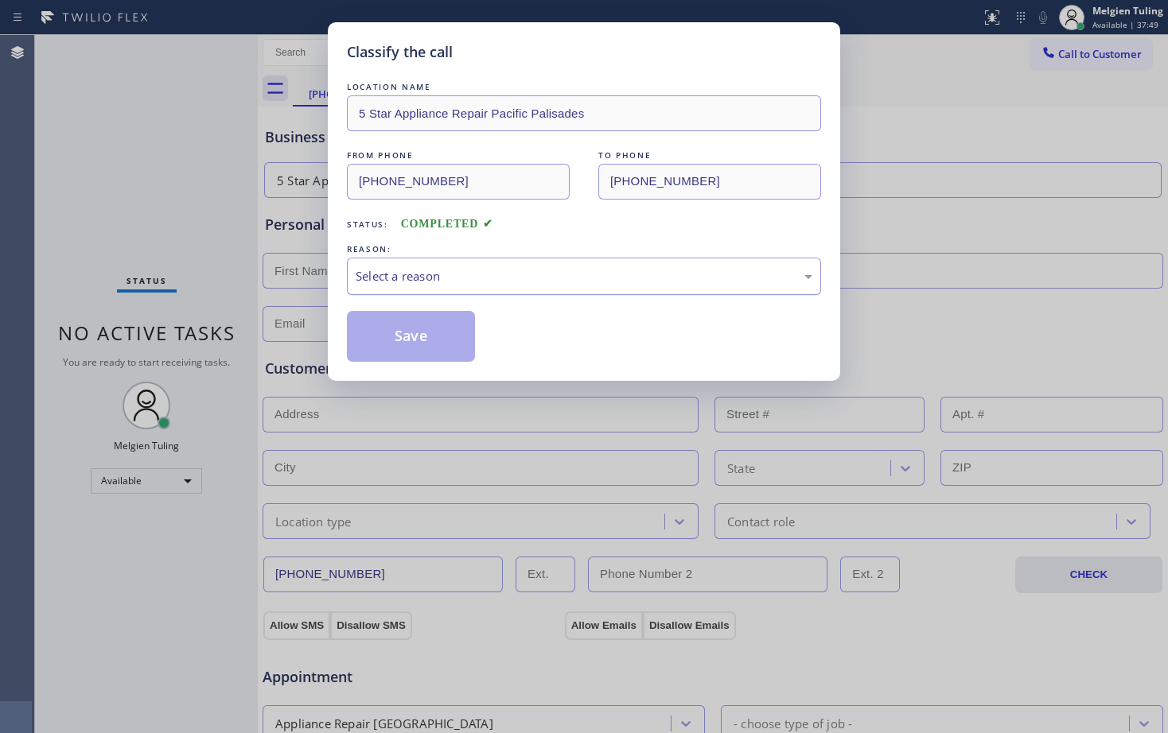
click at [414, 272] on div "Select a reason" at bounding box center [584, 276] width 457 height 18
click at [406, 350] on button "Save" at bounding box center [411, 336] width 128 height 51
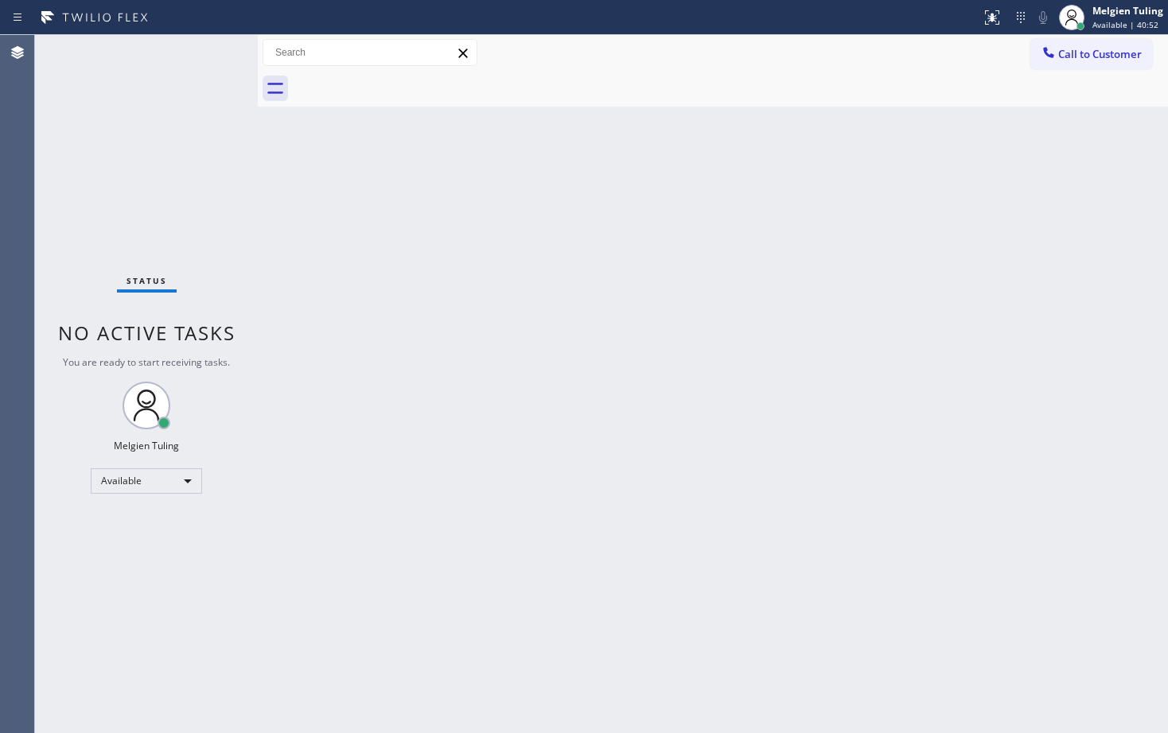
click at [185, 55] on div "Status No active tasks You are ready to start receiving tasks. Melgien Tuling A…" at bounding box center [146, 384] width 223 height 698
click at [471, 275] on div "Back to Dashboard Change Sender ID Customers Technicians Select a contact Outbo…" at bounding box center [713, 384] width 910 height 698
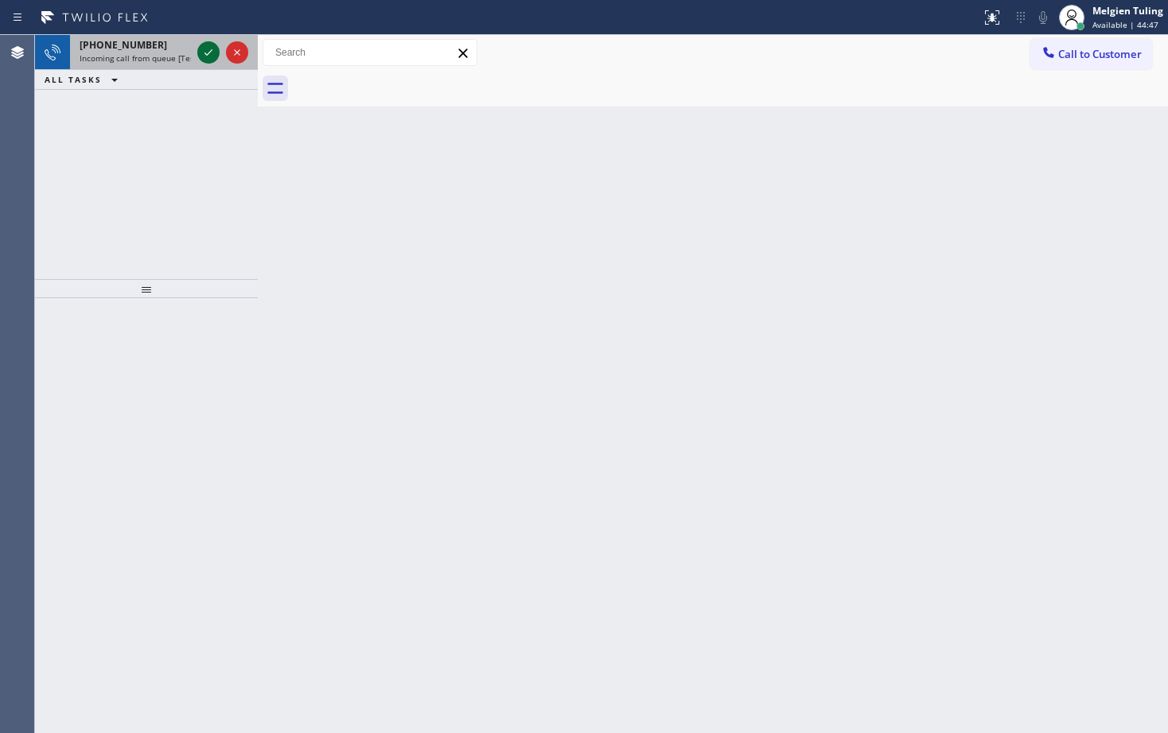
click at [202, 54] on icon at bounding box center [208, 52] width 19 height 19
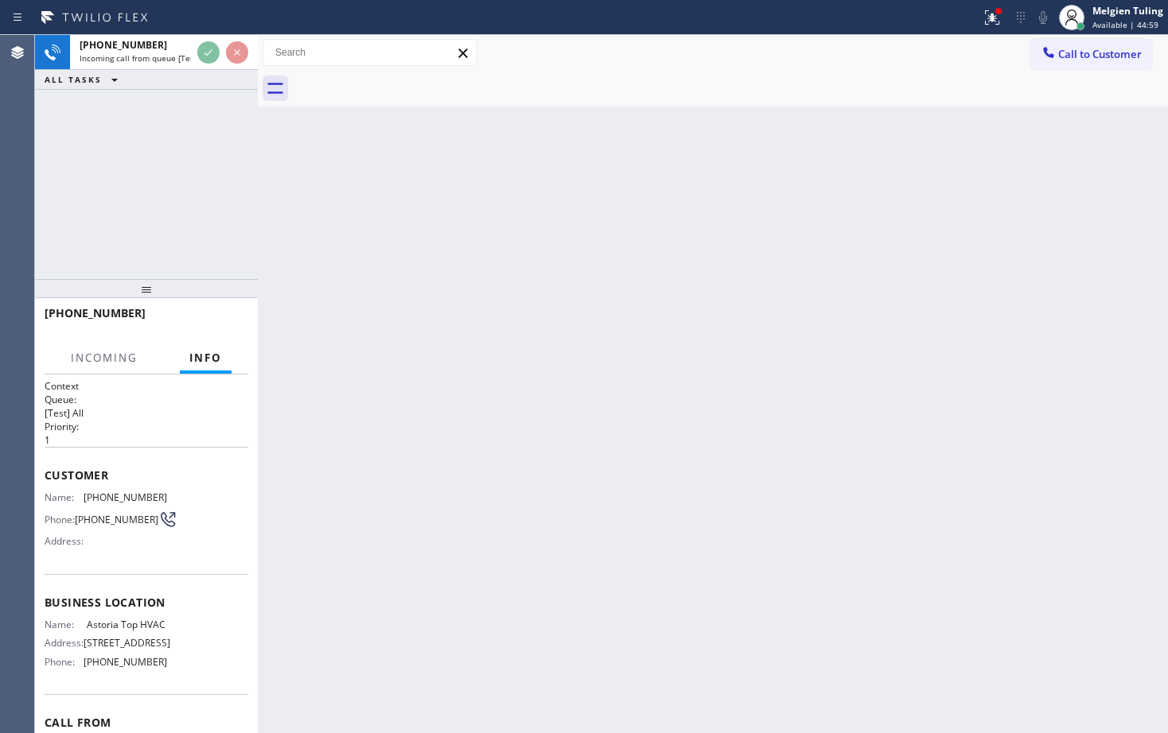
click at [202, 53] on icon at bounding box center [208, 52] width 19 height 19
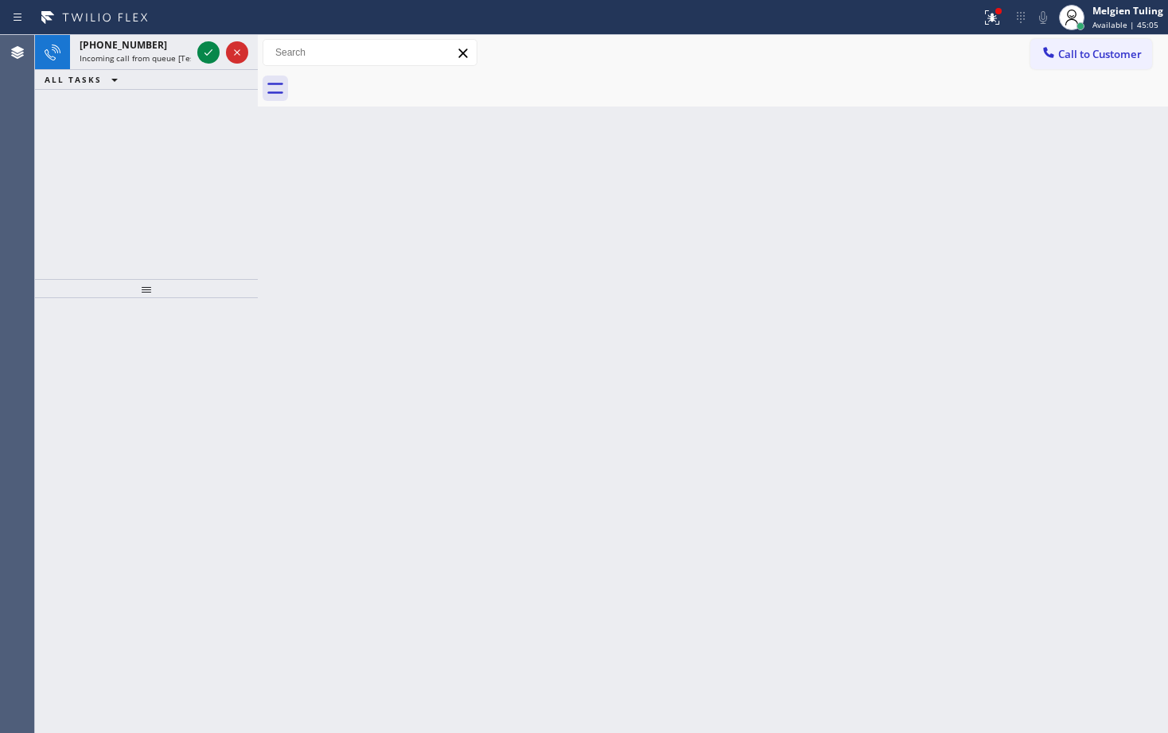
click at [204, 51] on icon at bounding box center [208, 52] width 19 height 19
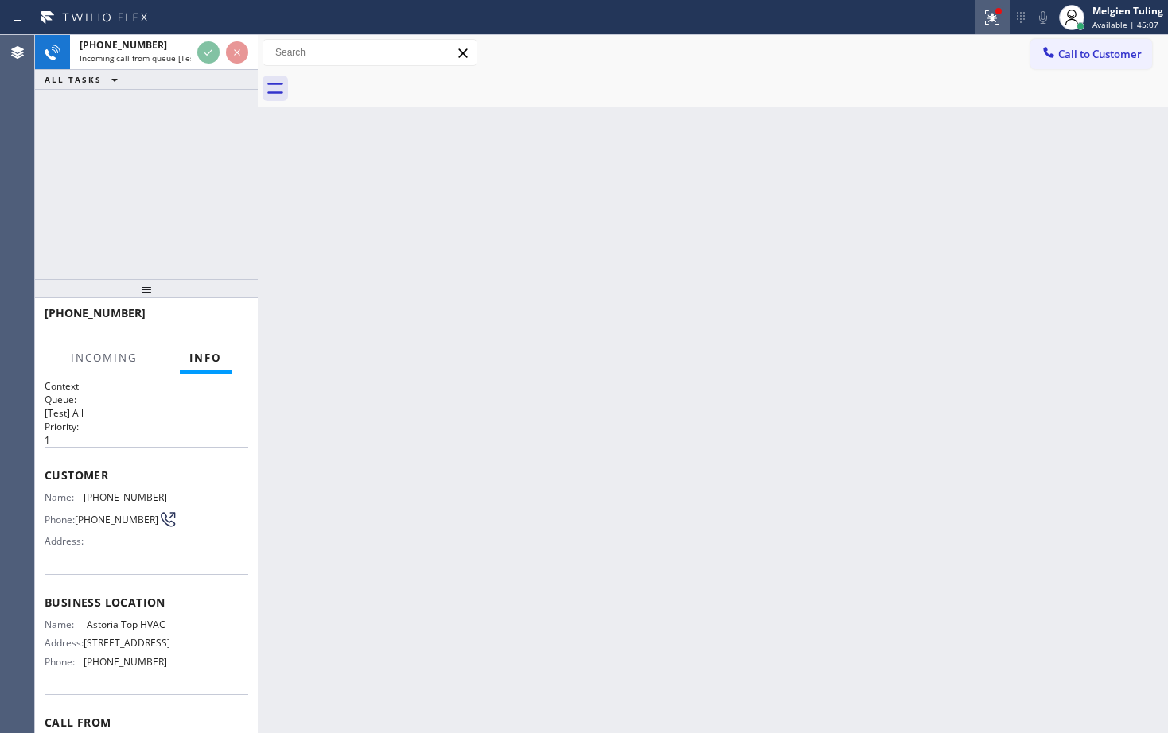
click at [990, 17] on icon at bounding box center [991, 17] width 19 height 19
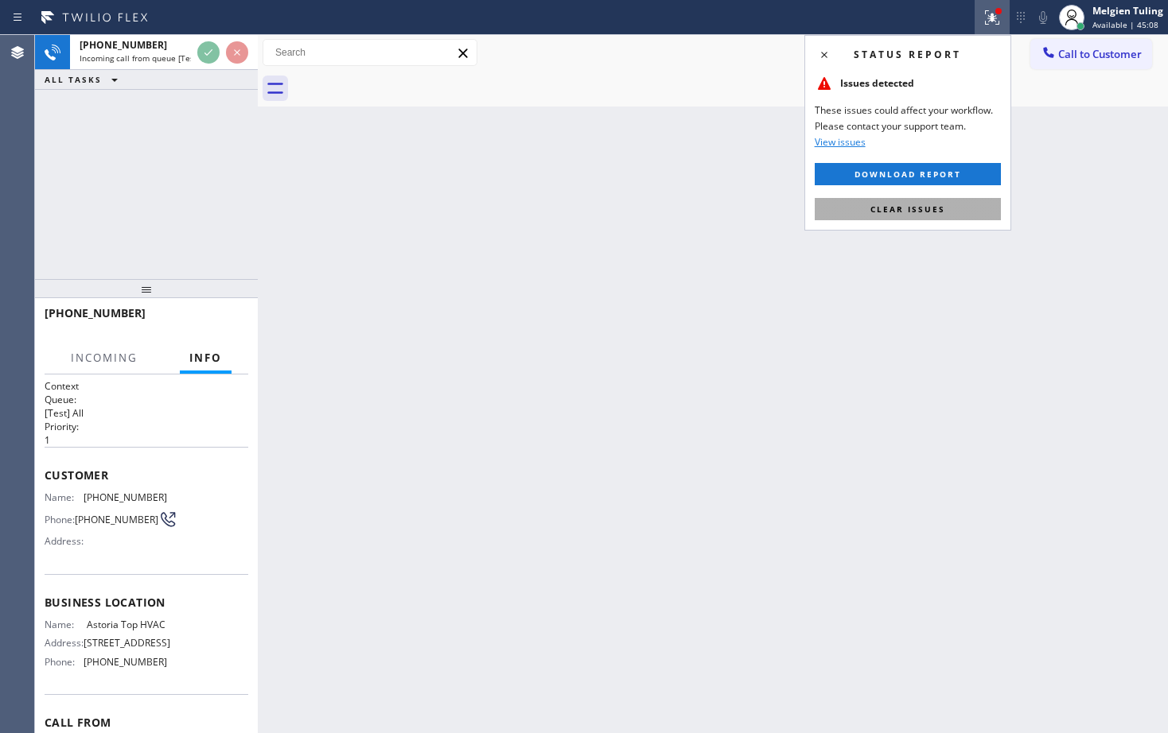
click at [875, 208] on span "Clear issues" at bounding box center [907, 209] width 75 height 11
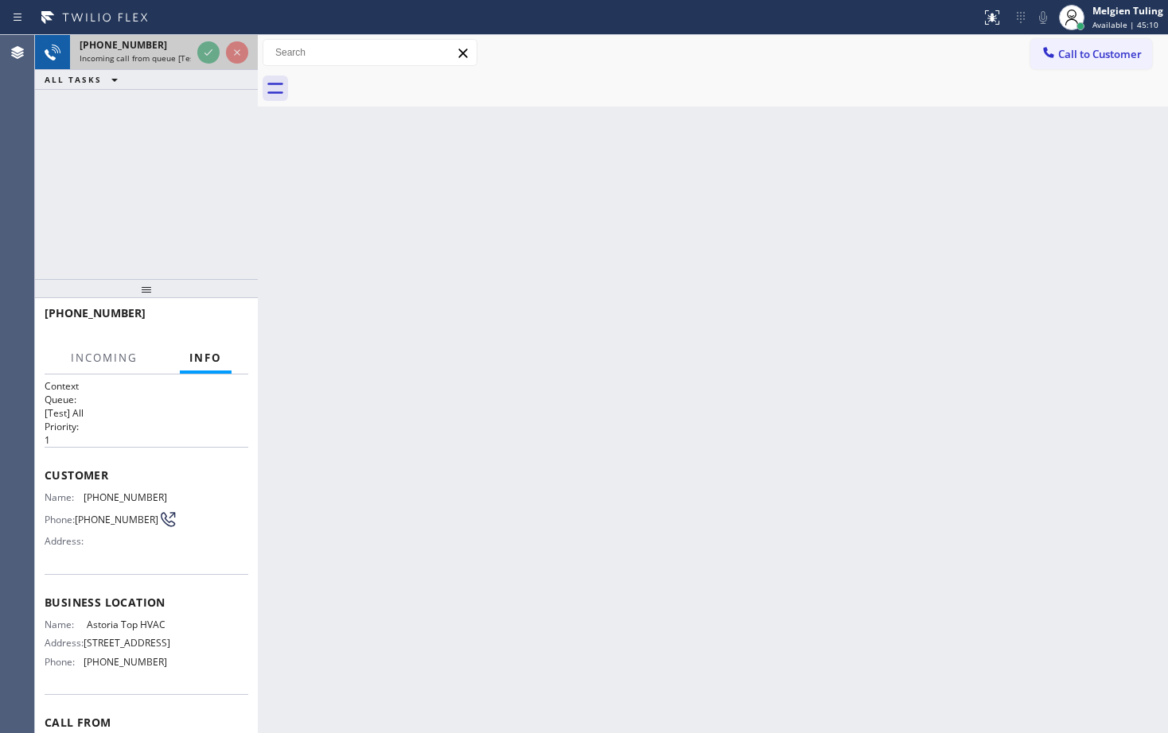
click at [203, 51] on icon at bounding box center [208, 52] width 19 height 19
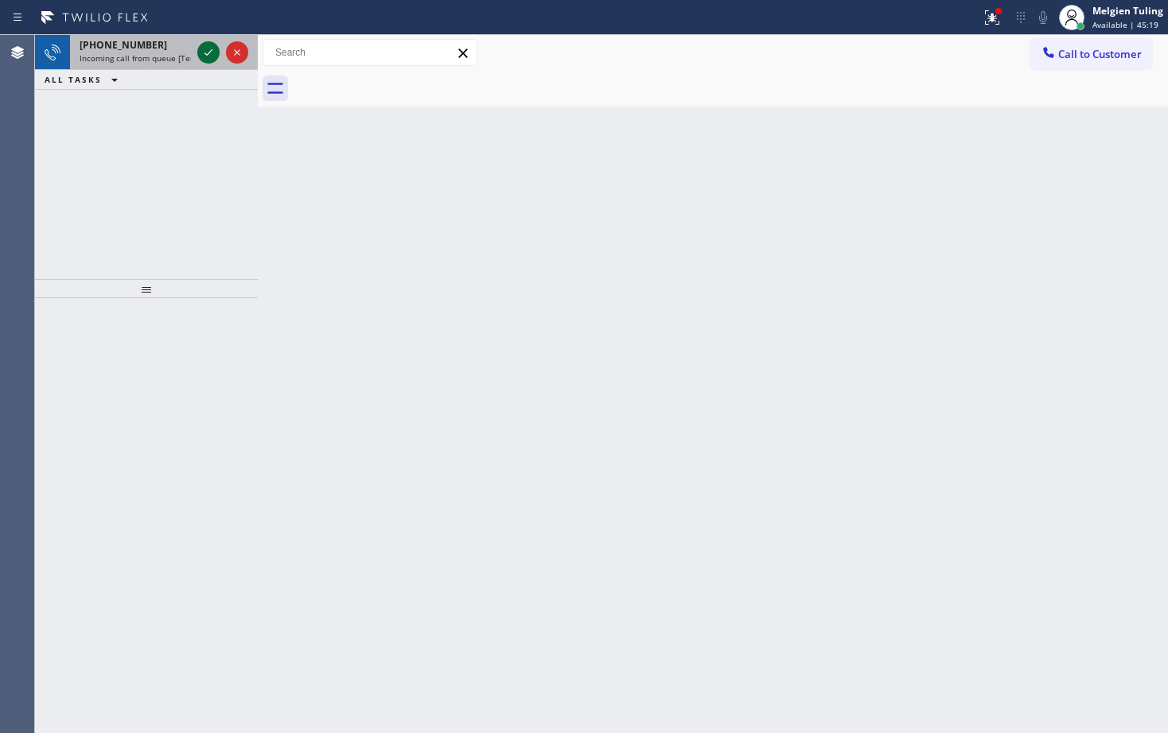
click at [215, 54] on icon at bounding box center [208, 52] width 19 height 19
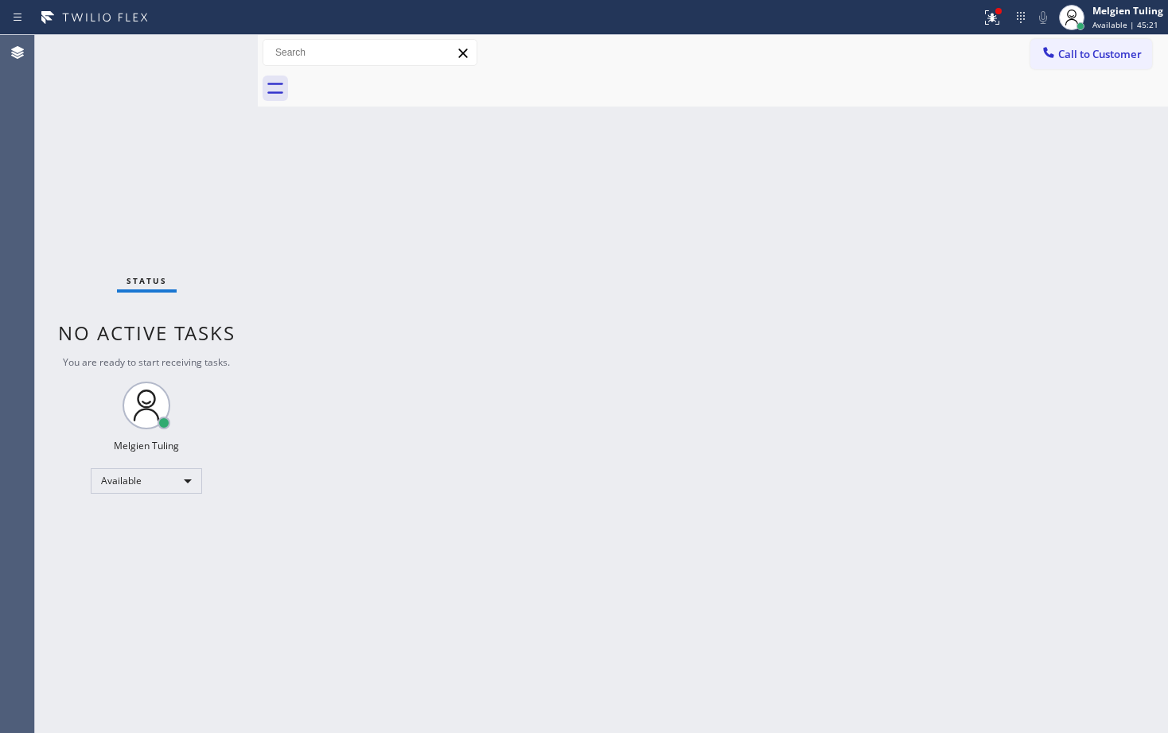
click at [206, 52] on div "Status No active tasks You are ready to start receiving tasks. Melgien Tuling A…" at bounding box center [146, 384] width 223 height 698
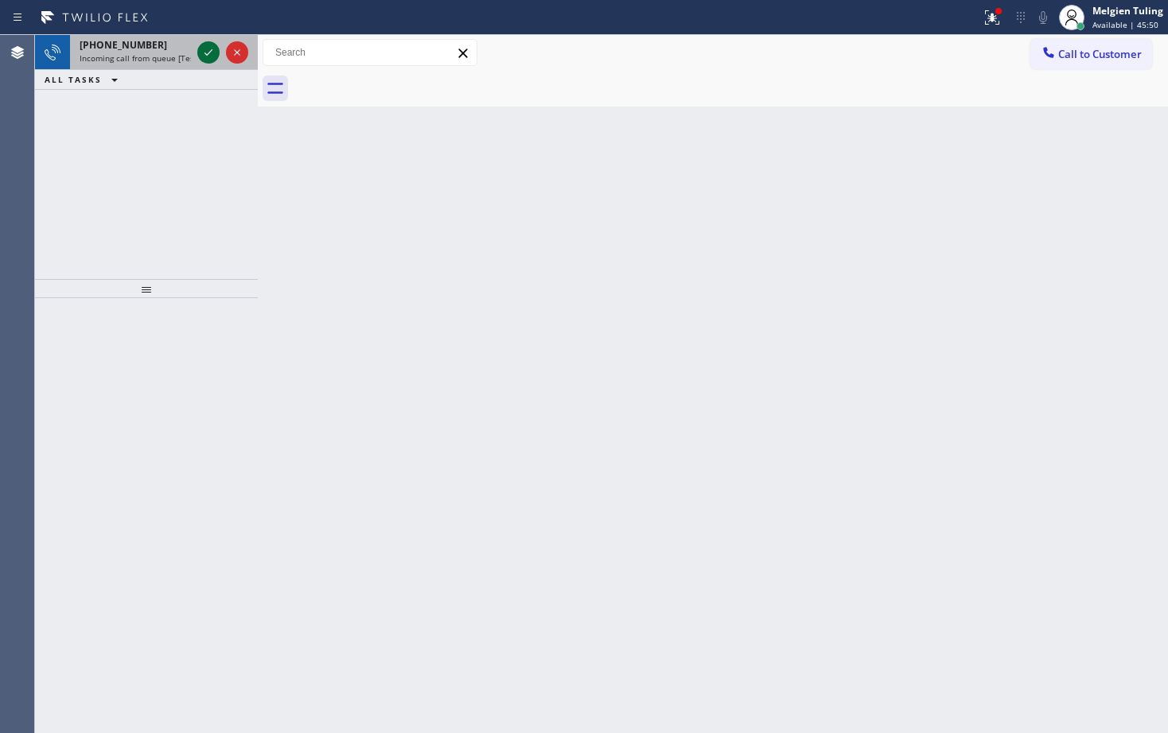
click at [206, 51] on icon at bounding box center [208, 52] width 19 height 19
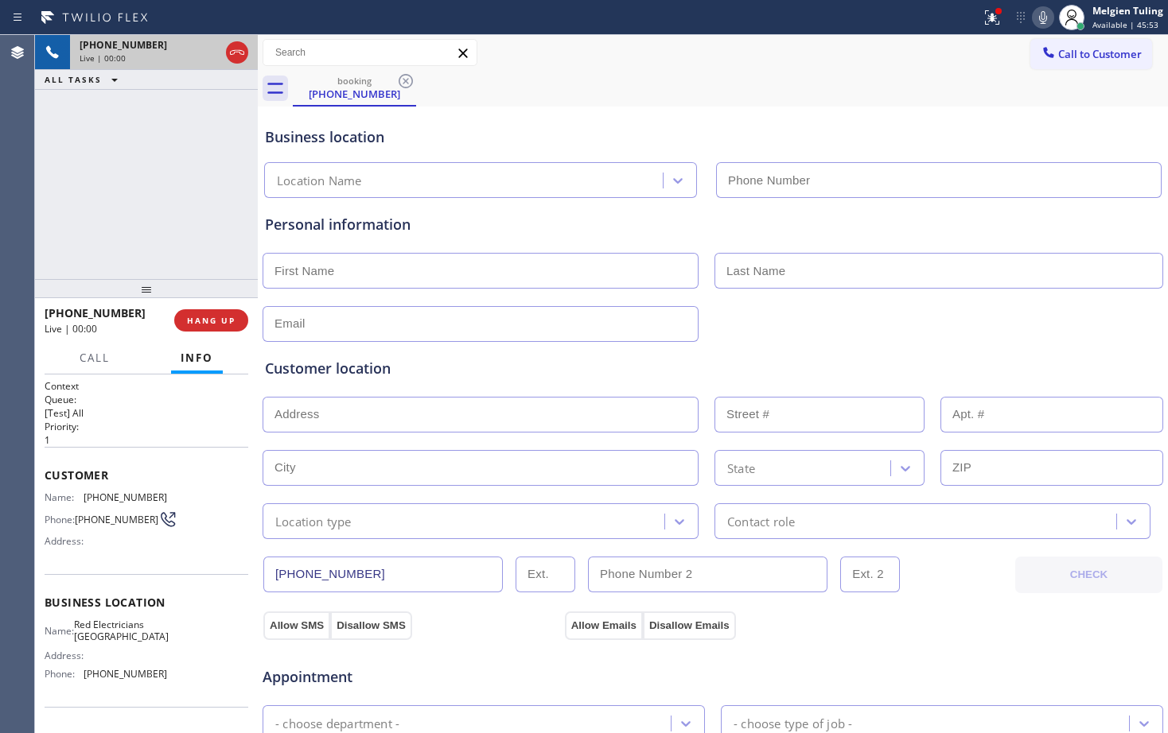
type input "[PHONE_NUMBER]"
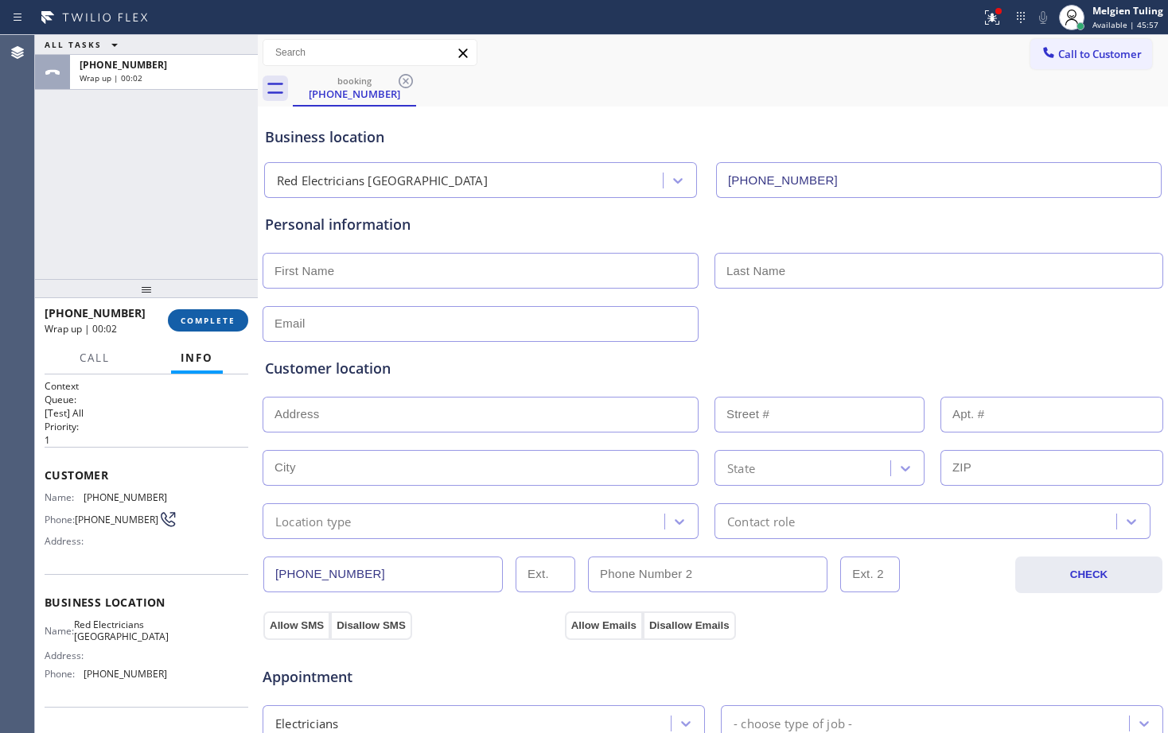
click at [219, 319] on span "COMPLETE" at bounding box center [208, 320] width 55 height 11
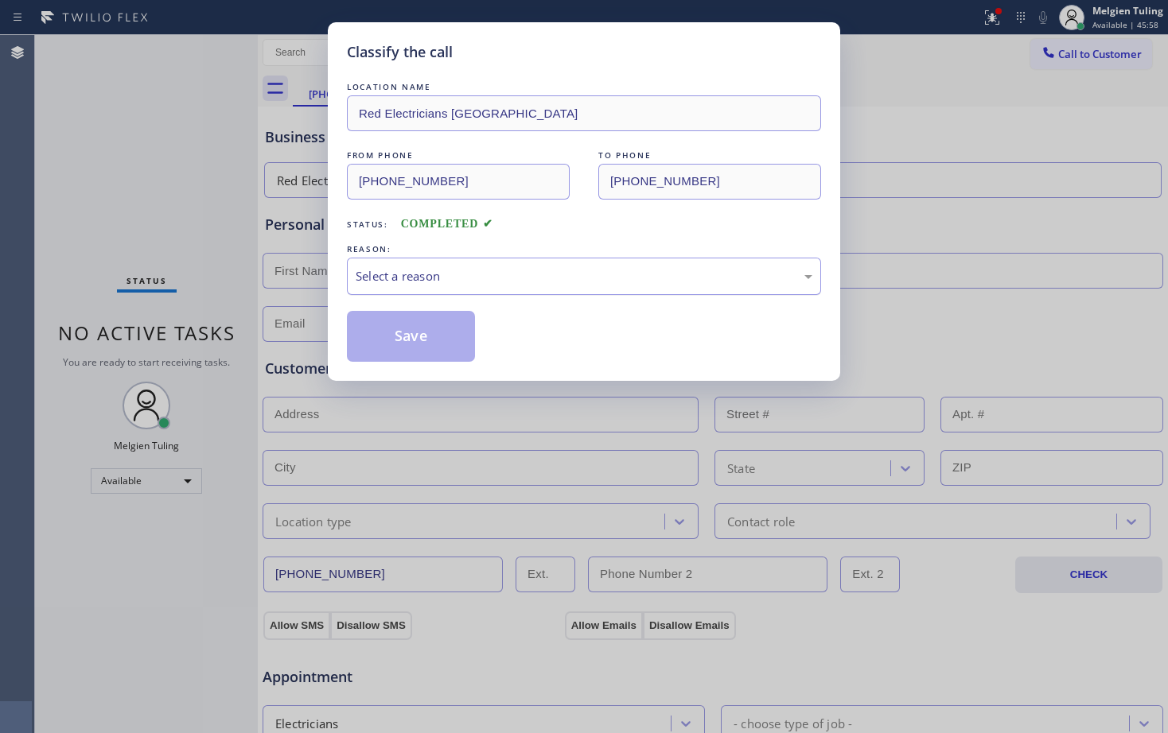
click at [407, 273] on div "Select a reason" at bounding box center [584, 276] width 457 height 18
click at [390, 340] on button "Save" at bounding box center [411, 336] width 128 height 51
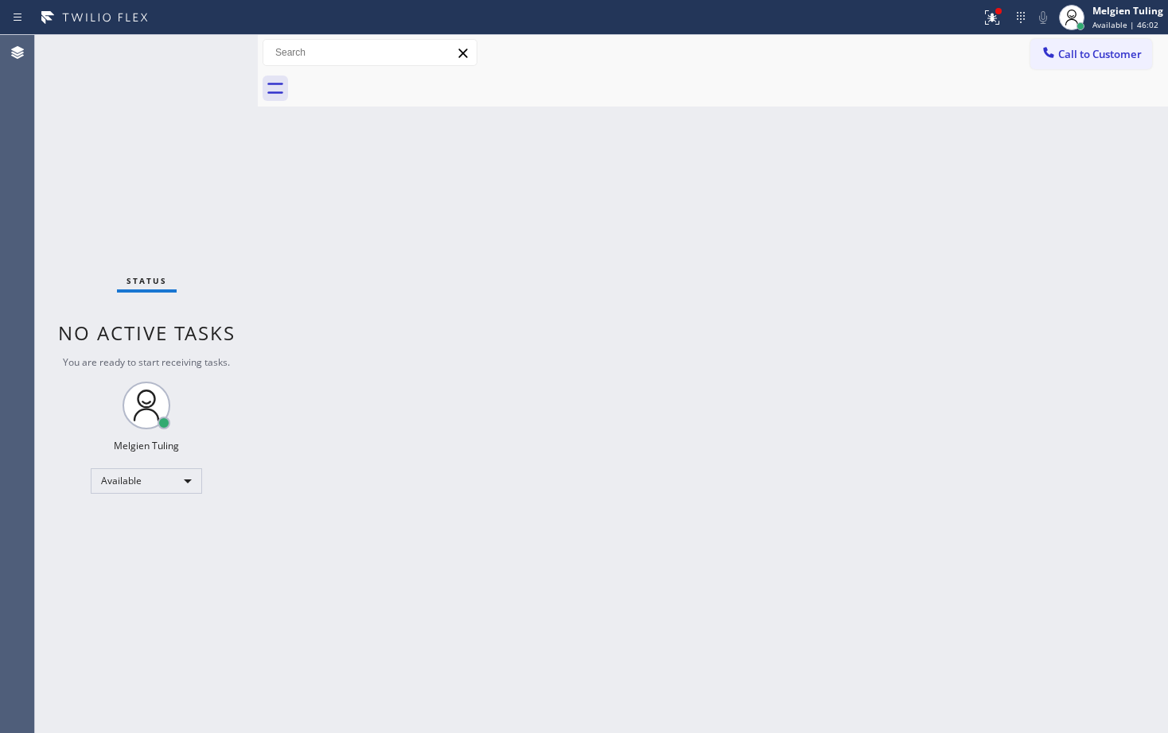
click at [347, 280] on div "Back to Dashboard Change Sender ID Customers Technicians Select a contact Outbo…" at bounding box center [713, 384] width 910 height 698
click at [179, 99] on div "Status No active tasks You are ready to start receiving tasks. Melgien Tuling A…" at bounding box center [146, 384] width 223 height 698
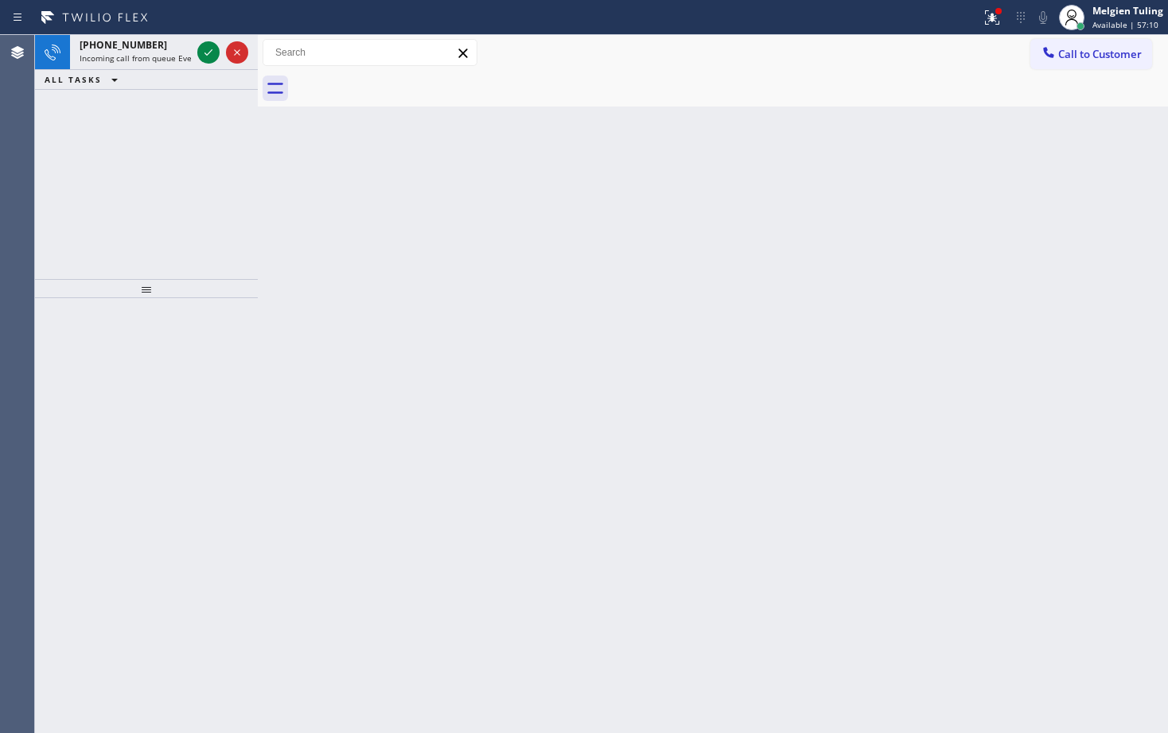
click at [171, 71] on div "ALL TASKS ALL TASKS ACTIVE TASKS TASKS IN WRAP UP" at bounding box center [146, 80] width 223 height 20
click at [219, 55] on div at bounding box center [208, 52] width 22 height 19
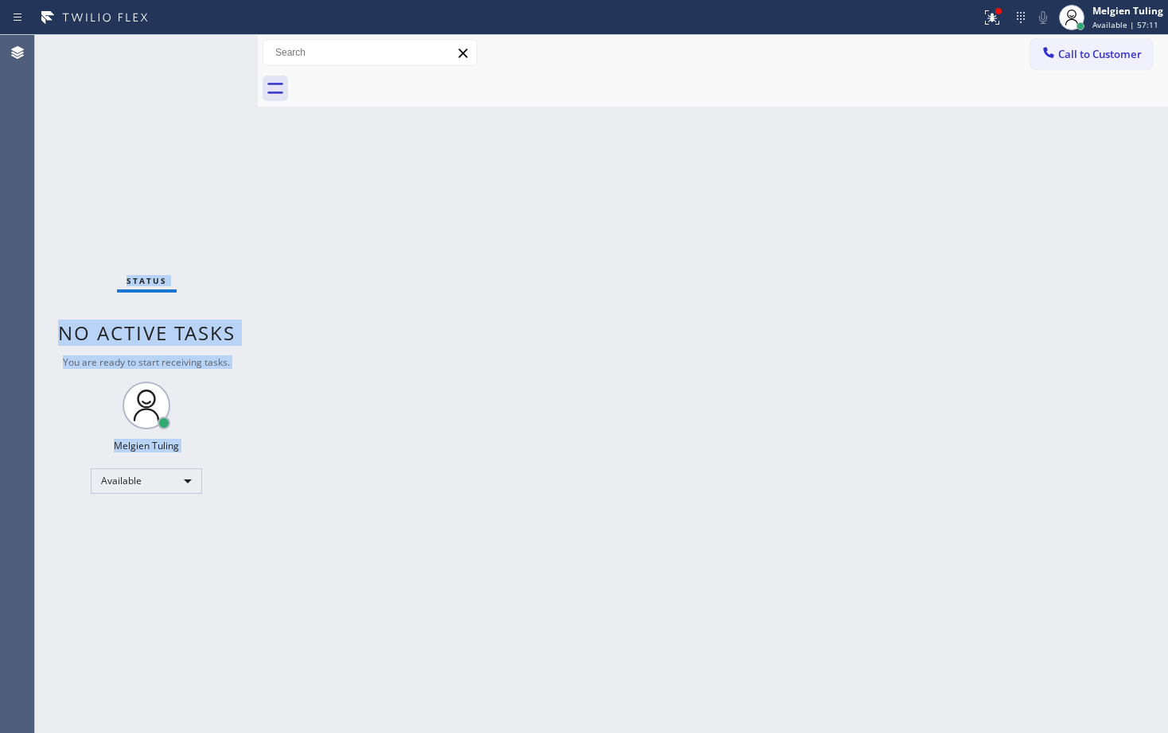
click at [183, 159] on div "Status No active tasks You are ready to start receiving tasks. Melgien Tuling A…" at bounding box center [146, 384] width 223 height 698
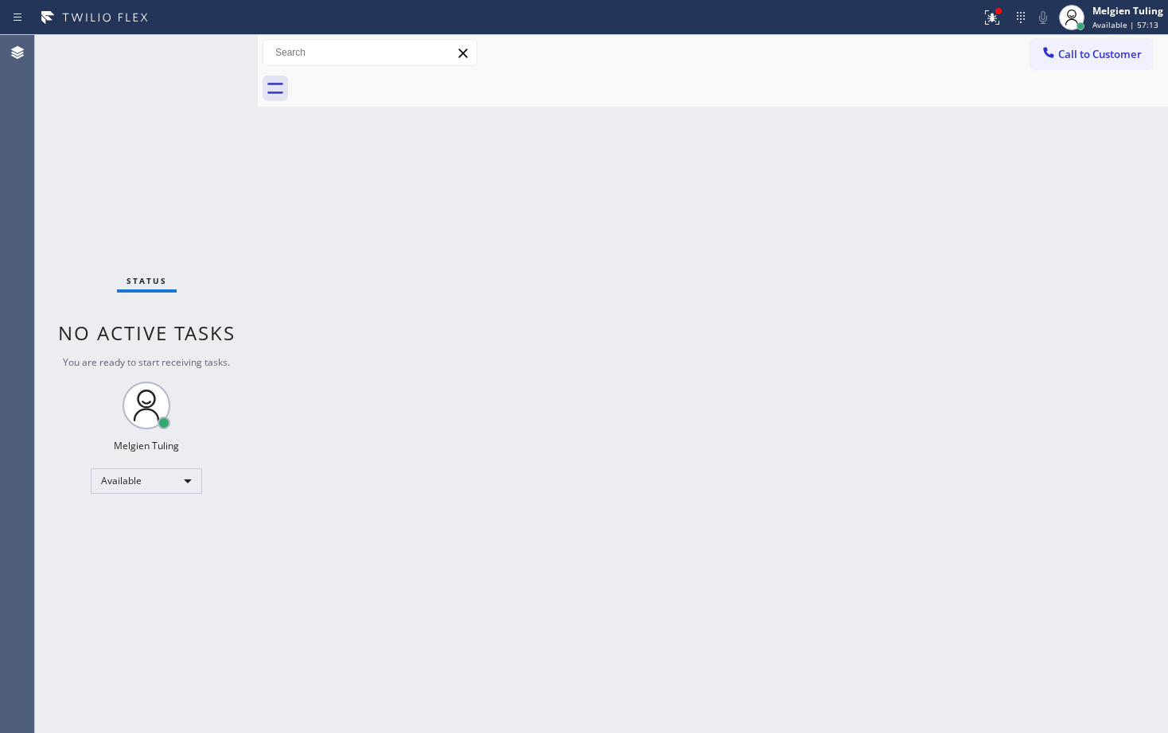
click at [340, 339] on div "Back to Dashboard Change Sender ID Customers Technicians Select a contact Outbo…" at bounding box center [713, 384] width 910 height 698
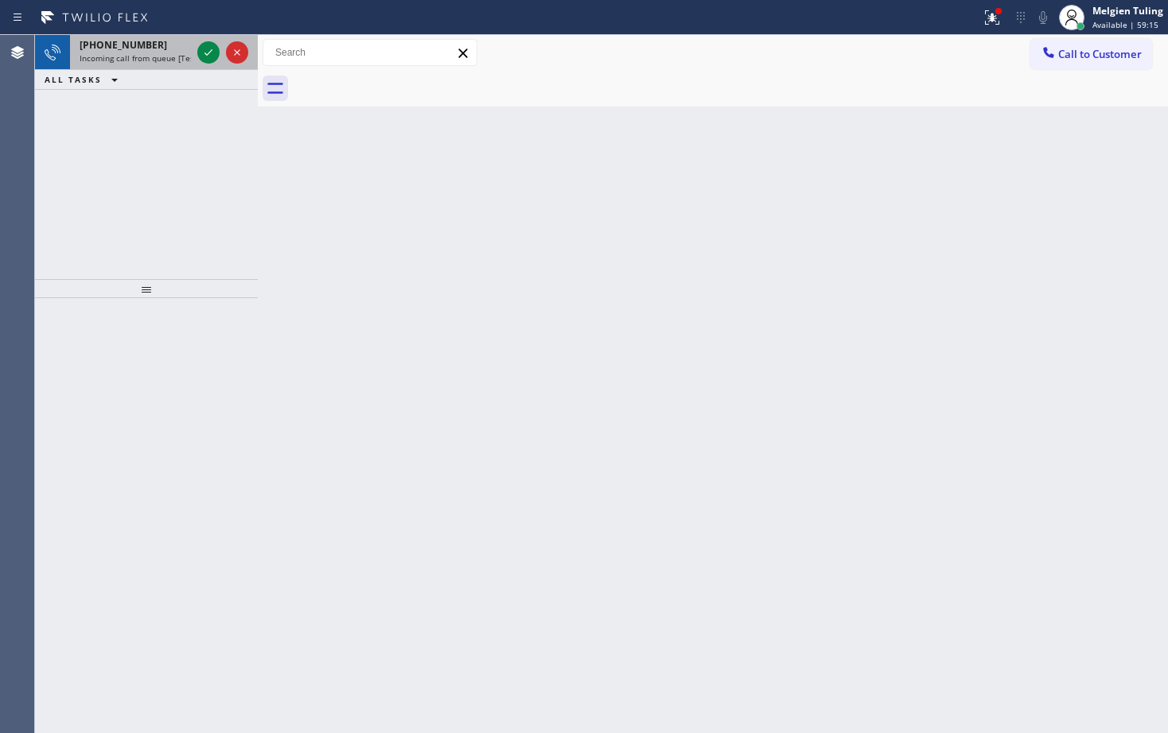
click at [194, 60] on div at bounding box center [222, 52] width 57 height 35
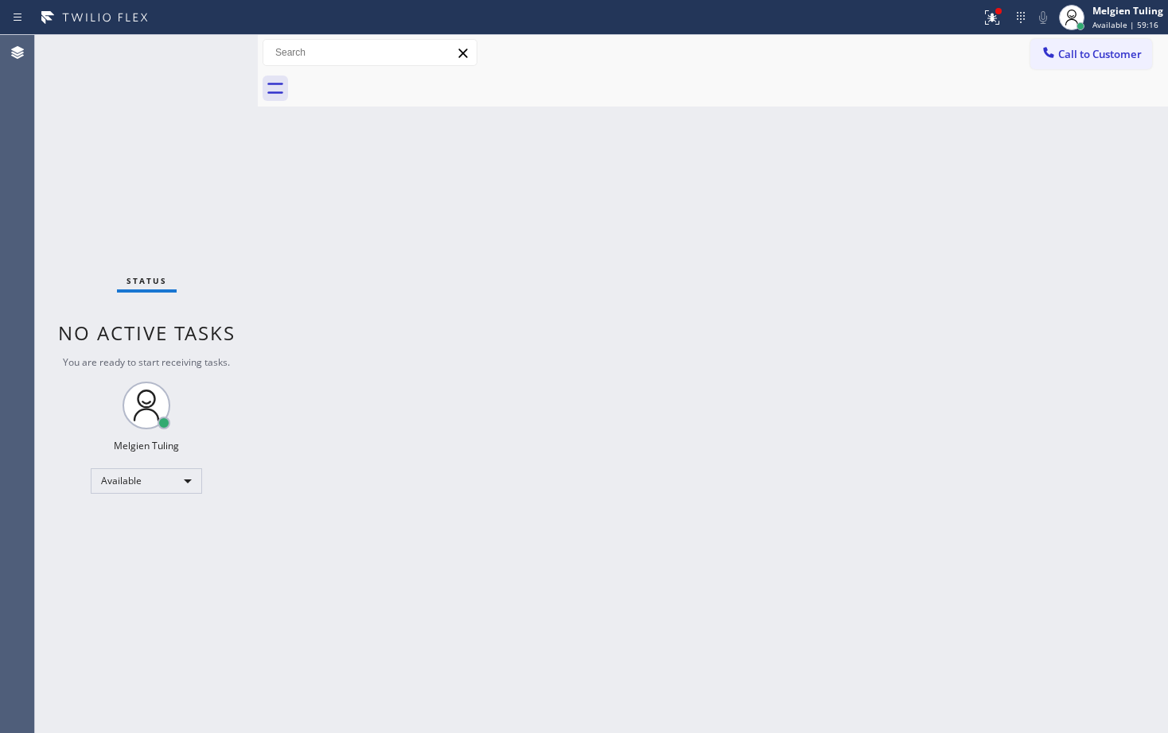
click at [204, 51] on div "Status No active tasks You are ready to start receiving tasks. Melgien Tuling A…" at bounding box center [146, 384] width 223 height 698
click at [304, 250] on div "Back to Dashboard Change Sender ID Customers Technicians Select a contact Outbo…" at bounding box center [713, 384] width 910 height 698
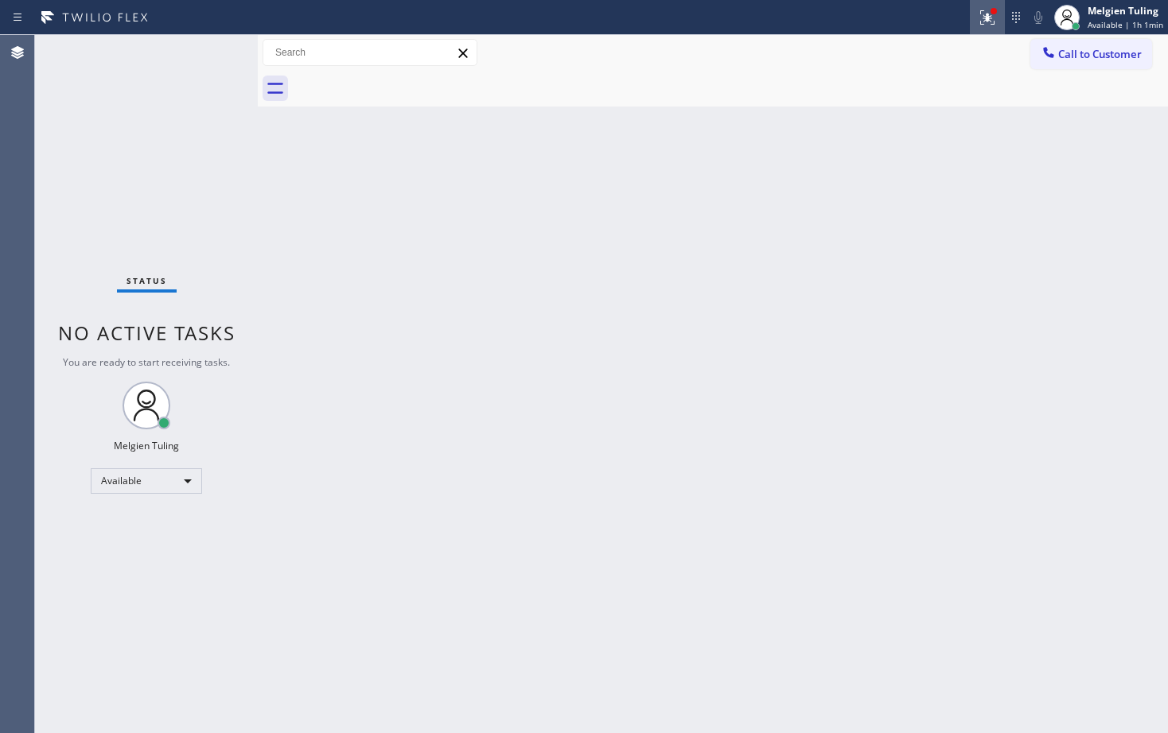
click at [997, 17] on icon at bounding box center [987, 17] width 19 height 19
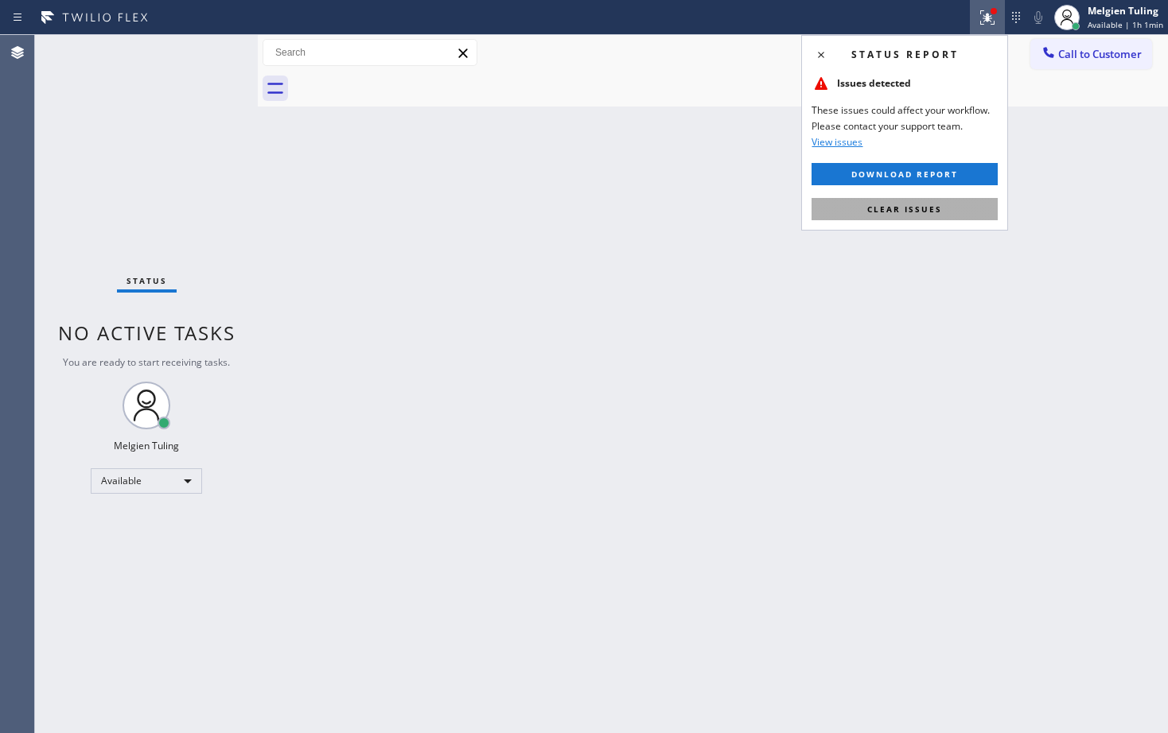
click at [901, 214] on span "Clear issues" at bounding box center [904, 209] width 75 height 11
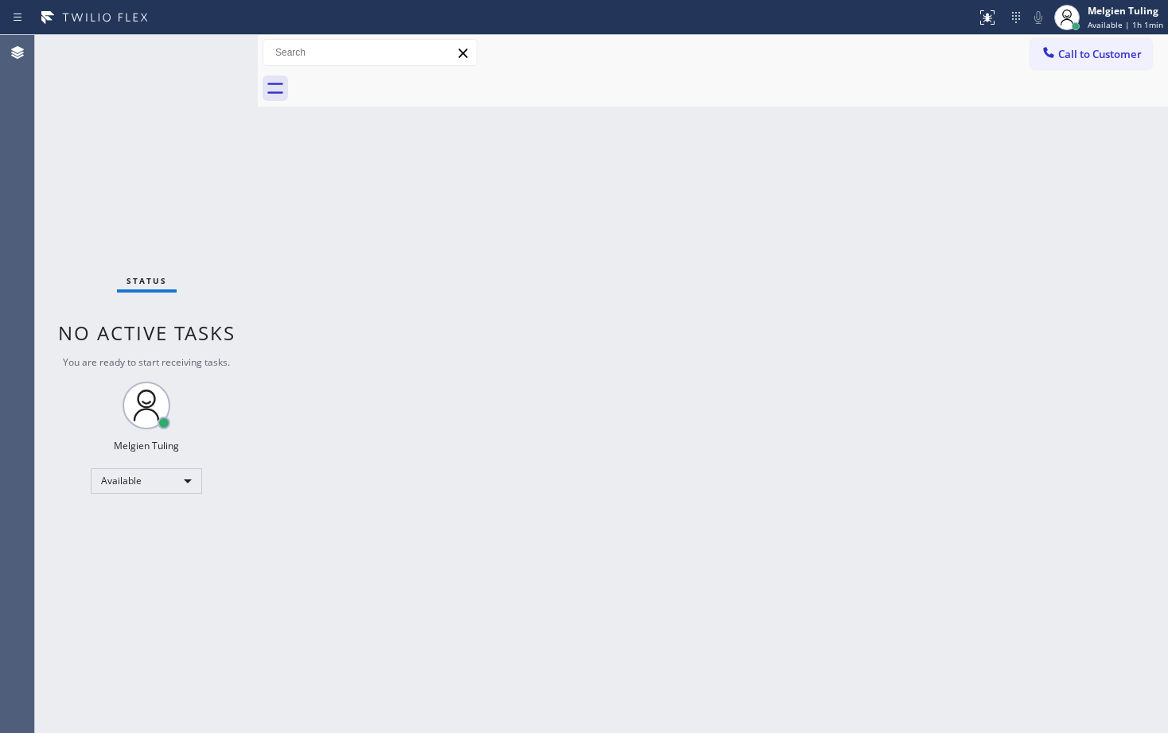
click at [856, 259] on div "Back to Dashboard Change Sender ID Customers Technicians Select a contact Outbo…" at bounding box center [713, 384] width 910 height 698
click at [207, 46] on div "Status No active tasks You are ready to start receiving tasks. Melgien Tuling A…" at bounding box center [146, 384] width 223 height 698
click at [631, 305] on div "Back to Dashboard Change Sender ID Customers Technicians Select a contact Outbo…" at bounding box center [713, 384] width 910 height 698
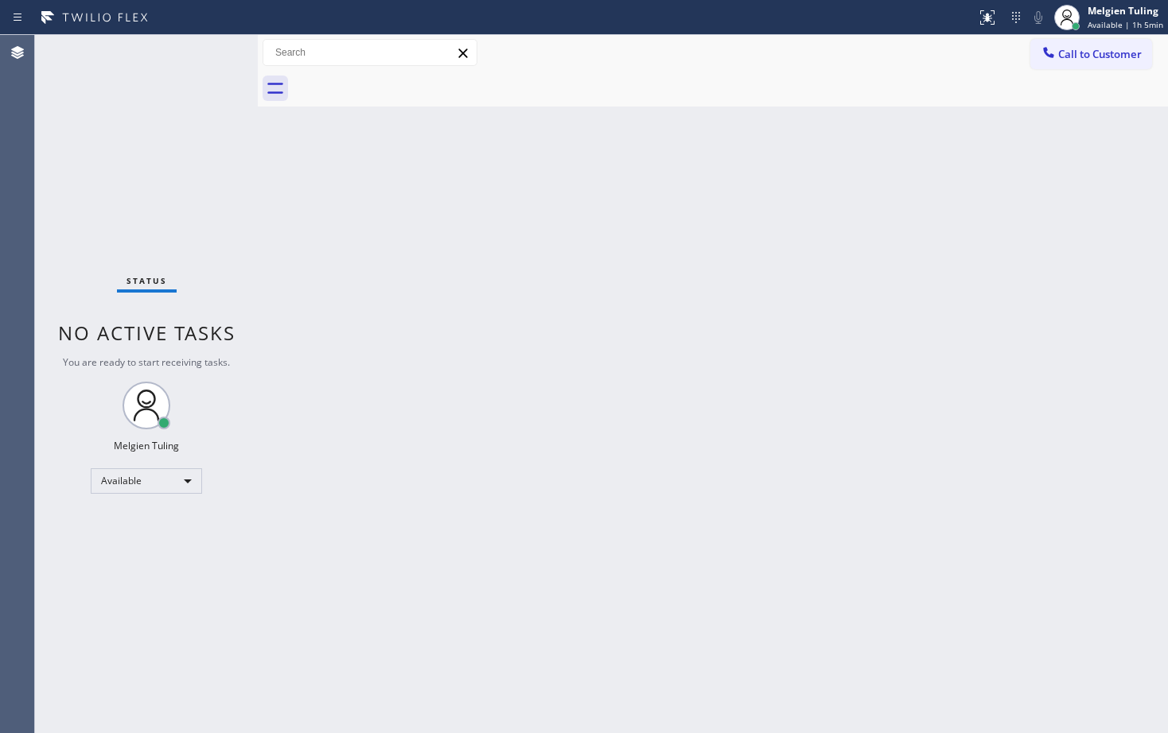
click at [512, 281] on div "Back to Dashboard Change Sender ID Customers Technicians Select a contact Outbo…" at bounding box center [713, 384] width 910 height 698
click at [402, 301] on div "Back to Dashboard Change Sender ID Customers Technicians Select a contact Outbo…" at bounding box center [713, 384] width 910 height 698
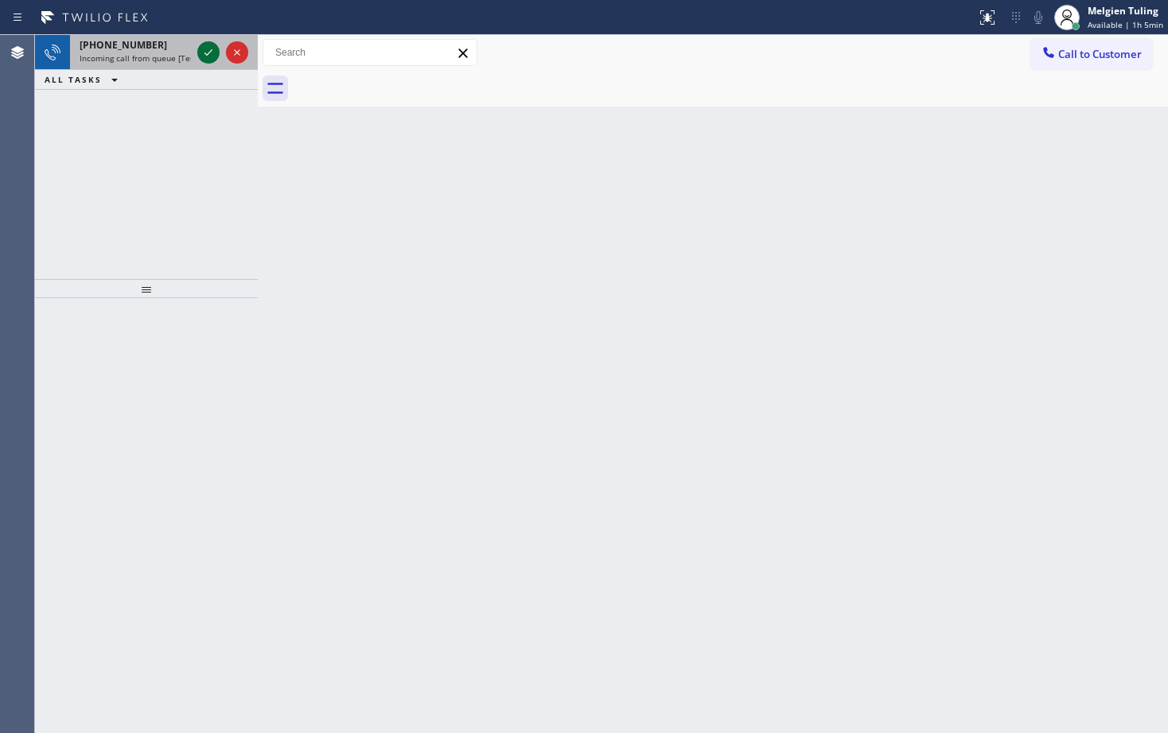
click at [215, 53] on icon at bounding box center [208, 52] width 19 height 19
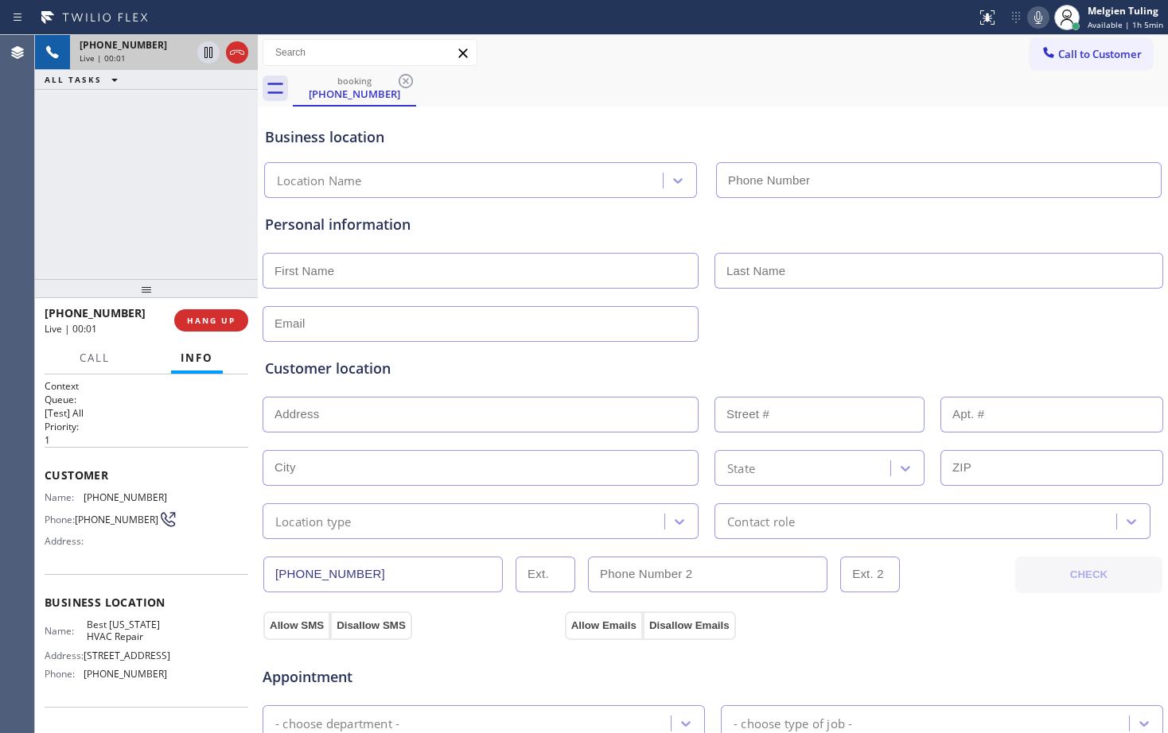
type input "[PHONE_NUMBER]"
click at [196, 321] on span "HANG UP" at bounding box center [211, 320] width 49 height 11
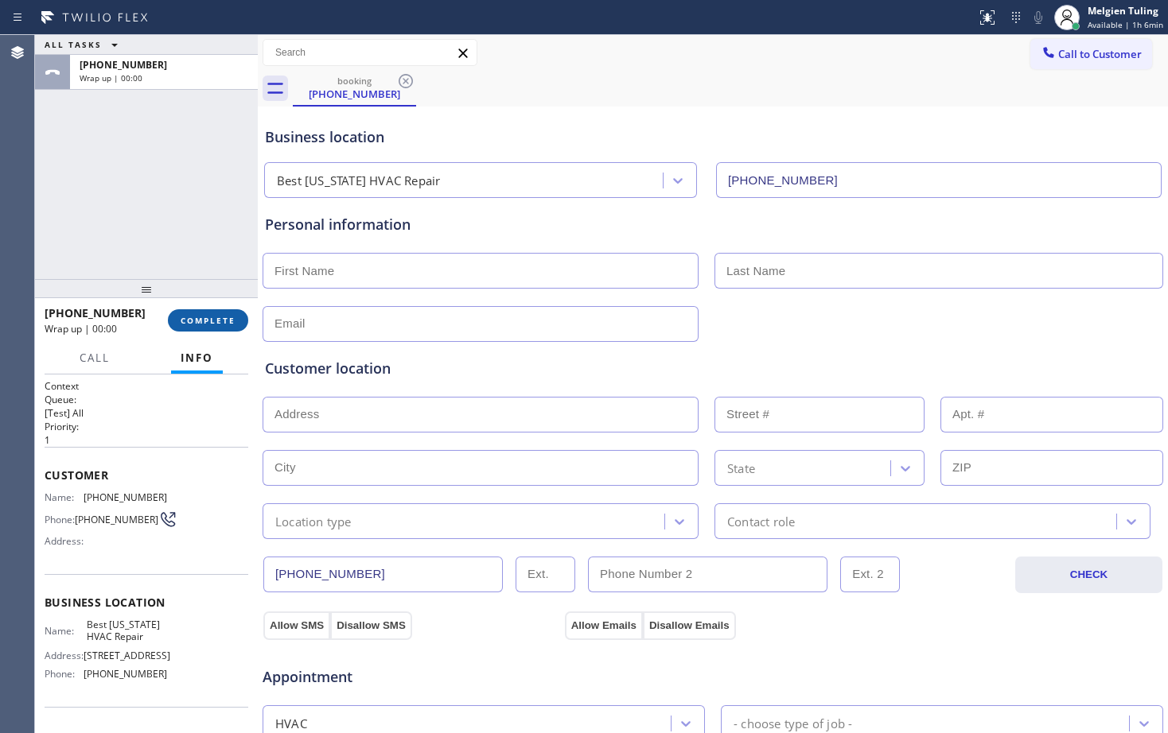
click at [223, 320] on span "COMPLETE" at bounding box center [208, 320] width 55 height 11
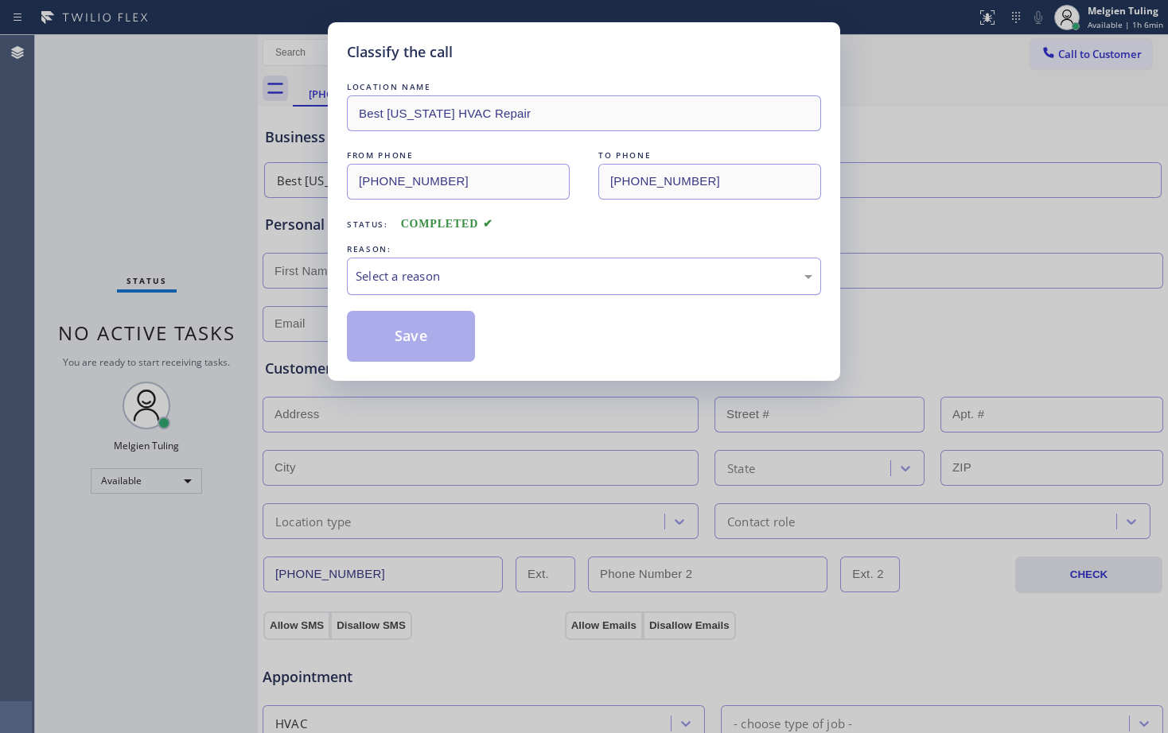
click at [446, 278] on div "Select a reason" at bounding box center [584, 276] width 457 height 18
click at [456, 344] on button "Save" at bounding box center [411, 336] width 128 height 51
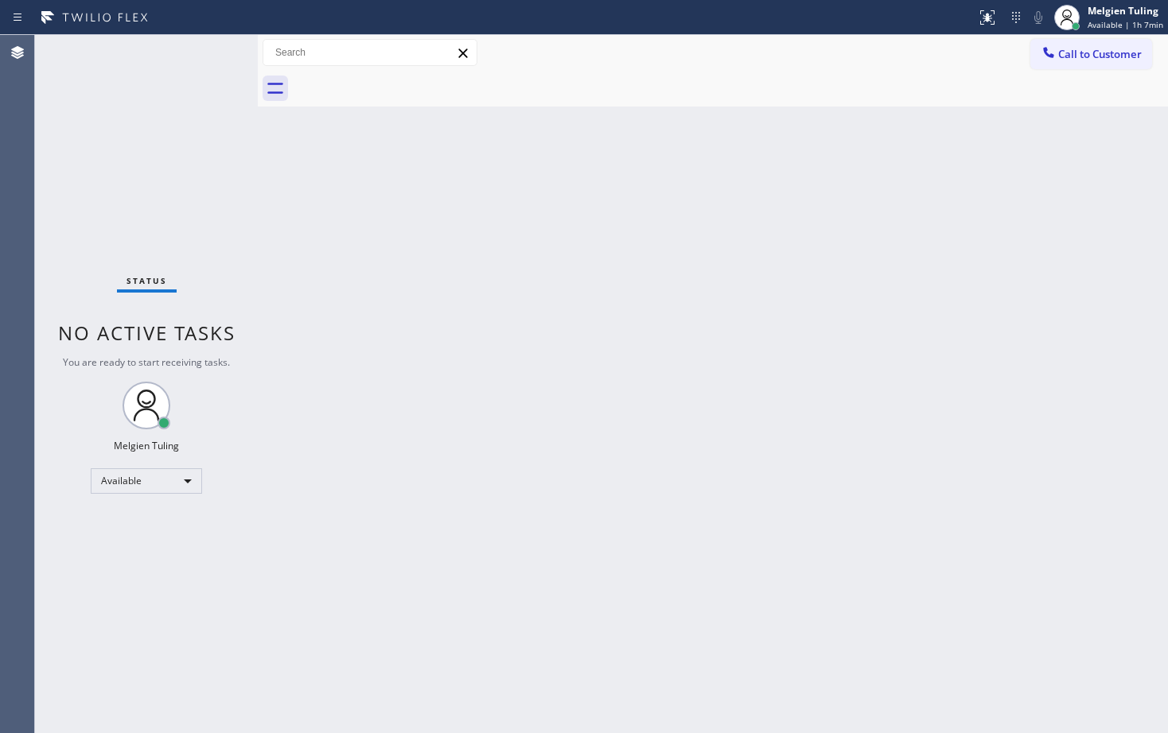
click at [194, 47] on div "Status No active tasks You are ready to start receiving tasks. Melgien Tuling A…" at bounding box center [146, 384] width 223 height 698
click at [204, 45] on div "Status No active tasks You are ready to start receiving tasks. Melgien Tuling A…" at bounding box center [146, 384] width 223 height 698
click at [208, 40] on div "Status No active tasks You are ready to start receiving tasks. Melgien Tuling A…" at bounding box center [146, 384] width 223 height 698
click at [258, 275] on div at bounding box center [258, 384] width 0 height 698
click at [357, 270] on div "Back to Dashboard Change Sender ID Customers Technicians Select a contact Outbo…" at bounding box center [713, 384] width 908 height 698
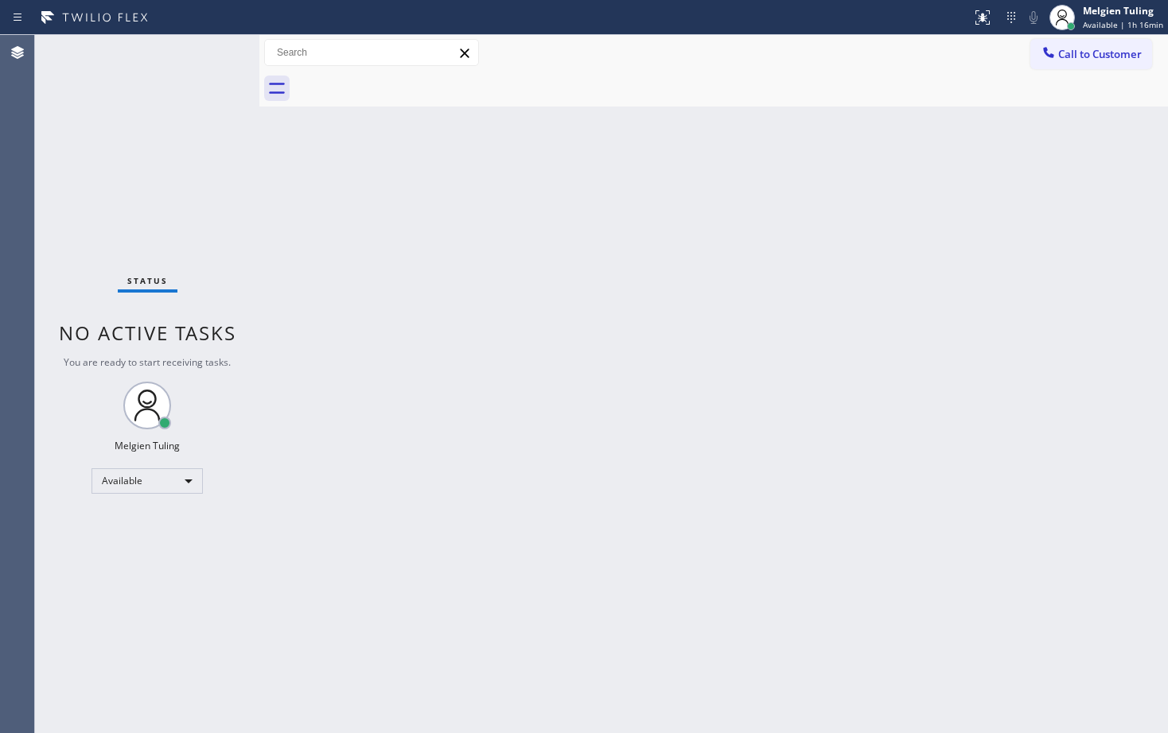
click at [359, 556] on div "Back to Dashboard Change Sender ID Customers Technicians Select a contact Outbo…" at bounding box center [713, 384] width 908 height 698
click at [331, 336] on div "Back to Dashboard Change Sender ID Customers Technicians Select a contact Outbo…" at bounding box center [713, 384] width 908 height 698
click at [239, 224] on div "Status No active tasks You are ready to start receiving tasks. Melgien Tuling A…" at bounding box center [147, 384] width 224 height 698
click at [196, 52] on div "Status No active tasks You are ready to start receiving tasks. Melgien Tuling A…" at bounding box center [147, 384] width 224 height 698
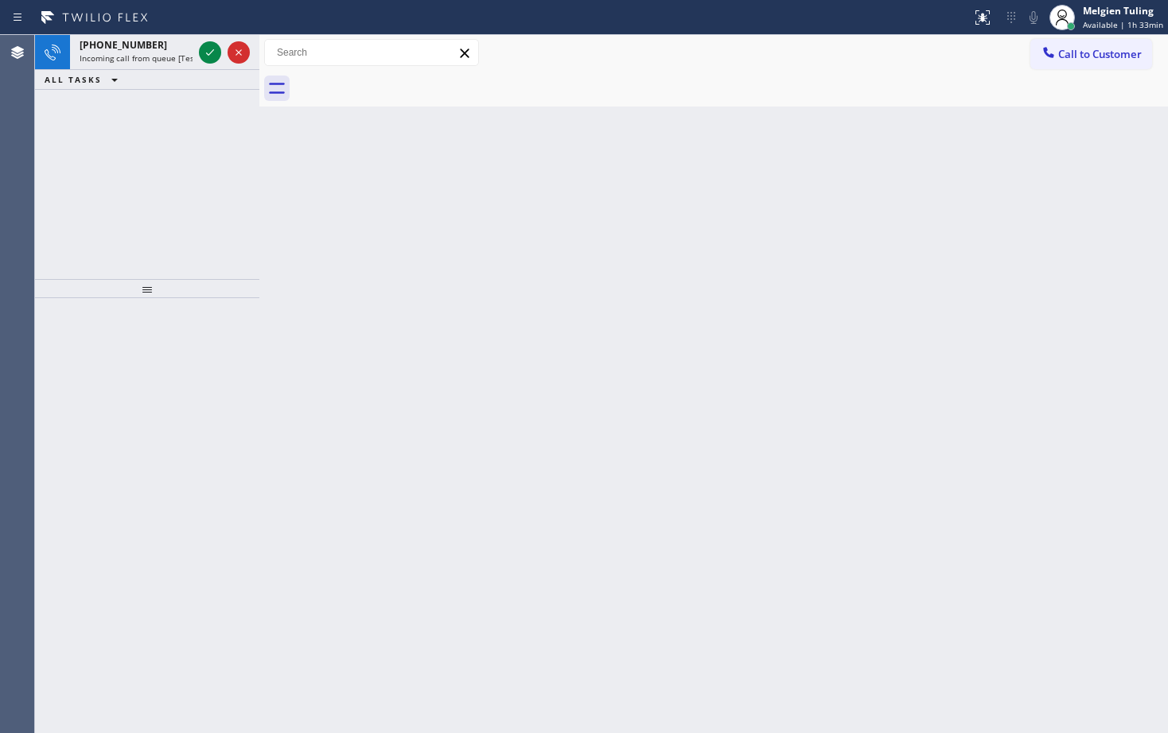
click at [196, 52] on div at bounding box center [224, 52] width 57 height 35
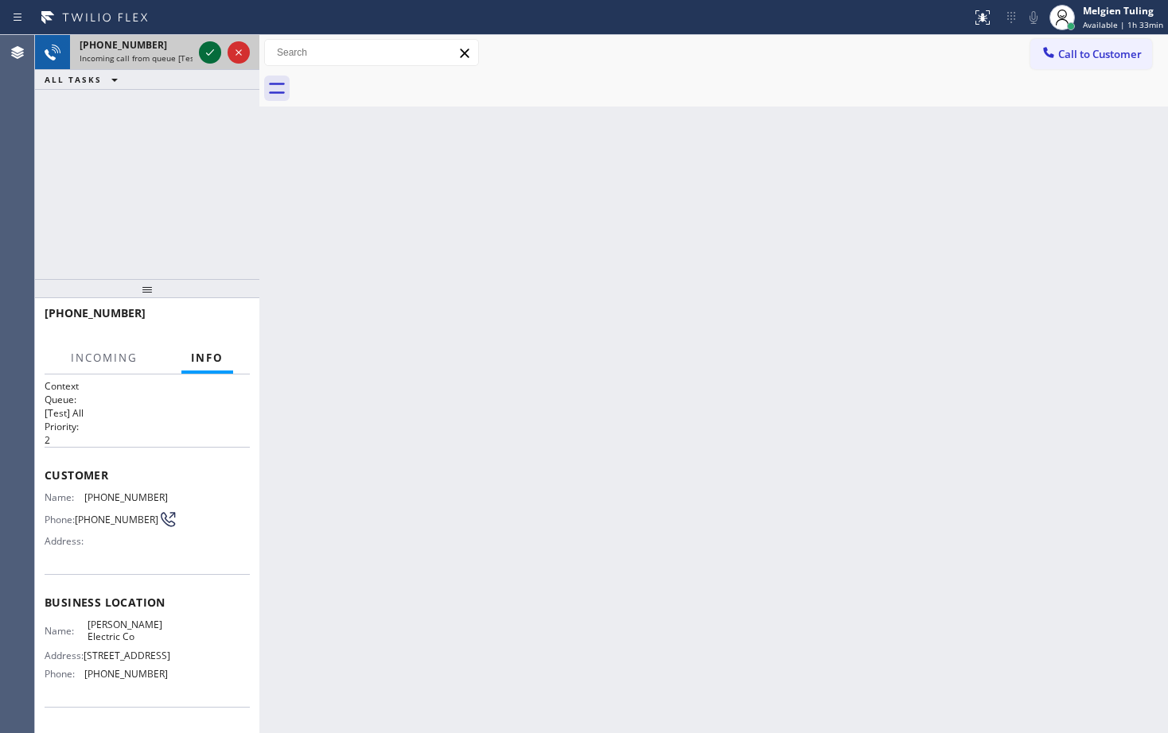
click at [211, 48] on icon at bounding box center [209, 52] width 19 height 19
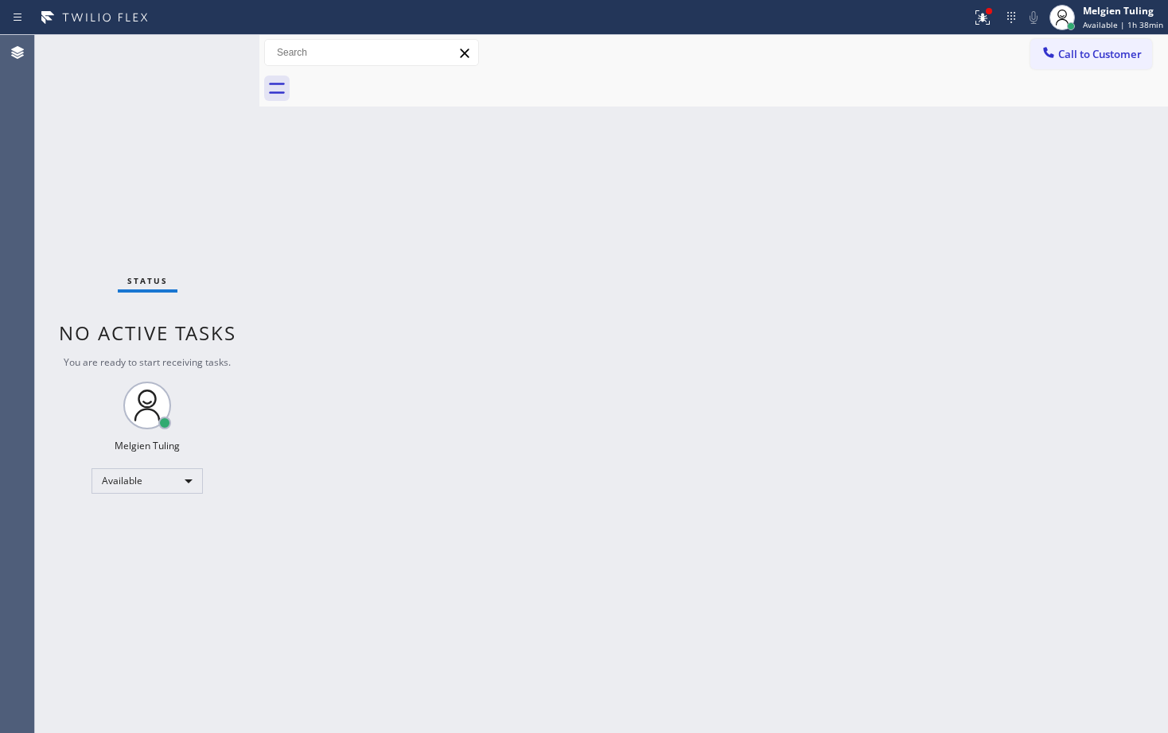
click at [830, 321] on div "Back to Dashboard Change Sender ID Customers Technicians Select a contact Outbo…" at bounding box center [713, 384] width 908 height 698
click at [179, 484] on div "Available" at bounding box center [146, 481] width 111 height 25
click at [107, 563] on li "Break" at bounding box center [146, 563] width 108 height 19
